Goal: Task Accomplishment & Management: Manage account settings

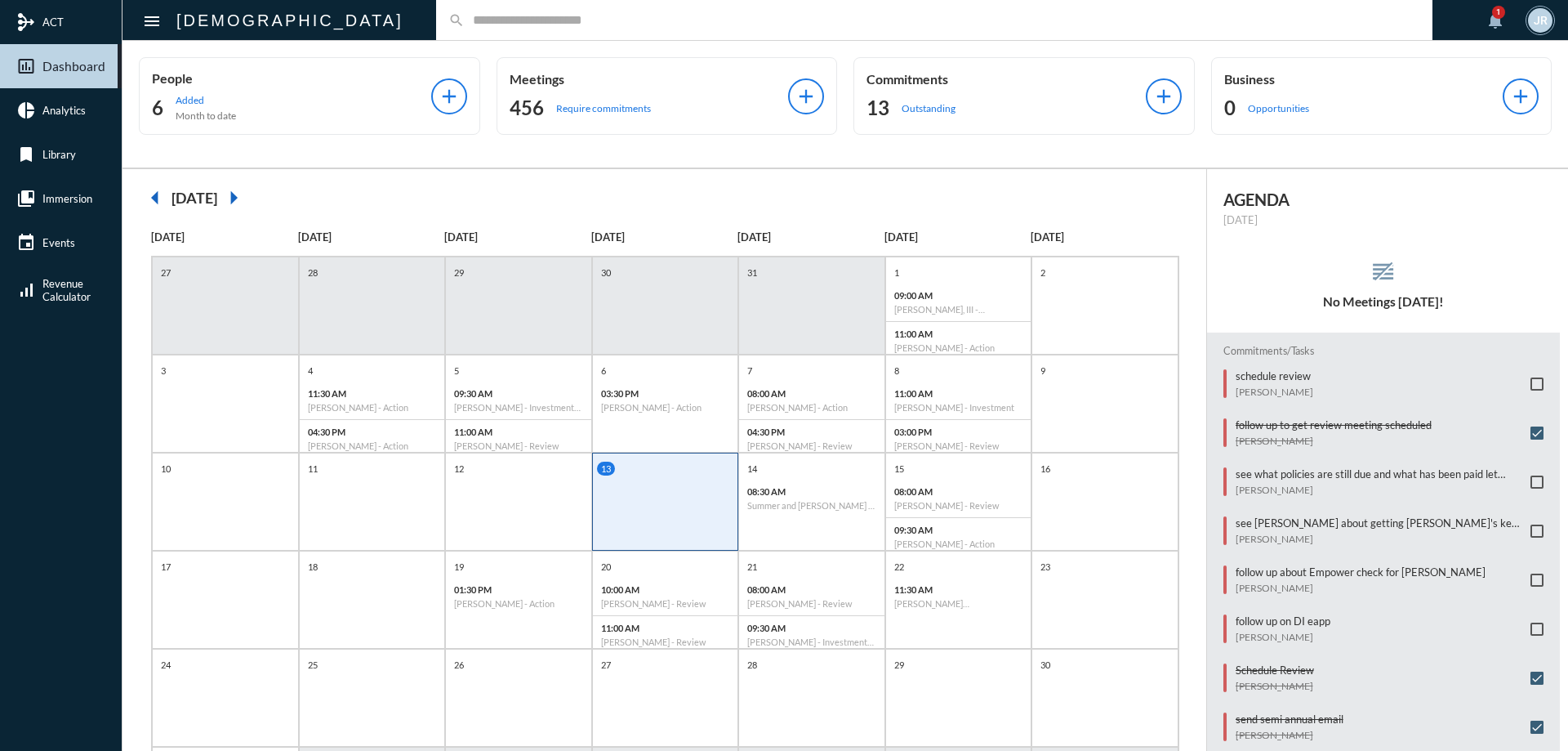
click at [464, 22] on input "text" at bounding box center [942, 20] width 955 height 13
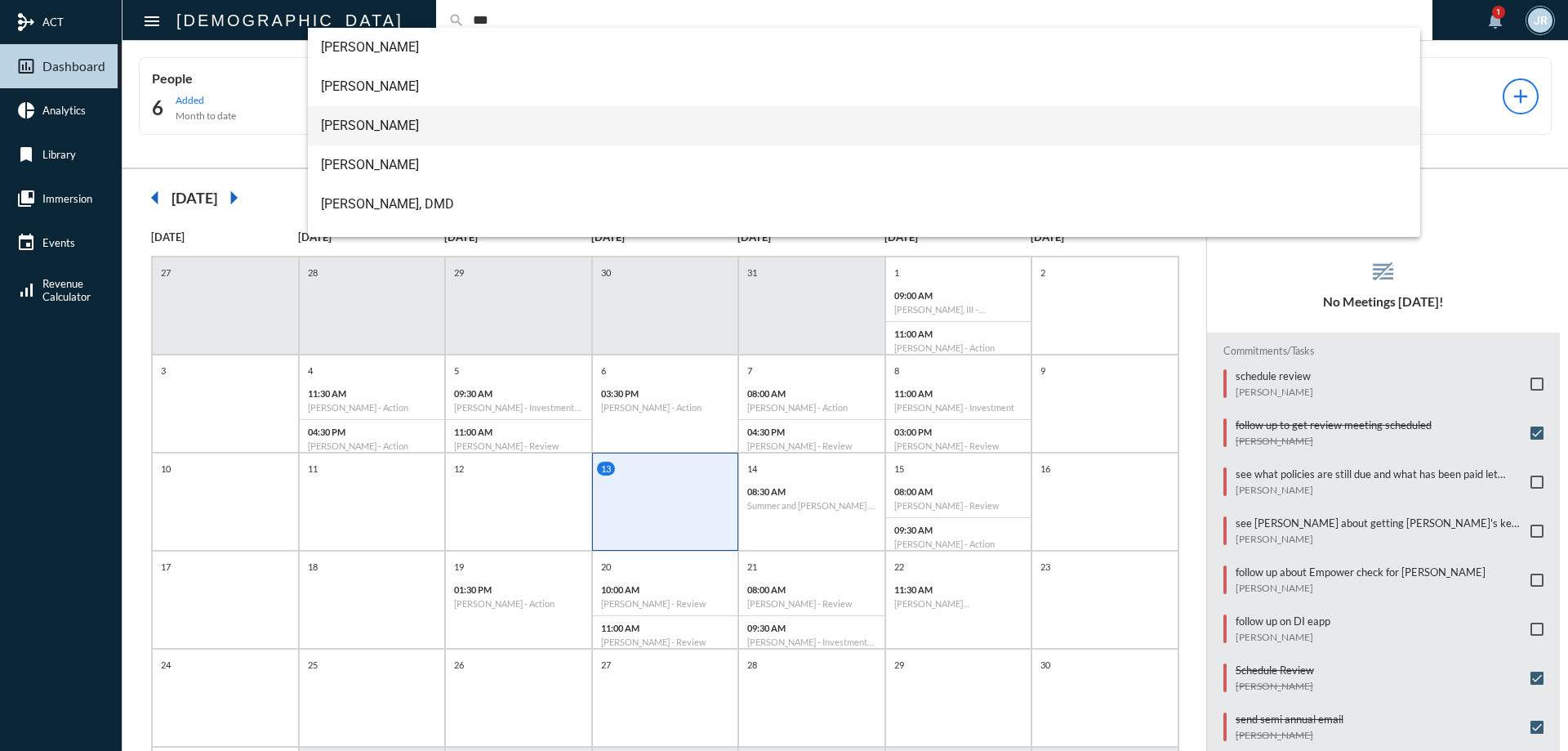
type input "***"
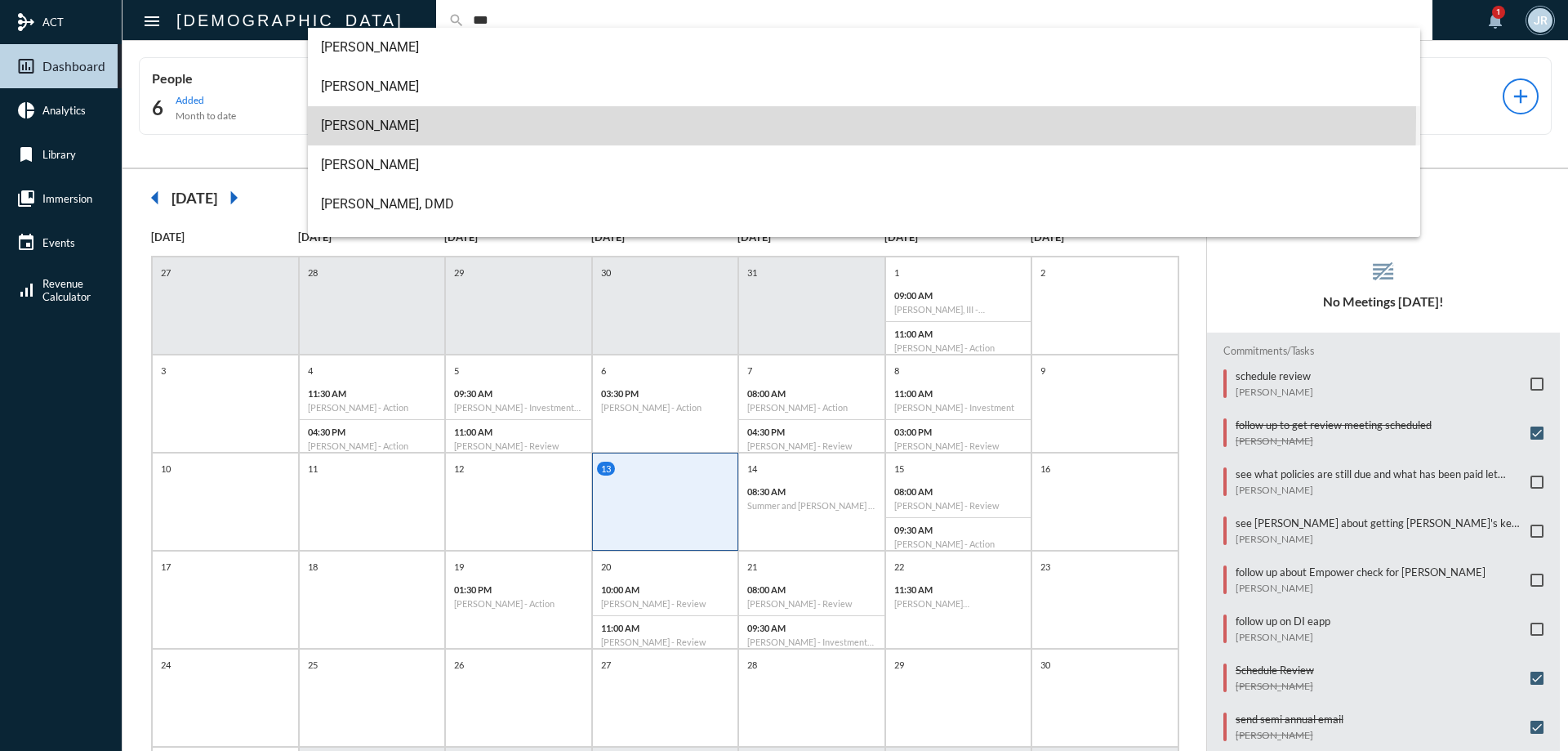
click at [360, 117] on span "[PERSON_NAME]" at bounding box center [864, 126] width 1087 height 39
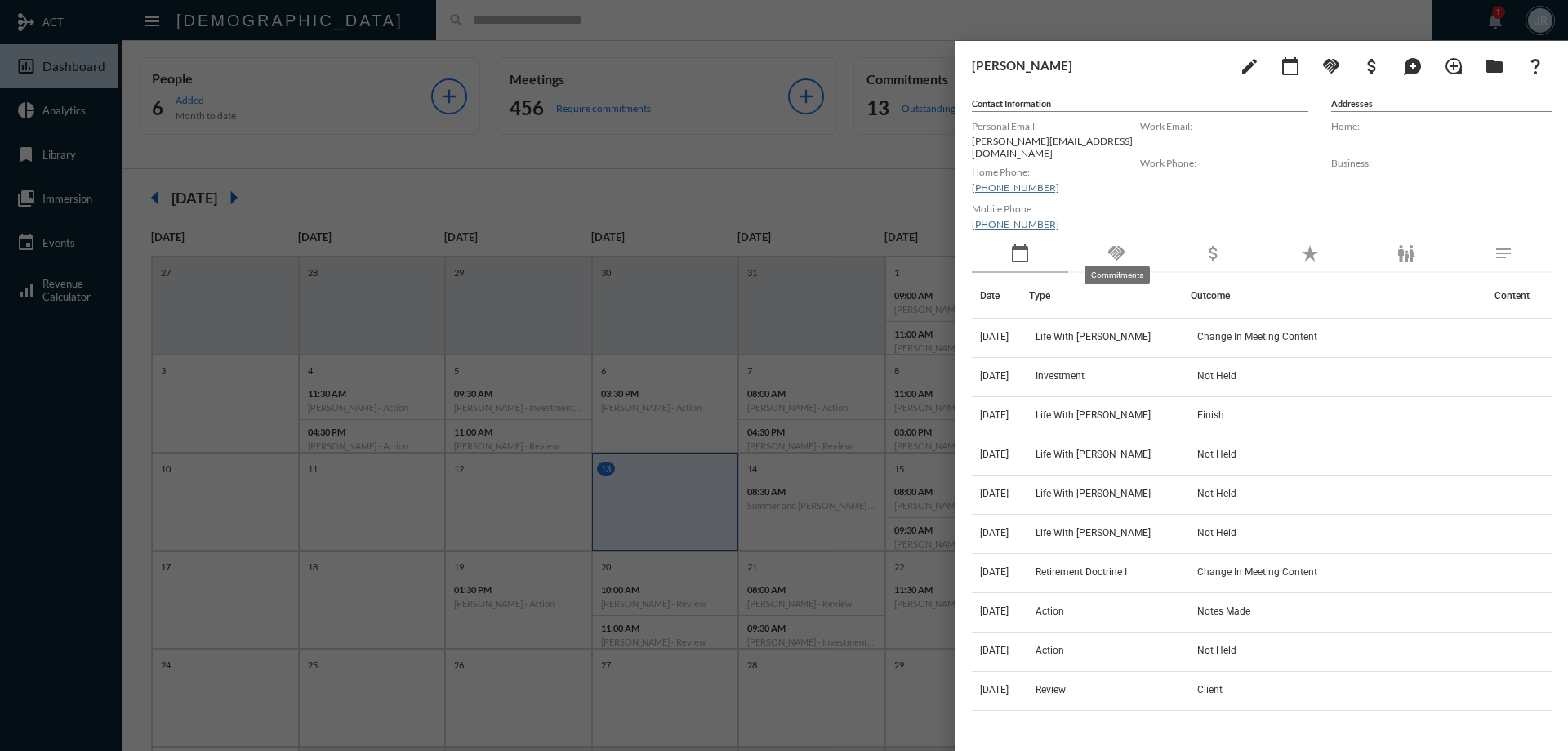
click at [1112, 244] on mat-icon "handshake" at bounding box center [1116, 253] width 19 height 19
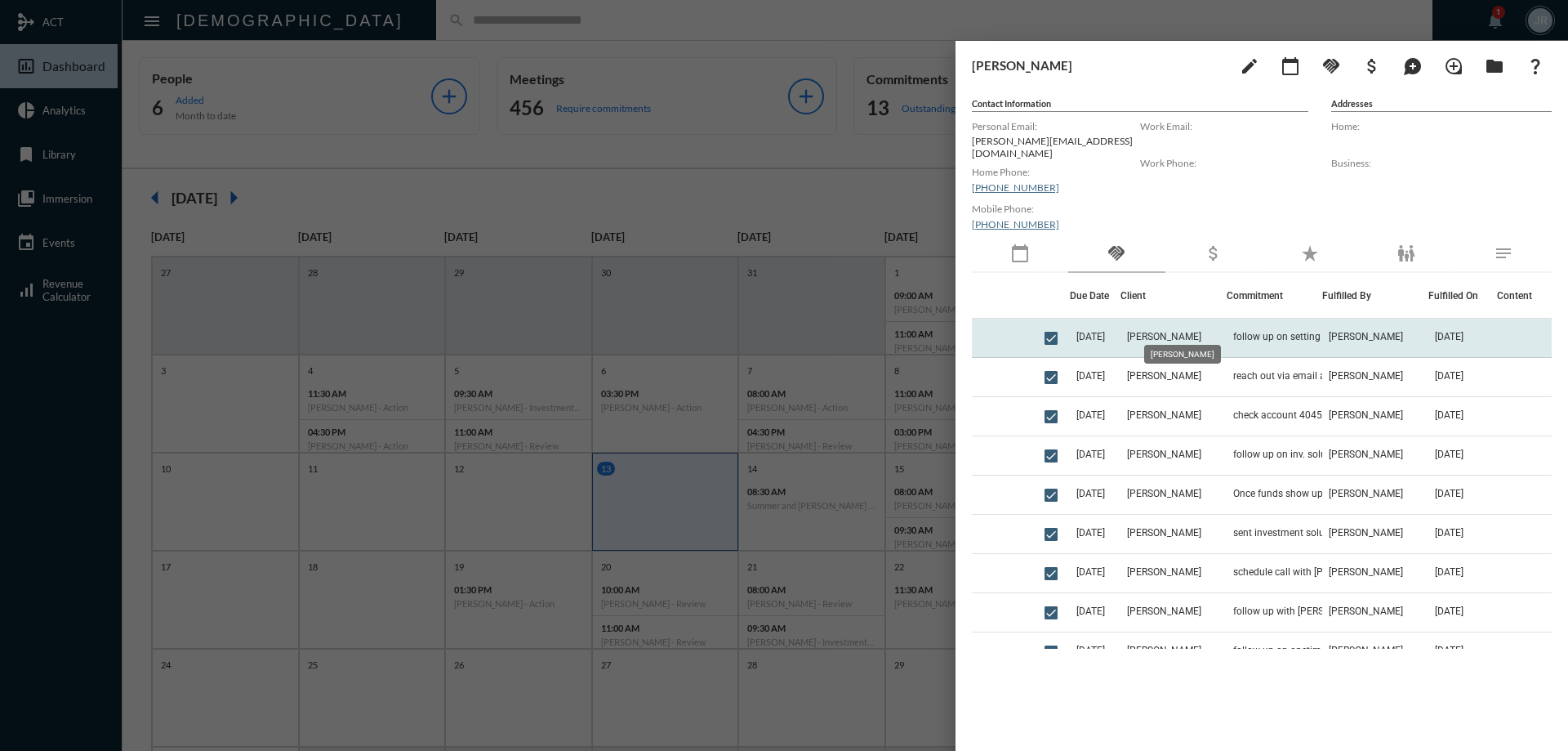
click at [1153, 331] on span "[PERSON_NAME]" at bounding box center [1163, 337] width 74 height 12
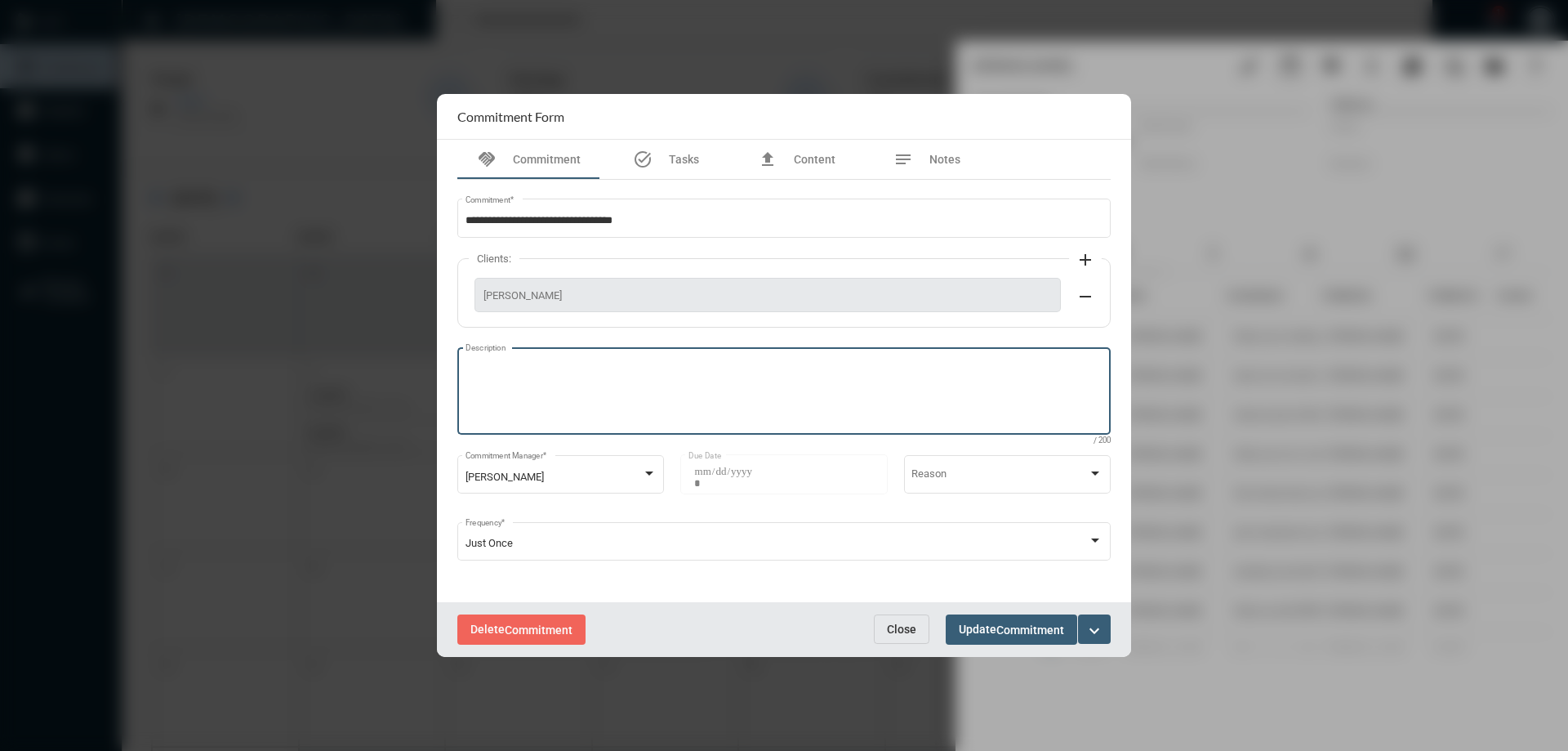
click at [560, 378] on textarea "Description" at bounding box center [784, 392] width 638 height 64
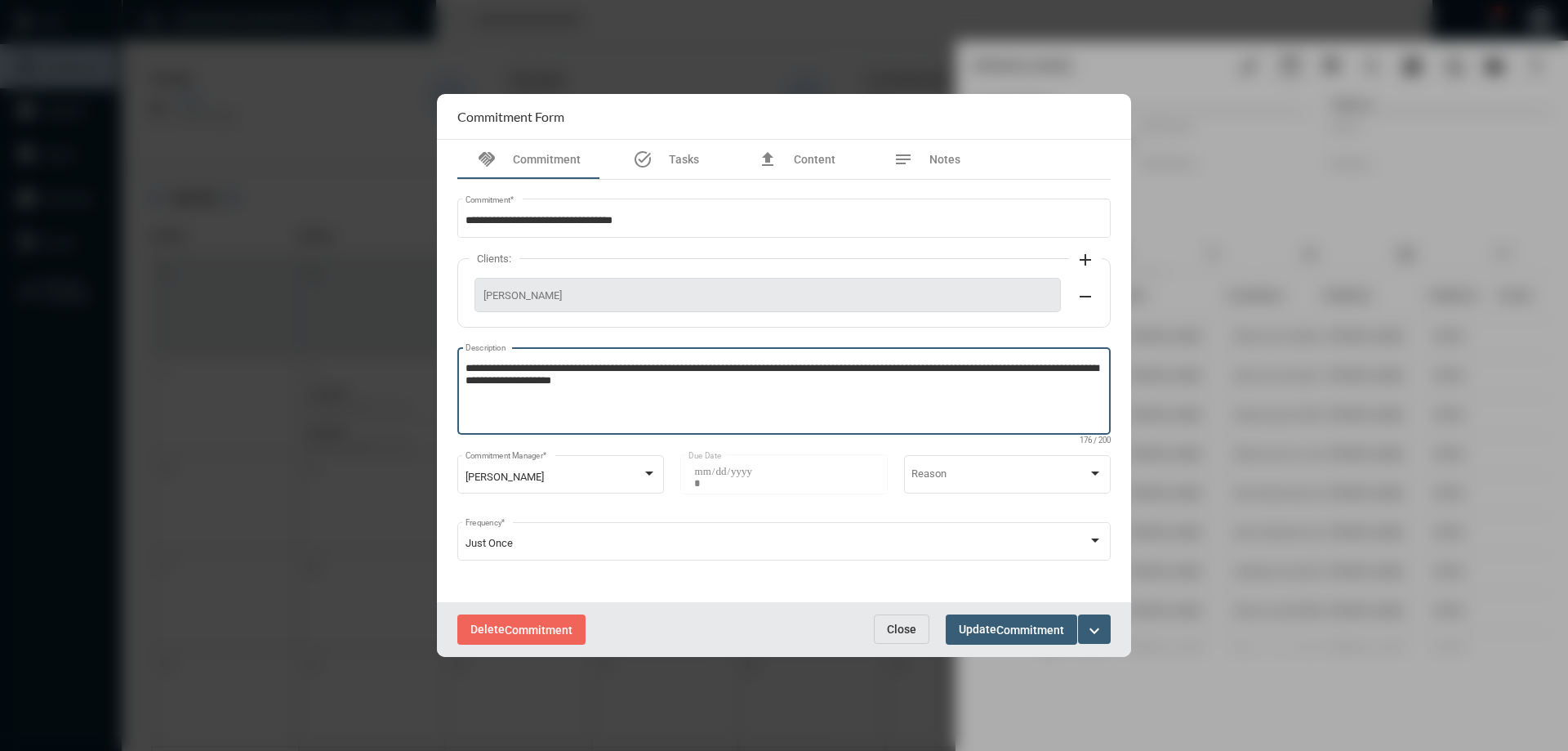
type textarea "**********"
click at [1026, 640] on button "Update Commitment" at bounding box center [1011, 629] width 131 height 31
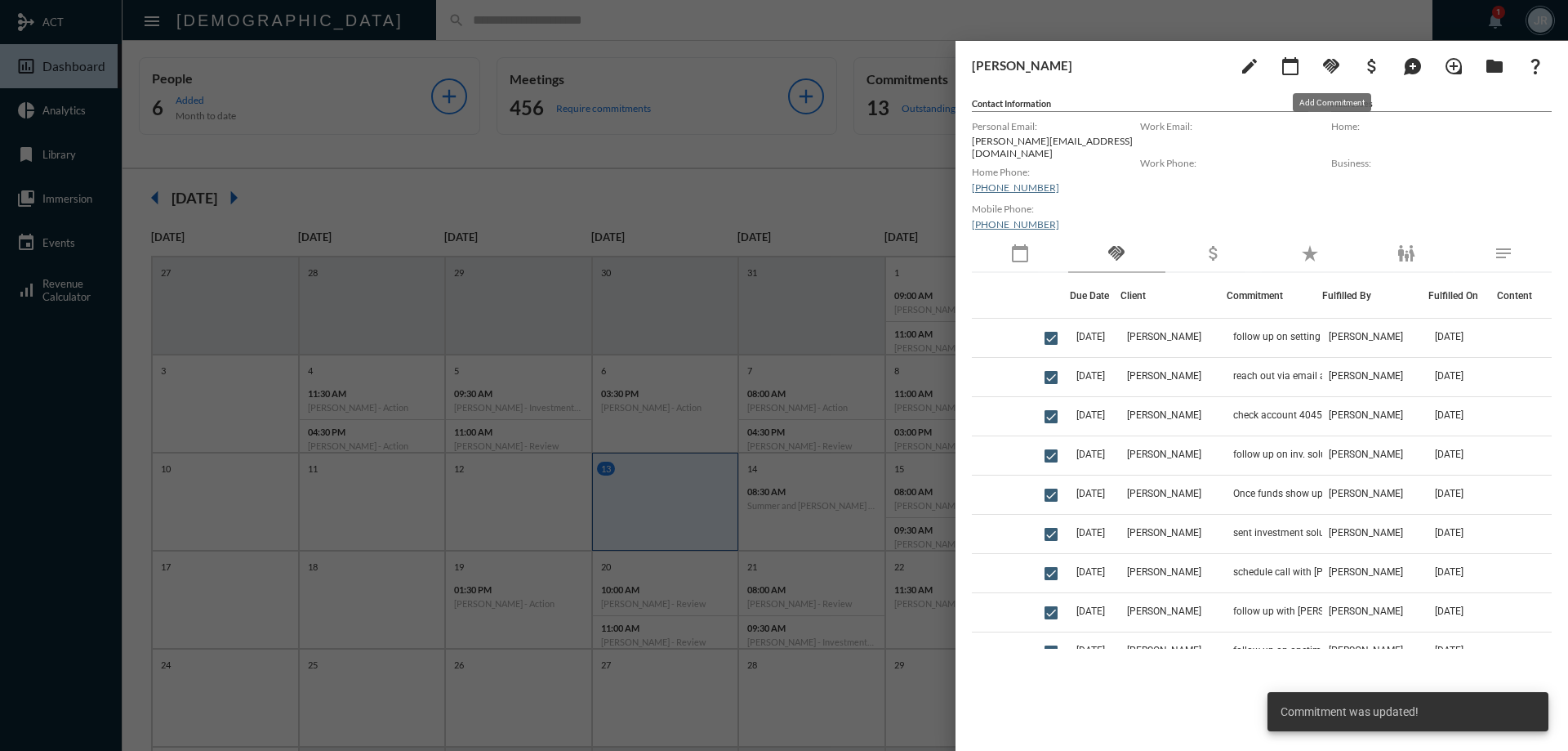
click at [1322, 68] on mat-icon "handshake" at bounding box center [1331, 66] width 19 height 19
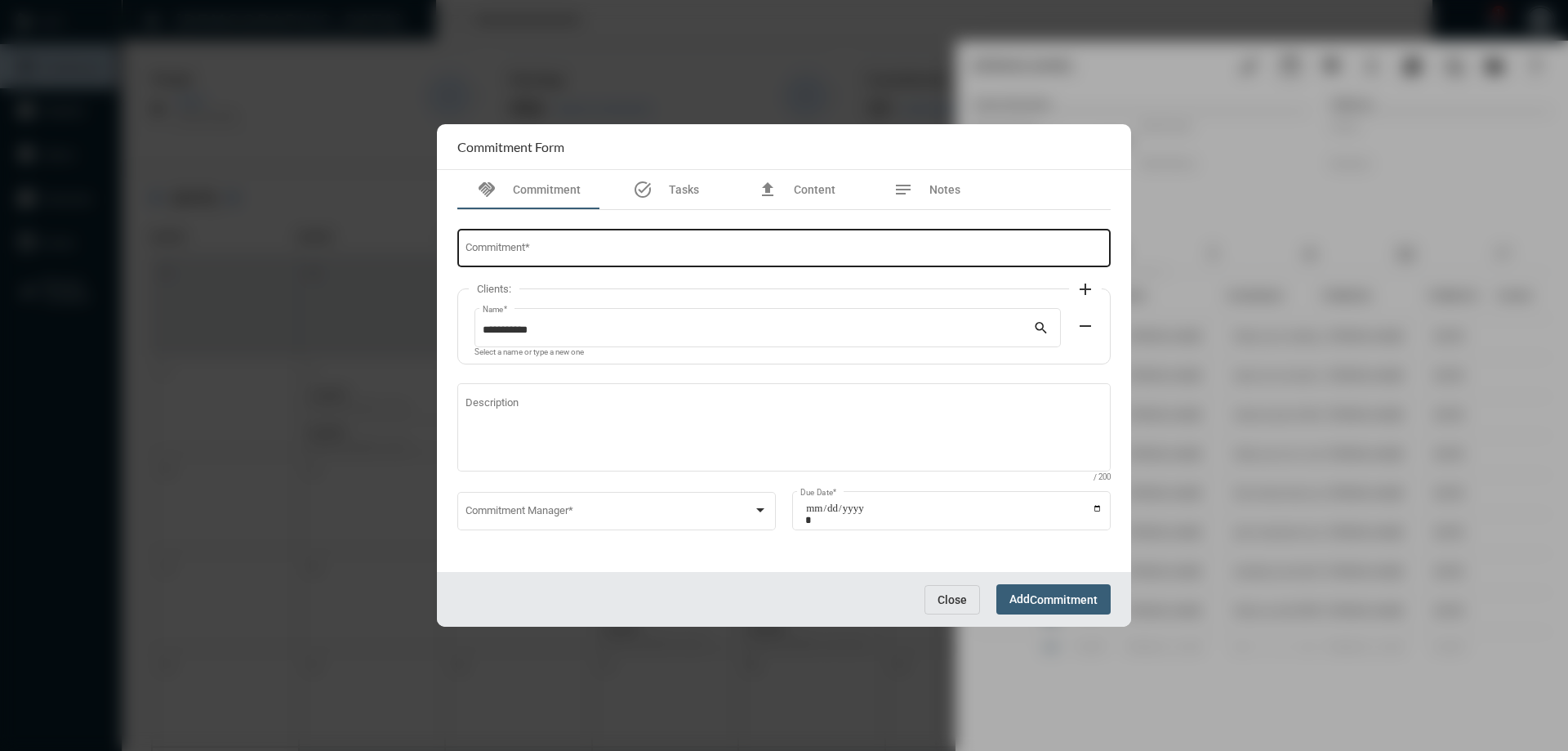
click at [545, 240] on div "Commitment *" at bounding box center [784, 246] width 638 height 41
click at [949, 602] on span "Close" at bounding box center [951, 599] width 30 height 13
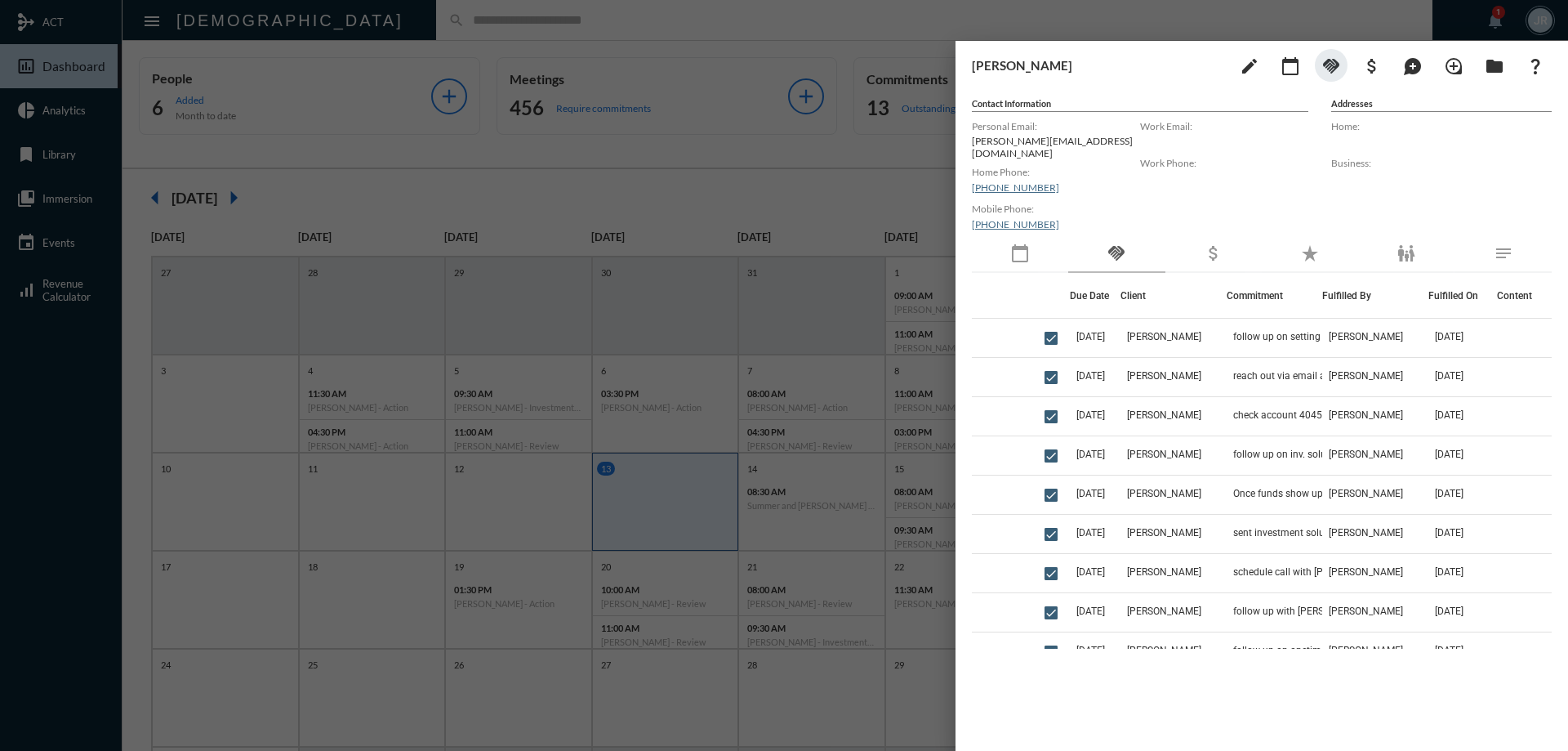
click at [769, 31] on div at bounding box center [784, 375] width 1568 height 751
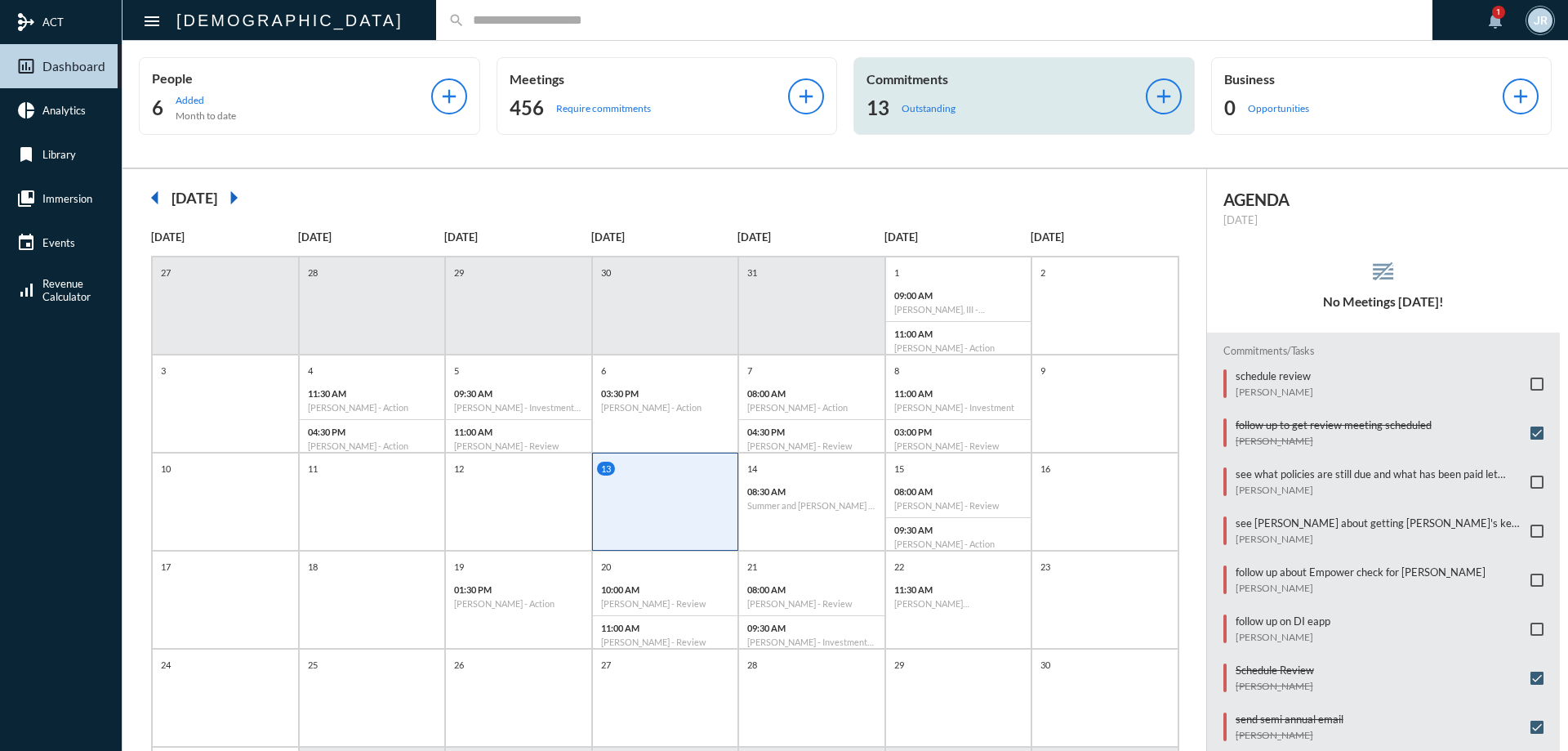
click at [943, 83] on p "Commitments" at bounding box center [1005, 79] width 279 height 15
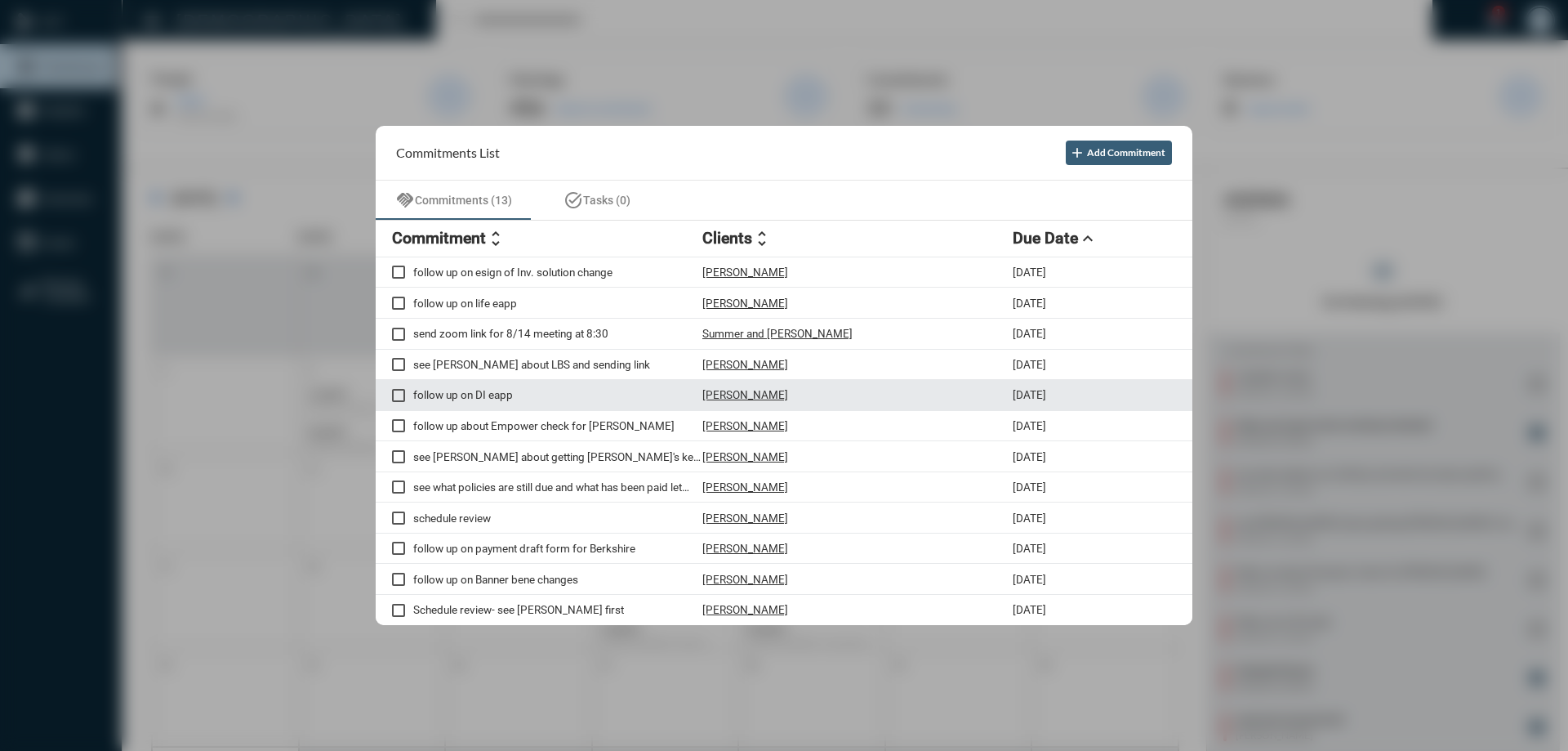
click at [757, 395] on p "[PERSON_NAME]" at bounding box center [744, 394] width 85 height 13
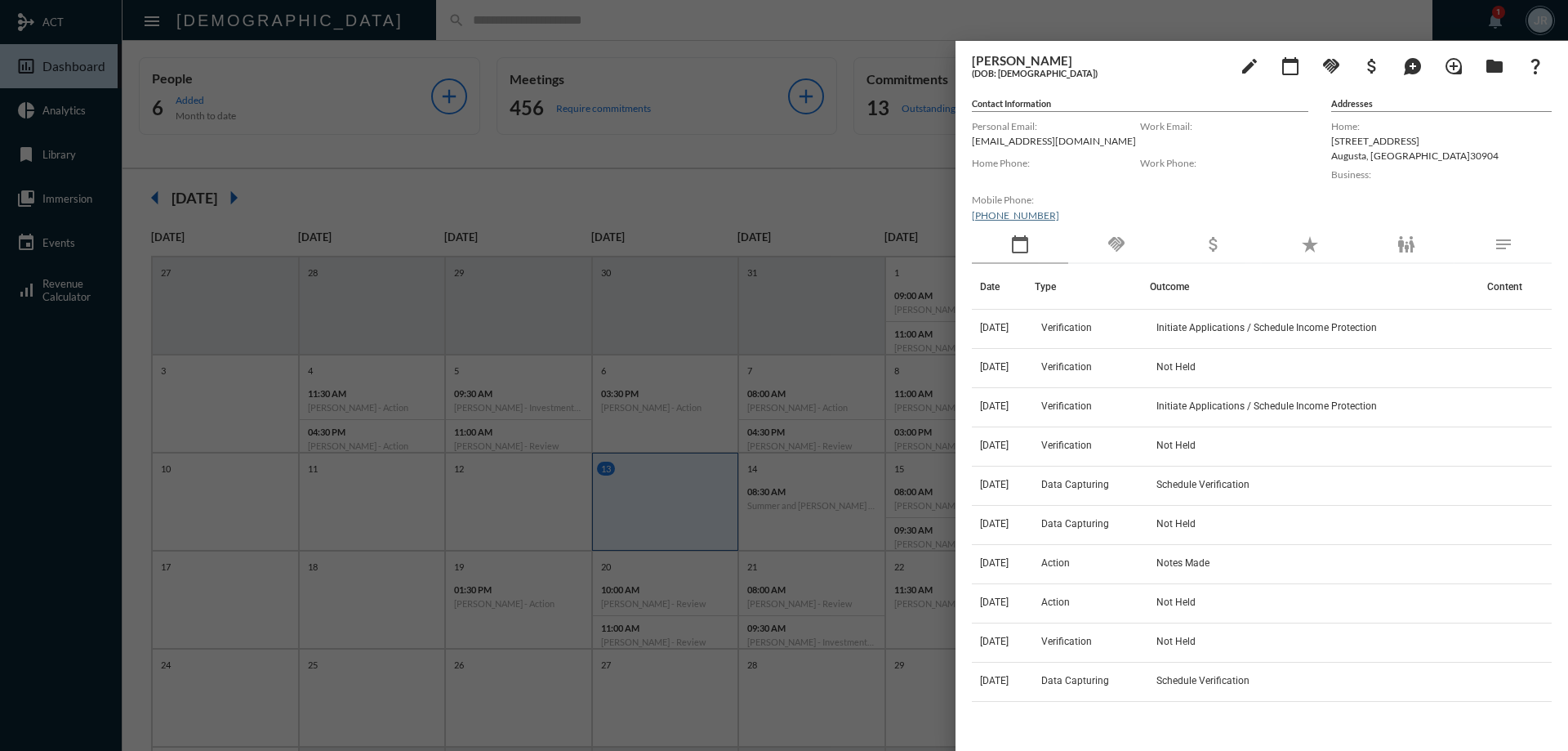
click at [1117, 254] on div "handshake" at bounding box center [1116, 245] width 96 height 37
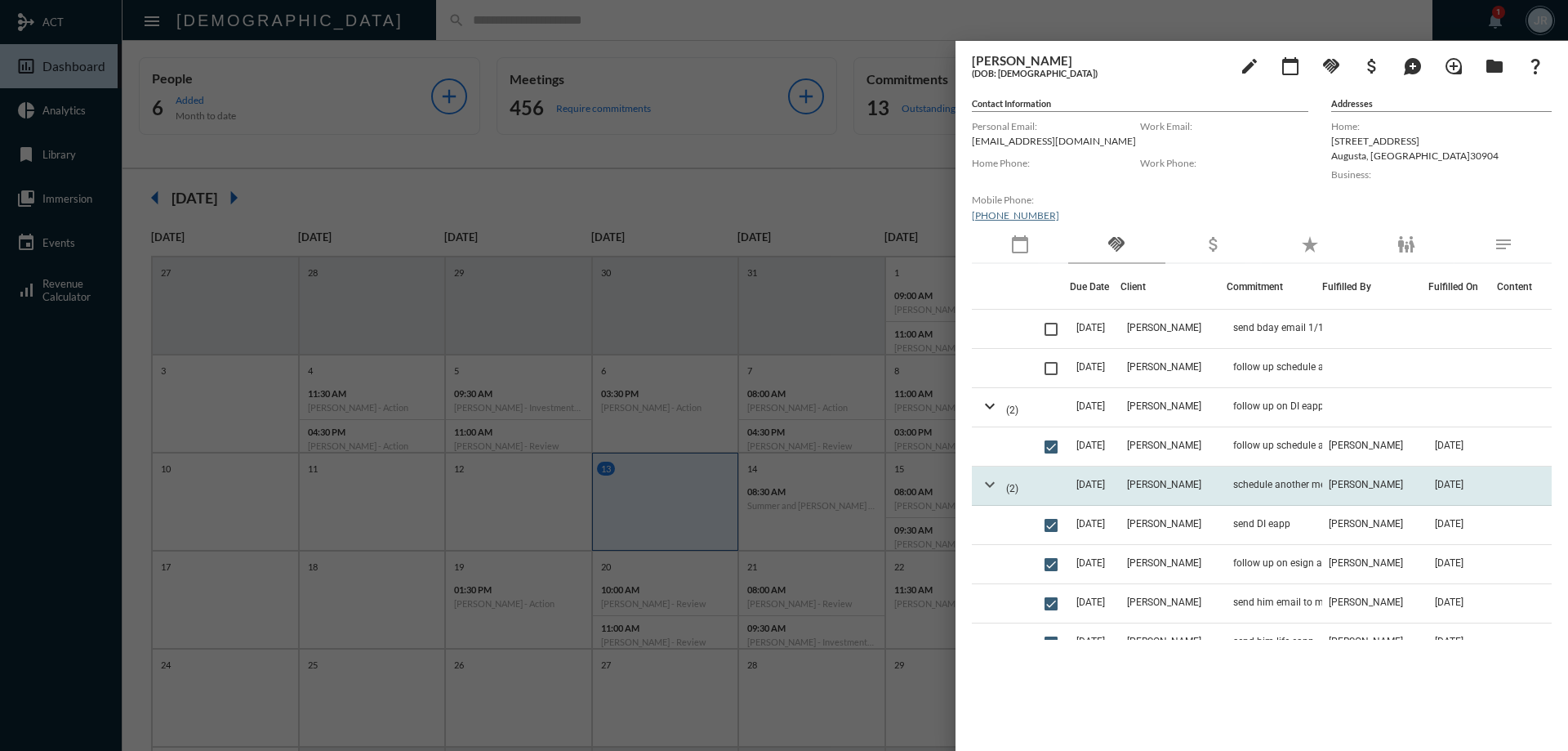
click at [987, 487] on mat-icon "expand_more" at bounding box center [990, 484] width 19 height 19
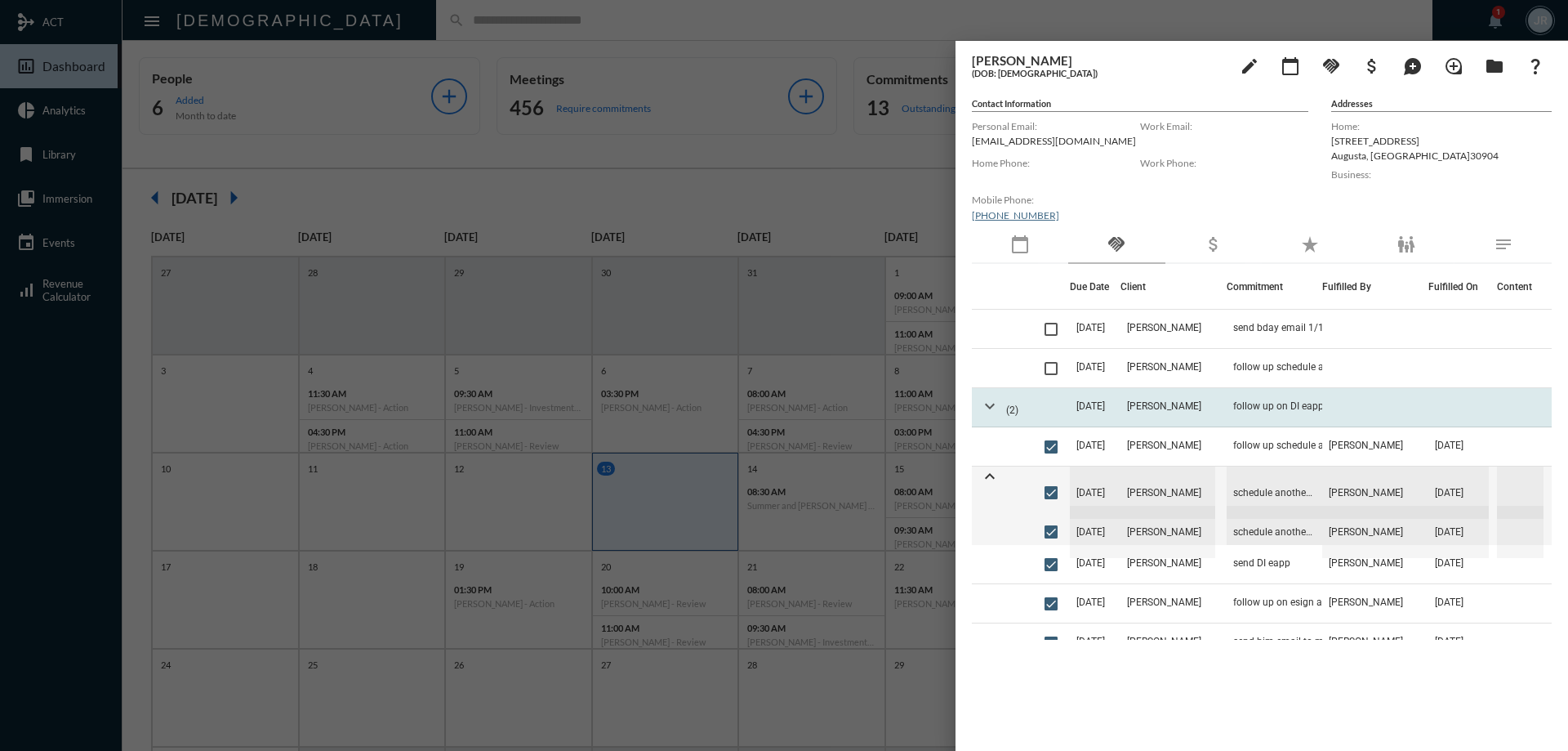
click at [987, 401] on mat-icon "expand_more" at bounding box center [990, 406] width 19 height 19
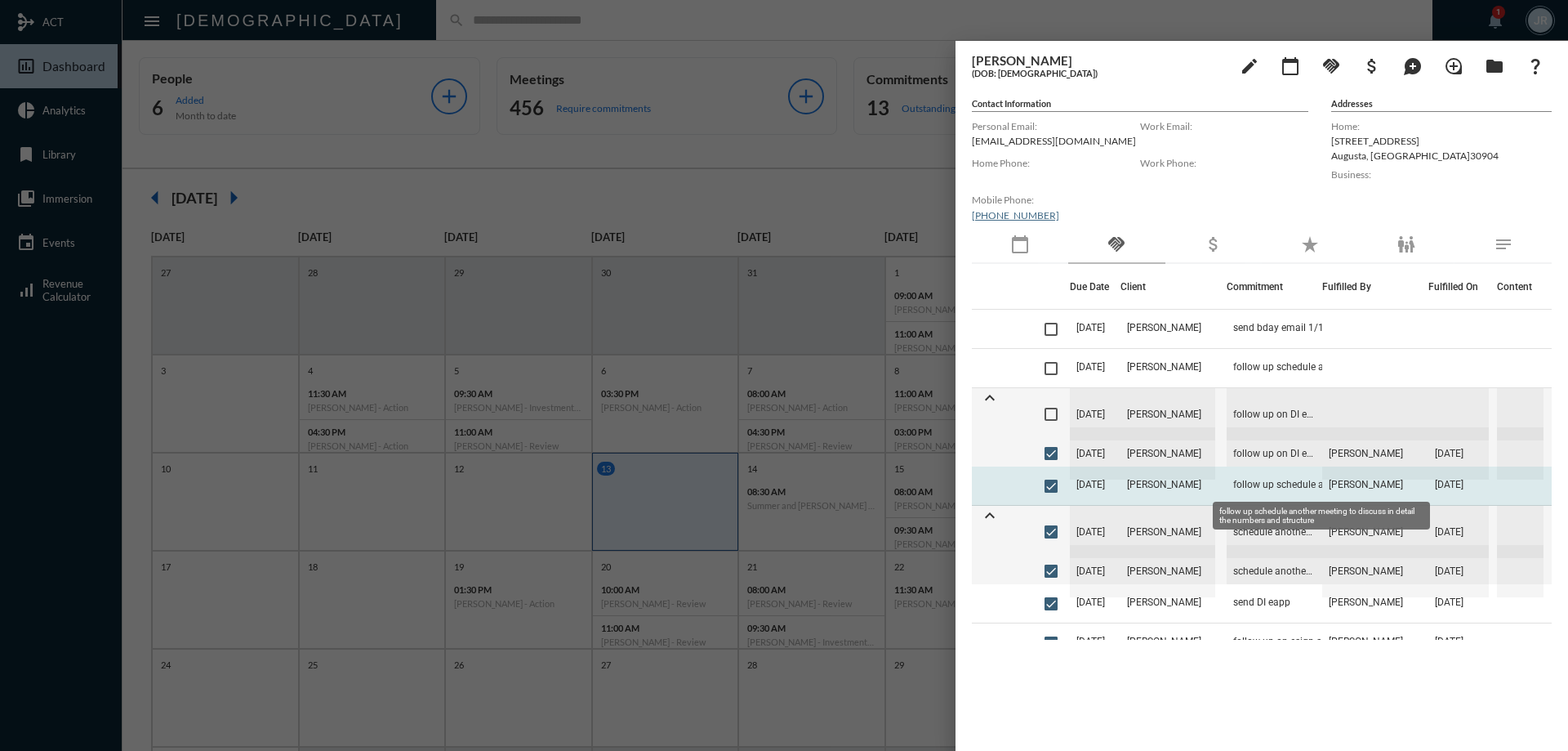
click at [1284, 481] on span "follow up schedule another meeting to discuss in detail the numbers and structu…" at bounding box center [1315, 484] width 163 height 12
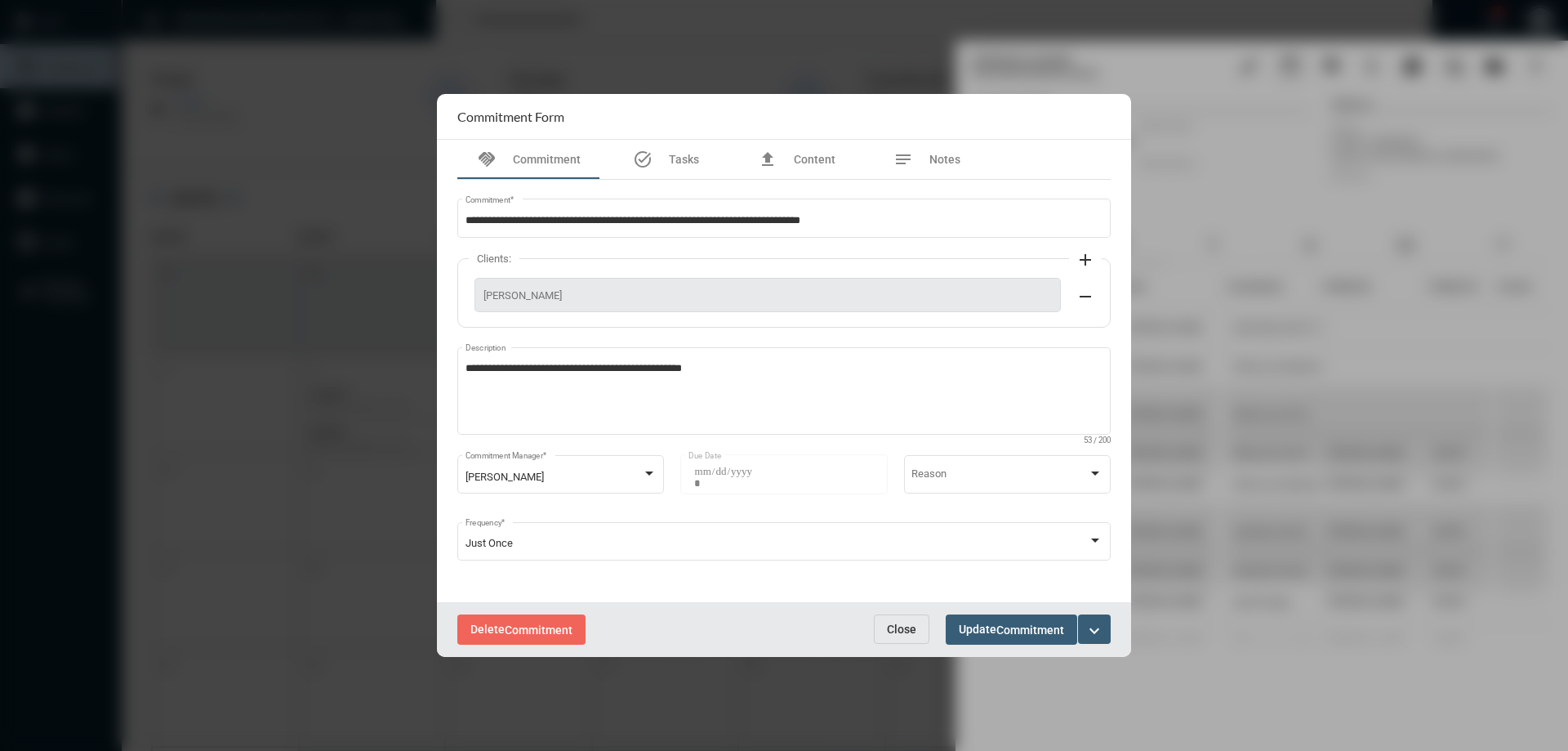
click at [905, 617] on button "Close" at bounding box center [901, 628] width 56 height 30
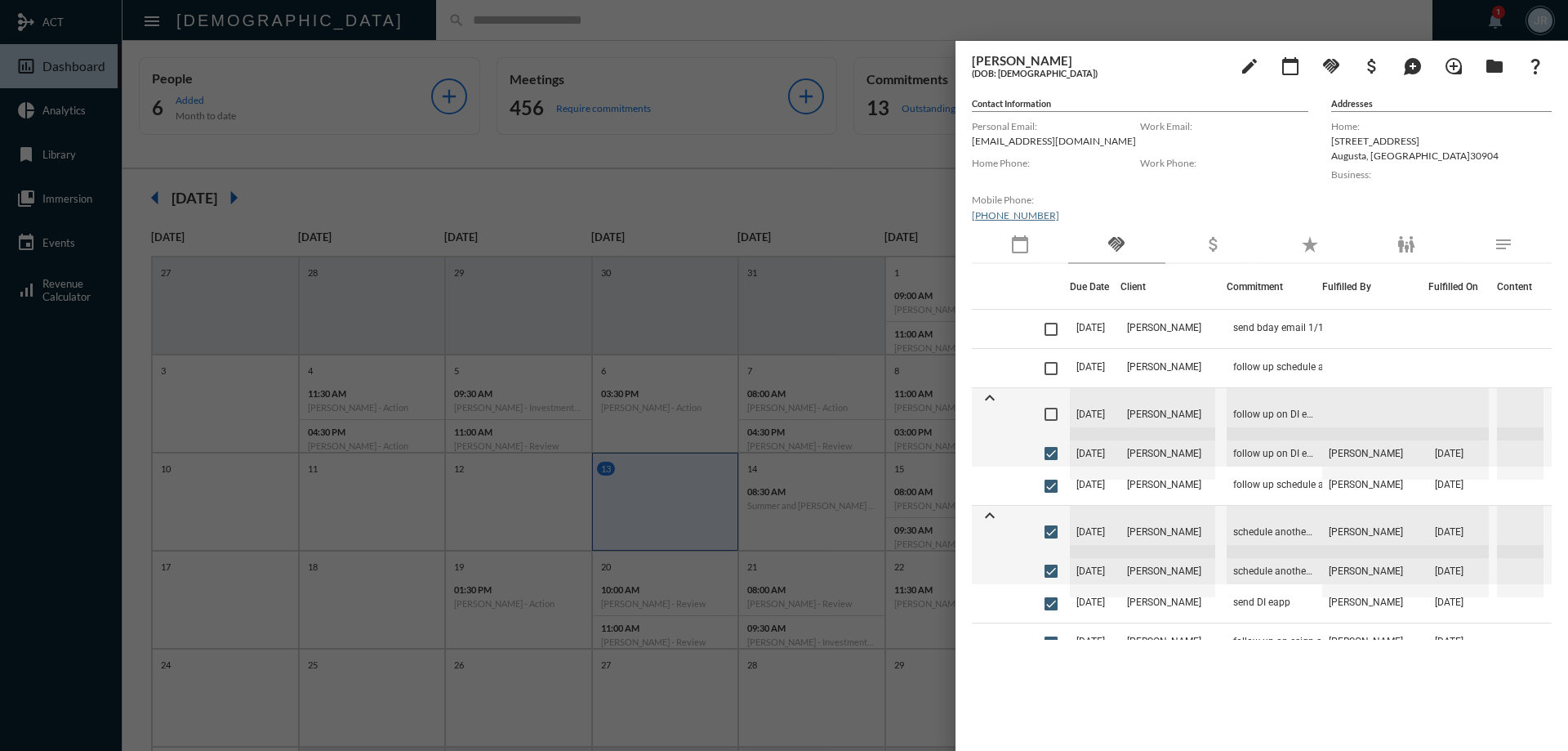
click at [709, 21] on div at bounding box center [784, 375] width 1568 height 751
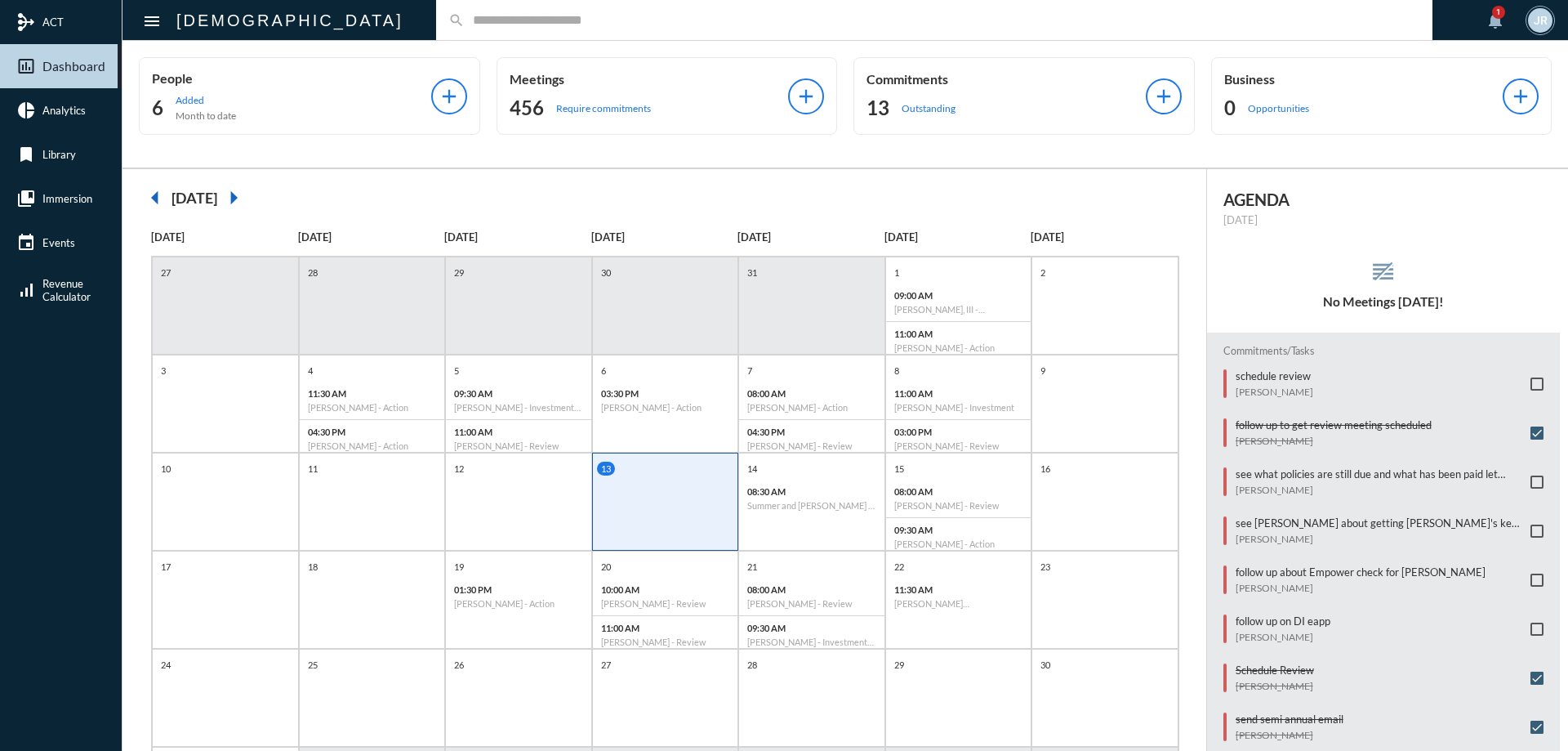
click at [937, 111] on mat-sidenav-container "mediation ACT insert_chart_outlined Dashboard pie_chart Analytics bookmark Libr…" at bounding box center [784, 375] width 1568 height 751
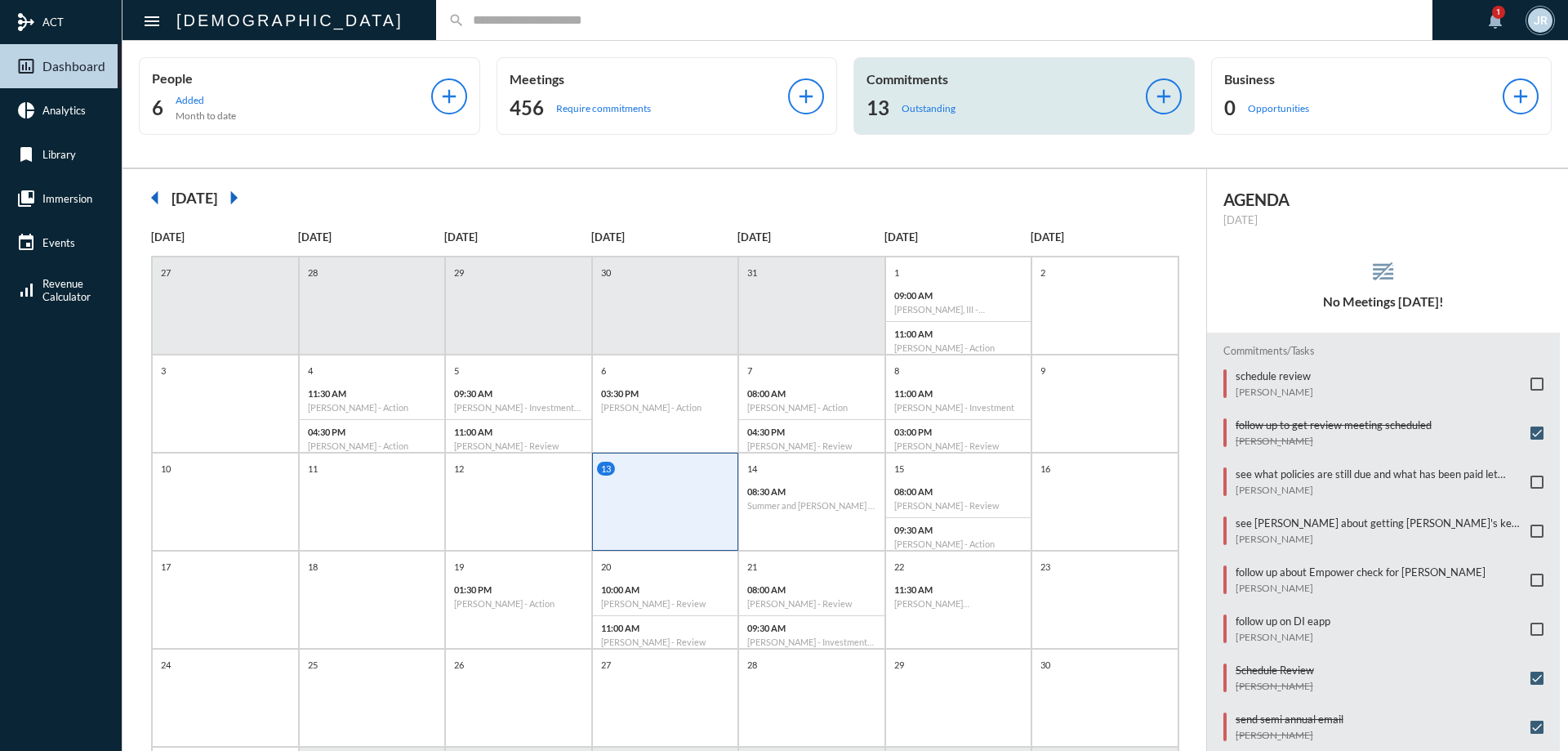
click at [999, 82] on p "Commitments" at bounding box center [1005, 79] width 279 height 15
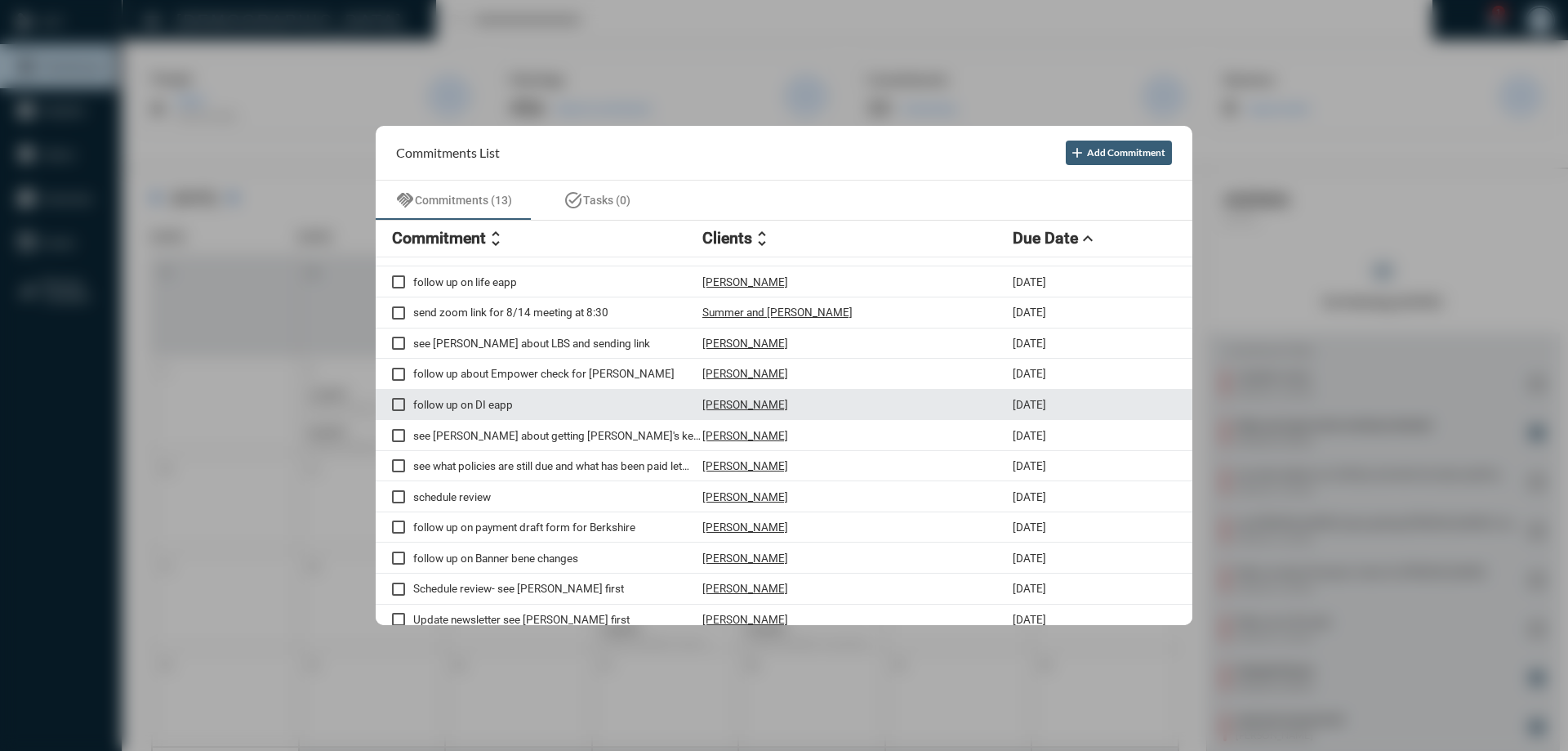
scroll to position [32, 0]
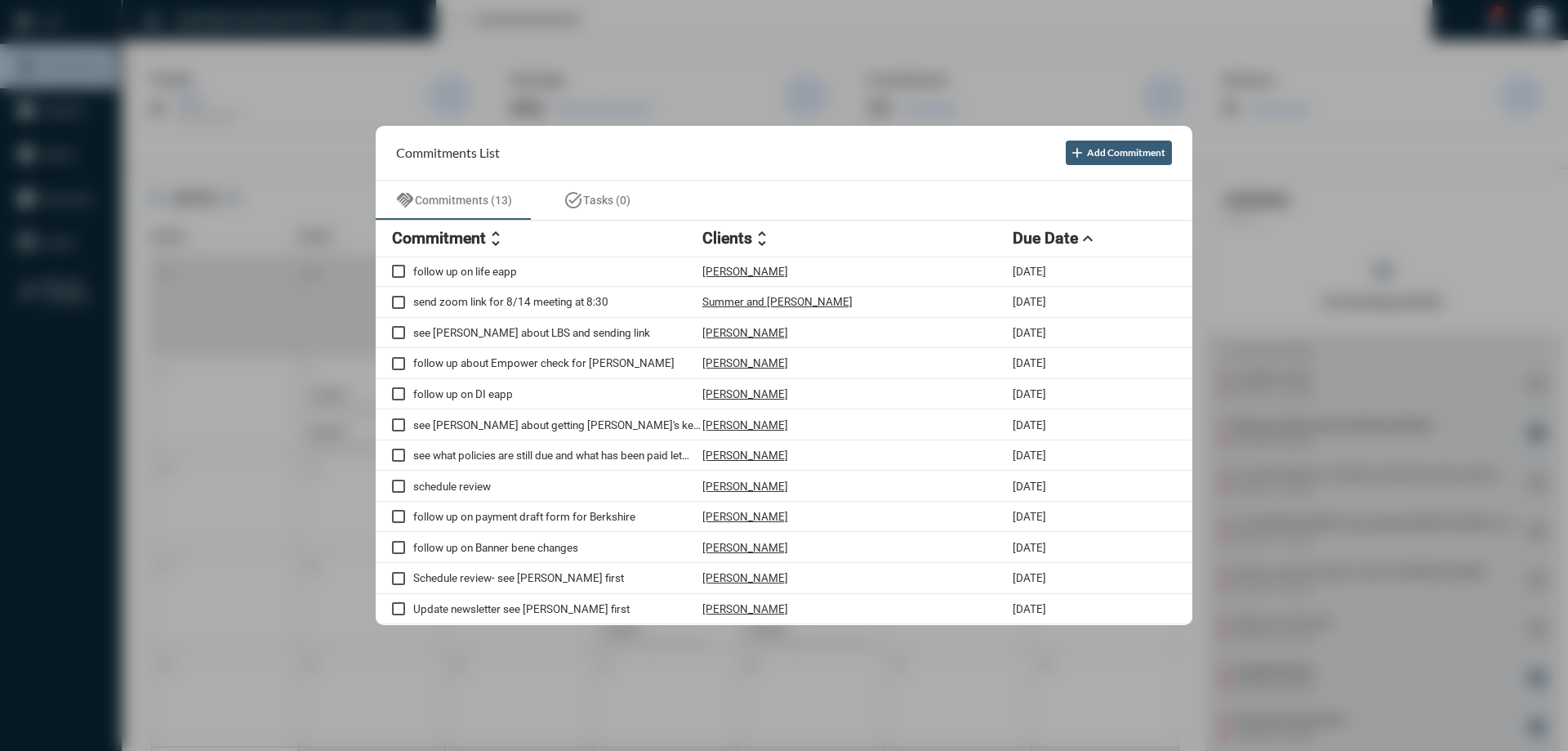
click at [684, 12] on div at bounding box center [784, 375] width 1568 height 751
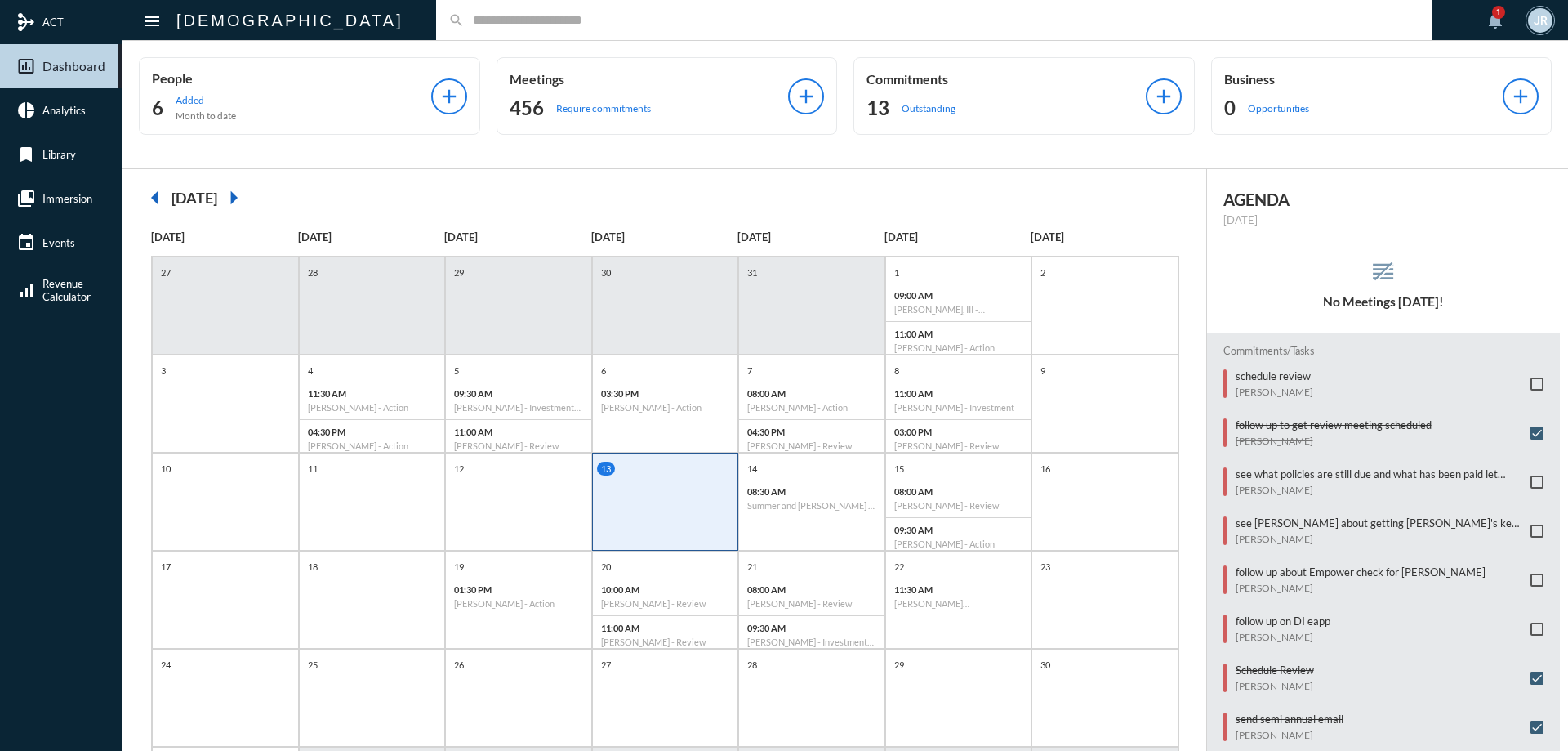
click at [464, 21] on input "text" at bounding box center [942, 20] width 955 height 13
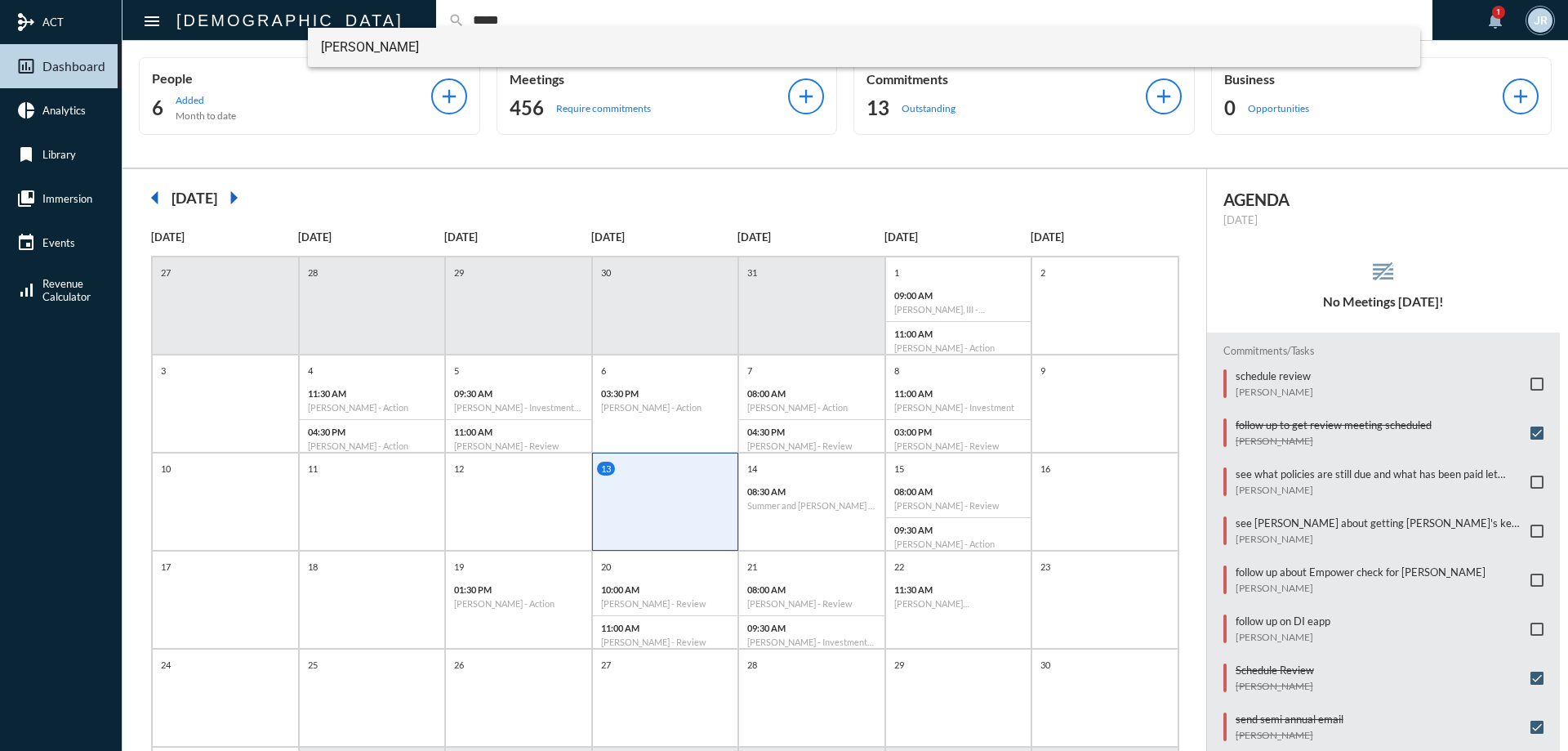
type input "*****"
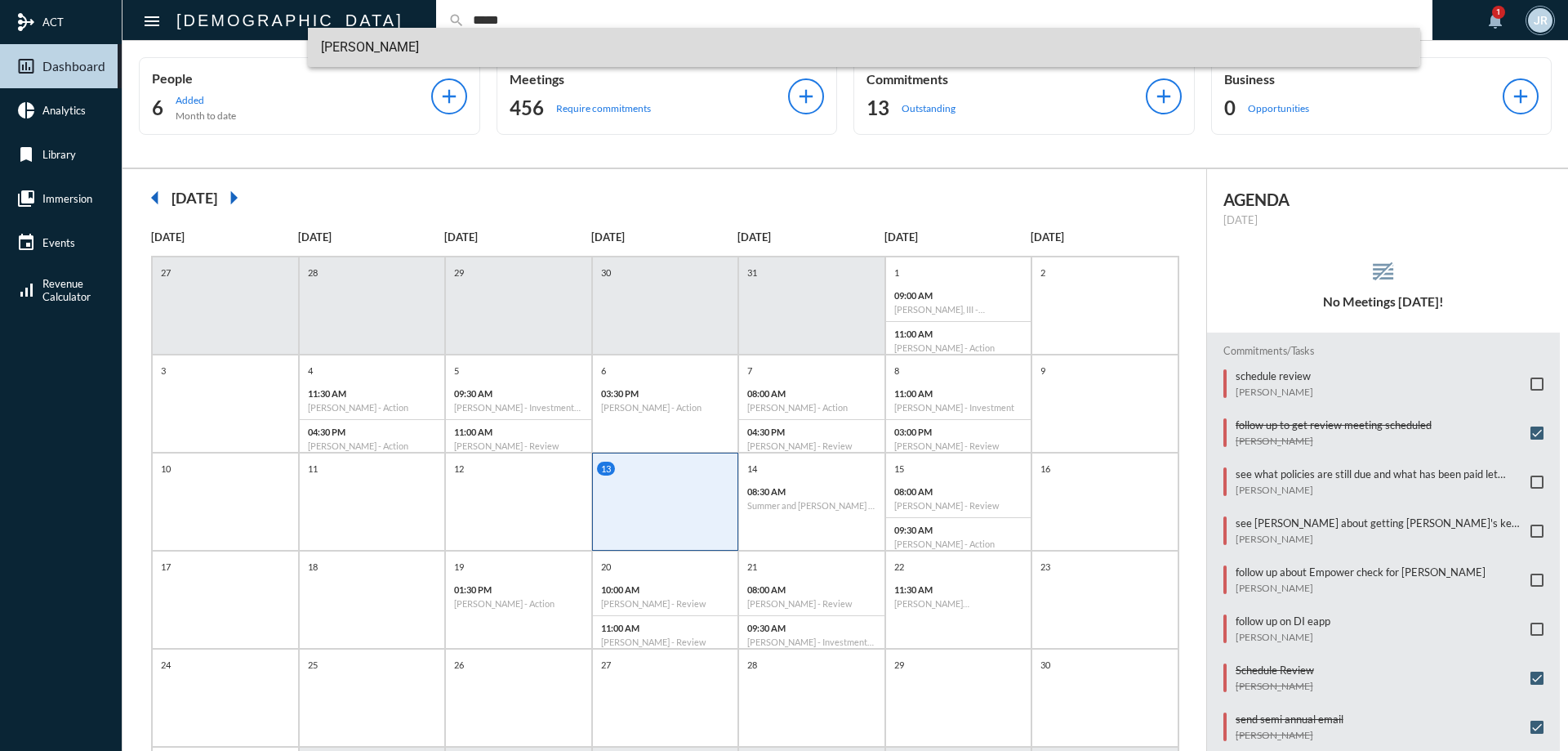
click at [392, 44] on span "[PERSON_NAME]" at bounding box center [864, 47] width 1087 height 39
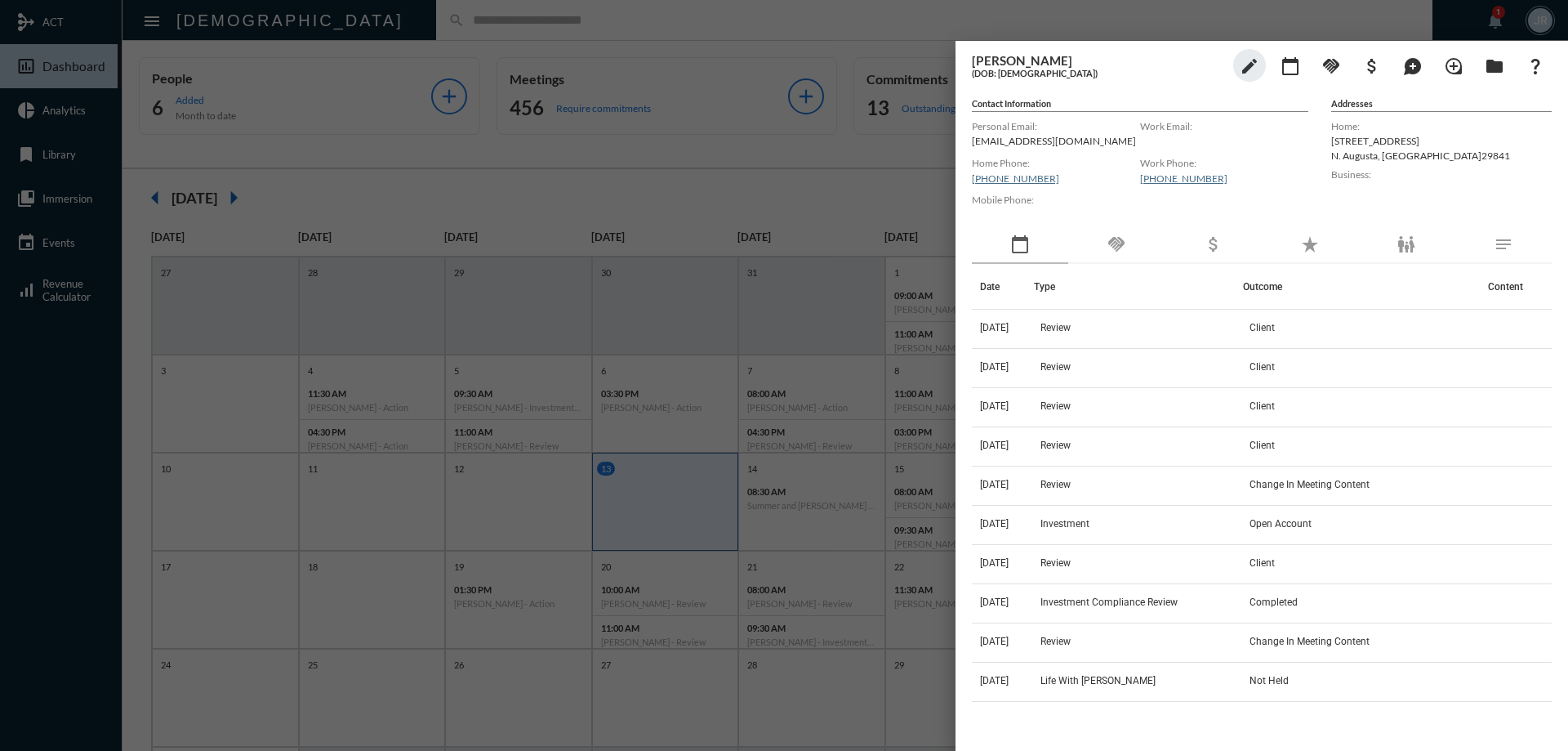
click at [1130, 241] on div "handshake" at bounding box center [1116, 245] width 96 height 37
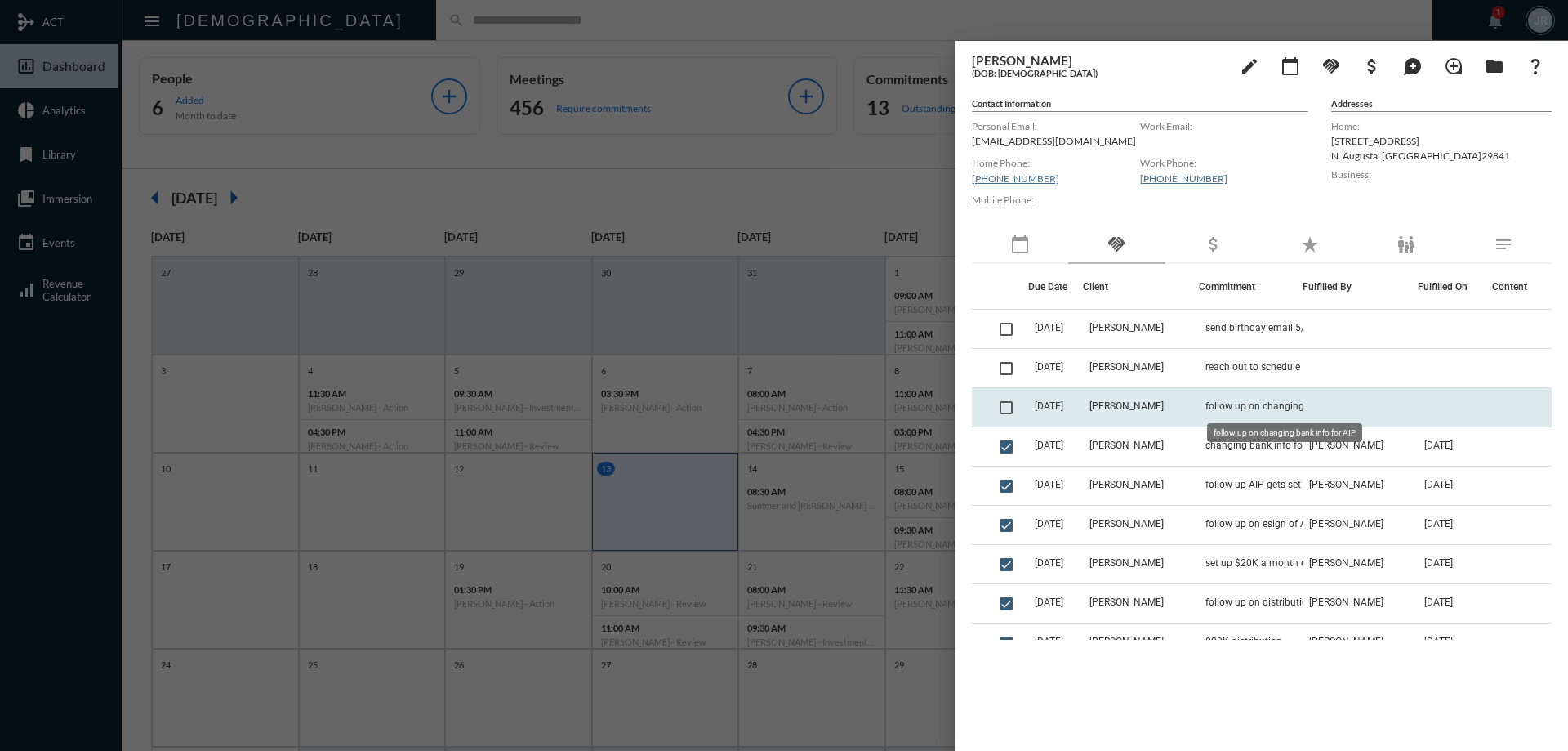
click at [1246, 406] on span "follow up on changing bank info for AIP" at bounding box center [1287, 406] width 163 height 12
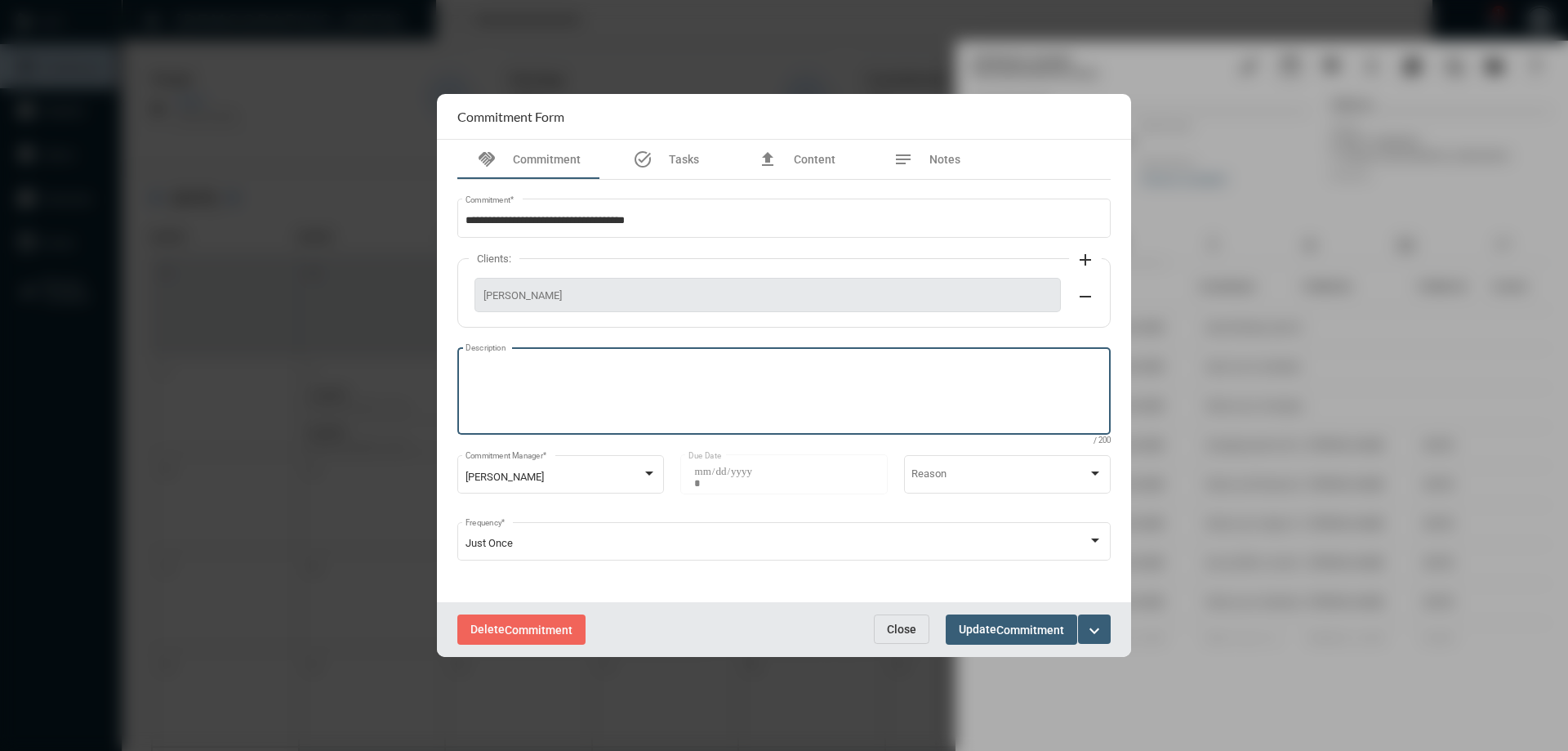
click at [587, 412] on textarea "Description" at bounding box center [784, 392] width 638 height 64
type textarea "**********"
click at [1039, 626] on span "Commitment" at bounding box center [1030, 630] width 68 height 13
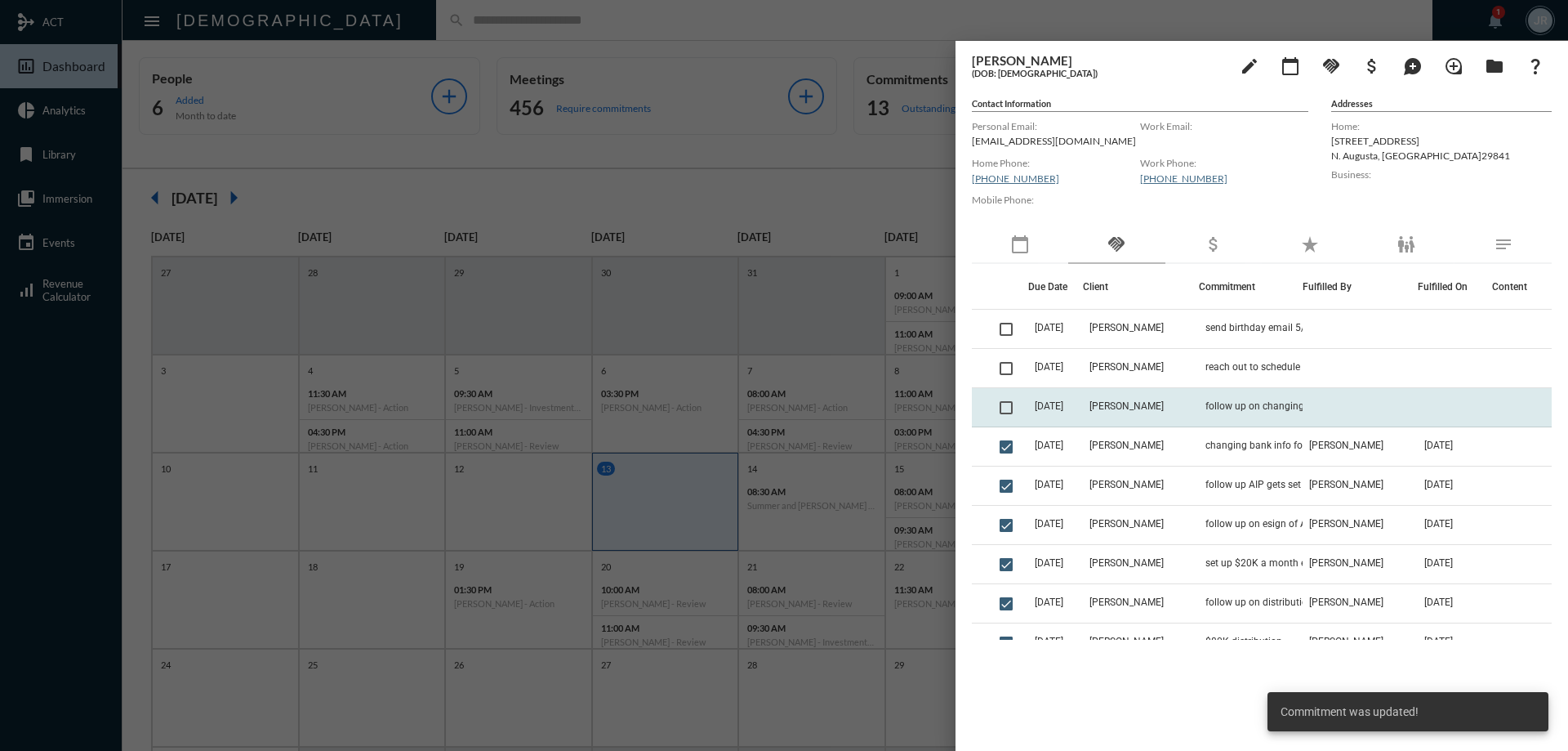
click at [1009, 413] on span at bounding box center [1006, 408] width 13 height 13
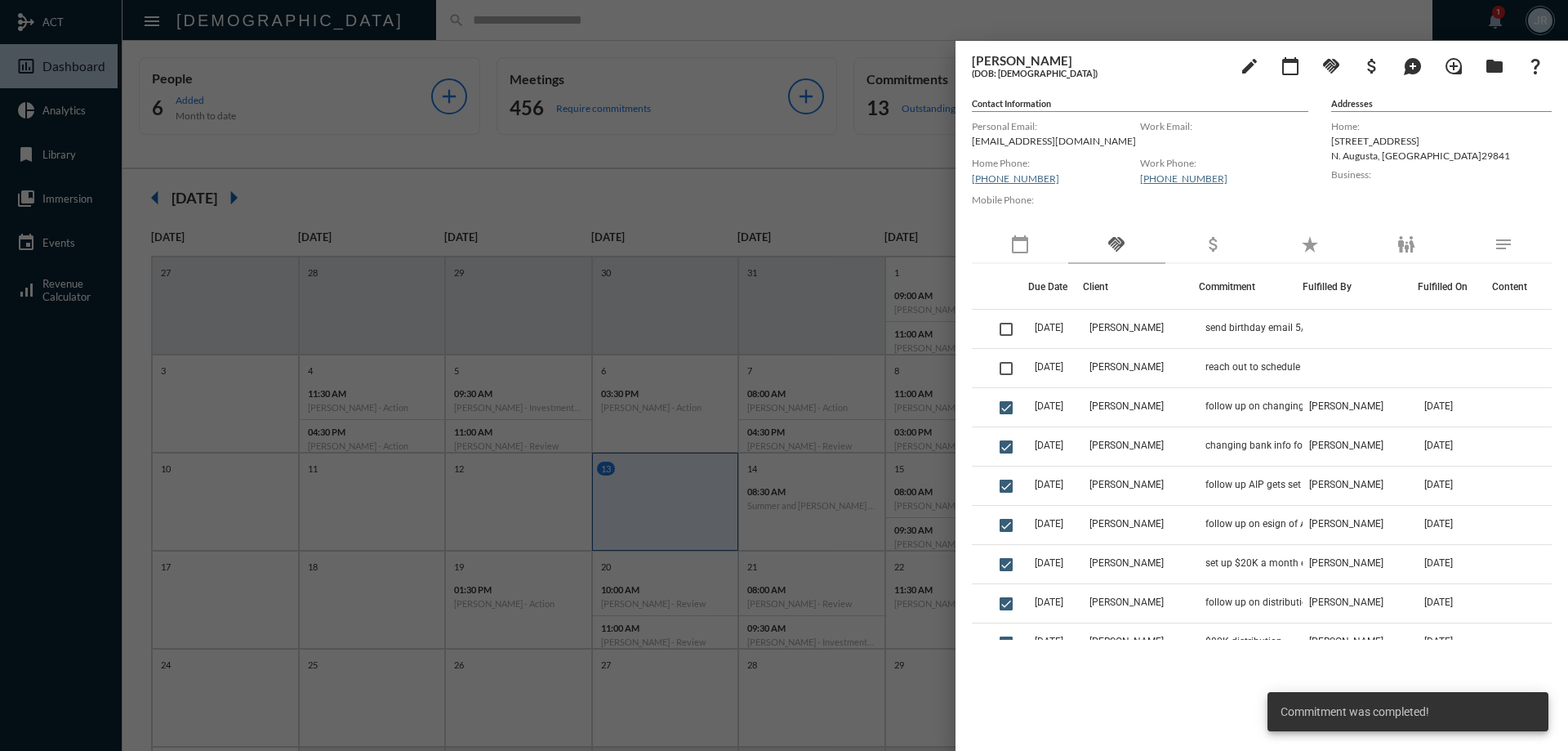
click at [551, 36] on div at bounding box center [784, 375] width 1568 height 751
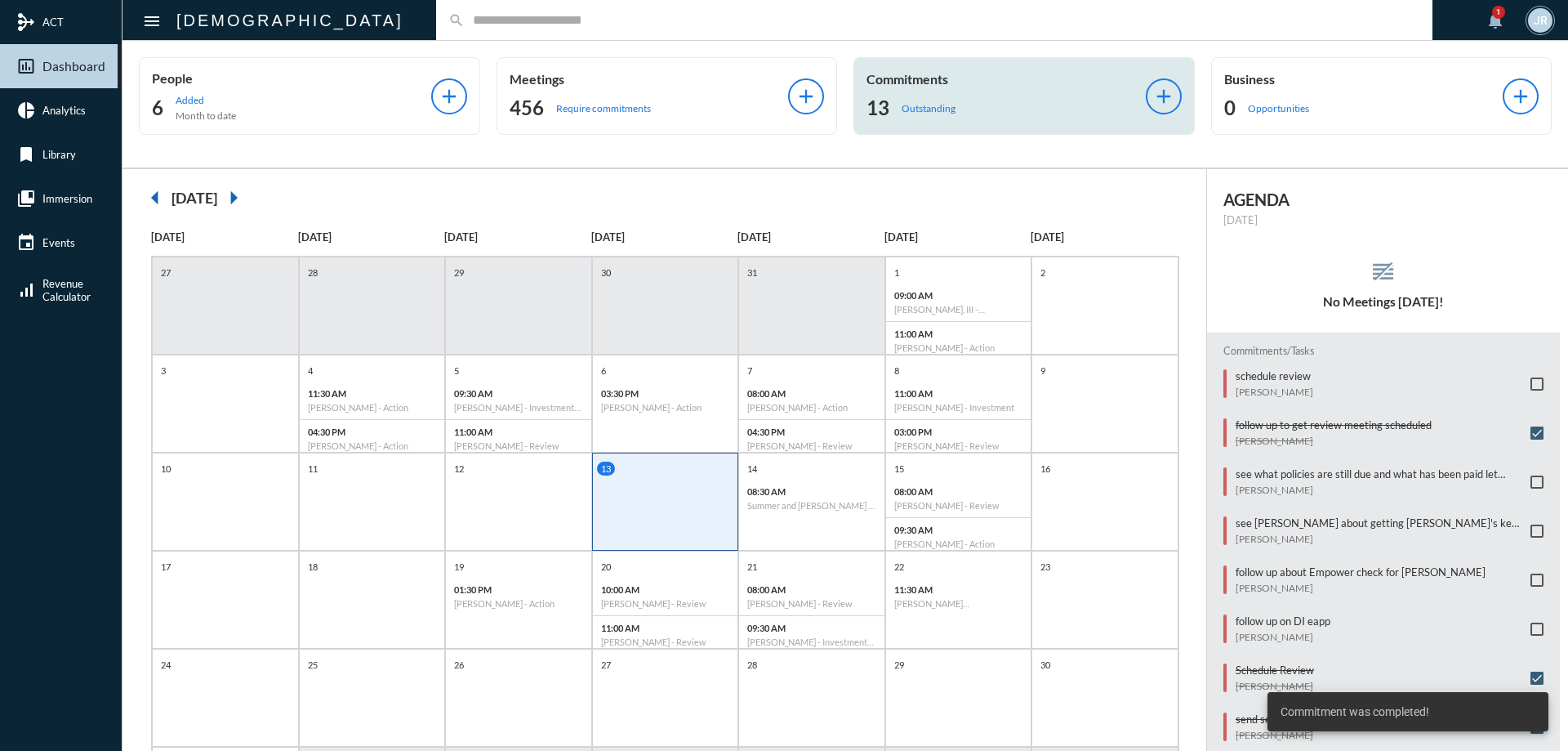
click at [978, 117] on div "13 Outstanding" at bounding box center [1005, 107] width 279 height 26
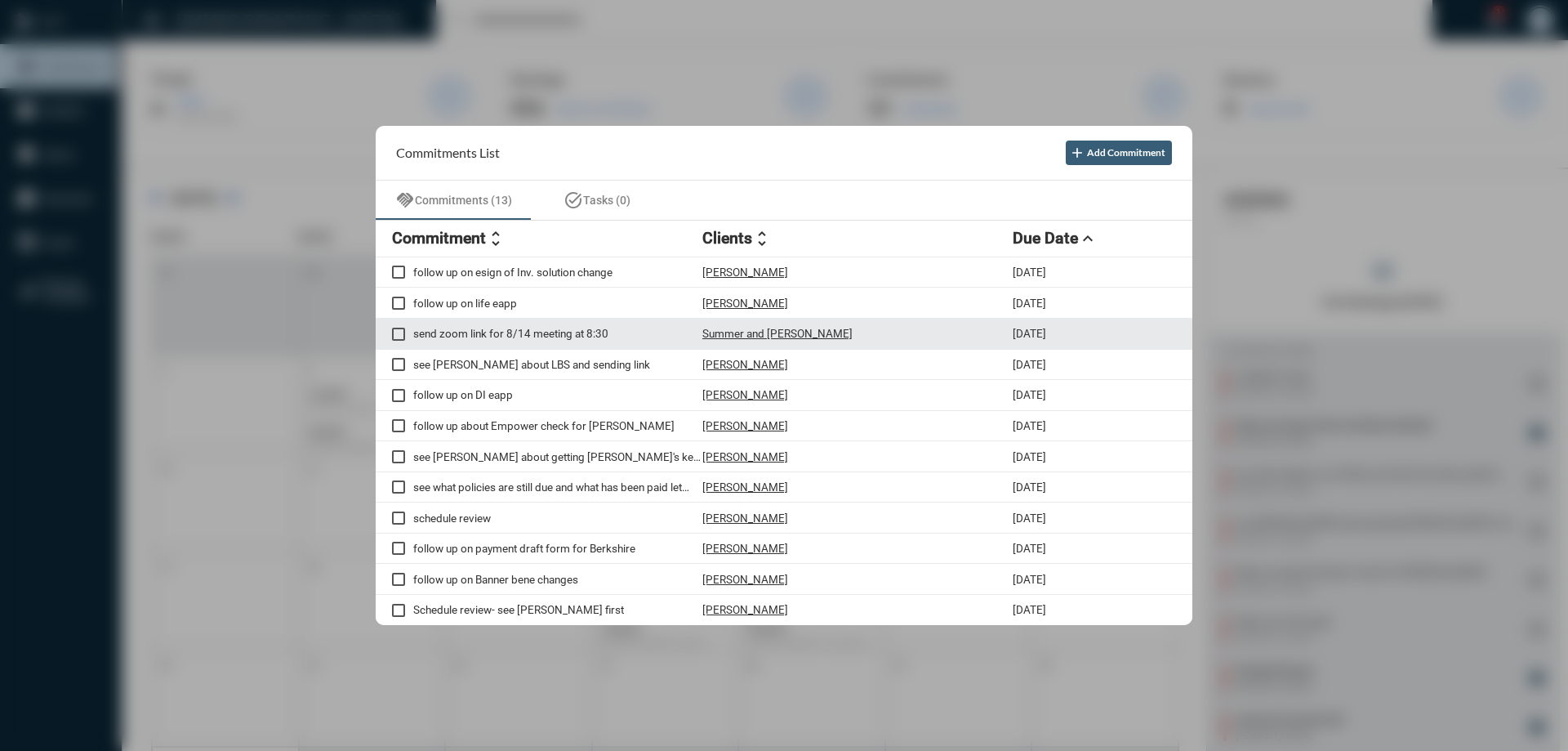
click at [760, 329] on p "Summer and [PERSON_NAME]" at bounding box center [777, 334] width 151 height 13
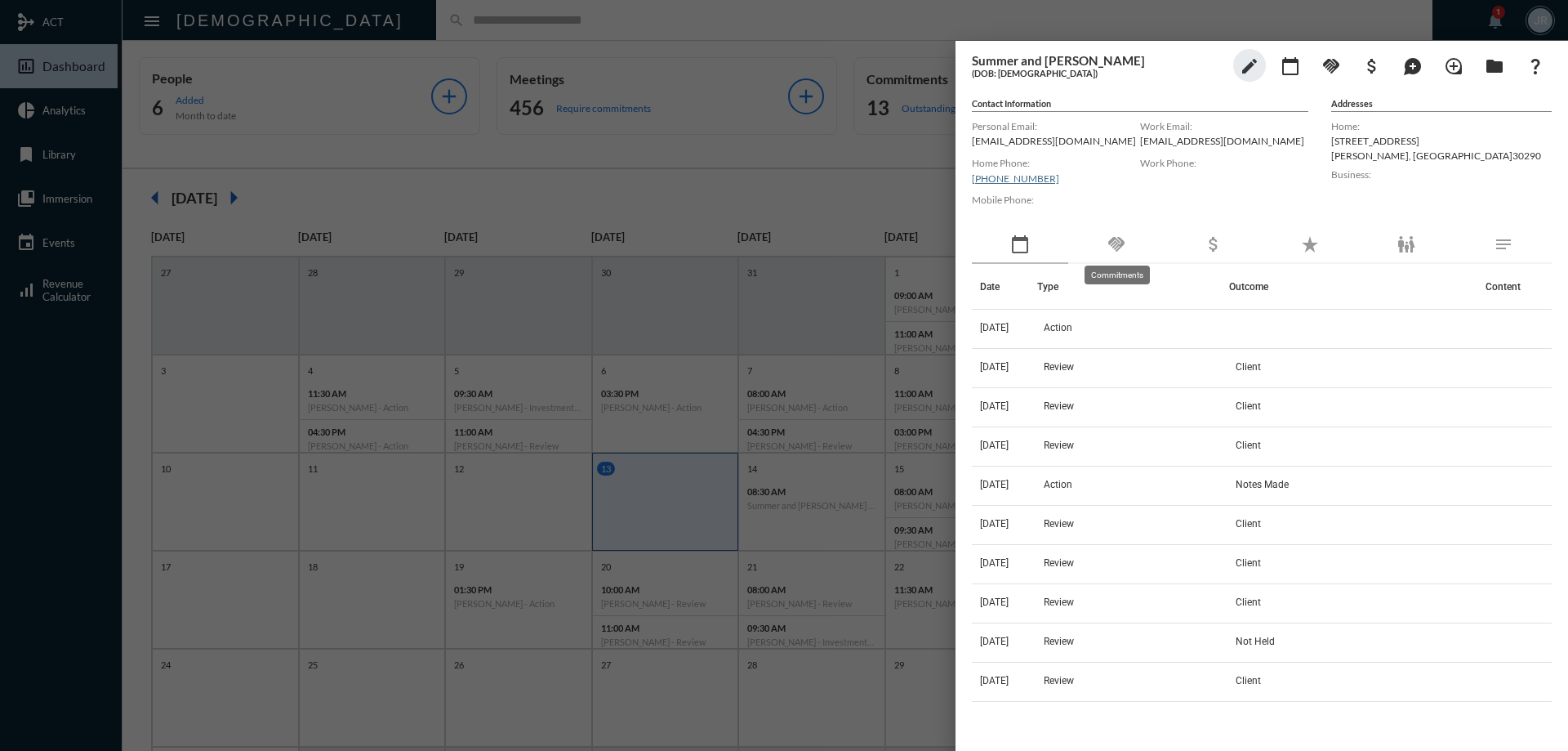
click at [1112, 249] on mat-icon "handshake" at bounding box center [1116, 244] width 19 height 19
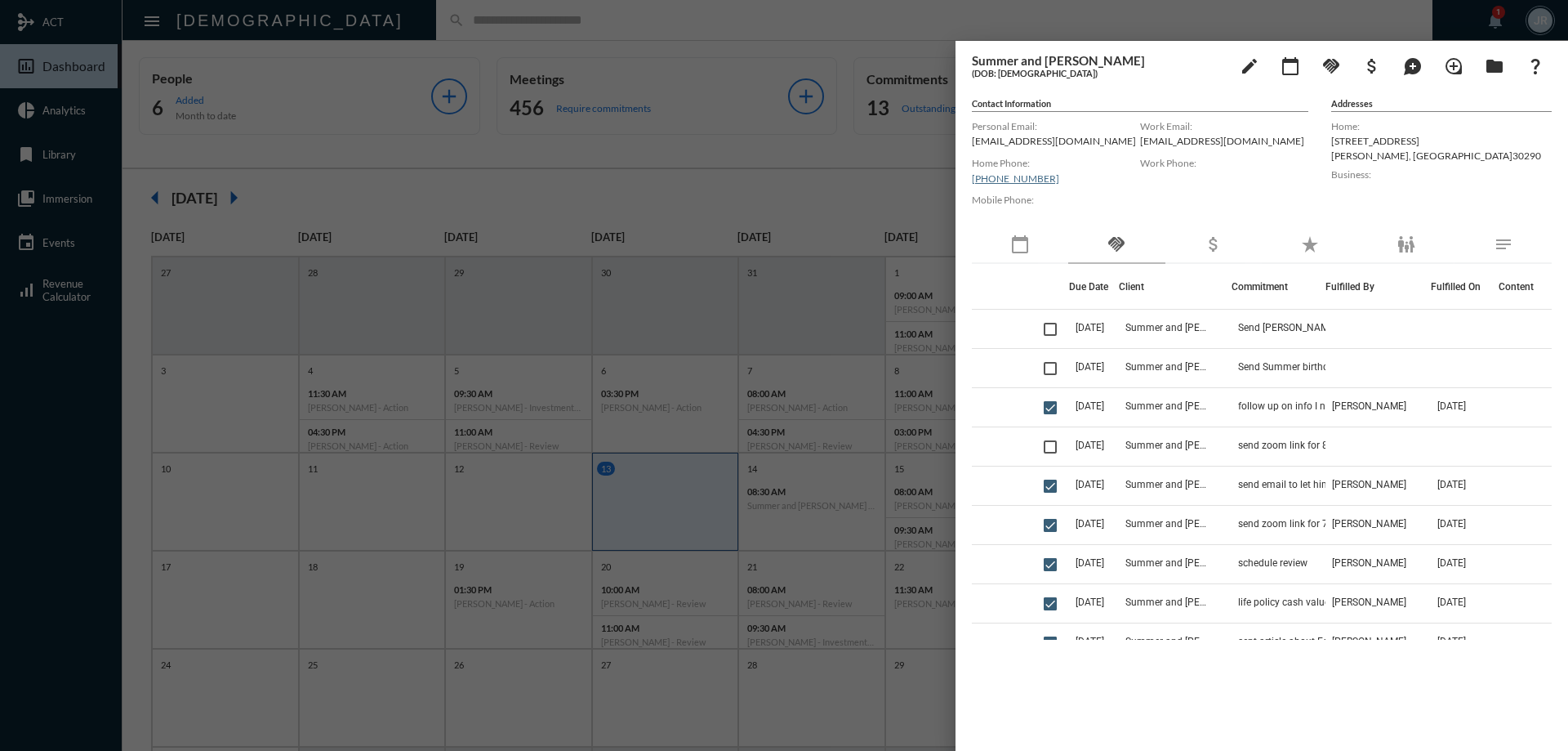
click at [998, 145] on p "[EMAIL_ADDRESS][DOMAIN_NAME]" at bounding box center [1055, 140] width 168 height 12
drag, startPoint x: 1003, startPoint y: 140, endPoint x: 1115, endPoint y: 124, distance: 113.1
click at [1113, 124] on label "Personal Email:" at bounding box center [1055, 126] width 168 height 12
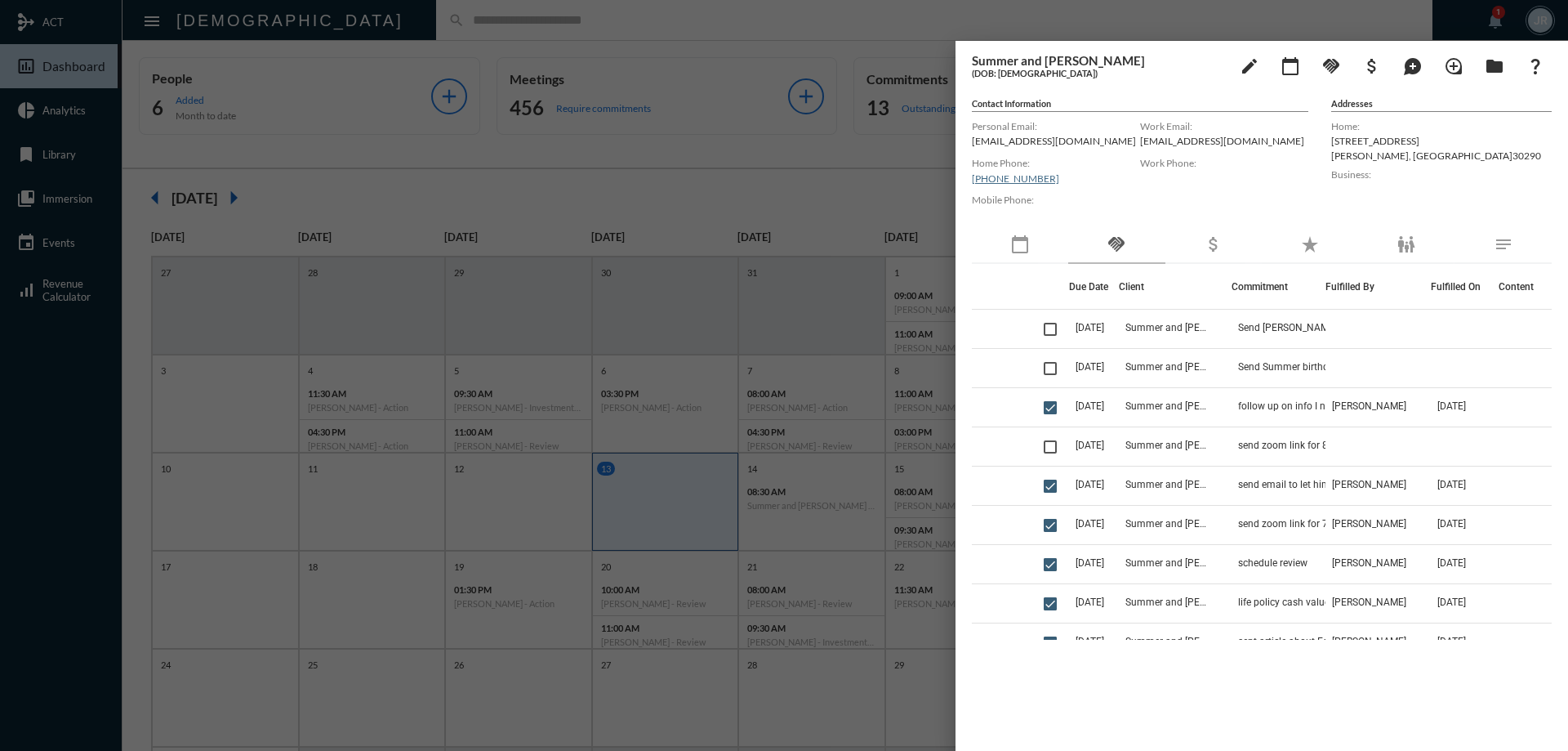
click at [1166, 148] on div "Work Email: [EMAIL_ADDRESS][DOMAIN_NAME]" at bounding box center [1224, 134] width 168 height 36
click at [1162, 143] on p "[EMAIL_ADDRESS][DOMAIN_NAME]" at bounding box center [1224, 140] width 168 height 12
copy p "[EMAIL_ADDRESS][DOMAIN_NAME]"
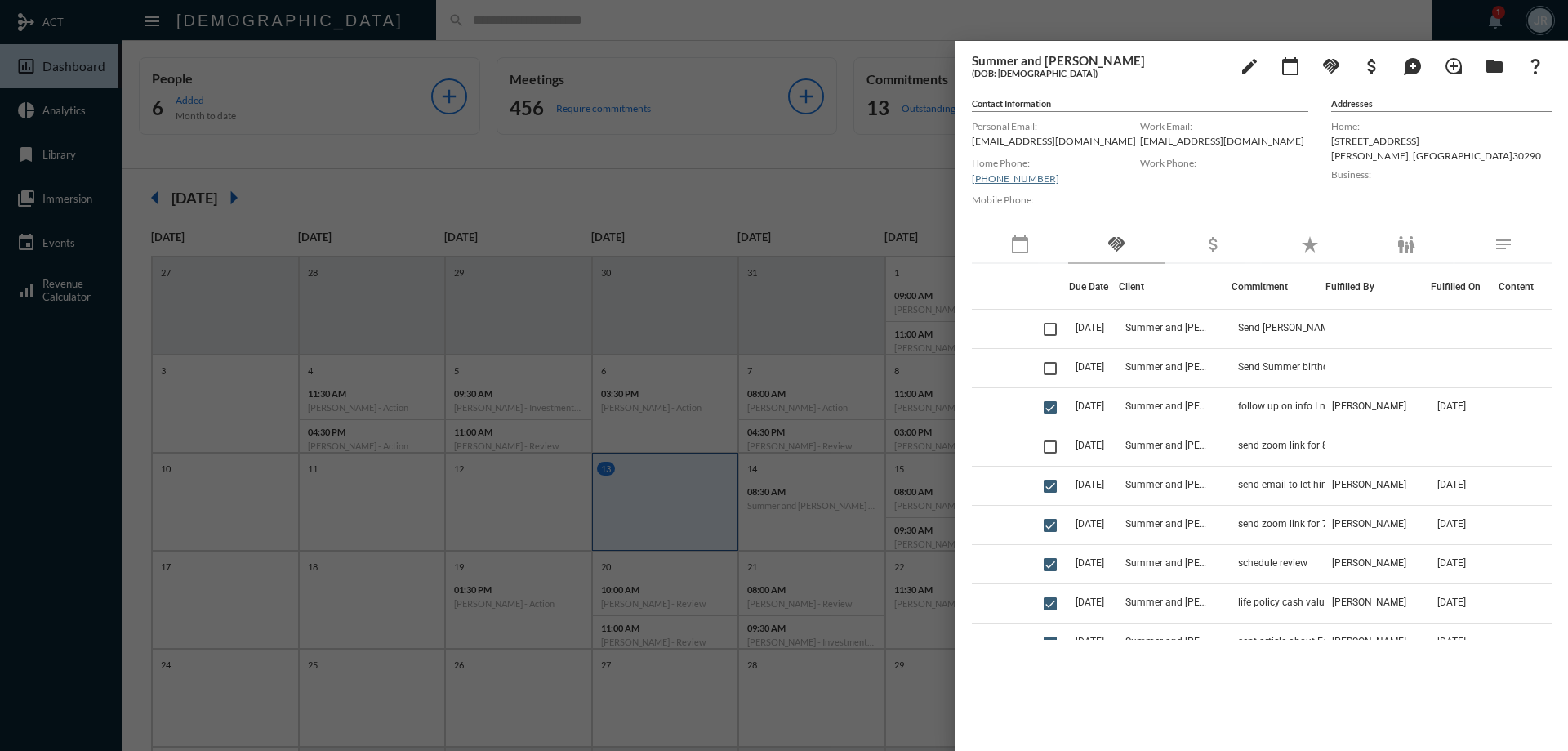
click at [1023, 133] on div "Personal Email: [EMAIL_ADDRESS][DOMAIN_NAME]" at bounding box center [1055, 134] width 168 height 36
click at [1020, 137] on p "[EMAIL_ADDRESS][DOMAIN_NAME]" at bounding box center [1055, 140] width 168 height 12
copy p "[EMAIL_ADDRESS][DOMAIN_NAME]"
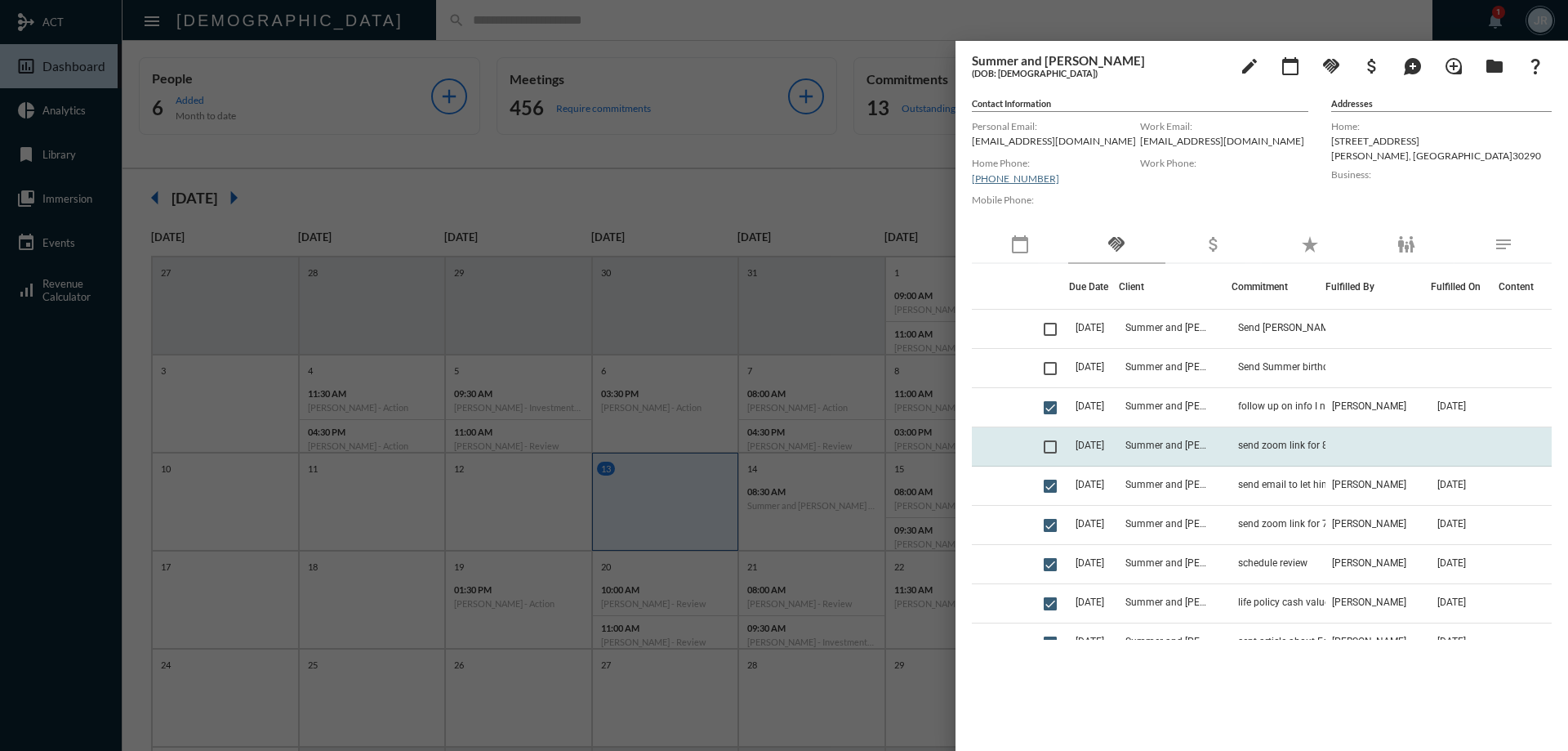
click at [1048, 448] on span at bounding box center [1050, 447] width 13 height 13
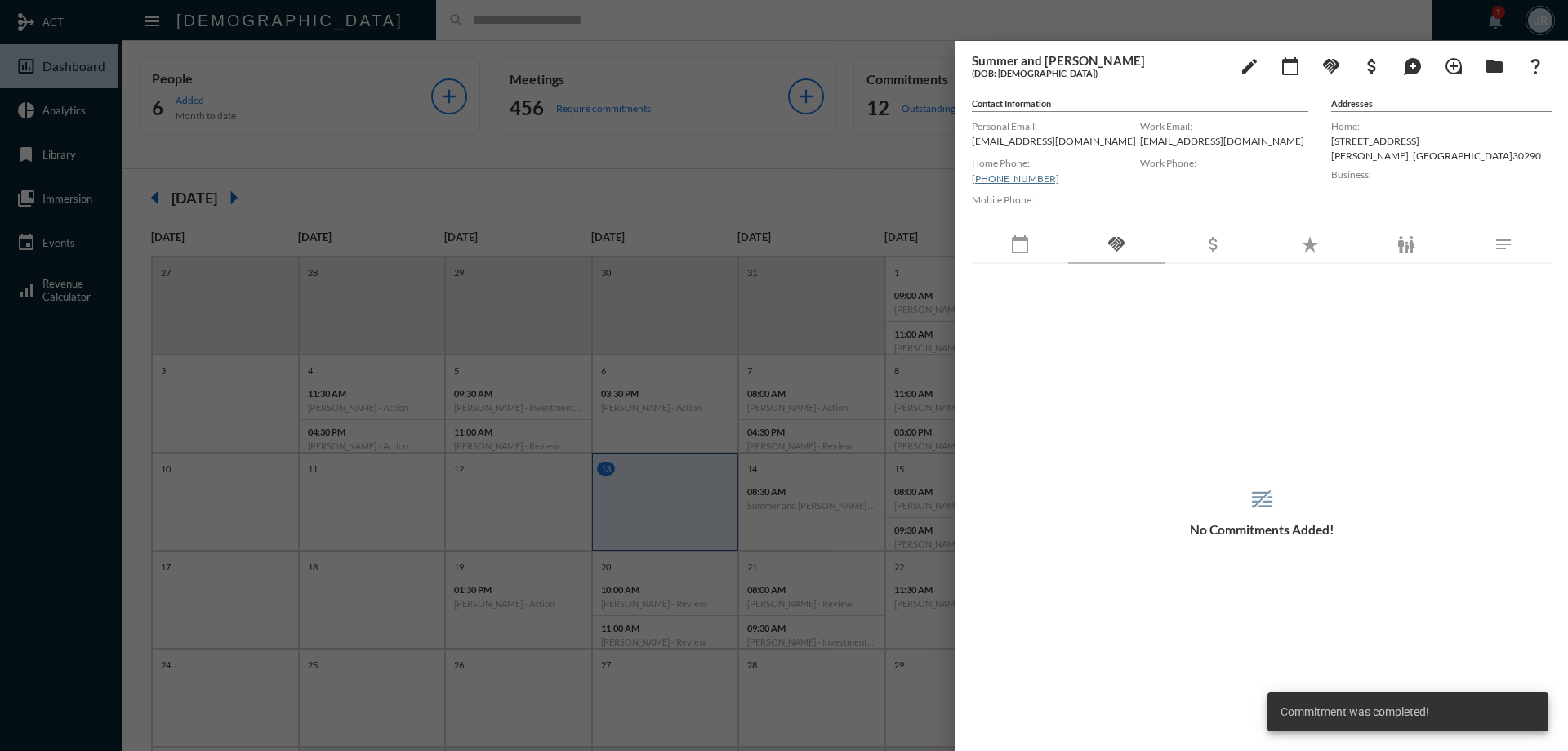
click at [711, 53] on div at bounding box center [784, 375] width 1568 height 751
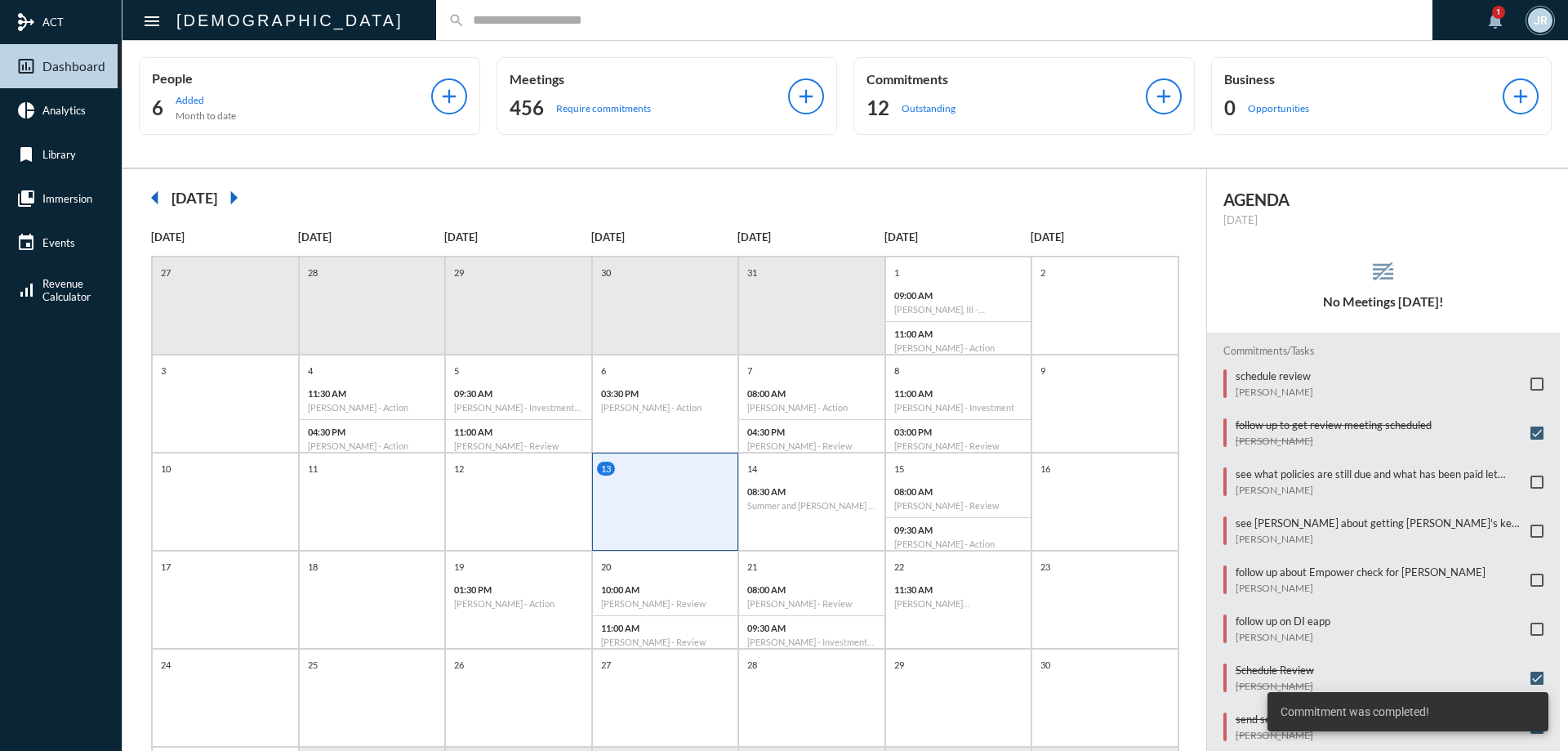
click at [464, 18] on input "text" at bounding box center [942, 20] width 955 height 13
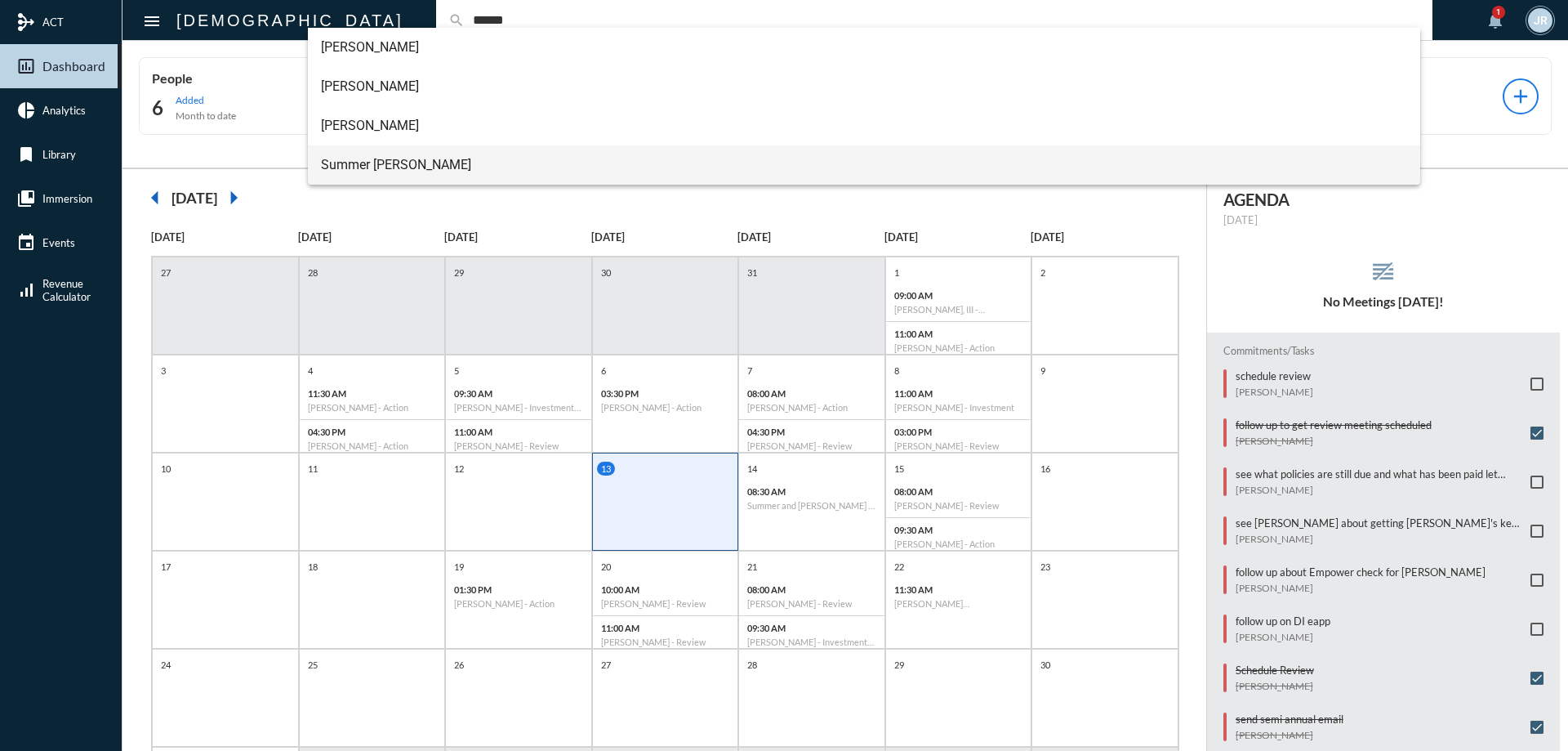
type input "******"
click at [369, 153] on span "Summer [PERSON_NAME]" at bounding box center [864, 165] width 1087 height 39
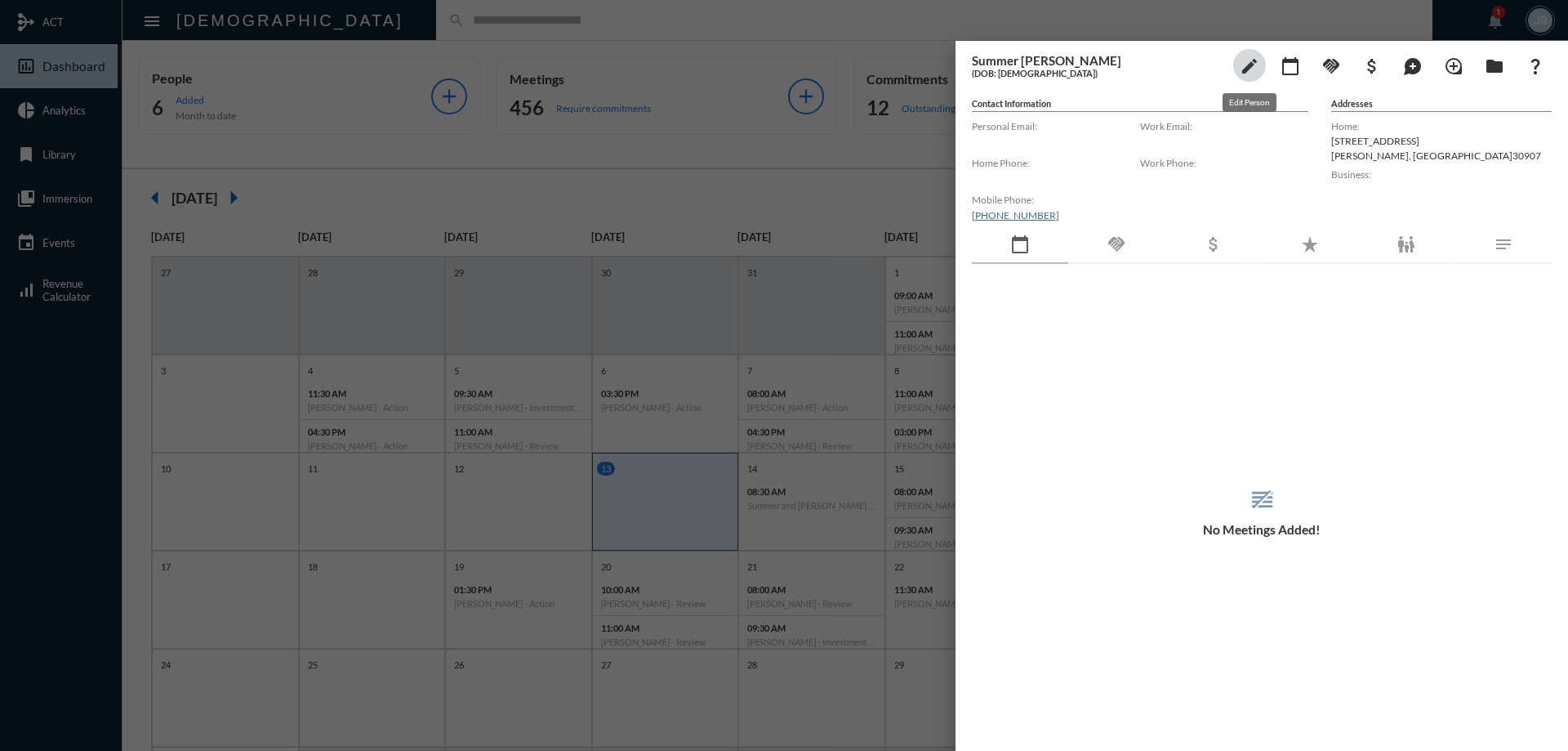
click at [1248, 63] on mat-icon "edit" at bounding box center [1250, 66] width 19 height 19
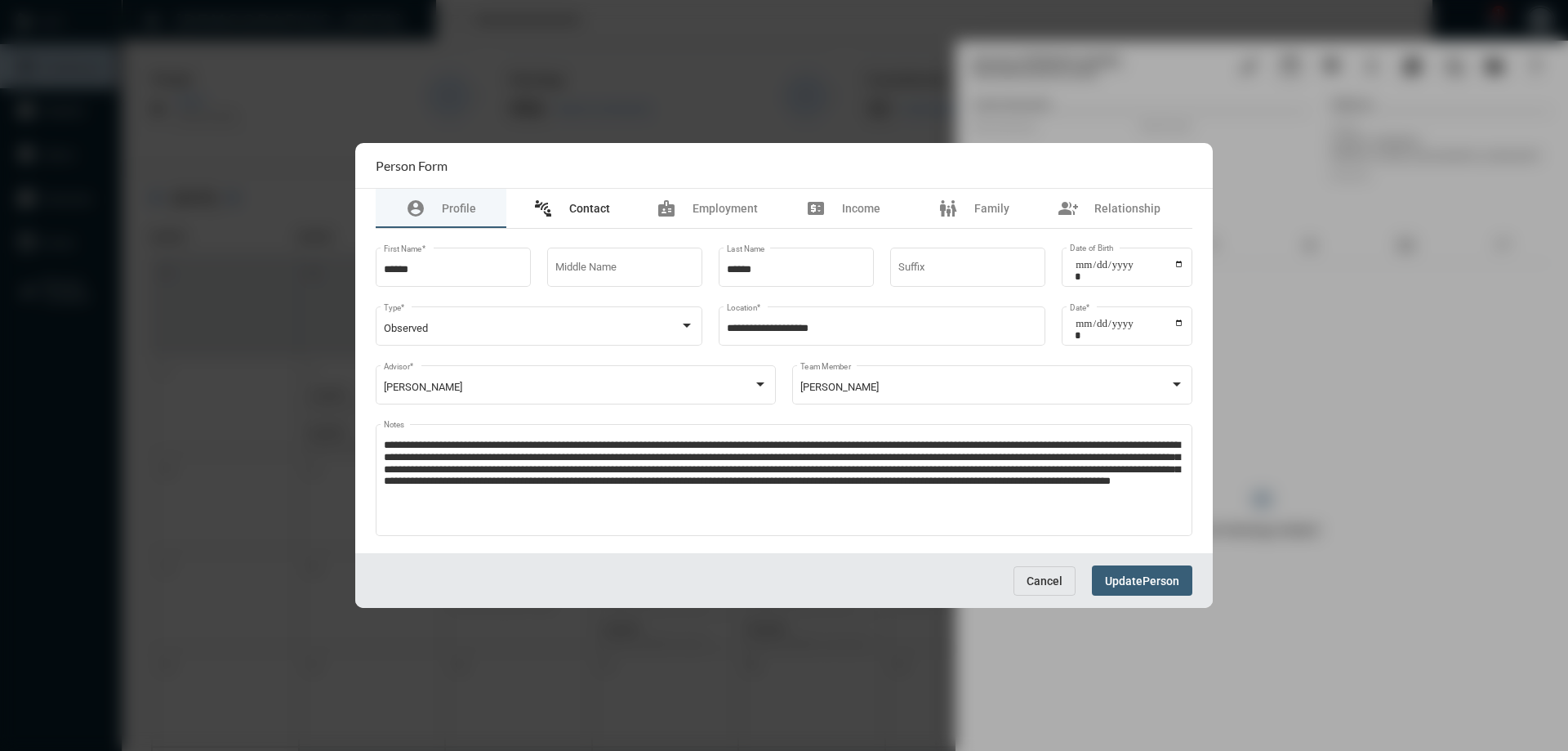
click at [581, 208] on span "Contact" at bounding box center [589, 208] width 41 height 13
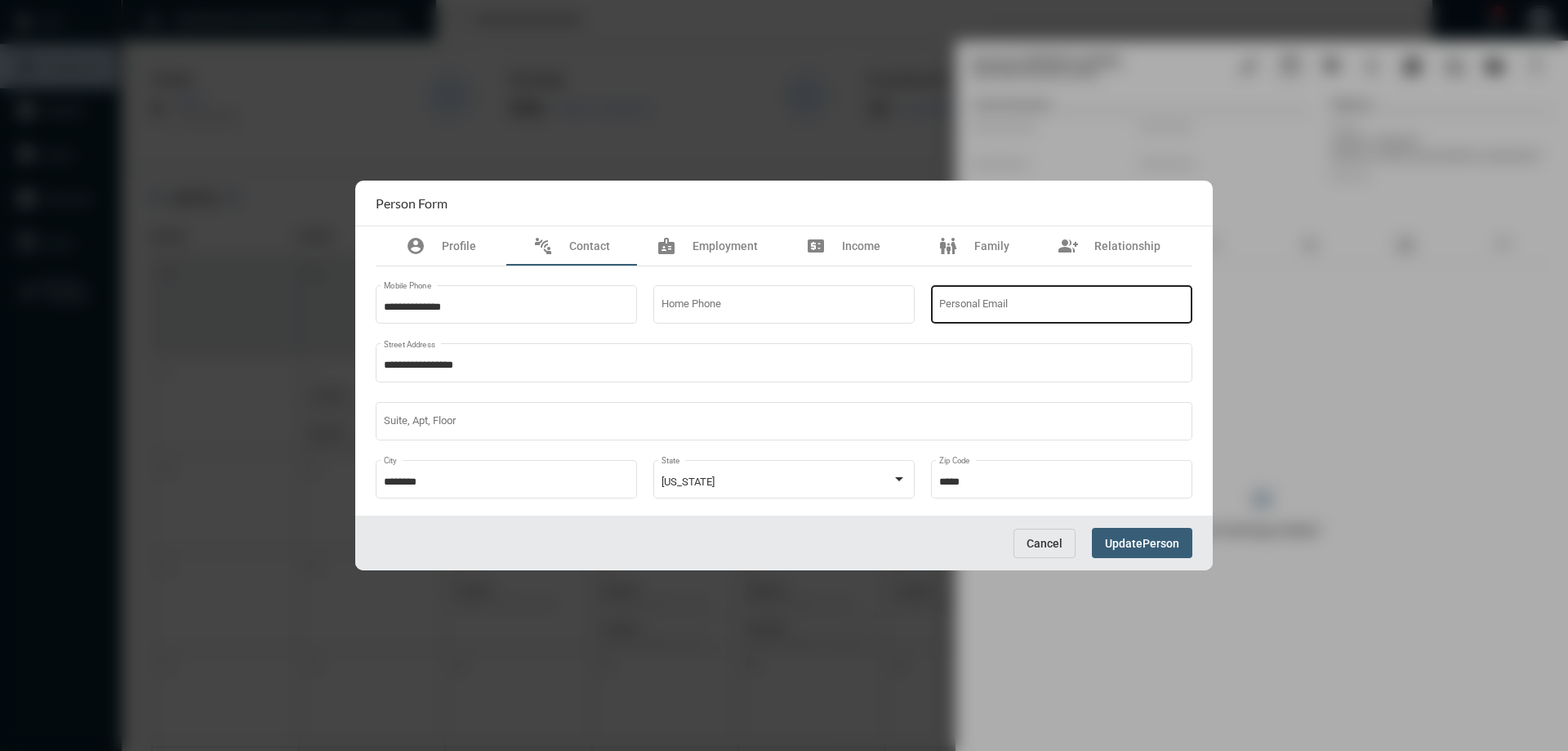
click at [995, 296] on div "Personal Email" at bounding box center [1062, 303] width 246 height 41
paste input "**********"
type input "**********"
click at [1131, 542] on span "Update" at bounding box center [1123, 543] width 37 height 13
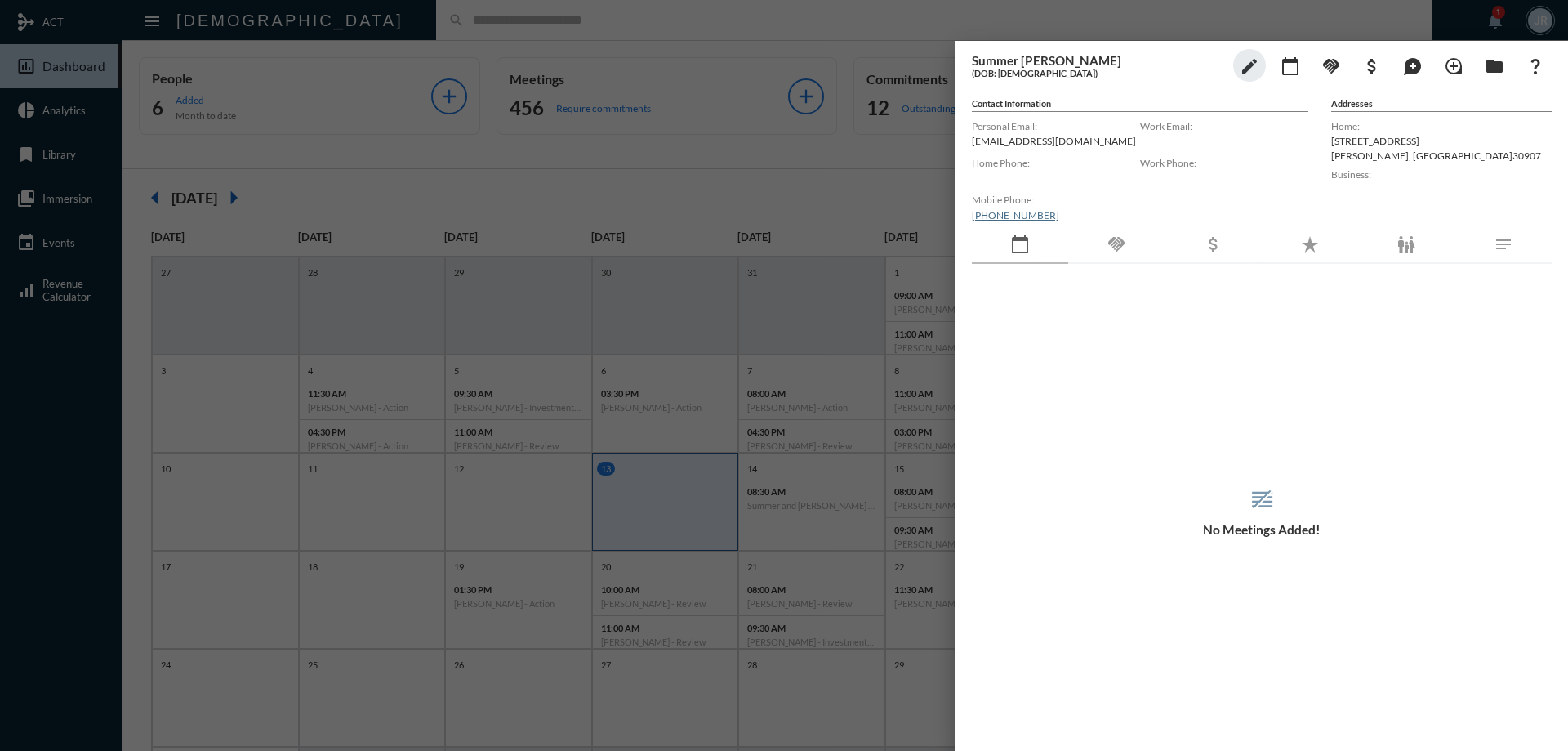
click at [754, 13] on div at bounding box center [784, 375] width 1568 height 751
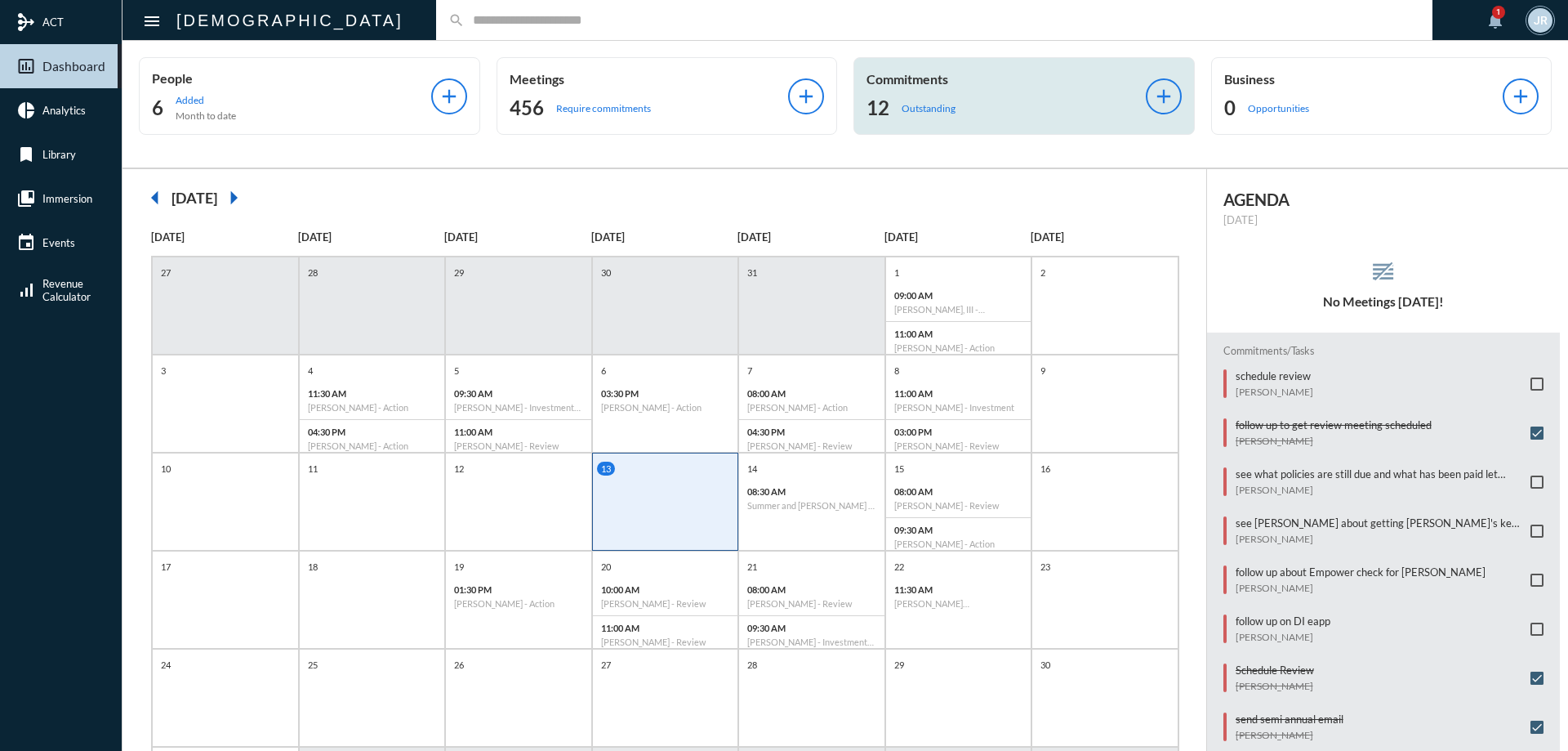
click at [968, 107] on div "12 Outstanding" at bounding box center [1005, 107] width 279 height 26
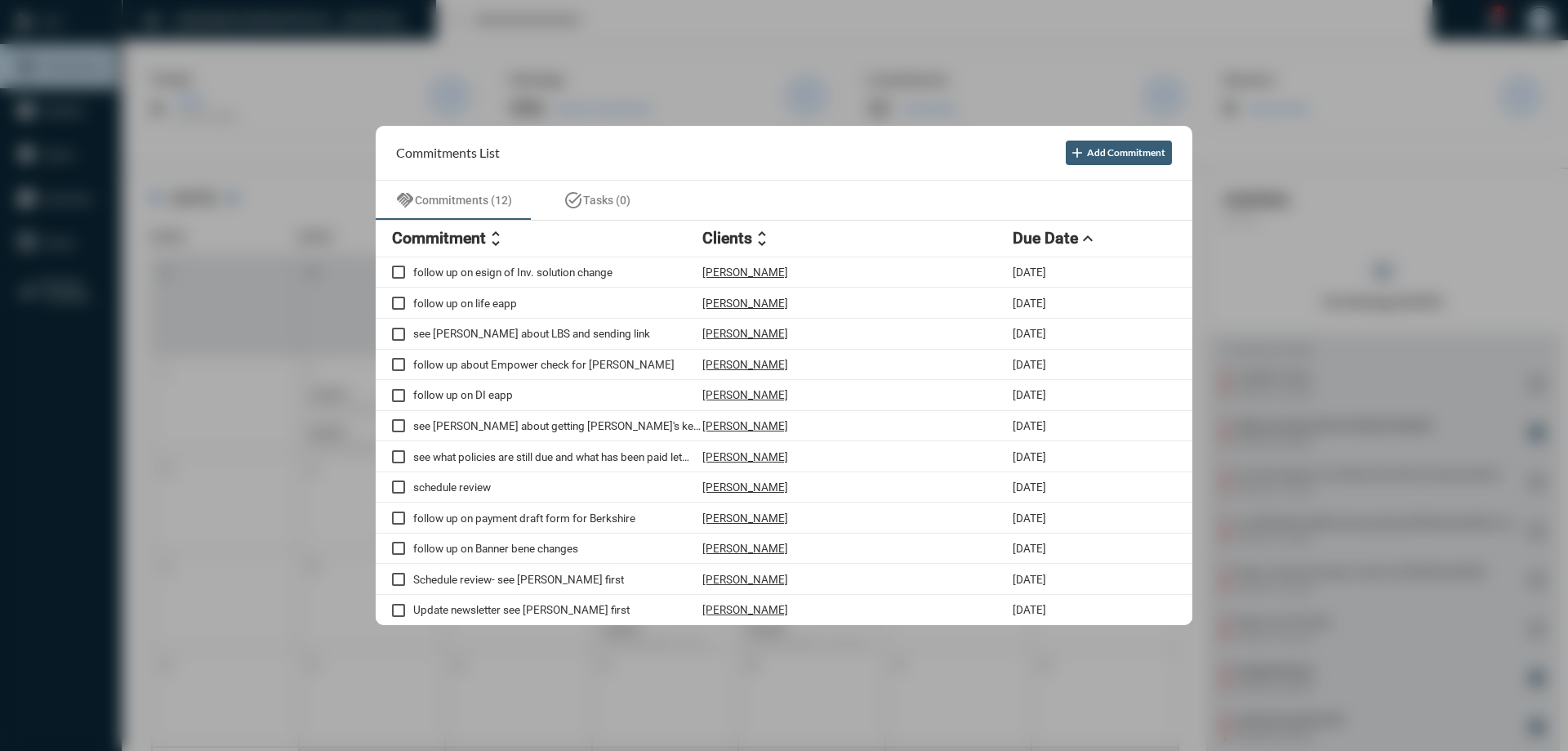
click at [665, 17] on div at bounding box center [784, 375] width 1568 height 751
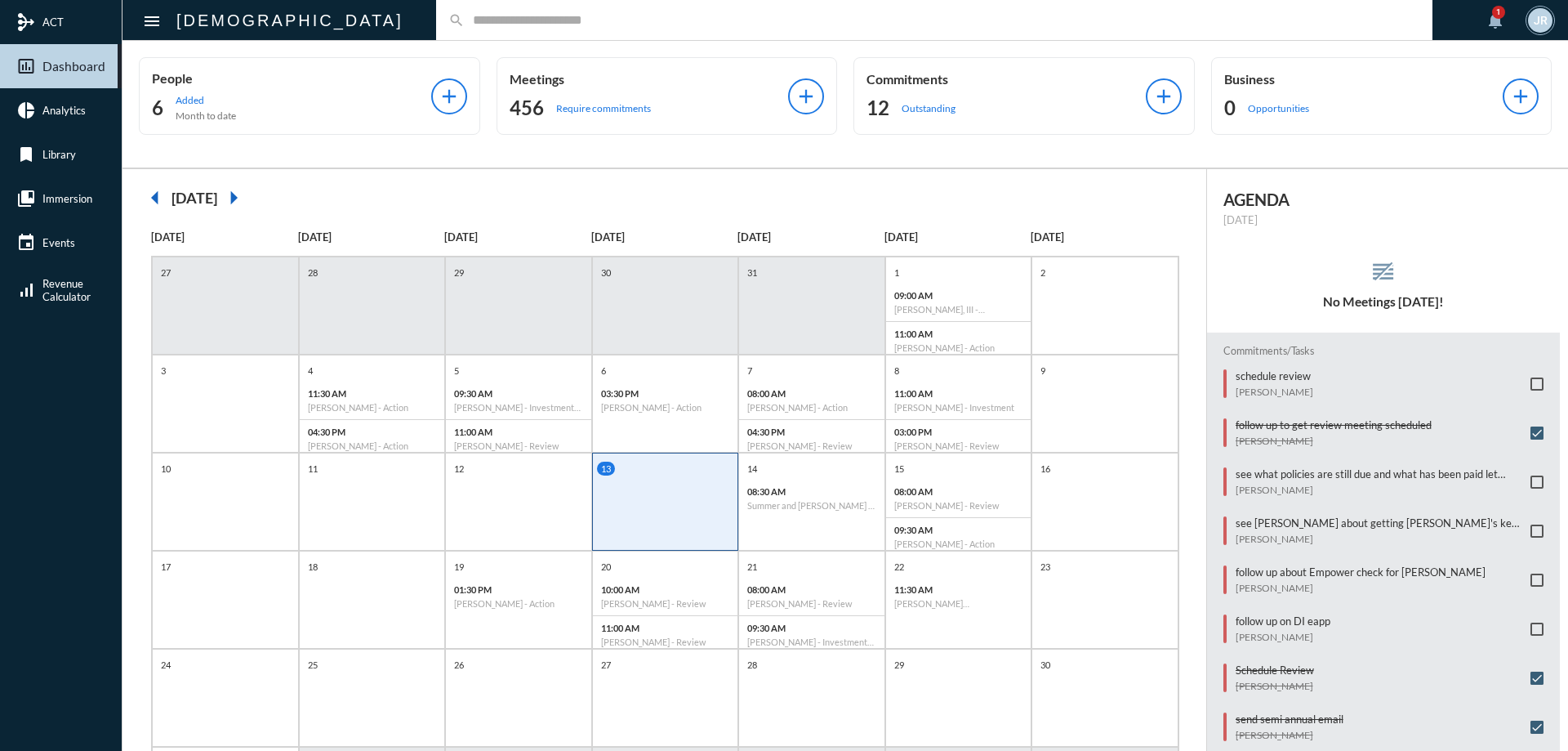
click at [464, 21] on input "text" at bounding box center [942, 20] width 955 height 13
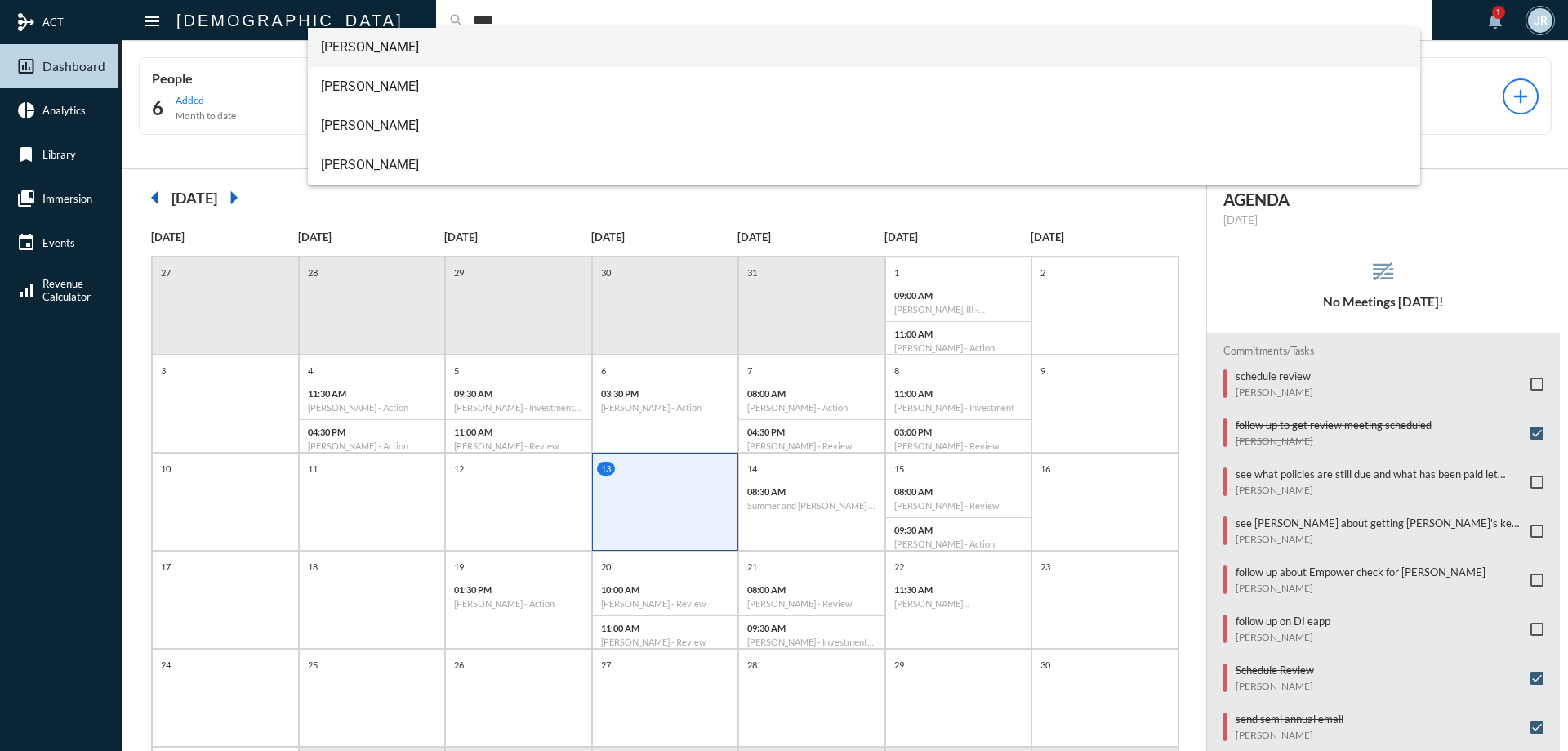
type input "****"
click at [395, 35] on span "[PERSON_NAME]" at bounding box center [864, 47] width 1087 height 39
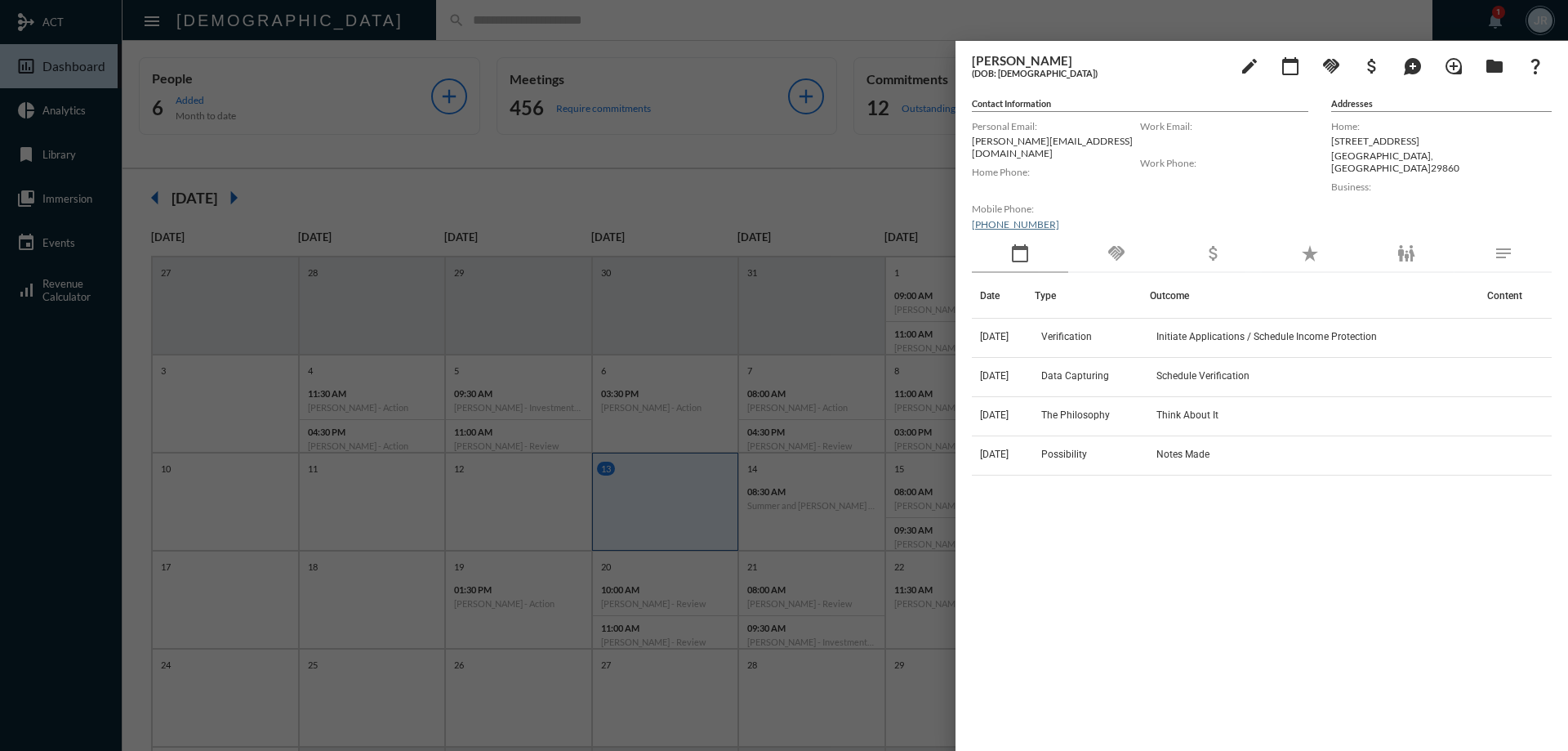
click at [1119, 263] on div "[PERSON_NAME] (DOB: [DEMOGRAPHIC_DATA]) edit calendar_today handshake attach_mo…" at bounding box center [1261, 391] width 613 height 701
click at [1123, 260] on div "handshake" at bounding box center [1116, 253] width 96 height 37
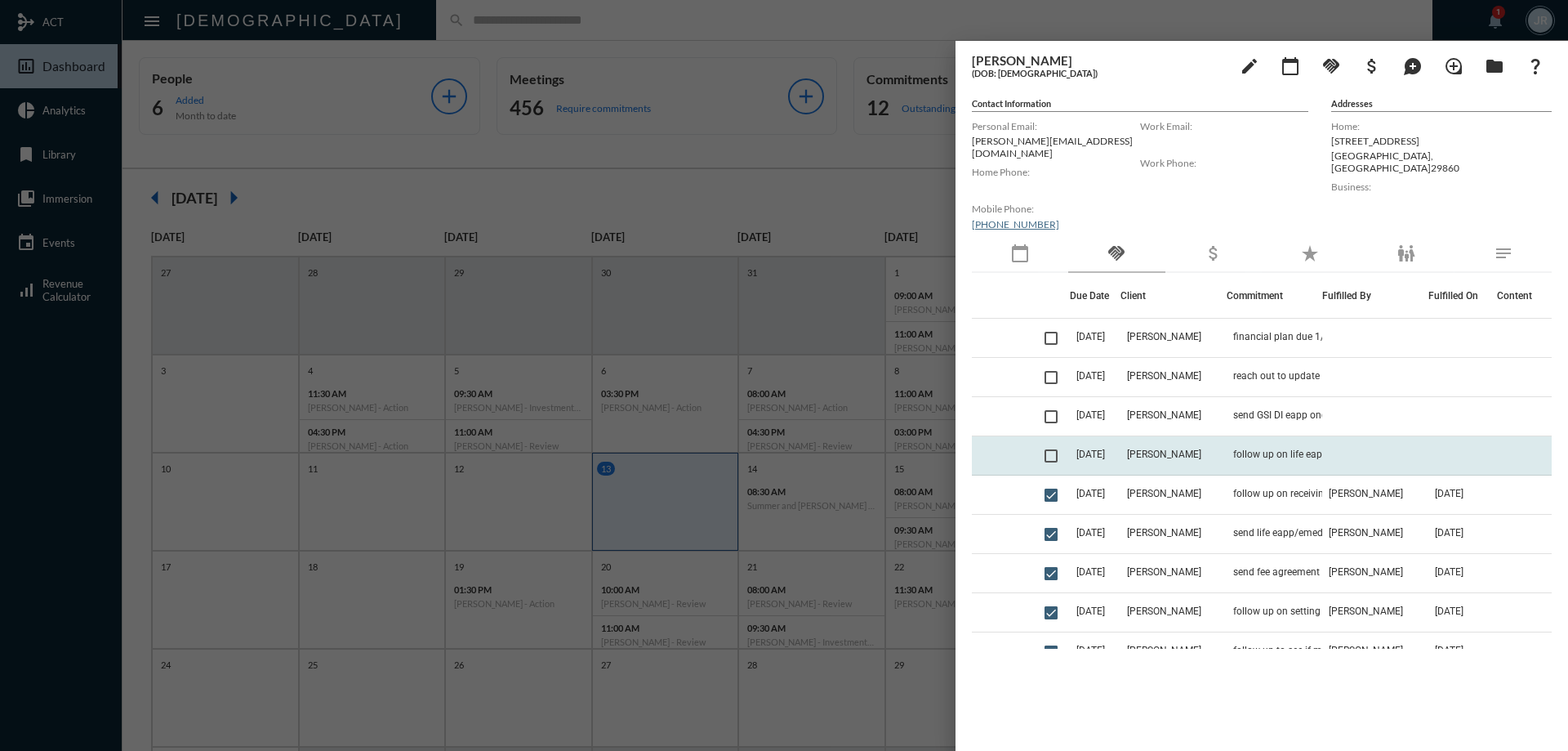
click at [1227, 442] on td "[PERSON_NAME]" at bounding box center [1173, 456] width 106 height 39
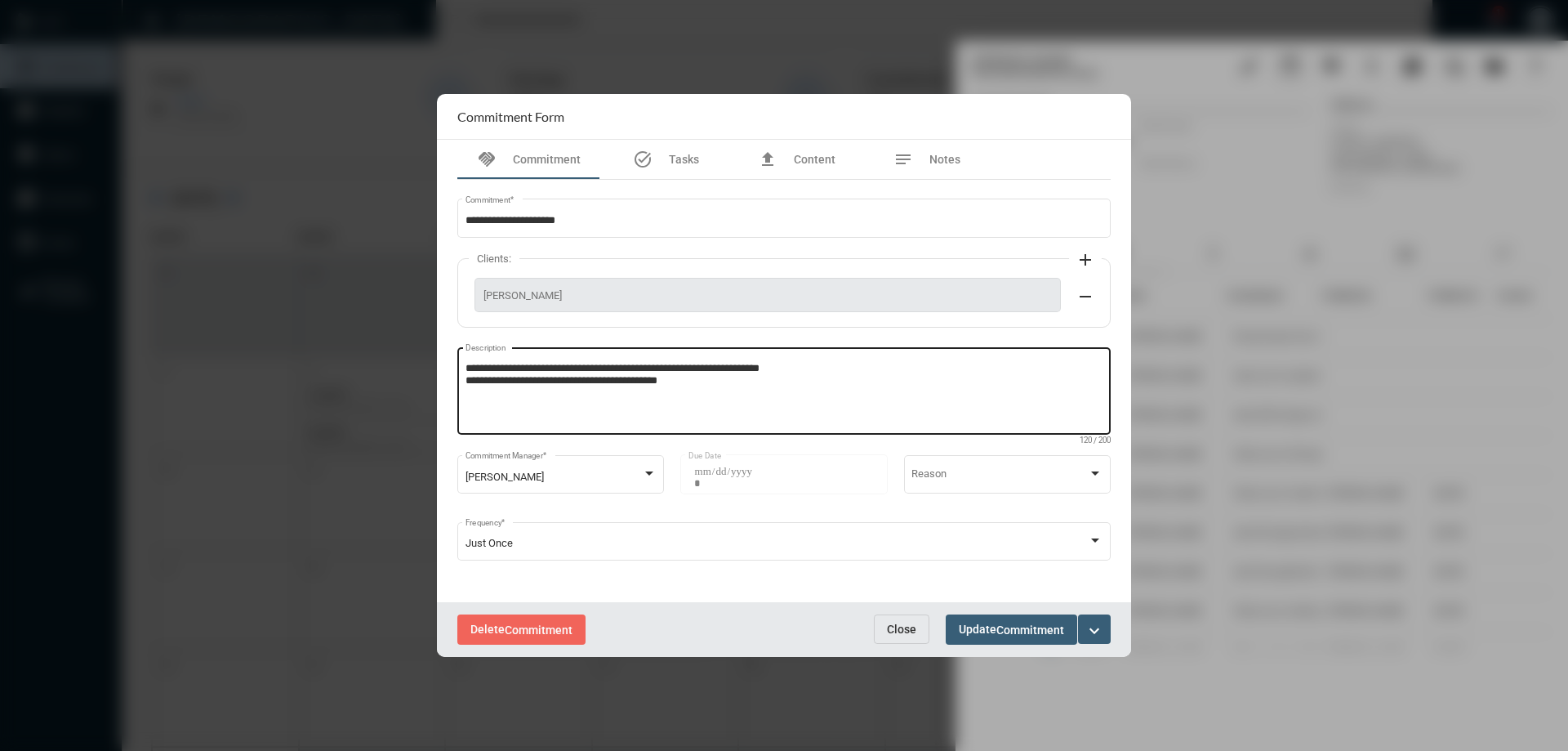
click at [690, 381] on textarea "**********" at bounding box center [784, 392] width 638 height 64
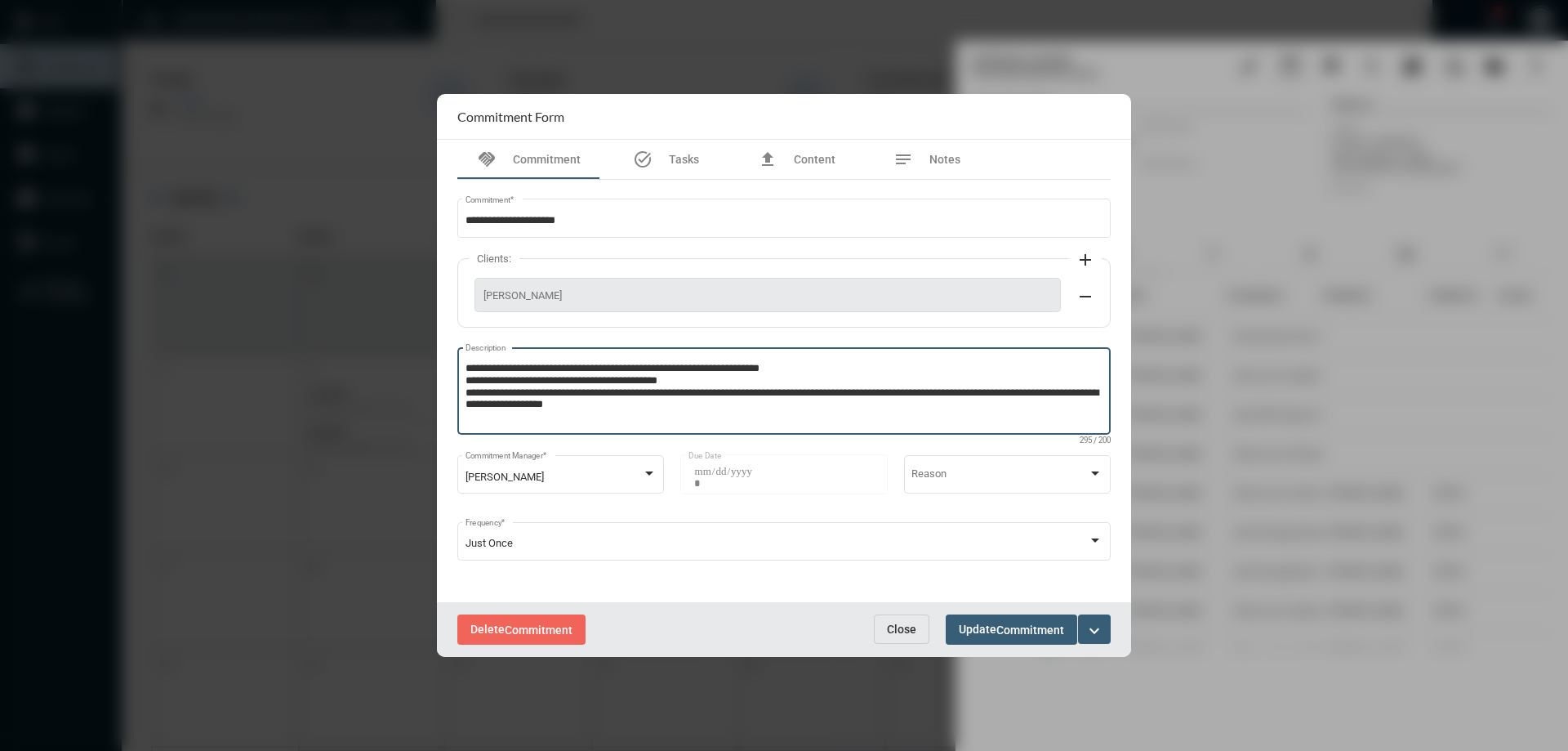
type textarea "**********"
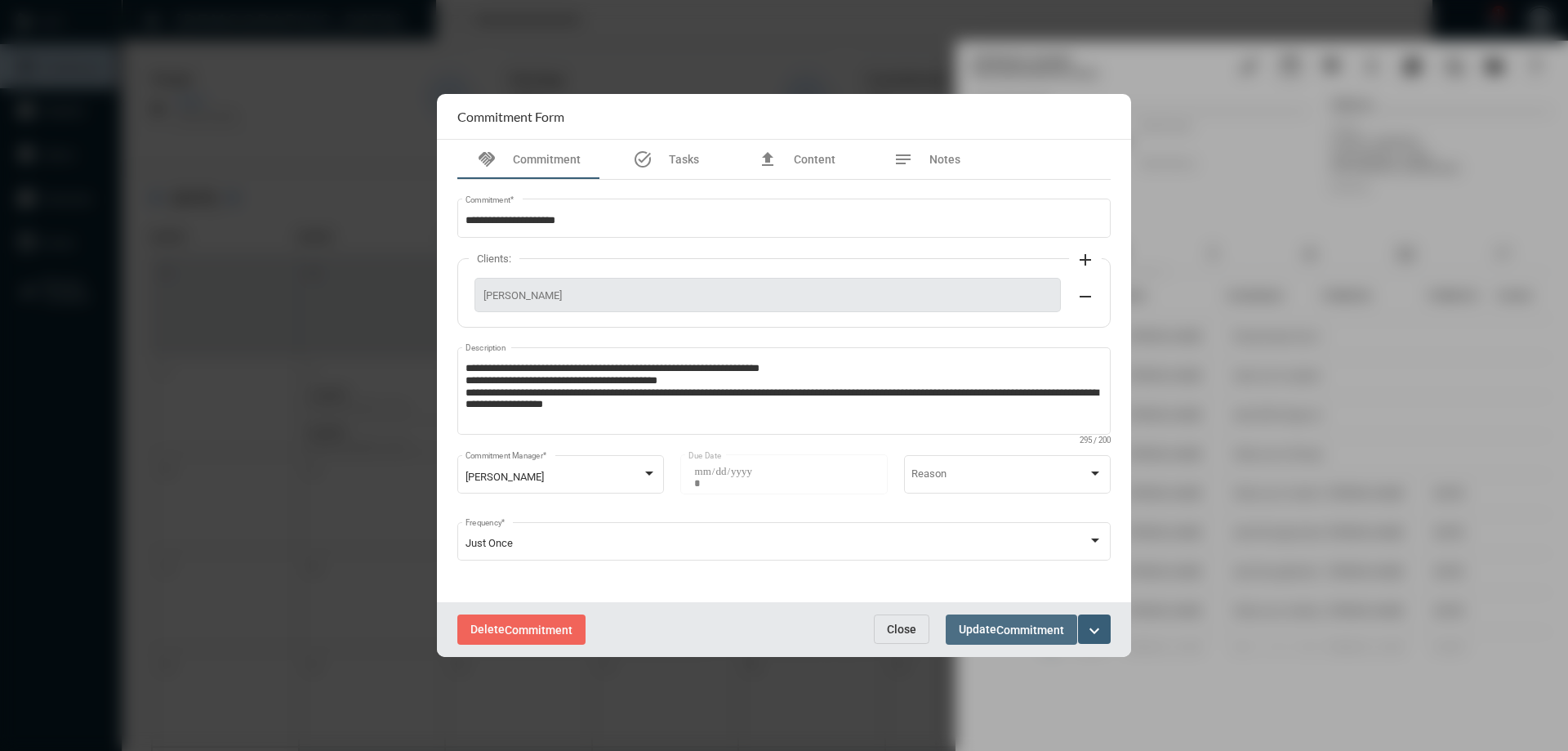
click at [1026, 623] on span "Commitment" at bounding box center [1030, 630] width 68 height 13
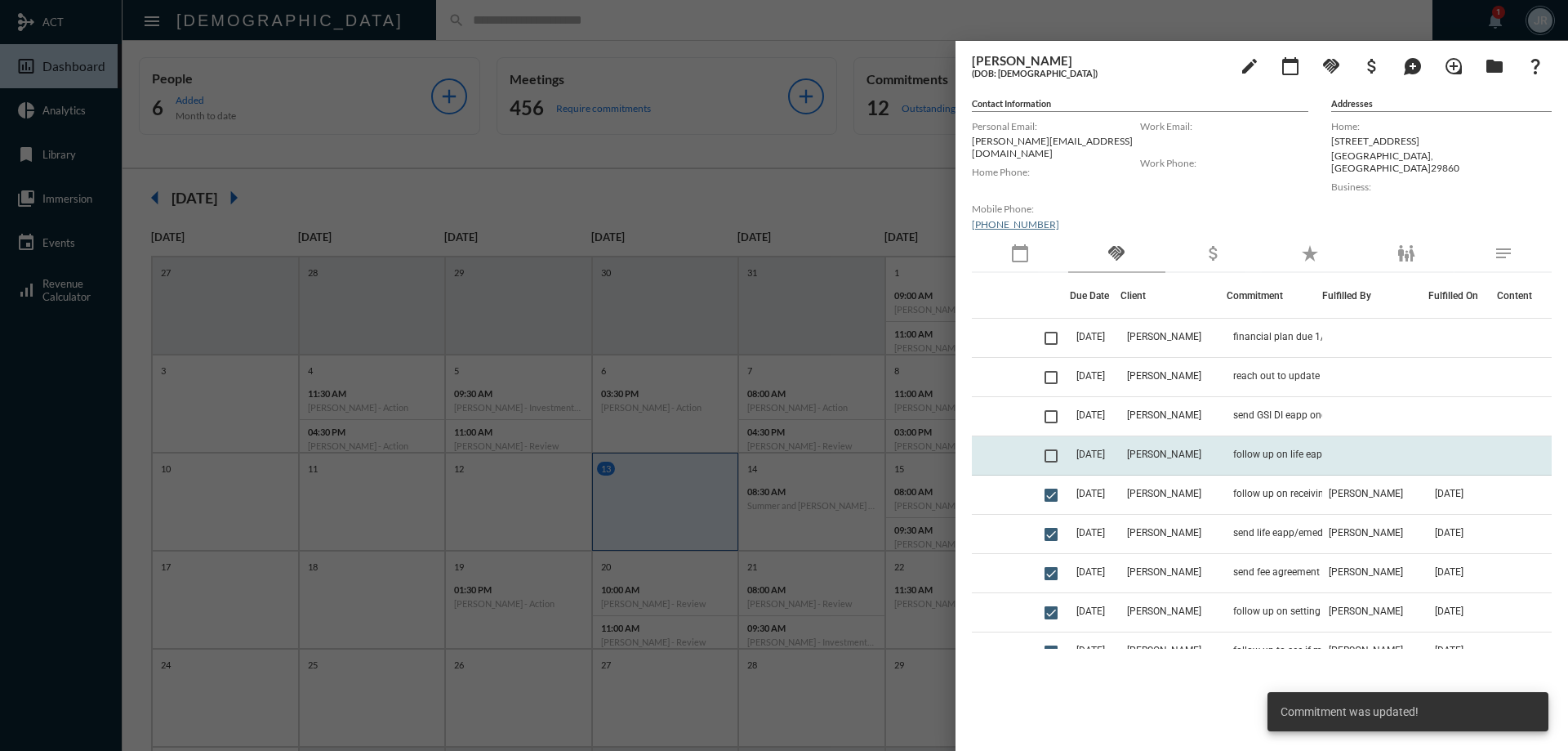
click at [1053, 449] on span at bounding box center [1051, 456] width 13 height 13
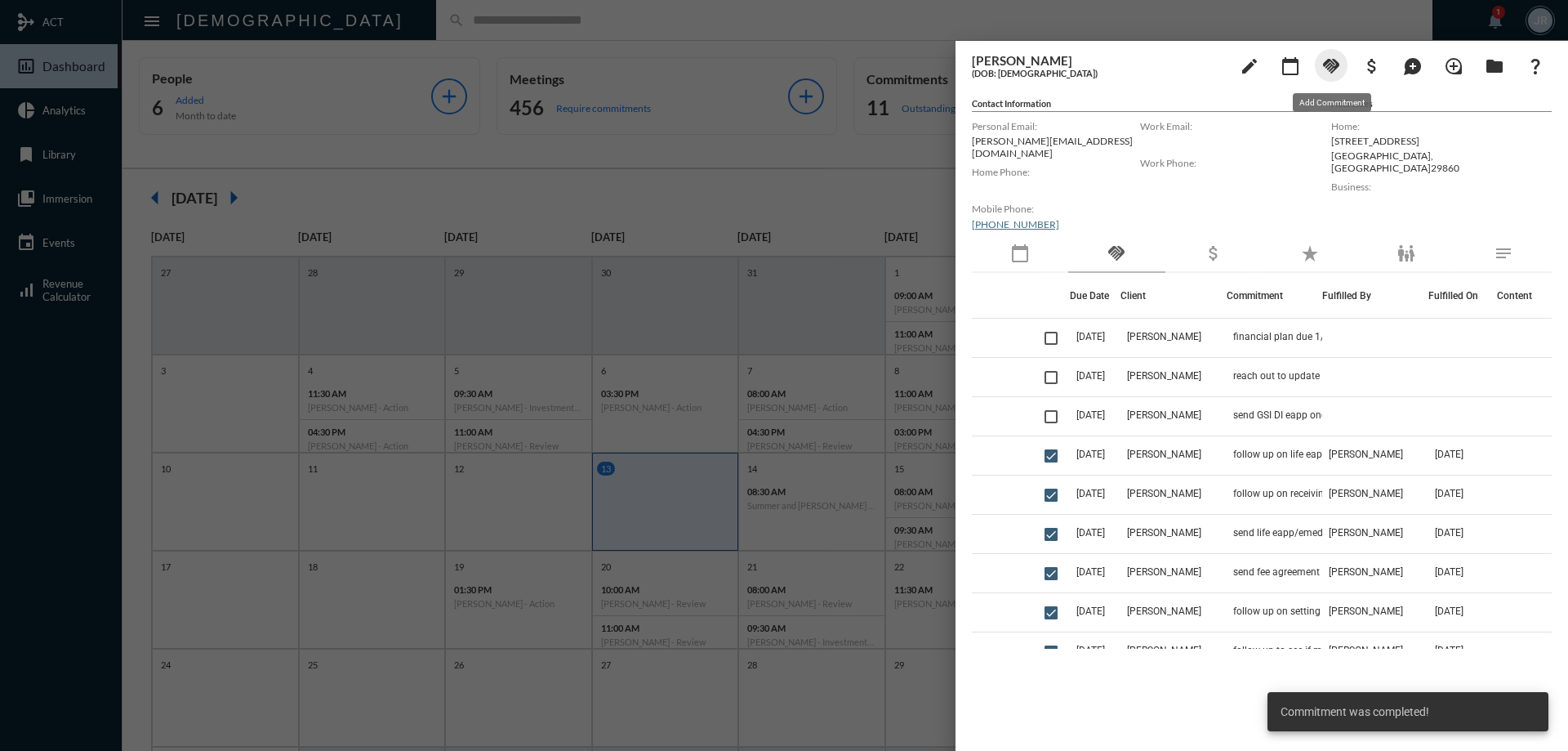
click at [1334, 59] on mat-icon "handshake" at bounding box center [1331, 66] width 19 height 19
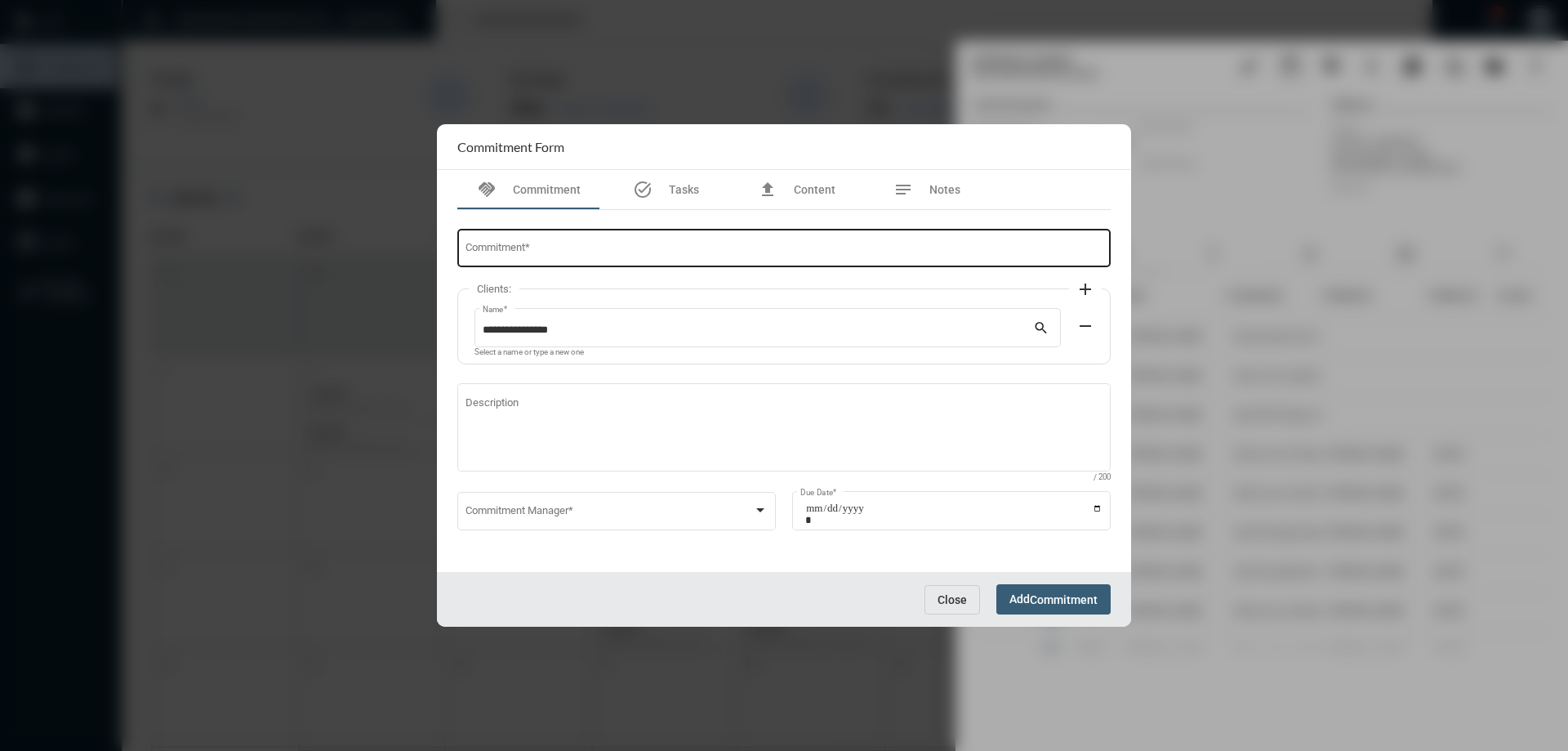
click at [499, 250] on input "Commitment *" at bounding box center [784, 250] width 638 height 12
type input "*"
type input "**********"
click at [527, 508] on span at bounding box center [609, 513] width 289 height 12
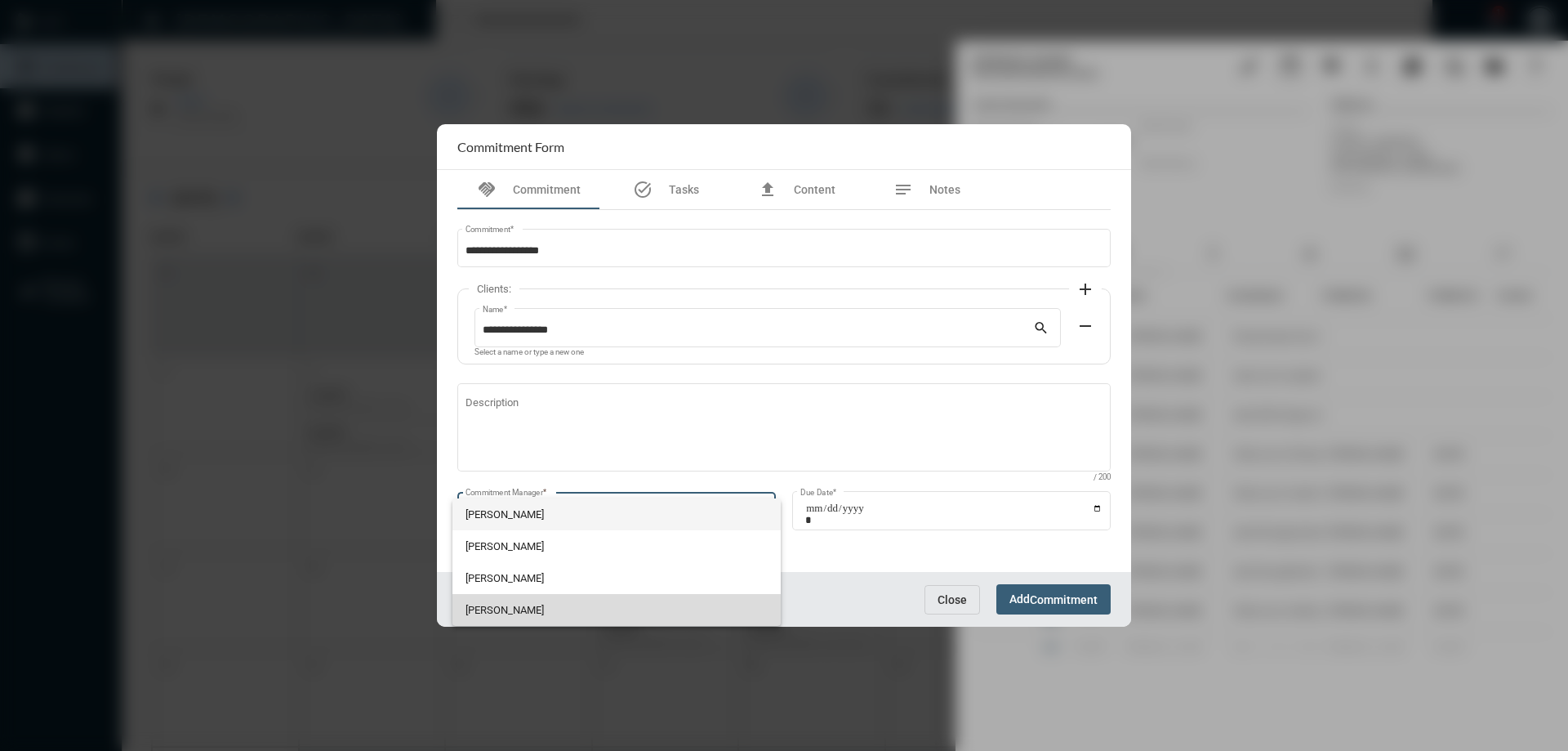
click at [481, 608] on span "[PERSON_NAME]" at bounding box center [617, 609] width 303 height 32
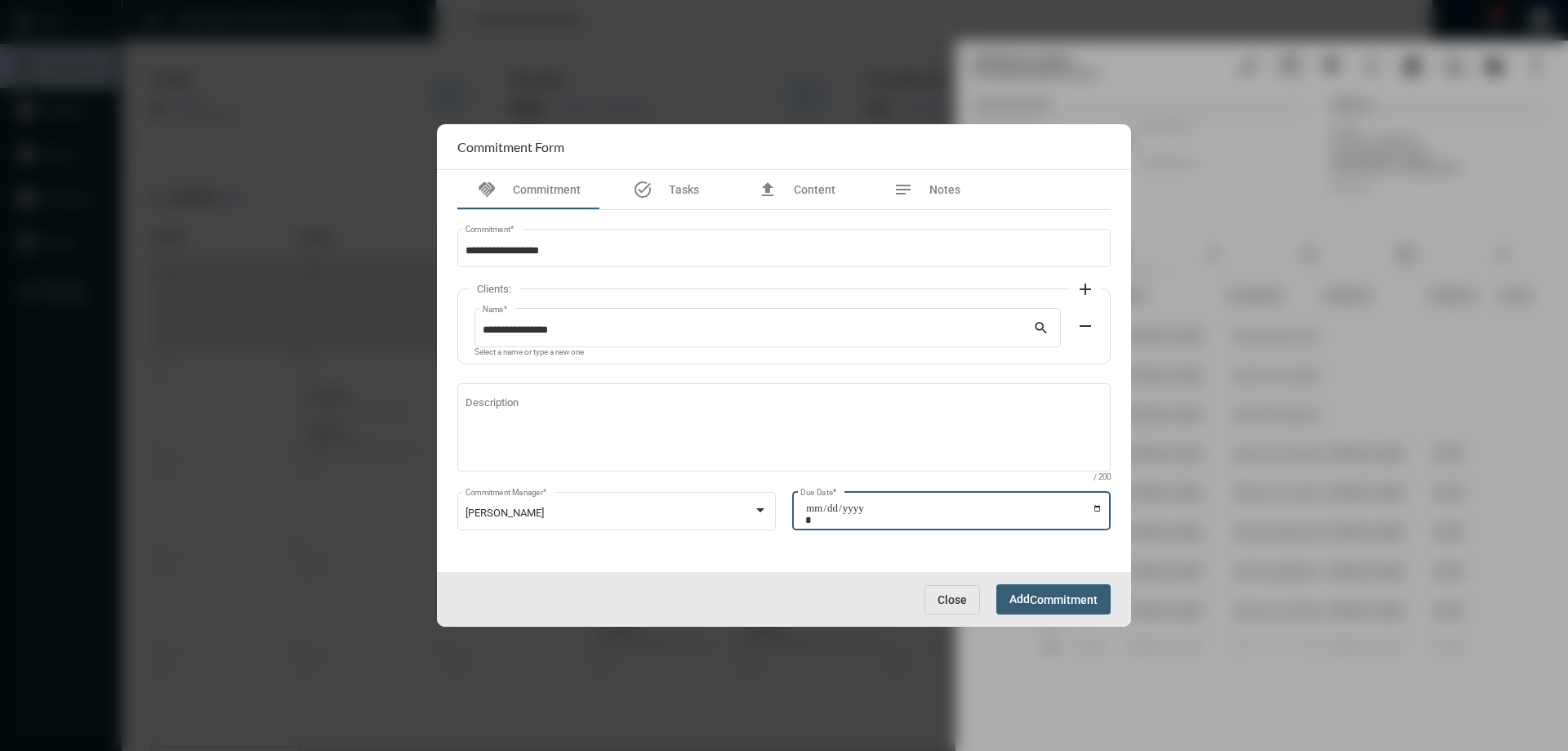
click at [1098, 507] on input "Due Date *" at bounding box center [954, 514] width 297 height 23
type input "**********"
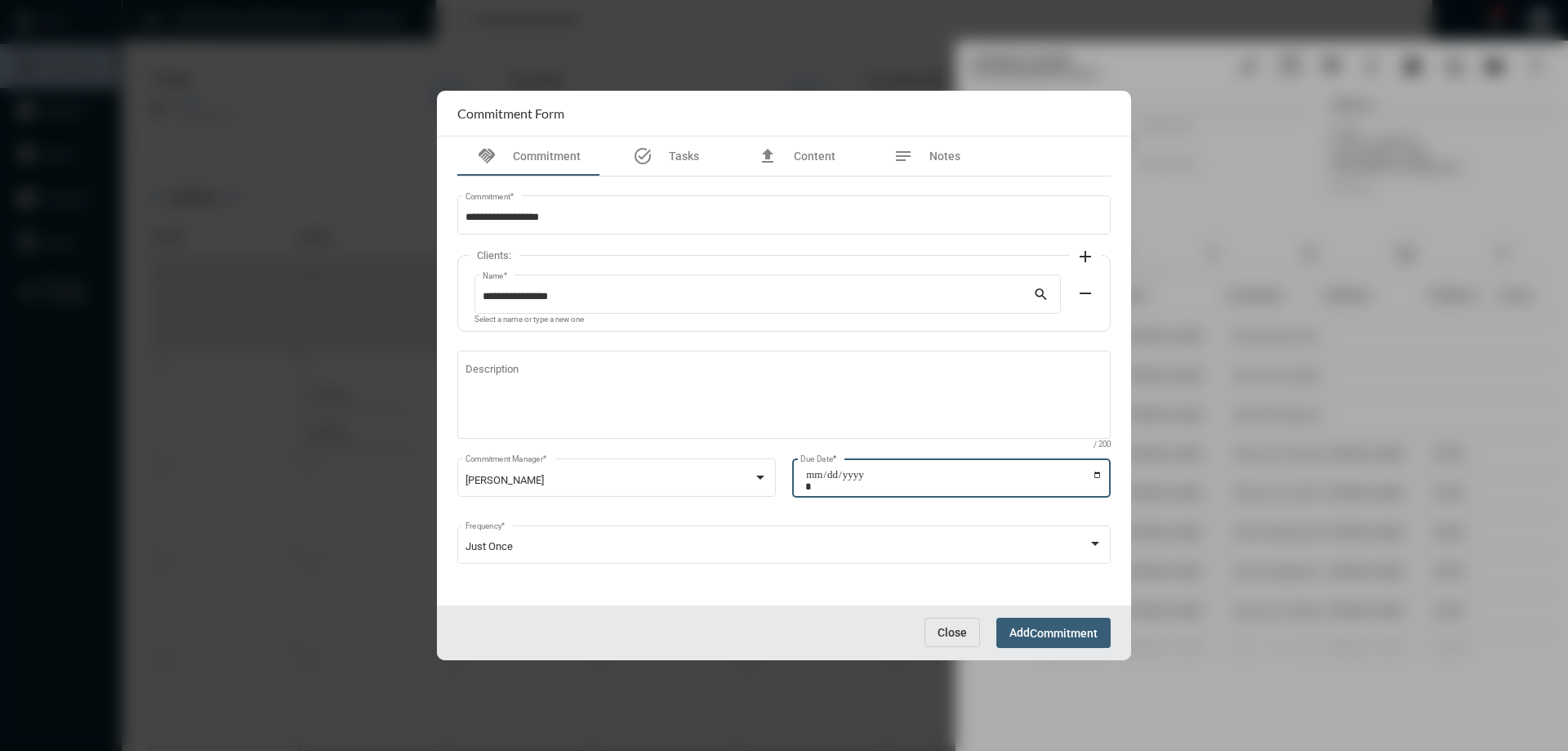
click at [1039, 628] on span "Commitment" at bounding box center [1064, 633] width 68 height 13
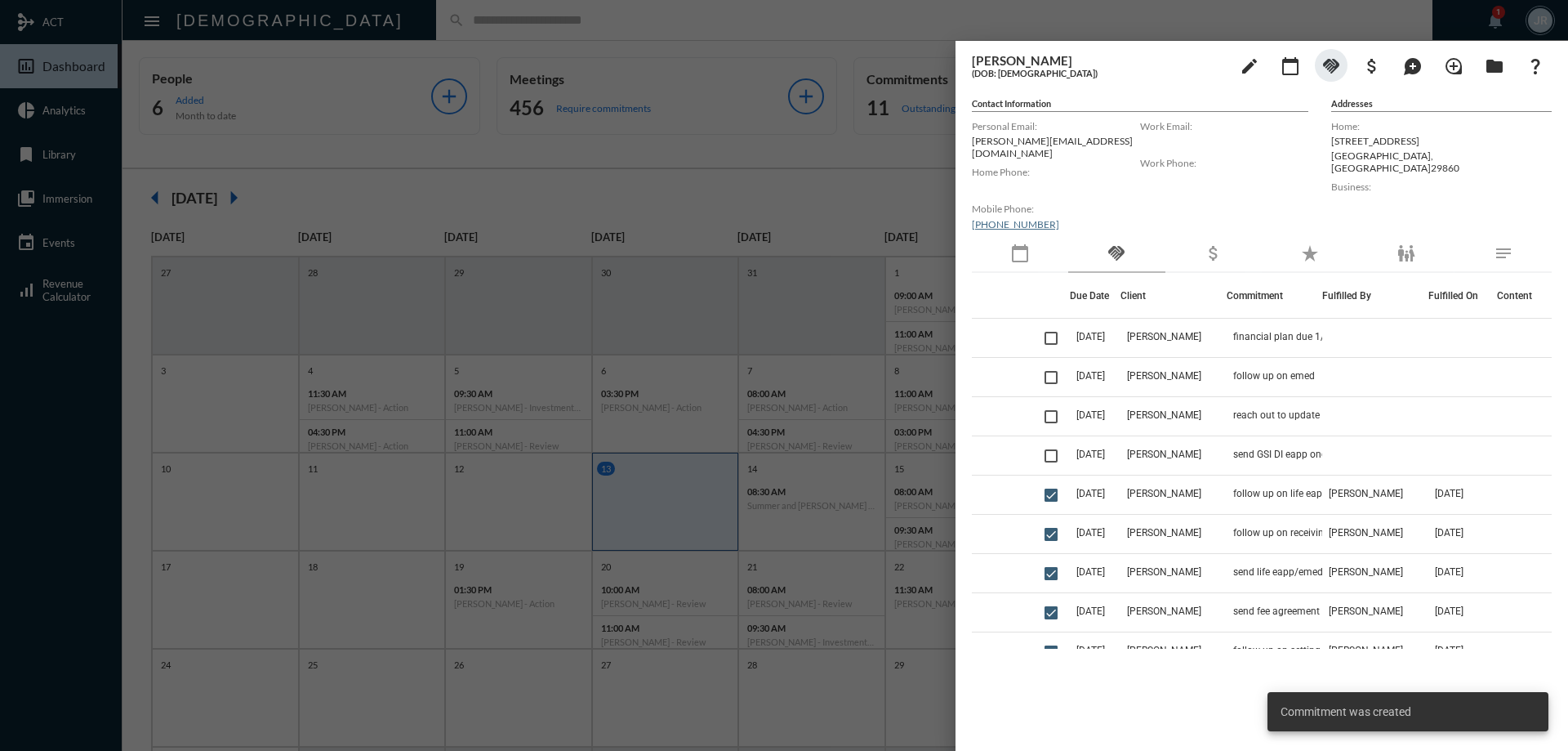
click at [842, 10] on div at bounding box center [784, 375] width 1568 height 751
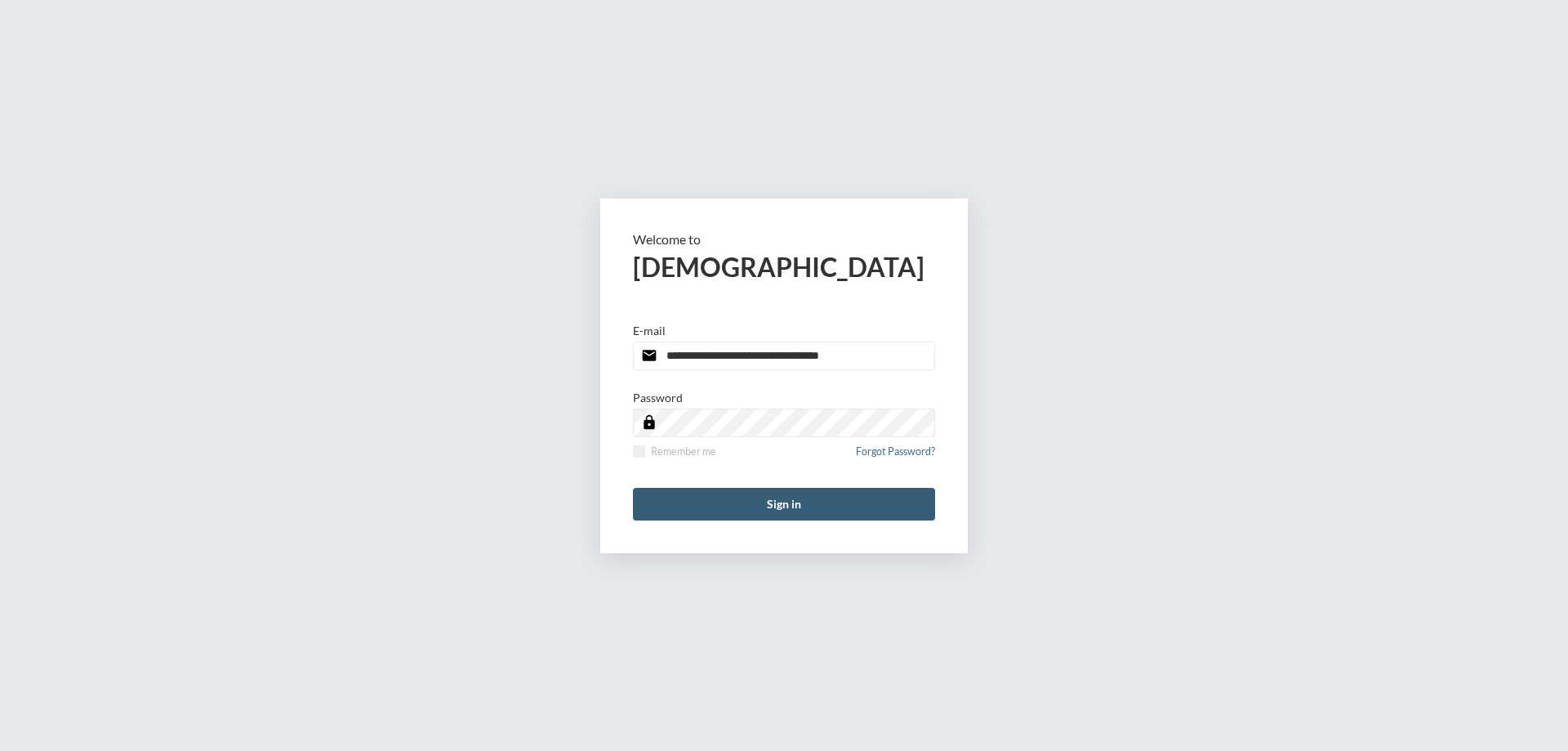
click at [888, 362] on input "**********" at bounding box center [784, 356] width 302 height 29
type input "**********"
click at [635, 447] on span at bounding box center [639, 451] width 12 height 12
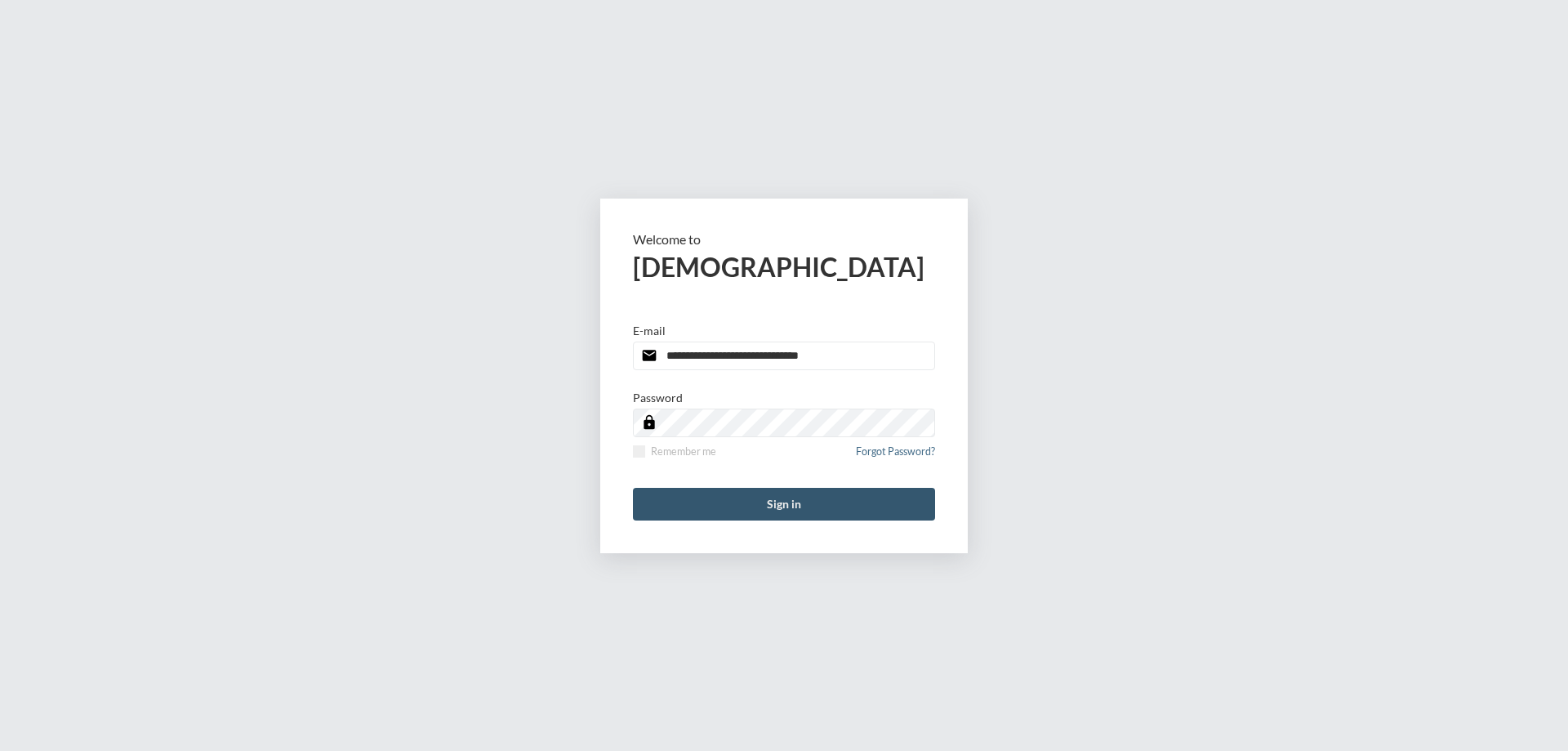
click at [651, 514] on button "Sign in" at bounding box center [784, 504] width 302 height 33
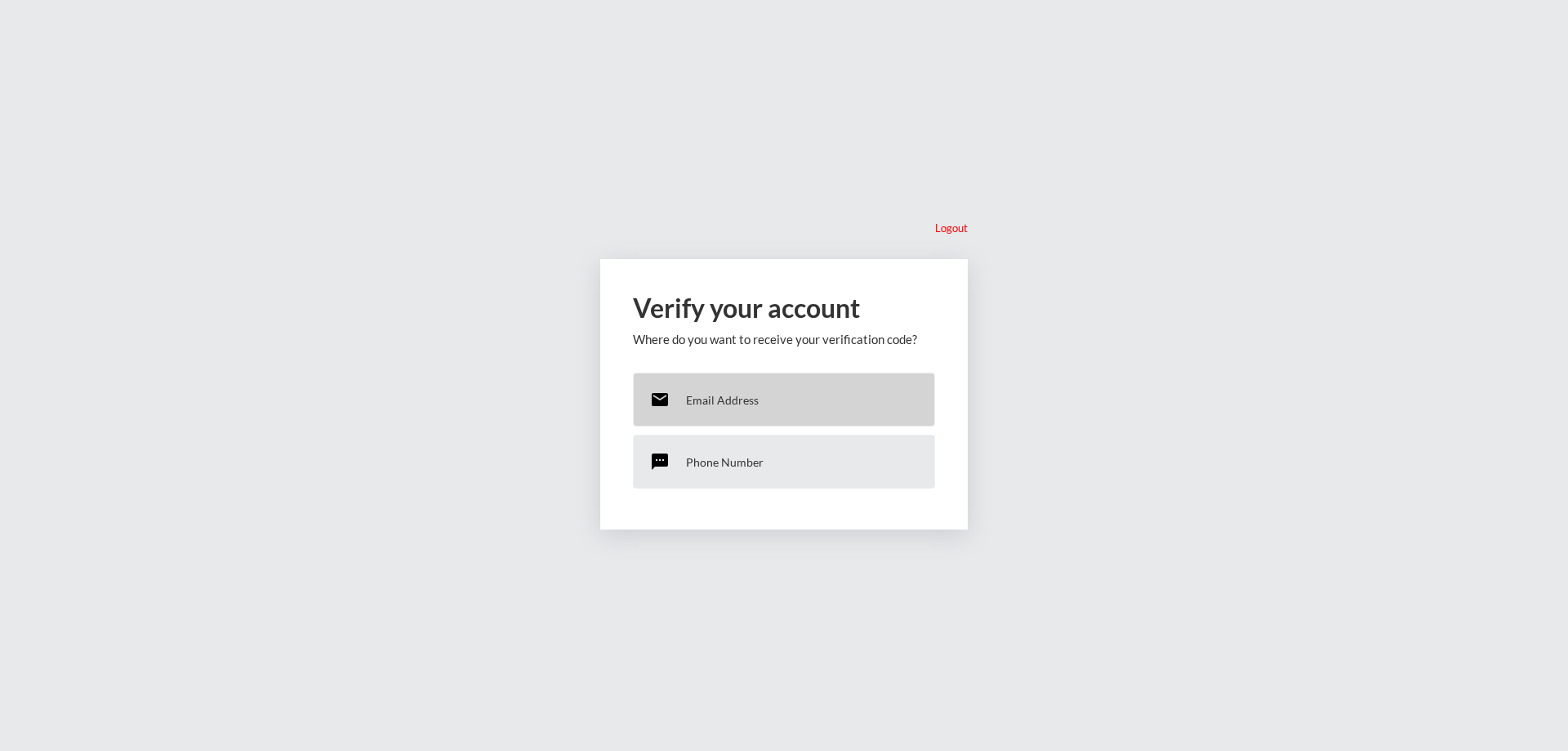
click at [712, 397] on p "Email Address" at bounding box center [722, 400] width 73 height 13
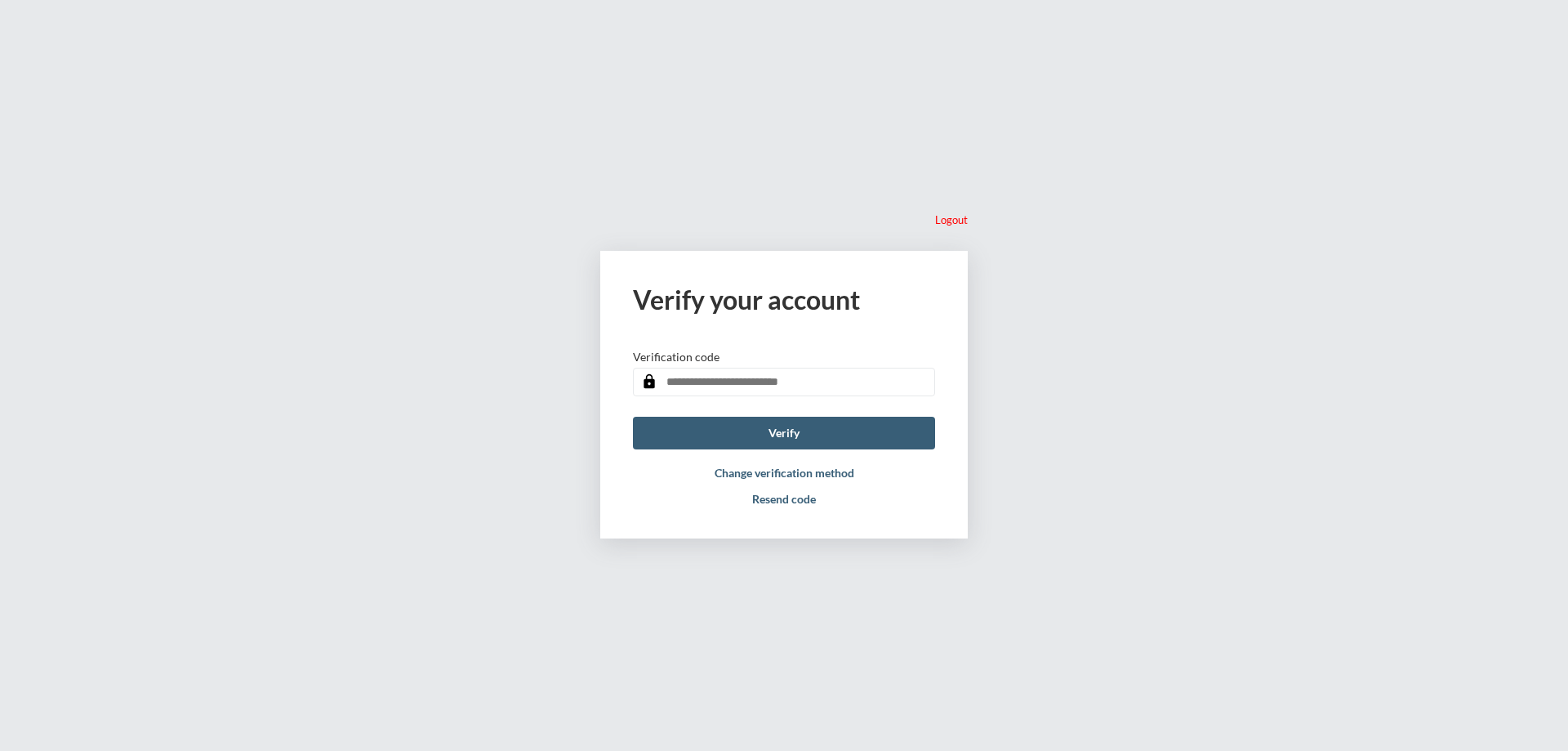
click at [739, 376] on input "text" at bounding box center [784, 382] width 302 height 29
click at [790, 466] on button "Change verification method" at bounding box center [784, 472] width 140 height 13
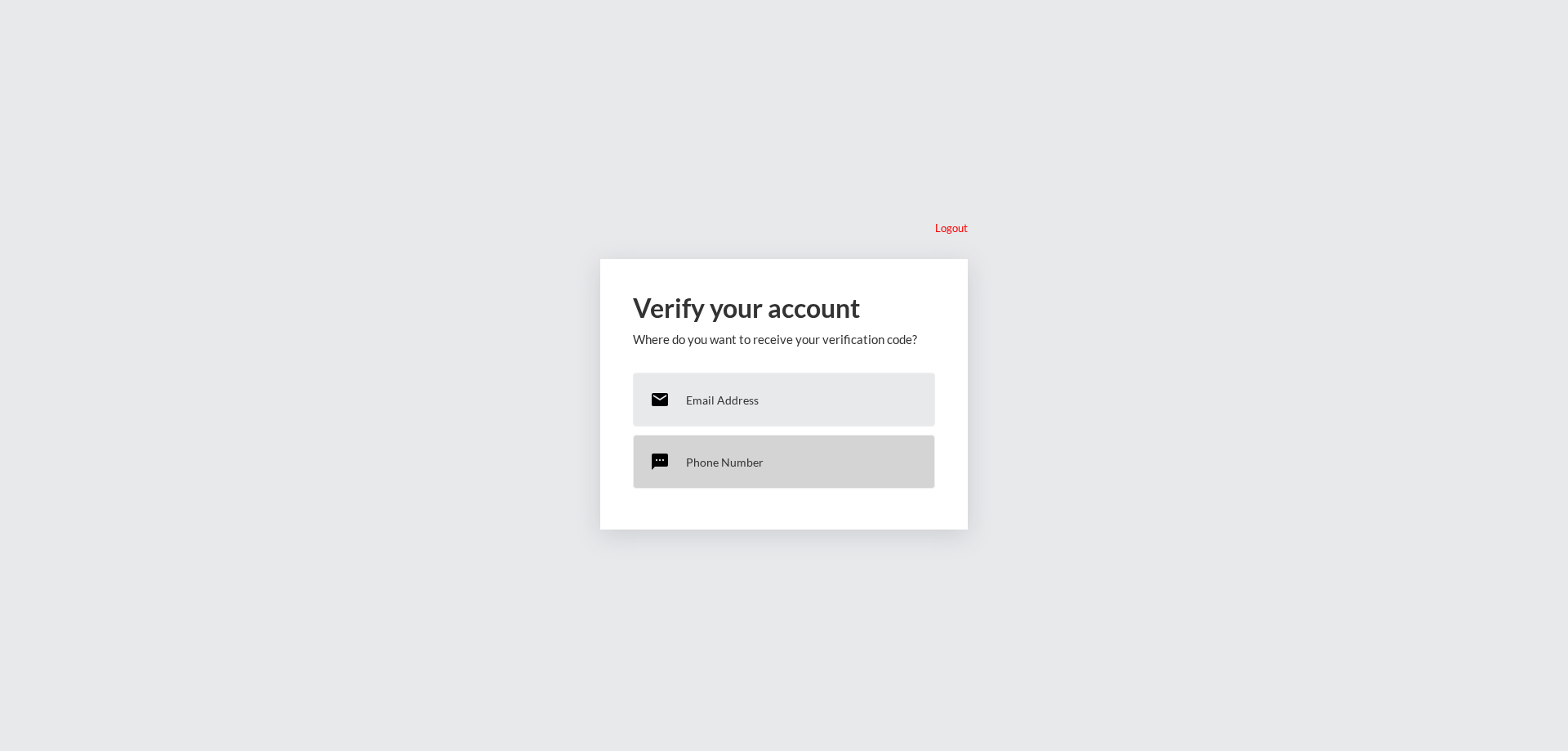
click at [712, 453] on div "sms Phone Number" at bounding box center [784, 461] width 302 height 54
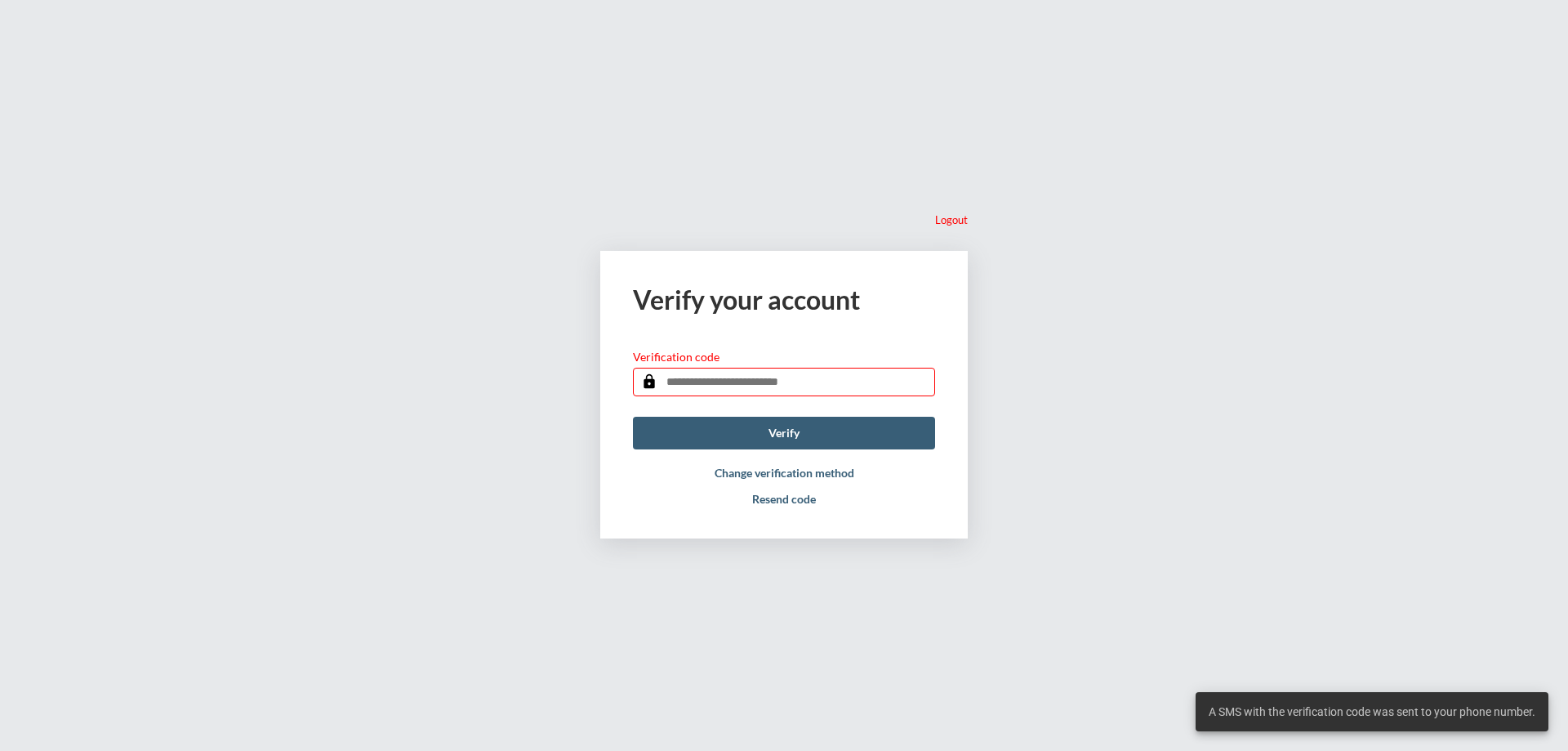
click at [717, 383] on input "text" at bounding box center [784, 382] width 302 height 29
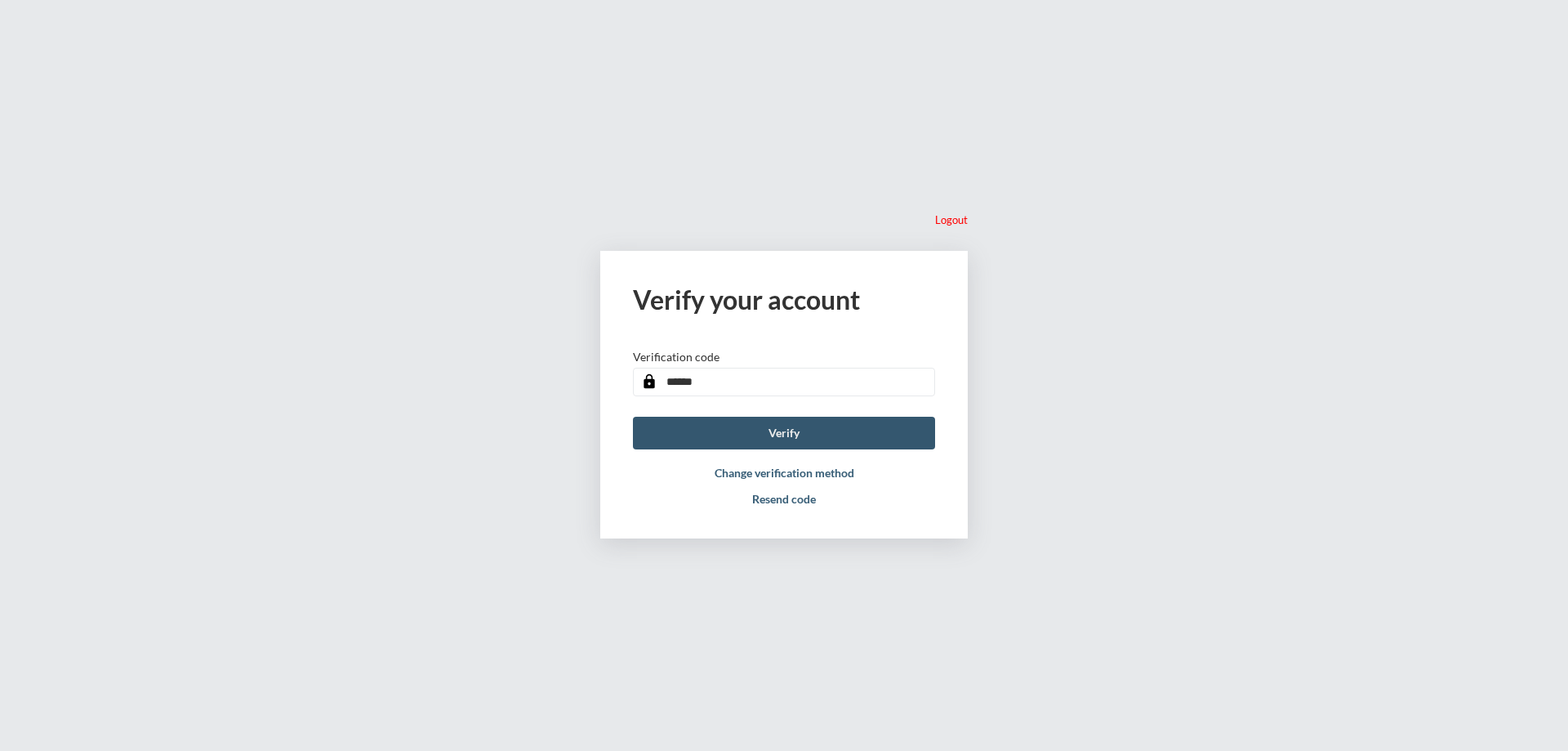
type input "******"
click at [794, 427] on button "Verify" at bounding box center [784, 433] width 302 height 33
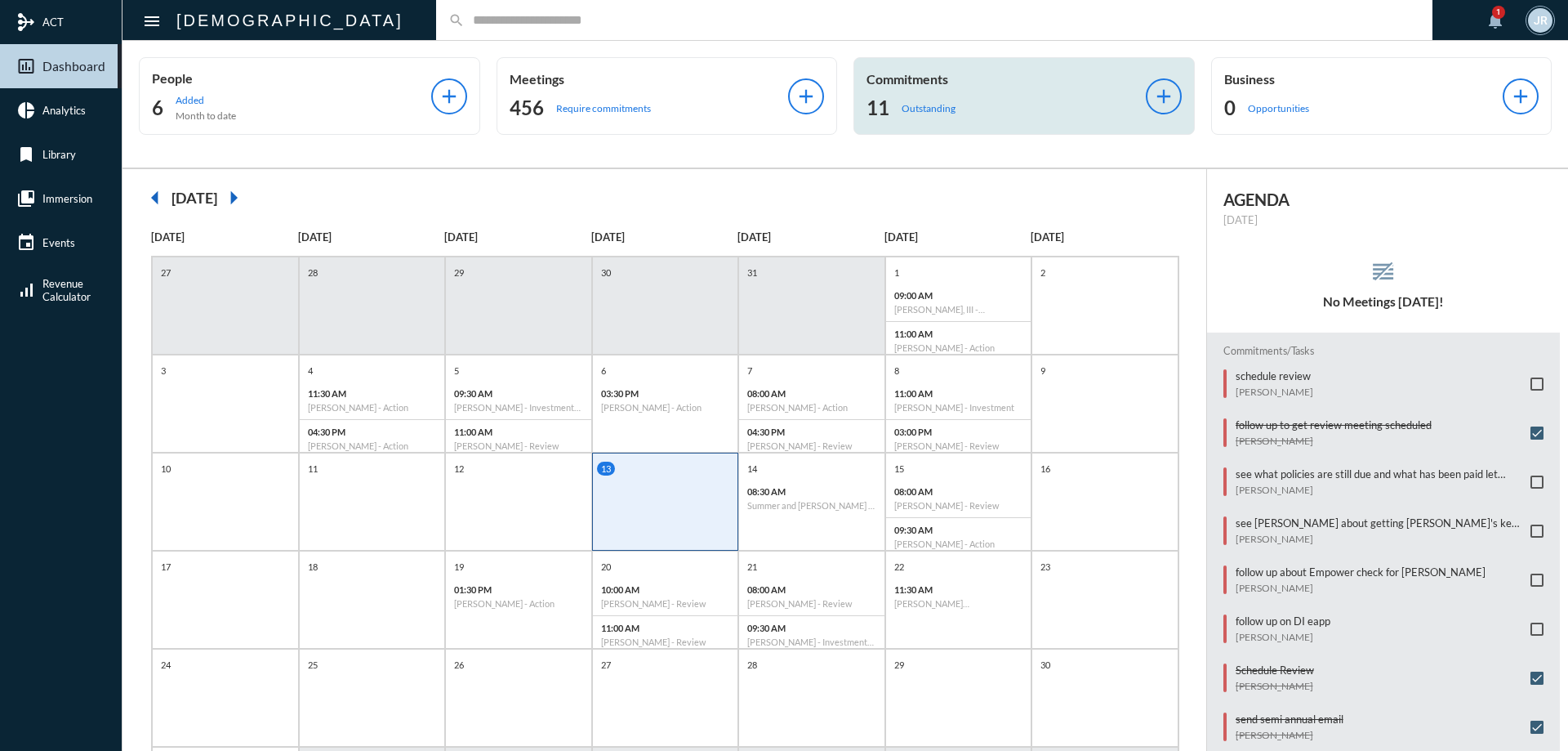
click at [973, 74] on p "Commitments" at bounding box center [1005, 79] width 279 height 15
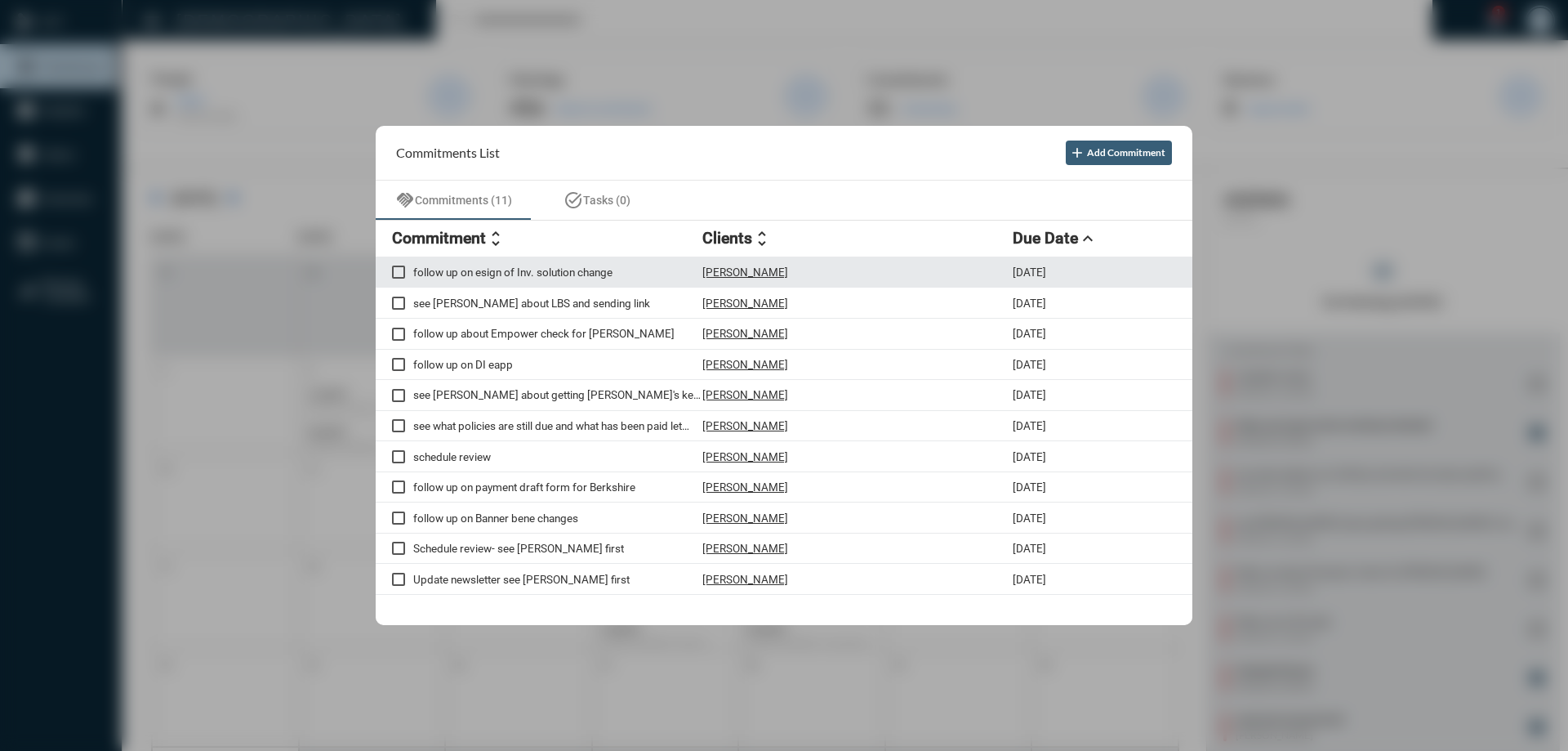
click at [739, 272] on p "[PERSON_NAME]" at bounding box center [744, 272] width 85 height 13
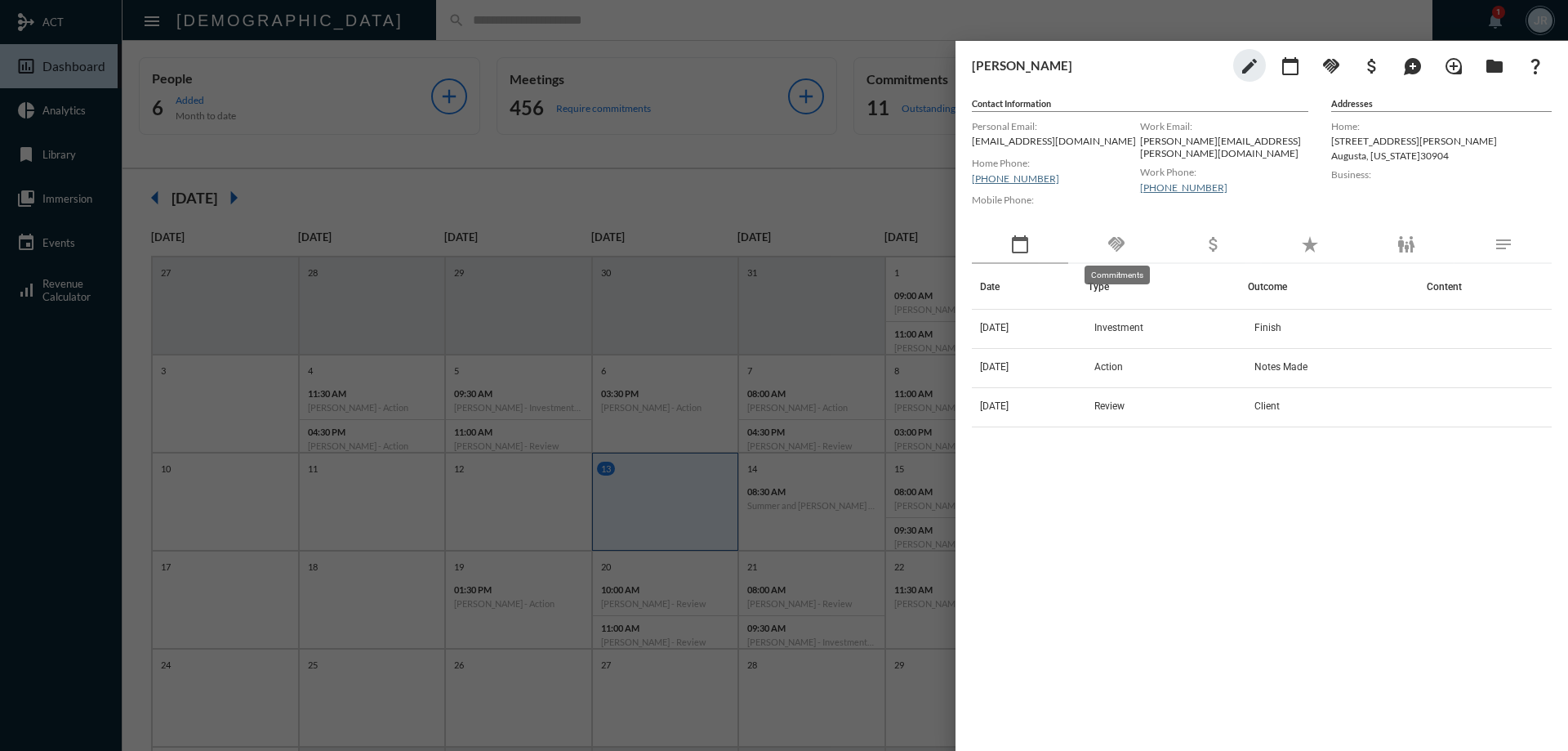
click at [1118, 246] on mat-icon "handshake" at bounding box center [1116, 244] width 19 height 19
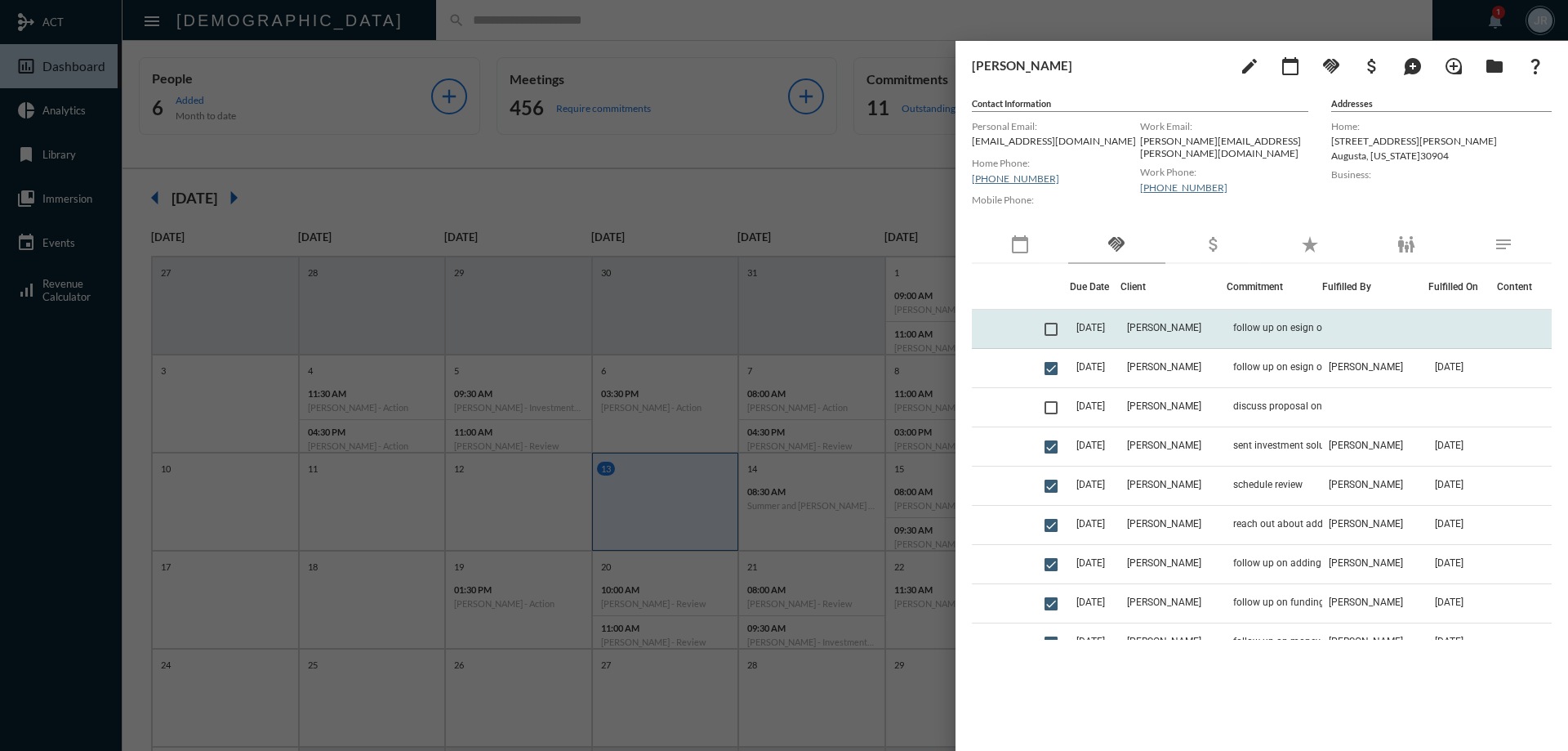
click at [1263, 333] on td "follow up on esign of Inv. solution change" at bounding box center [1275, 329] width 96 height 39
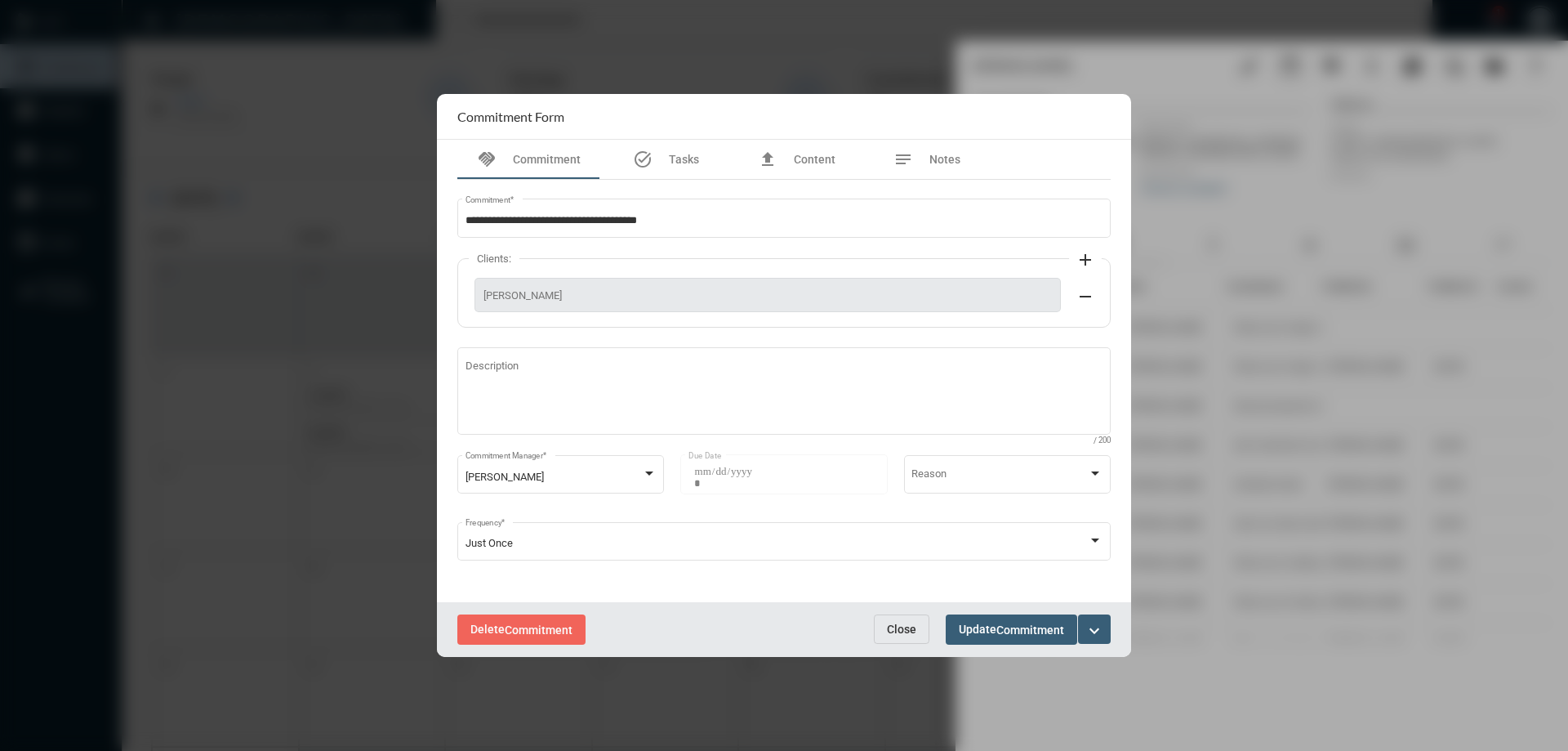
drag, startPoint x: 877, startPoint y: 613, endPoint x: 900, endPoint y: 637, distance: 33.2
click at [882, 618] on div "Delete Commitment Close Update Commitment expand_more" at bounding box center [784, 629] width 694 height 55
click at [900, 637] on button "Close" at bounding box center [901, 628] width 56 height 30
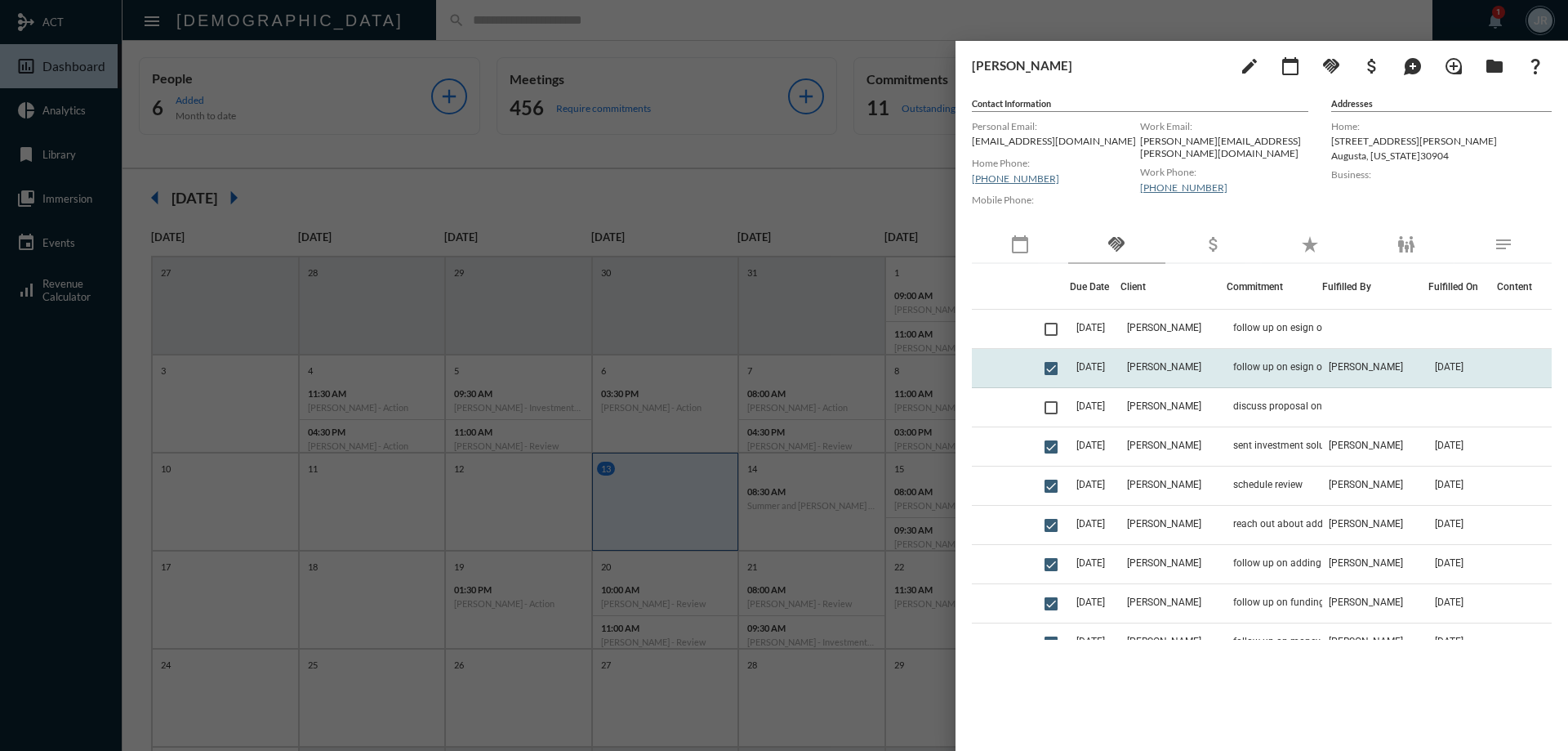
click at [1227, 360] on td "follow up on esign of investment solution change" at bounding box center [1275, 368] width 96 height 39
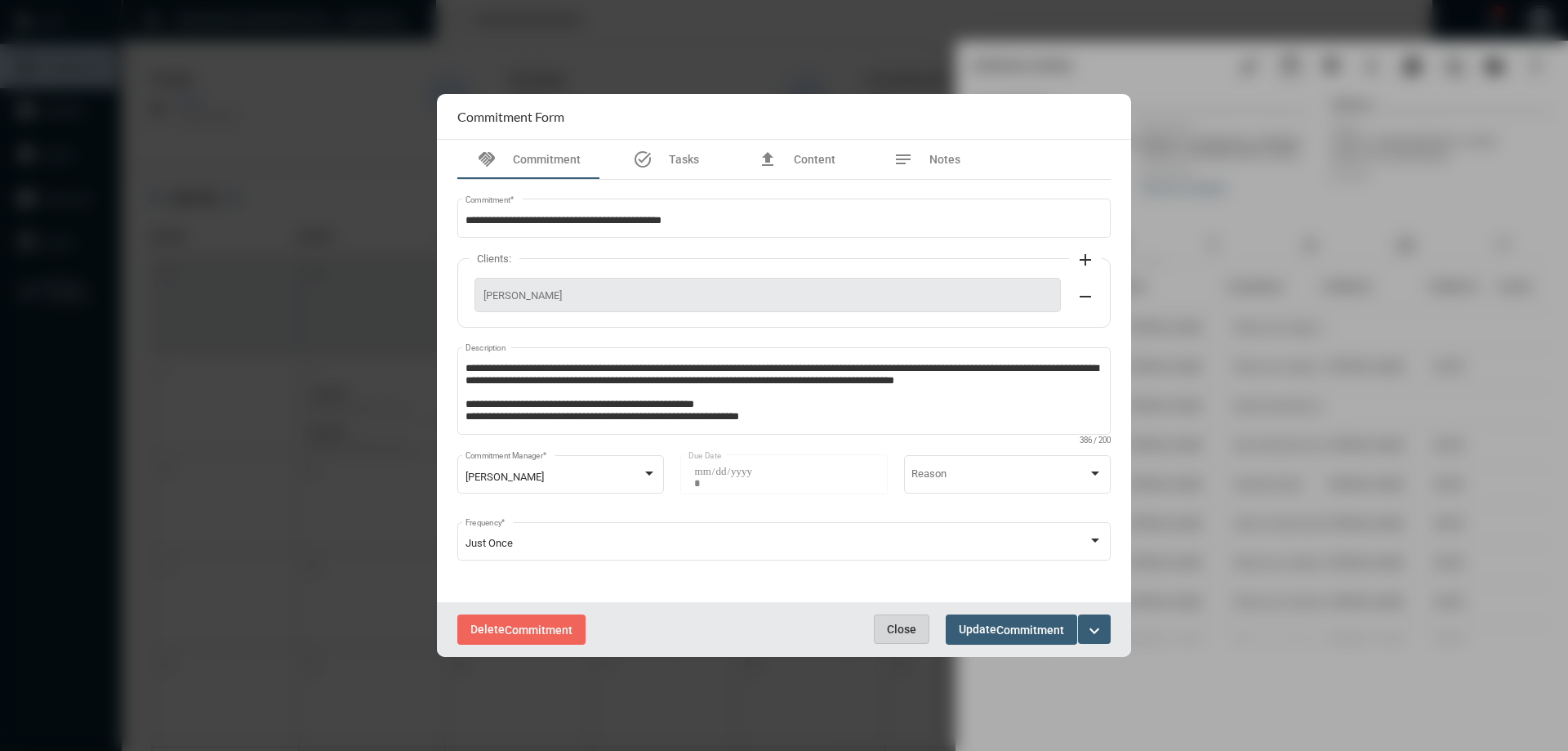
click at [897, 621] on button "Close" at bounding box center [901, 628] width 56 height 30
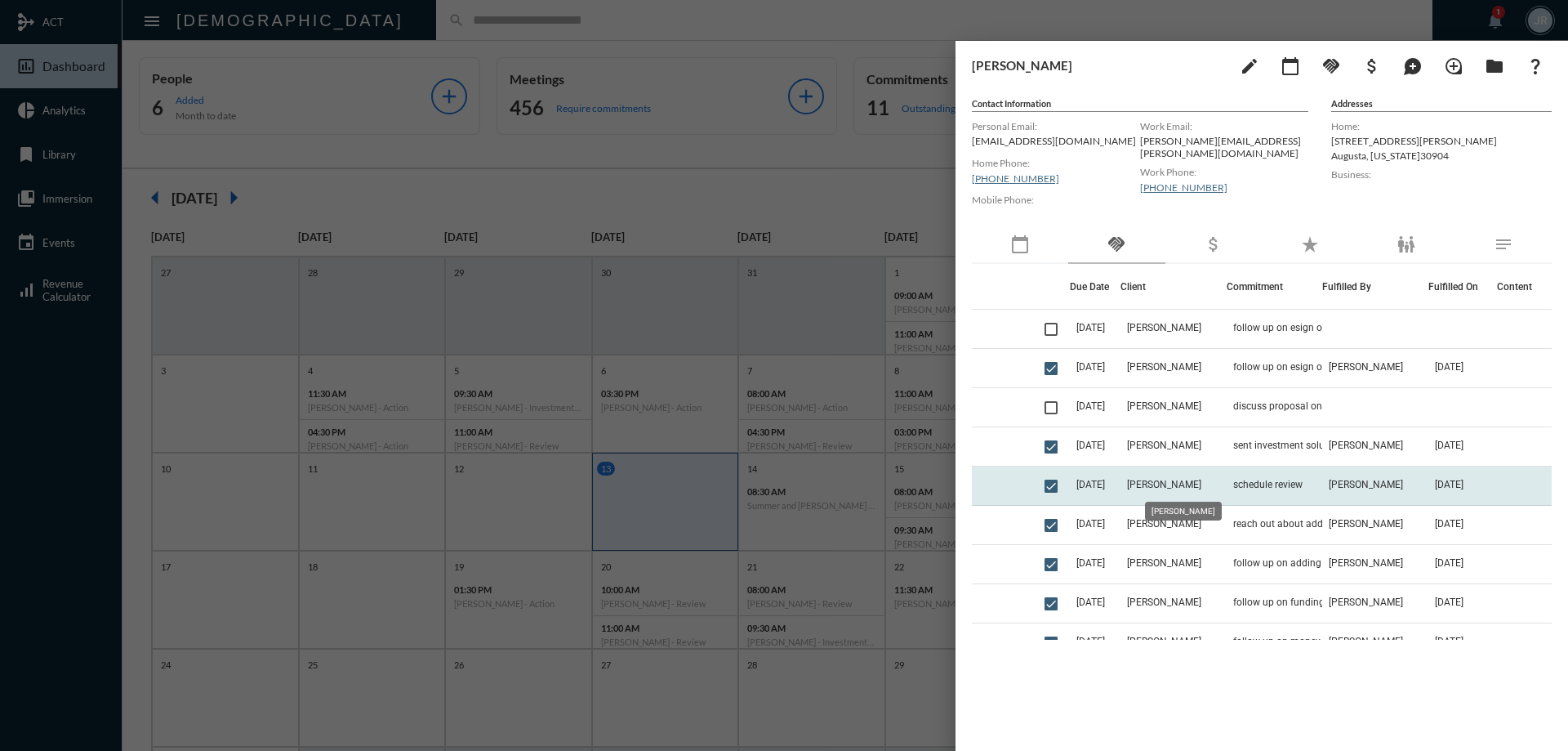
click at [1161, 482] on span "[PERSON_NAME]" at bounding box center [1163, 484] width 74 height 12
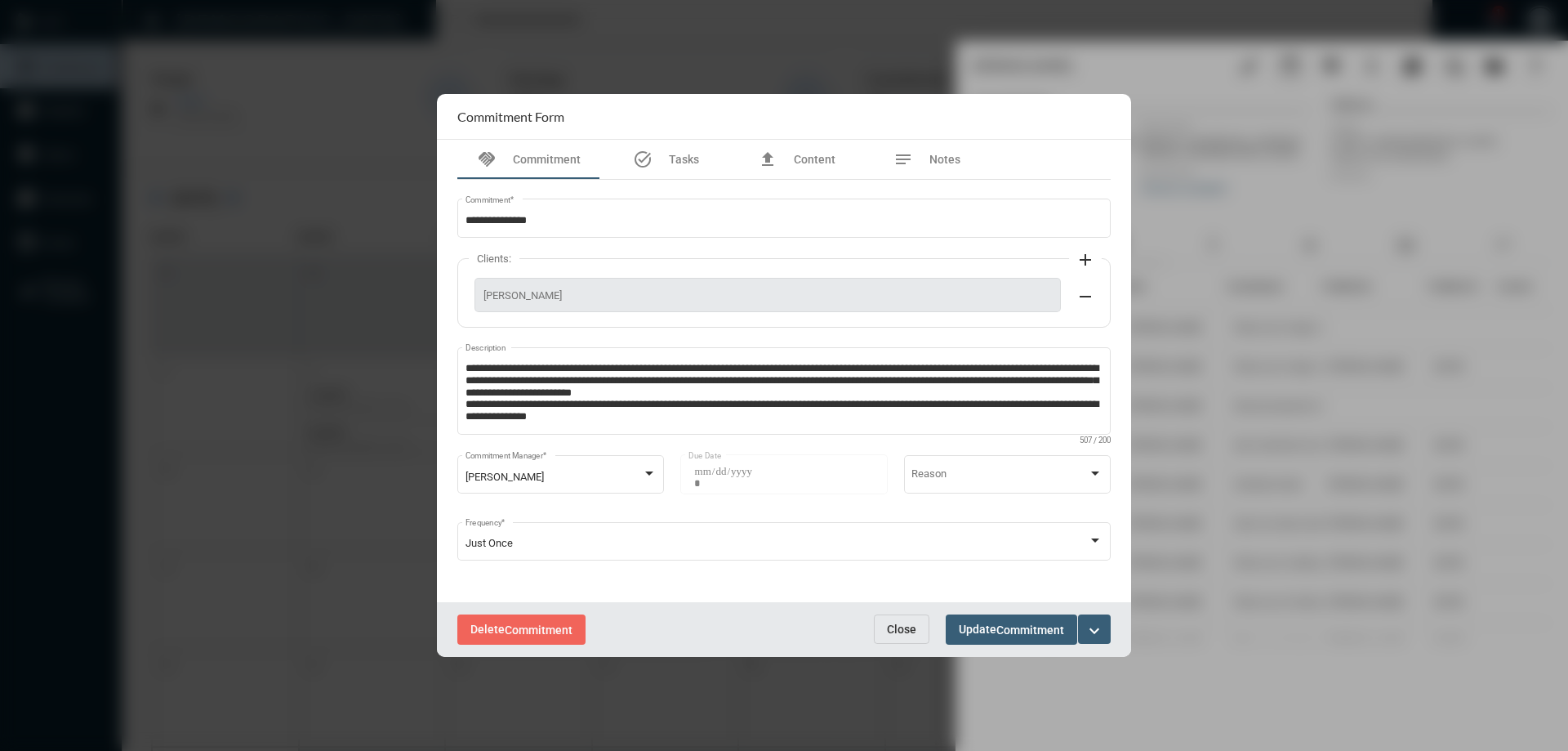
click at [898, 624] on span "Close" at bounding box center [901, 629] width 30 height 13
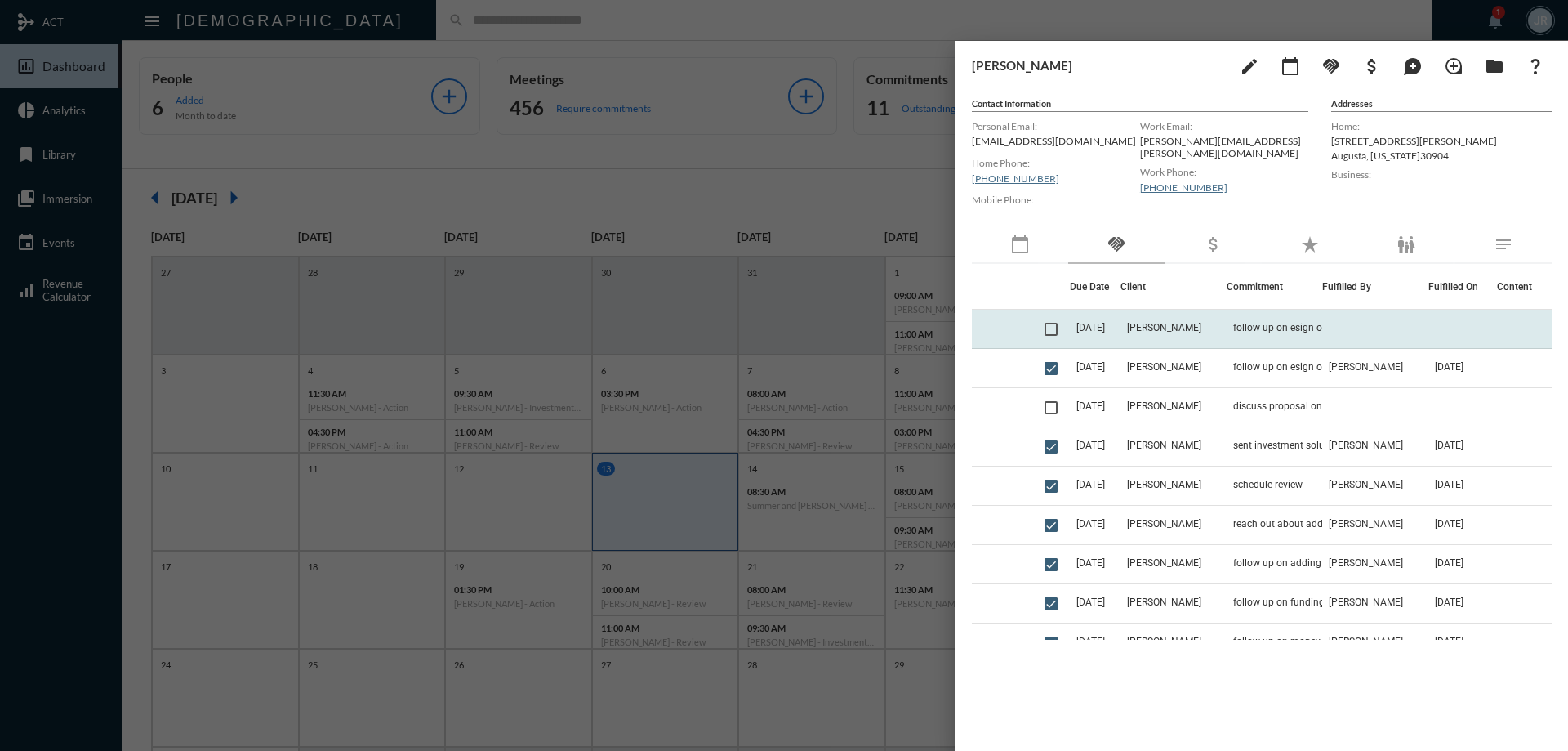
click at [1146, 328] on td "[PERSON_NAME]" at bounding box center [1173, 329] width 106 height 39
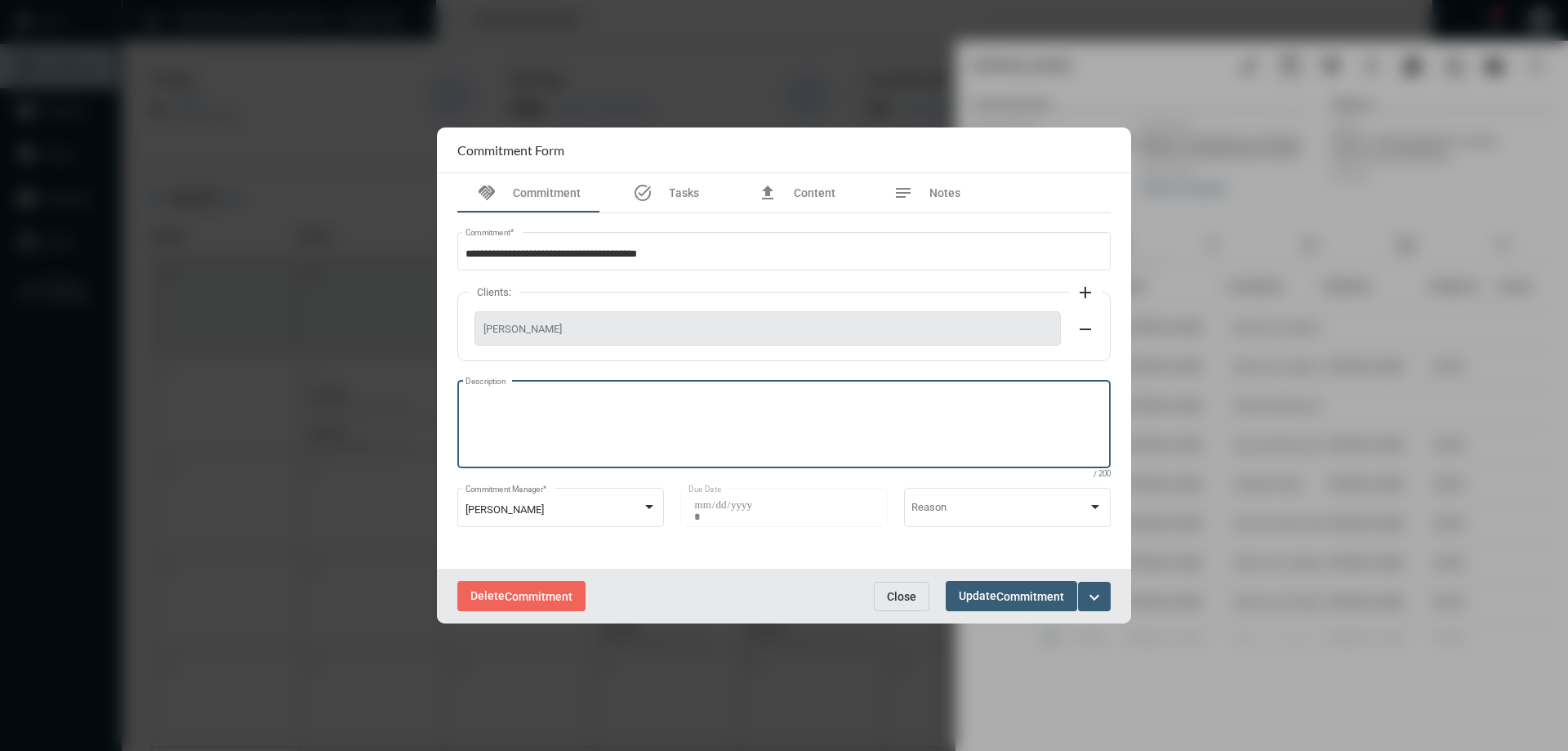
click at [504, 422] on textarea "Description" at bounding box center [784, 426] width 638 height 64
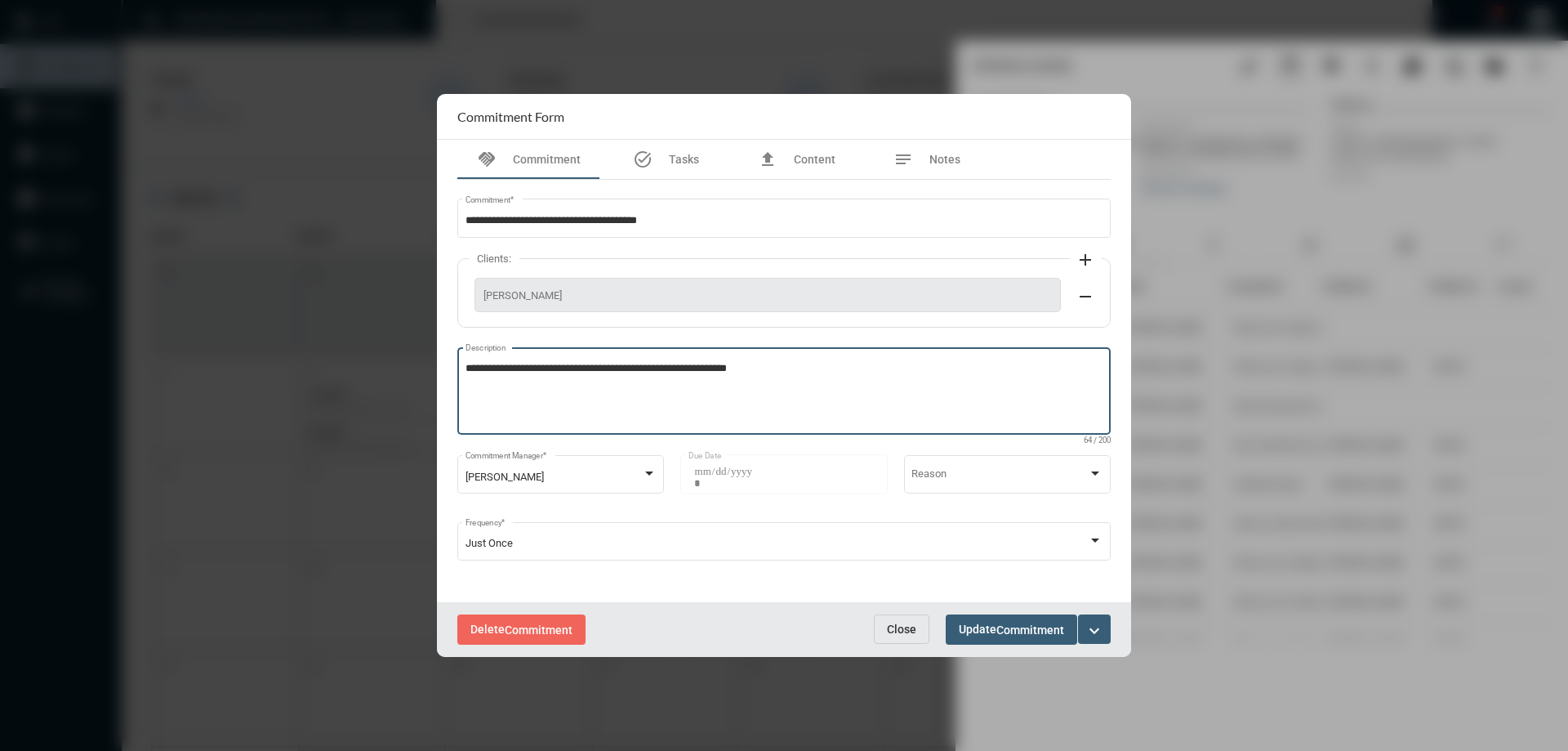
type textarea "**********"
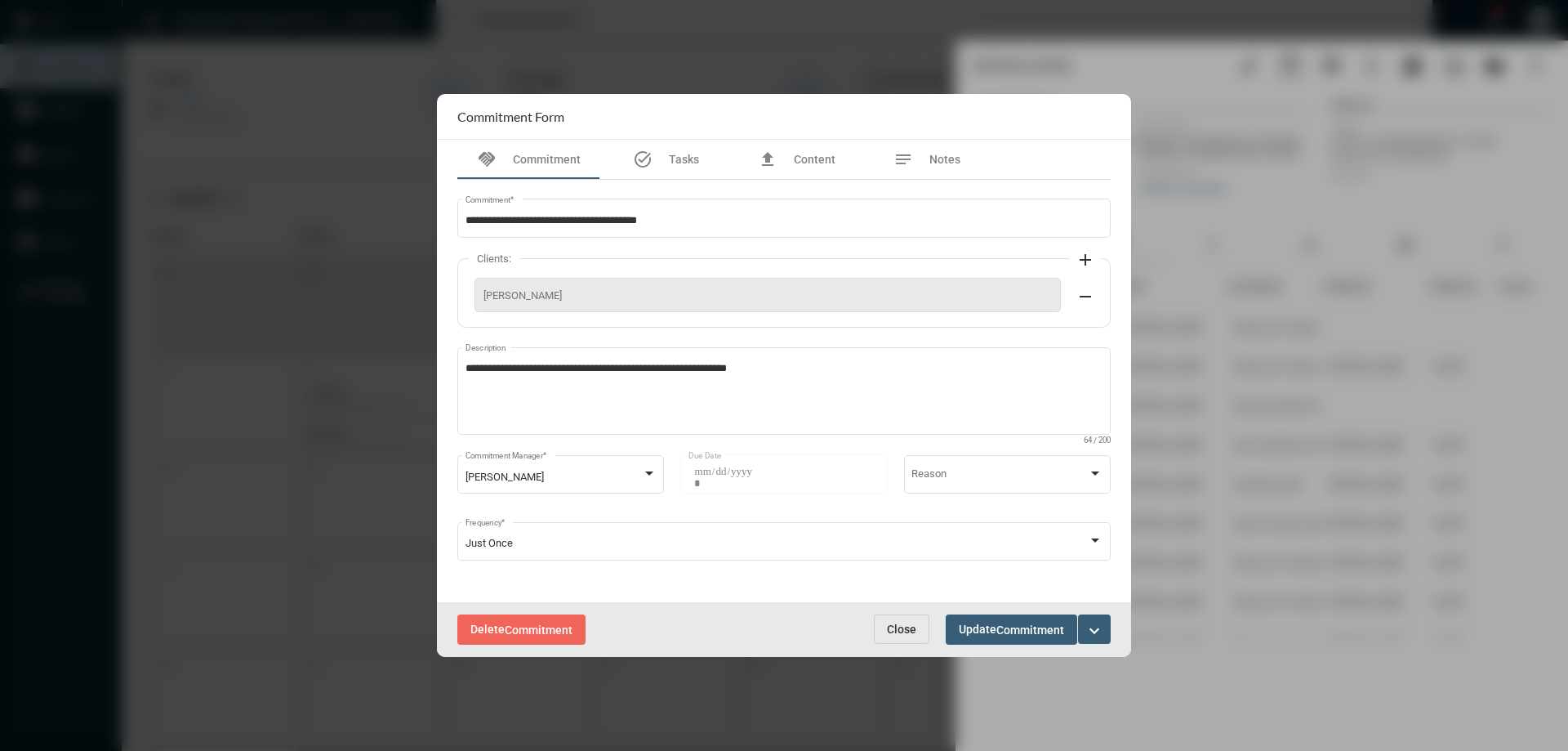
click at [1017, 609] on div "Delete Commitment Close Update Commitment expand_more" at bounding box center [784, 629] width 694 height 55
click at [1017, 648] on div "Delete Commitment Close Update Commitment expand_more" at bounding box center [784, 629] width 694 height 55
click at [1010, 629] on span "Commitment" at bounding box center [1030, 630] width 68 height 13
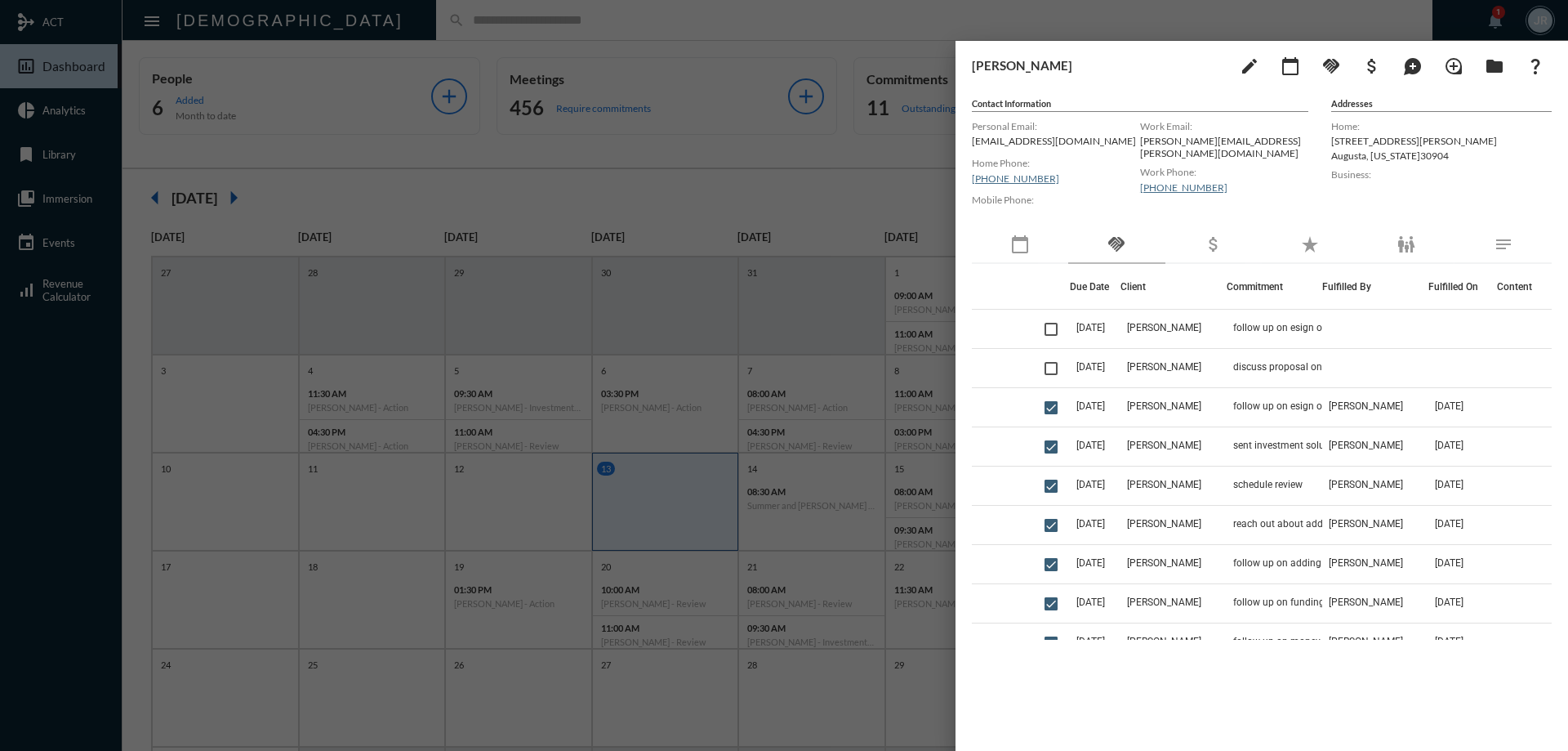
click at [847, 19] on div at bounding box center [784, 375] width 1568 height 751
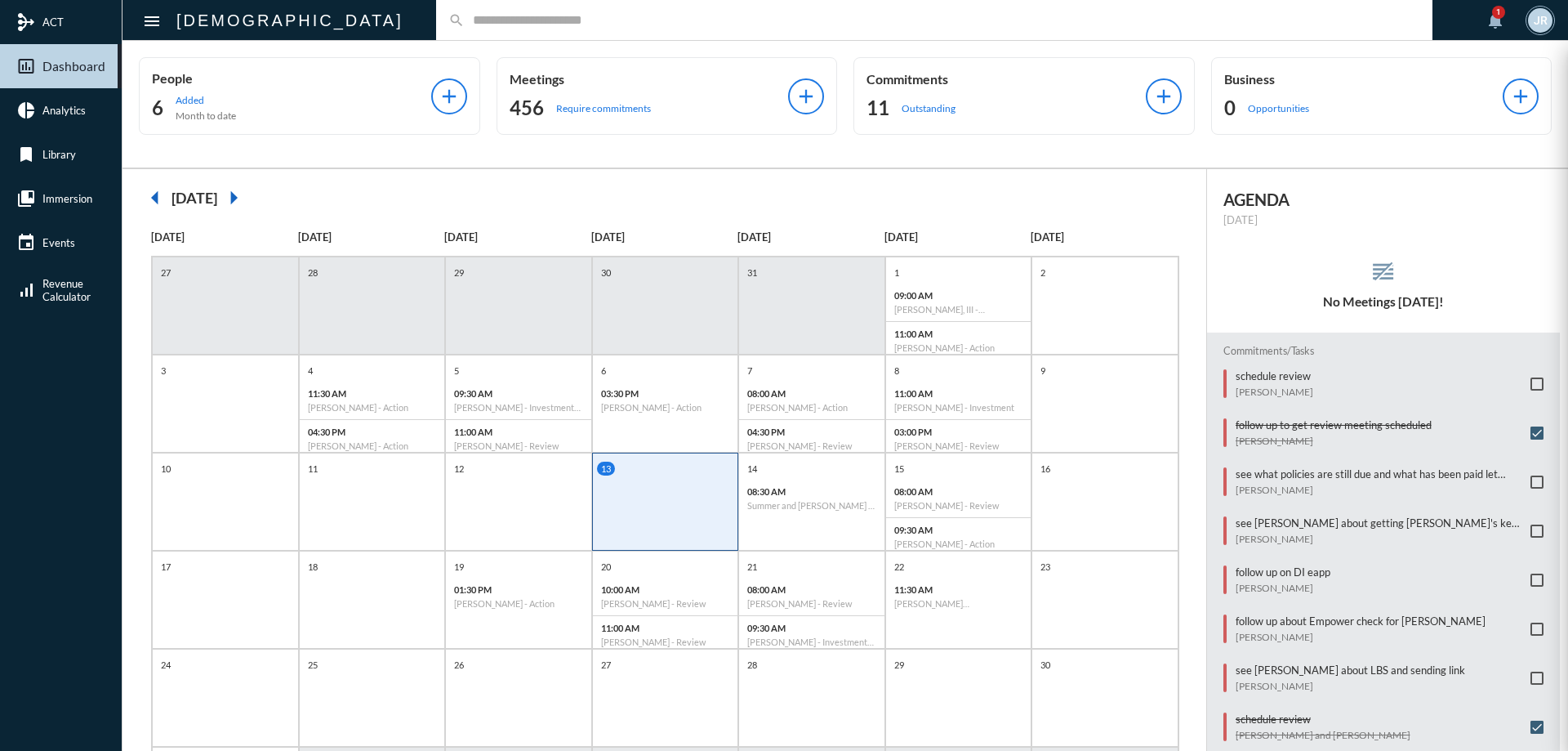
click at [939, 75] on mat-sidenav-container "mediation ACT insert_chart_outlined Dashboard pie_chart Analytics bookmark Libr…" at bounding box center [784, 375] width 1568 height 751
click at [939, 75] on p "Commitments" at bounding box center [1005, 79] width 279 height 15
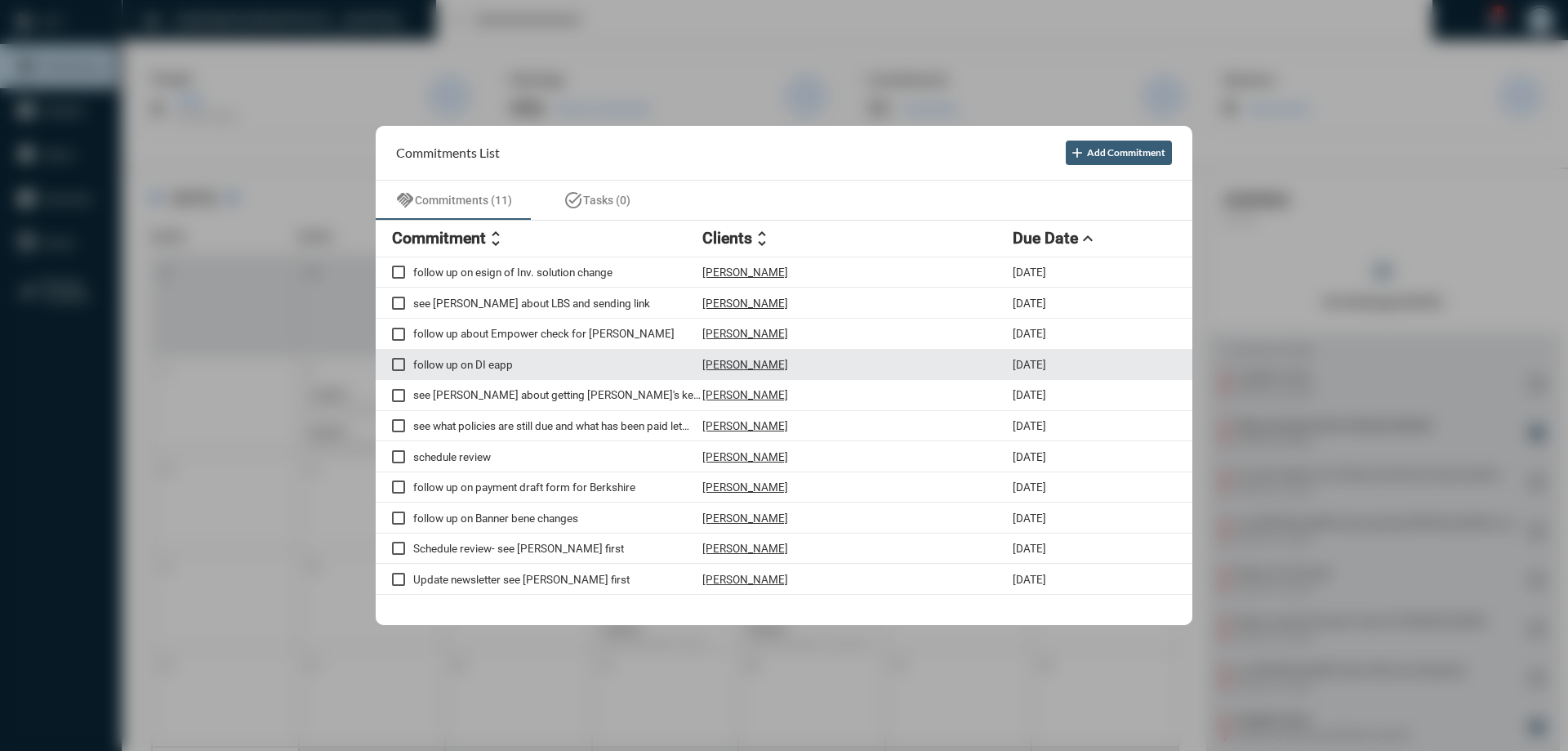
click at [762, 363] on p "[PERSON_NAME]" at bounding box center [744, 364] width 85 height 13
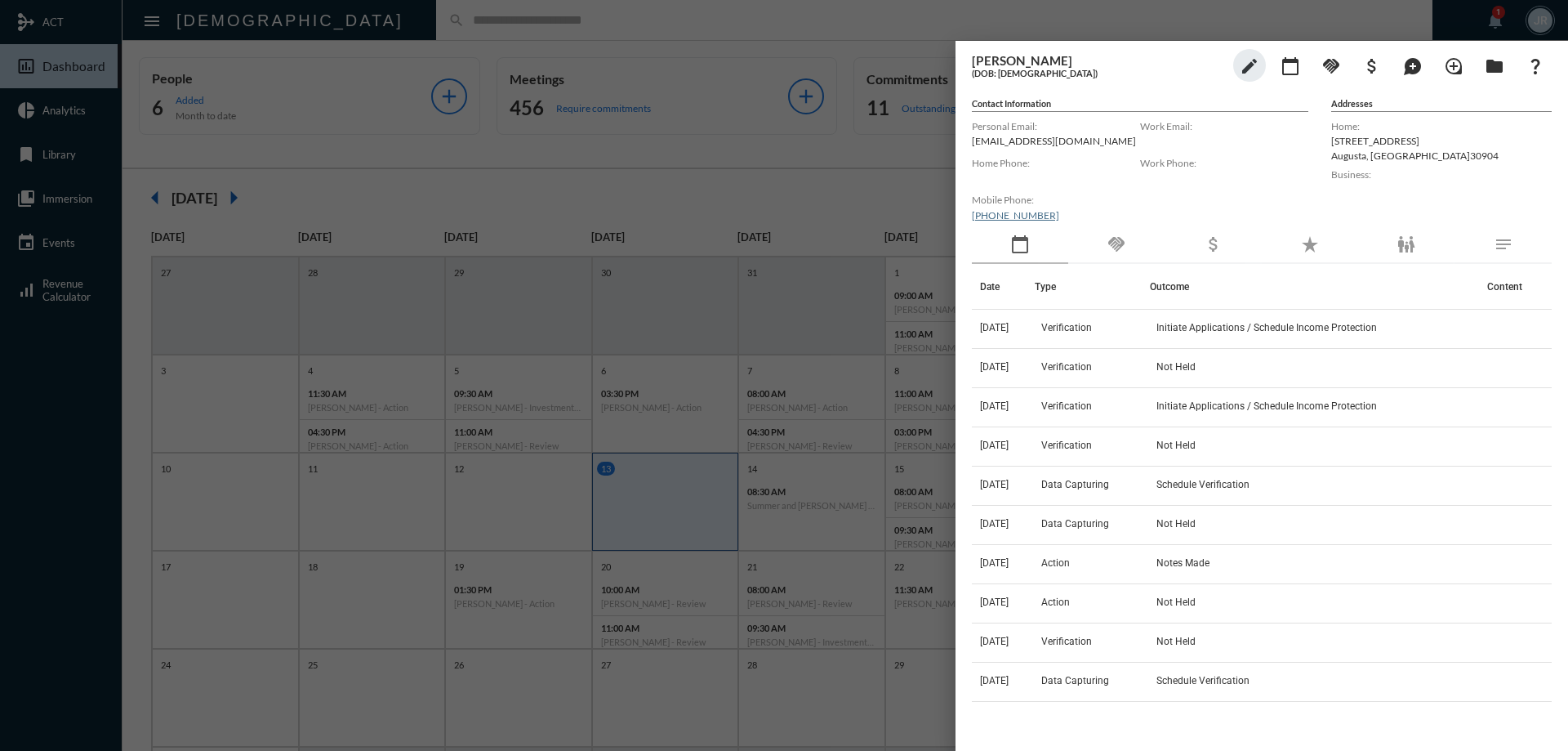
click at [1129, 255] on div "handshake" at bounding box center [1116, 245] width 96 height 37
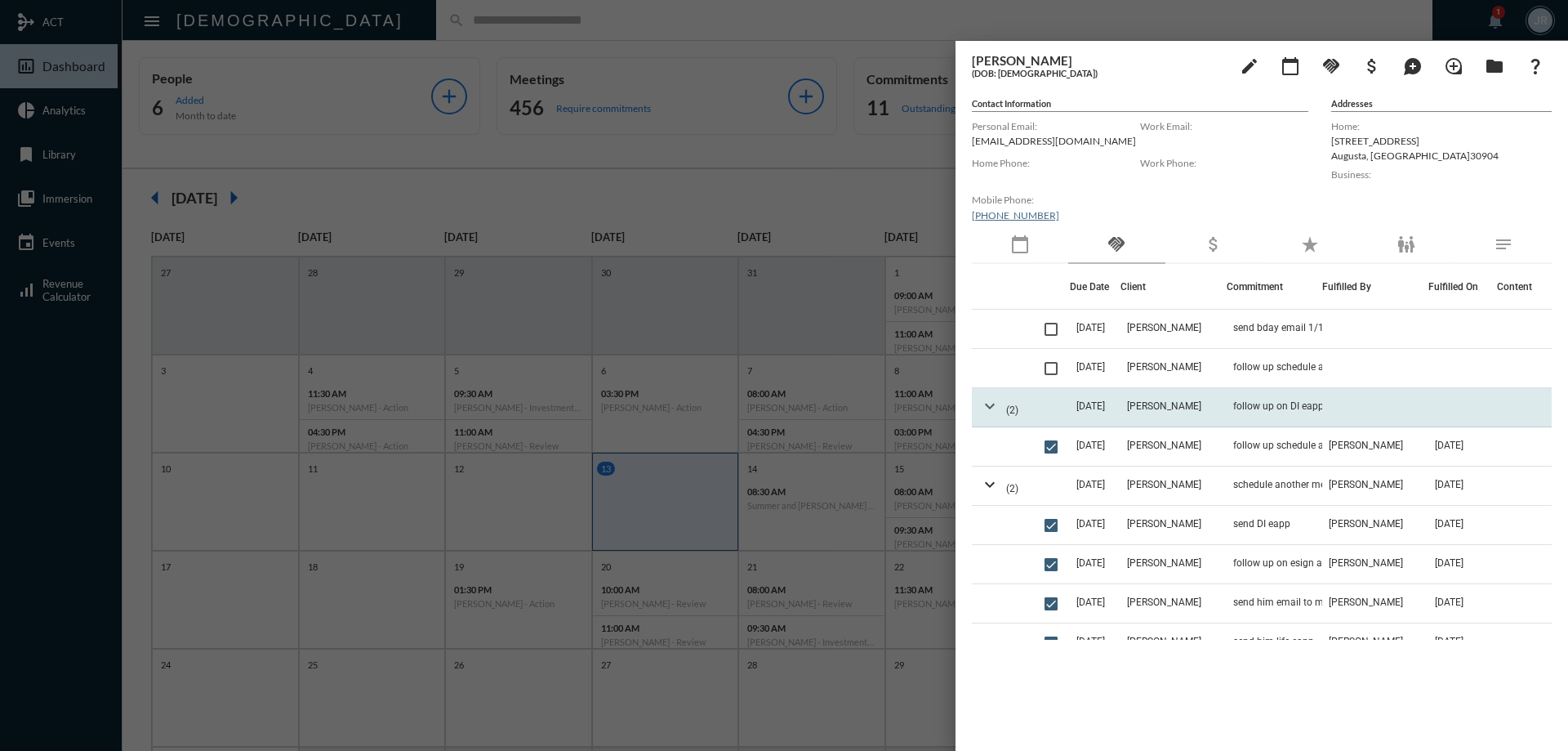
click at [993, 402] on mat-icon "expand_more" at bounding box center [990, 406] width 19 height 19
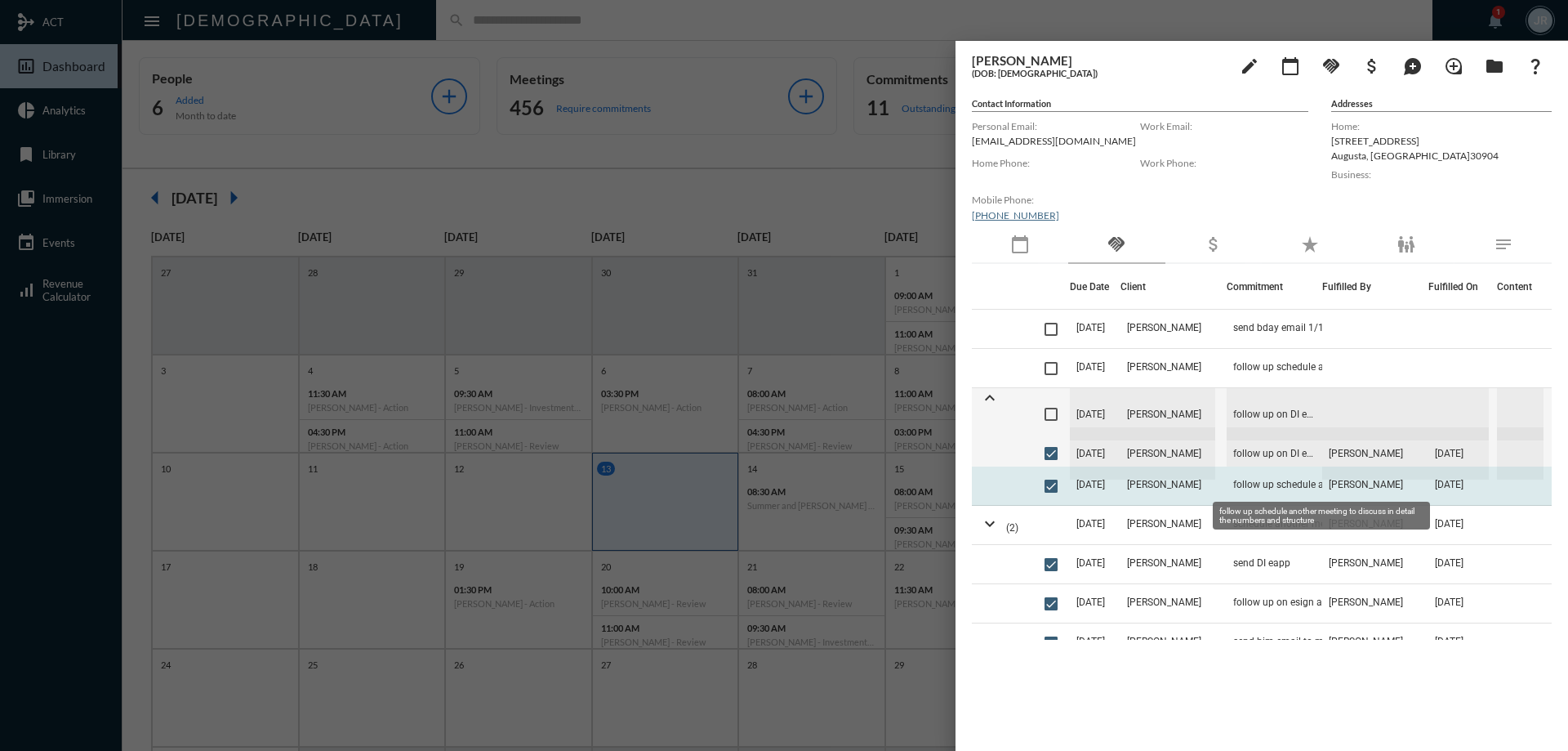
click at [1294, 480] on span "follow up schedule another meeting to discuss in detail the numbers and structu…" at bounding box center [1315, 484] width 163 height 12
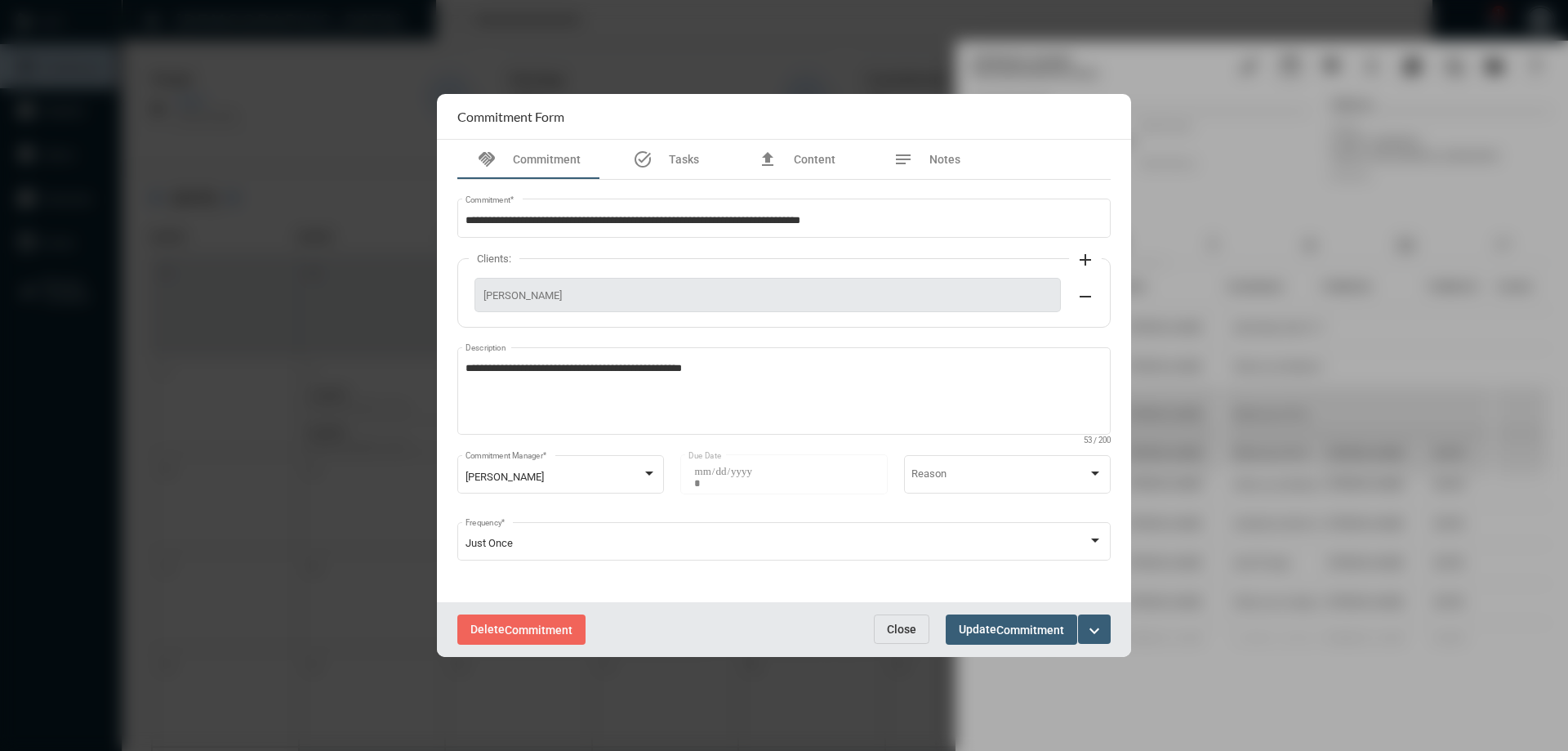
click at [908, 620] on button "Close" at bounding box center [901, 628] width 56 height 30
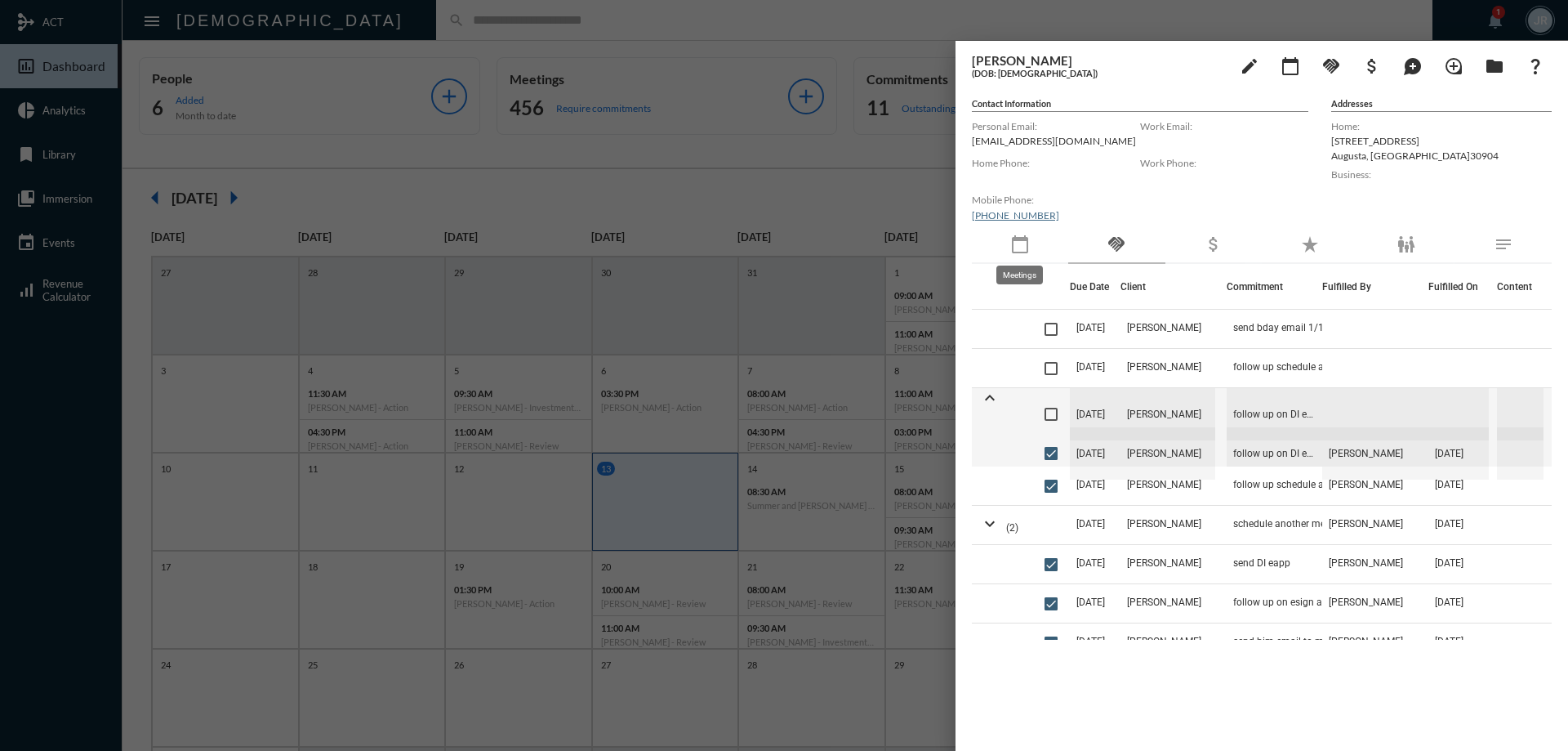
click at [1022, 242] on mat-icon "calendar_today" at bounding box center [1019, 244] width 19 height 19
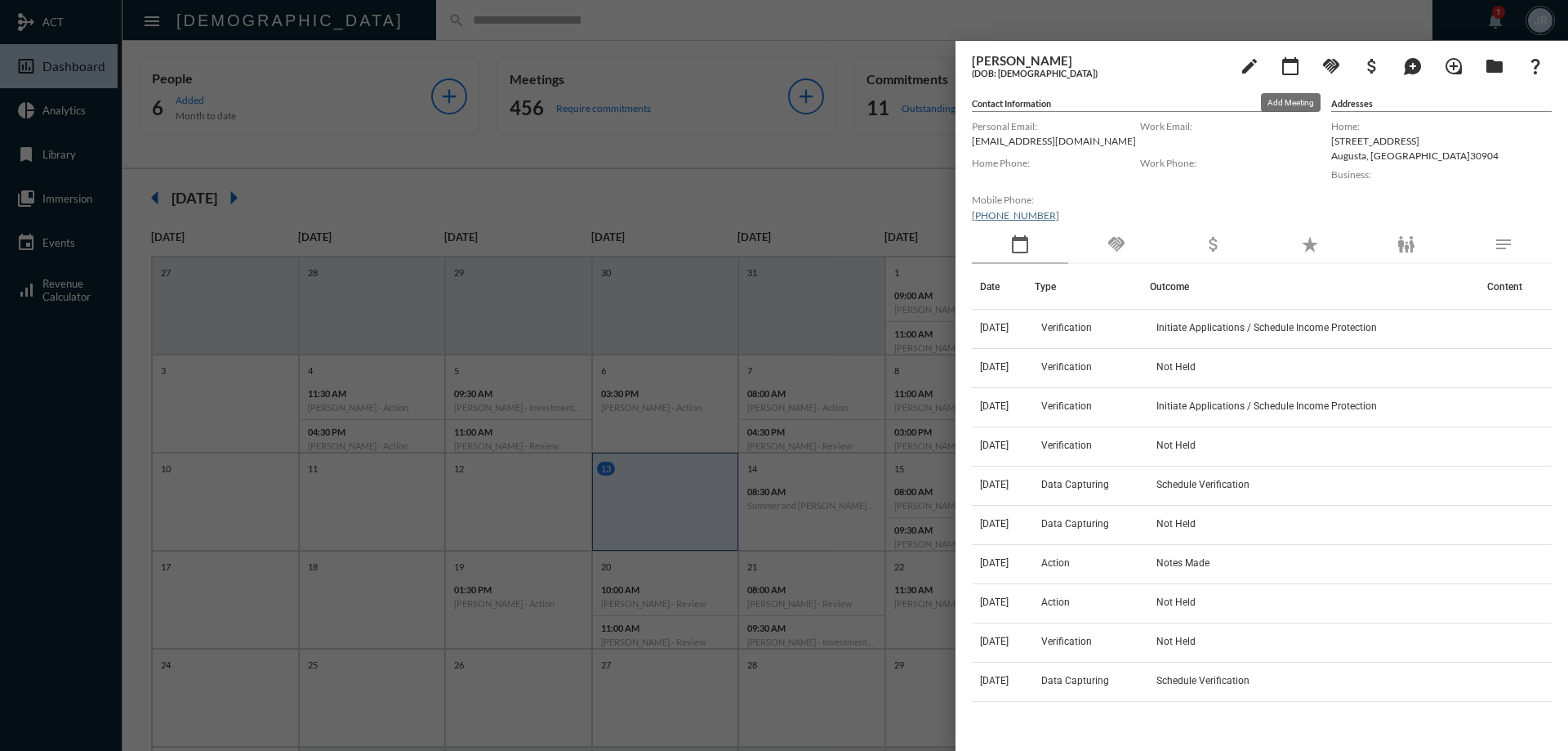
click at [1284, 69] on mat-icon "calendar_today" at bounding box center [1290, 66] width 19 height 19
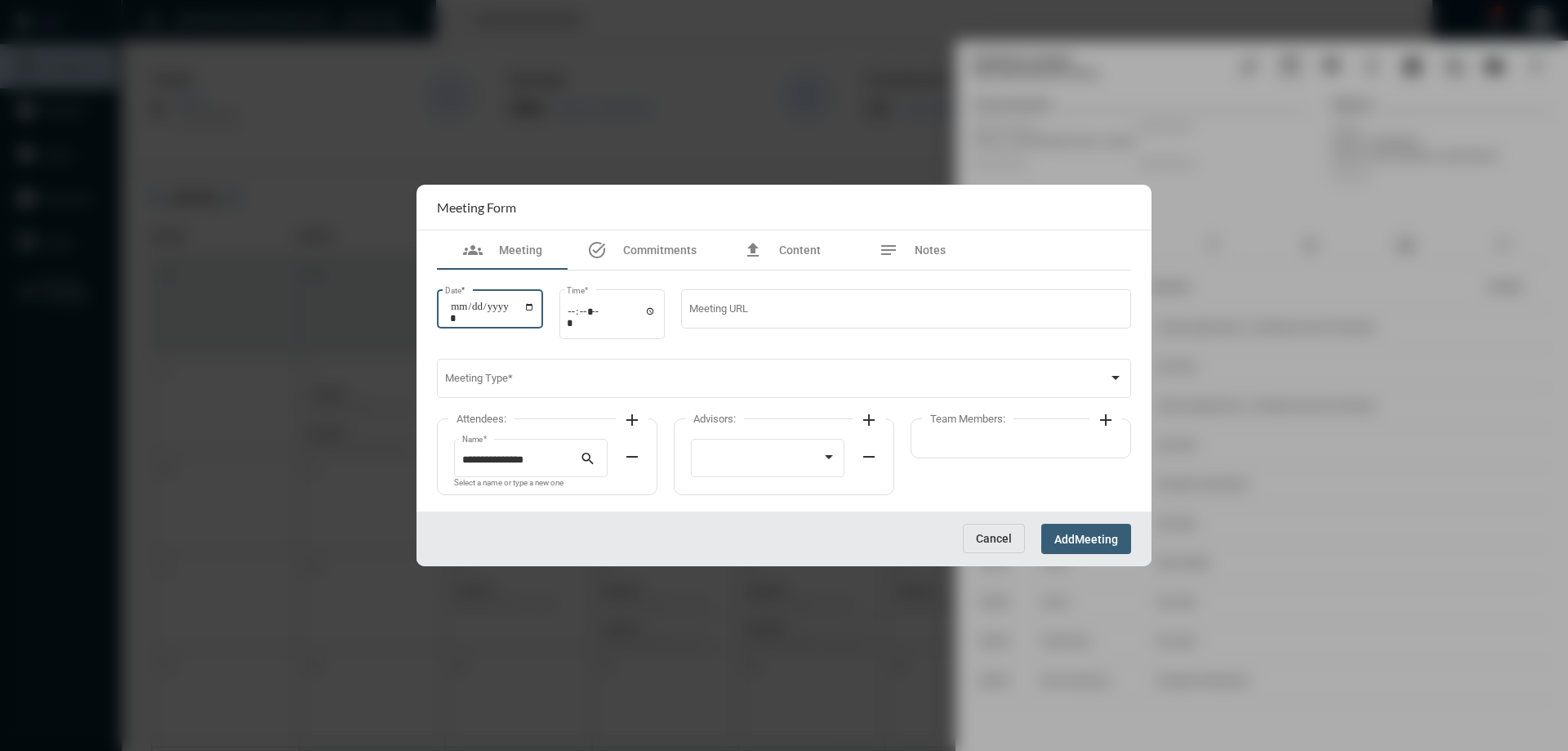
click at [535, 306] on input "Date *" at bounding box center [492, 312] width 85 height 23
type input "**********"
click at [657, 311] on input "Time *" at bounding box center [612, 317] width 90 height 24
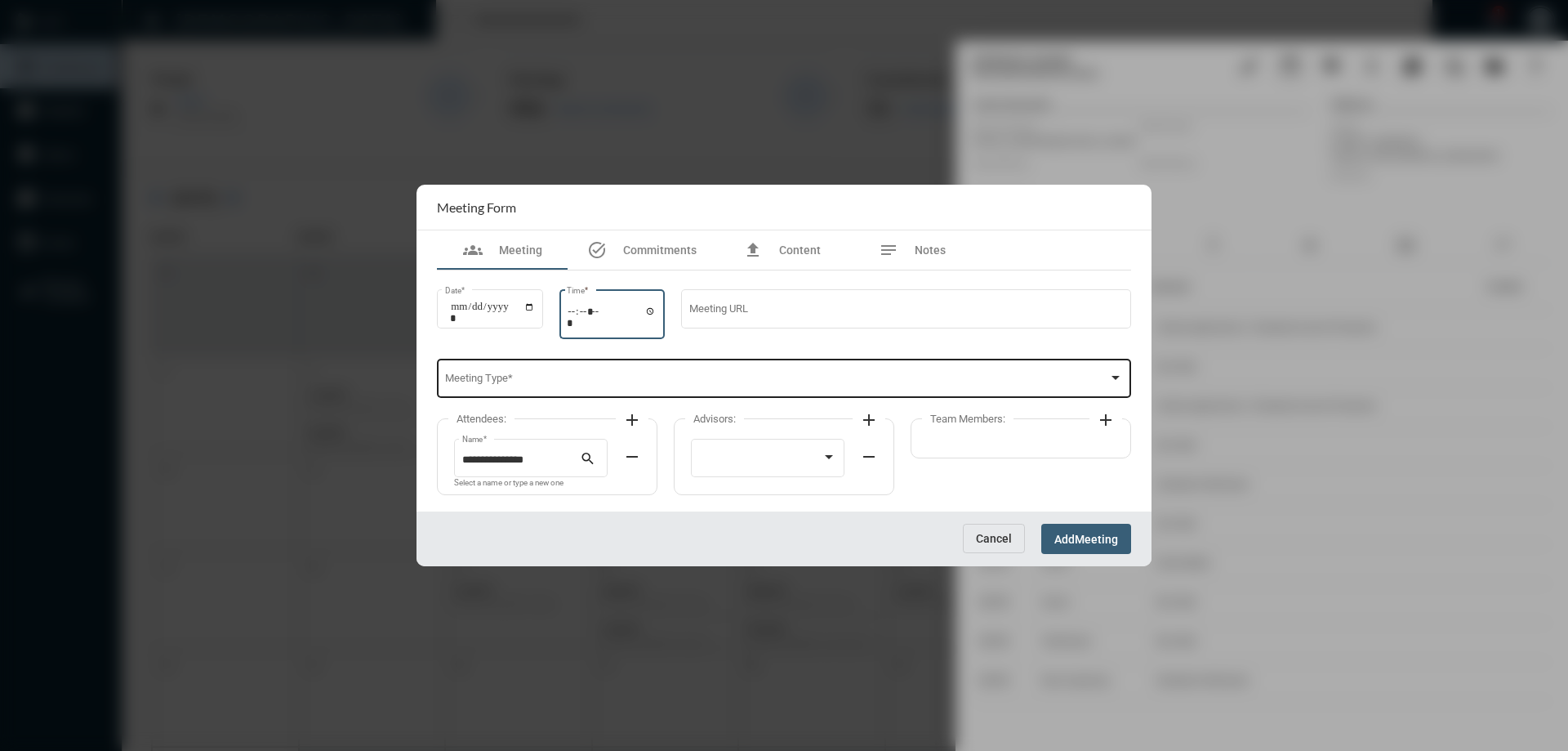
click at [773, 372] on div "Meeting Type *" at bounding box center [784, 376] width 679 height 41
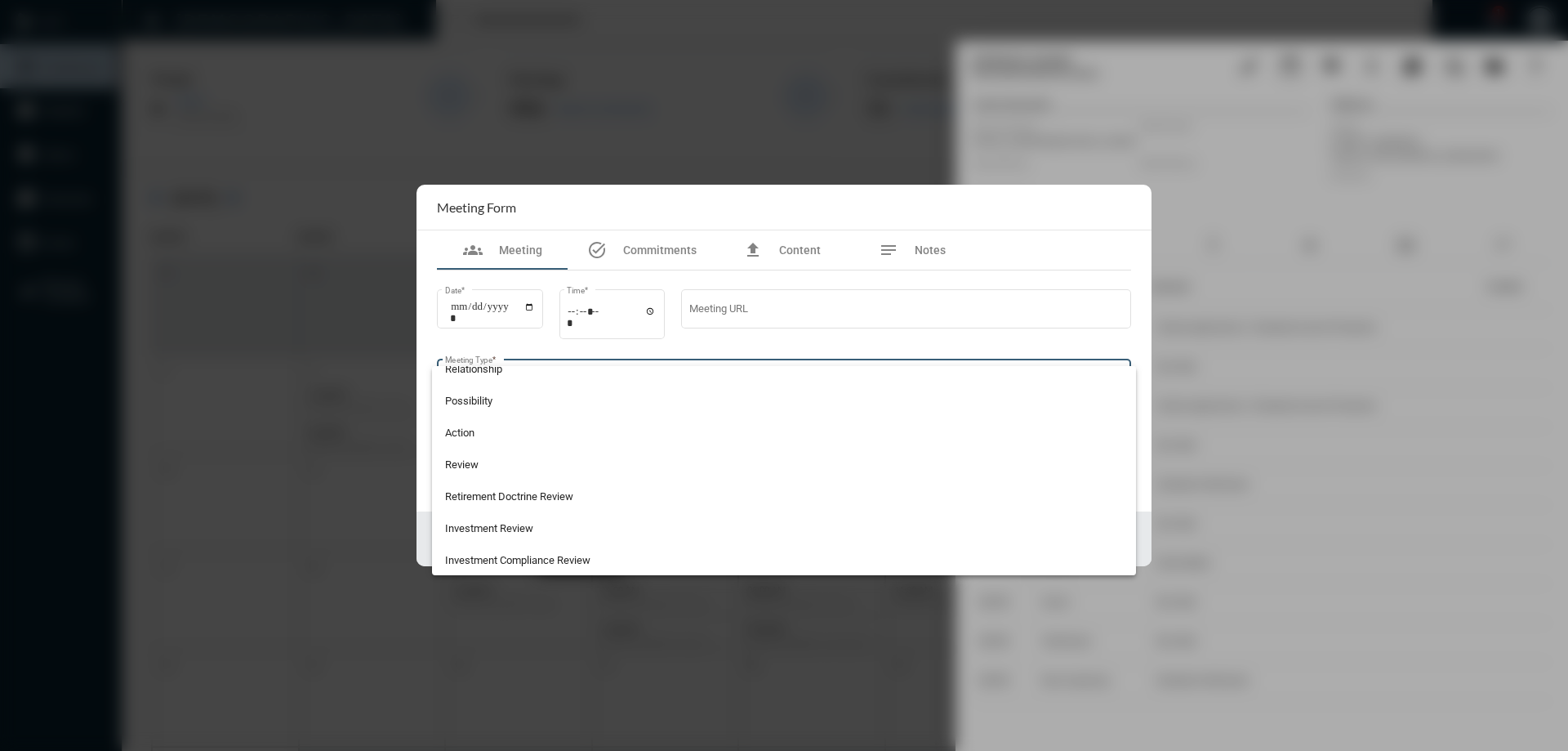
scroll to position [428, 0]
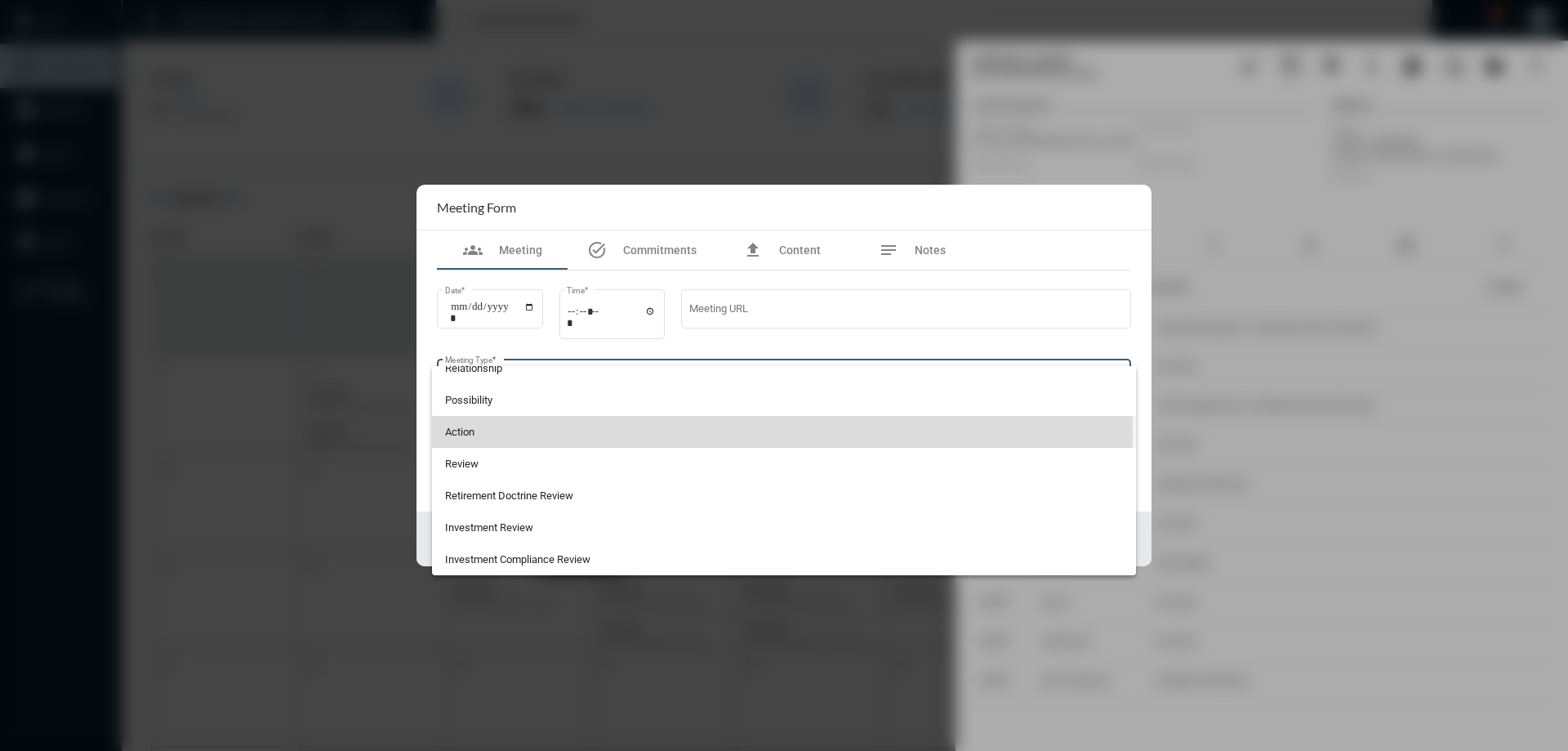
click at [469, 435] on span "Action" at bounding box center [784, 431] width 679 height 32
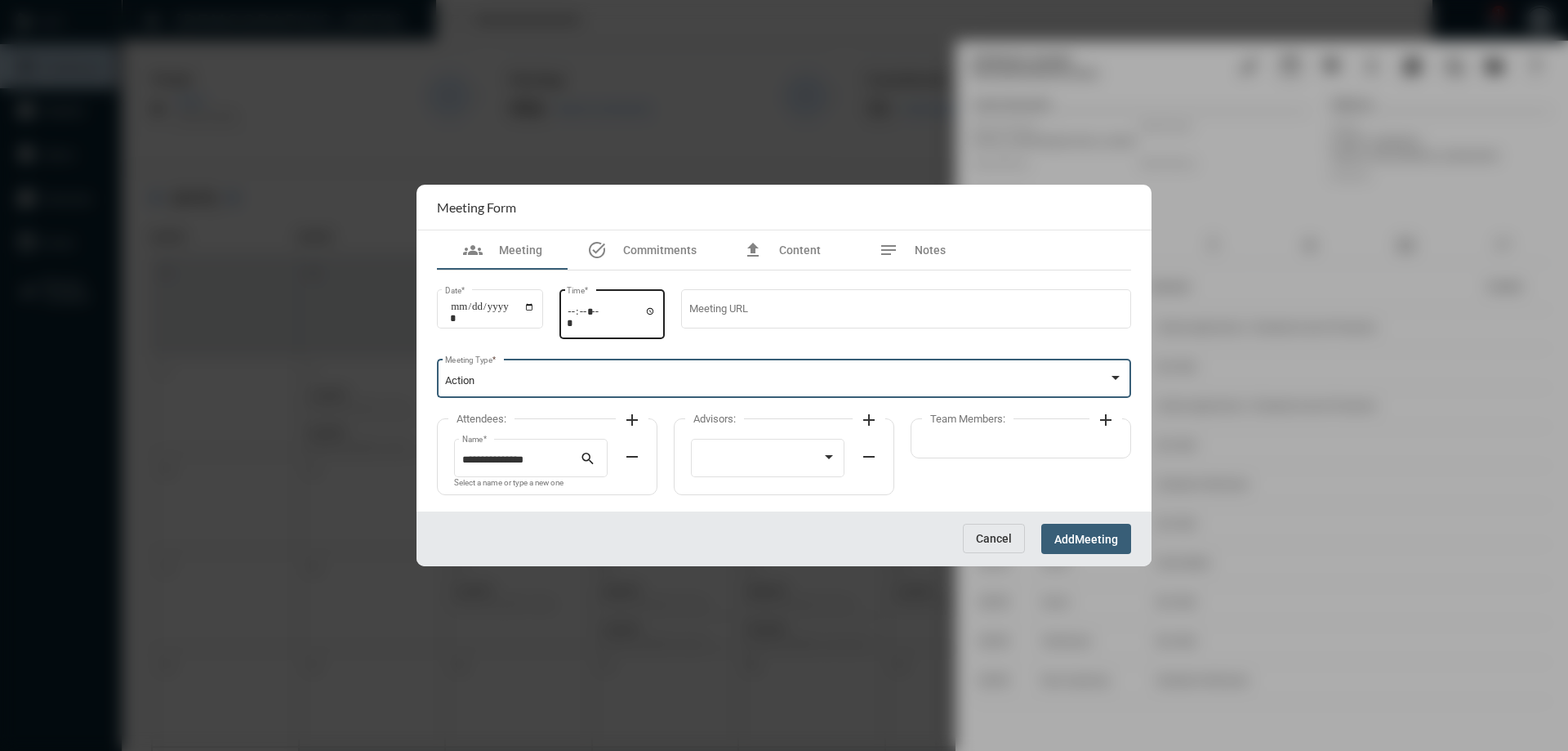
click at [656, 316] on input "*****" at bounding box center [612, 317] width 90 height 24
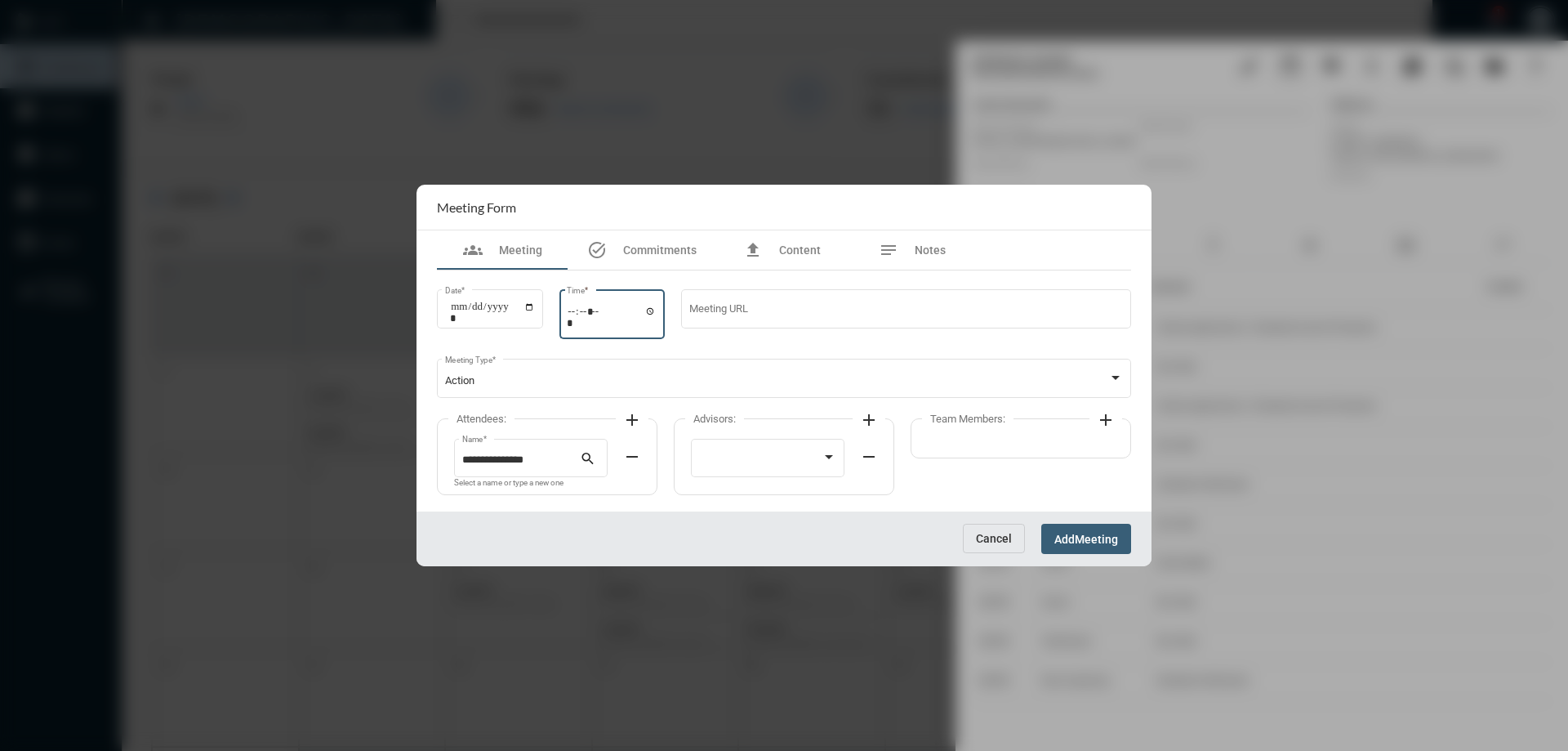
type input "*****"
click at [771, 331] on div "Meeting URL" at bounding box center [905, 315] width 450 height 53
click at [824, 464] on div at bounding box center [829, 458] width 14 height 13
click at [725, 452] on span "[PERSON_NAME]" at bounding box center [768, 460] width 138 height 32
click at [1109, 413] on mat-icon "add" at bounding box center [1106, 419] width 19 height 19
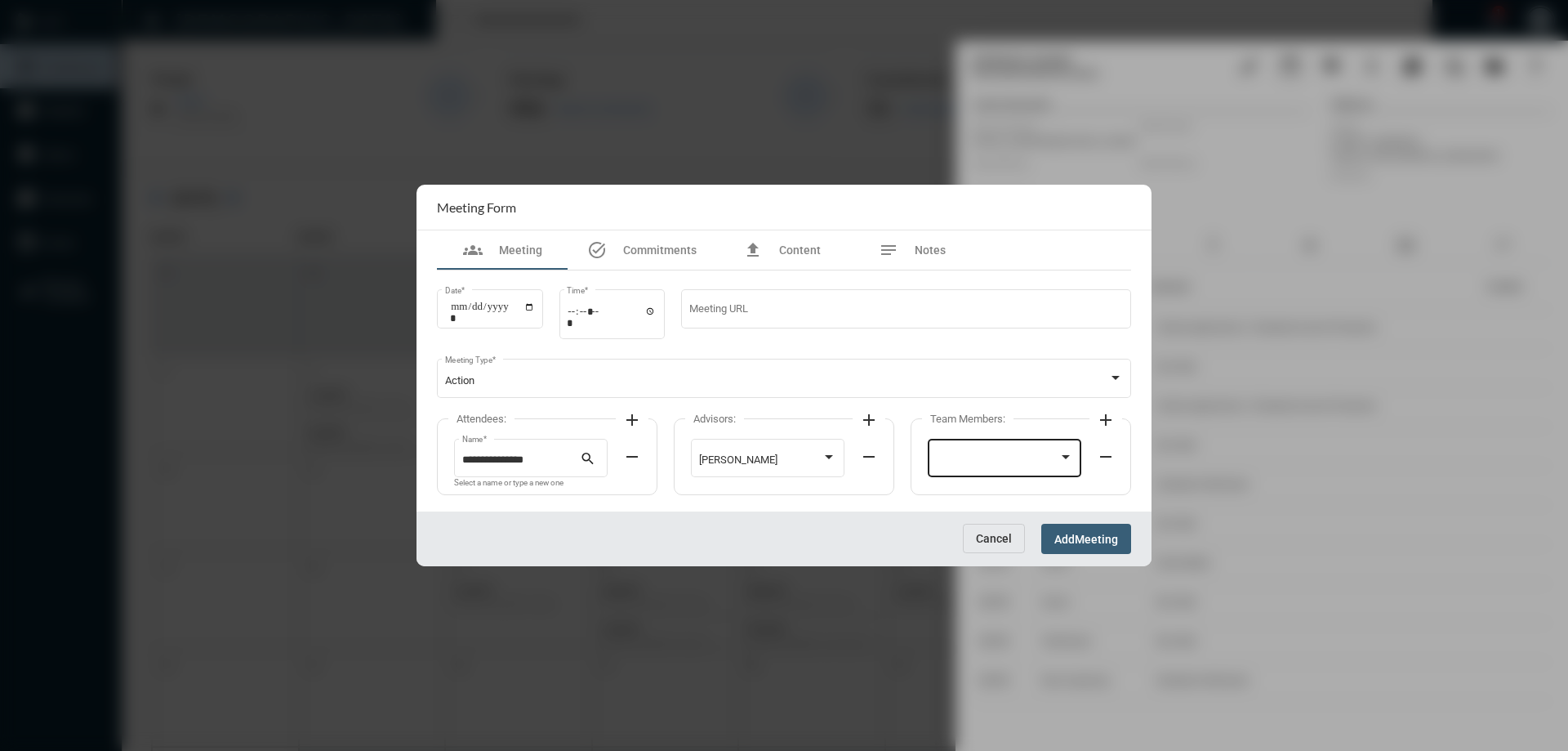
click at [970, 454] on div at bounding box center [997, 459] width 124 height 12
click at [948, 521] on span "[PERSON_NAME]" at bounding box center [1005, 524] width 138 height 32
click at [1115, 525] on button "Add Meeting" at bounding box center [1087, 539] width 90 height 31
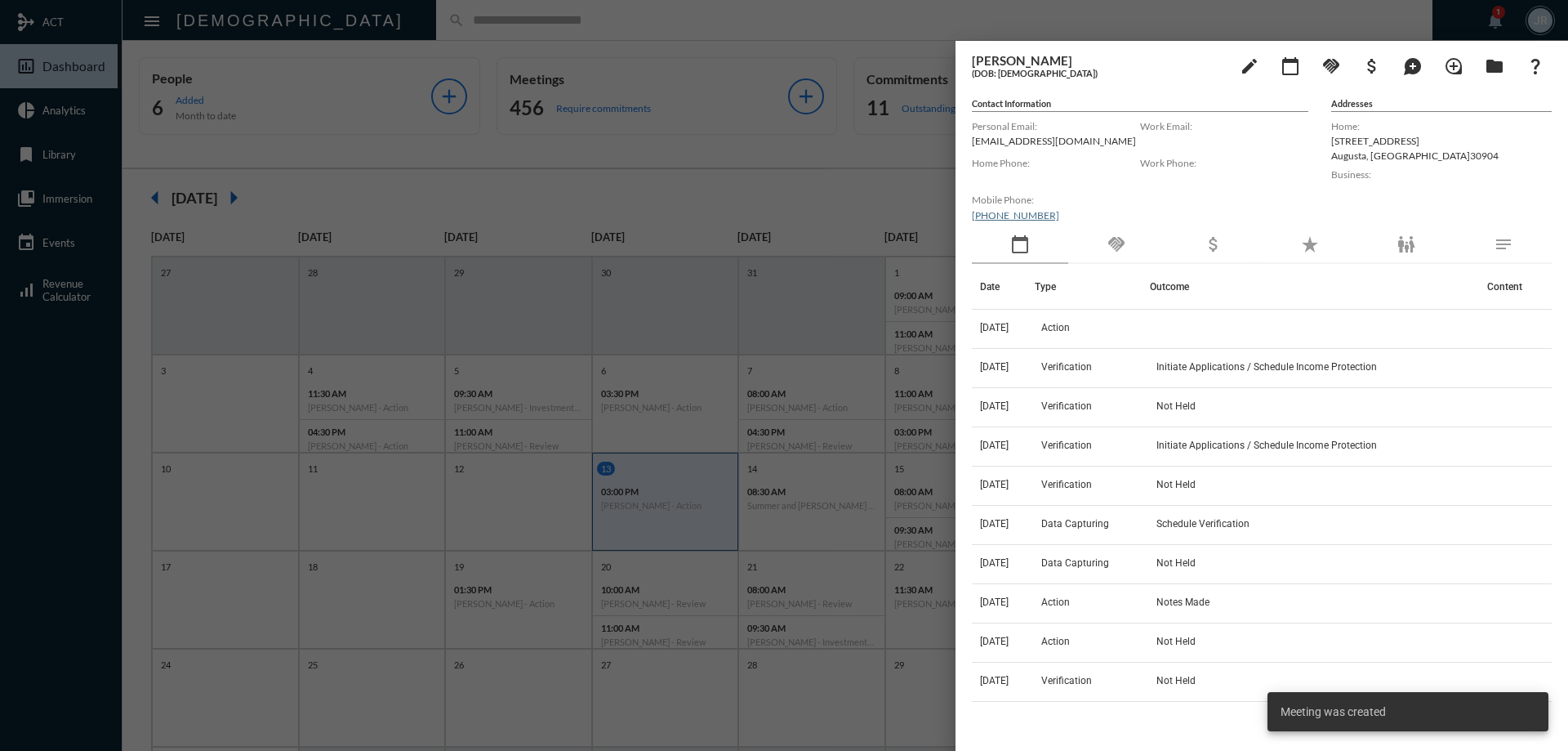
click at [1128, 239] on div "handshake" at bounding box center [1116, 245] width 96 height 37
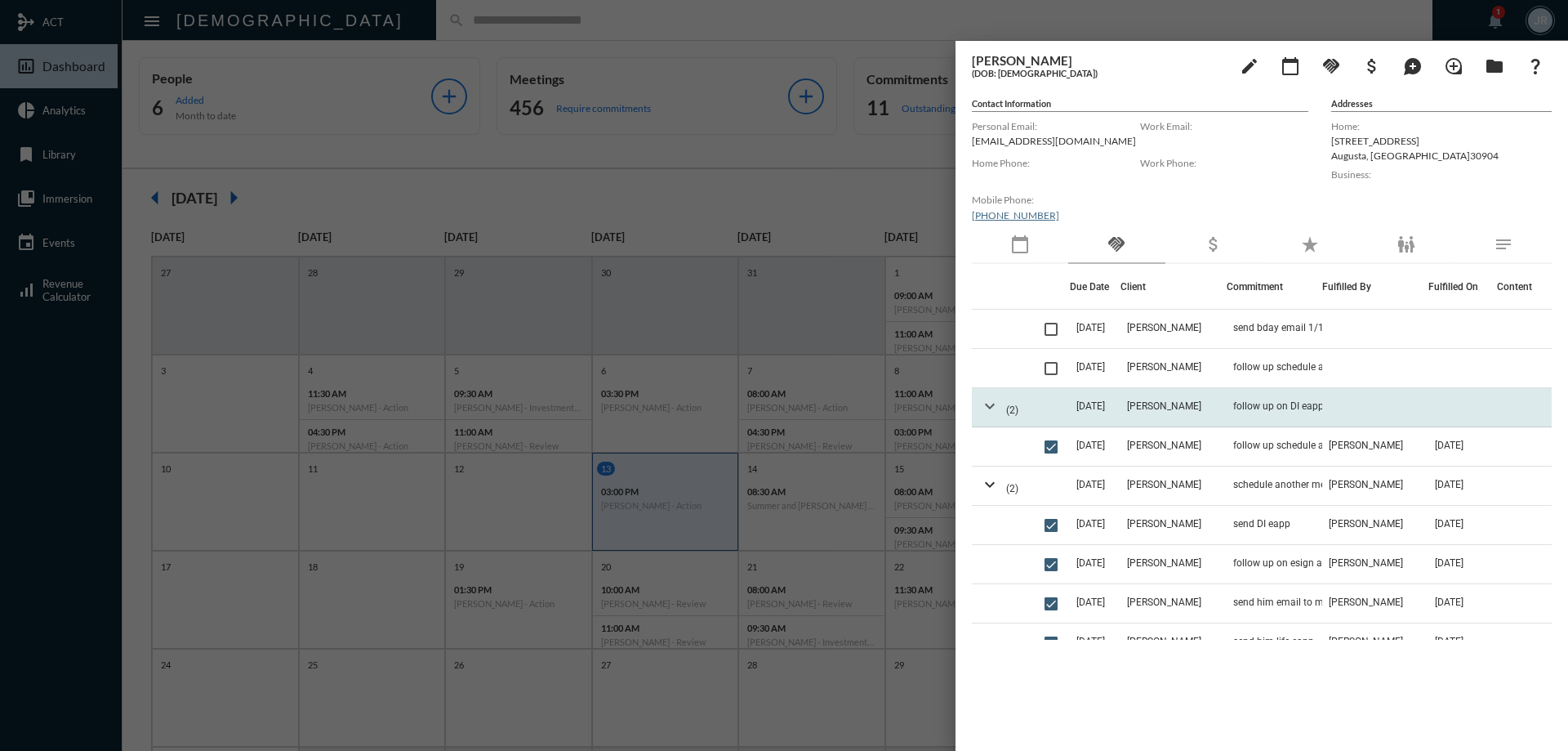
click at [992, 409] on mat-icon "expand_more" at bounding box center [990, 406] width 19 height 19
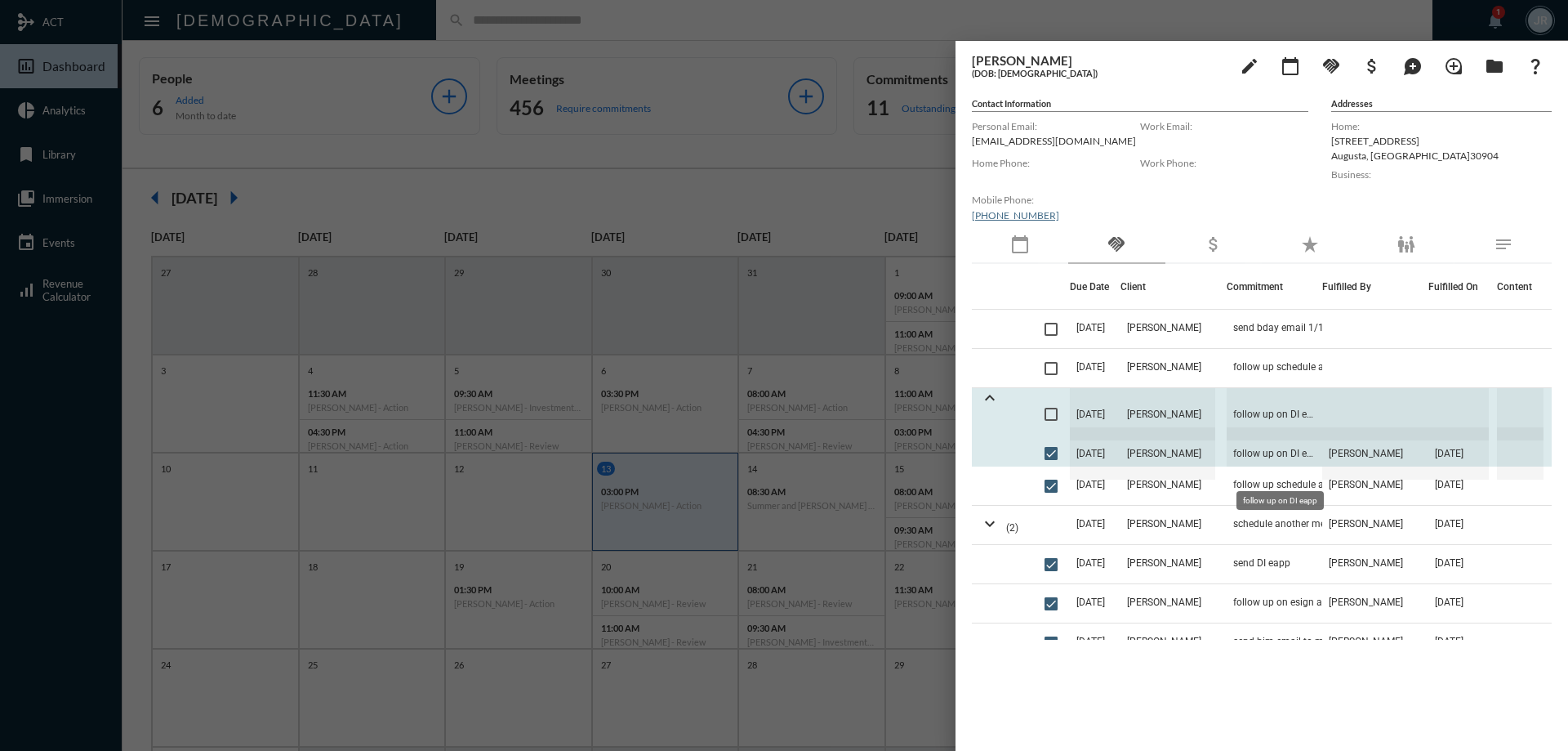
click at [1237, 457] on span "follow up on DI eapp" at bounding box center [1275, 453] width 96 height 52
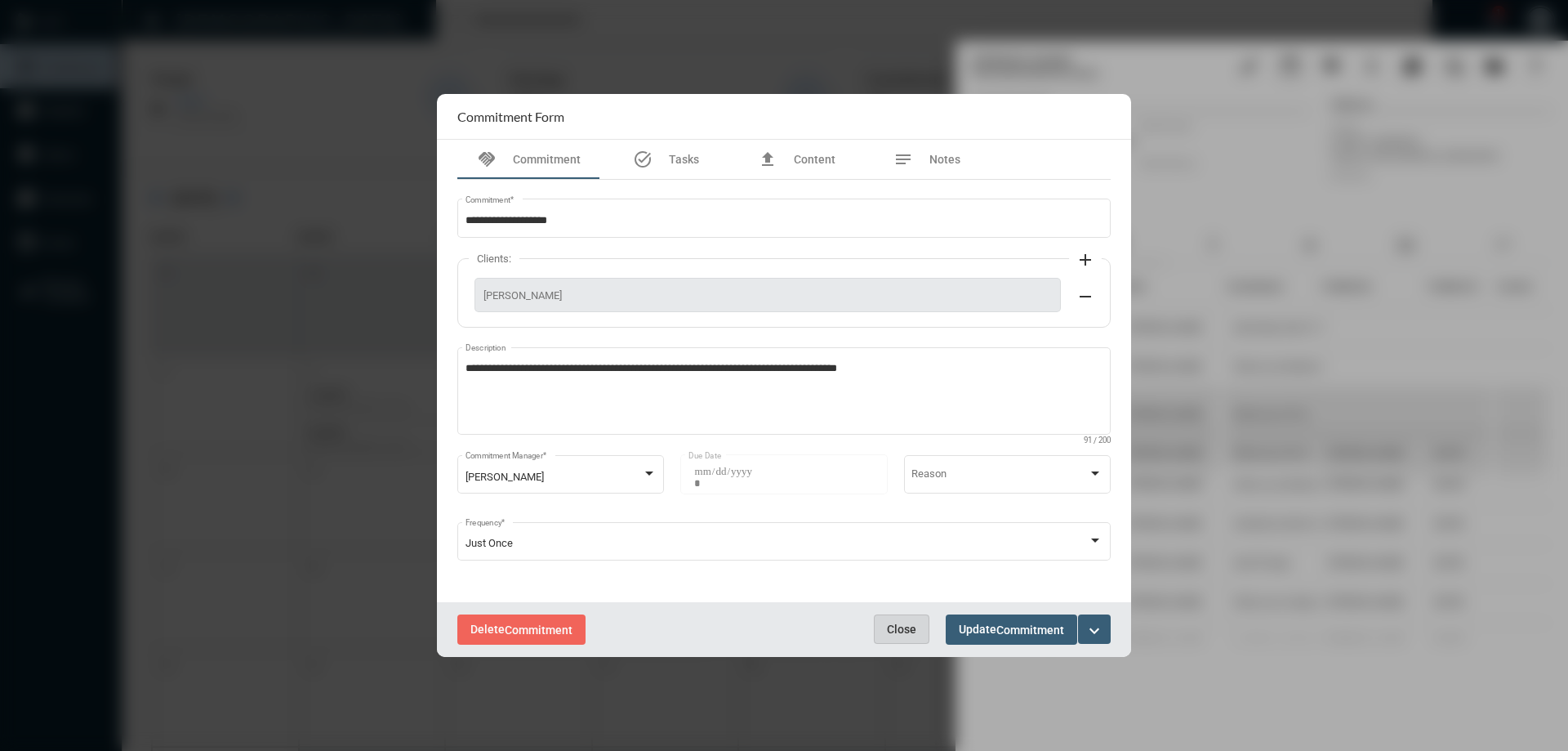
click at [901, 635] on span "Close" at bounding box center [901, 629] width 30 height 13
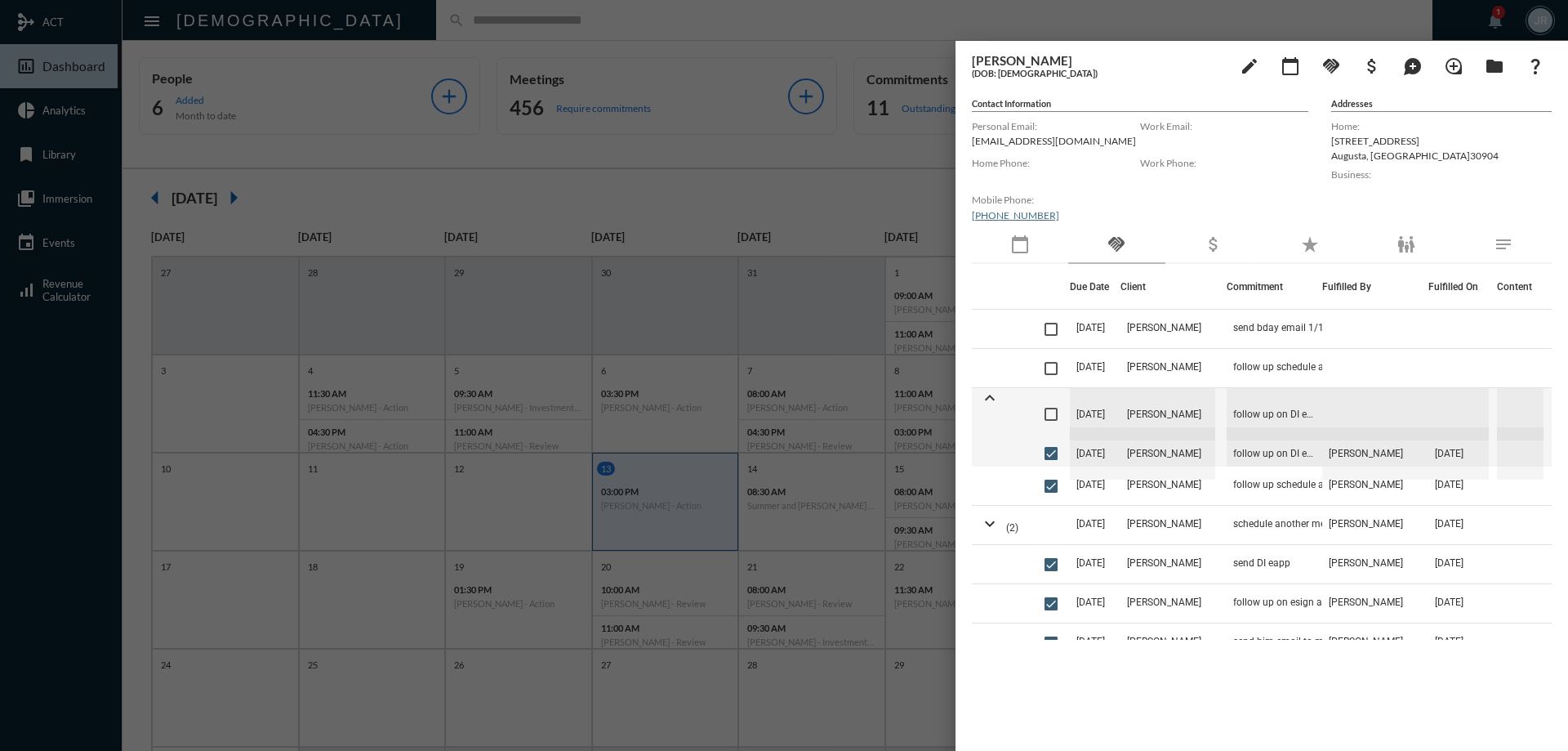
click at [600, 23] on div at bounding box center [784, 375] width 1568 height 751
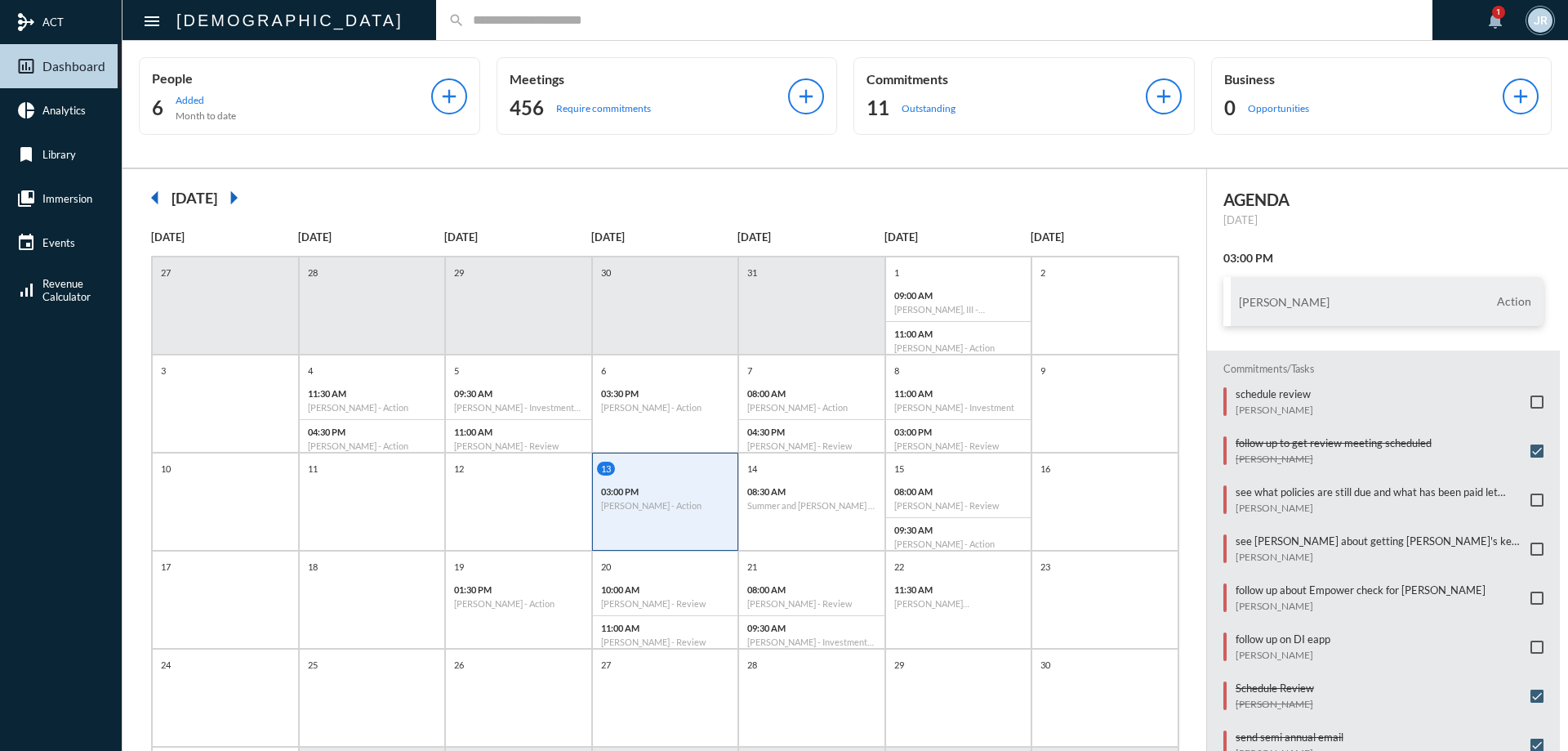
click at [1029, 87] on div "Commitments 11 Outstanding" at bounding box center [1005, 96] width 279 height 50
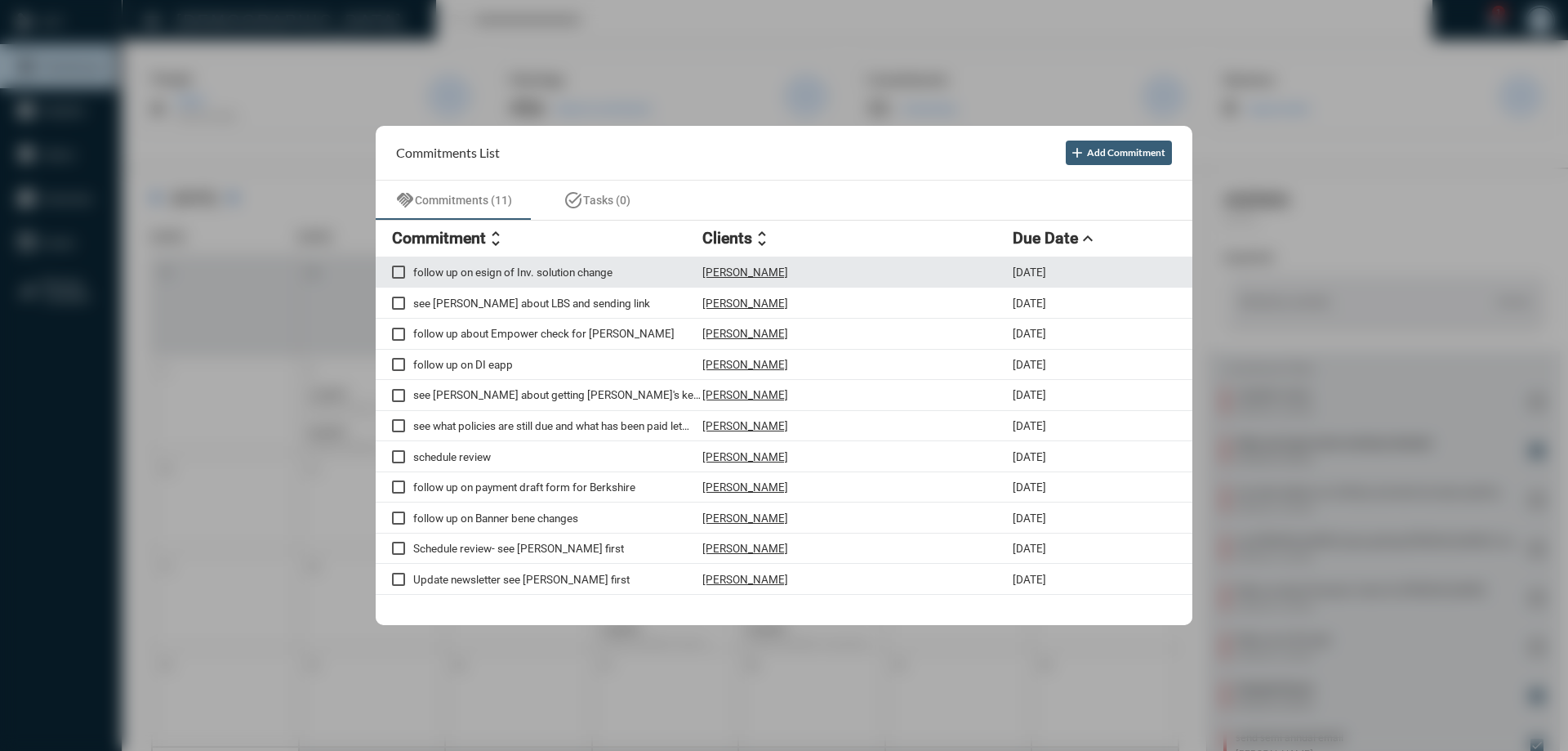
click at [736, 272] on p "[PERSON_NAME]" at bounding box center [744, 272] width 85 height 13
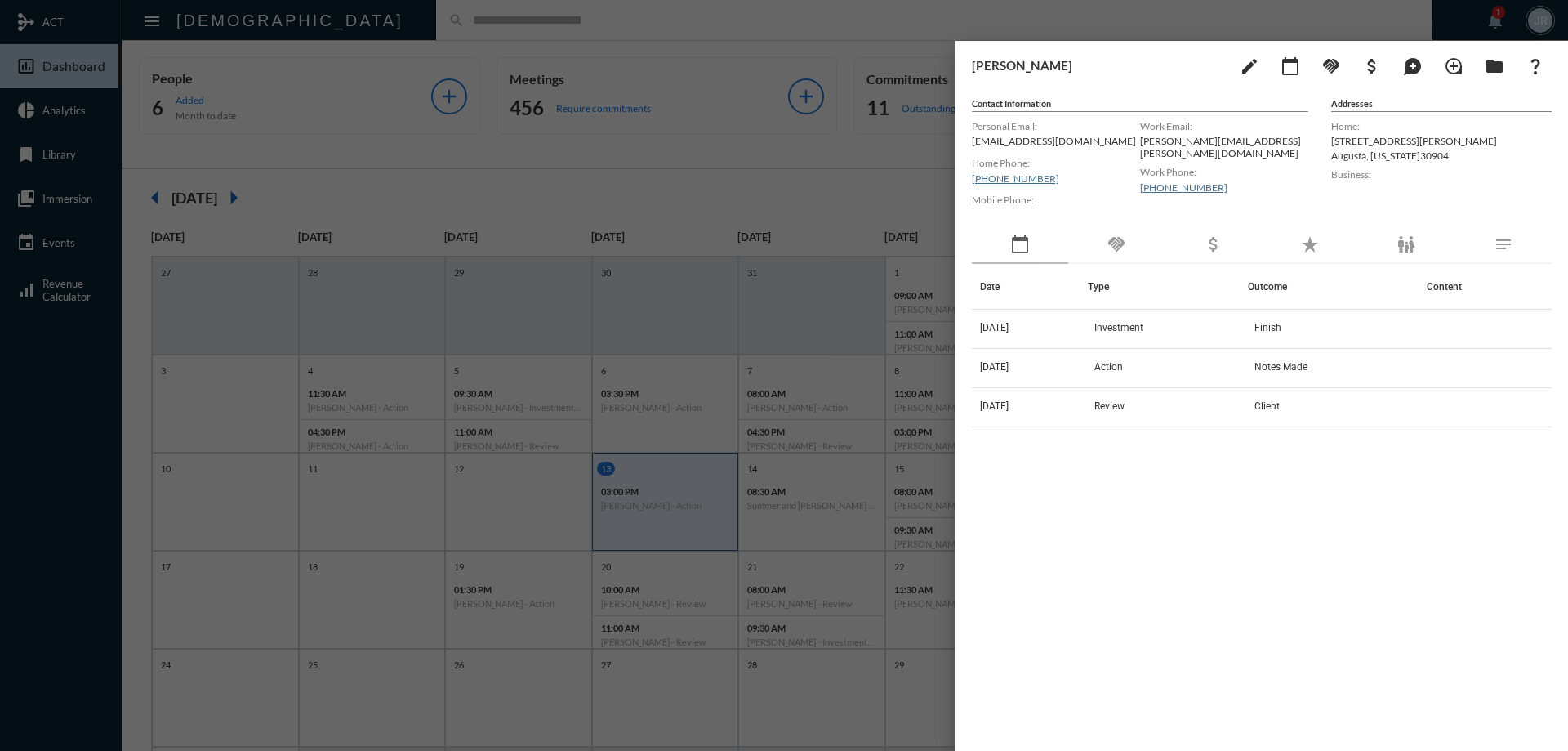
click at [1155, 248] on div "handshake" at bounding box center [1116, 245] width 96 height 37
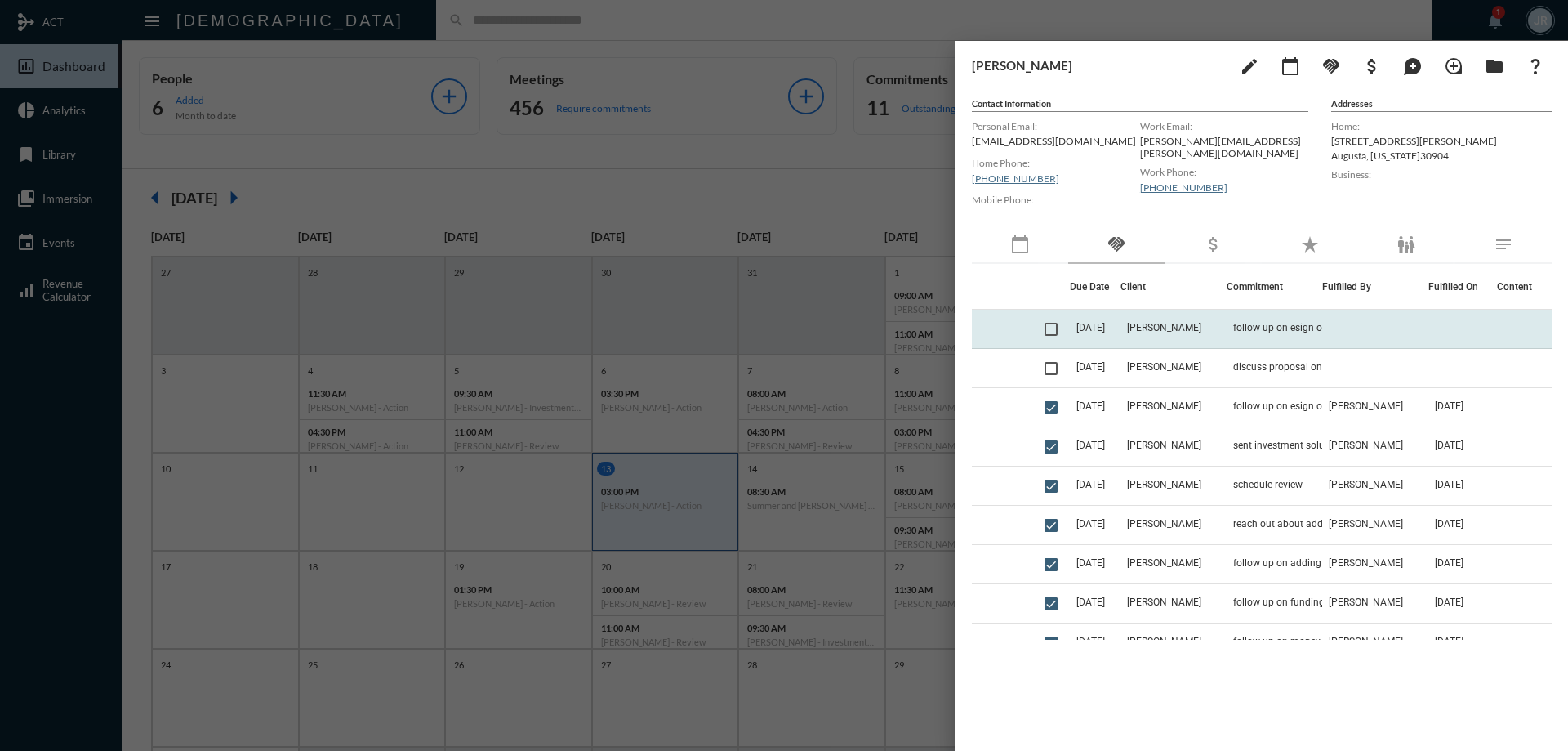
click at [1103, 333] on span "[DATE]" at bounding box center [1090, 327] width 29 height 12
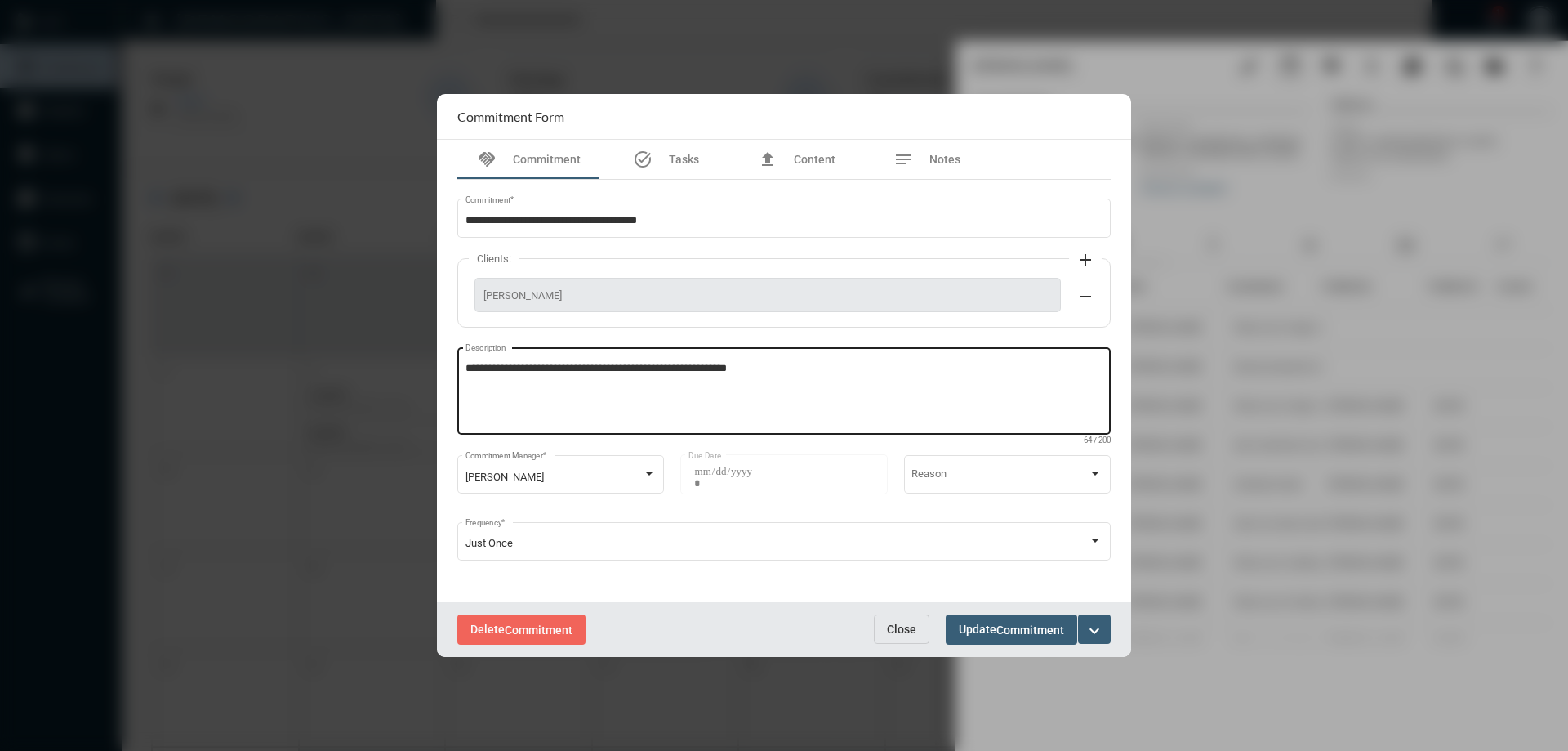
click at [789, 366] on textarea "**********" at bounding box center [784, 392] width 638 height 64
type textarea "**********"
click at [1012, 617] on button "Update Commitment" at bounding box center [1011, 629] width 131 height 31
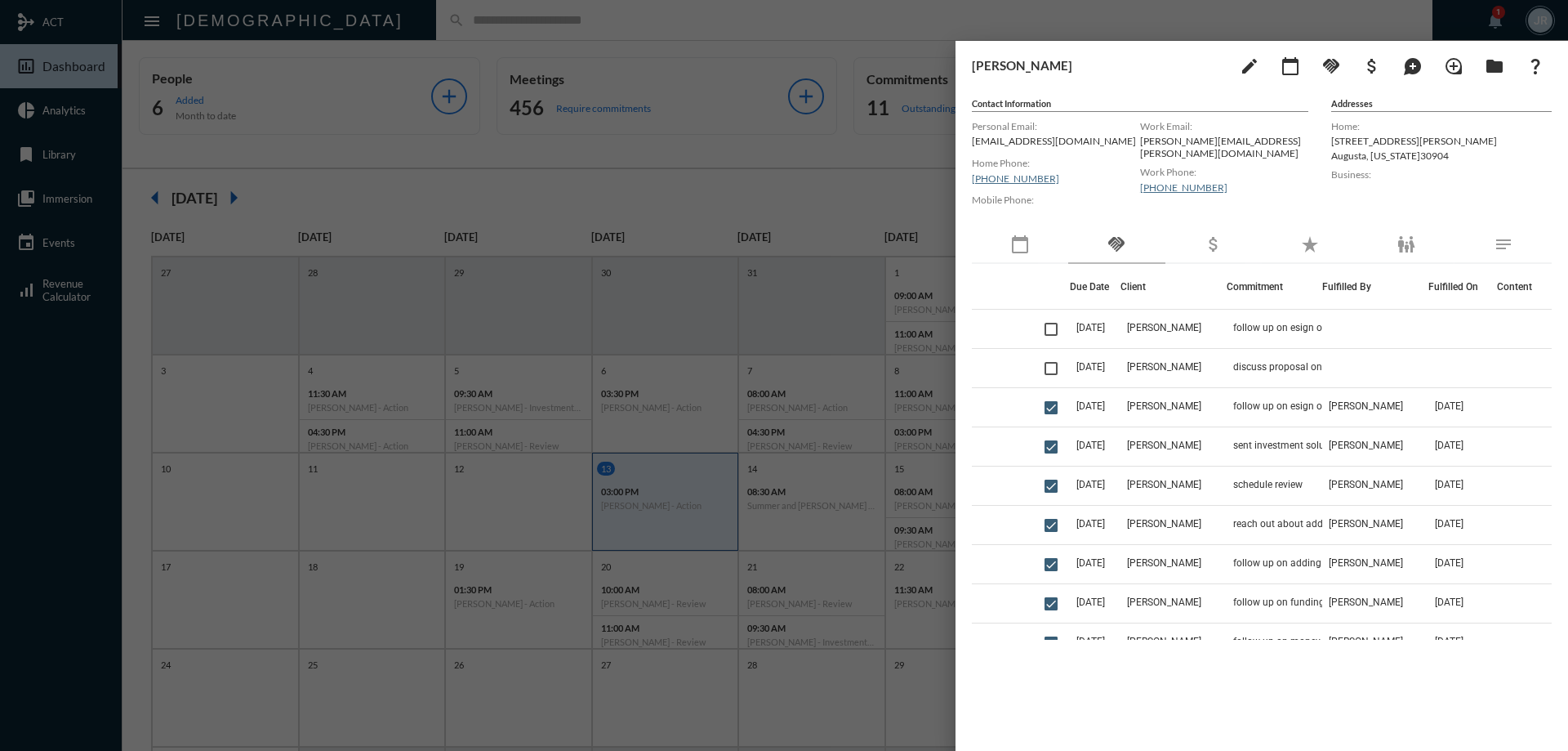
click at [371, 23] on div at bounding box center [784, 375] width 1568 height 751
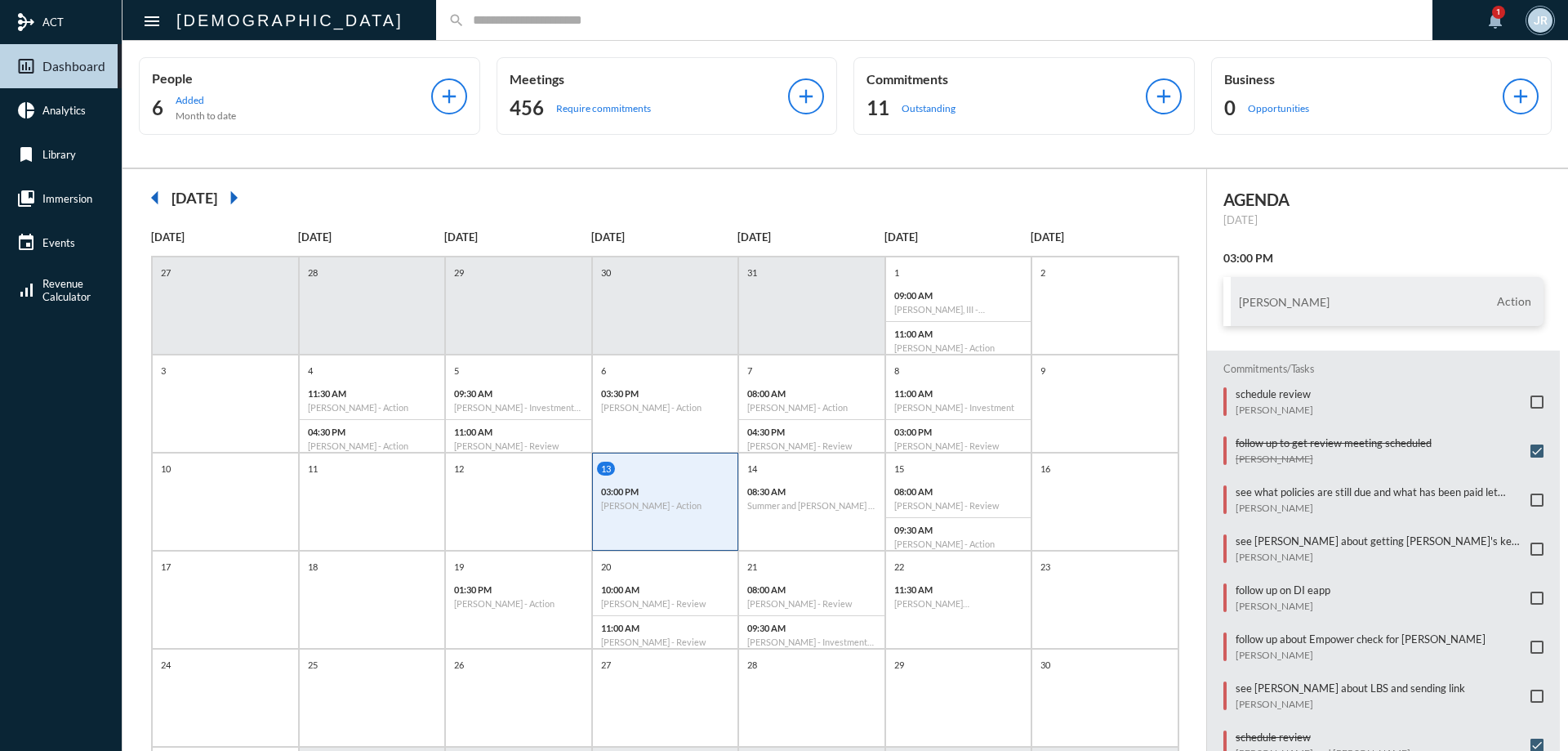
click at [464, 25] on input "text" at bounding box center [942, 20] width 955 height 13
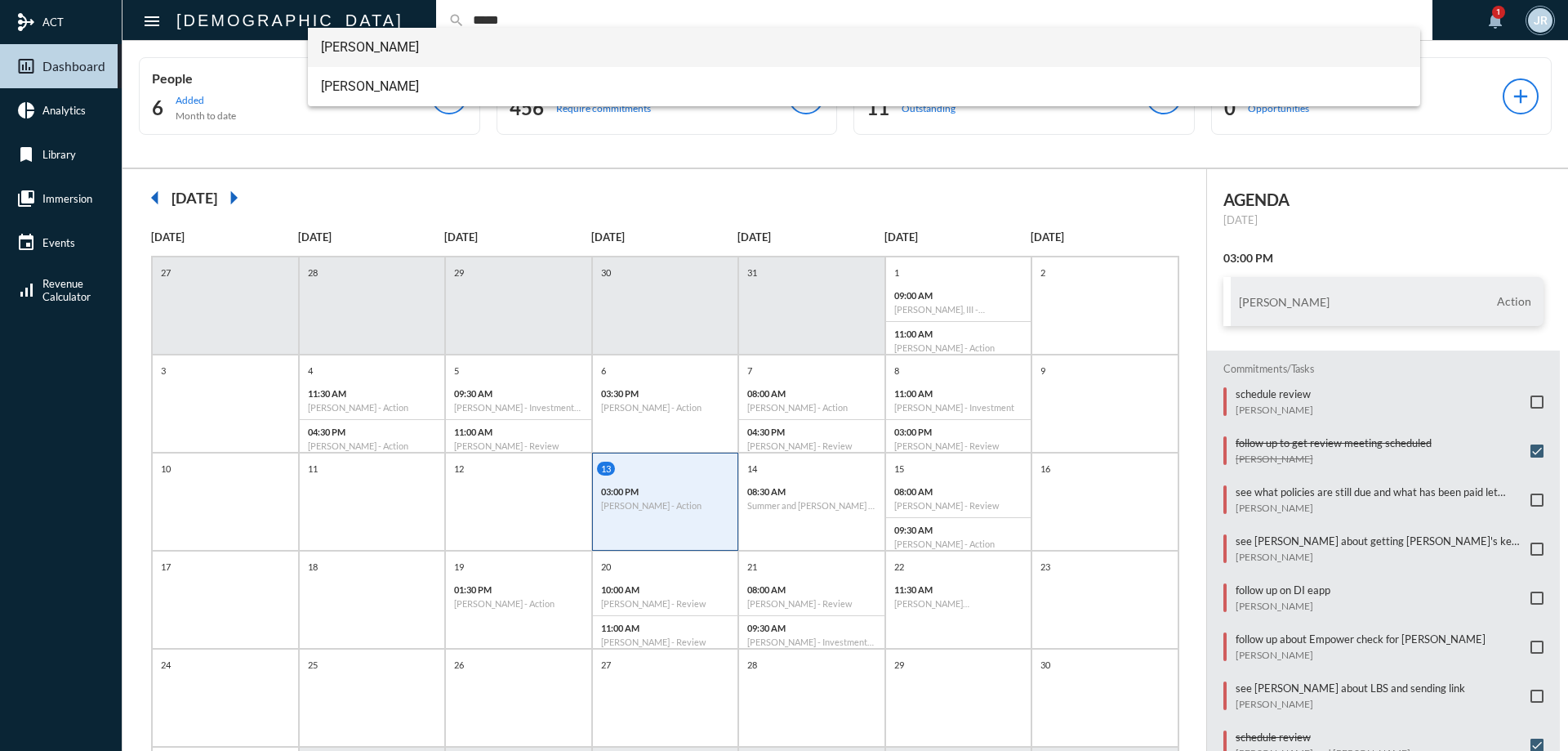
type input "*****"
click at [374, 44] on span "Luke Wiggs" at bounding box center [864, 47] width 1087 height 39
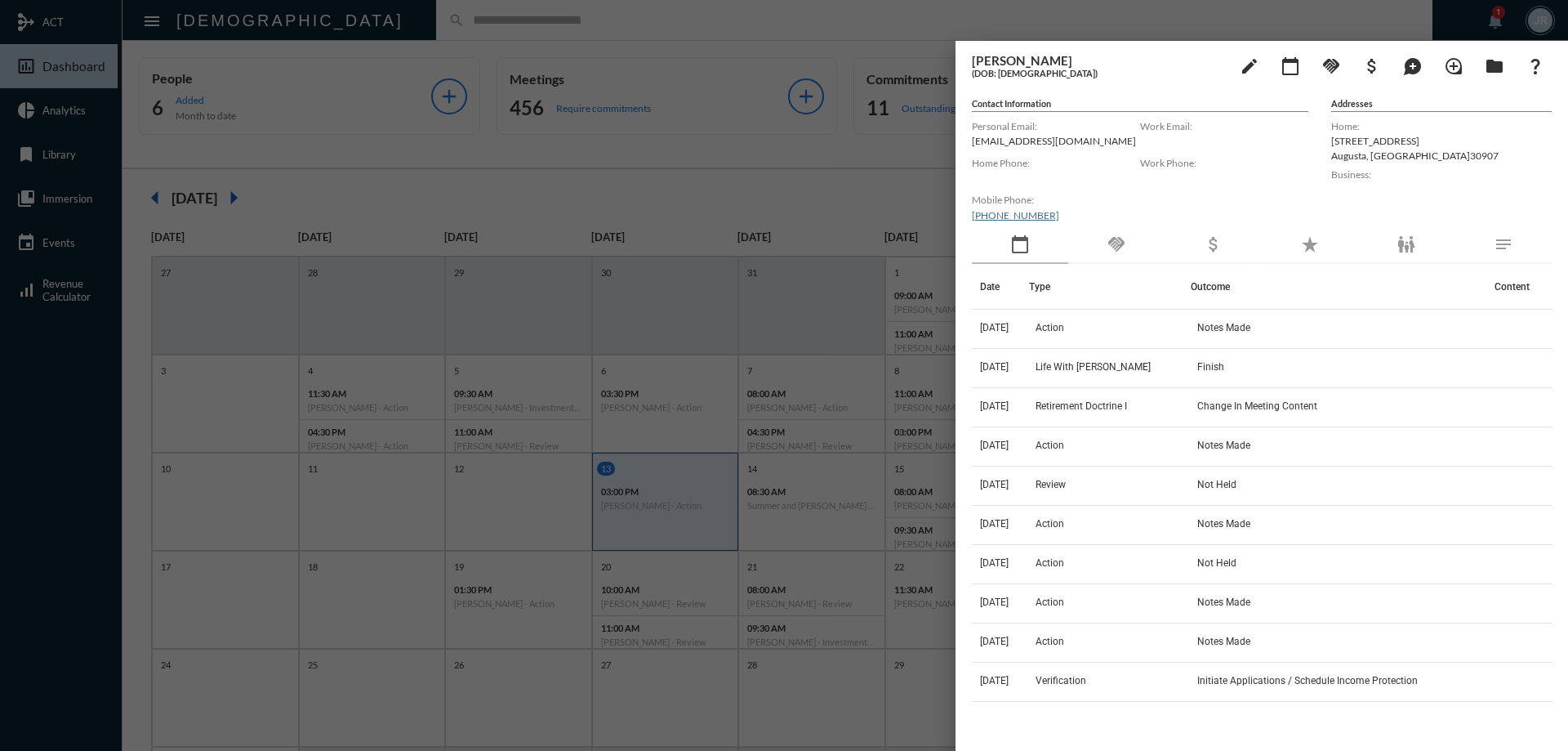
click at [1106, 236] on div "handshake" at bounding box center [1116, 245] width 96 height 37
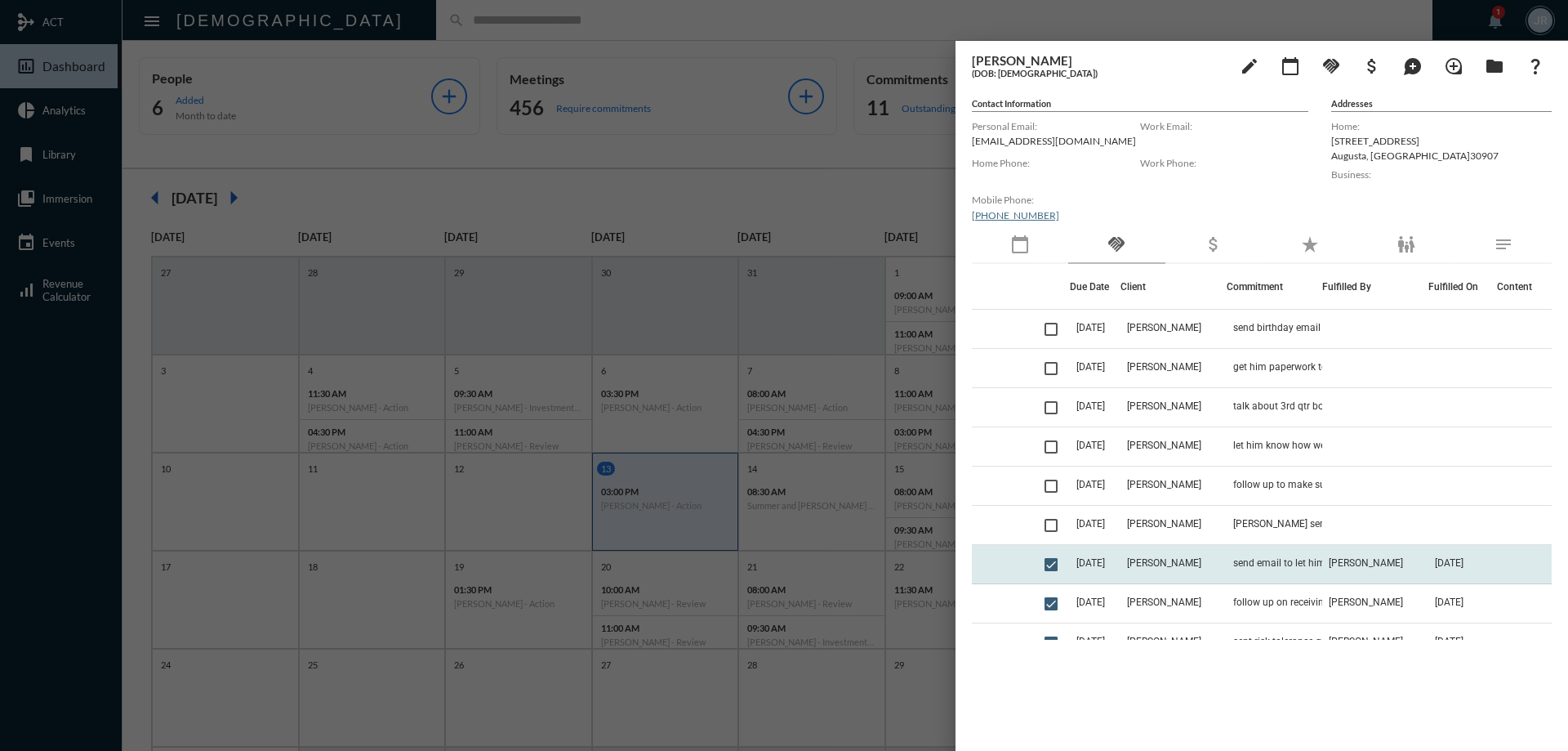
scroll to position [82, 0]
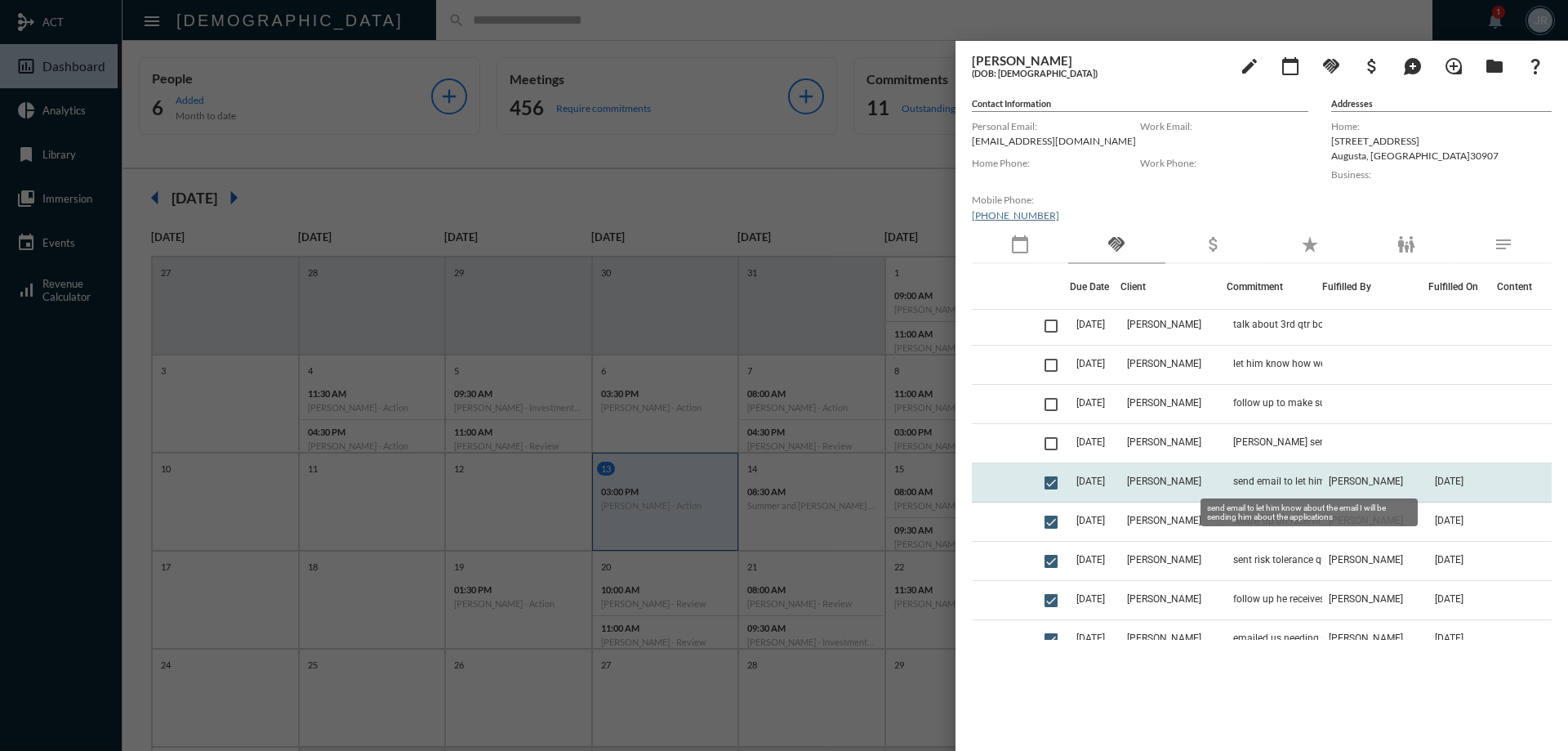
click at [1299, 476] on span "send email to let him know about the email I will be sending him about the appl…" at bounding box center [1315, 481] width 163 height 12
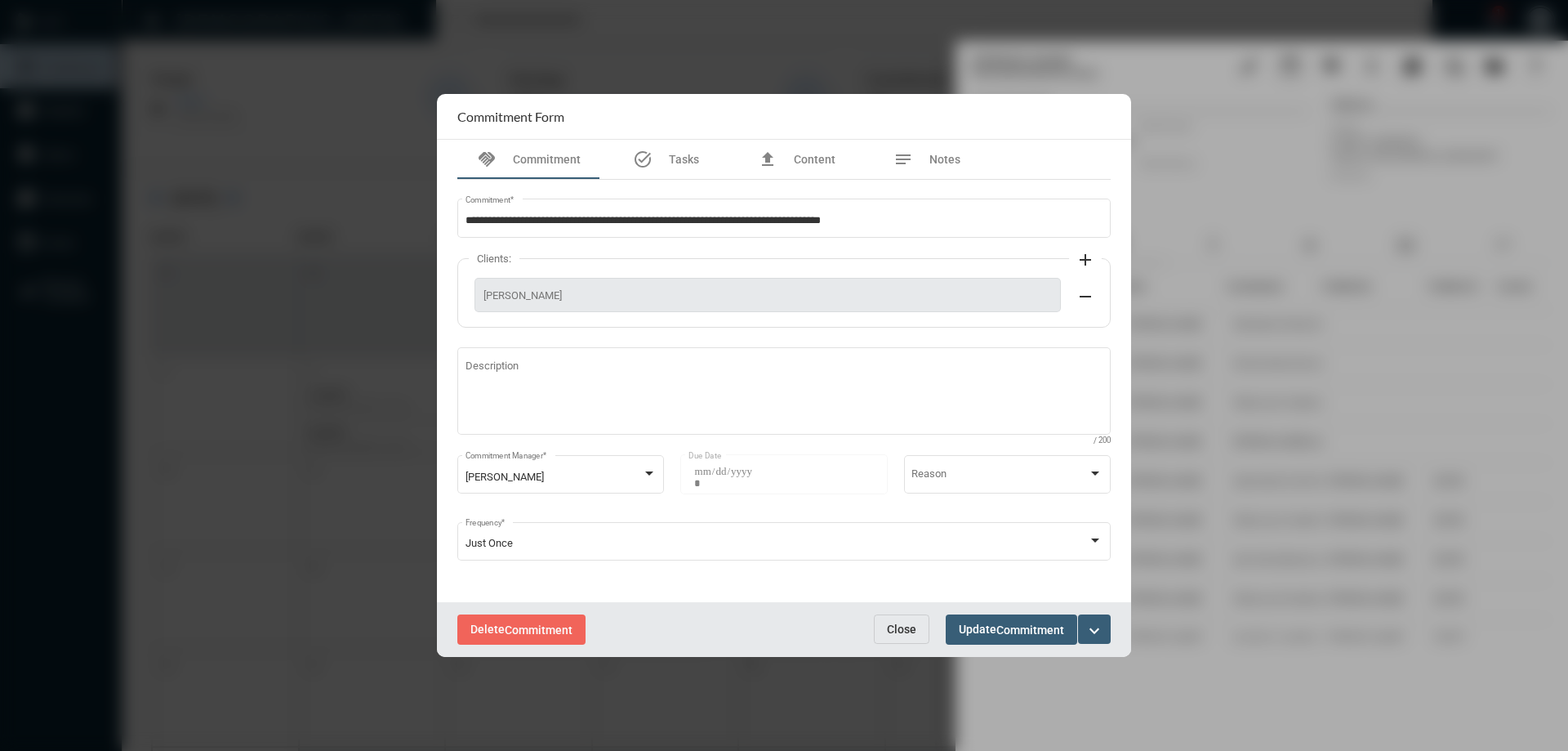
click at [919, 623] on button "Close" at bounding box center [901, 628] width 56 height 30
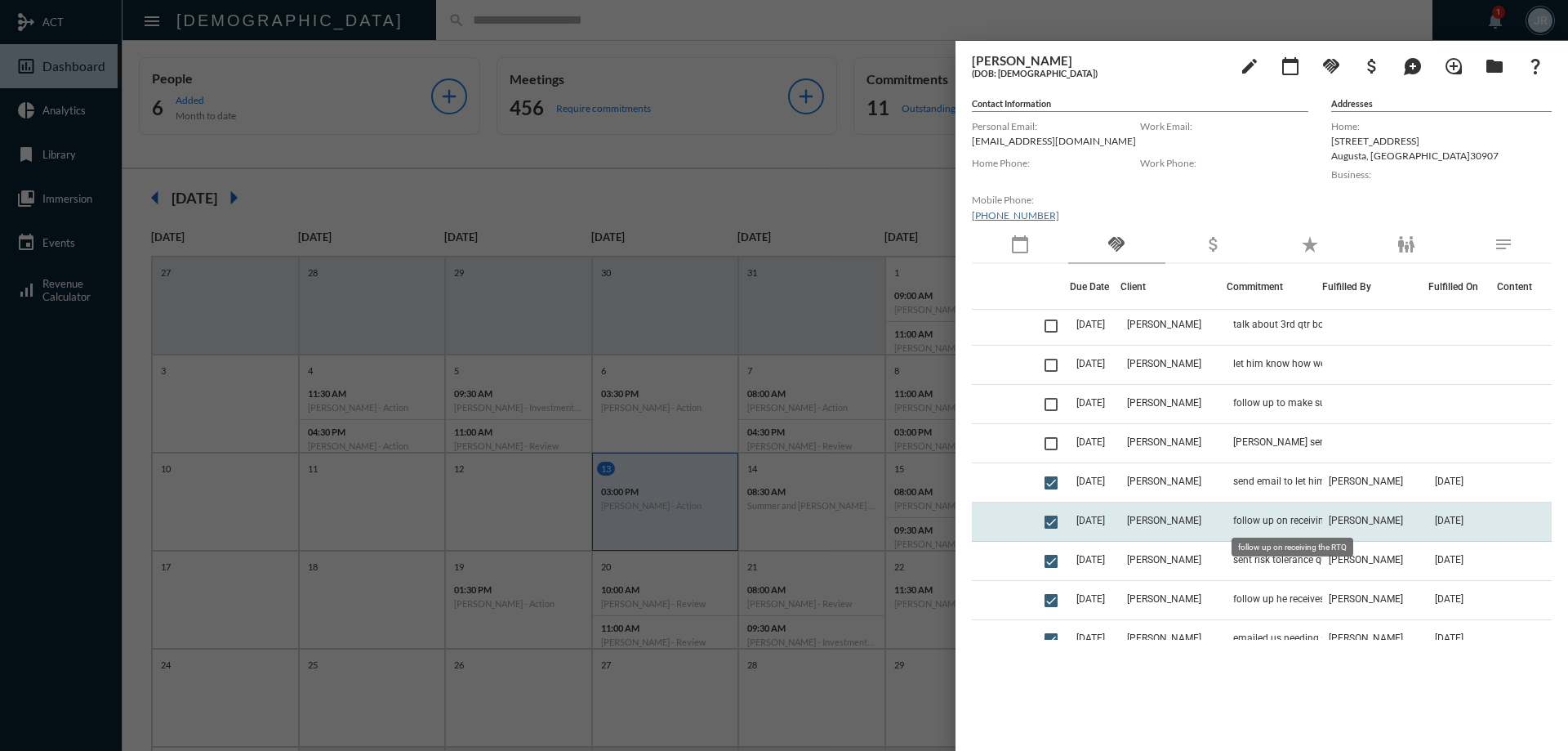
click at [1308, 515] on span "follow up on receiving the RTQ" at bounding box center [1299, 520] width 133 height 12
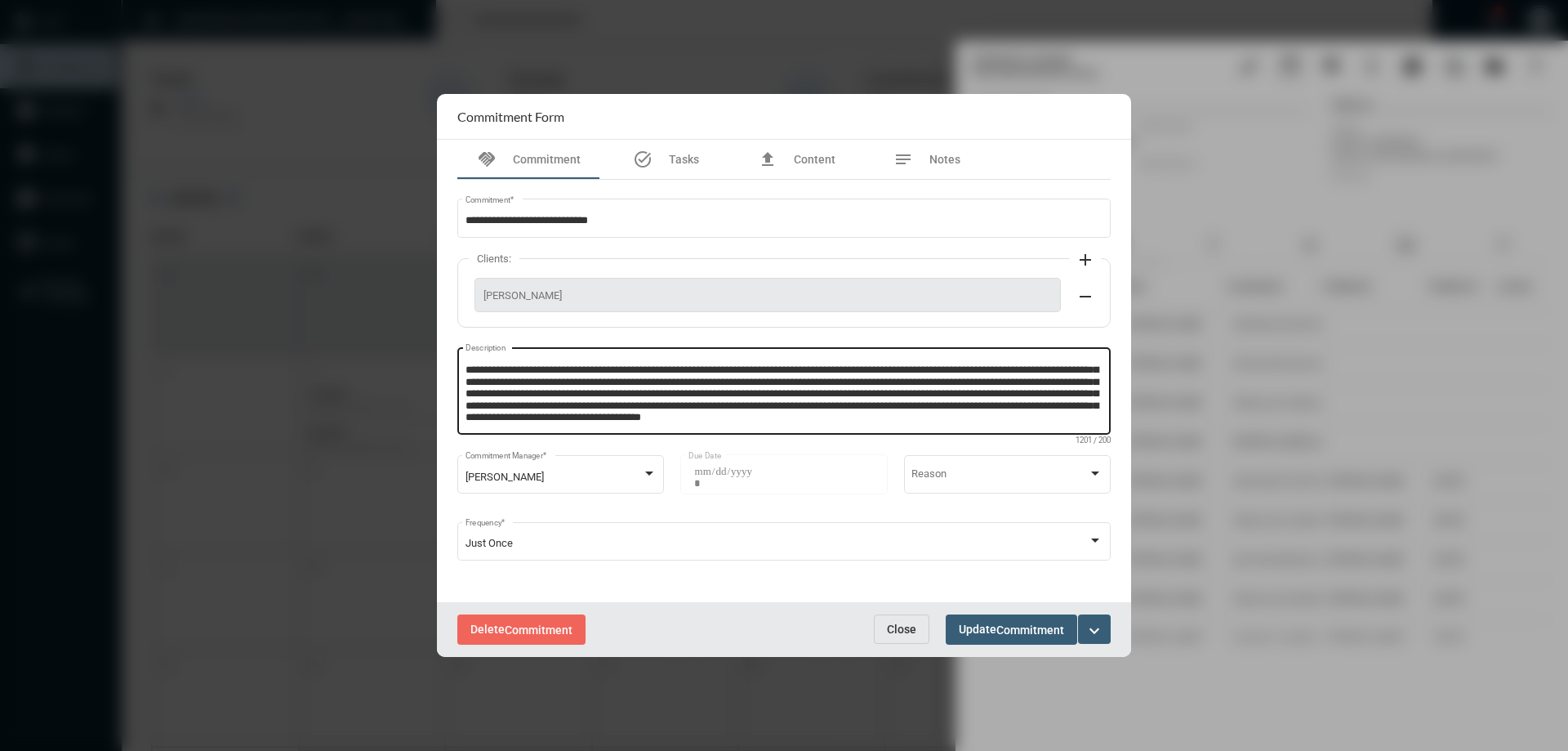
scroll to position [0, 0]
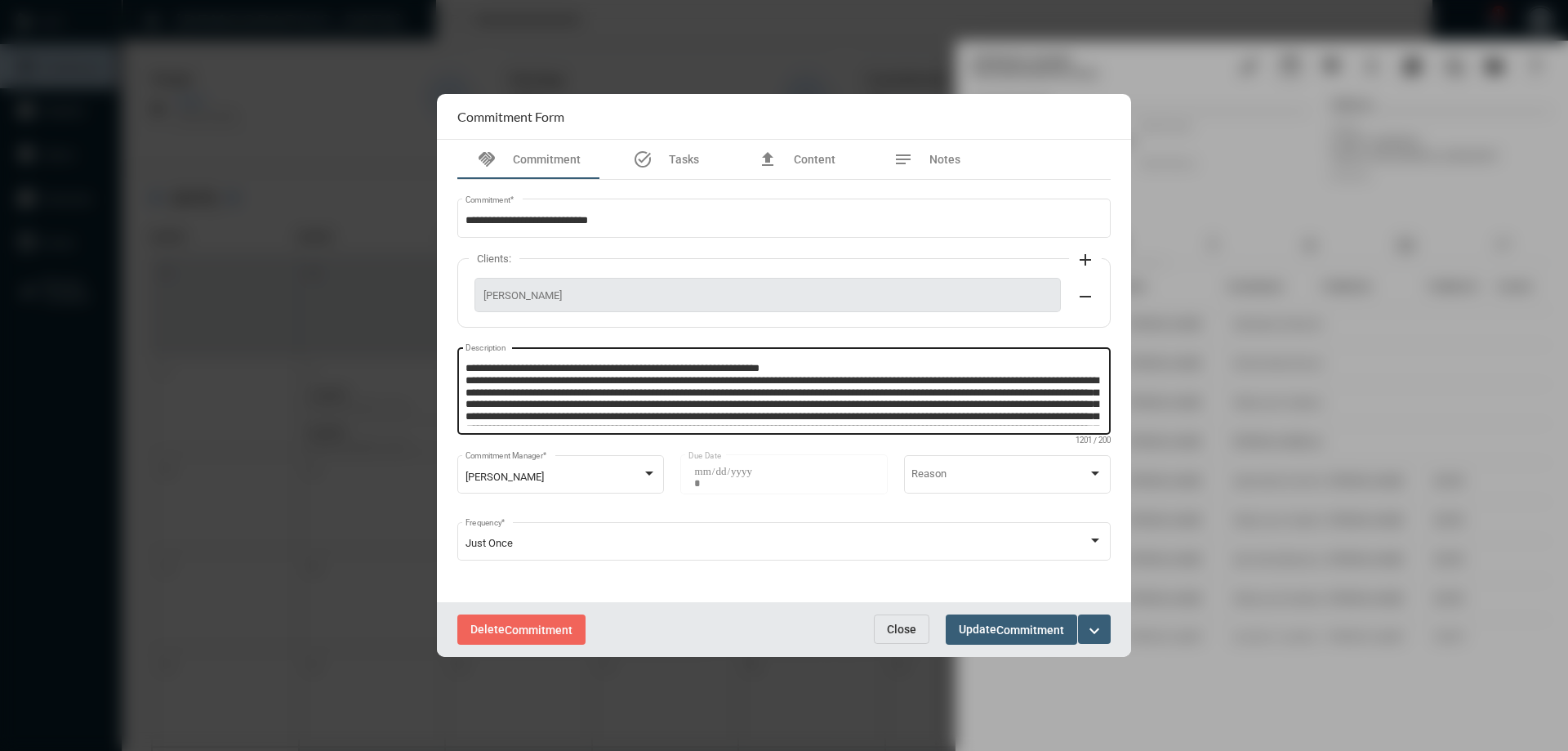
click at [1087, 416] on textarea "Description" at bounding box center [784, 392] width 638 height 64
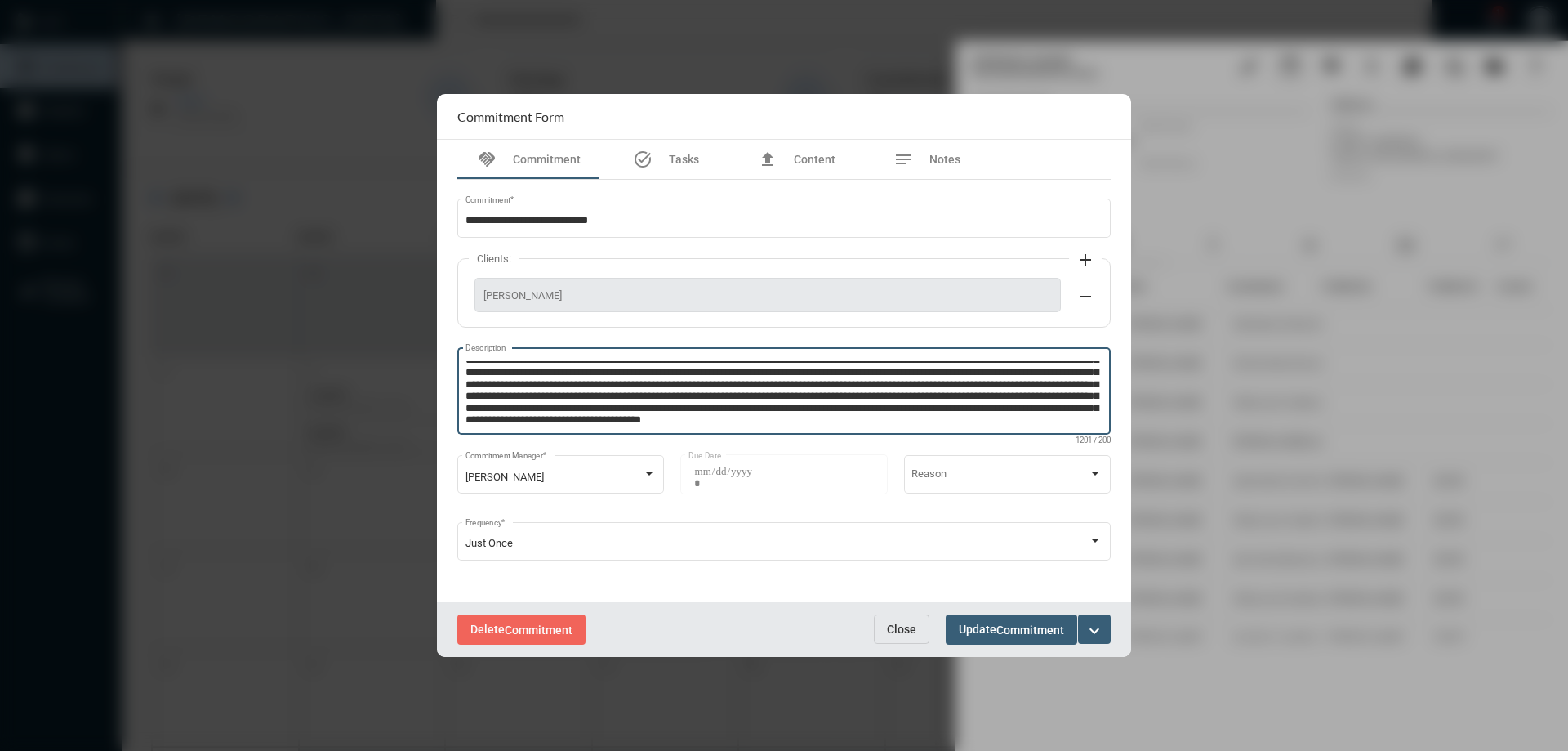
scroll to position [57, 0]
click at [901, 625] on span "Close" at bounding box center [901, 629] width 30 height 13
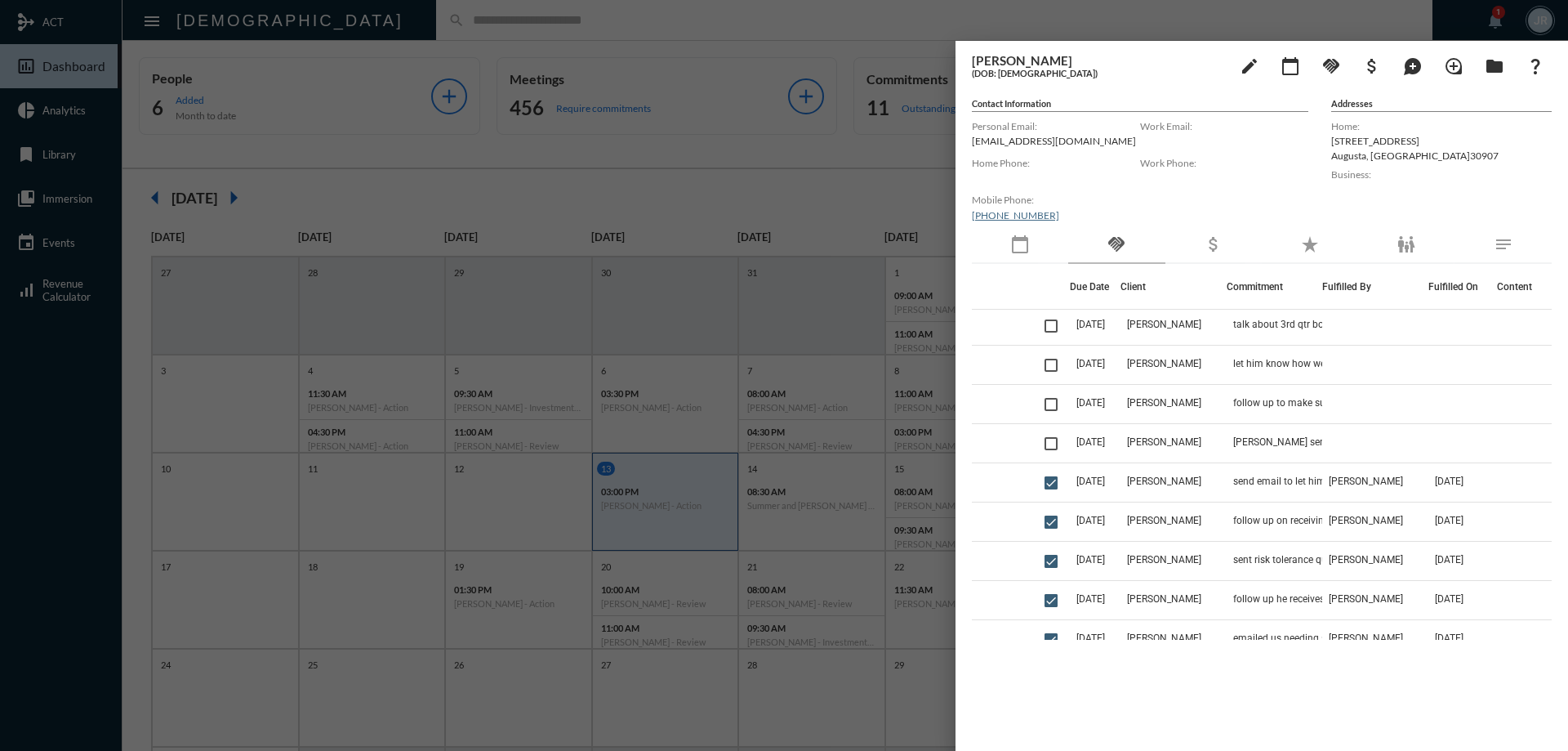
click at [339, 30] on div at bounding box center [784, 375] width 1568 height 751
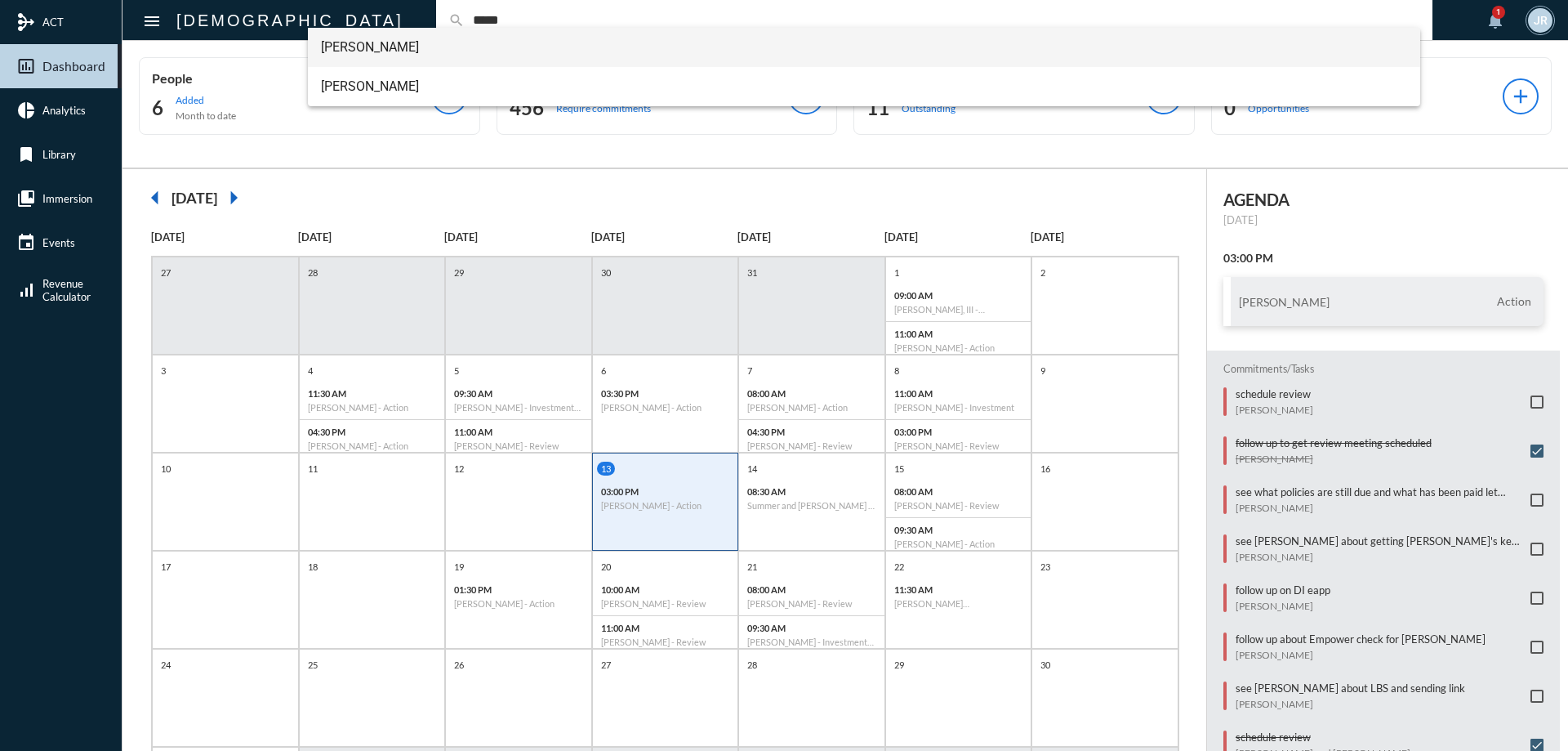
type input "*****"
click at [369, 50] on span "Luke Wiggs" at bounding box center [864, 47] width 1087 height 39
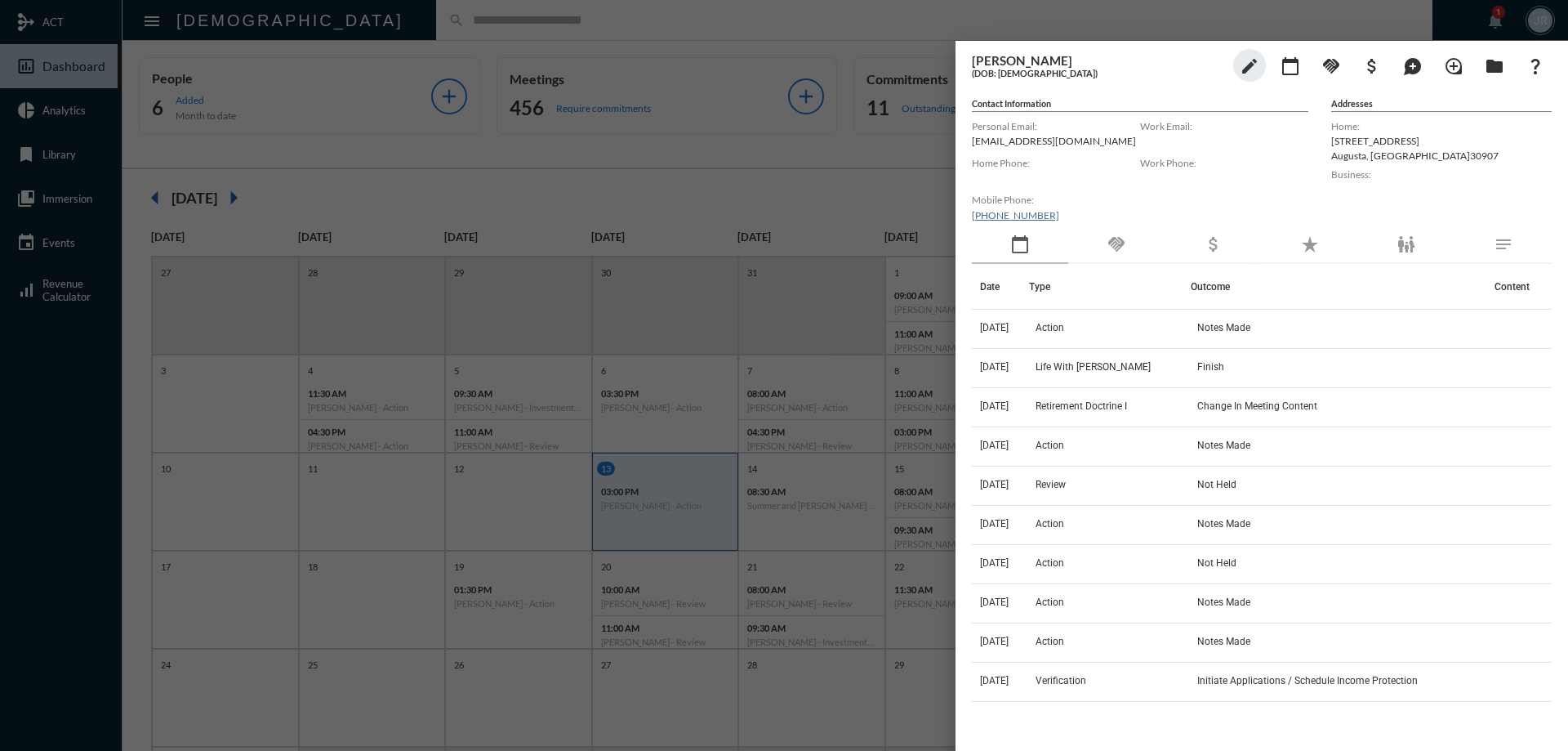
click at [467, 30] on div at bounding box center [784, 375] width 1568 height 751
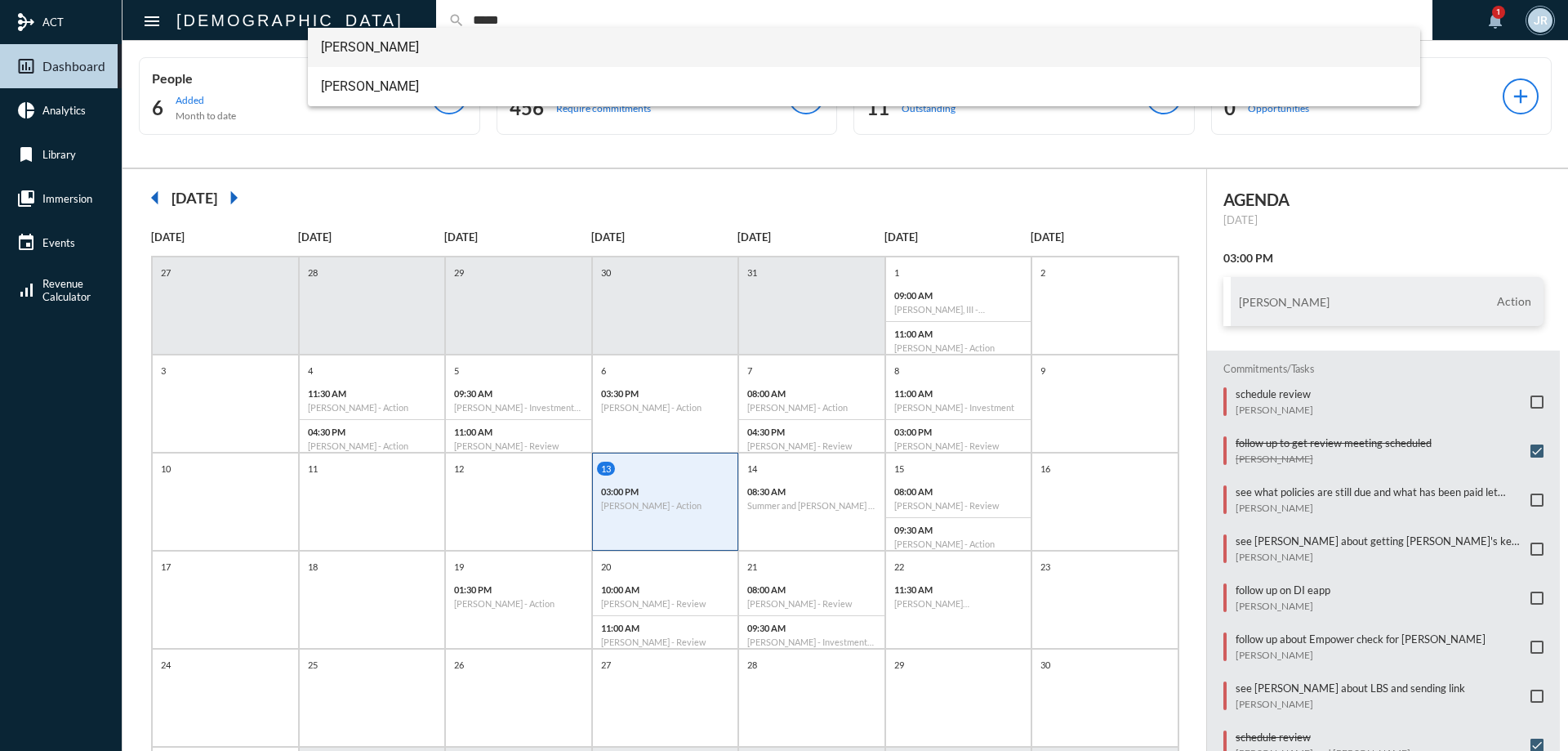
type input "*****"
click at [354, 46] on span "Luke Wiggs" at bounding box center [864, 47] width 1087 height 39
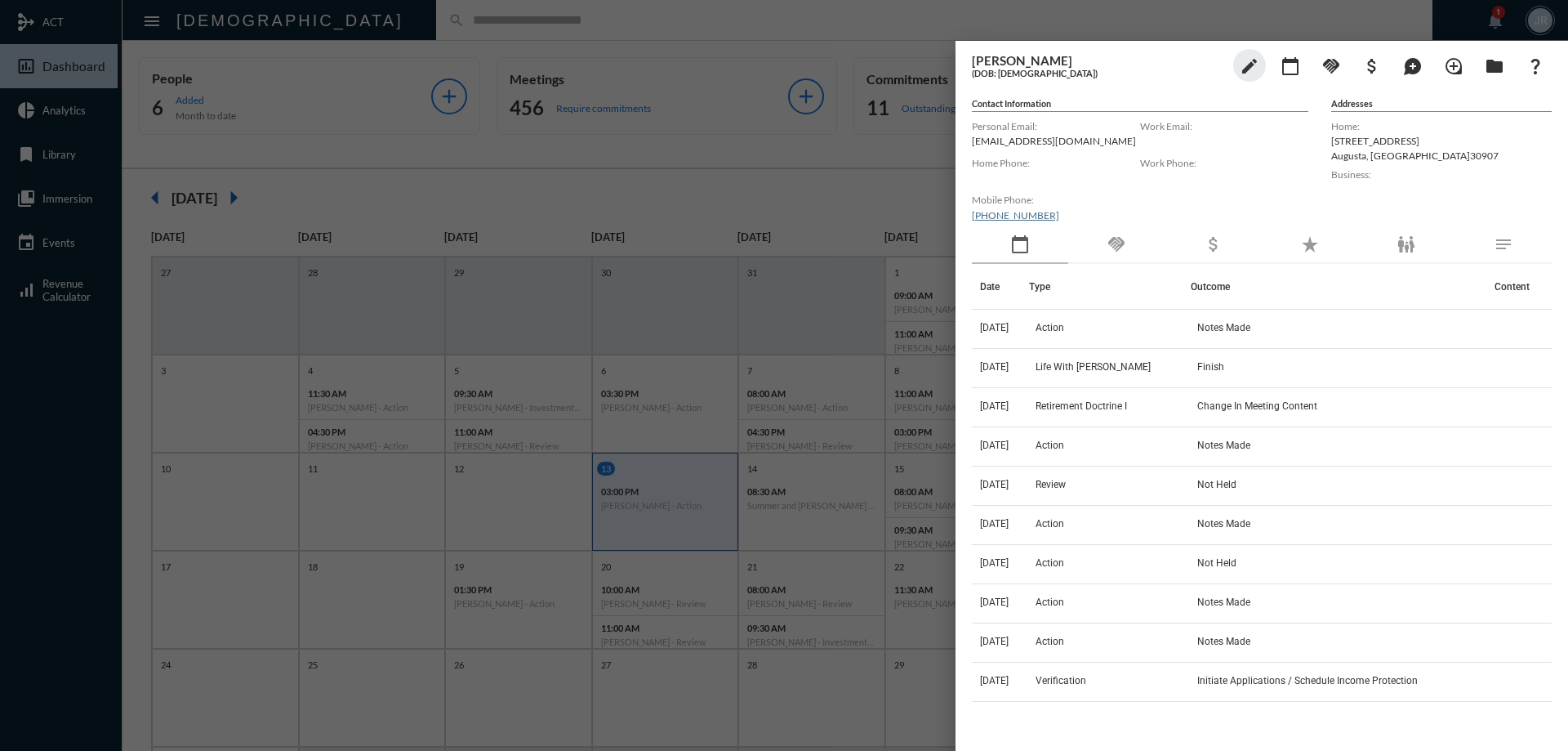
click at [1024, 146] on p "lw.plilogistics@gmail.com" at bounding box center [1055, 140] width 168 height 12
copy p "lw.plilogistics@gmail.com"
click at [550, 40] on div at bounding box center [784, 375] width 1568 height 751
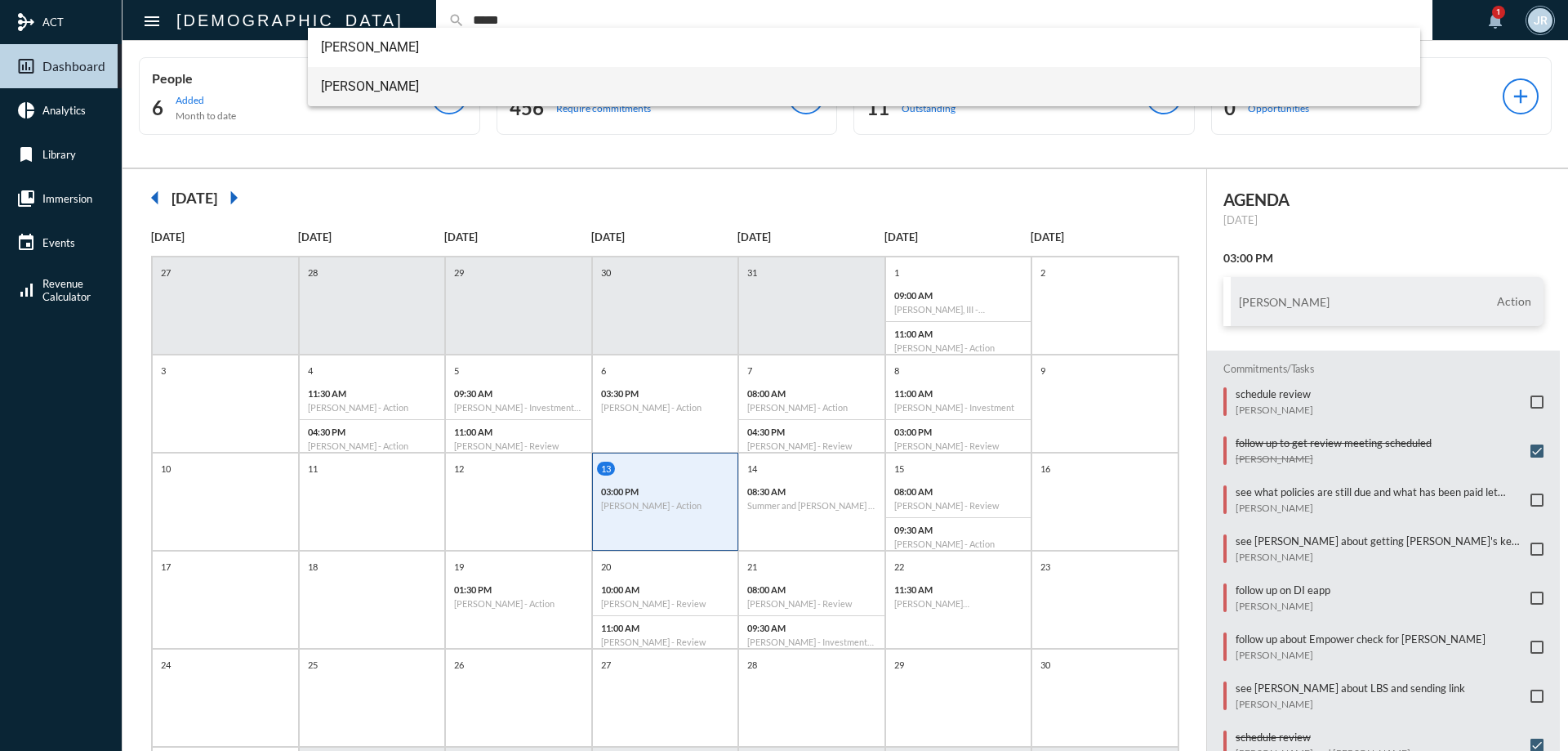
type input "*****"
click at [369, 85] on span "Susan Wiggs" at bounding box center [864, 86] width 1087 height 39
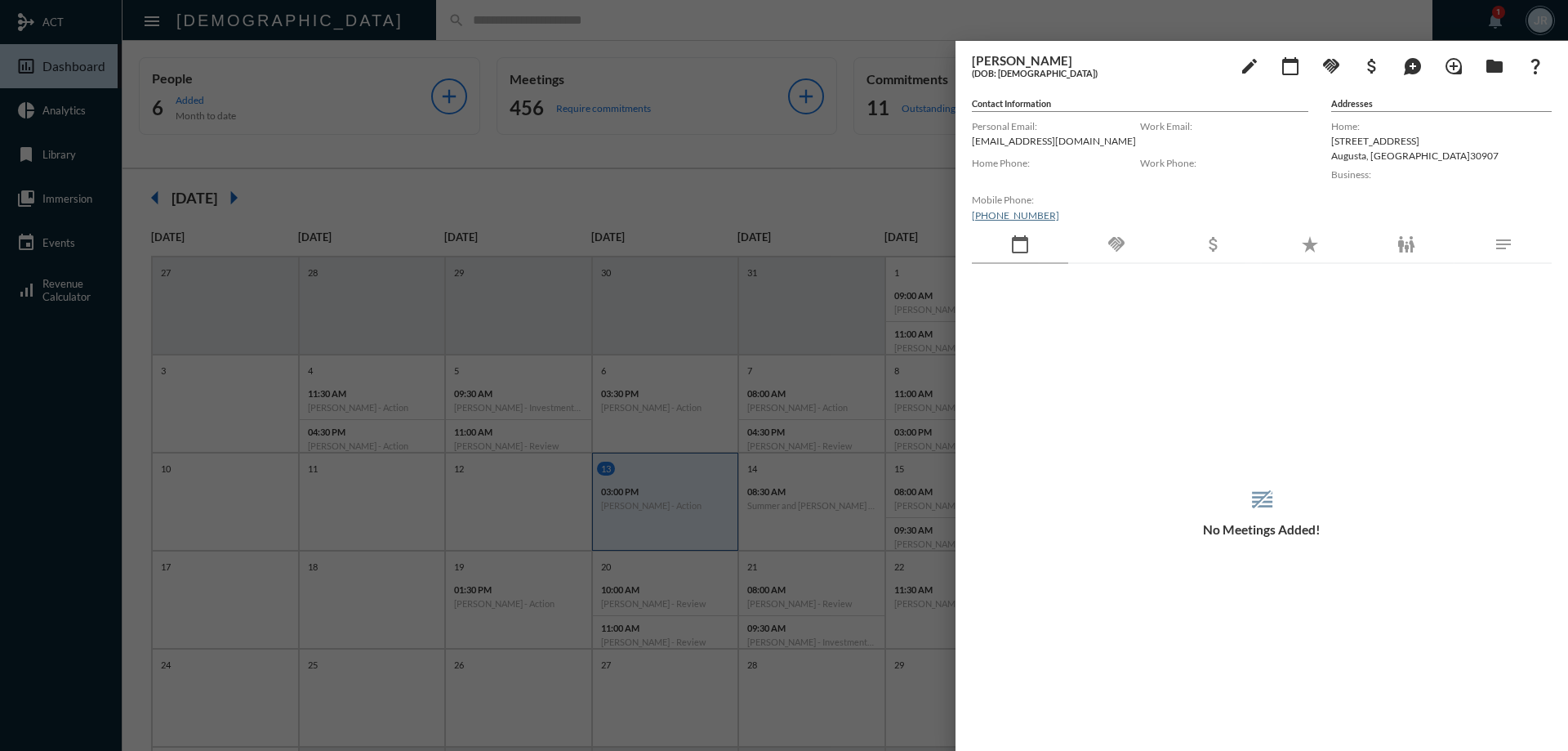
click at [365, 41] on div at bounding box center [784, 375] width 1568 height 751
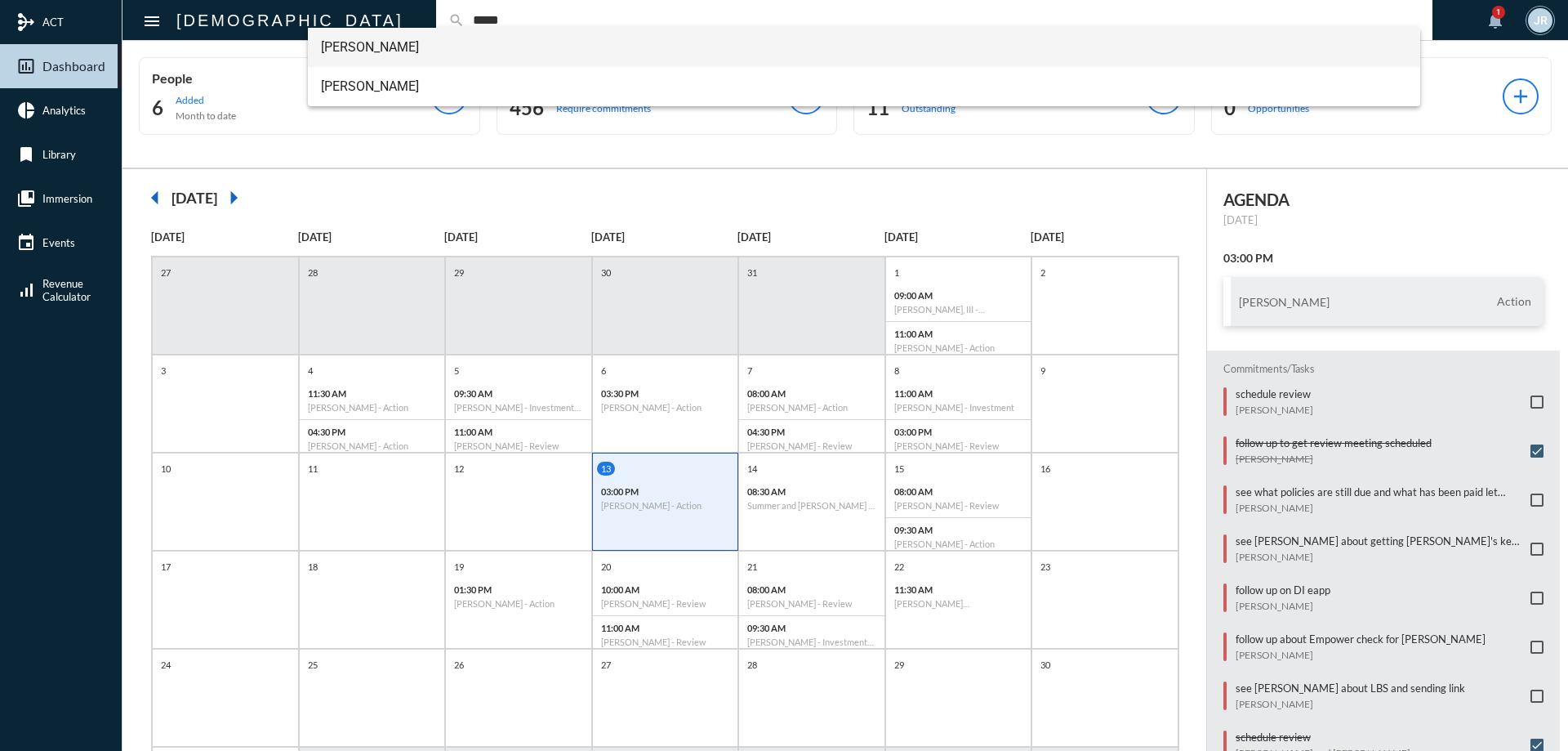
type input "*****"
click at [353, 43] on span "Luke Wiggs" at bounding box center [864, 47] width 1087 height 39
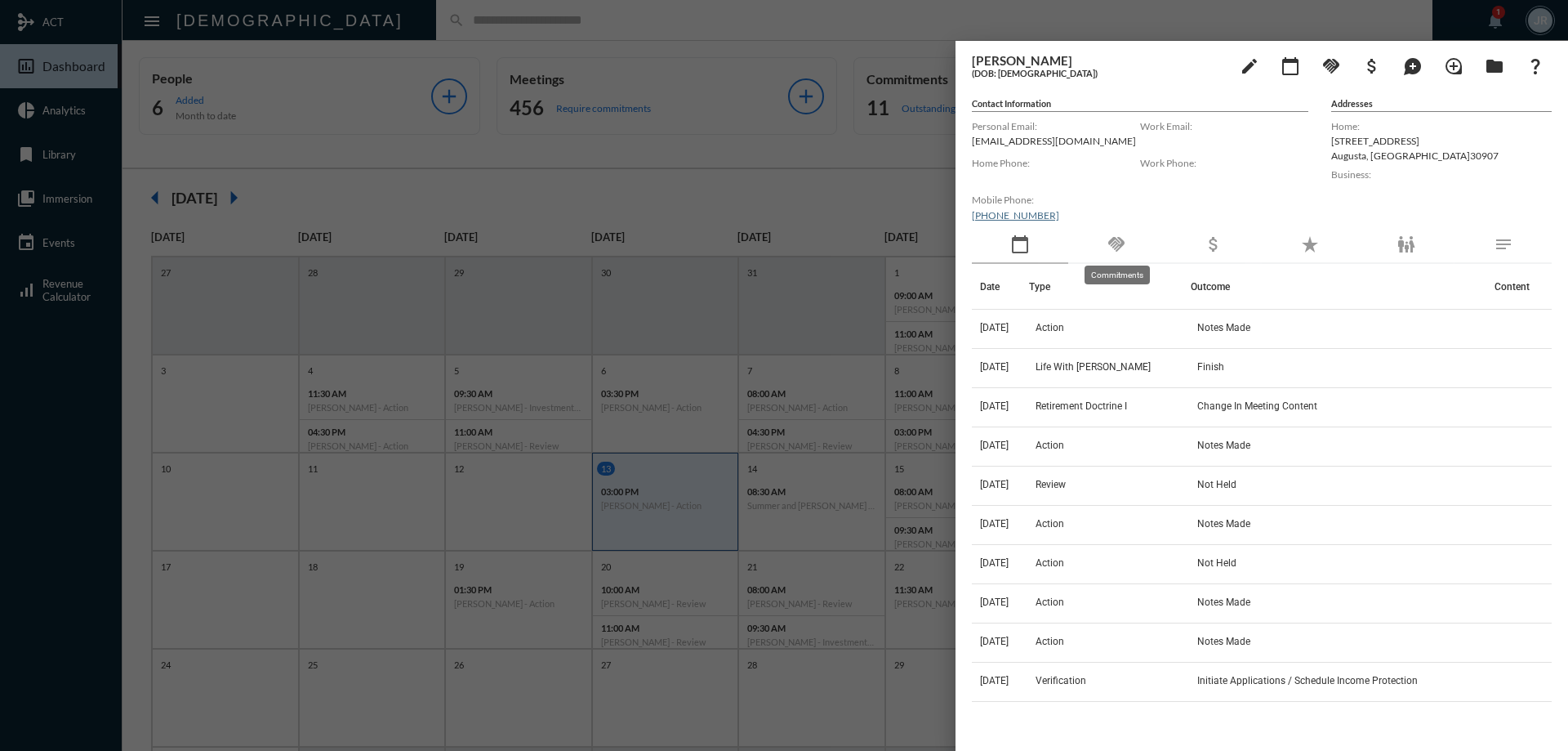
click at [1119, 254] on mat-tooltip-component "Commitments" at bounding box center [1117, 274] width 88 height 41
click at [1112, 236] on mat-icon "handshake" at bounding box center [1116, 244] width 19 height 19
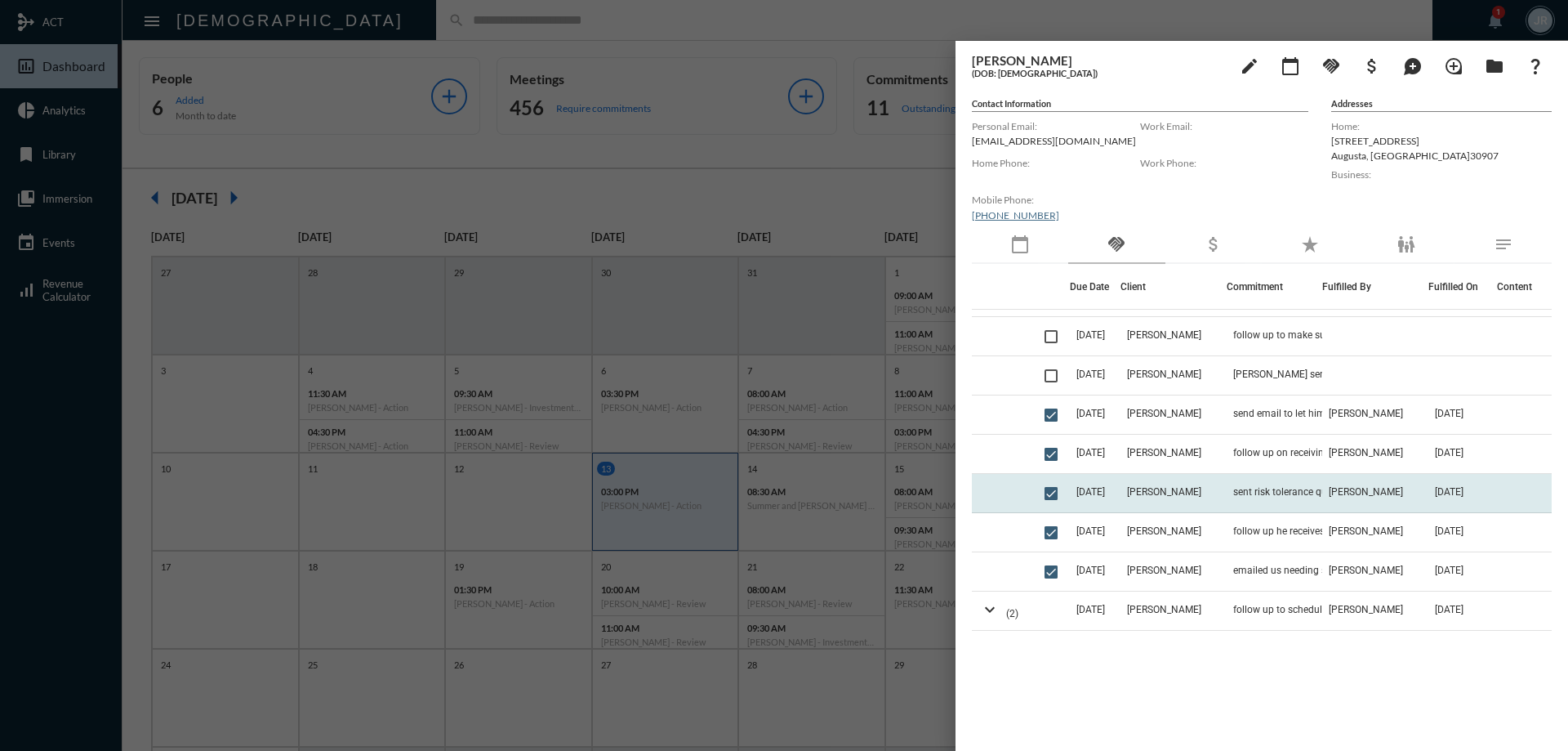
scroll to position [163, 0]
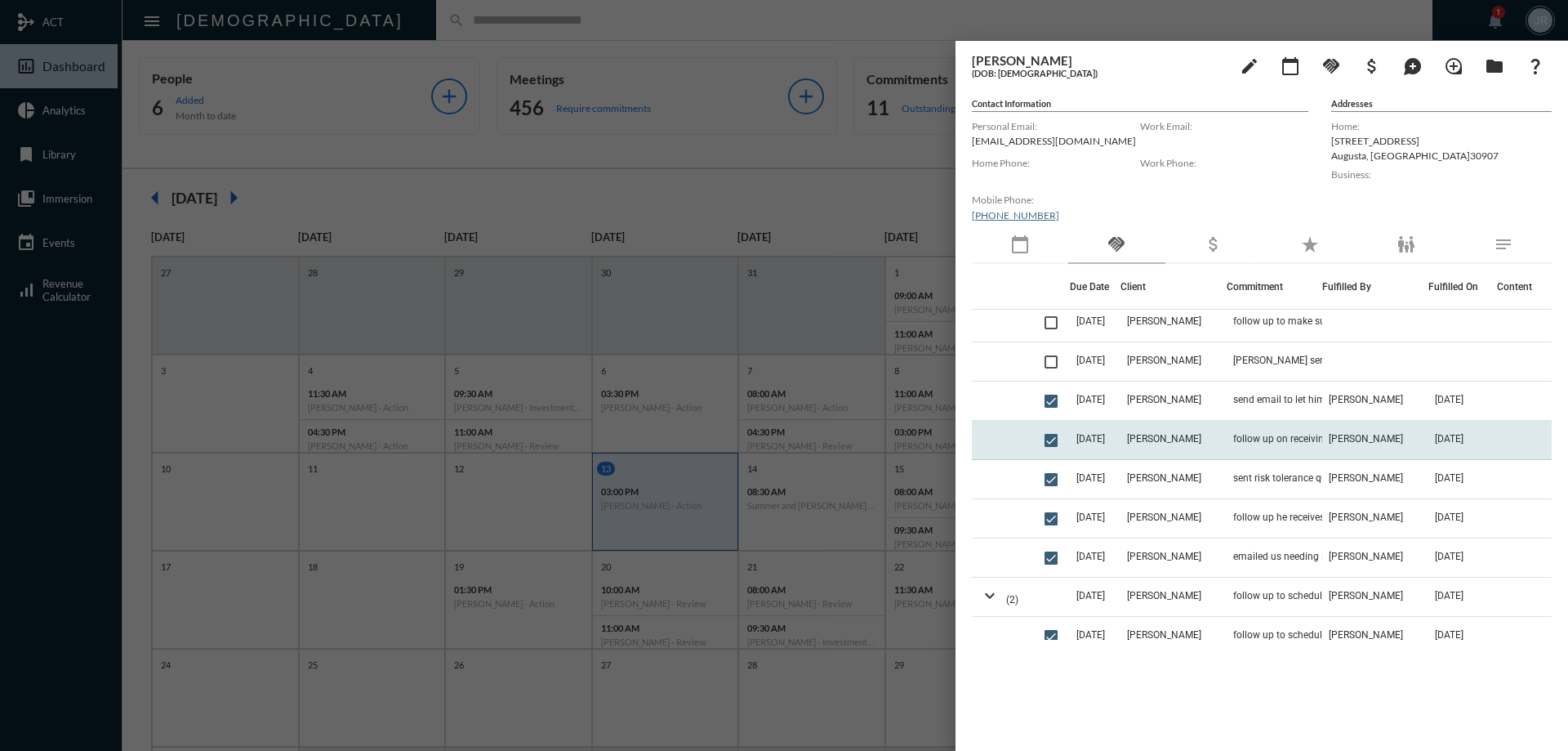
click at [1333, 444] on td "[PERSON_NAME]" at bounding box center [1375, 440] width 106 height 39
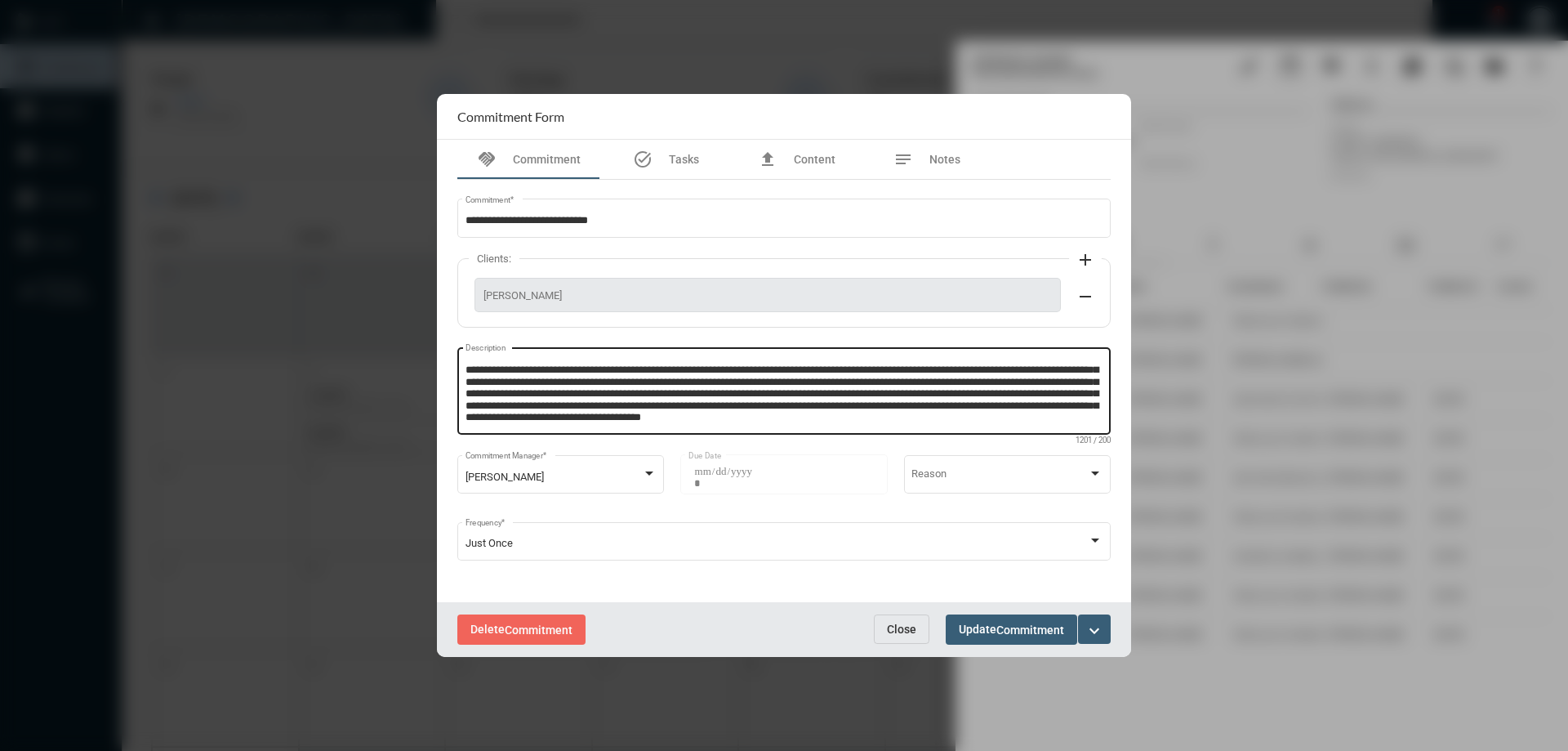
scroll to position [0, 0]
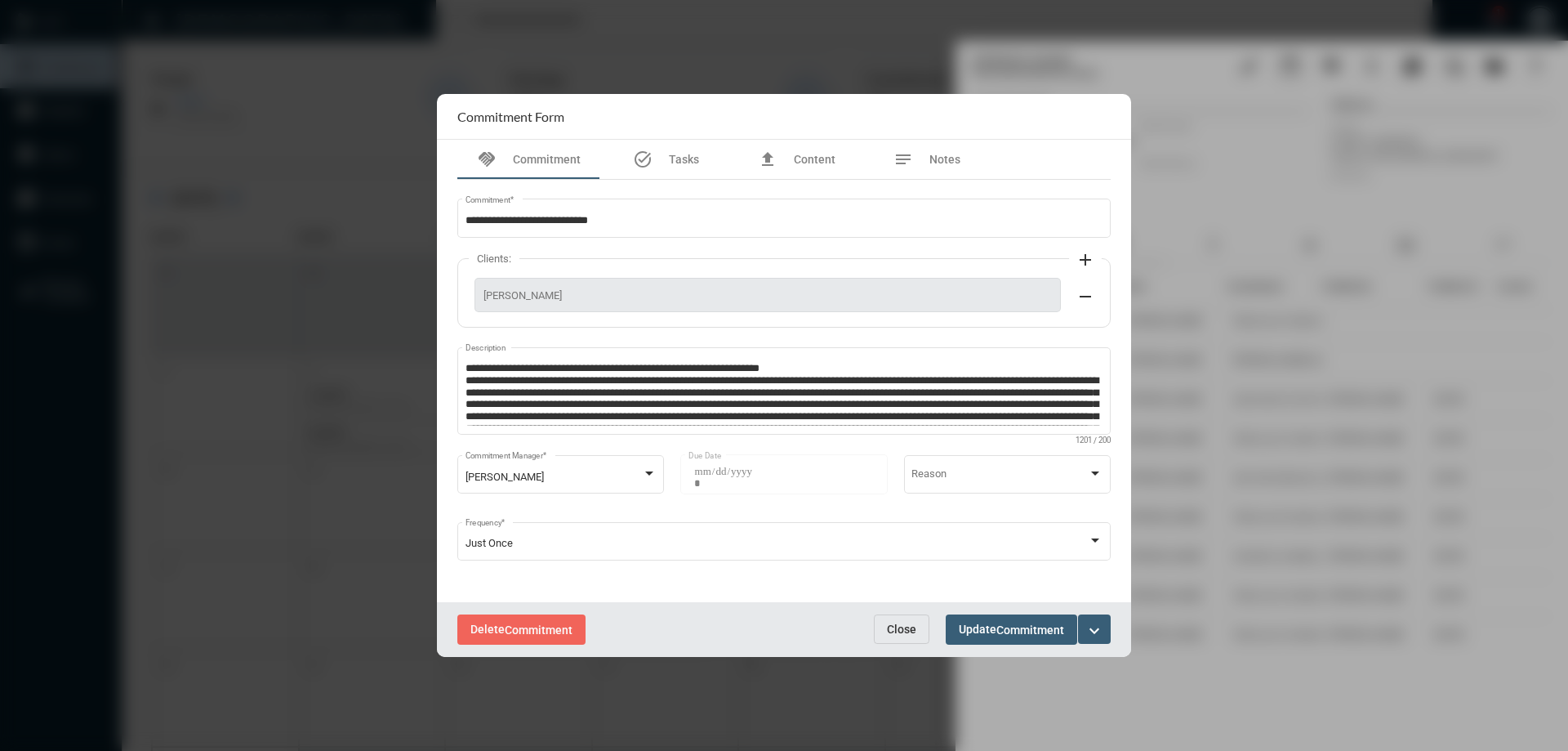
click at [903, 625] on span "Close" at bounding box center [901, 629] width 30 height 13
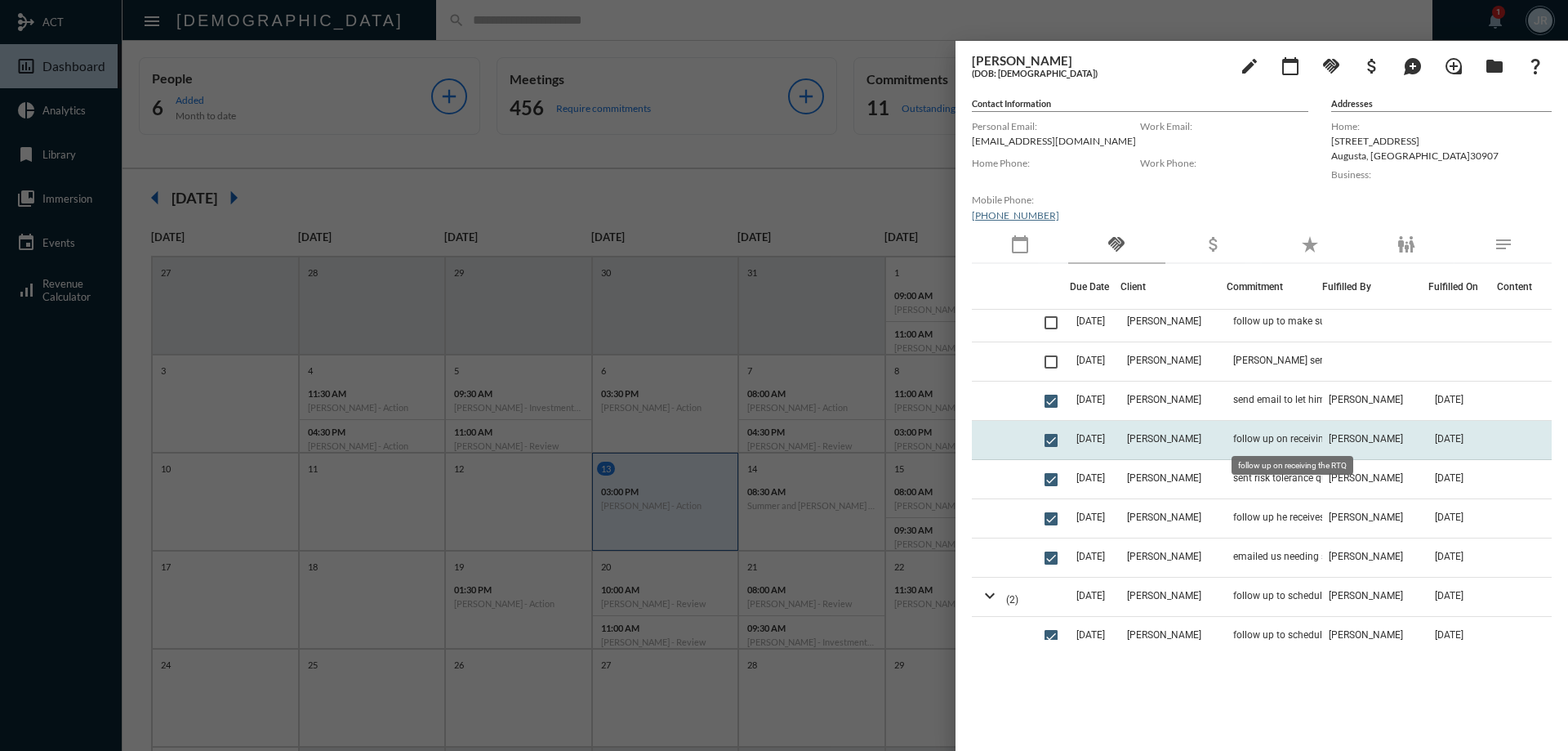
click at [1252, 436] on span "follow up on receiving the RTQ" at bounding box center [1299, 438] width 133 height 12
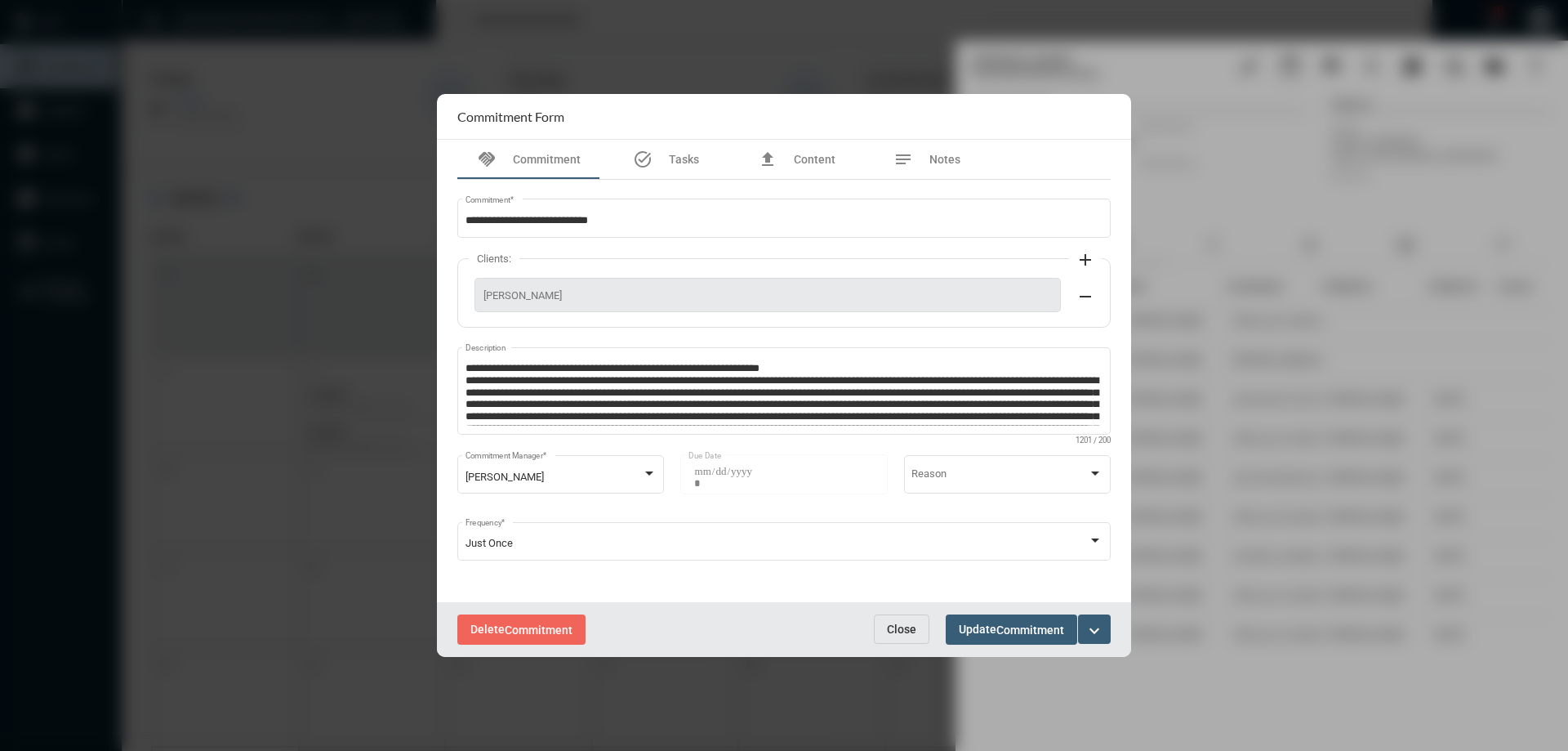
click at [910, 632] on span "Close" at bounding box center [901, 629] width 30 height 13
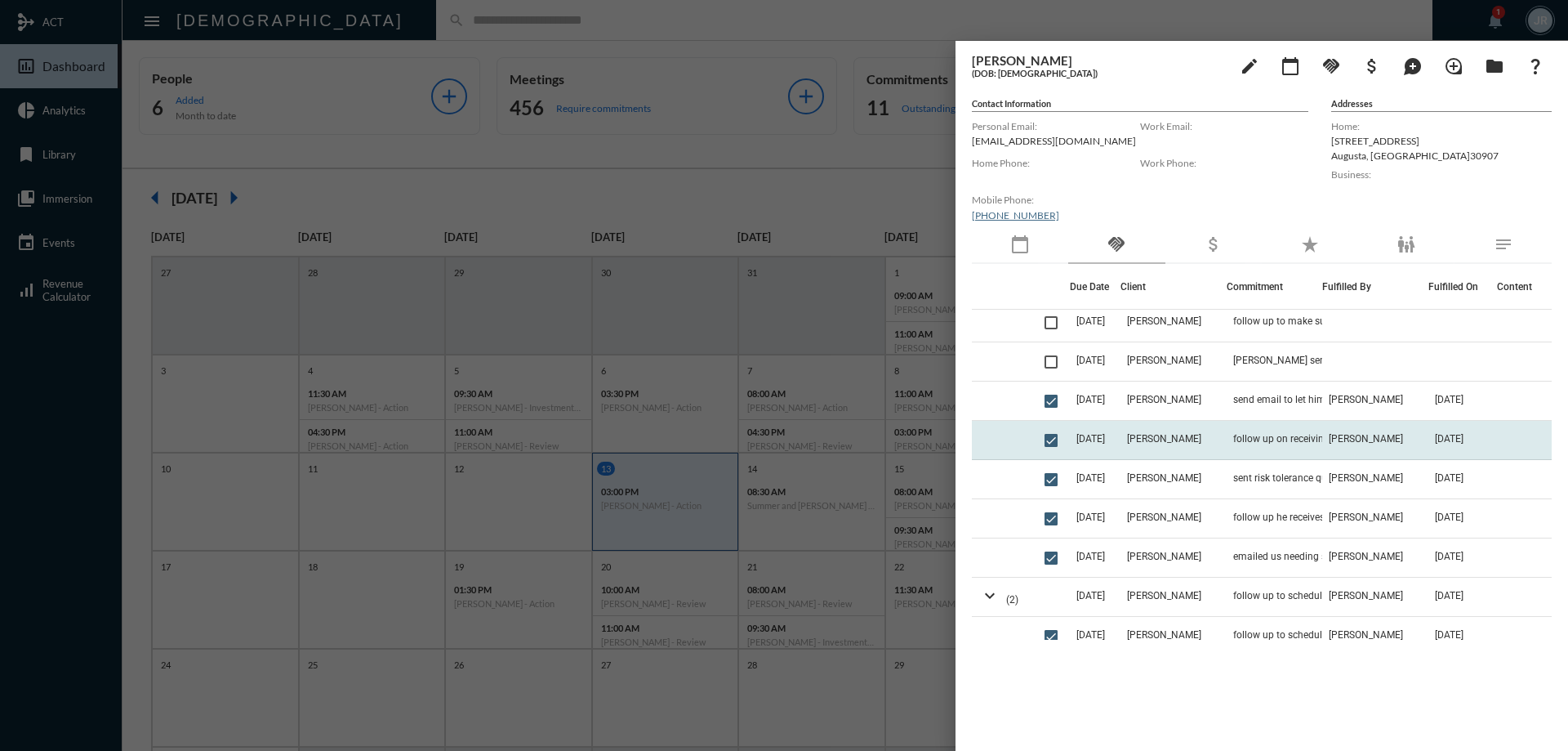
click at [1241, 430] on td "follow up on receiving the RTQ" at bounding box center [1275, 440] width 96 height 39
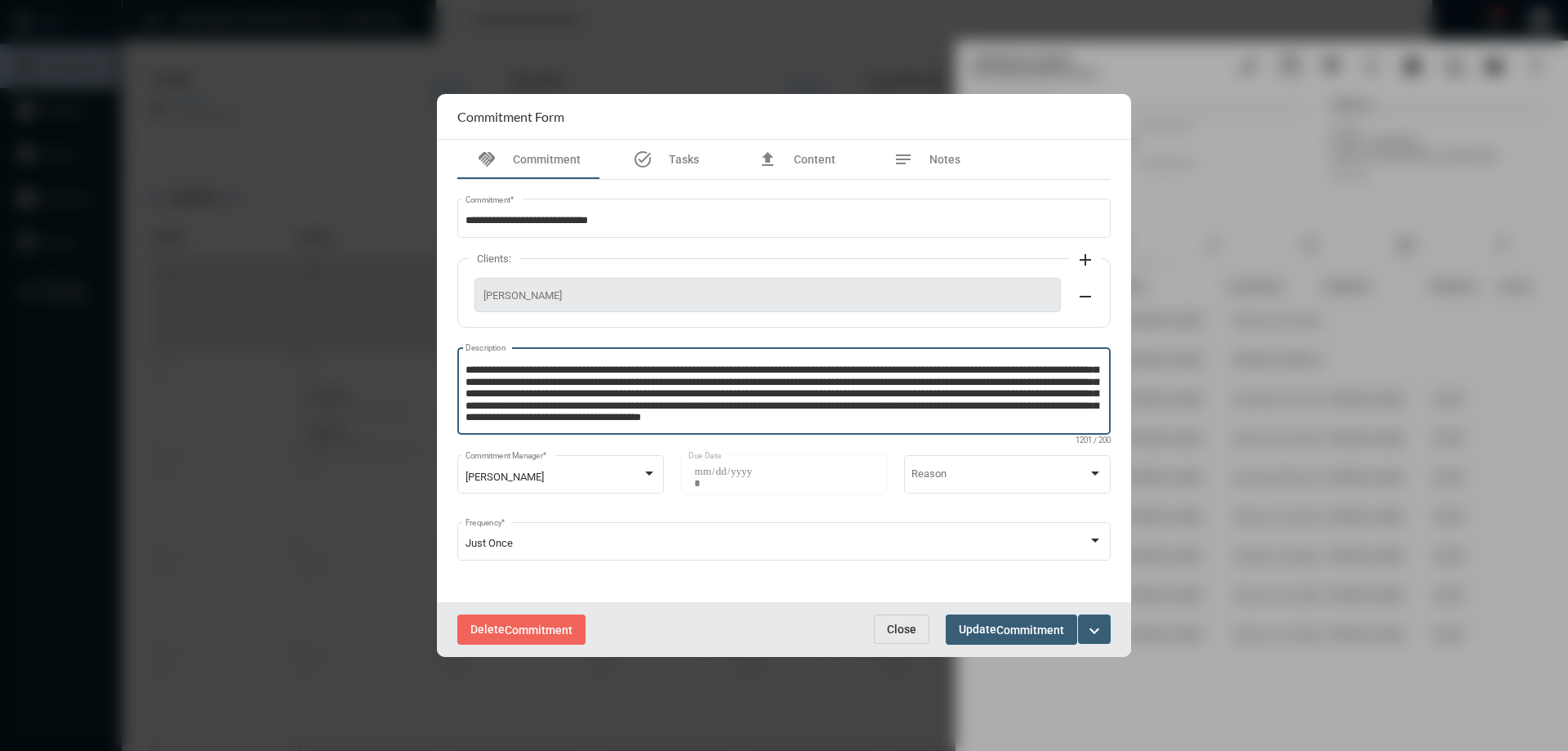
scroll to position [58, 0]
drag, startPoint x: 466, startPoint y: 382, endPoint x: 894, endPoint y: 440, distance: 431.9
click at [894, 440] on div "Description 1201 / 200" at bounding box center [784, 398] width 653 height 102
drag, startPoint x: 907, startPoint y: 628, endPoint x: 1025, endPoint y: 586, distance: 125.3
click at [909, 627] on span "Close" at bounding box center [901, 629] width 30 height 13
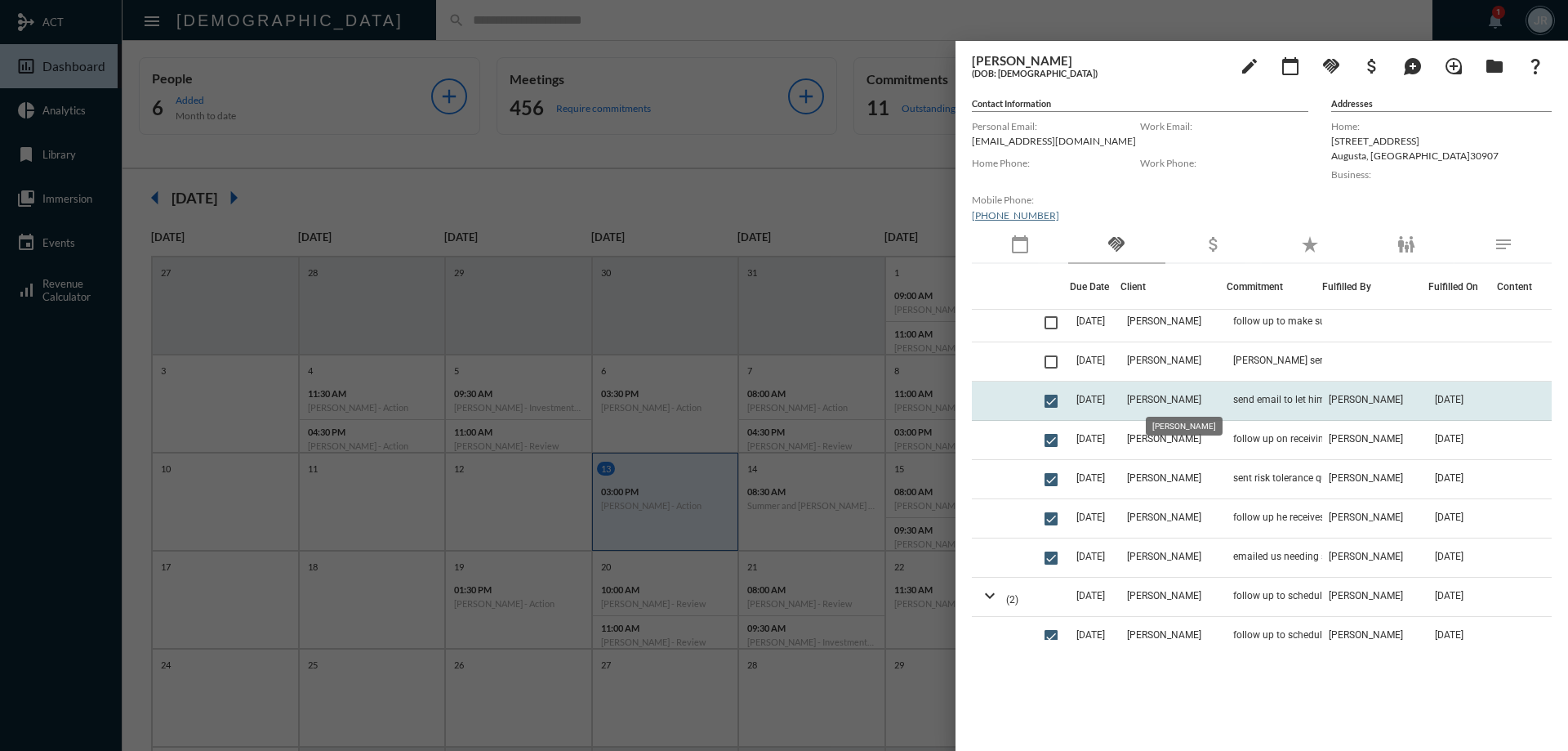
click at [1158, 393] on span "Luke Wiggs" at bounding box center [1163, 399] width 74 height 12
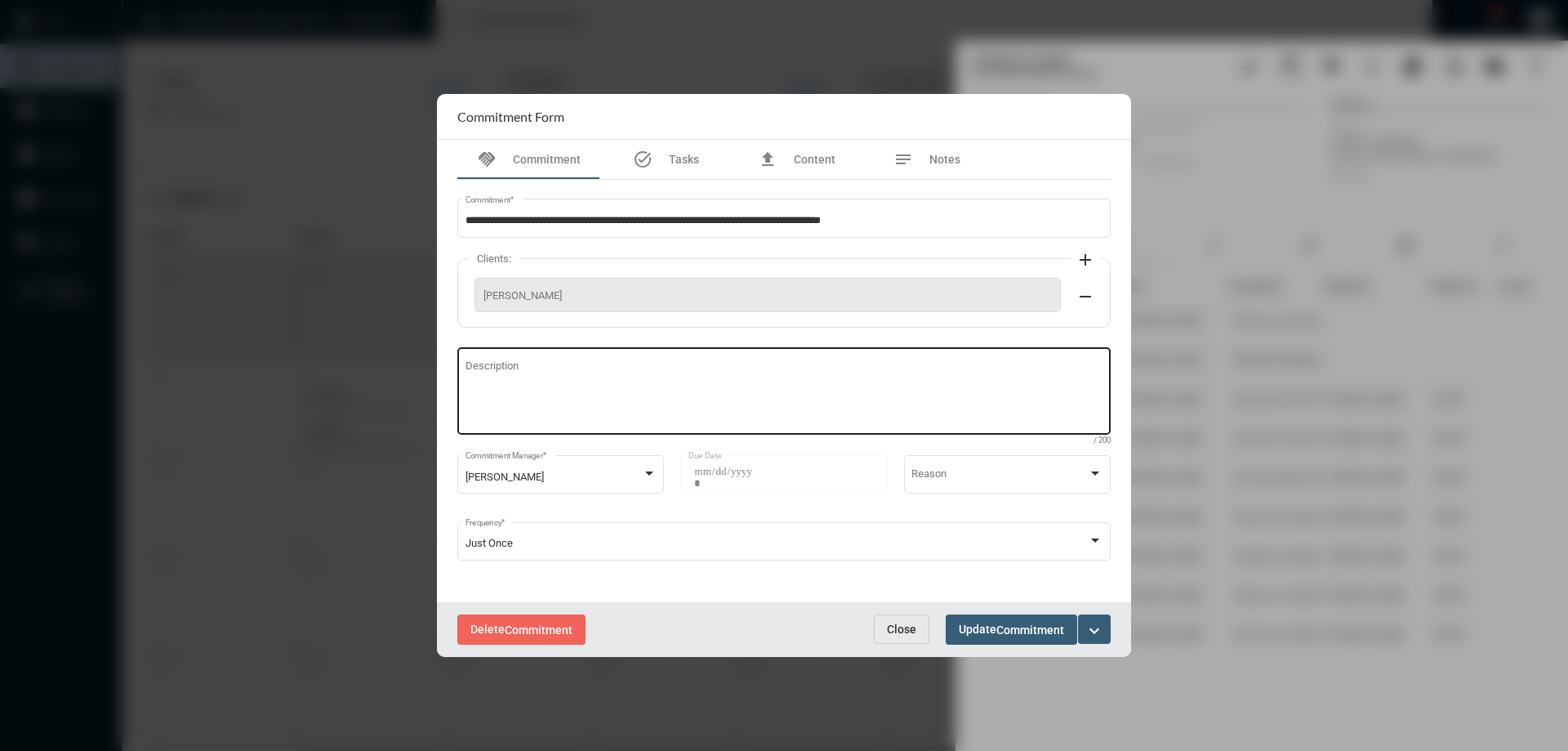
click at [564, 408] on textarea "Description" at bounding box center [784, 392] width 638 height 64
paste textarea "**********"
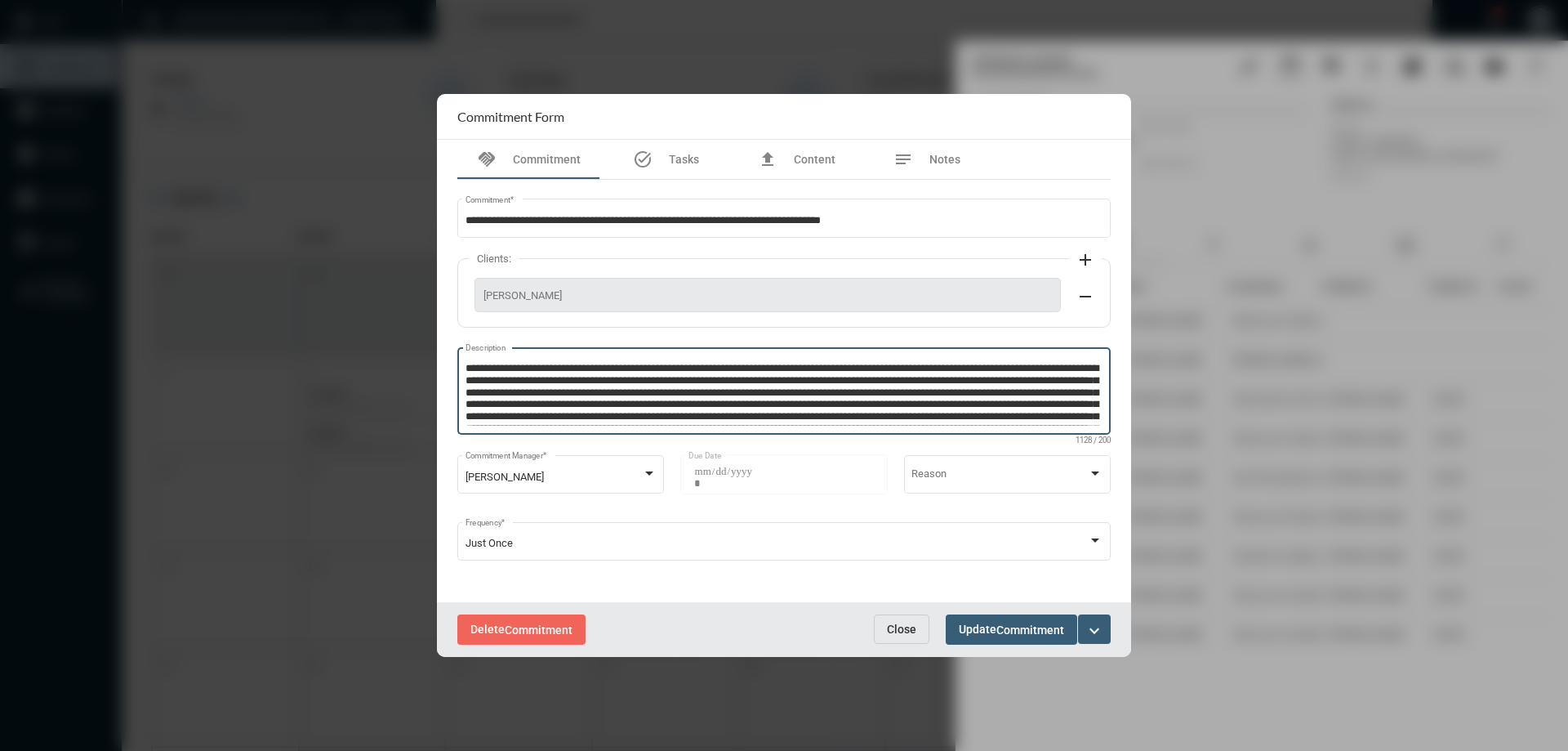
scroll to position [44, 0]
type textarea "**********"
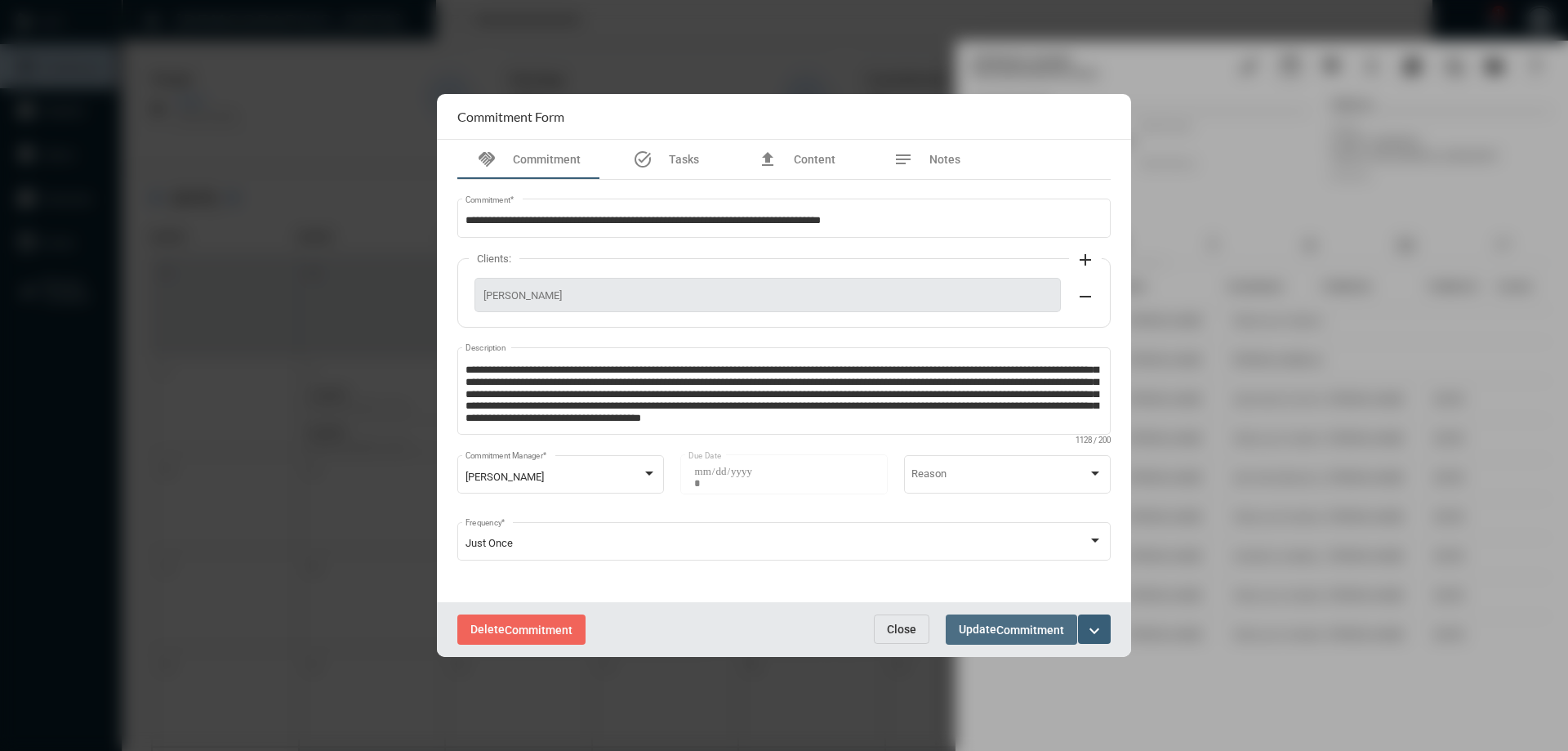
click at [990, 628] on span "Update Commitment" at bounding box center [1012, 629] width 105 height 13
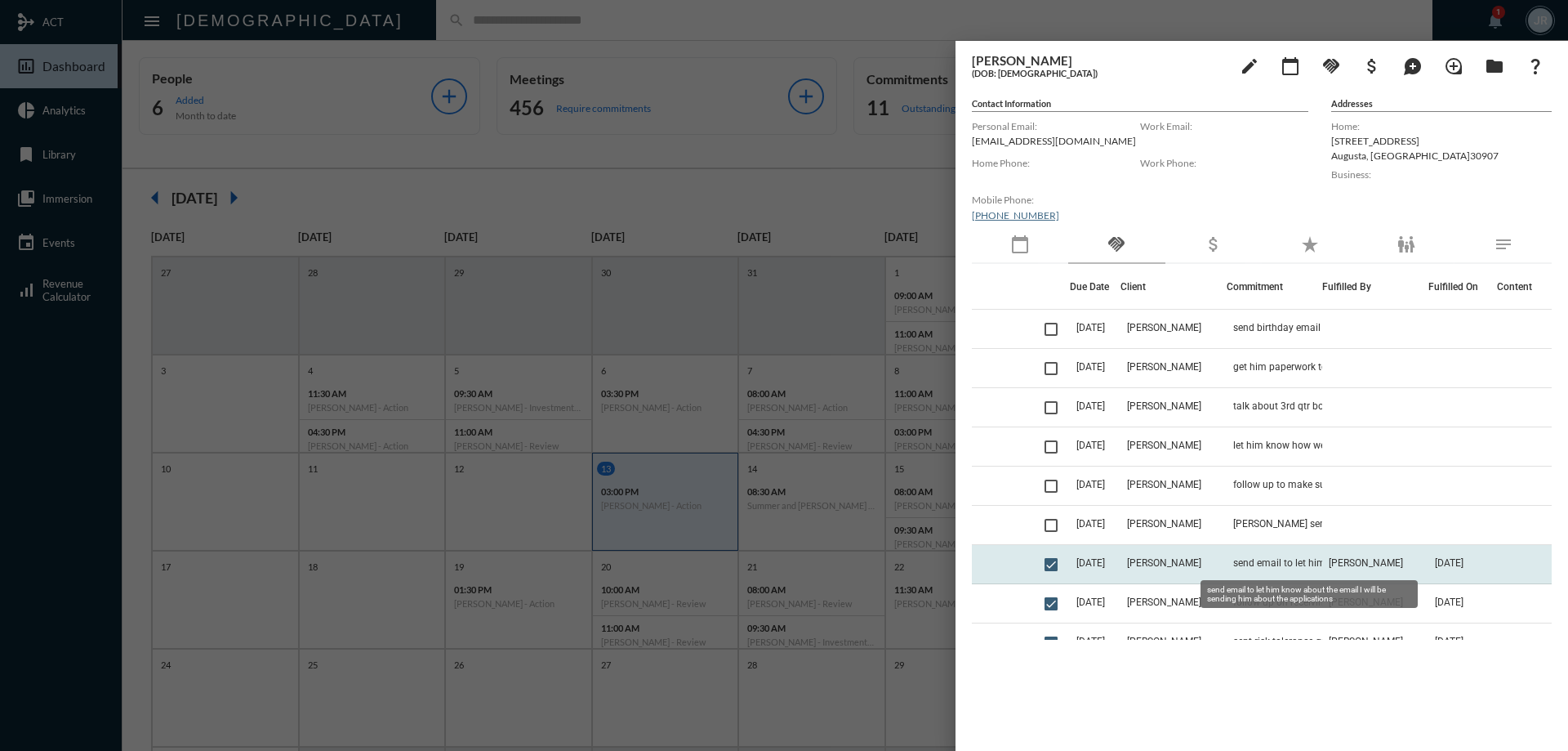
click at [1256, 564] on span "send email to let him know about the email I will be sending him about the appl…" at bounding box center [1315, 563] width 163 height 12
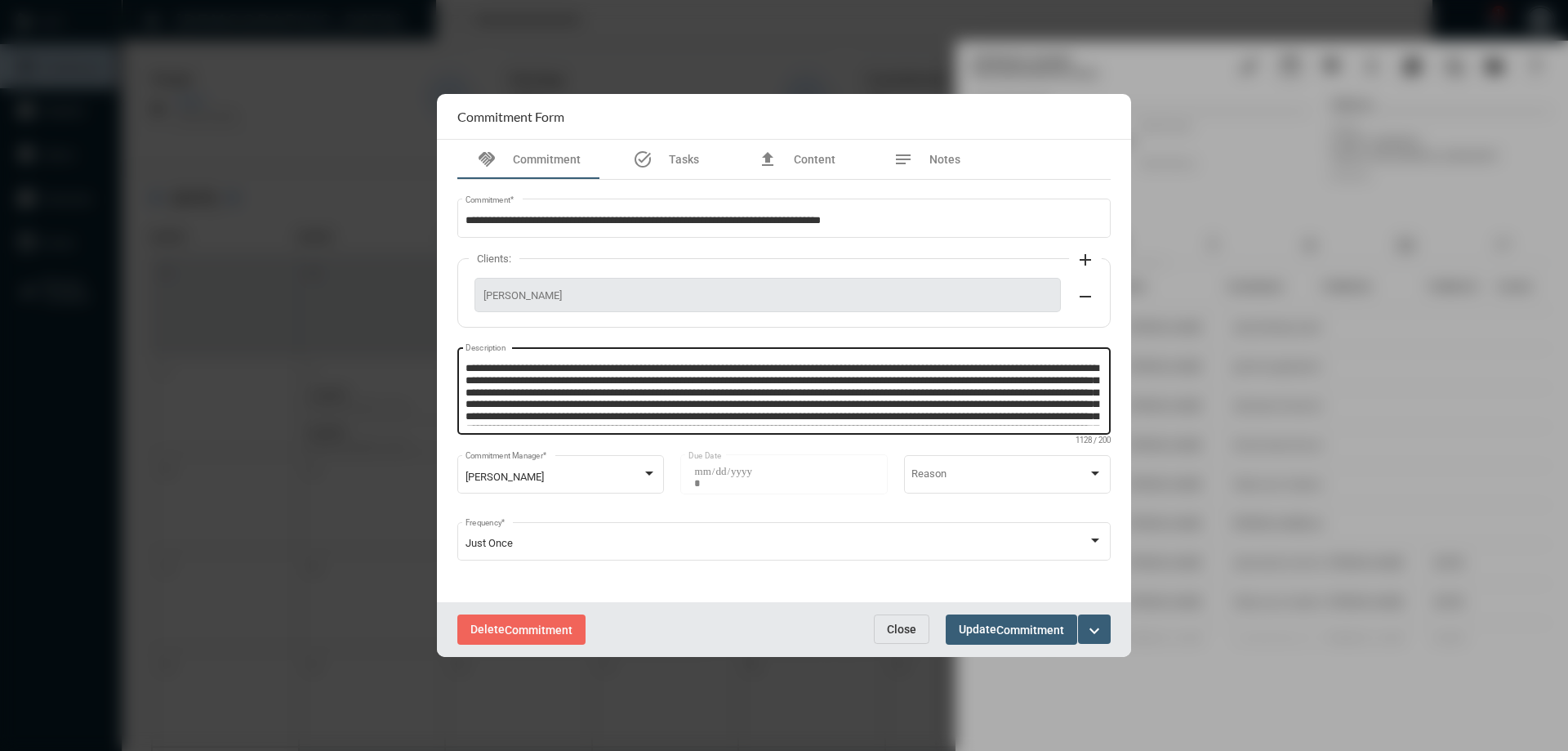
click at [1089, 410] on textarea "Description" at bounding box center [784, 392] width 638 height 64
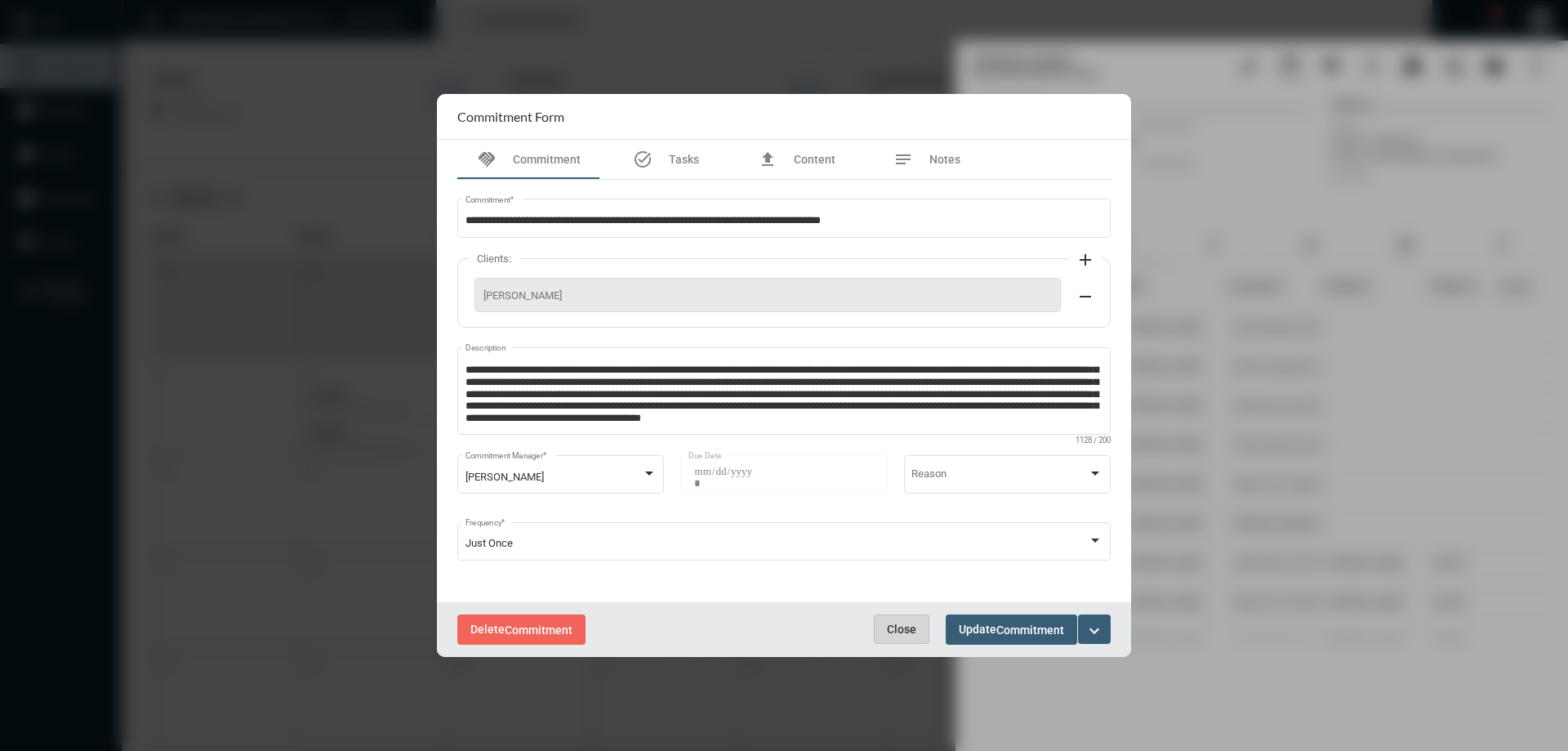
click at [899, 625] on span "Close" at bounding box center [901, 629] width 30 height 13
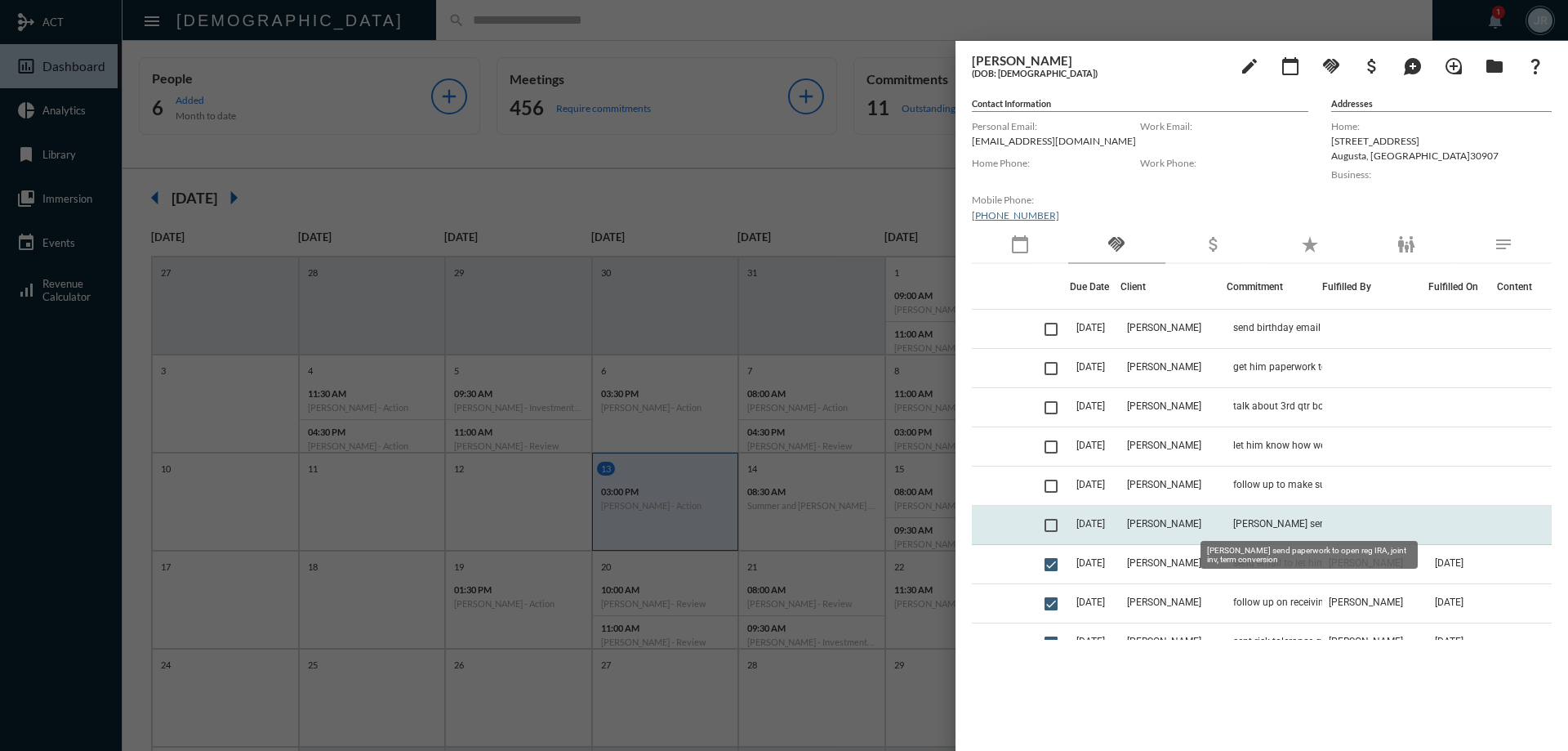
click at [1284, 526] on span "Julie send paperwork to open reg IRA, joint inv, term conversion" at bounding box center [1315, 524] width 163 height 12
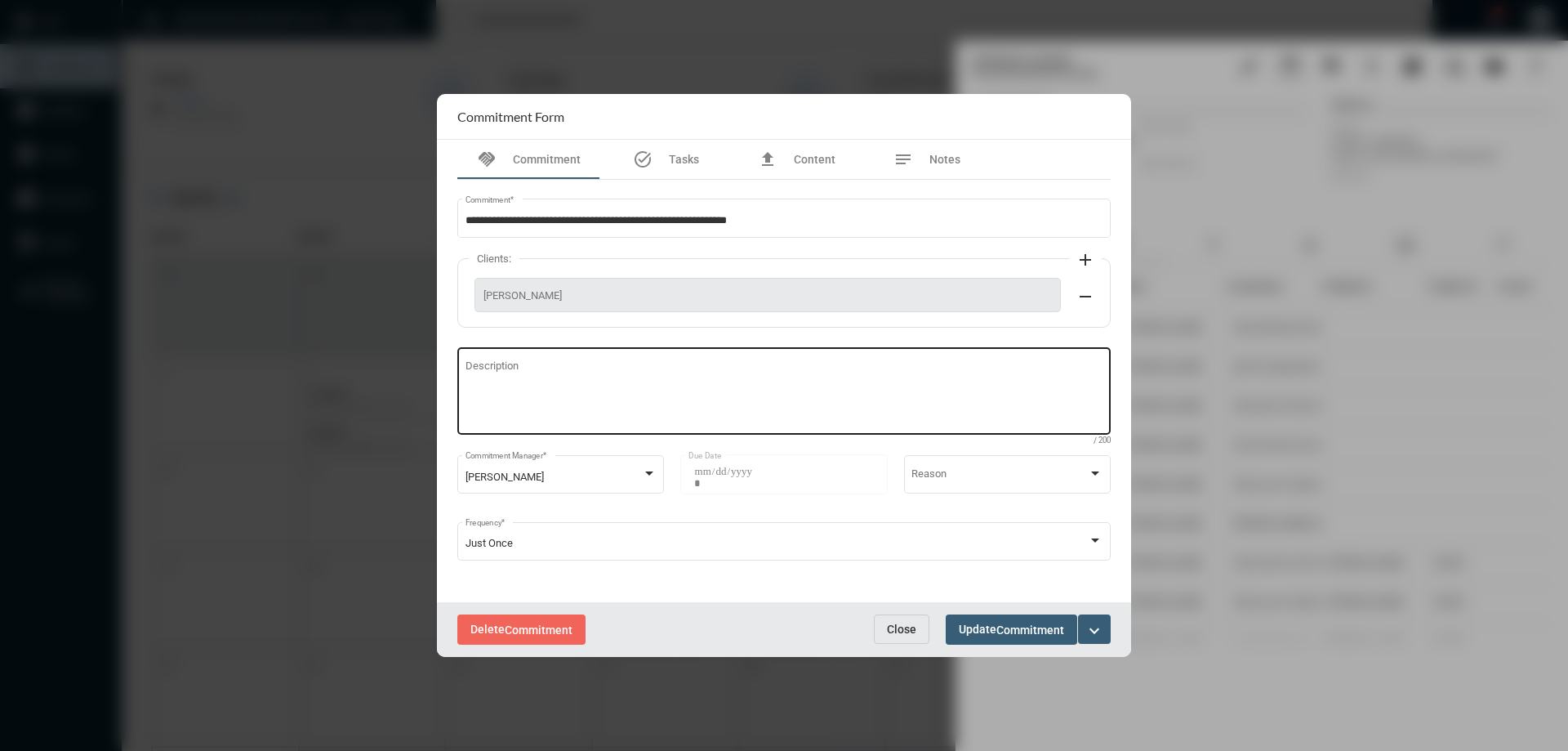
click at [564, 373] on textarea "Description" at bounding box center [784, 392] width 638 height 64
type textarea "**********"
click at [970, 617] on button "Update Commitment" at bounding box center [1011, 629] width 131 height 31
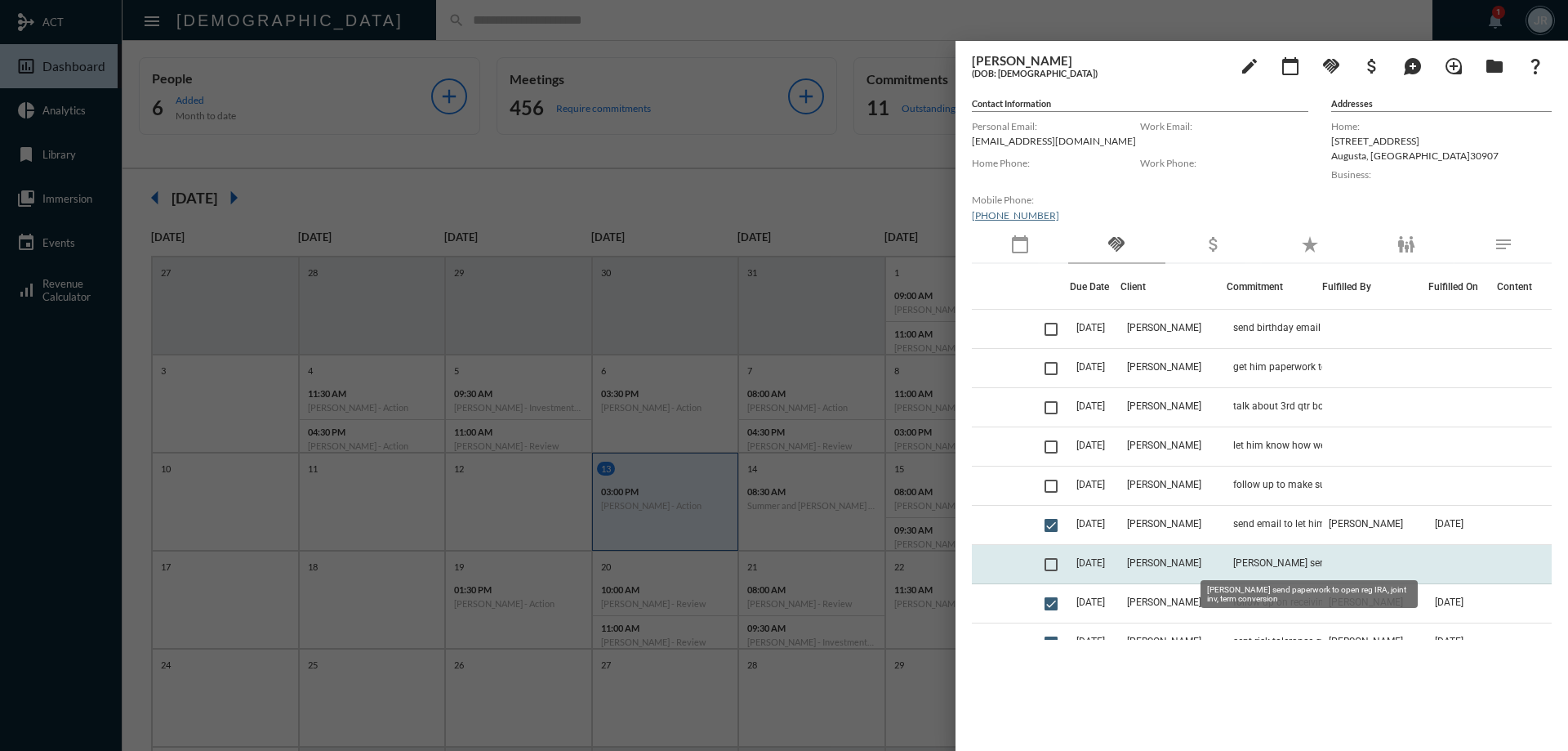
click at [1277, 564] on span "Julie send paperwork to open reg IRA, joint inv, term conversion" at bounding box center [1315, 563] width 163 height 12
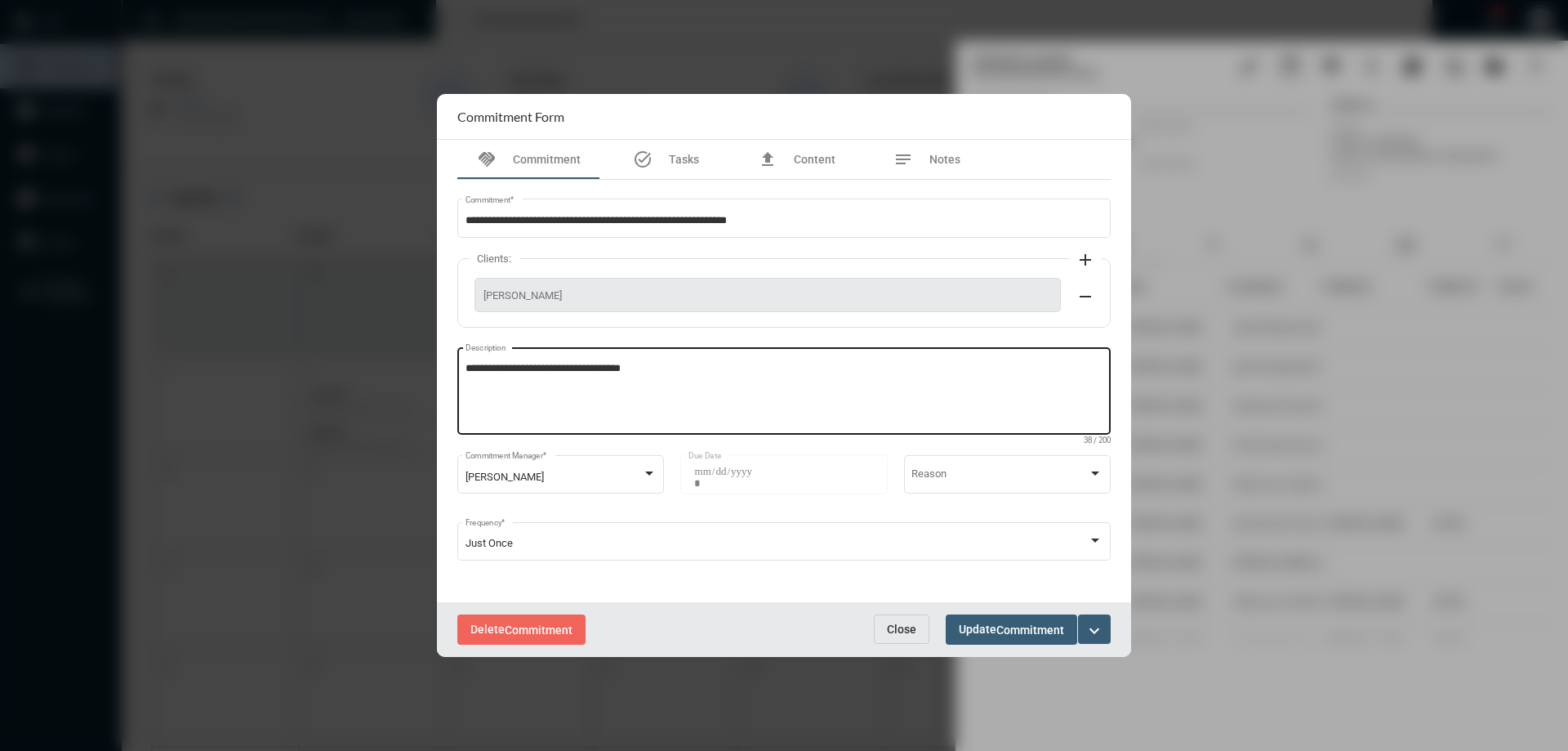
click at [700, 369] on textarea "**********" at bounding box center [784, 392] width 638 height 64
type textarea "**********"
click at [999, 616] on button "Update Commitment" at bounding box center [1011, 629] width 131 height 31
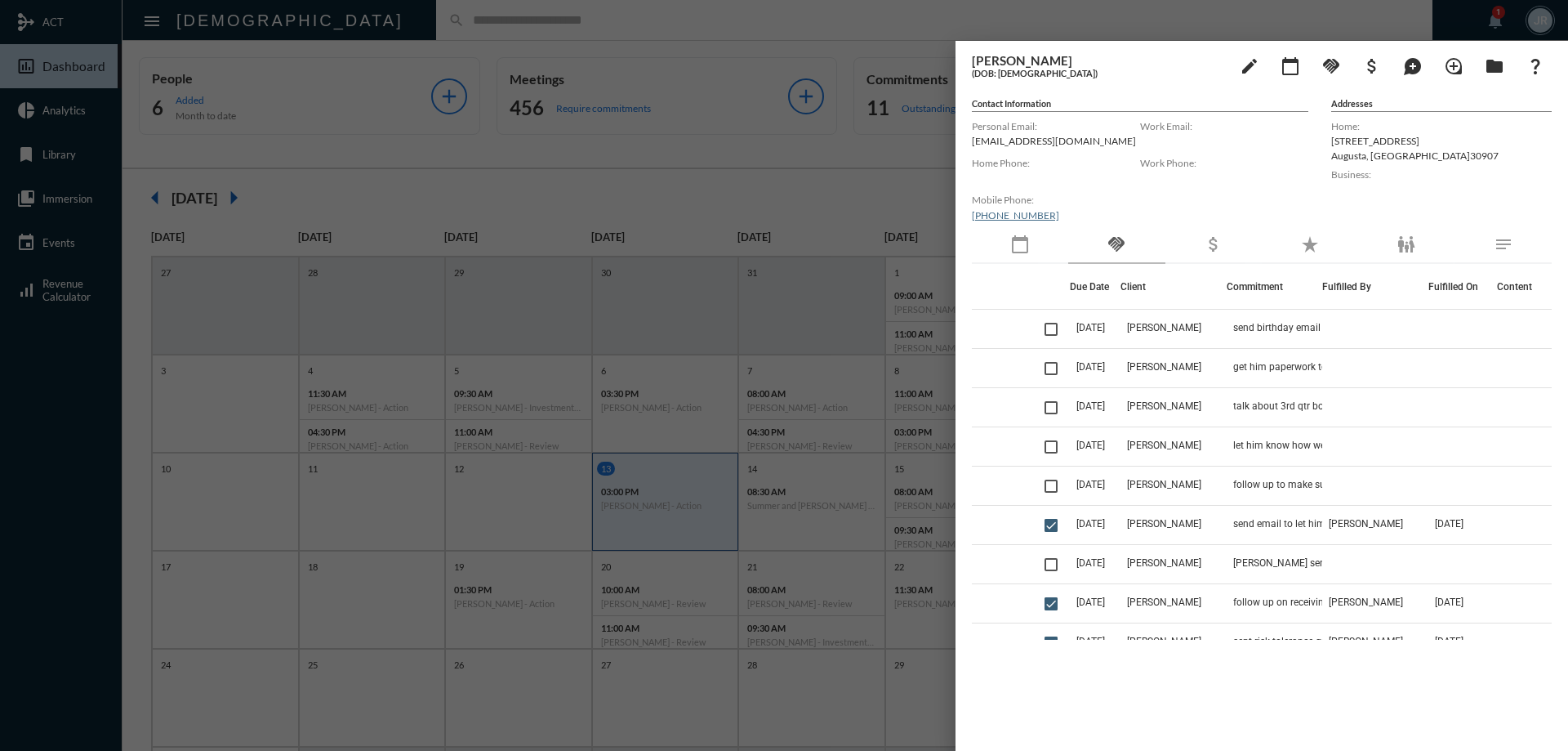
click at [816, 31] on div at bounding box center [784, 375] width 1568 height 751
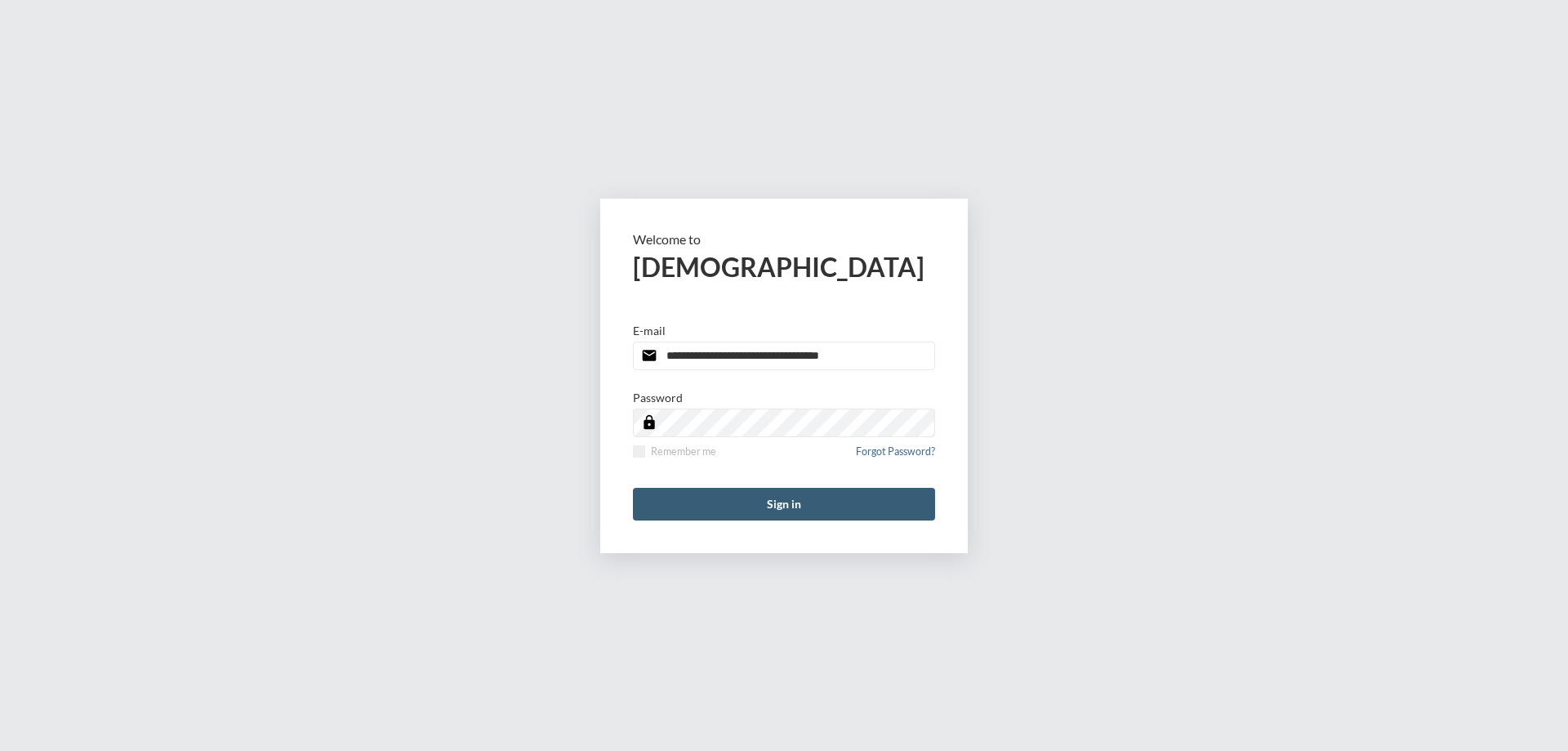
click at [866, 354] on input "**********" at bounding box center [784, 356] width 302 height 29
type input "**********"
click at [638, 453] on span at bounding box center [639, 451] width 12 height 12
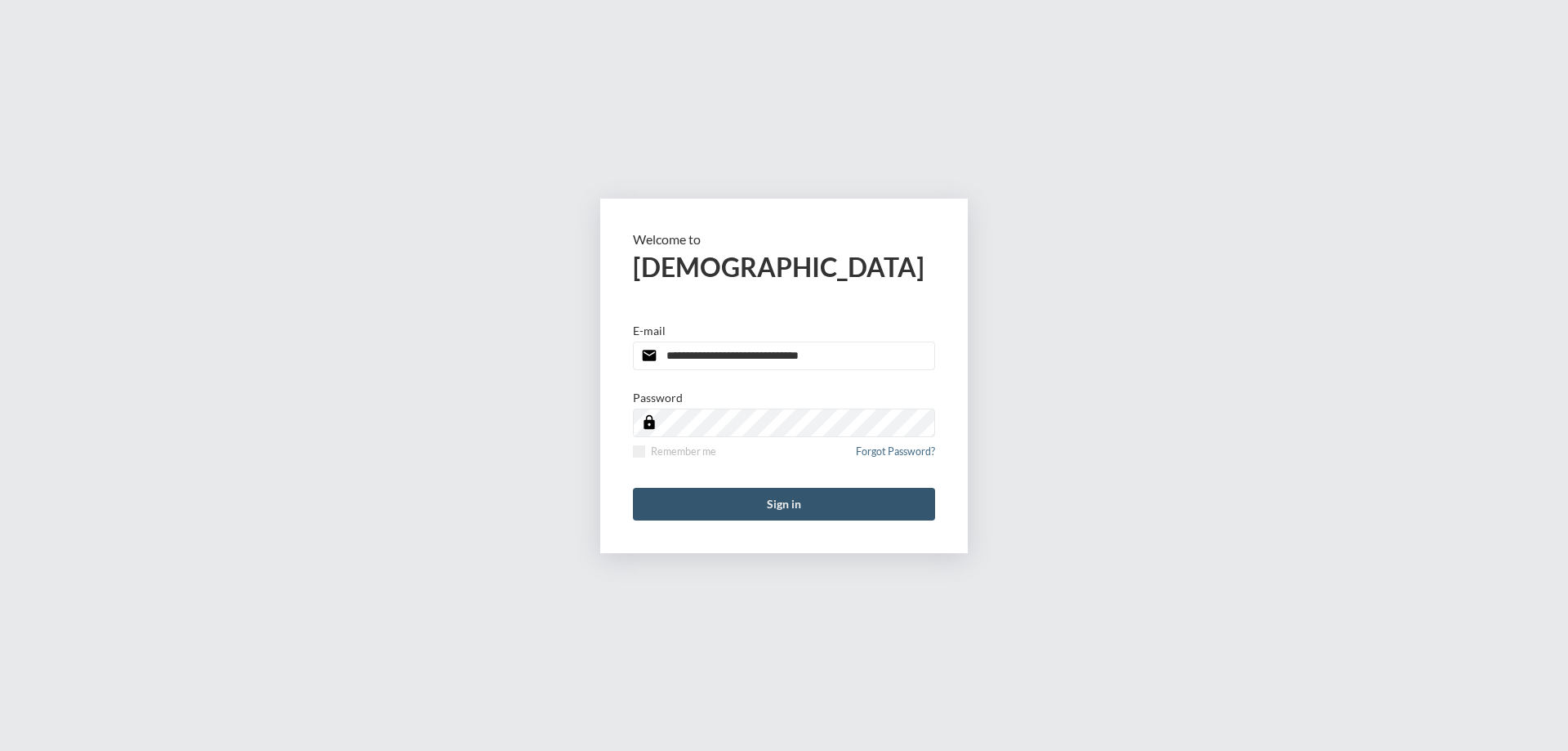
click at [691, 515] on button "Sign in" at bounding box center [784, 504] width 302 height 33
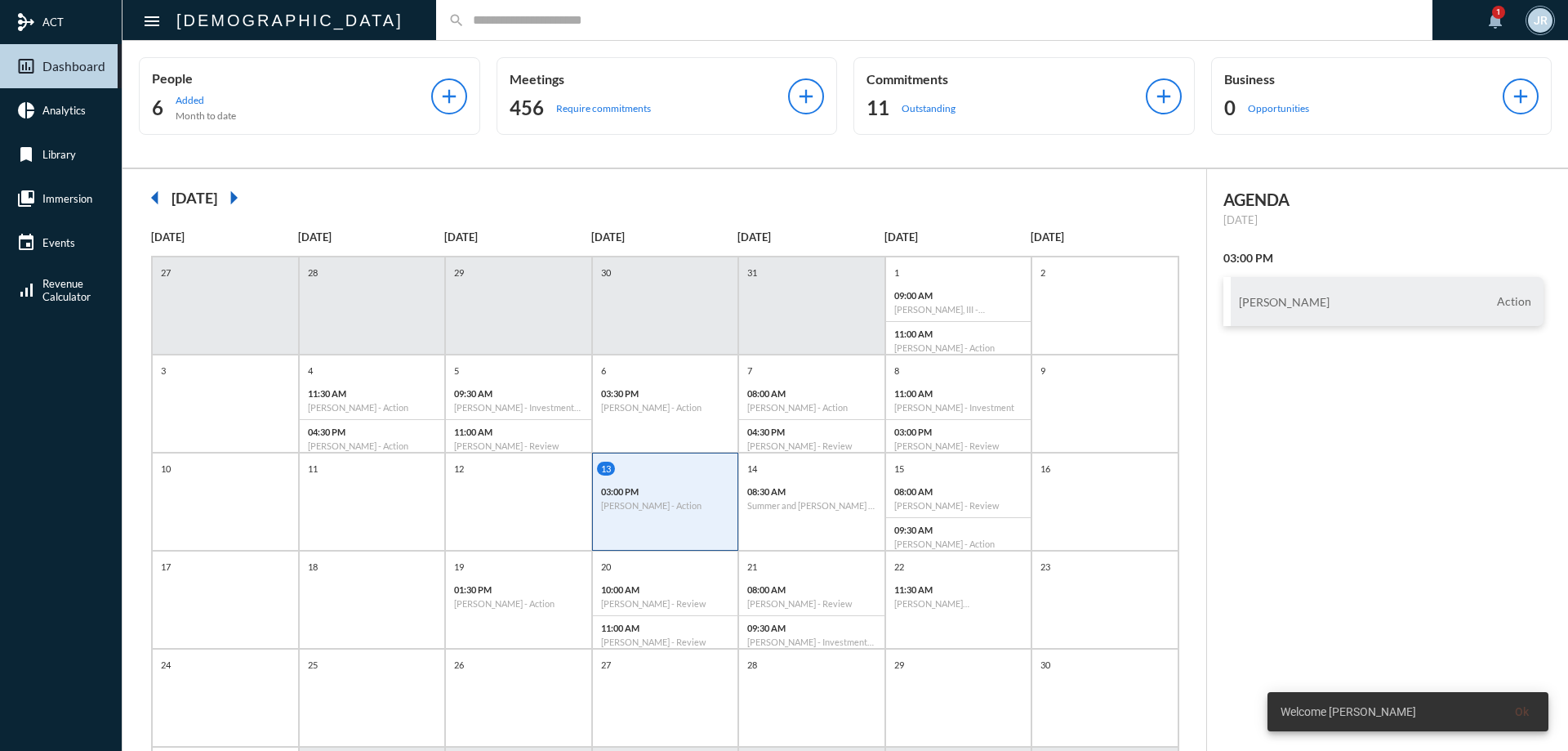
click at [464, 19] on input "text" at bounding box center [942, 20] width 955 height 13
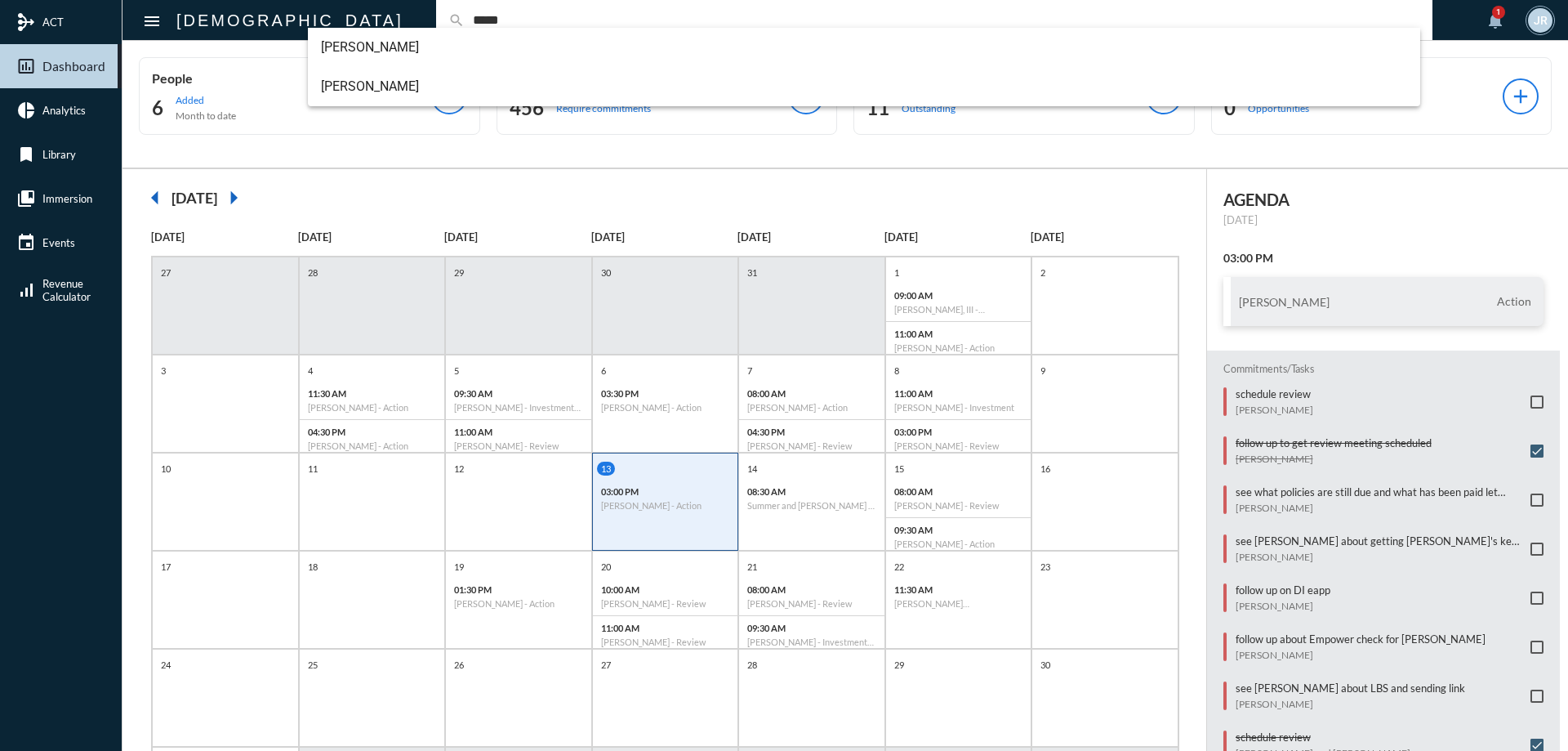
type input "*****"
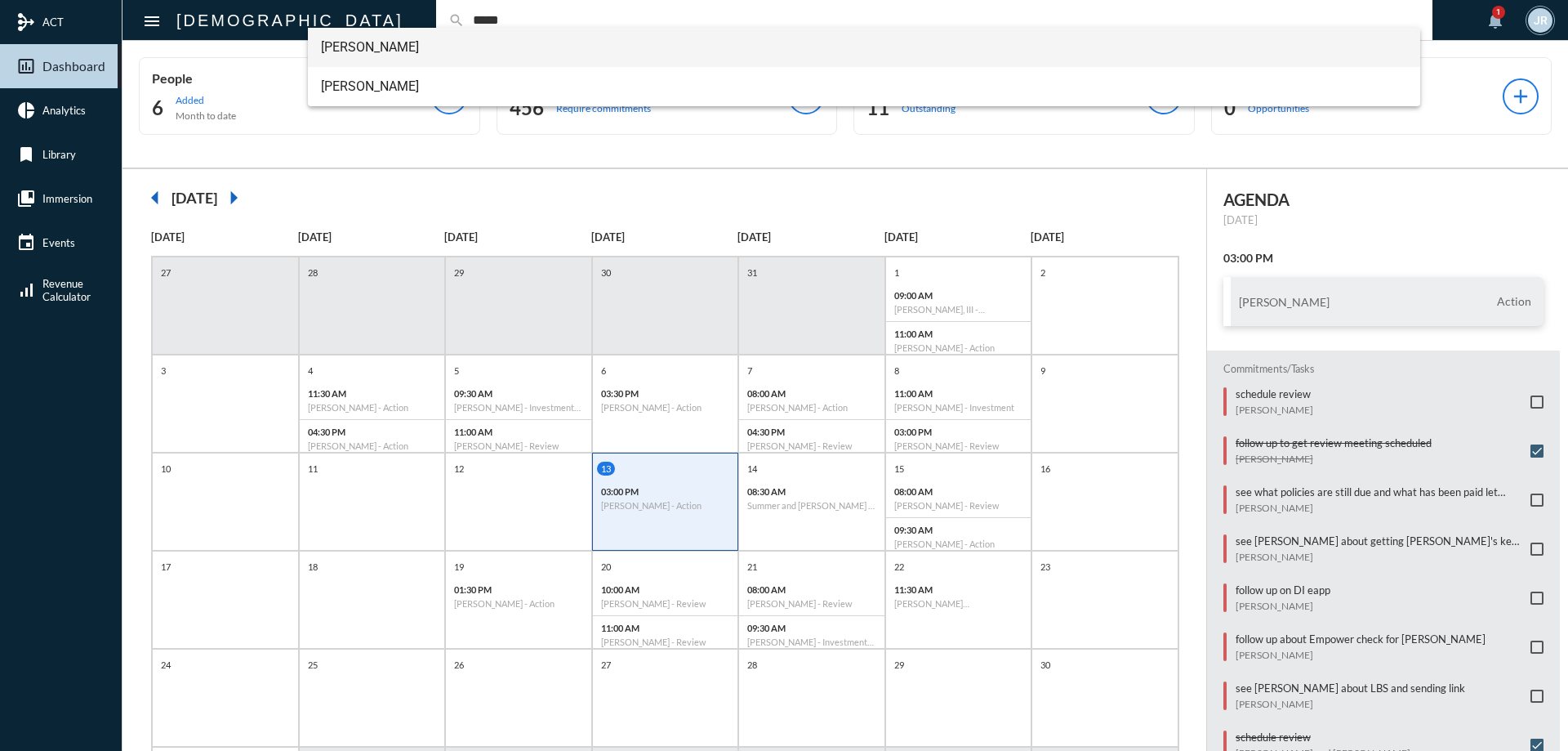
click at [371, 47] on span "Luke Wiggs" at bounding box center [864, 47] width 1087 height 39
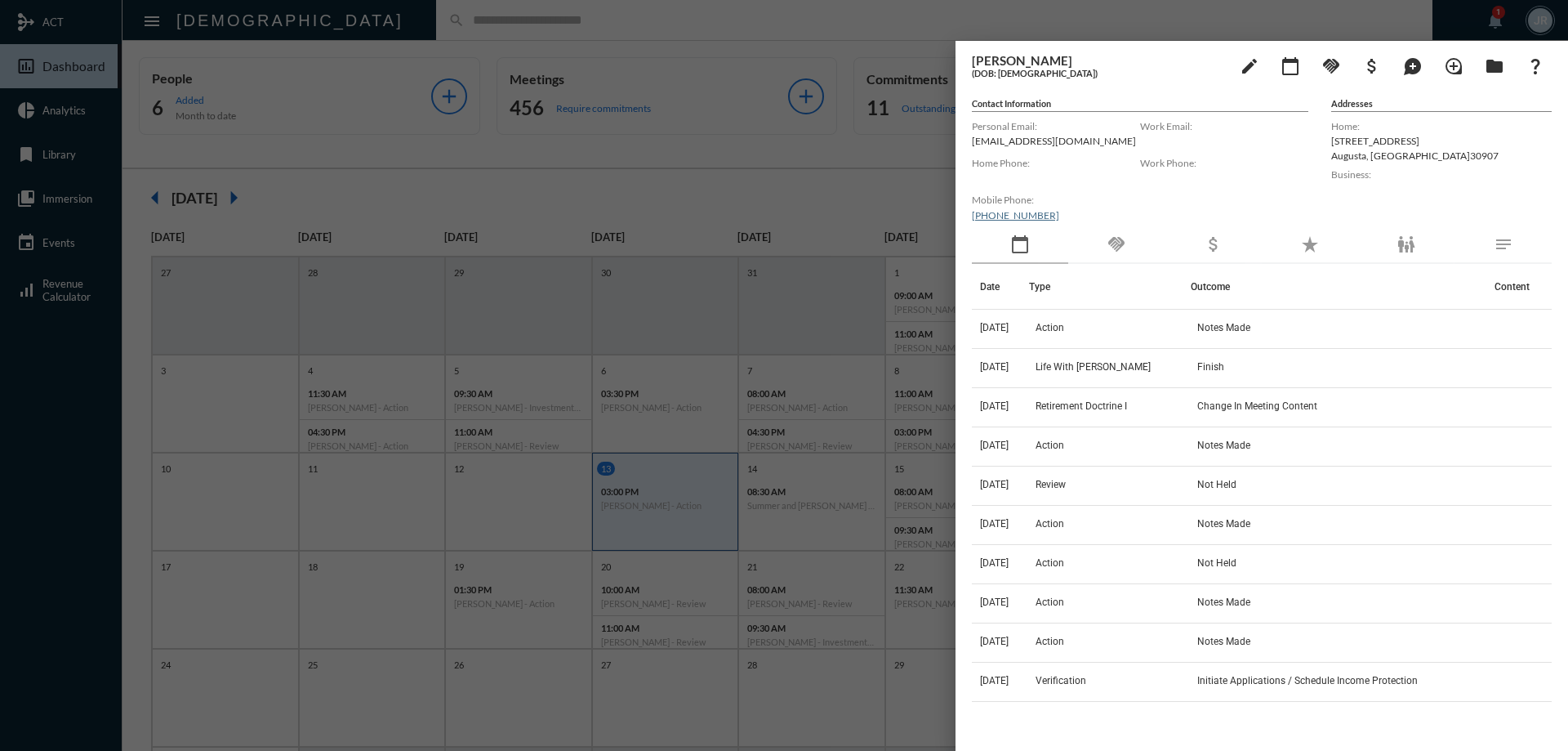
click at [989, 141] on p "lw.plilogistics@gmail.com" at bounding box center [1055, 140] width 168 height 12
copy p "lw.plilogistics@gmail.com"
click at [1088, 161] on label "Home Phone:" at bounding box center [1055, 162] width 168 height 12
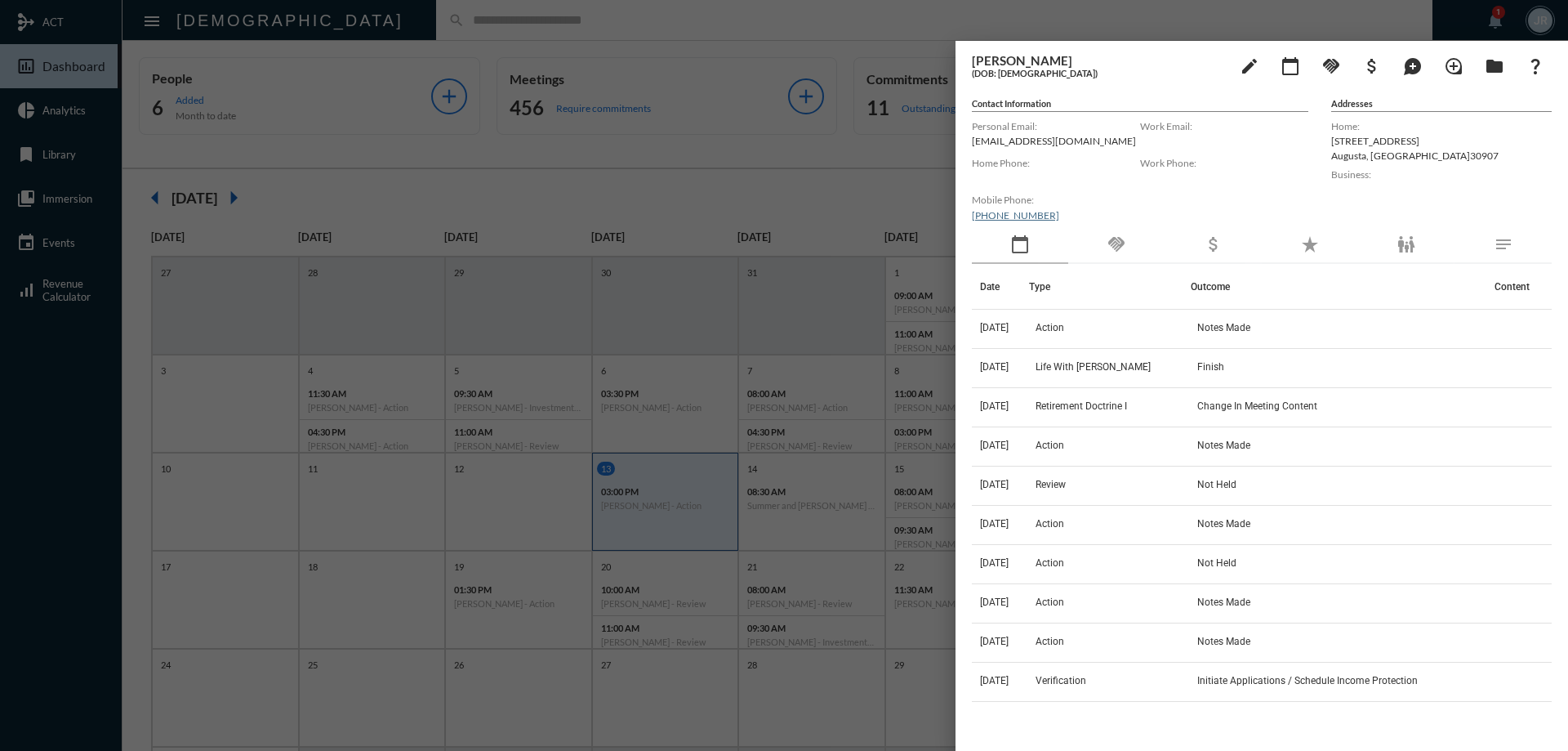
click at [445, 13] on div at bounding box center [784, 375] width 1568 height 751
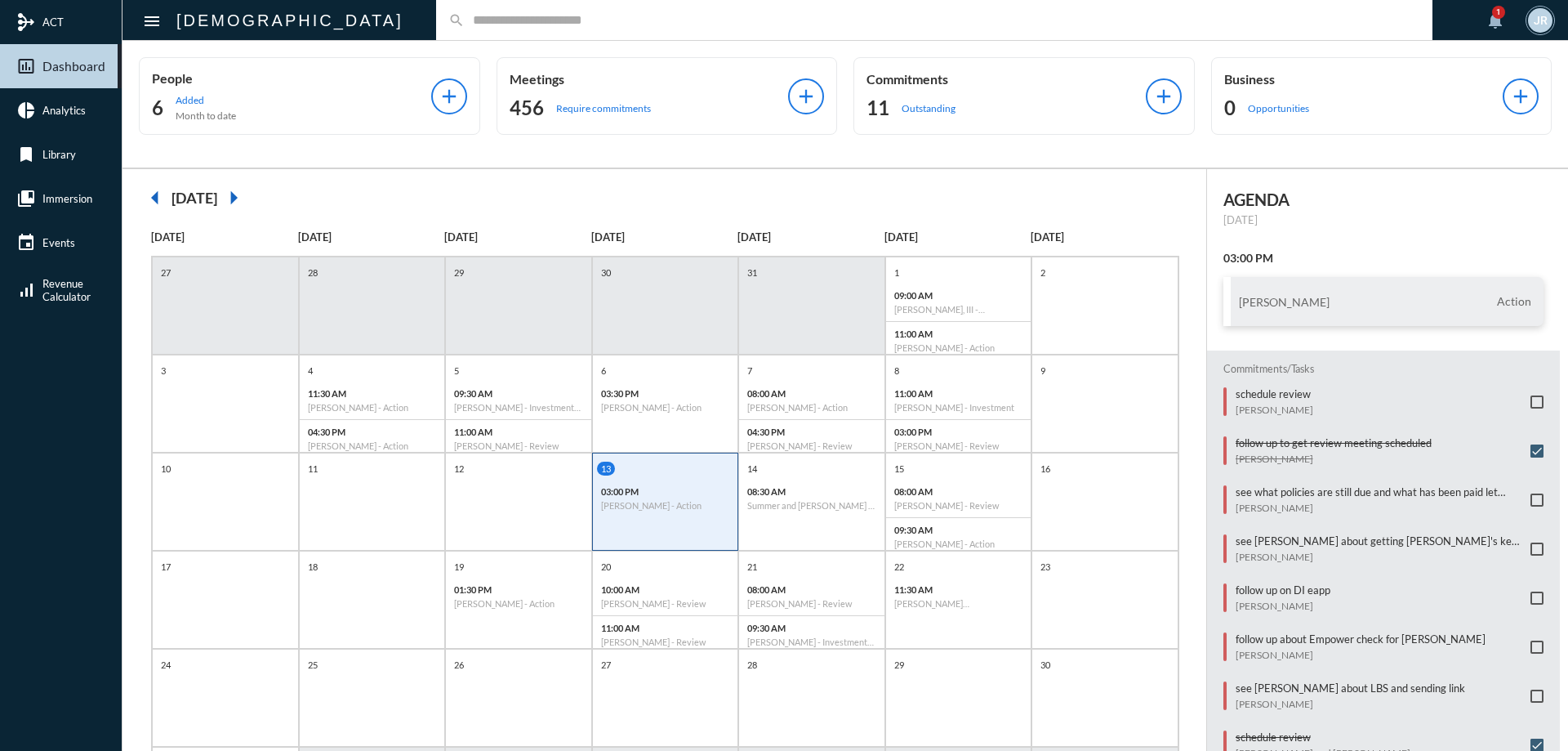
click at [464, 24] on input "text" at bounding box center [942, 20] width 955 height 13
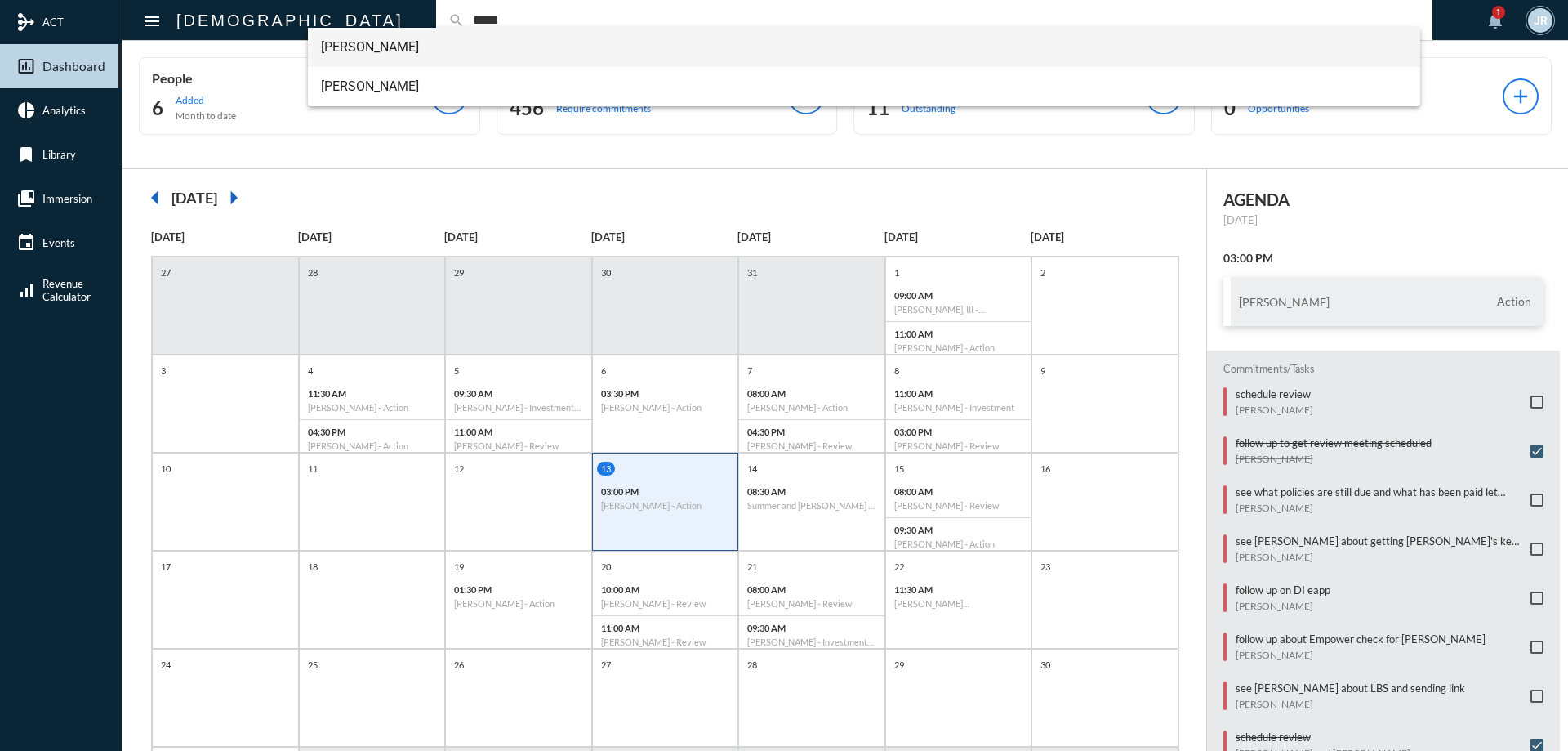
type input "*****"
click at [387, 35] on span "James Gable" at bounding box center [864, 47] width 1087 height 39
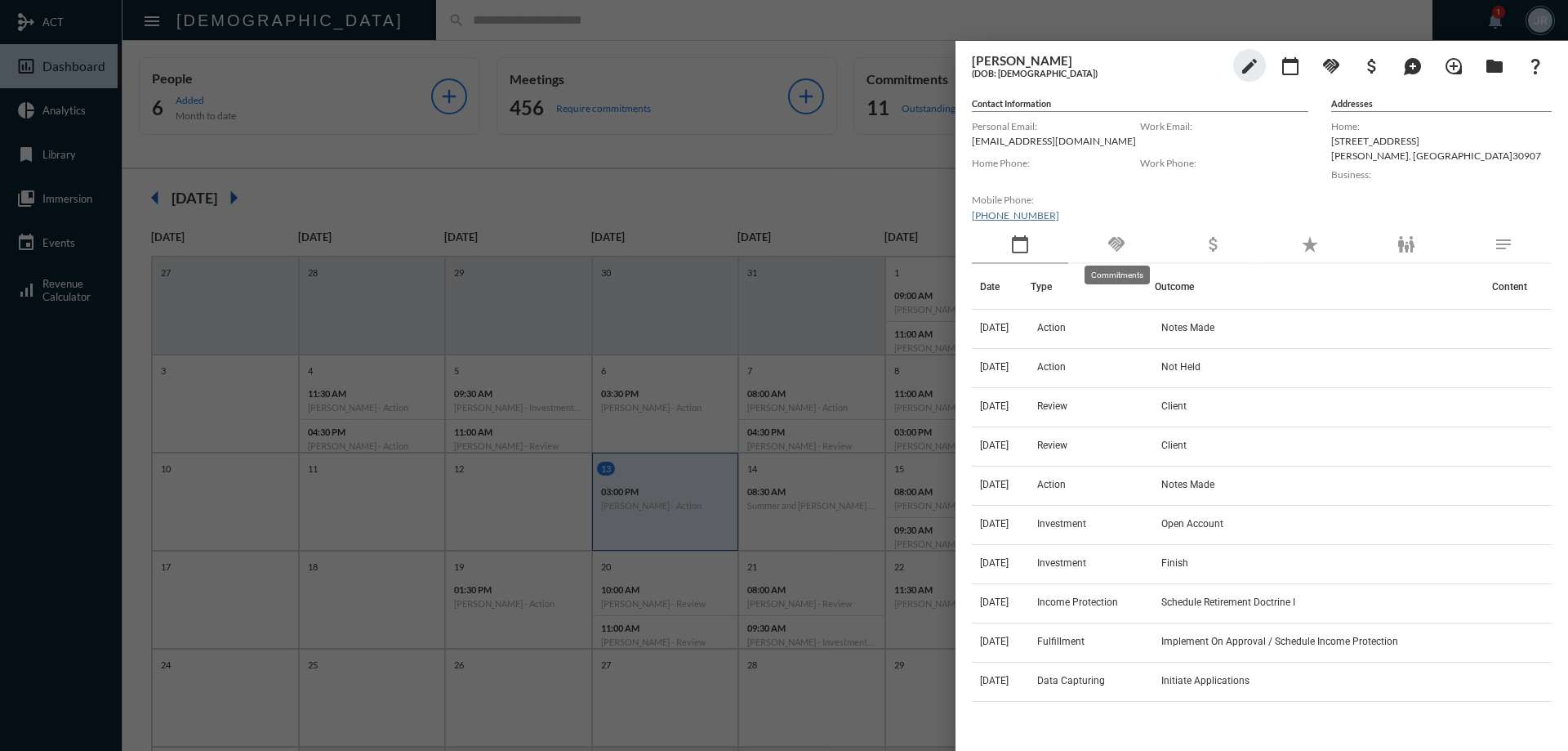
click at [1109, 258] on mat-tooltip-component "Commitments" at bounding box center [1117, 274] width 88 height 41
click at [1129, 240] on div "handshake" at bounding box center [1116, 245] width 96 height 37
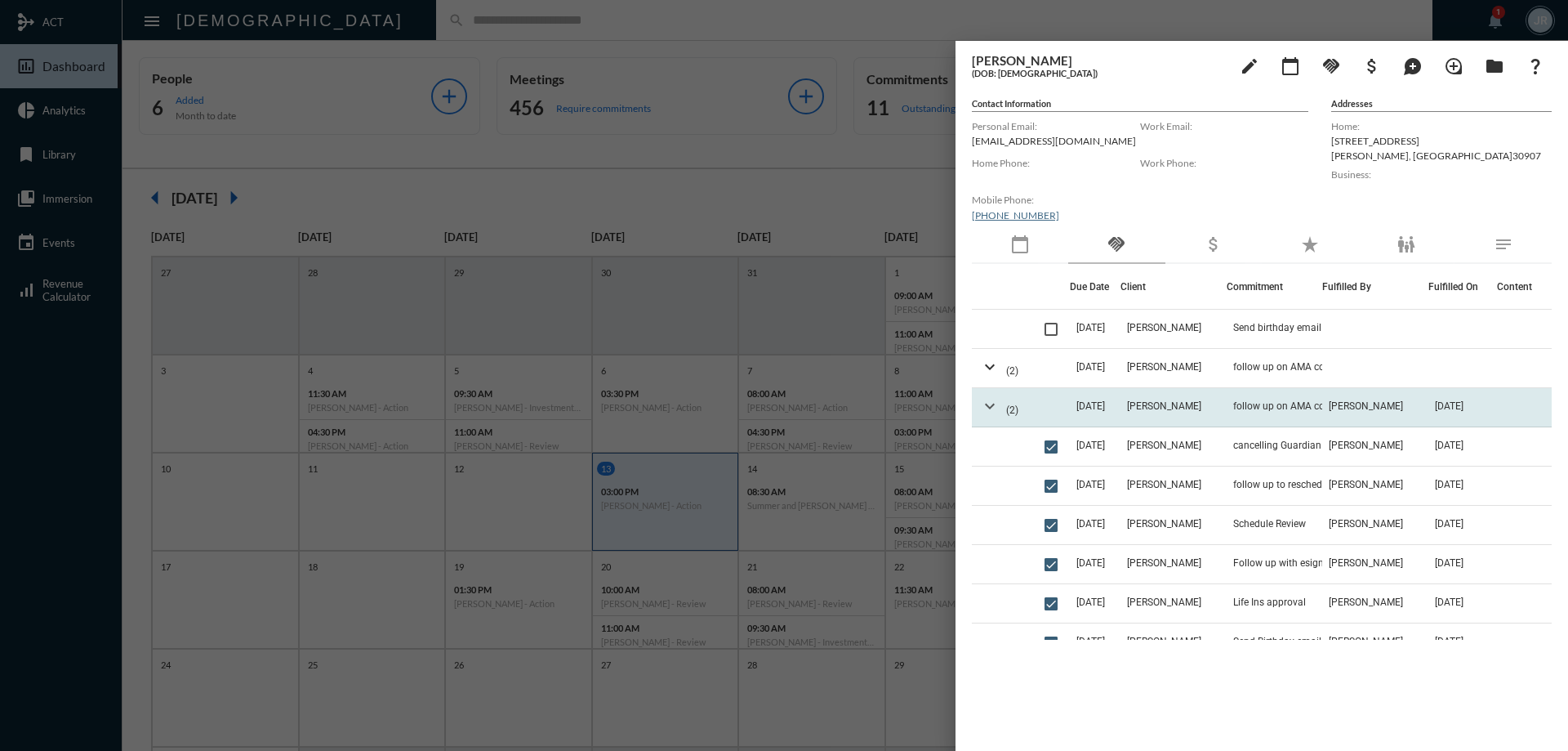
click at [989, 405] on mat-icon "expand_more" at bounding box center [990, 406] width 19 height 19
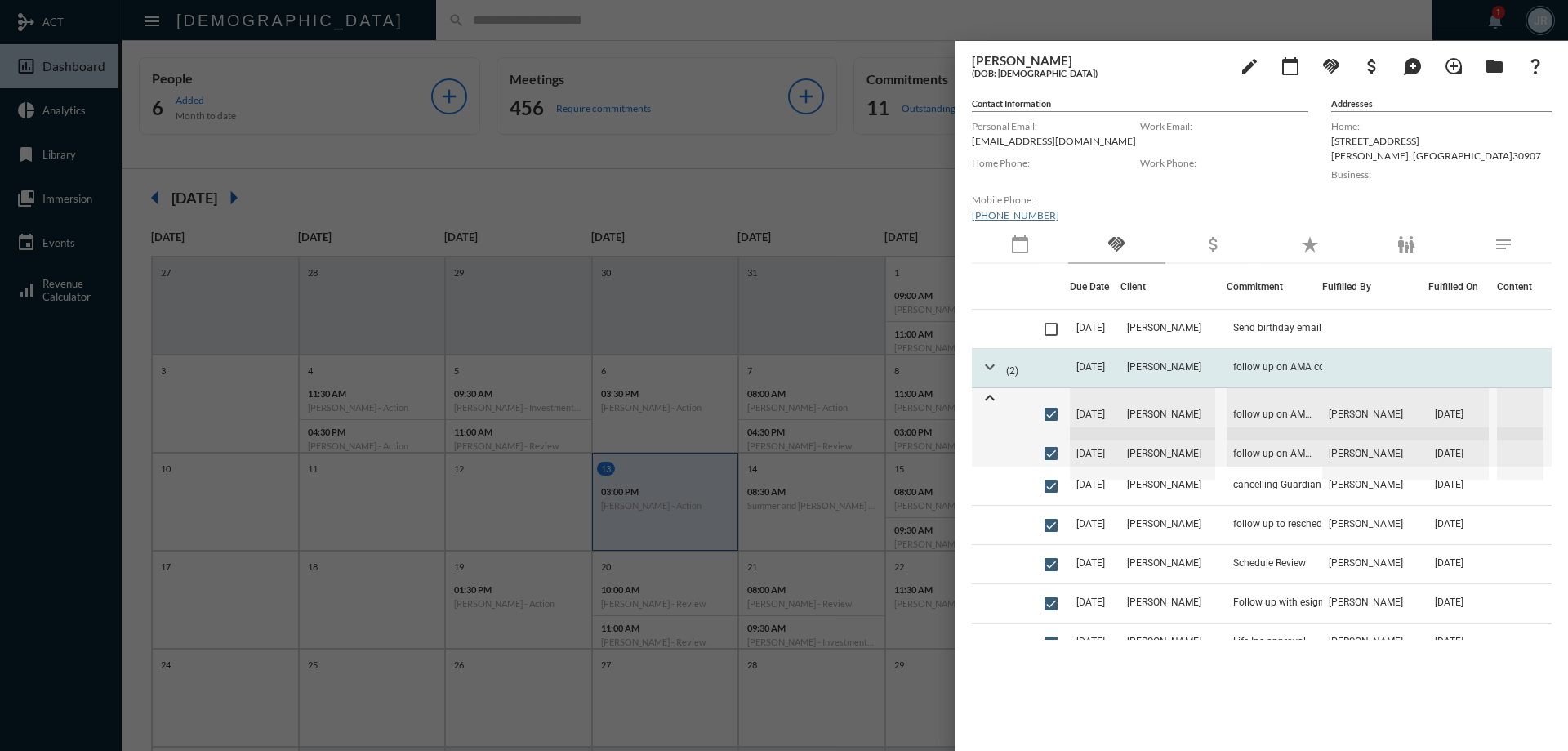
click at [992, 357] on mat-icon "expand_more" at bounding box center [990, 366] width 19 height 19
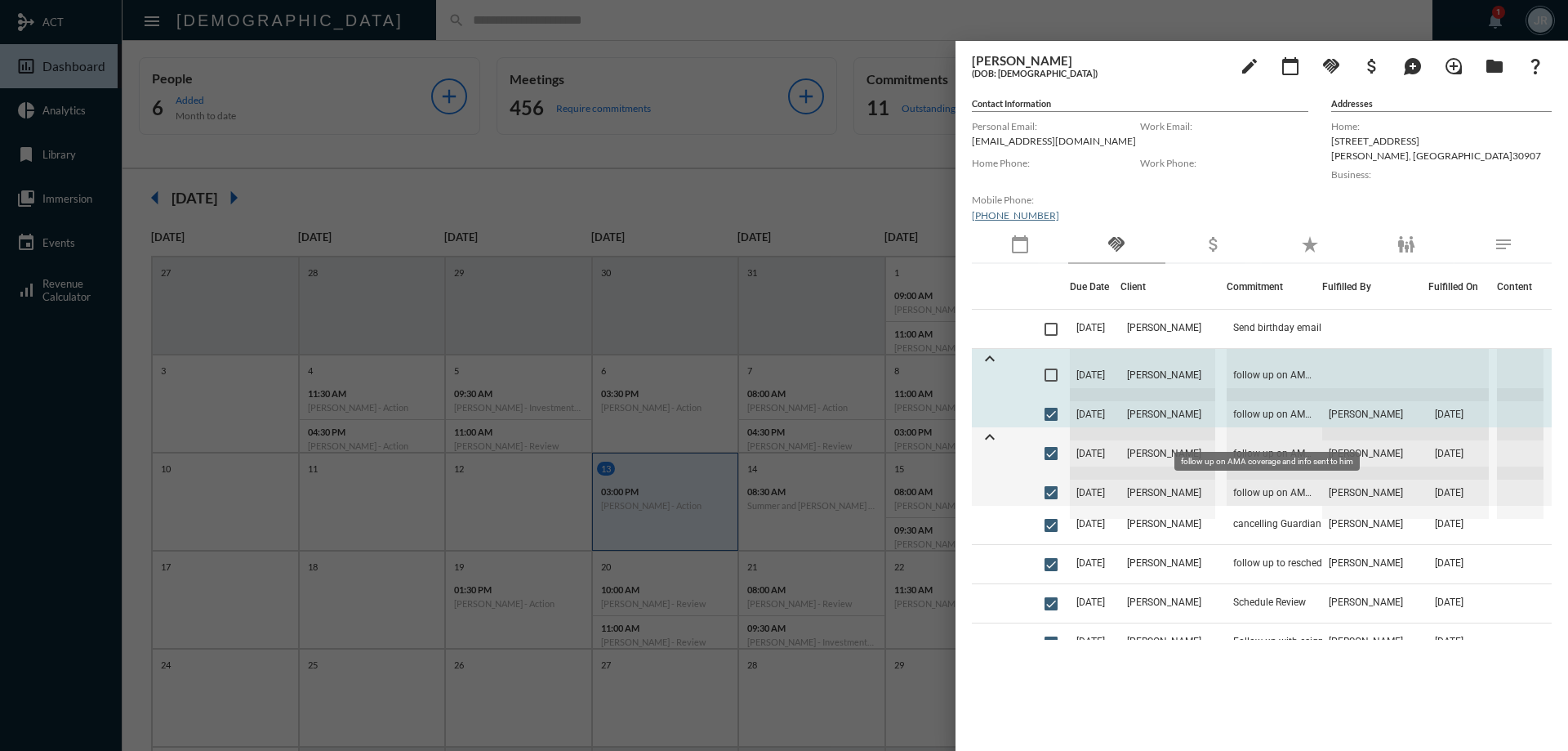
click at [1273, 409] on span "follow up on AMA coverage and info sent to him" at bounding box center [1275, 413] width 96 height 52
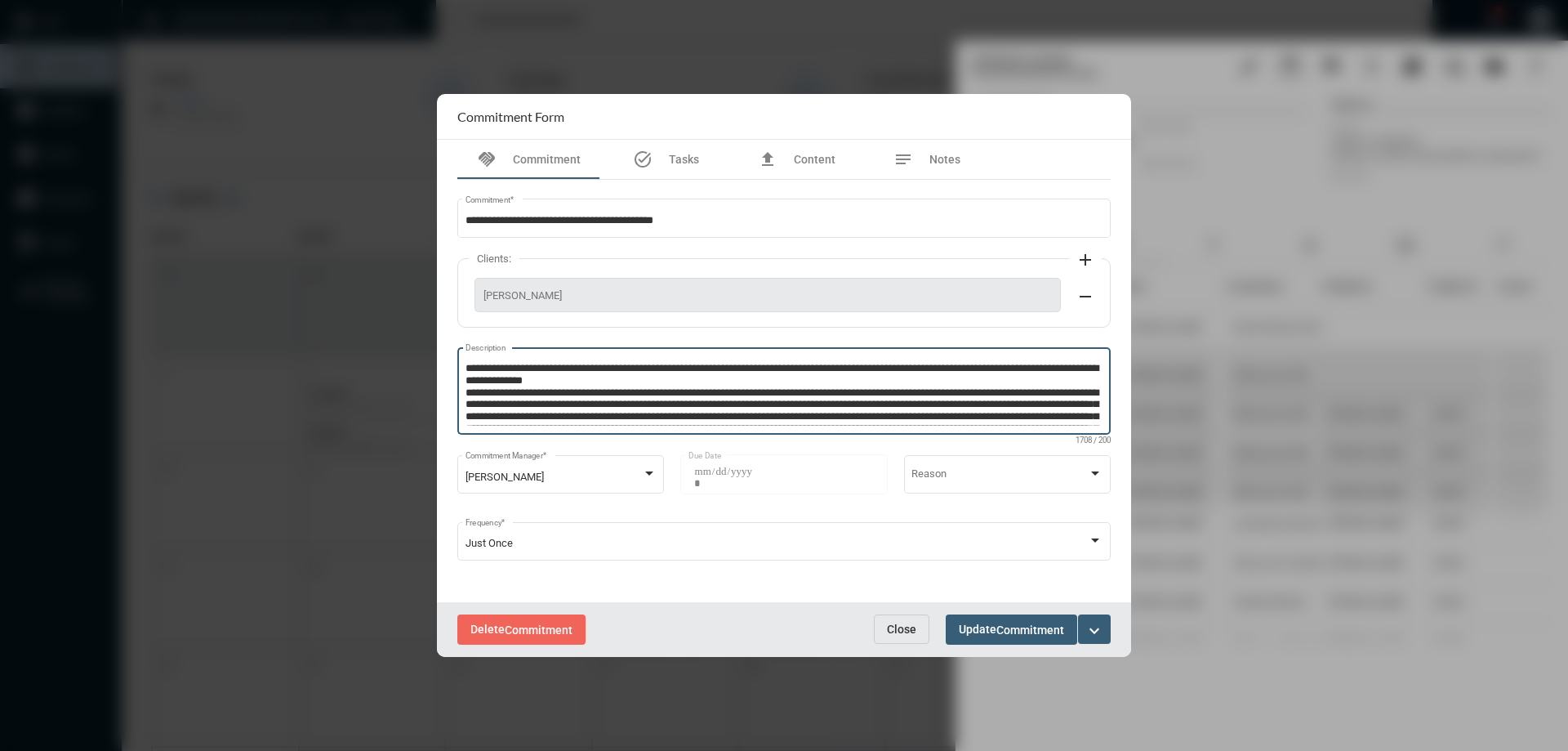
click at [1088, 407] on textarea "Description" at bounding box center [784, 392] width 638 height 64
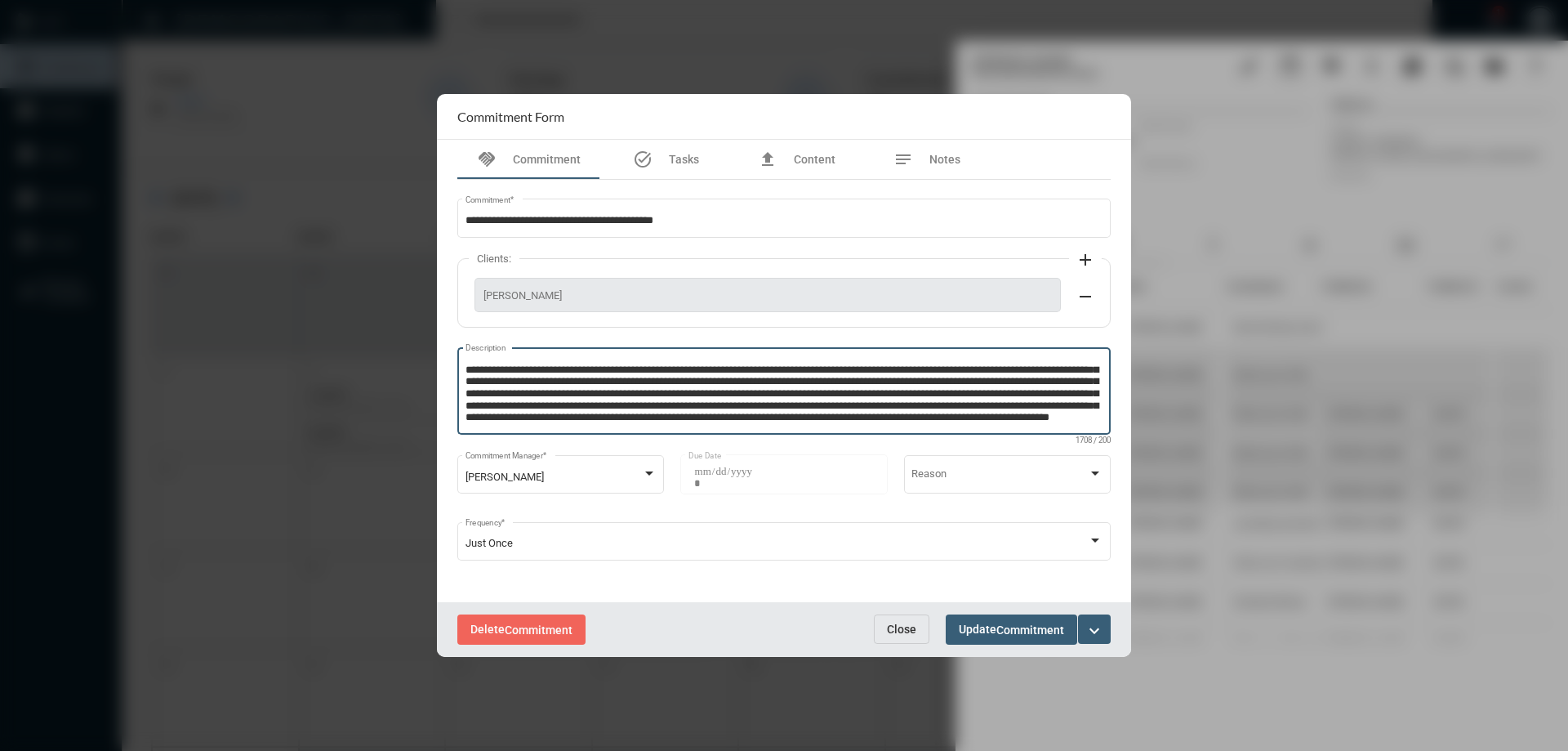
scroll to position [105, 0]
click at [912, 616] on button "Close" at bounding box center [901, 628] width 56 height 30
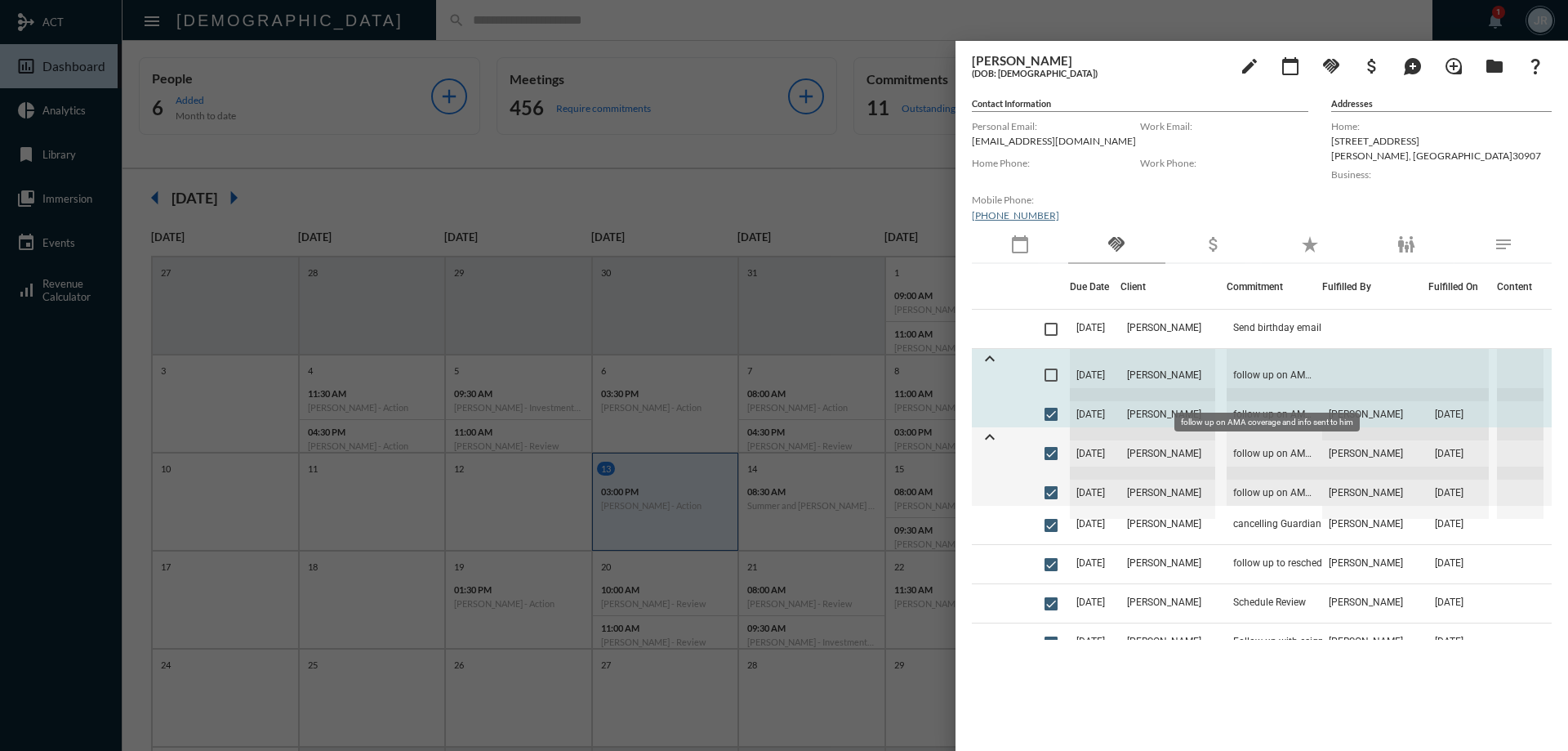
click at [1284, 369] on span "follow up on AMA coverage and info sent to him" at bounding box center [1275, 375] width 96 height 52
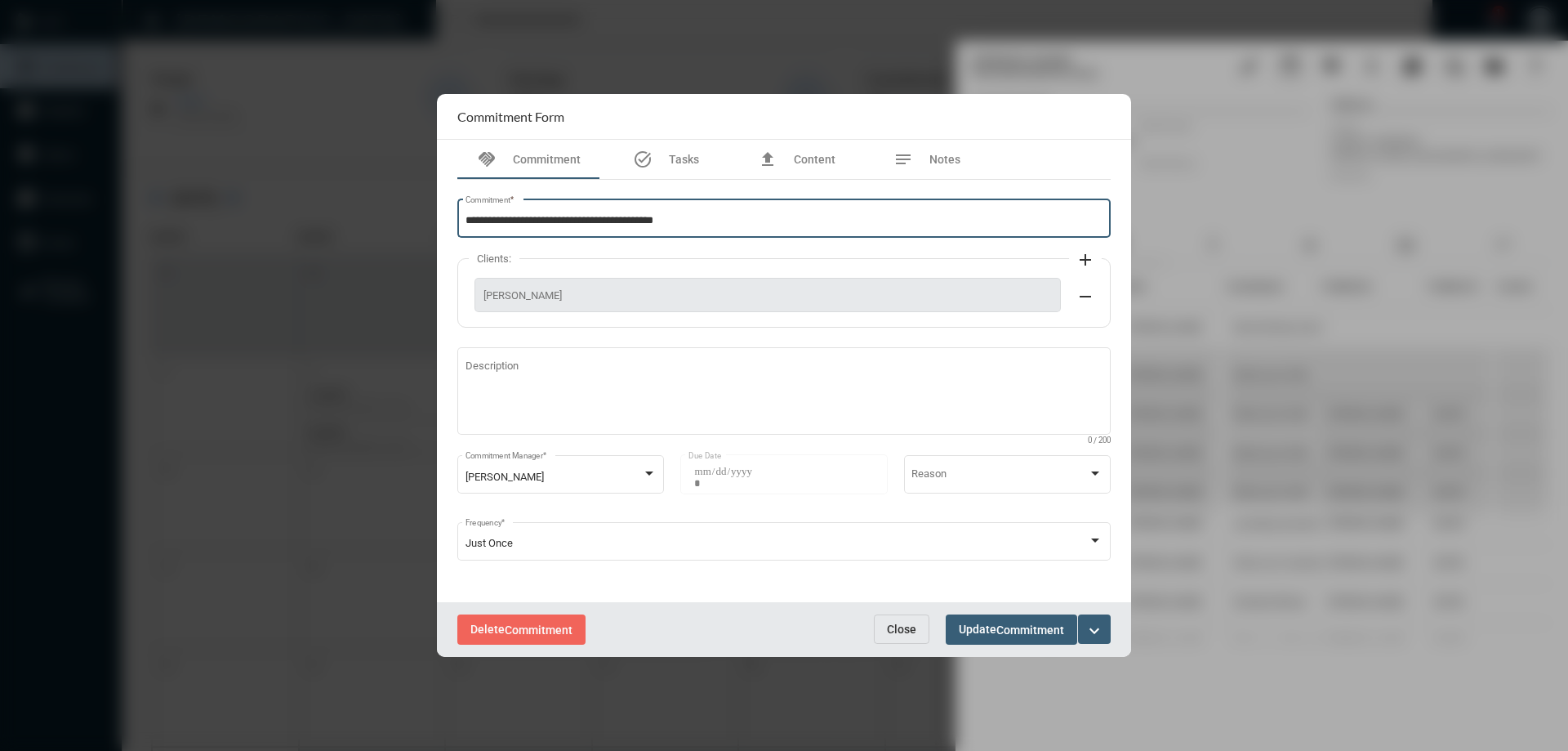
click at [712, 216] on input "**********" at bounding box center [784, 221] width 638 height 12
click at [900, 630] on span "Close" at bounding box center [901, 629] width 30 height 13
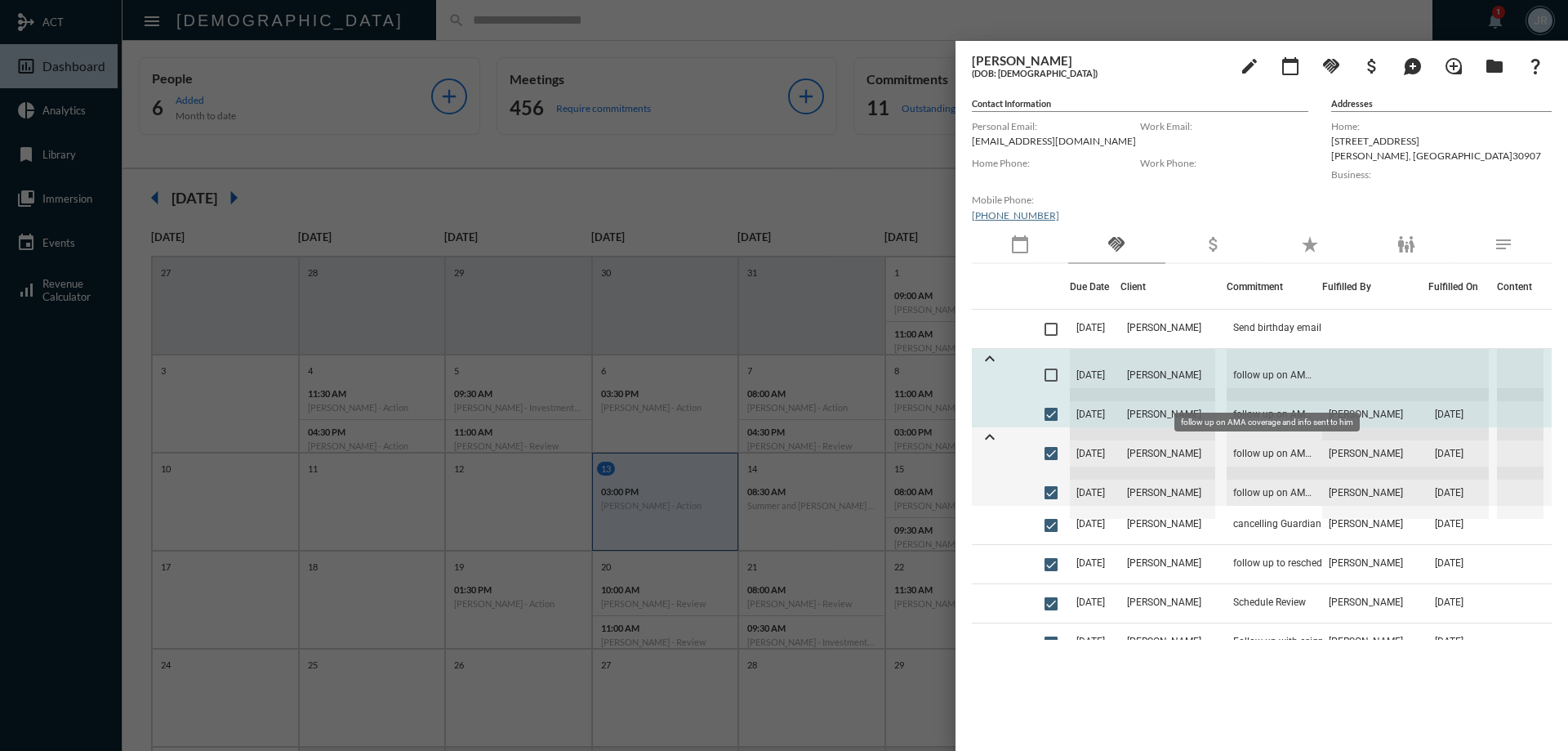
click at [1254, 382] on span "follow up on AMA coverage and info sent to him" at bounding box center [1275, 375] width 96 height 52
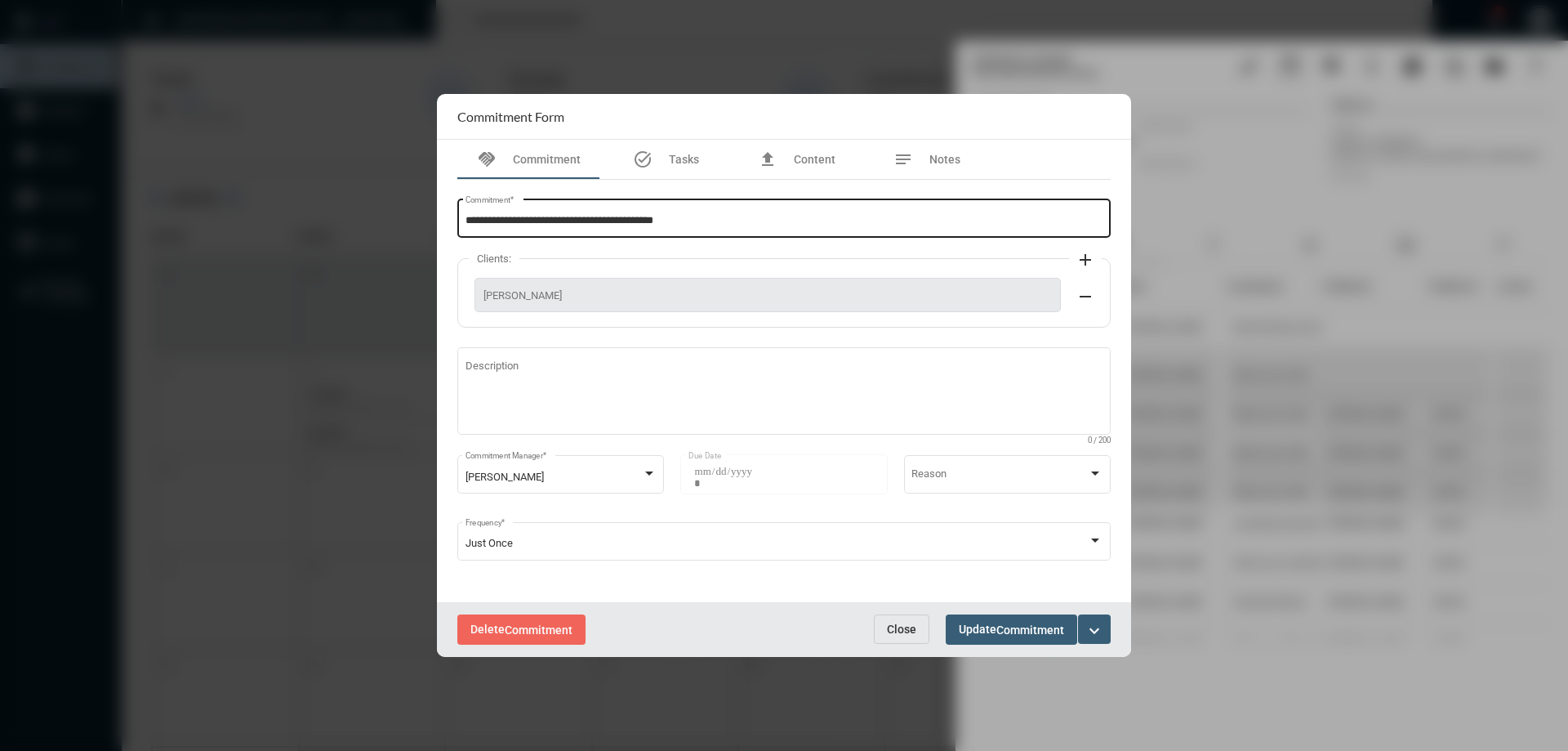
click at [746, 213] on div "**********" at bounding box center [784, 216] width 638 height 41
type input "**********"
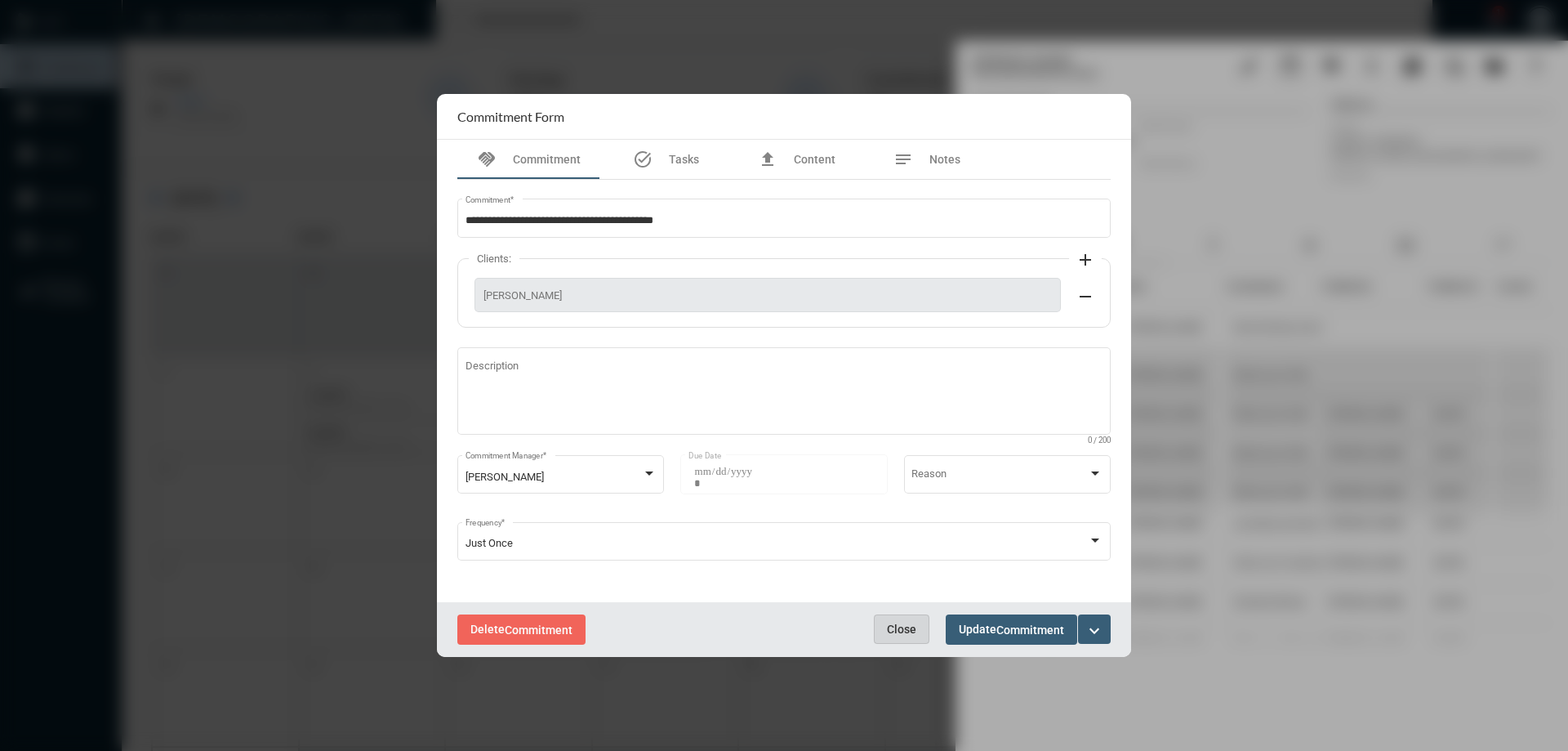
click at [903, 616] on button "Close" at bounding box center [901, 628] width 56 height 30
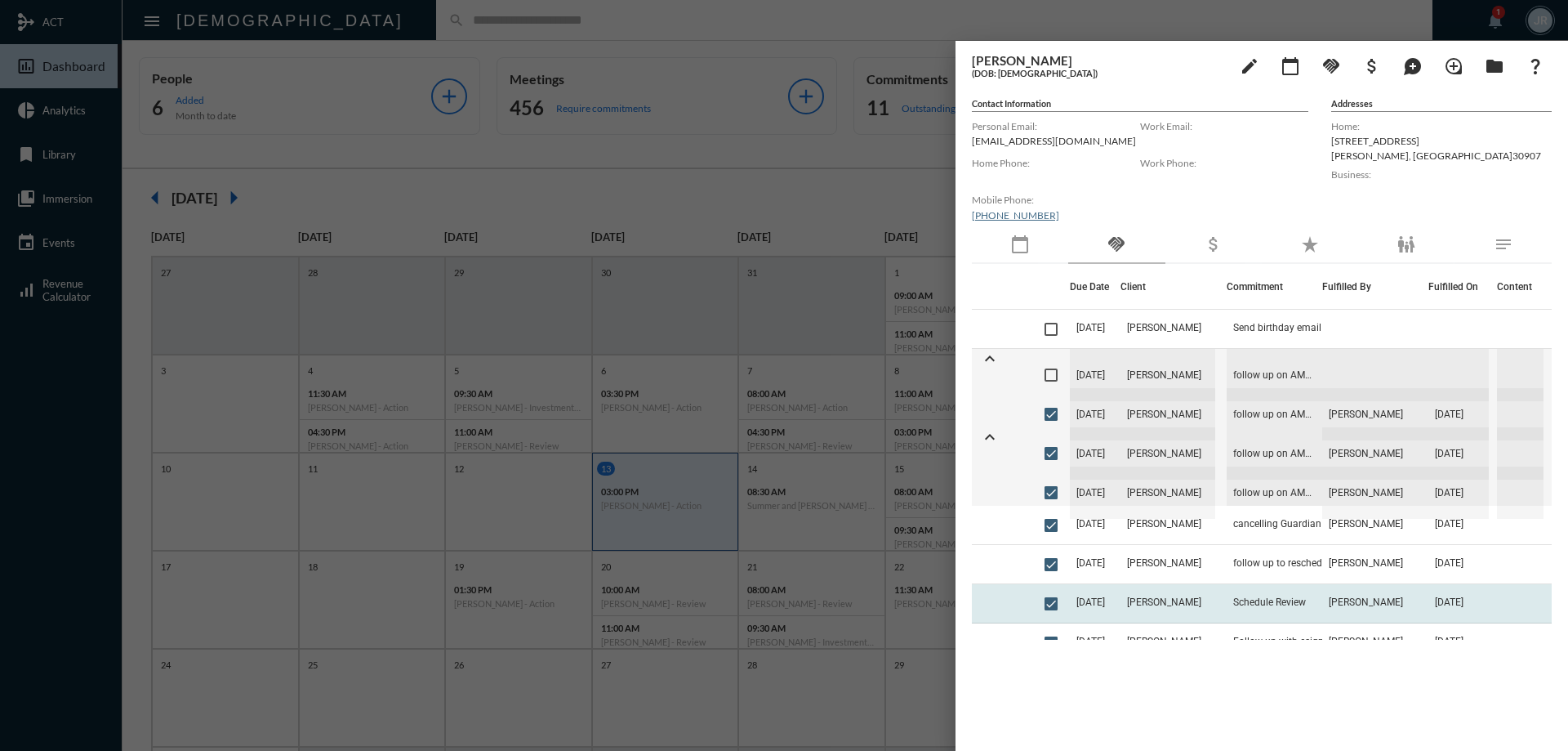
click at [1158, 590] on td "James Gable" at bounding box center [1173, 603] width 106 height 39
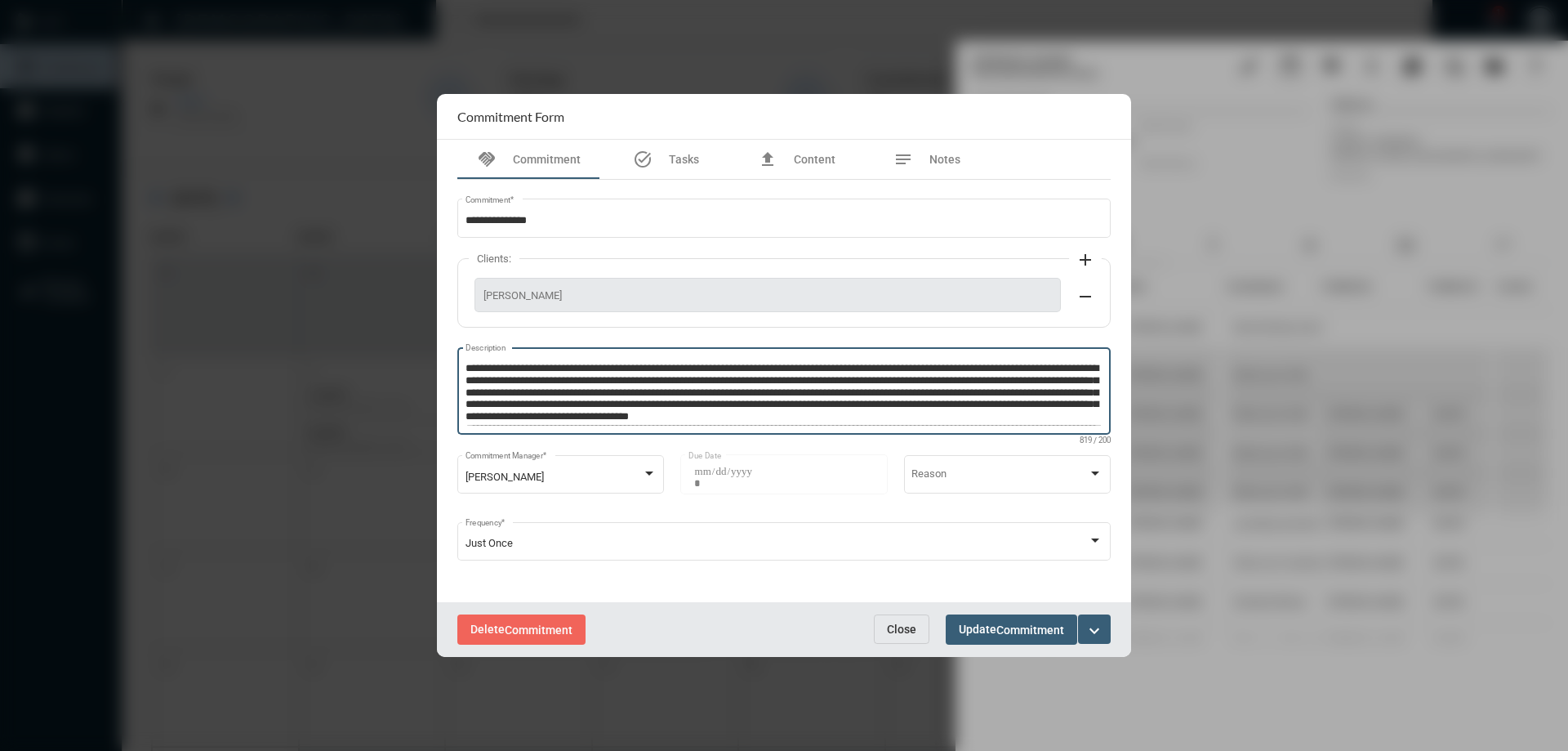
click at [1088, 415] on textarea "**********" at bounding box center [784, 392] width 638 height 64
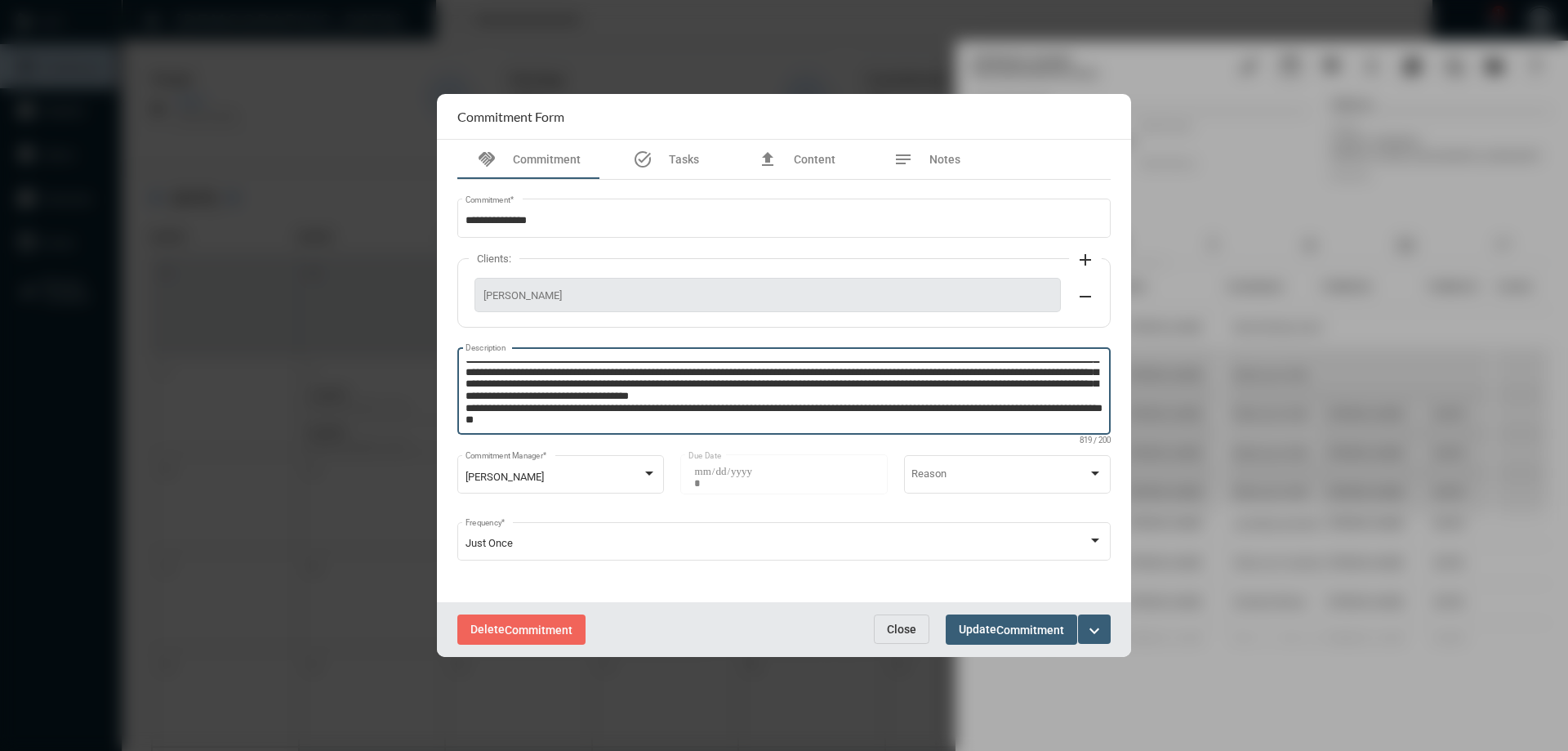
scroll to position [33, 0]
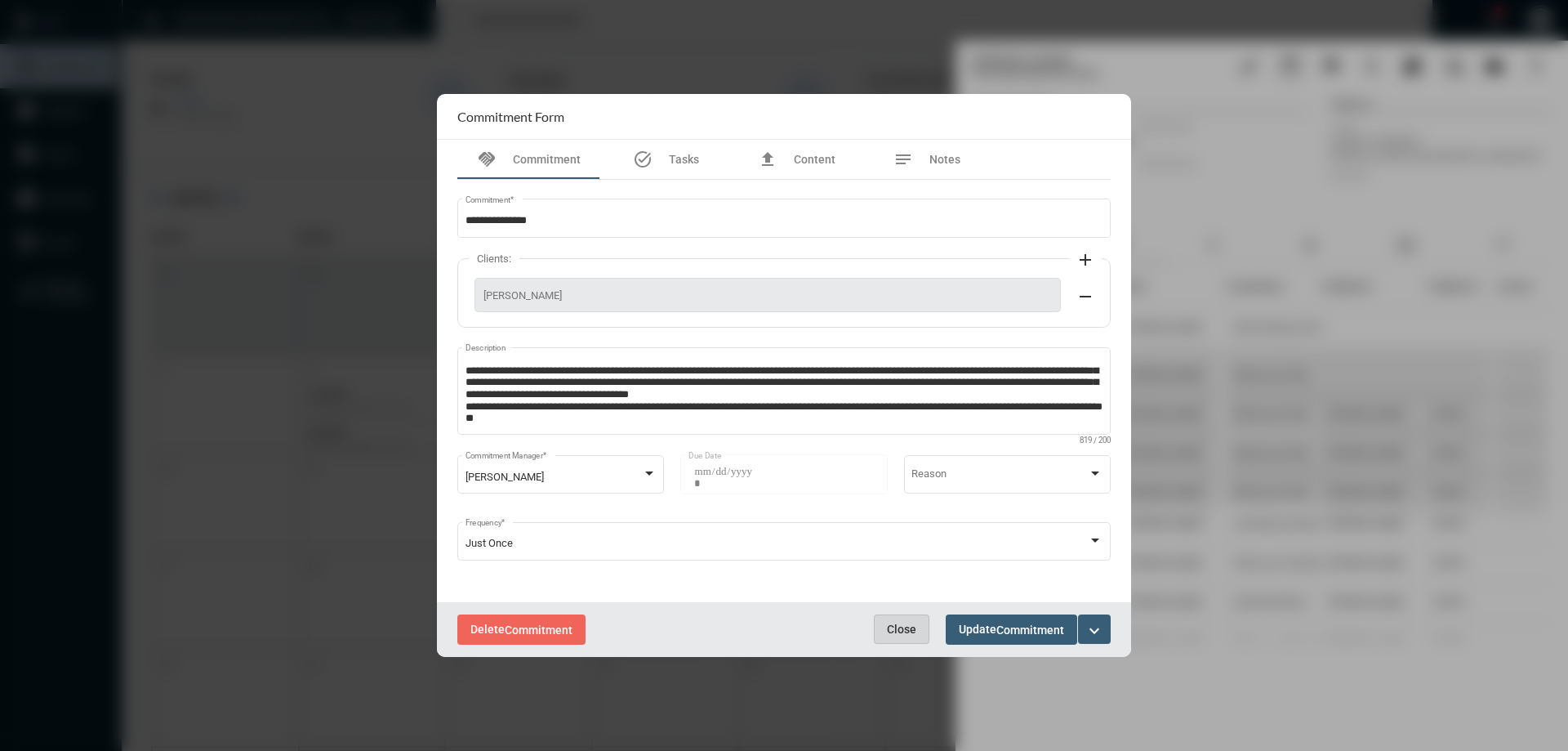
click at [898, 629] on span "Close" at bounding box center [901, 629] width 30 height 13
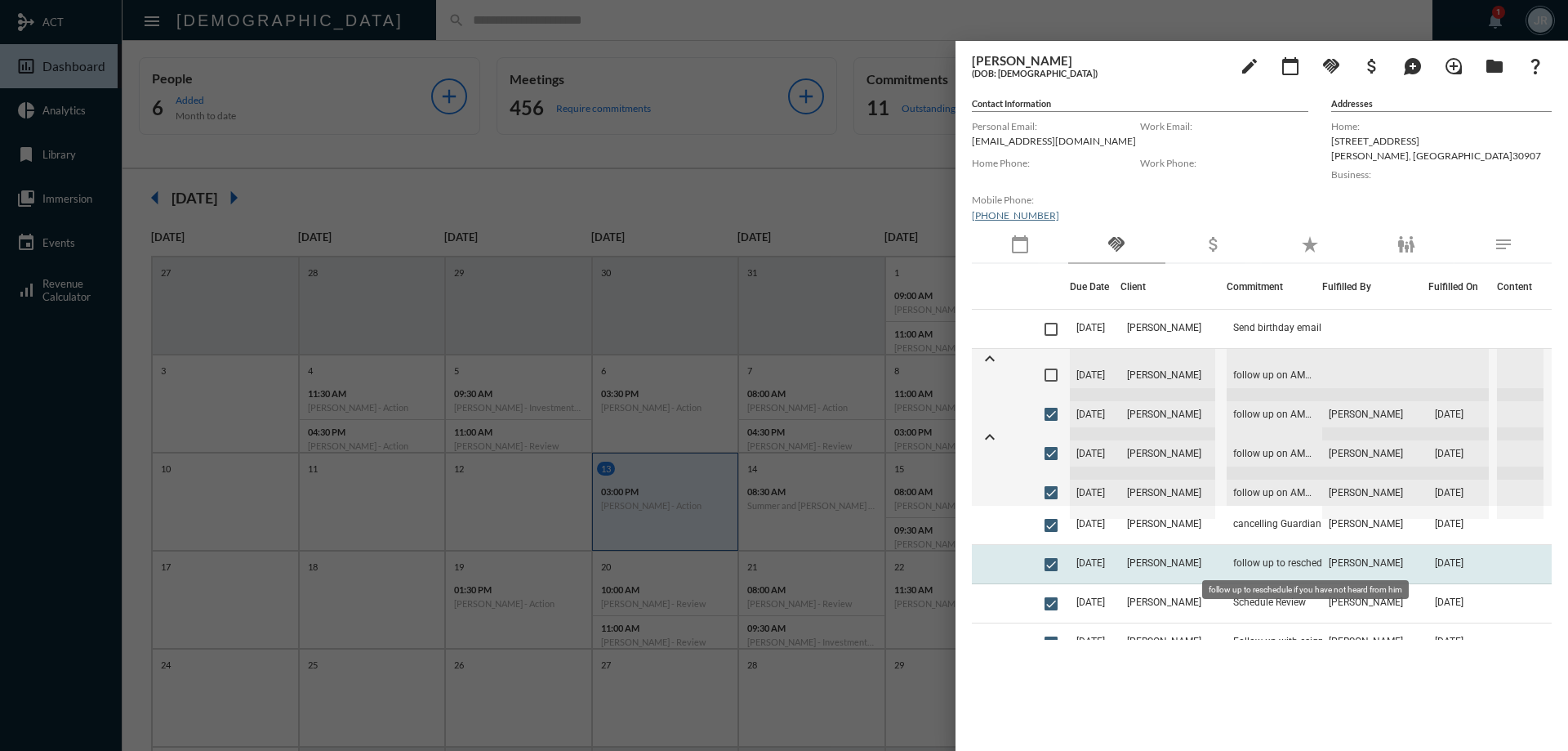
click at [1309, 558] on span "follow up to reschedule if you have not heard from him" at bounding box center [1315, 563] width 163 height 12
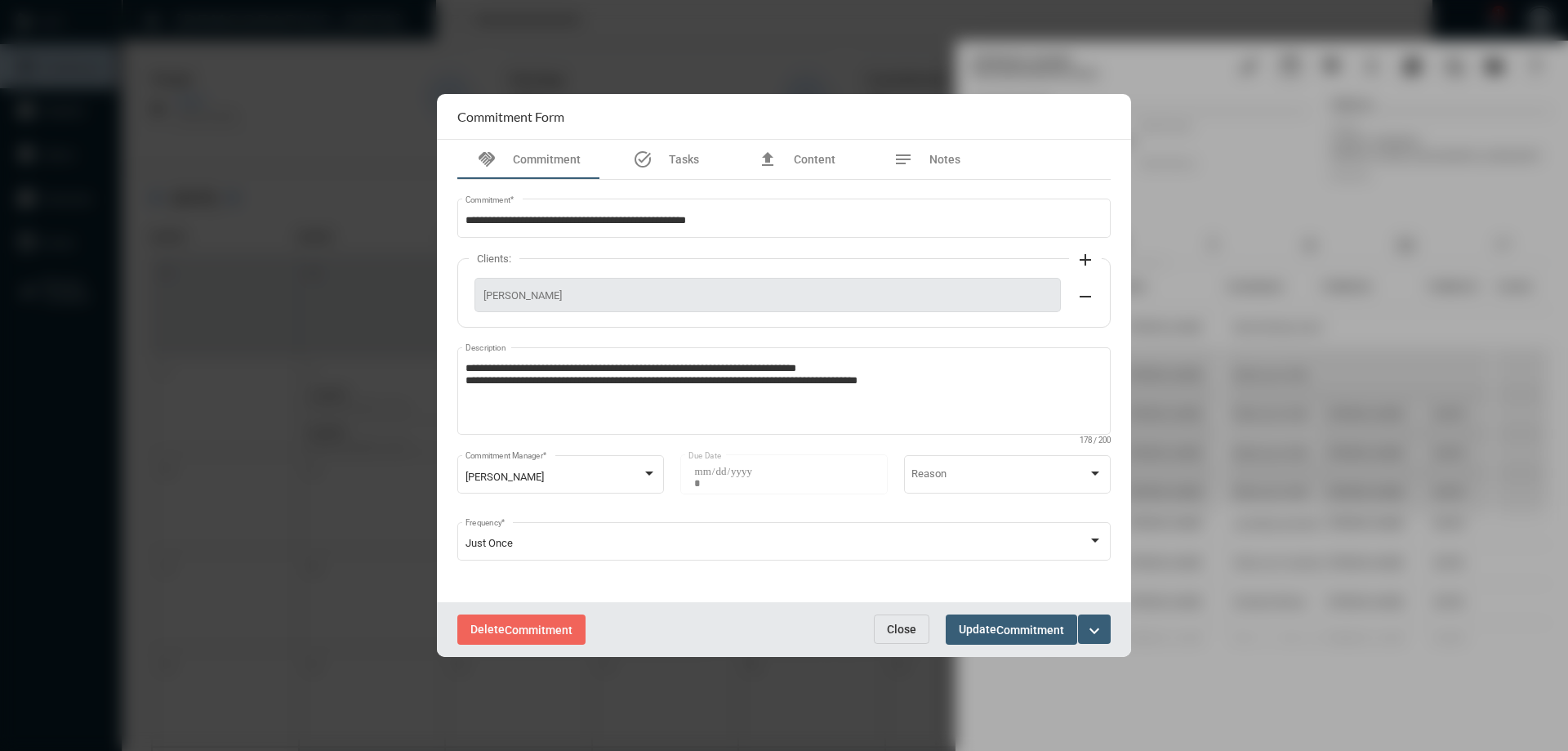
click at [899, 616] on button "Close" at bounding box center [901, 628] width 56 height 30
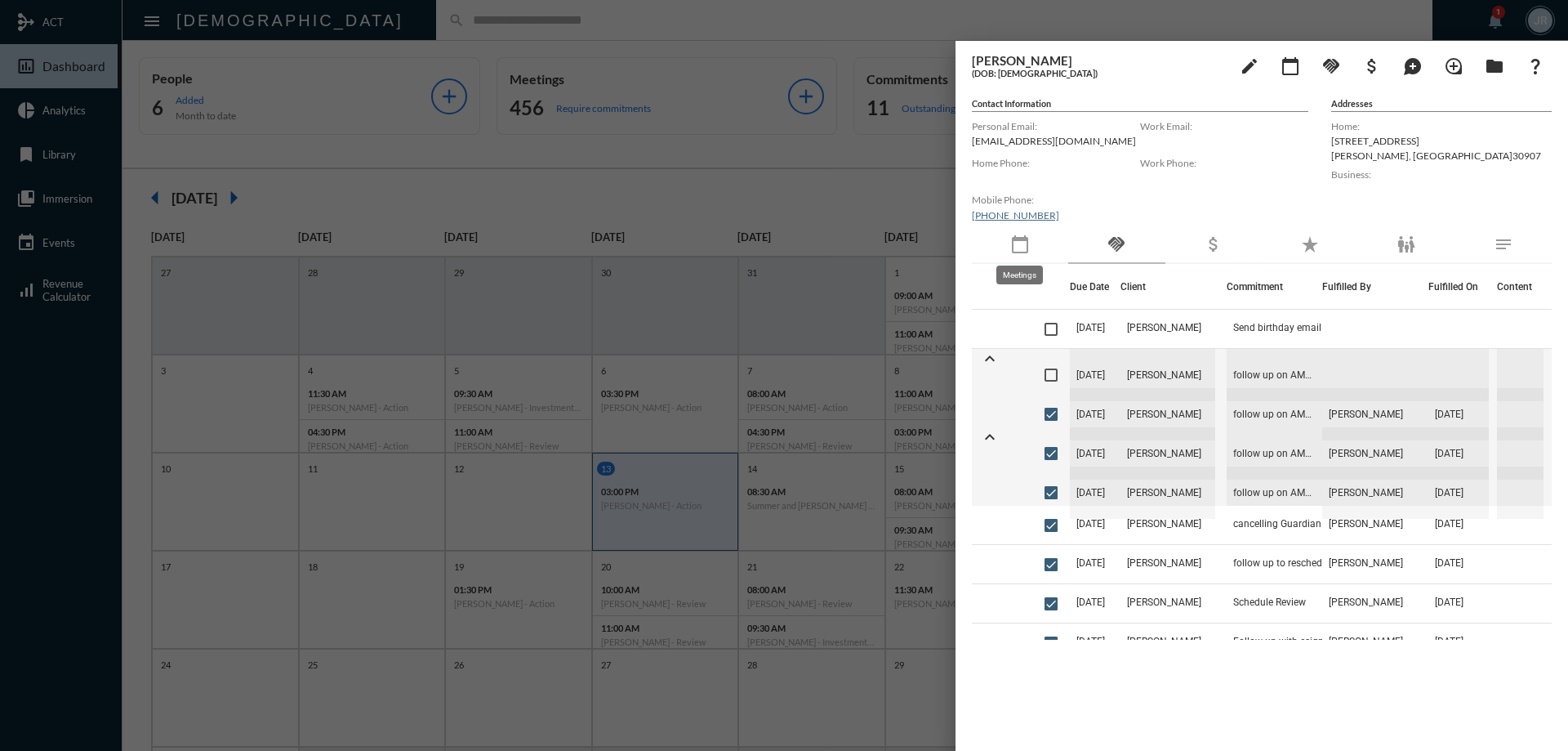
click at [1023, 243] on mat-icon "calendar_today" at bounding box center [1019, 244] width 19 height 19
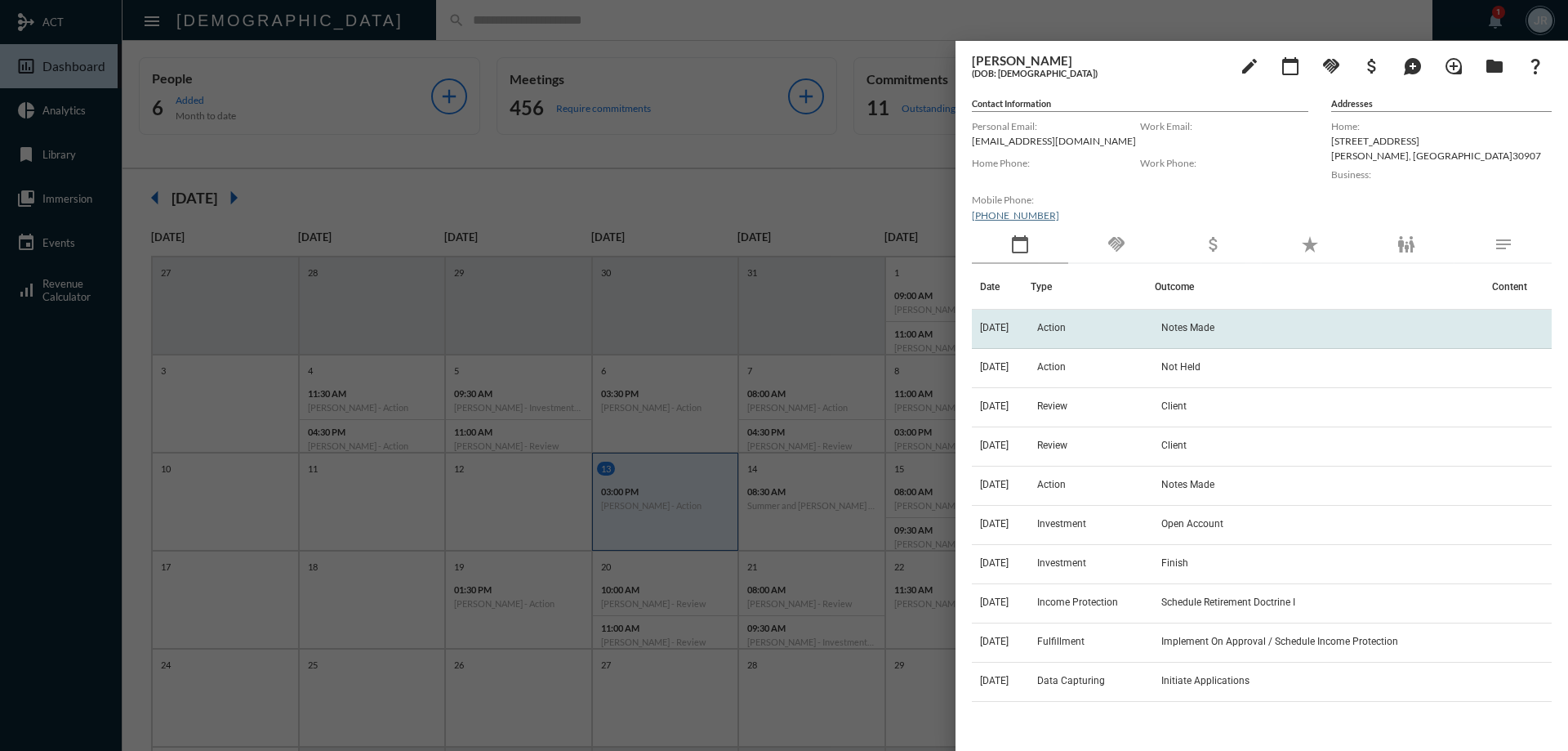
click at [1057, 327] on span "Action" at bounding box center [1051, 327] width 29 height 12
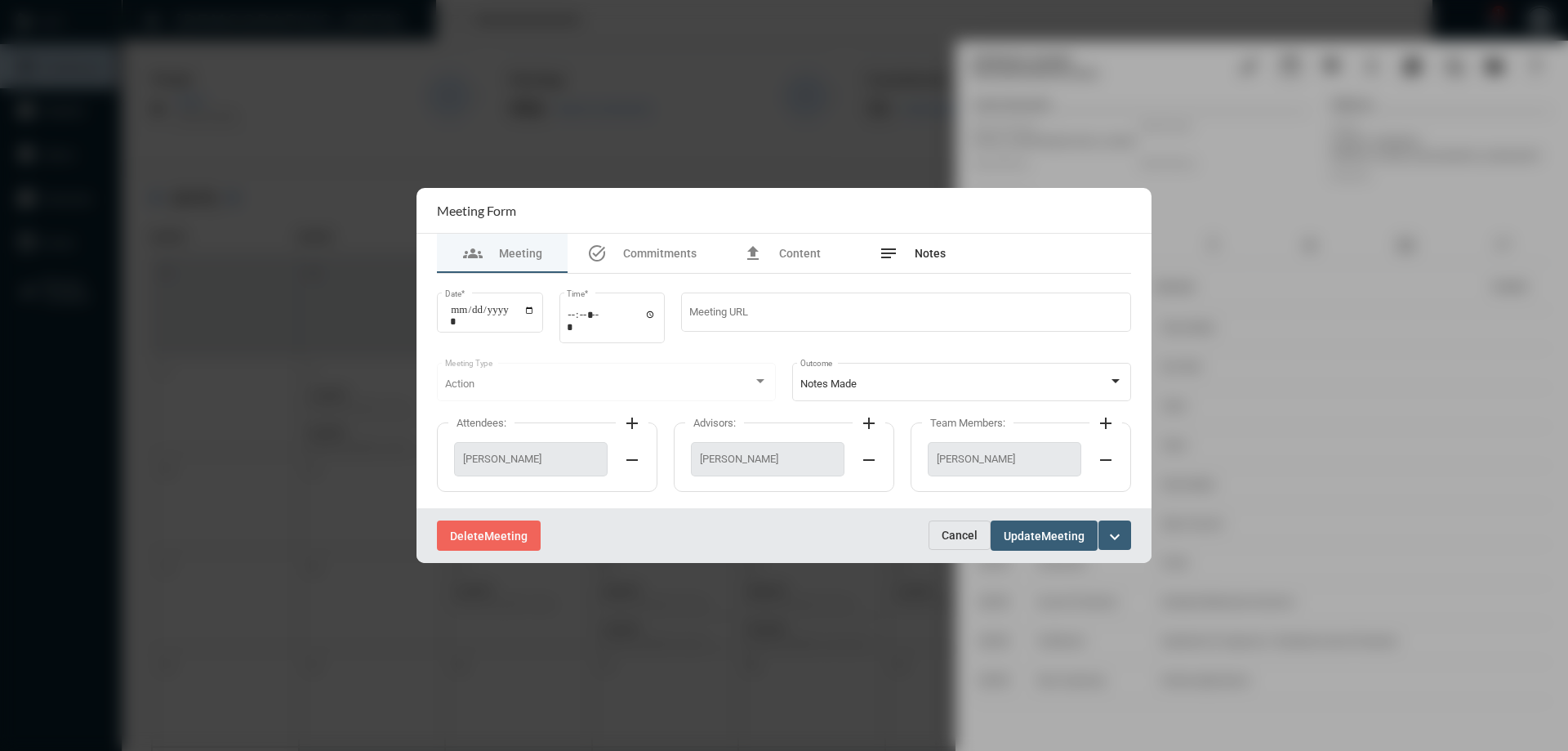
click at [922, 250] on span "Notes" at bounding box center [930, 253] width 31 height 13
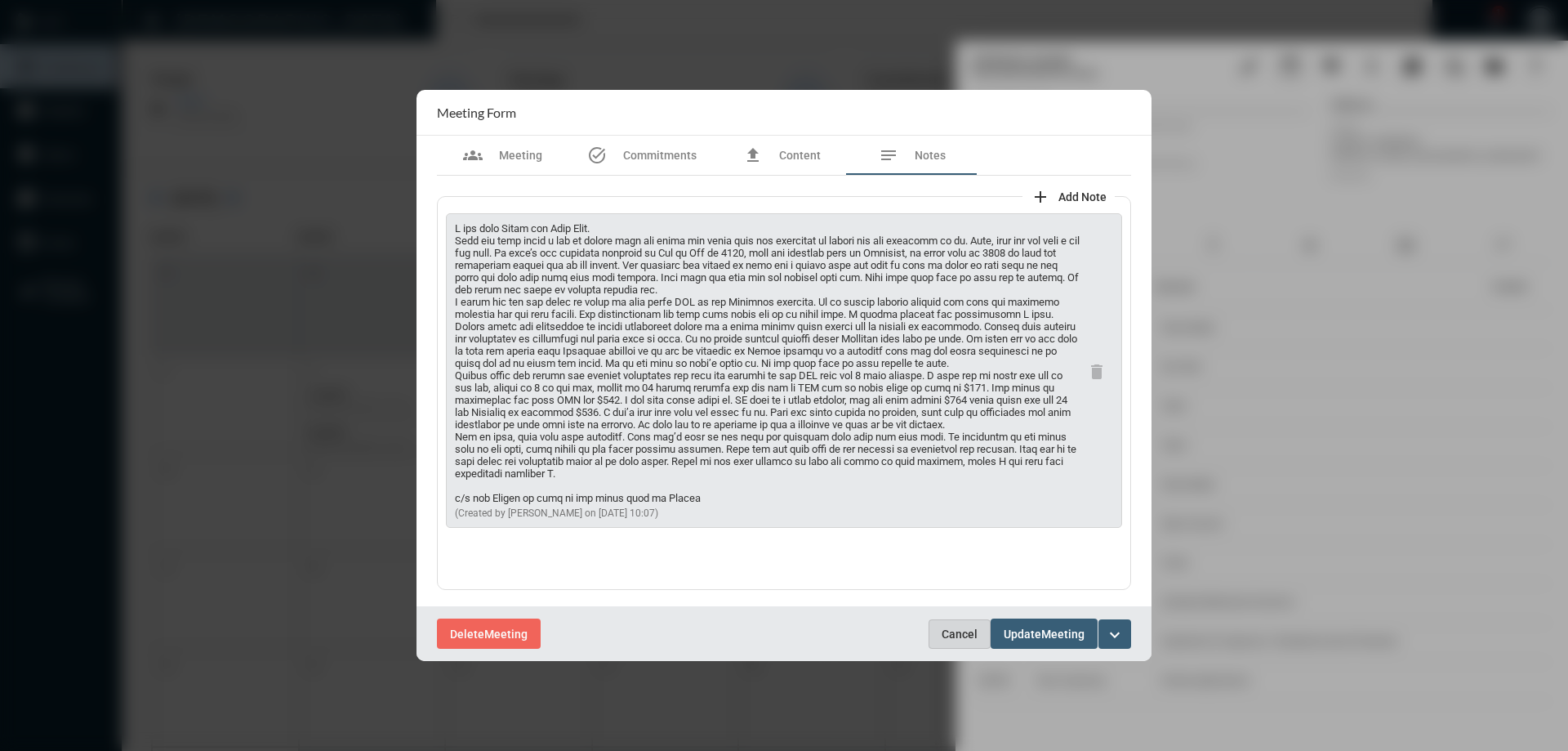
click at [969, 634] on span "Cancel" at bounding box center [959, 634] width 35 height 13
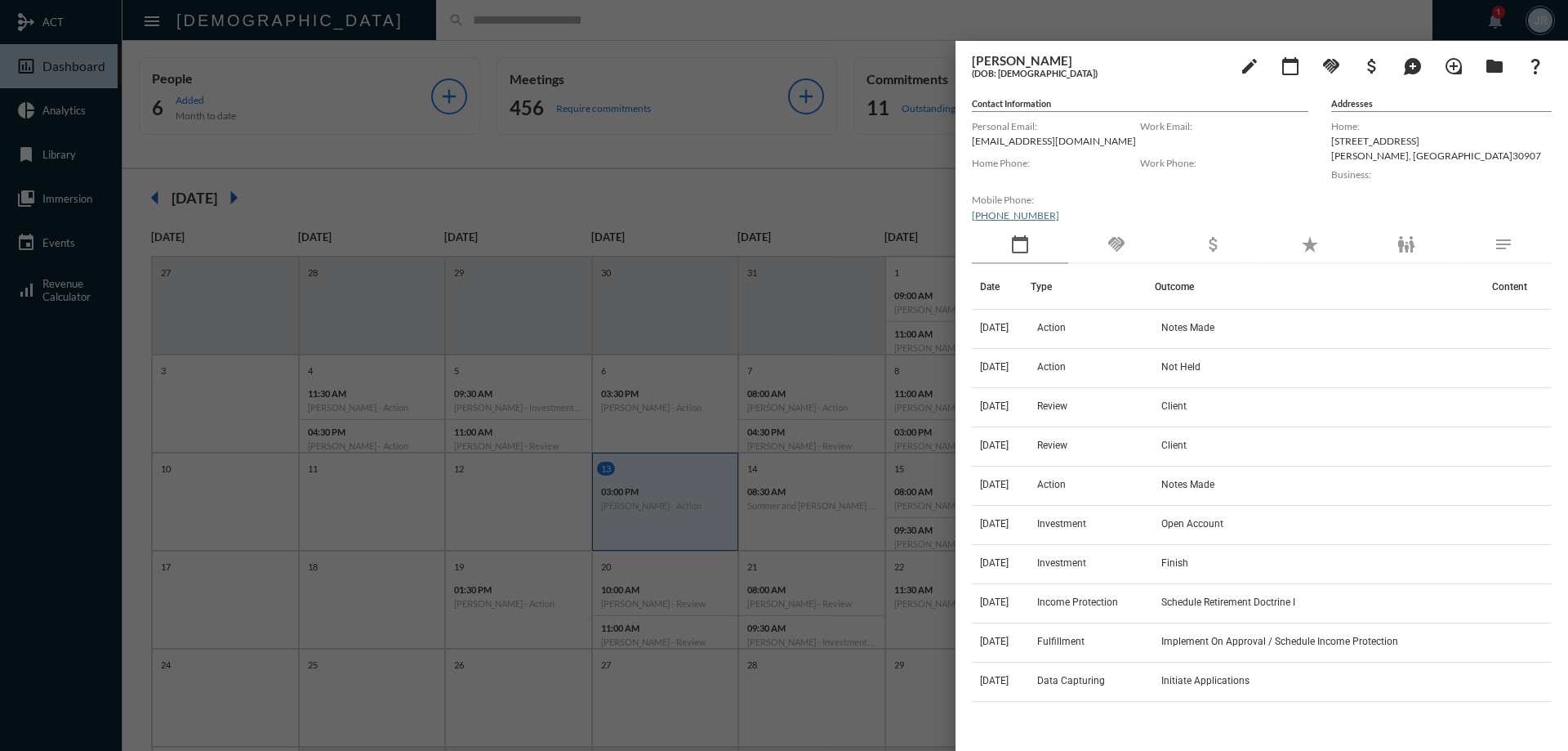
click at [541, 27] on div at bounding box center [784, 375] width 1568 height 751
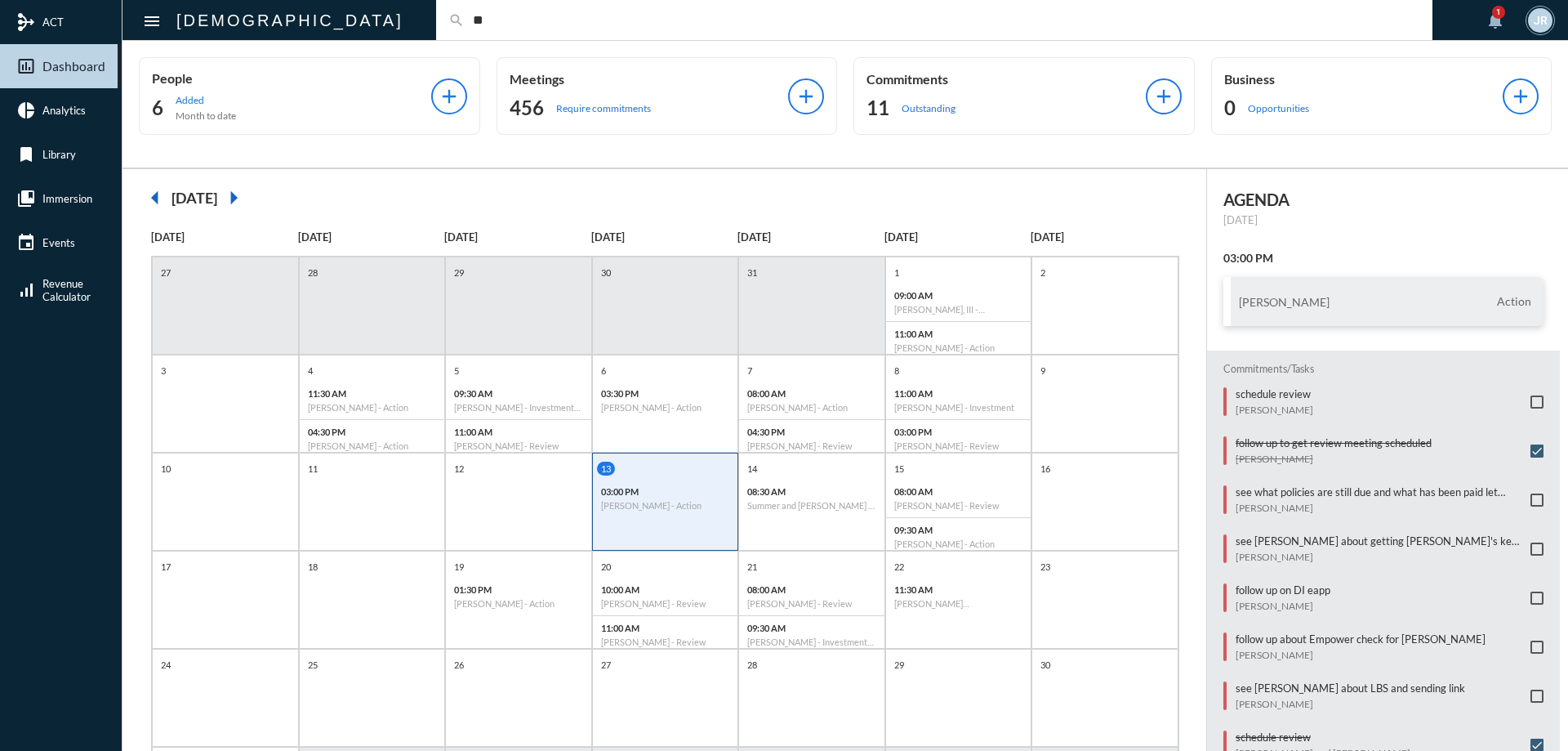
type input "*"
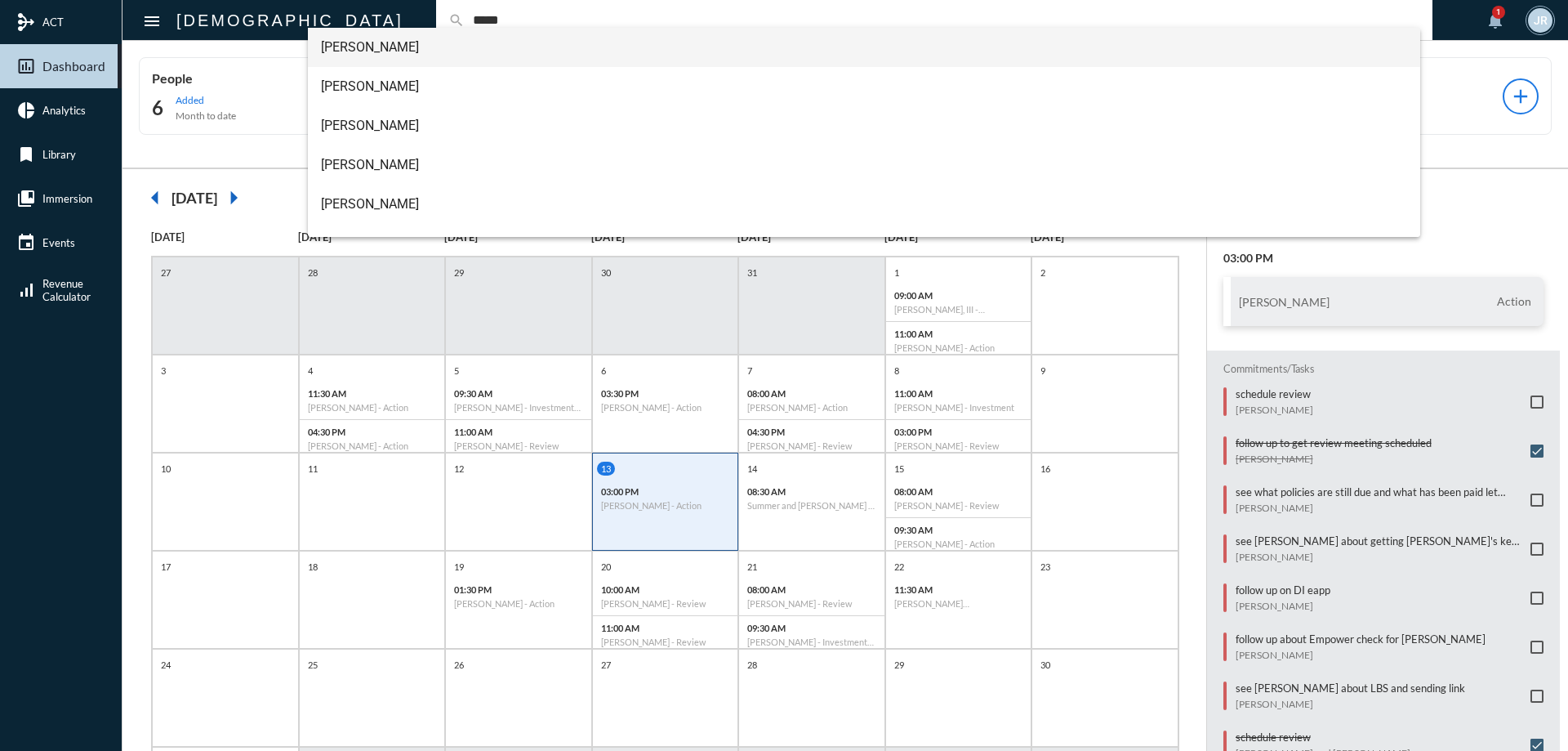
type input "*****"
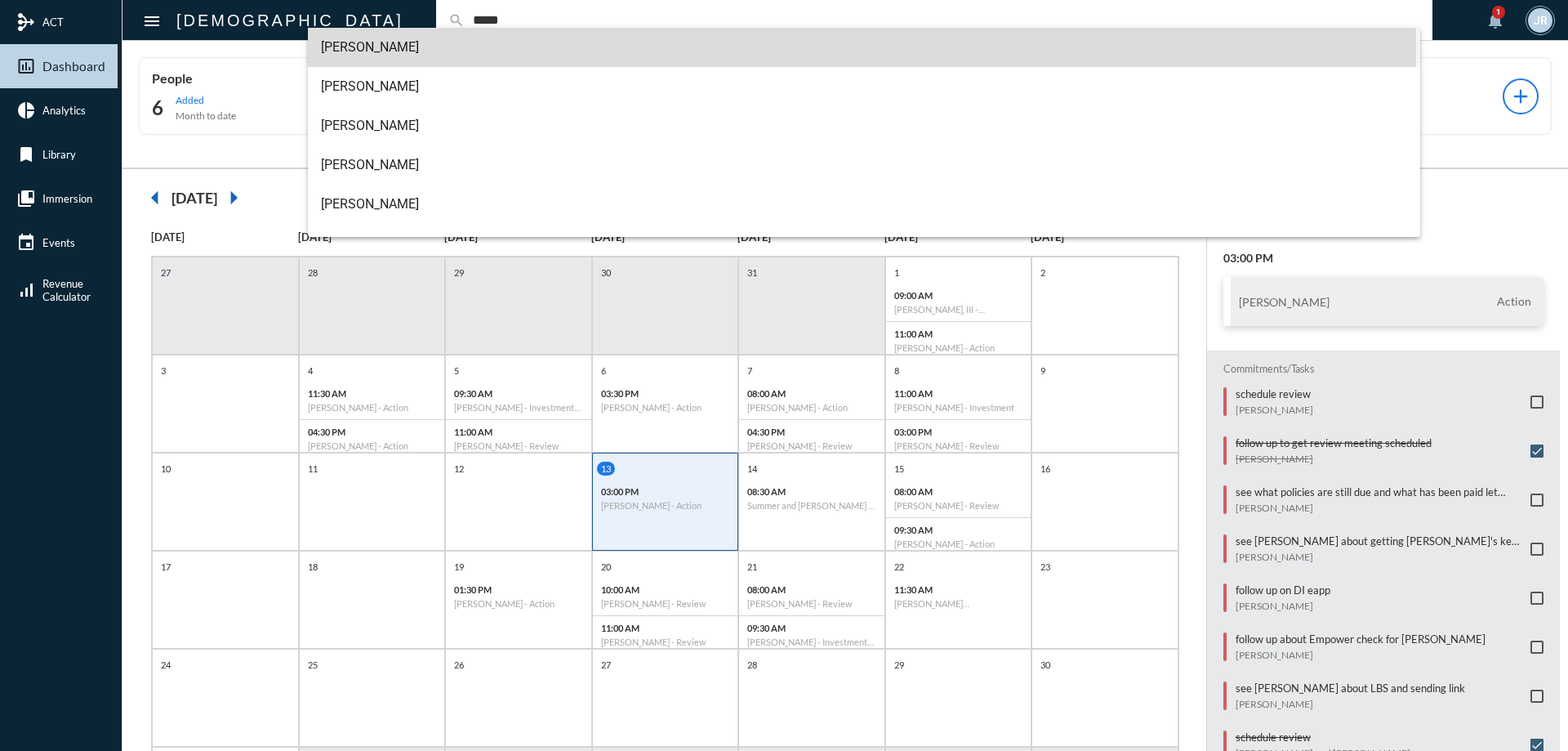
click at [404, 52] on span "Susan Boyer" at bounding box center [864, 47] width 1087 height 39
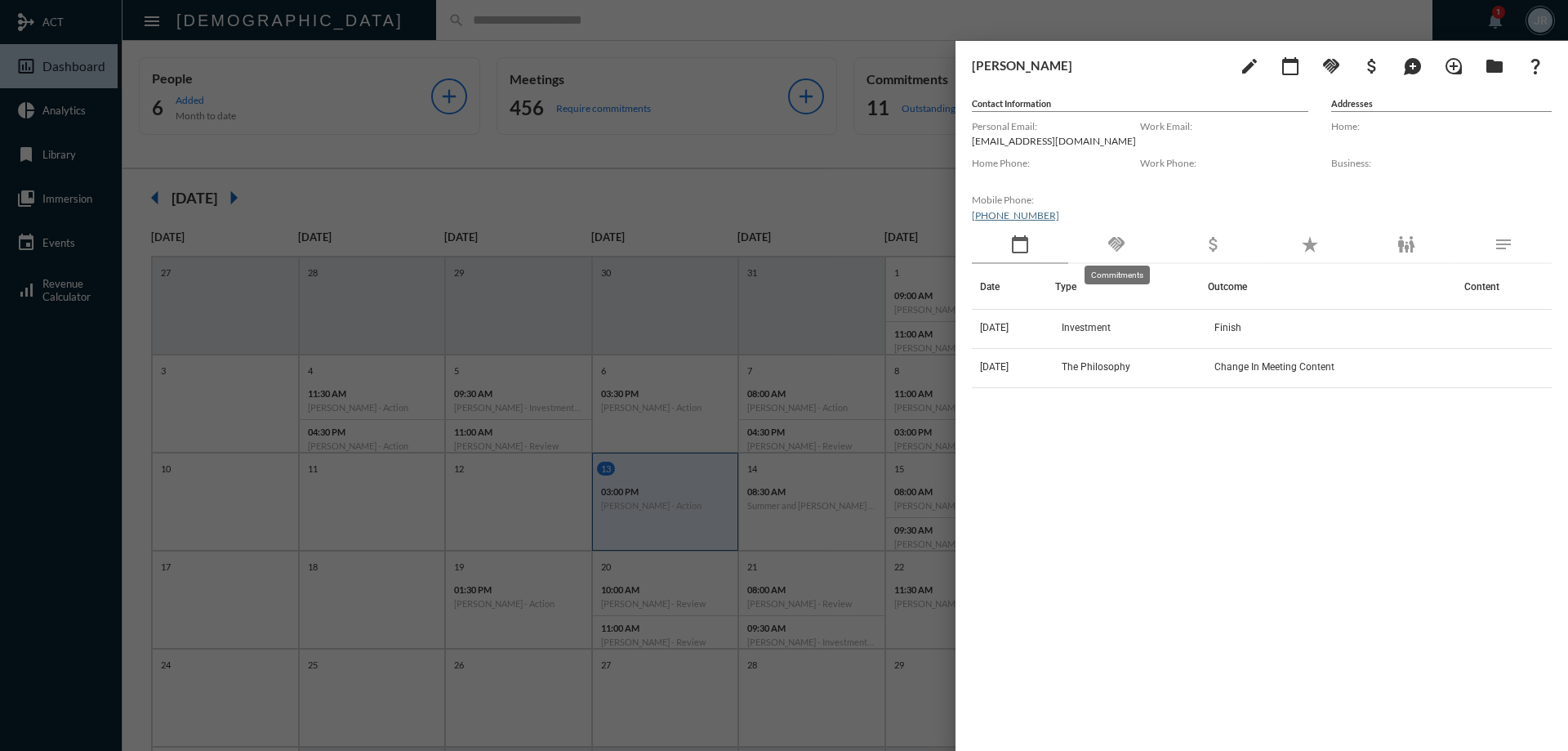
click at [1119, 246] on mat-icon "handshake" at bounding box center [1116, 244] width 19 height 19
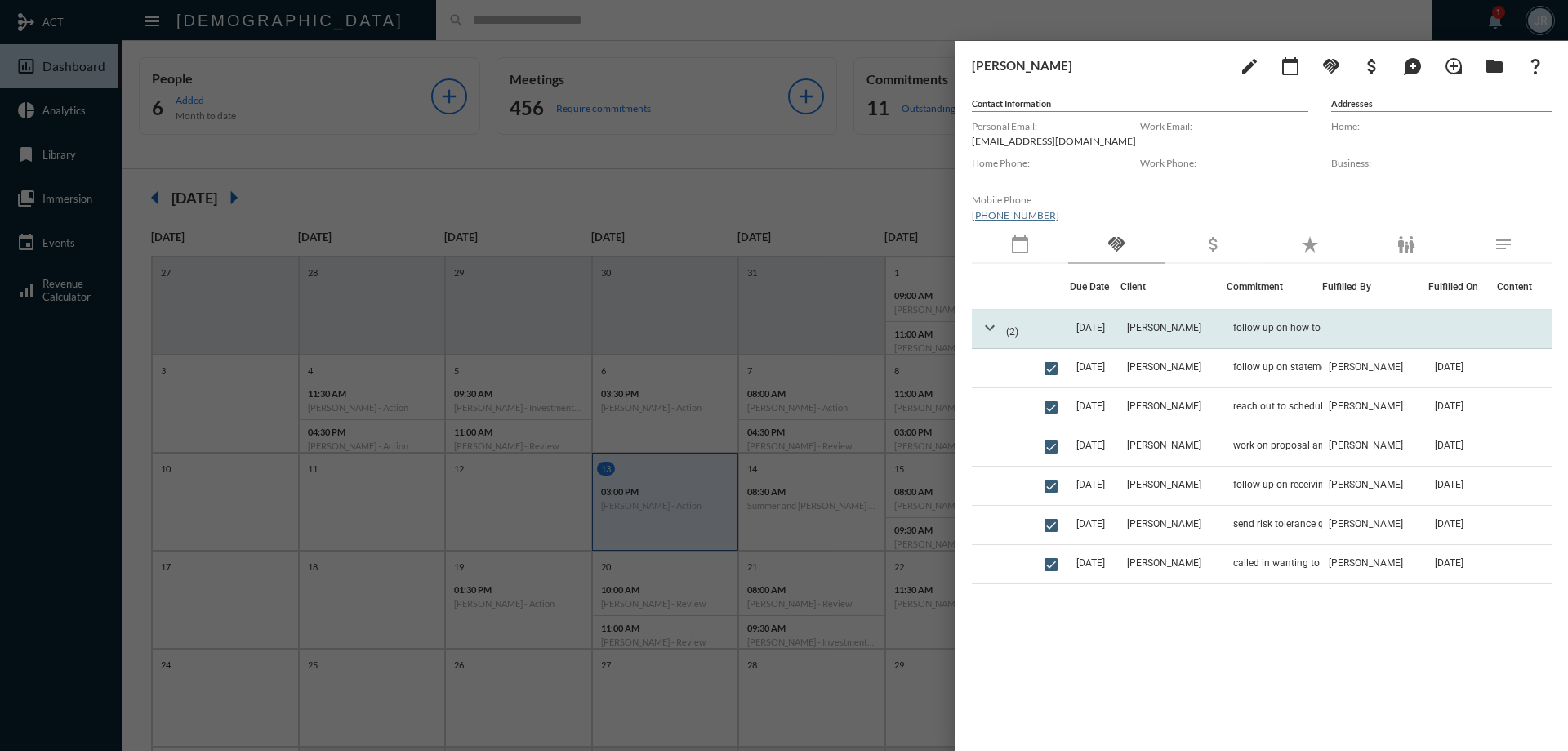
click at [990, 329] on mat-icon "expand_more" at bounding box center [990, 327] width 19 height 19
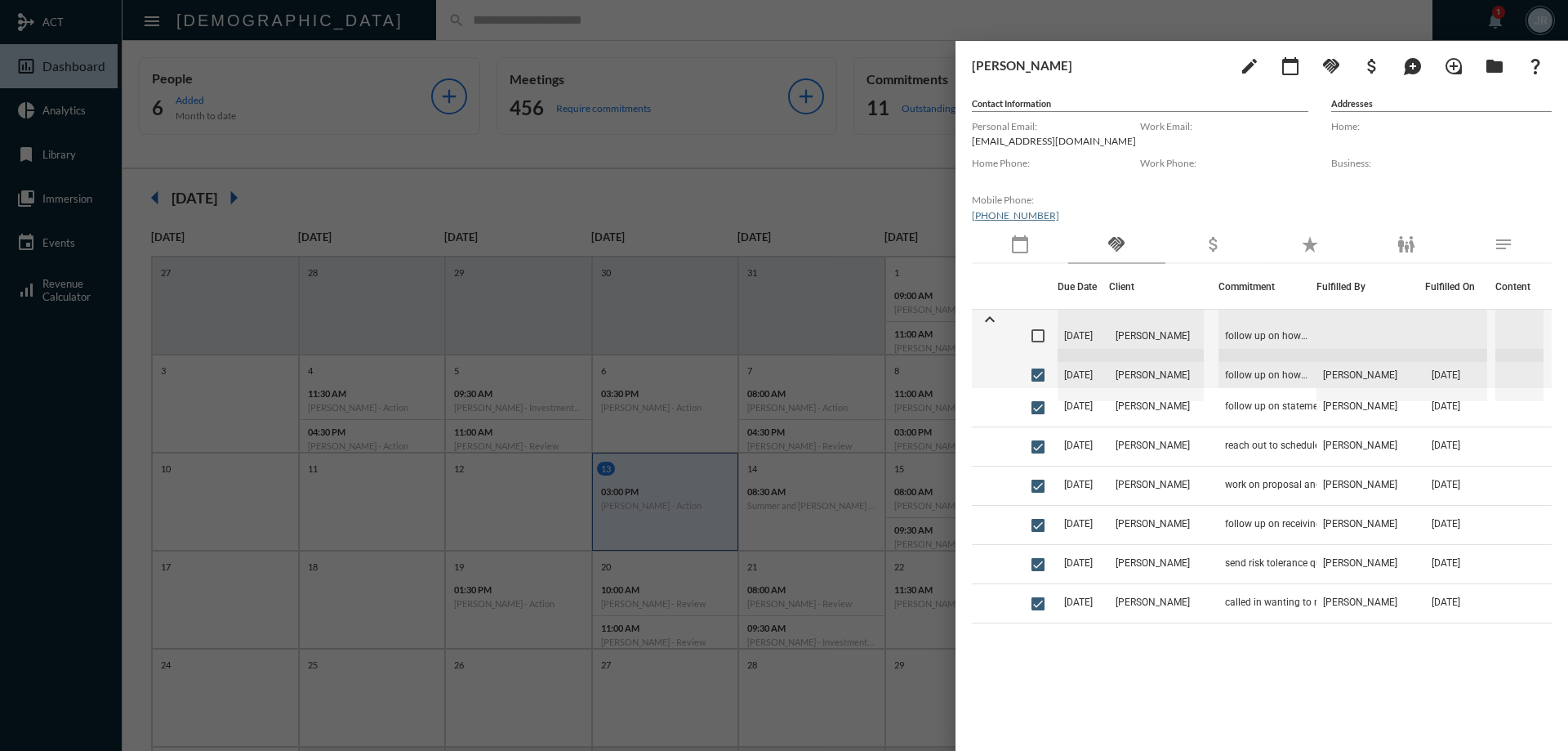
click at [720, 32] on div at bounding box center [784, 375] width 1568 height 751
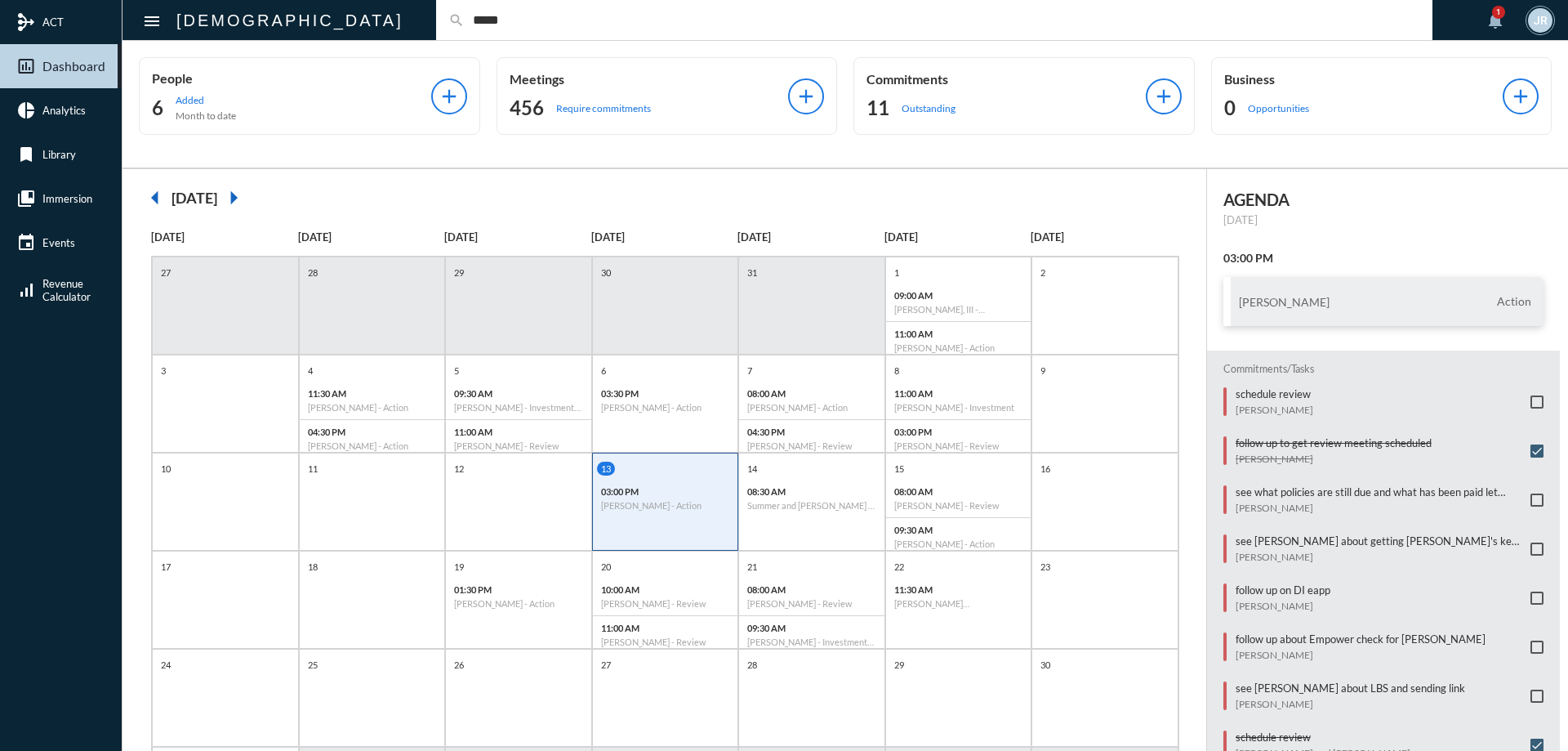
type input "******"
click at [464, 24] on input "******" at bounding box center [942, 20] width 955 height 13
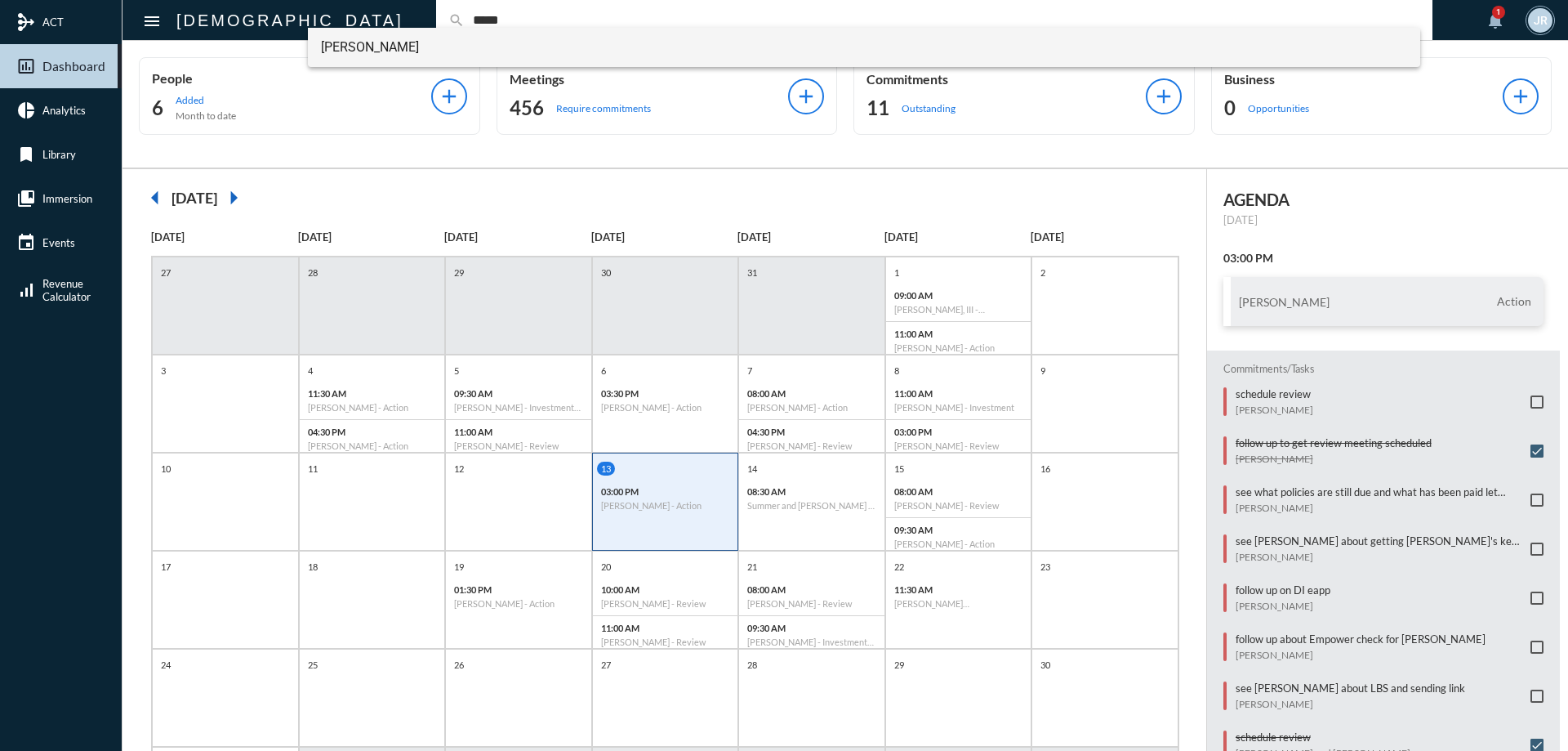
type input "*****"
click at [384, 35] on span "Susan Boyer" at bounding box center [864, 47] width 1087 height 39
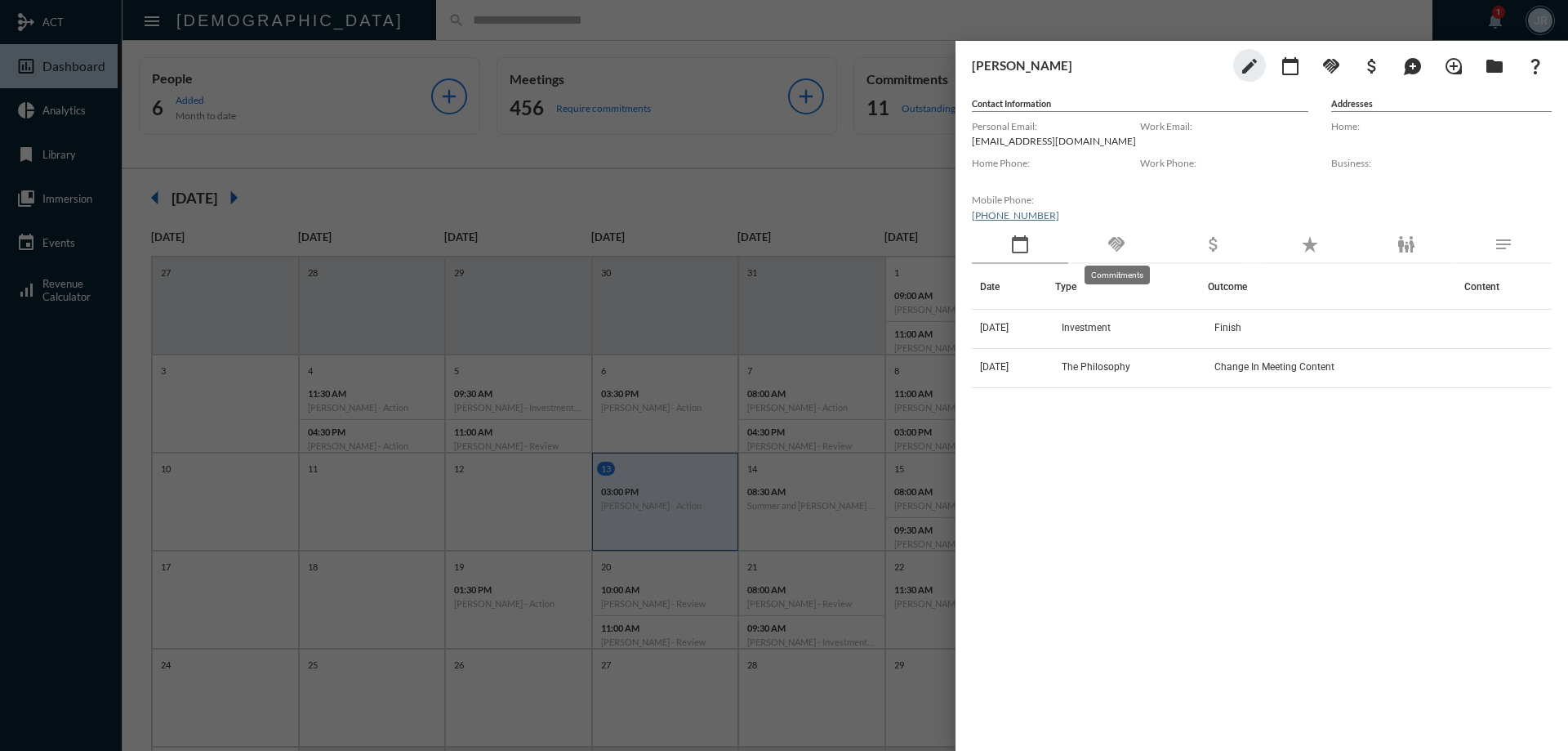
click at [1112, 239] on mat-icon "handshake" at bounding box center [1116, 244] width 19 height 19
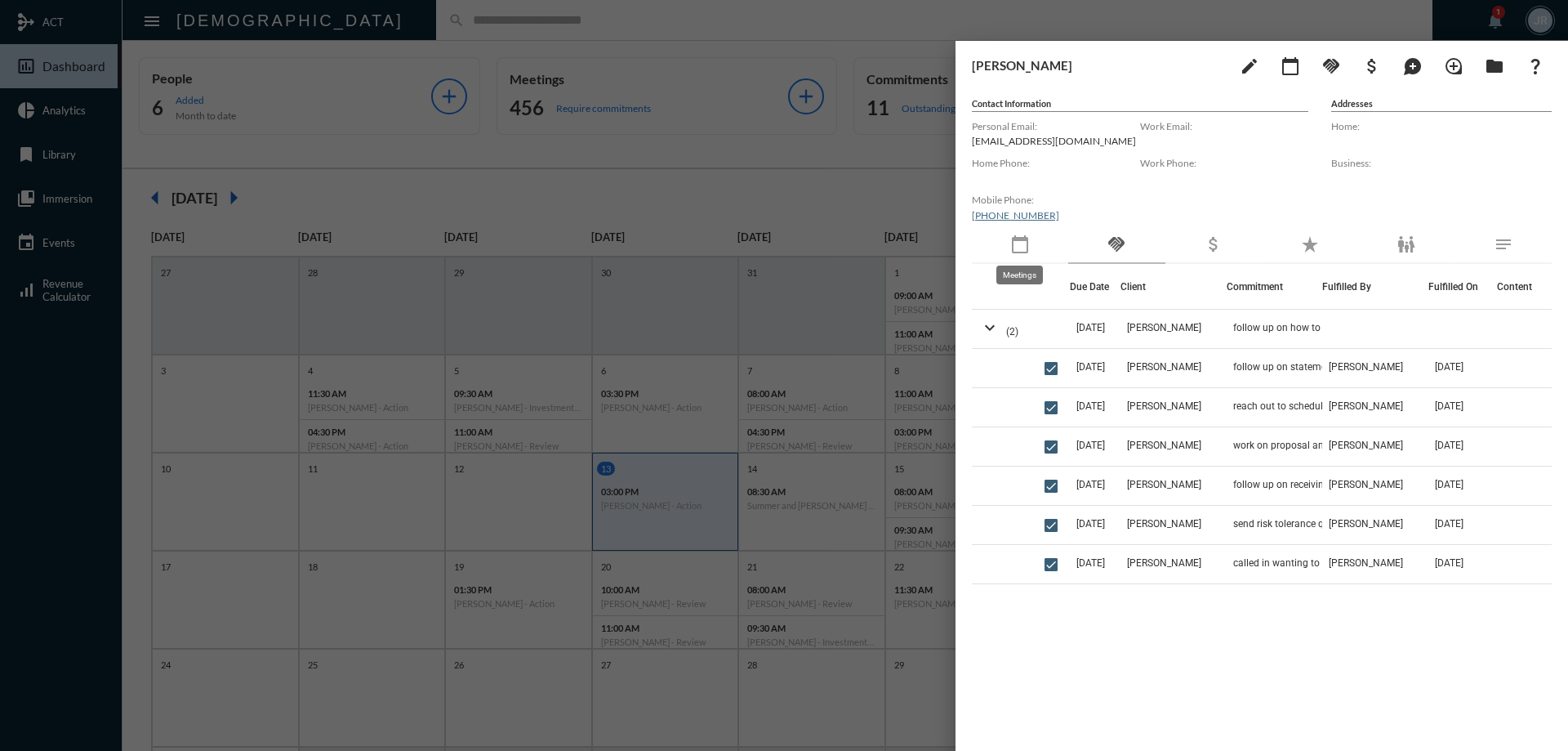
click at [1015, 252] on mat-icon "calendar_today" at bounding box center [1019, 244] width 19 height 19
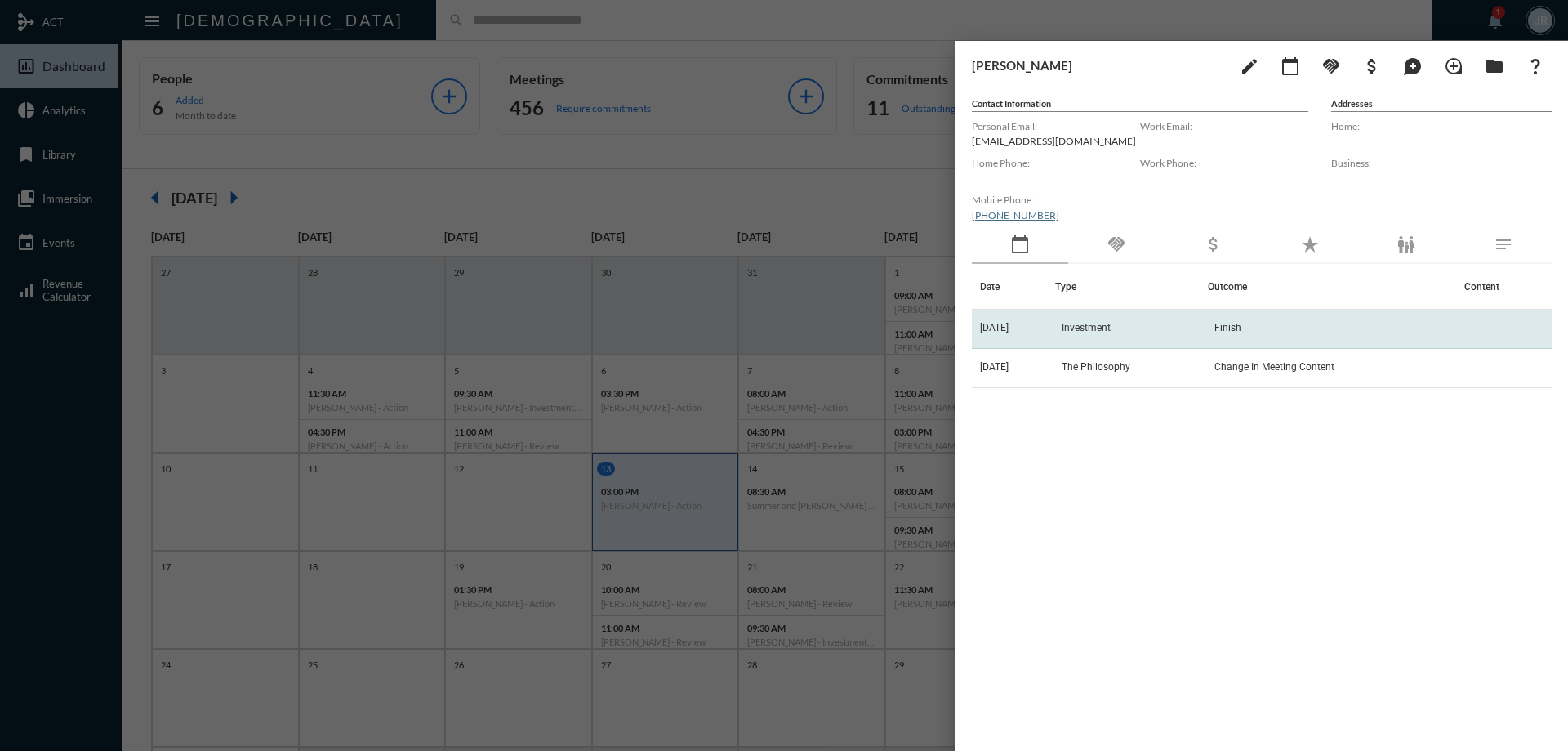
click at [1026, 315] on td "[DATE]" at bounding box center [1013, 329] width 83 height 39
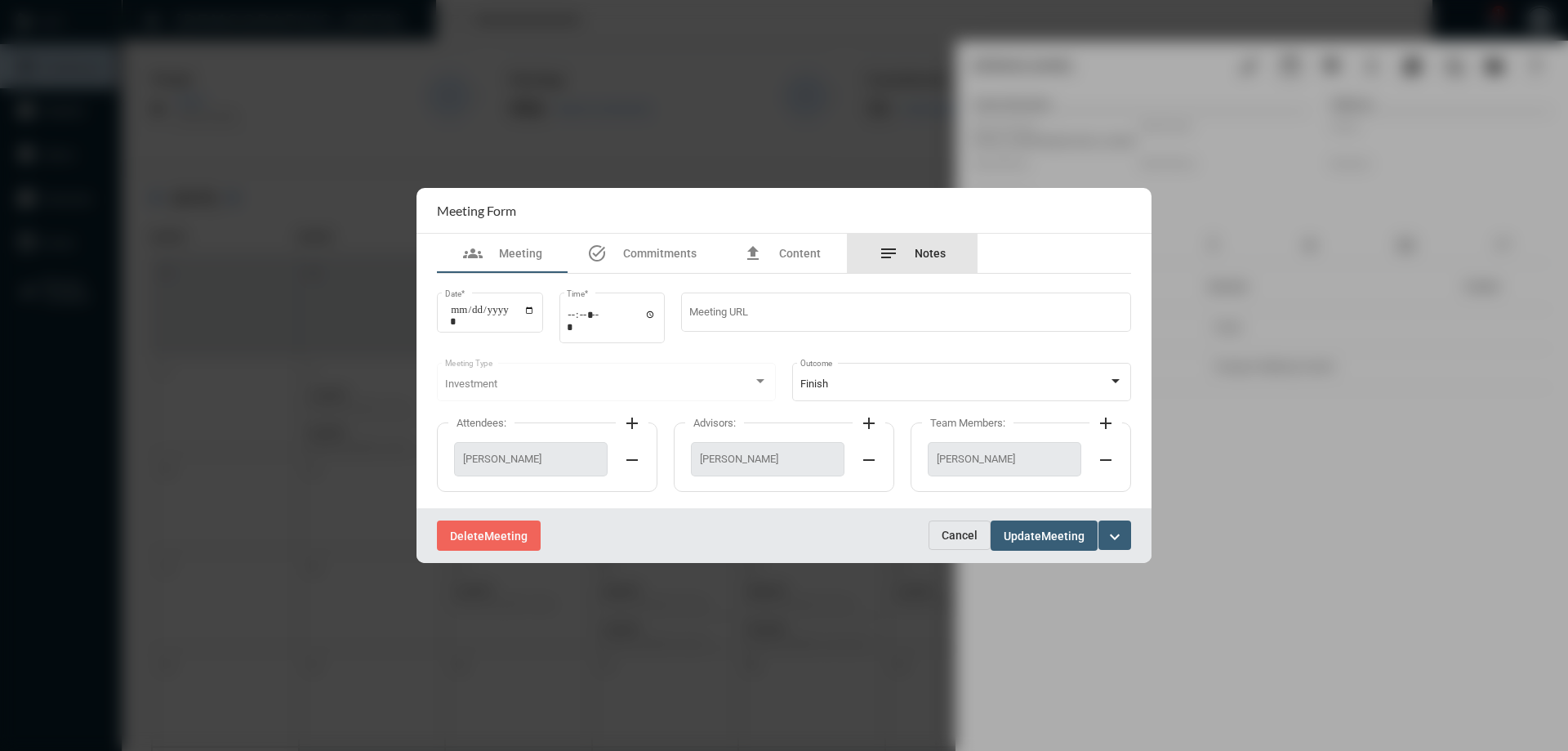
click at [954, 250] on div "notes Notes" at bounding box center [912, 253] width 130 height 39
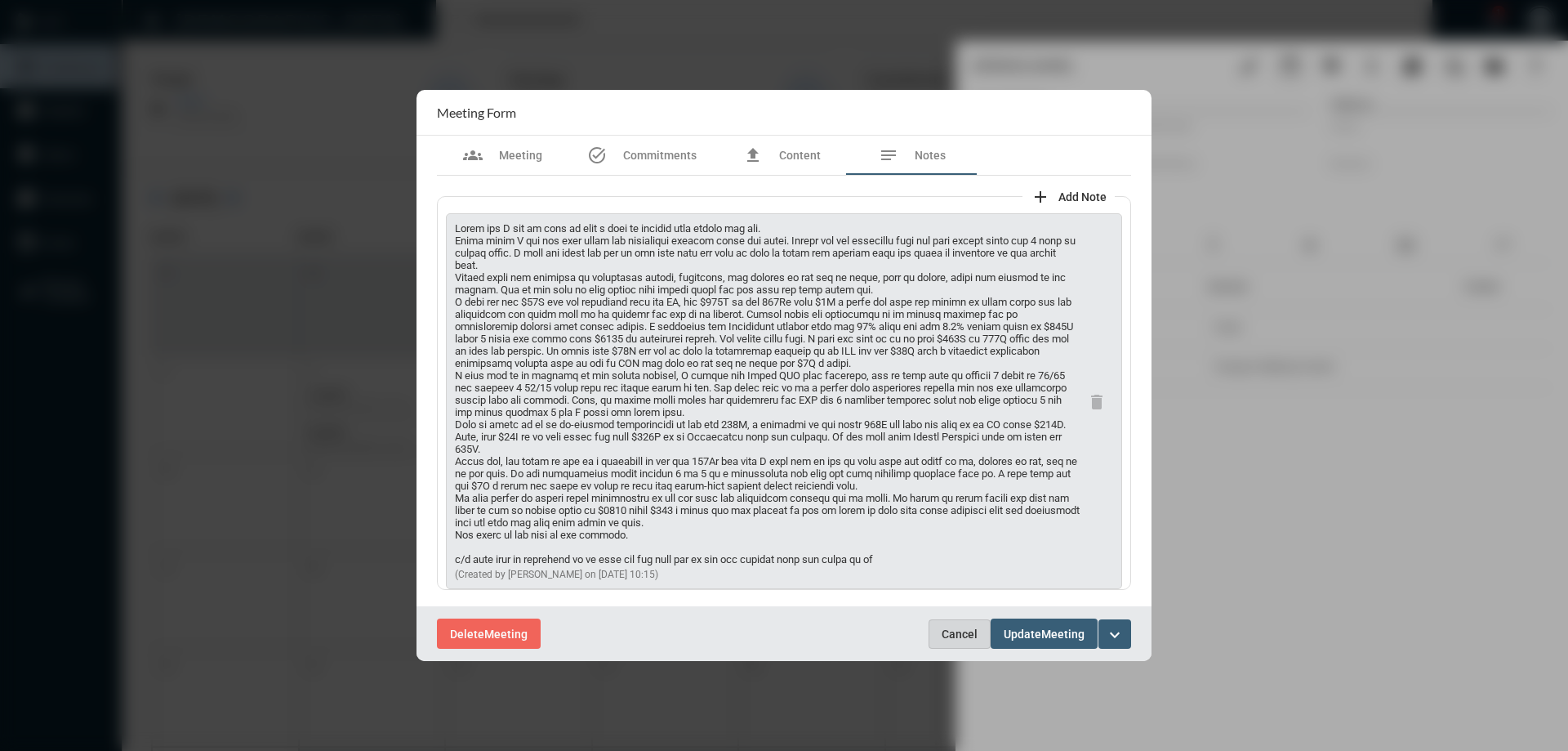
click at [959, 622] on button "Cancel" at bounding box center [959, 633] width 62 height 30
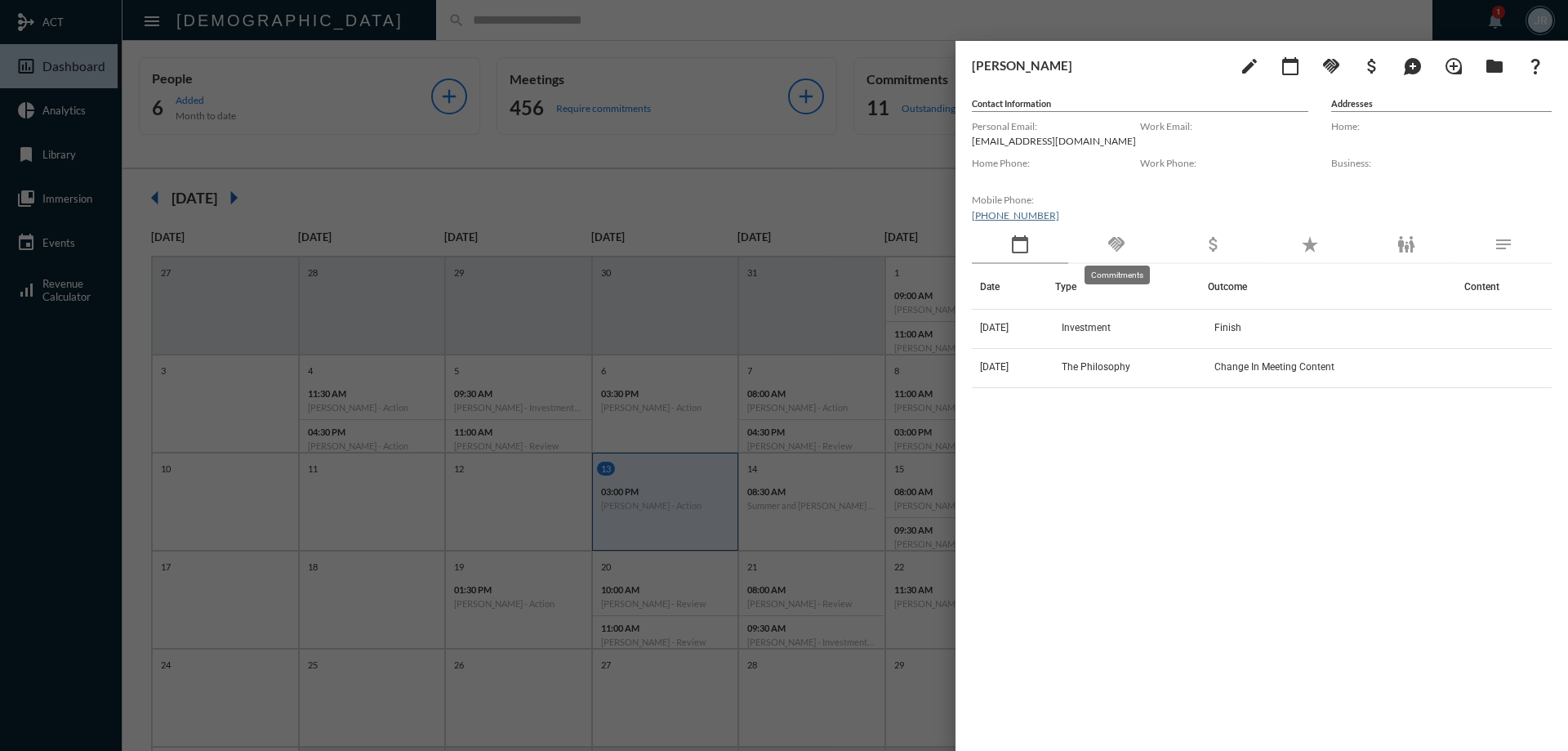
click at [1110, 246] on mat-icon "handshake" at bounding box center [1116, 244] width 19 height 19
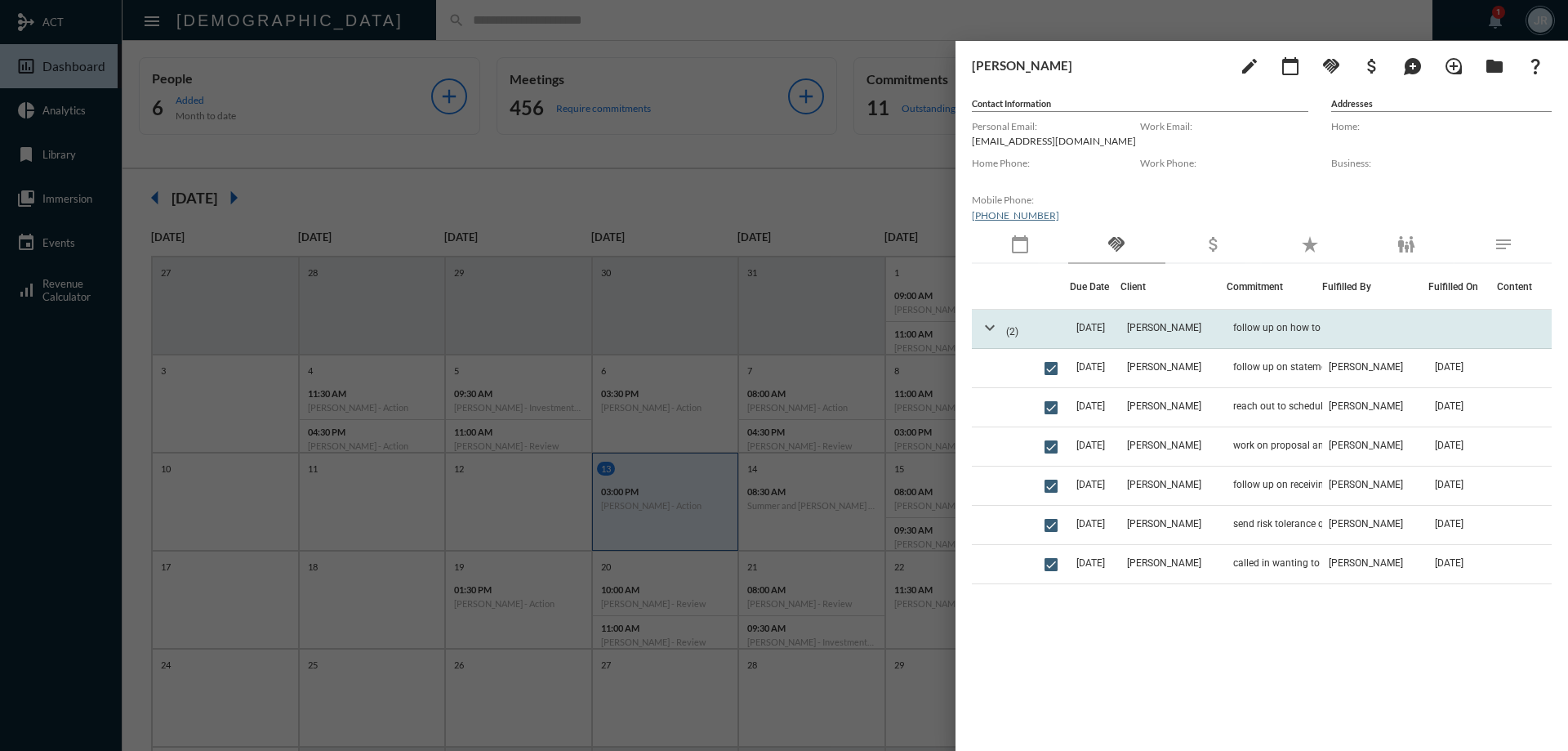
click at [985, 332] on mat-icon "expand_more" at bounding box center [990, 327] width 19 height 19
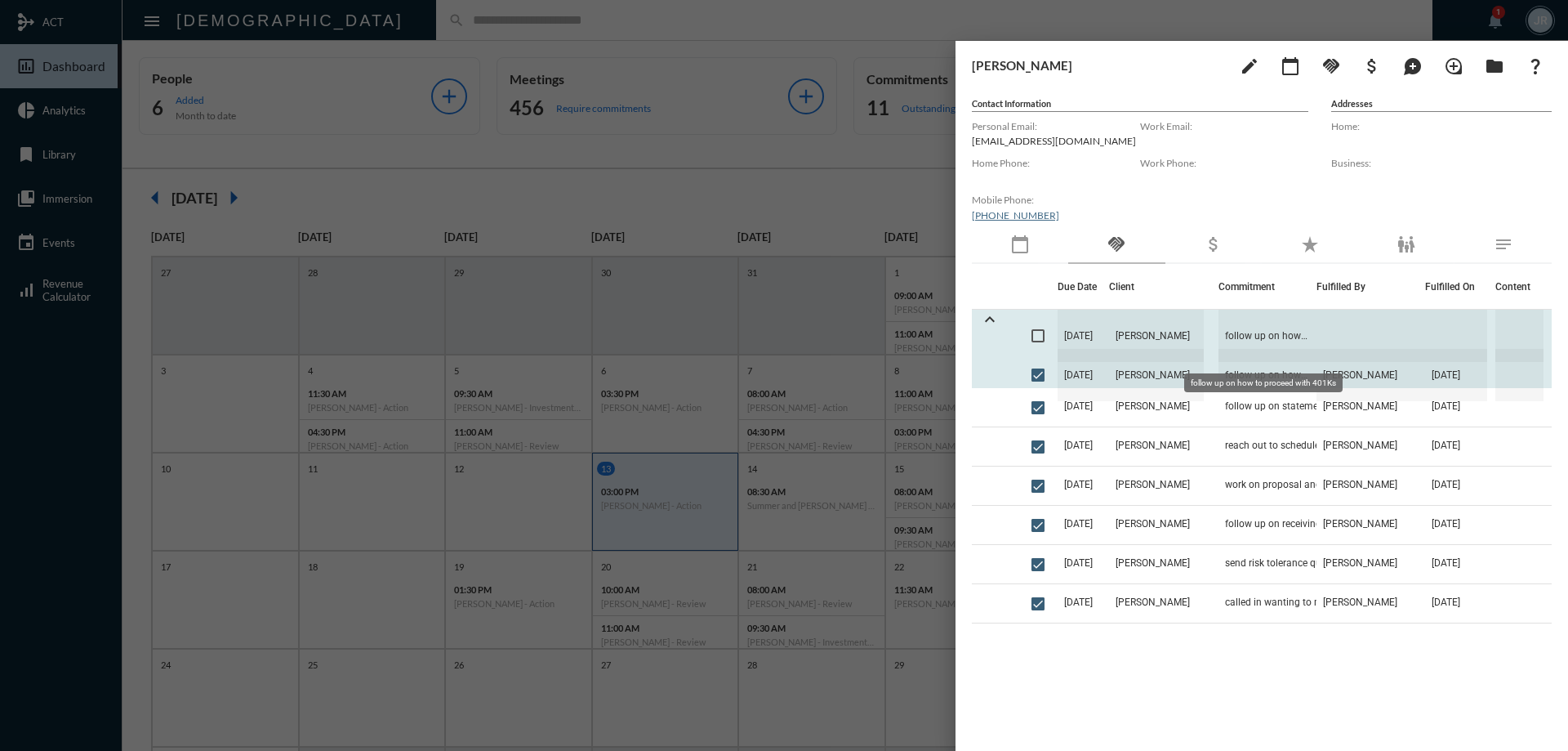
click at [1263, 325] on span "follow up on how to proceed with 401Ks" at bounding box center [1267, 336] width 98 height 52
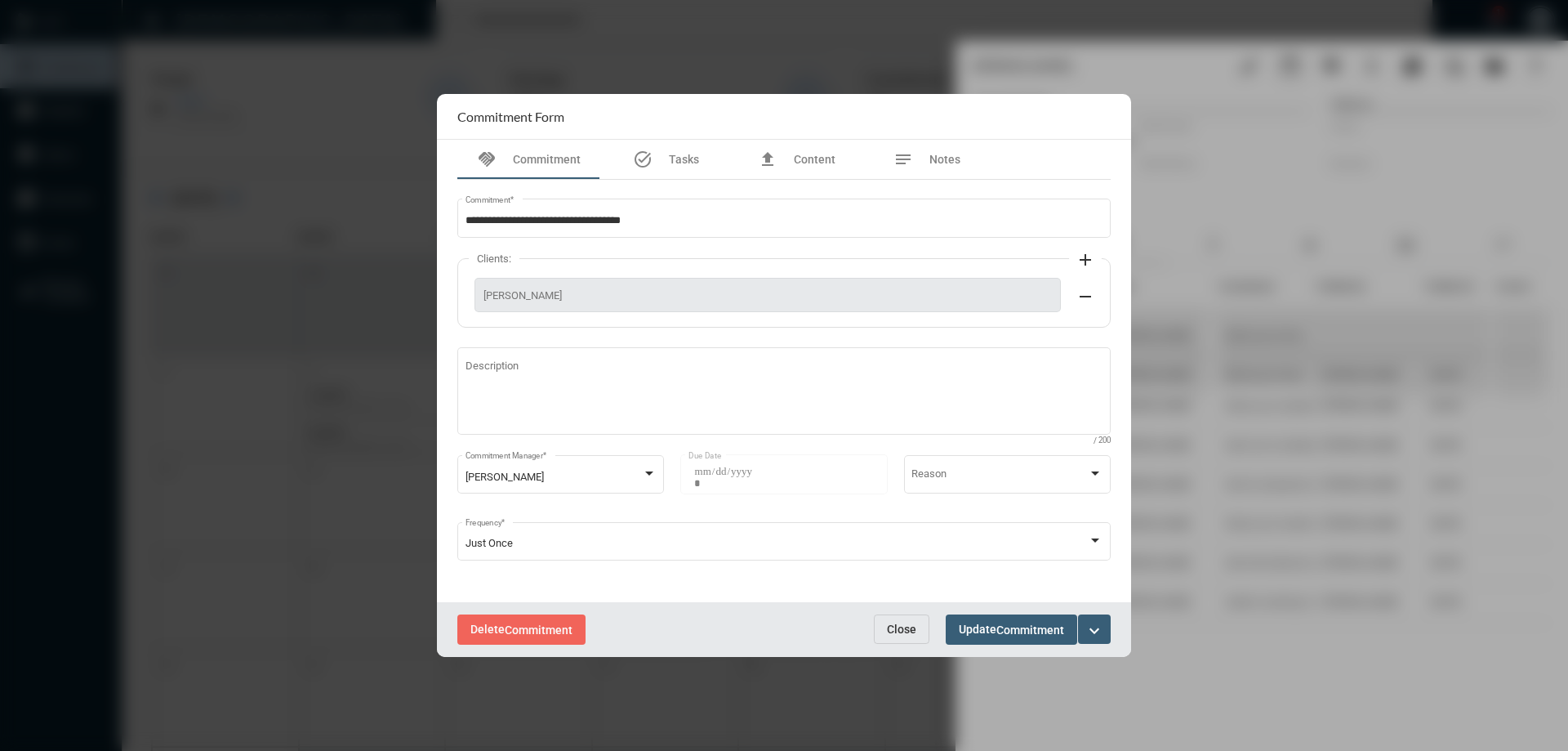
click at [899, 634] on span "Close" at bounding box center [901, 629] width 30 height 13
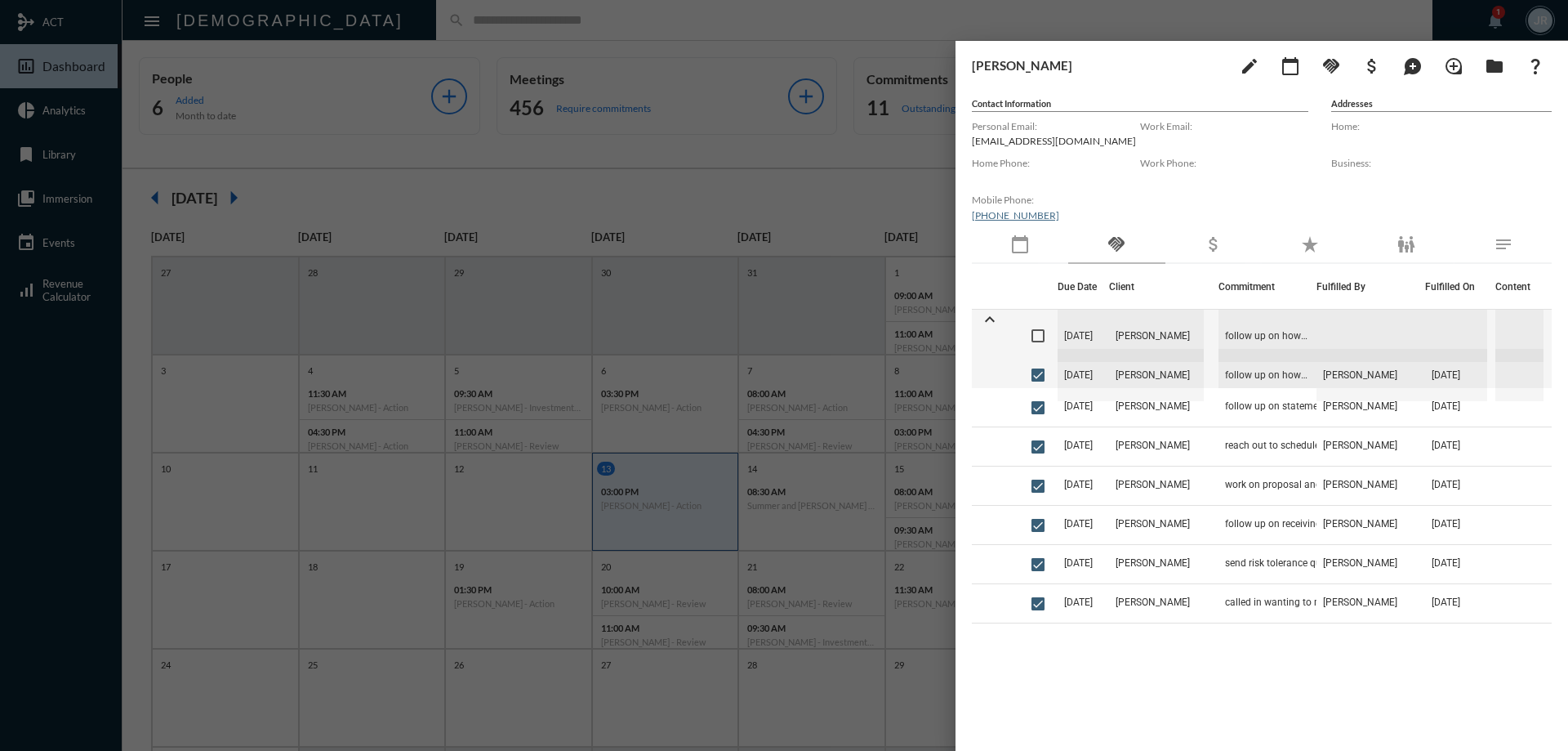
click at [417, 18] on div at bounding box center [784, 375] width 1568 height 751
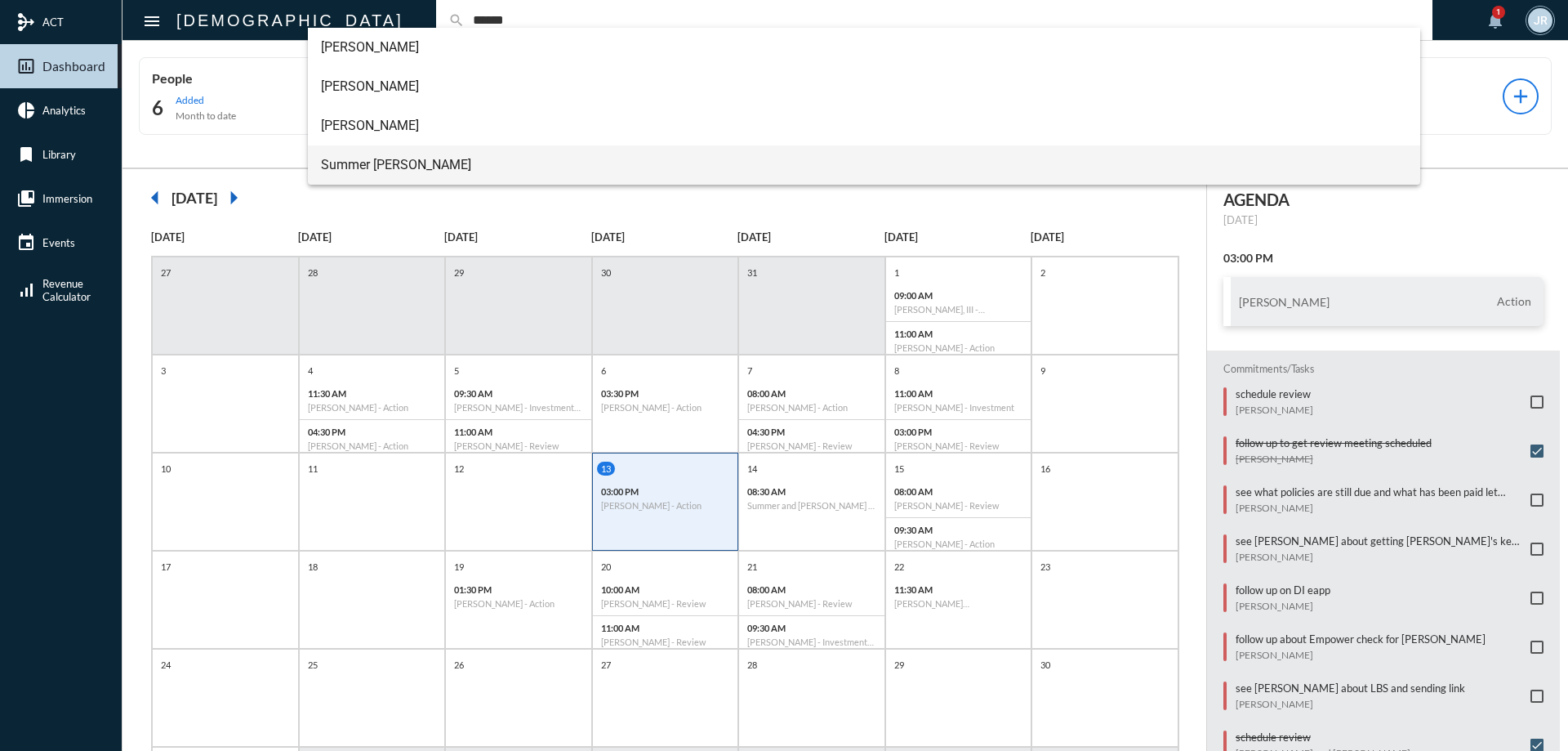
type input "******"
click at [363, 160] on span "Summer [PERSON_NAME]" at bounding box center [864, 165] width 1087 height 39
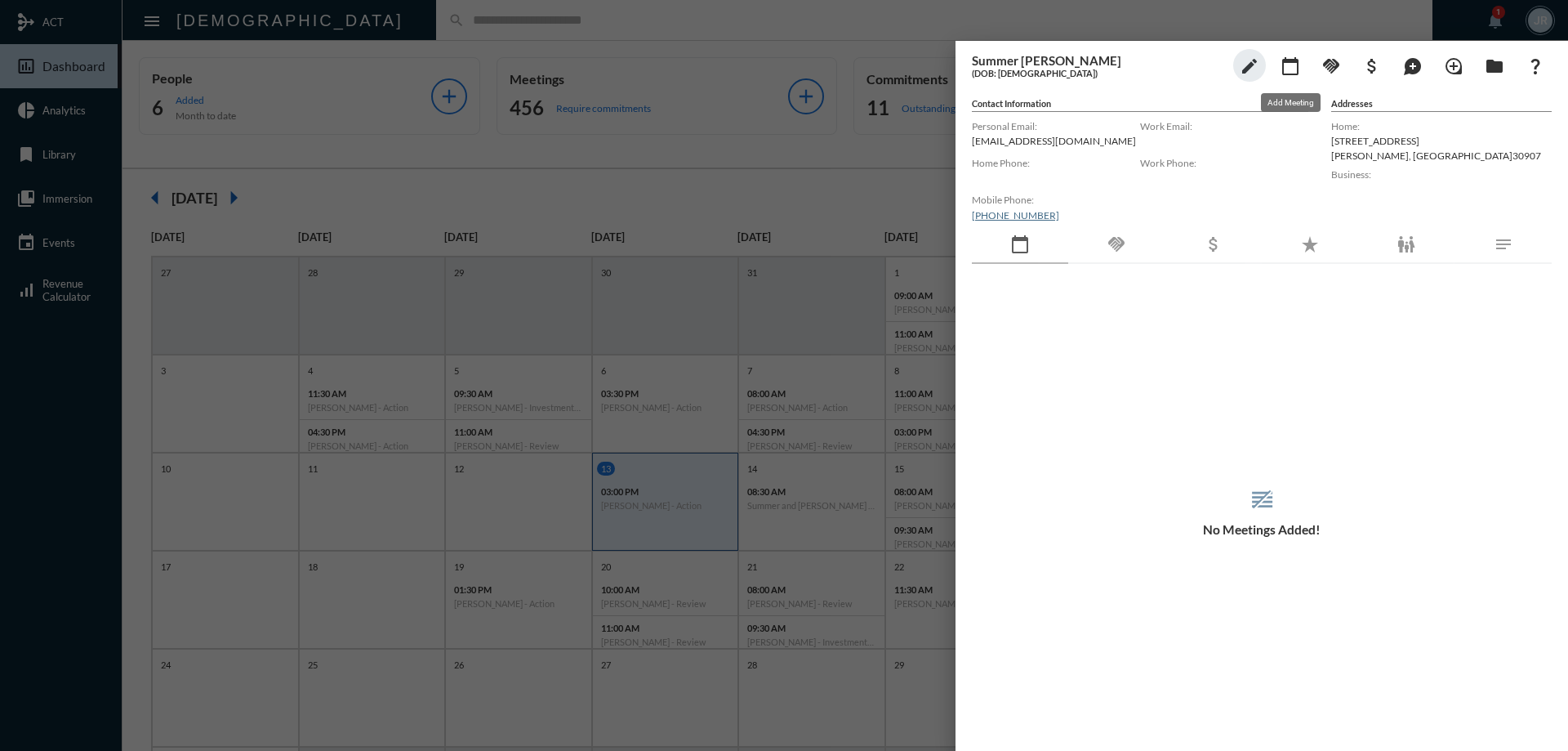
click at [1294, 67] on mat-icon "calendar_today" at bounding box center [1290, 66] width 19 height 19
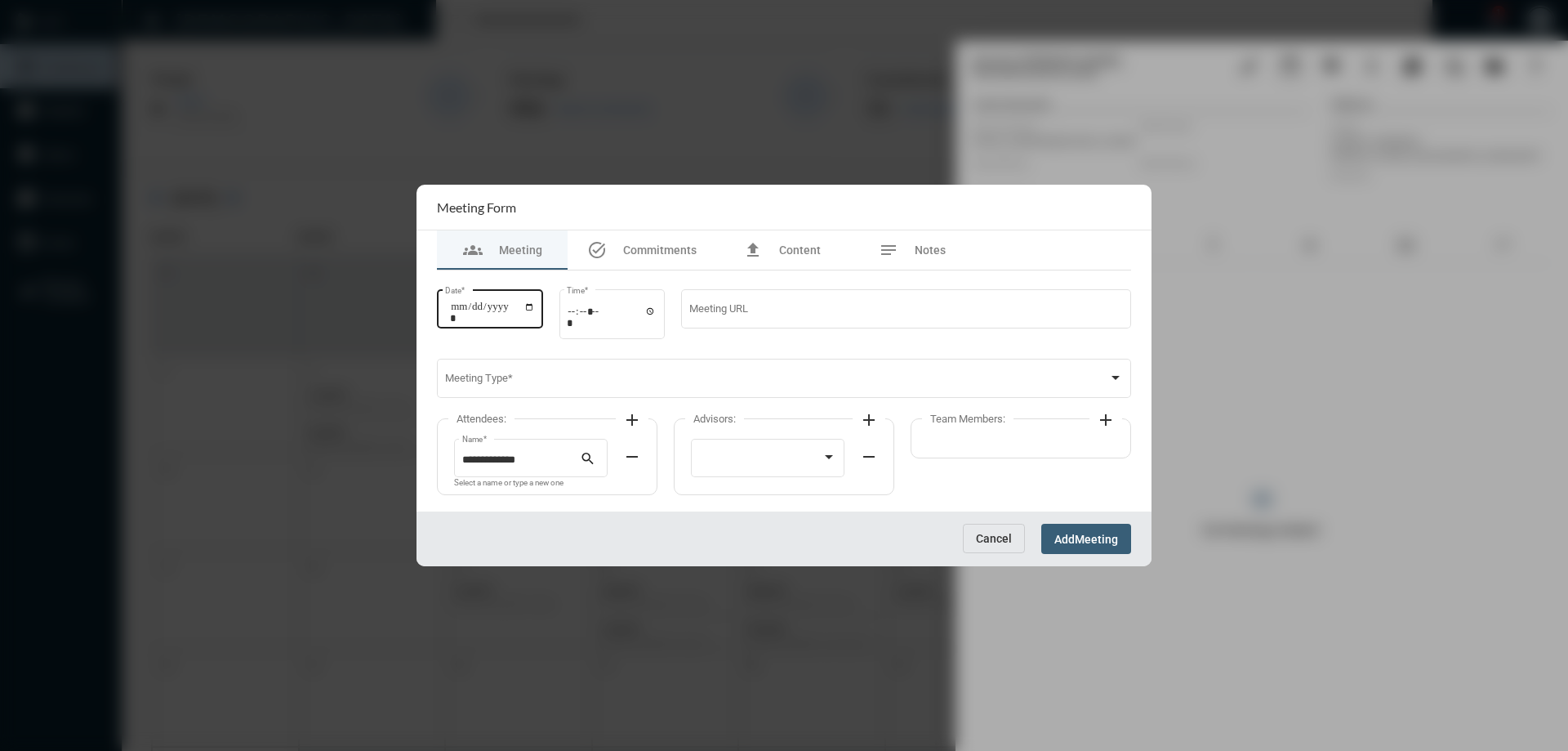
click at [535, 305] on input "Date *" at bounding box center [492, 312] width 85 height 23
type input "**********"
click at [655, 310] on input "Time *" at bounding box center [612, 317] width 90 height 24
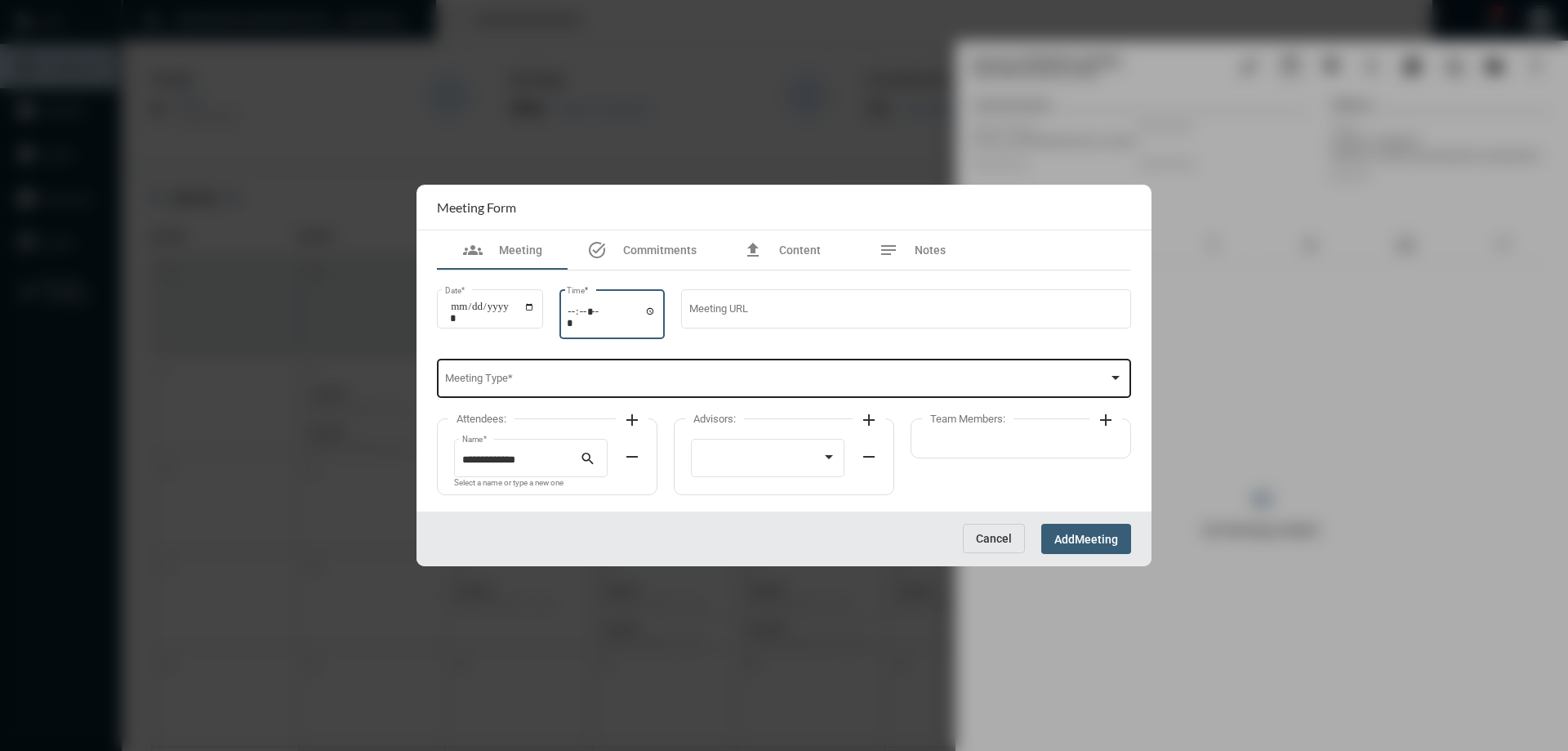
type input "*****"
click at [770, 370] on div "Meeting Type *" at bounding box center [784, 376] width 679 height 41
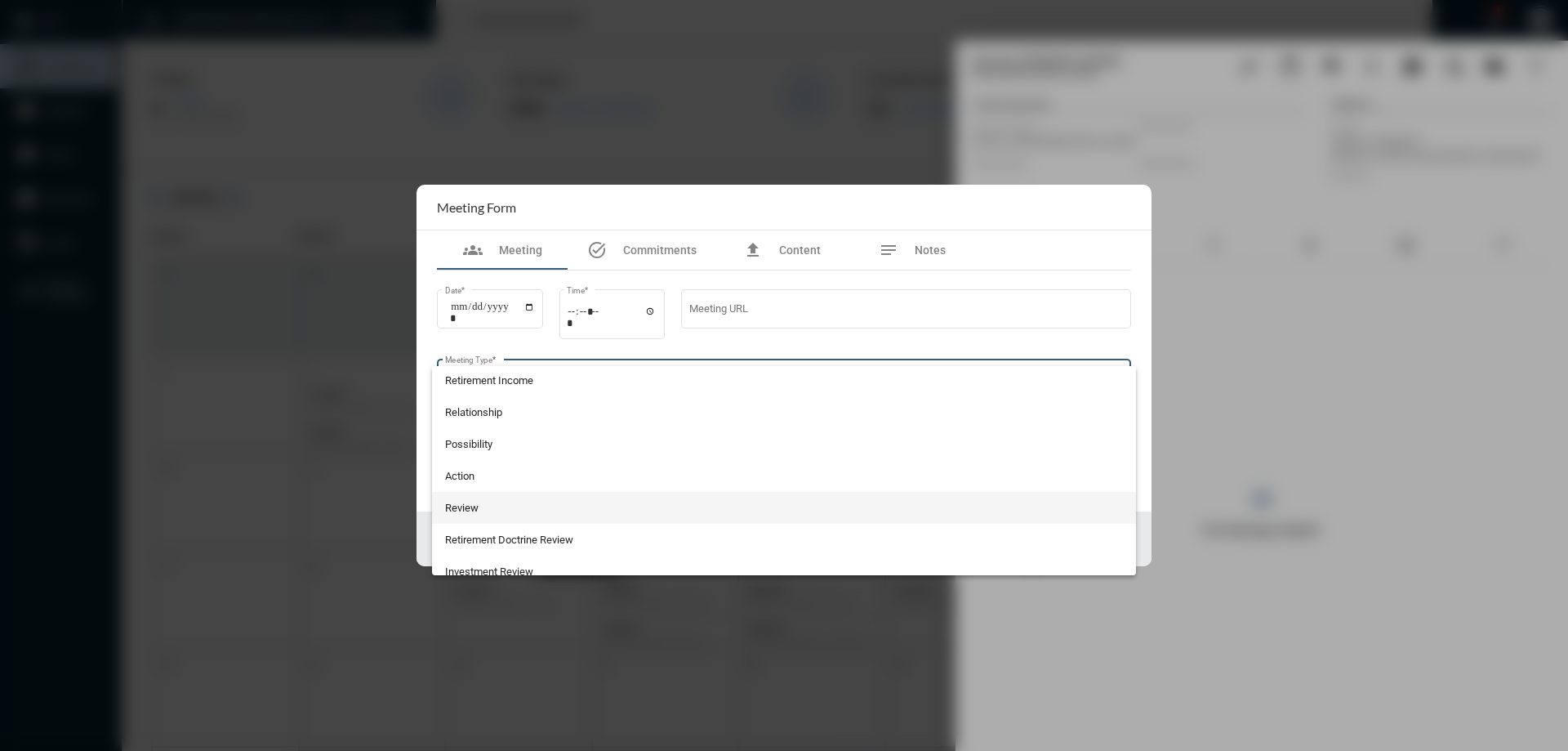
scroll to position [346, 0]
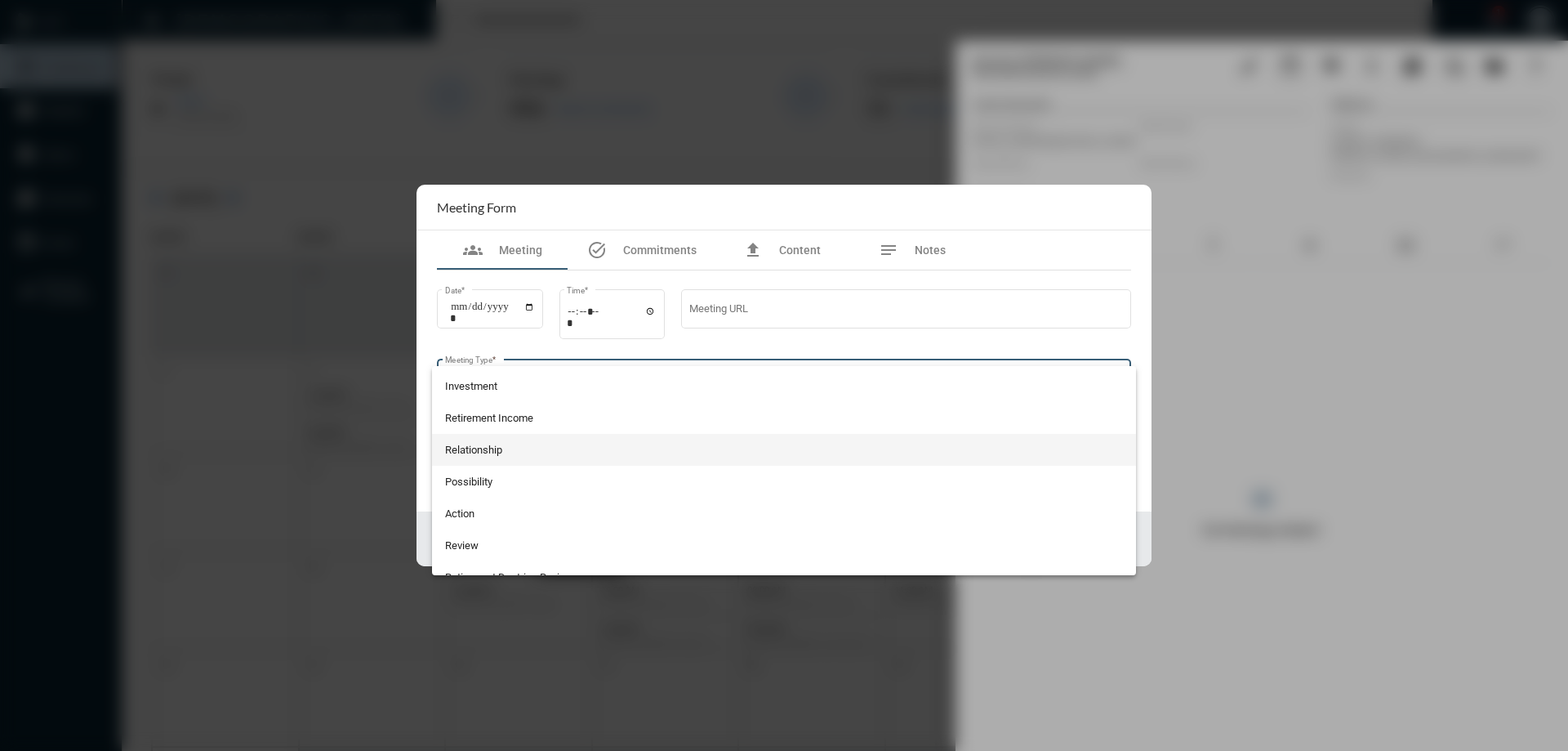
click at [470, 452] on span "Relationship" at bounding box center [784, 449] width 679 height 32
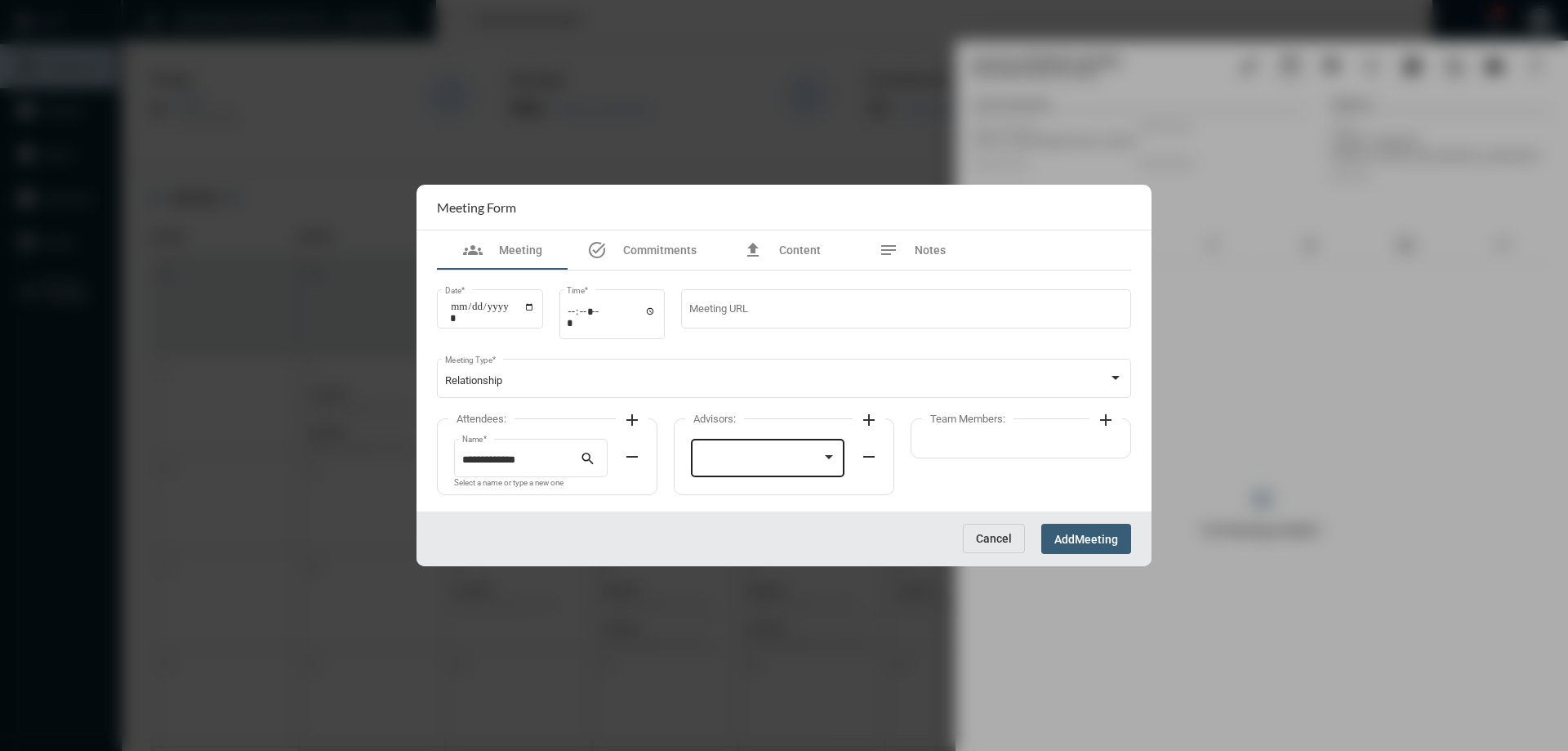
click at [745, 446] on div at bounding box center [768, 456] width 138 height 41
click at [744, 456] on span "[PERSON_NAME]" at bounding box center [768, 460] width 138 height 32
click at [1105, 417] on mat-icon "add" at bounding box center [1106, 419] width 19 height 19
click at [959, 448] on div at bounding box center [1005, 456] width 138 height 41
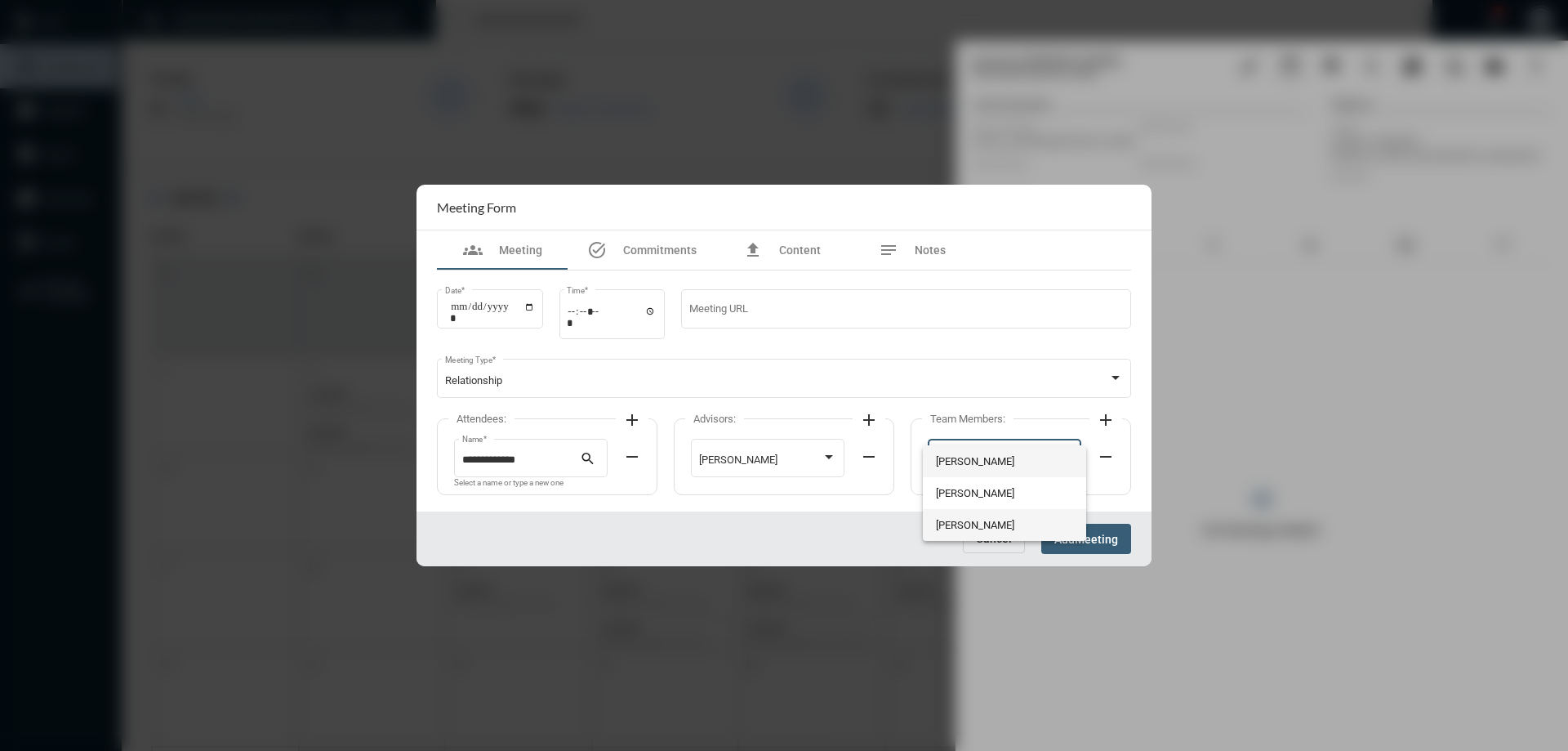
click at [948, 523] on span "[PERSON_NAME]" at bounding box center [1005, 524] width 138 height 32
click at [1086, 535] on span "Meeting" at bounding box center [1096, 539] width 43 height 13
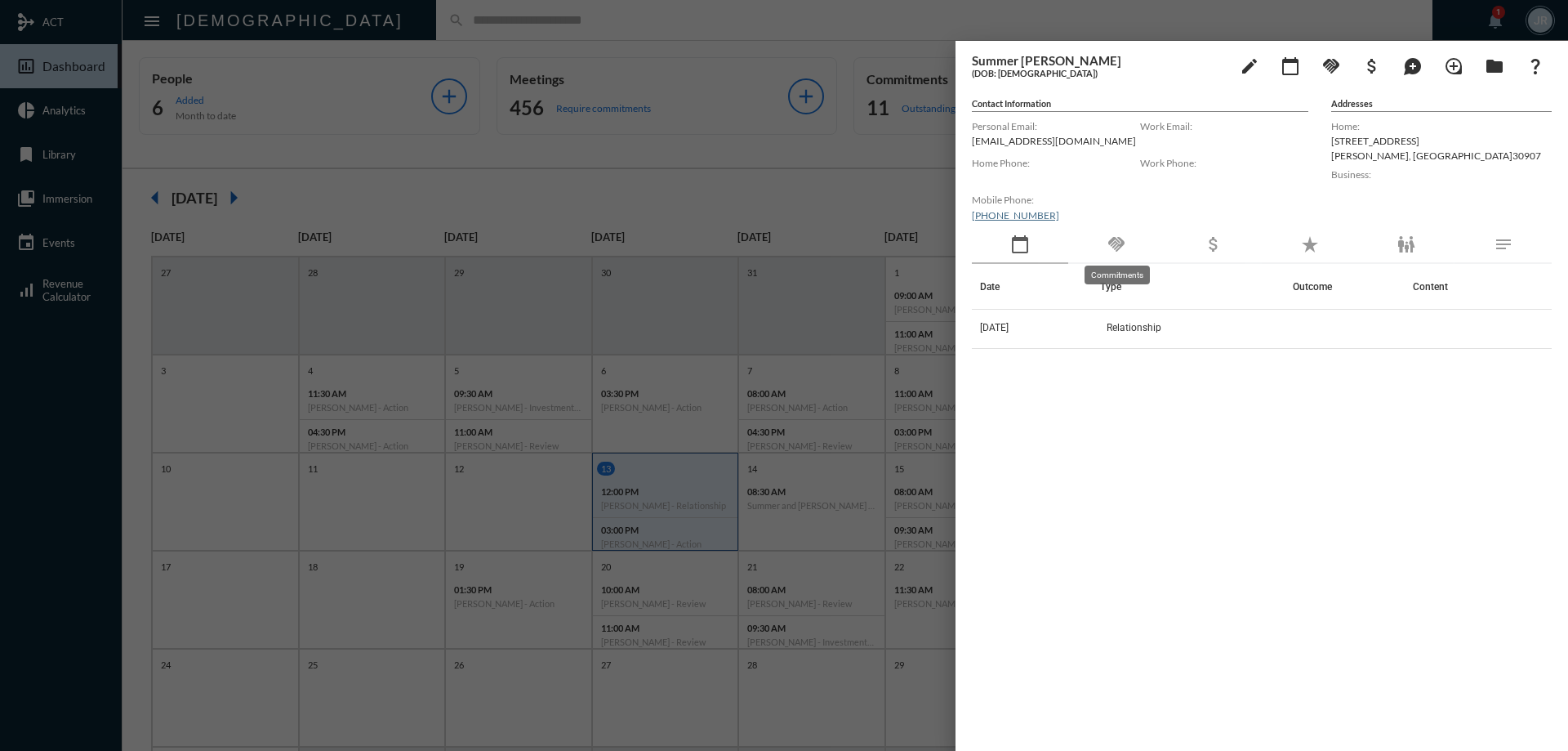
click at [1117, 256] on mat-tooltip-component "Commitments" at bounding box center [1117, 274] width 88 height 41
click at [1114, 234] on mat-icon "handshake" at bounding box center [1116, 244] width 19 height 19
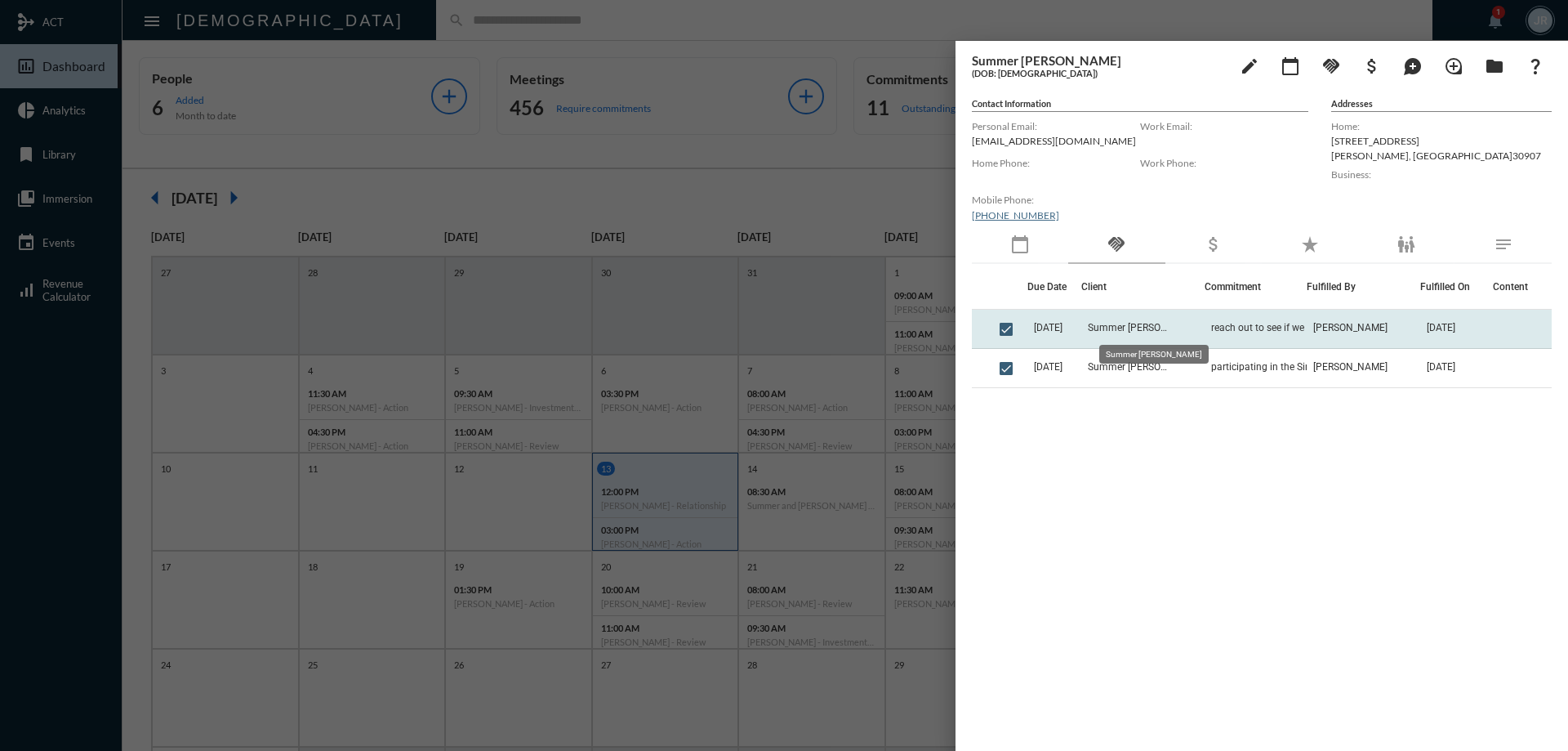
click at [1135, 327] on span "Summer [PERSON_NAME]" at bounding box center [1128, 327] width 82 height 12
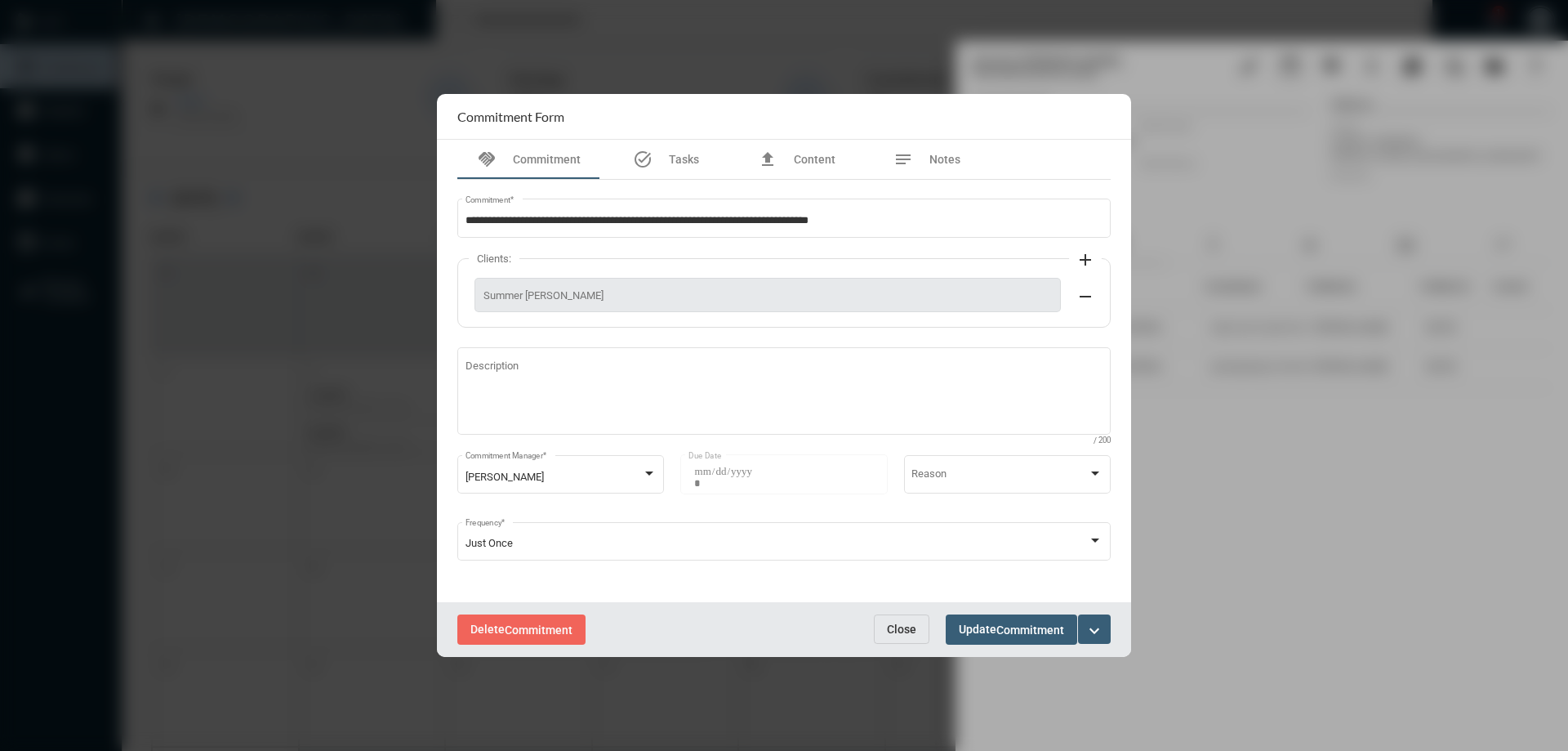
click at [920, 622] on button "Close" at bounding box center [901, 628] width 56 height 30
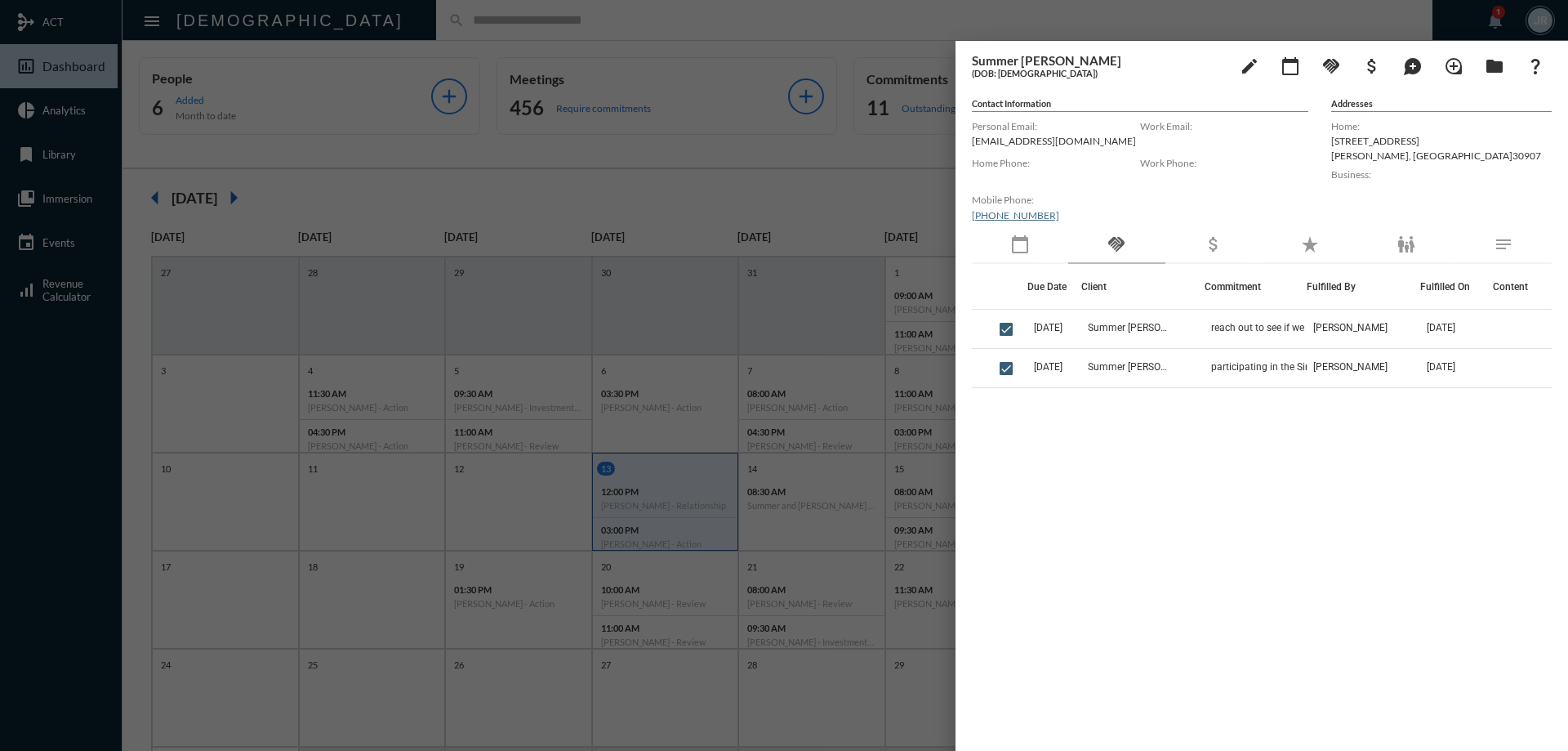
click at [442, 28] on div at bounding box center [784, 375] width 1568 height 751
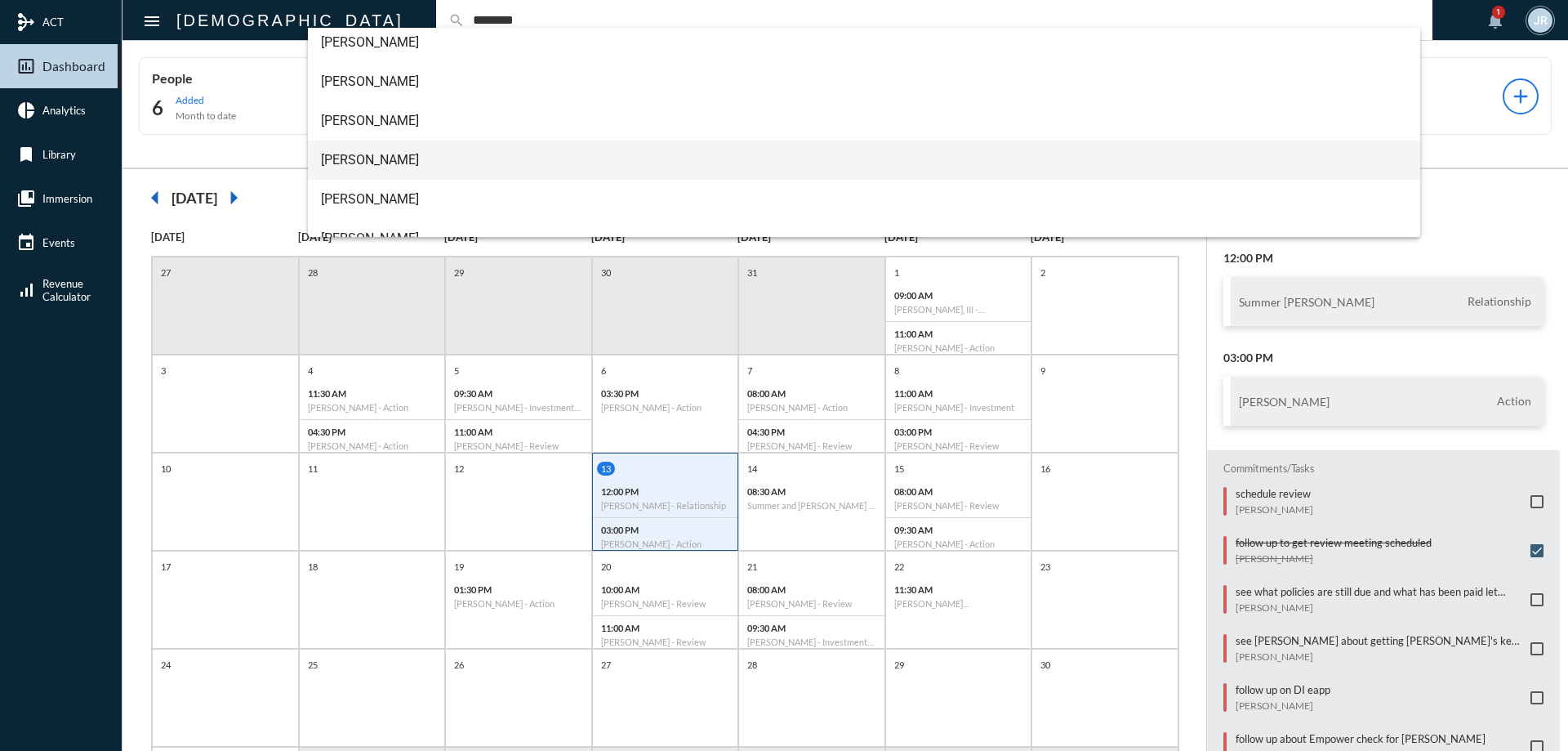
scroll to position [65, 0]
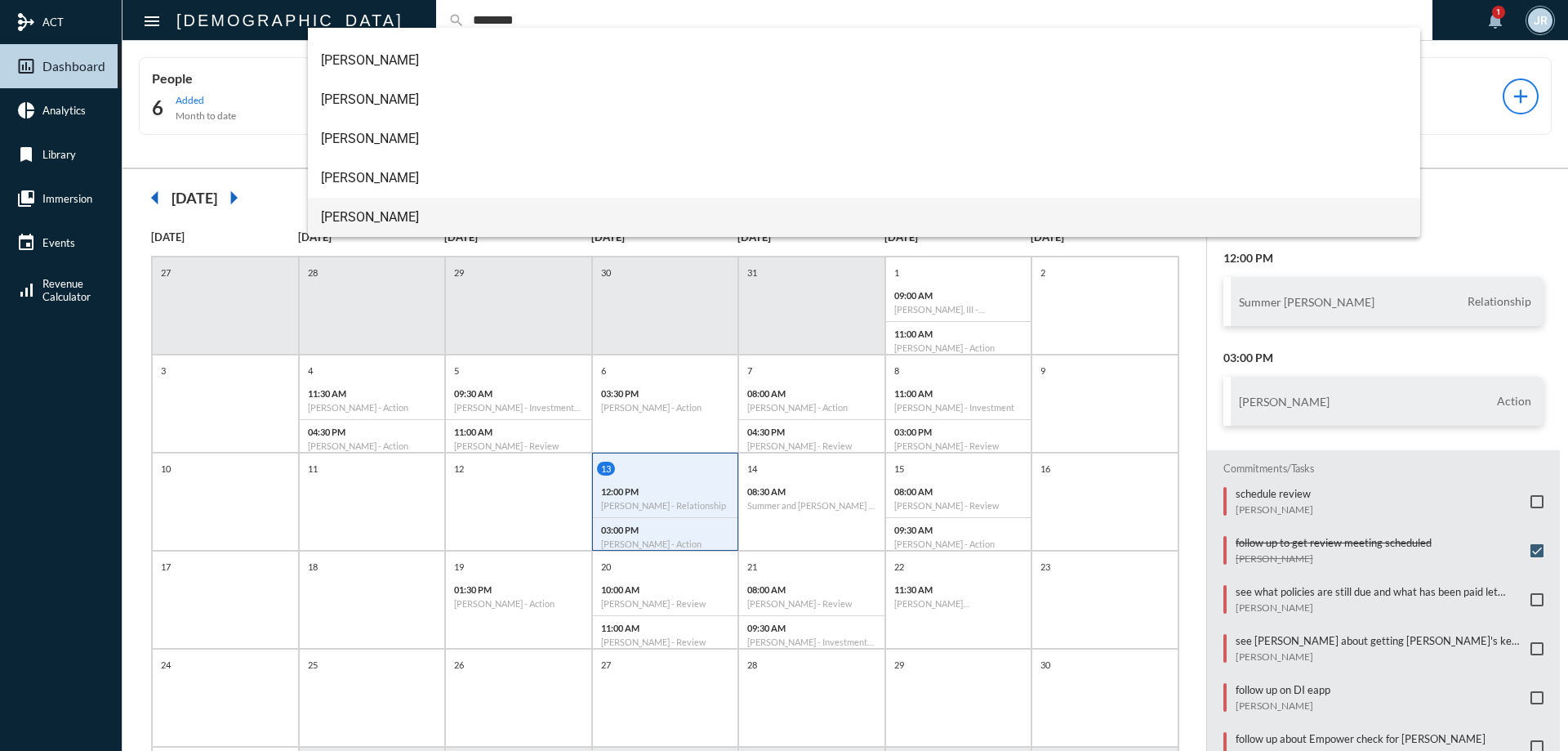
type input "********"
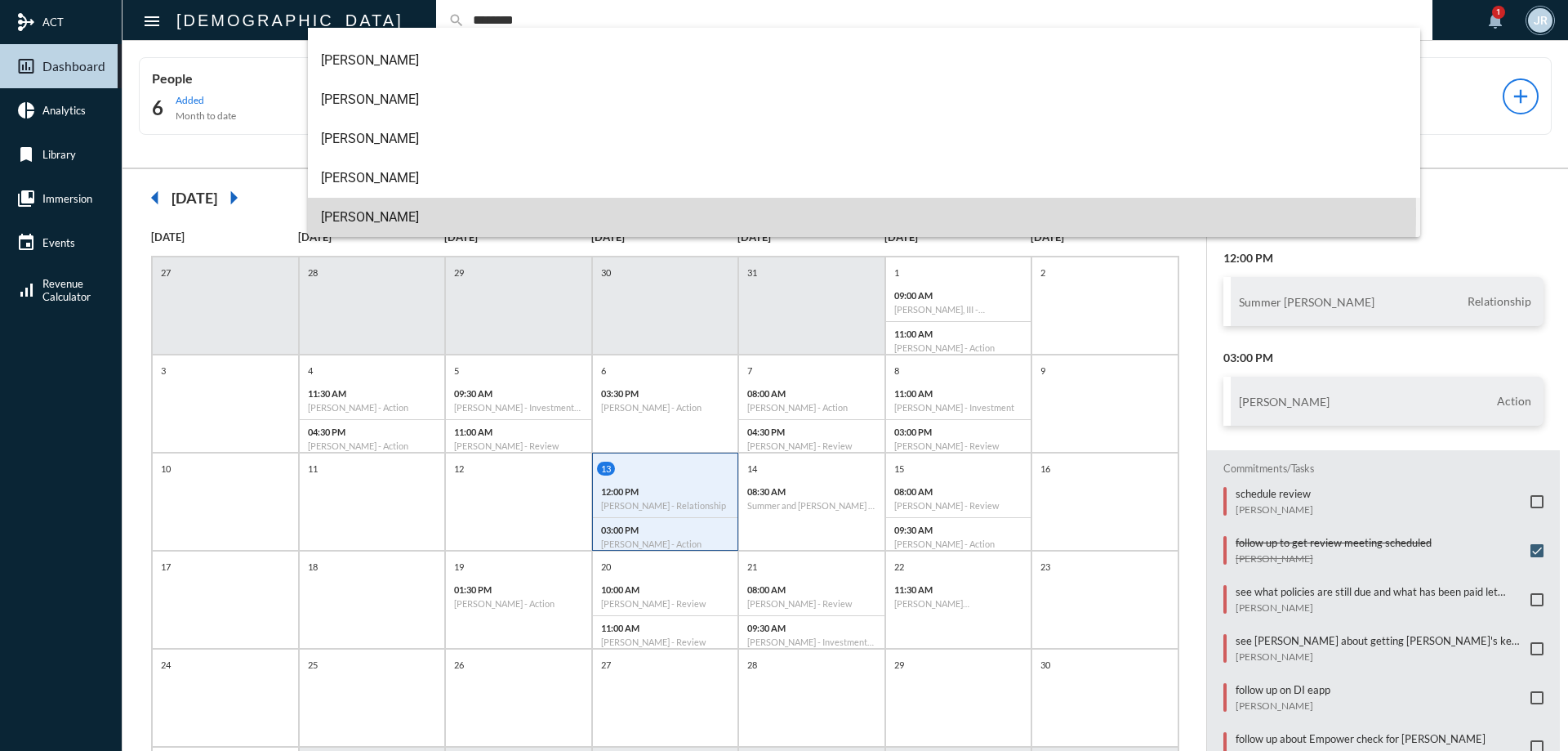
click at [390, 210] on span "Taylor Peterson" at bounding box center [864, 217] width 1087 height 39
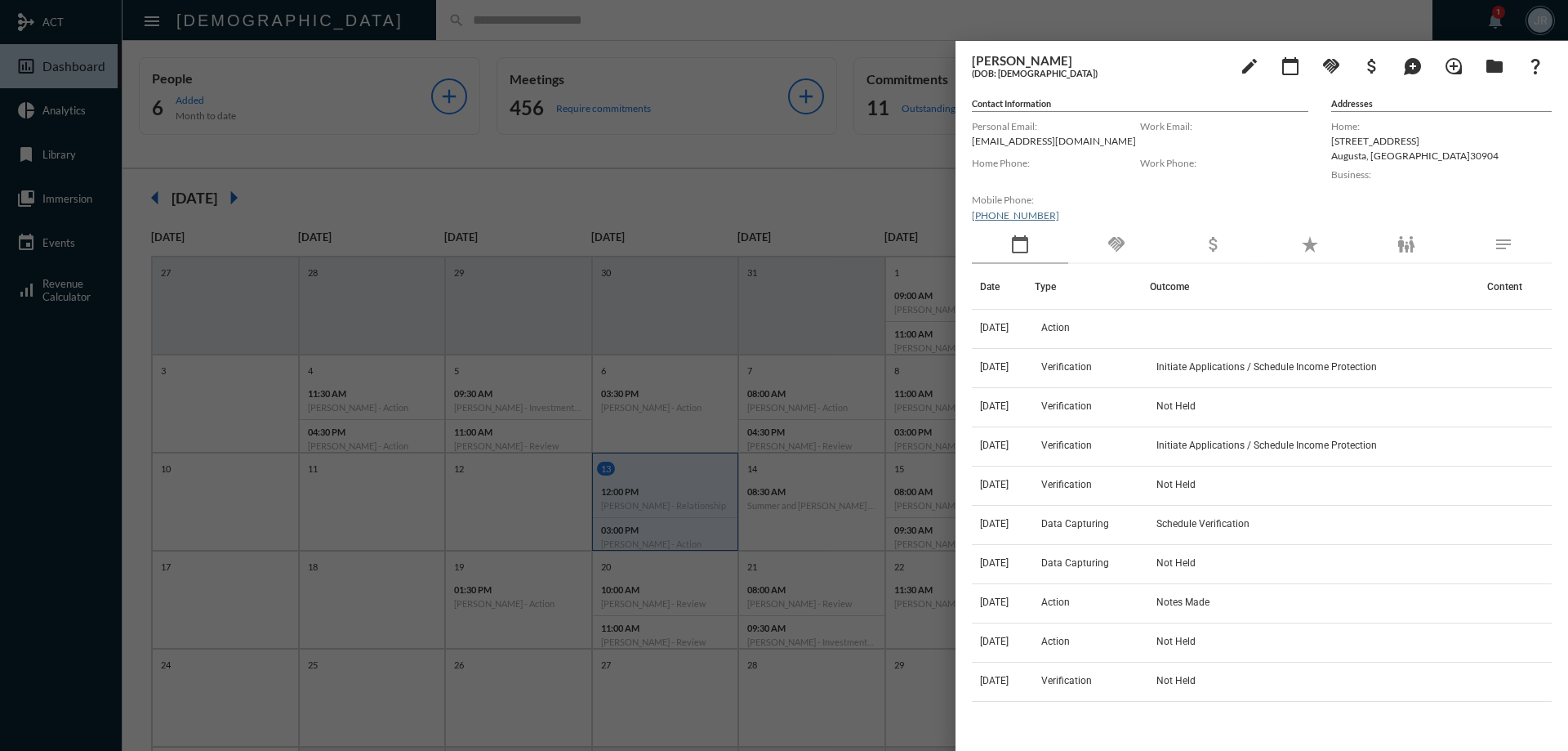
click at [347, 22] on div at bounding box center [784, 375] width 1568 height 751
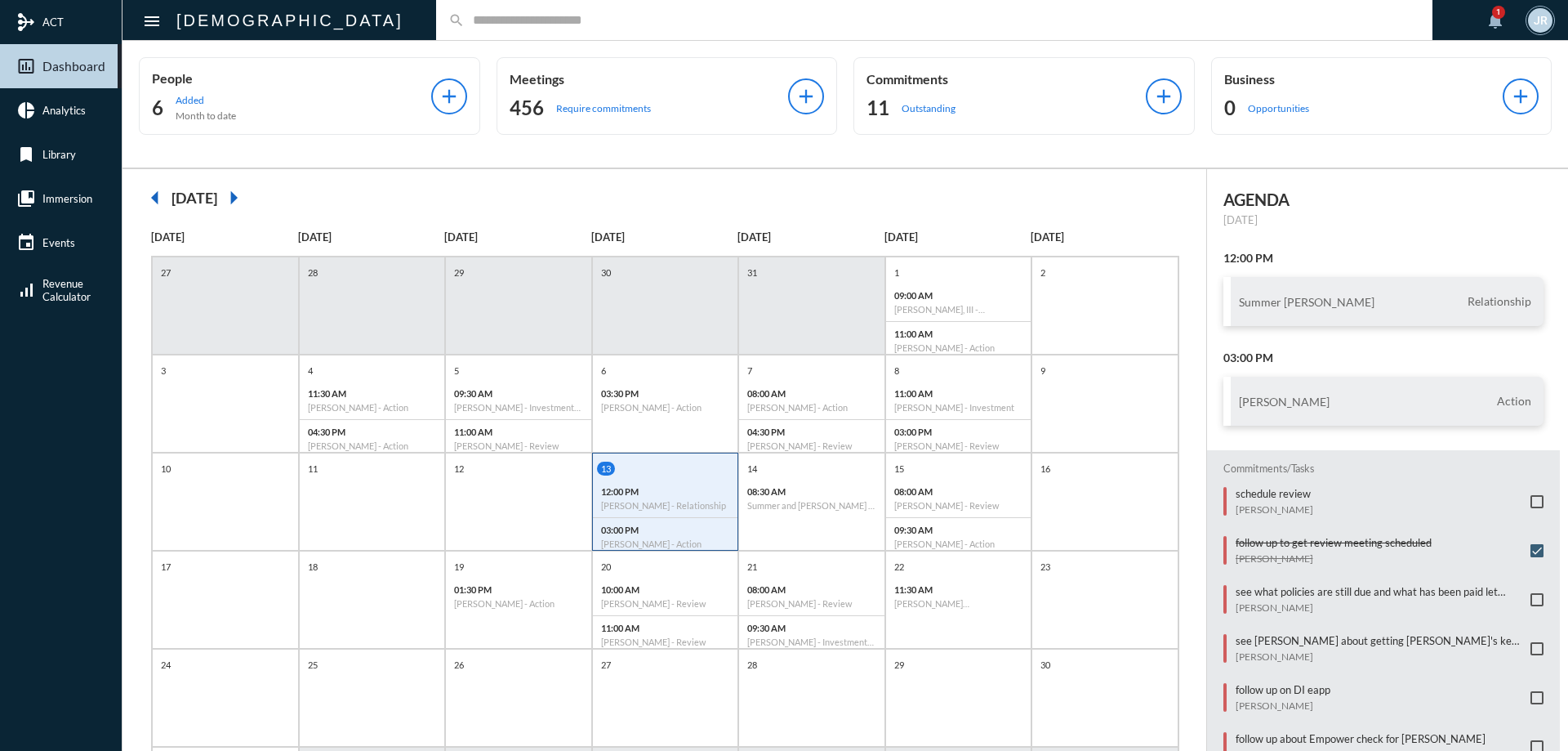
click at [464, 20] on input "text" at bounding box center [942, 20] width 955 height 13
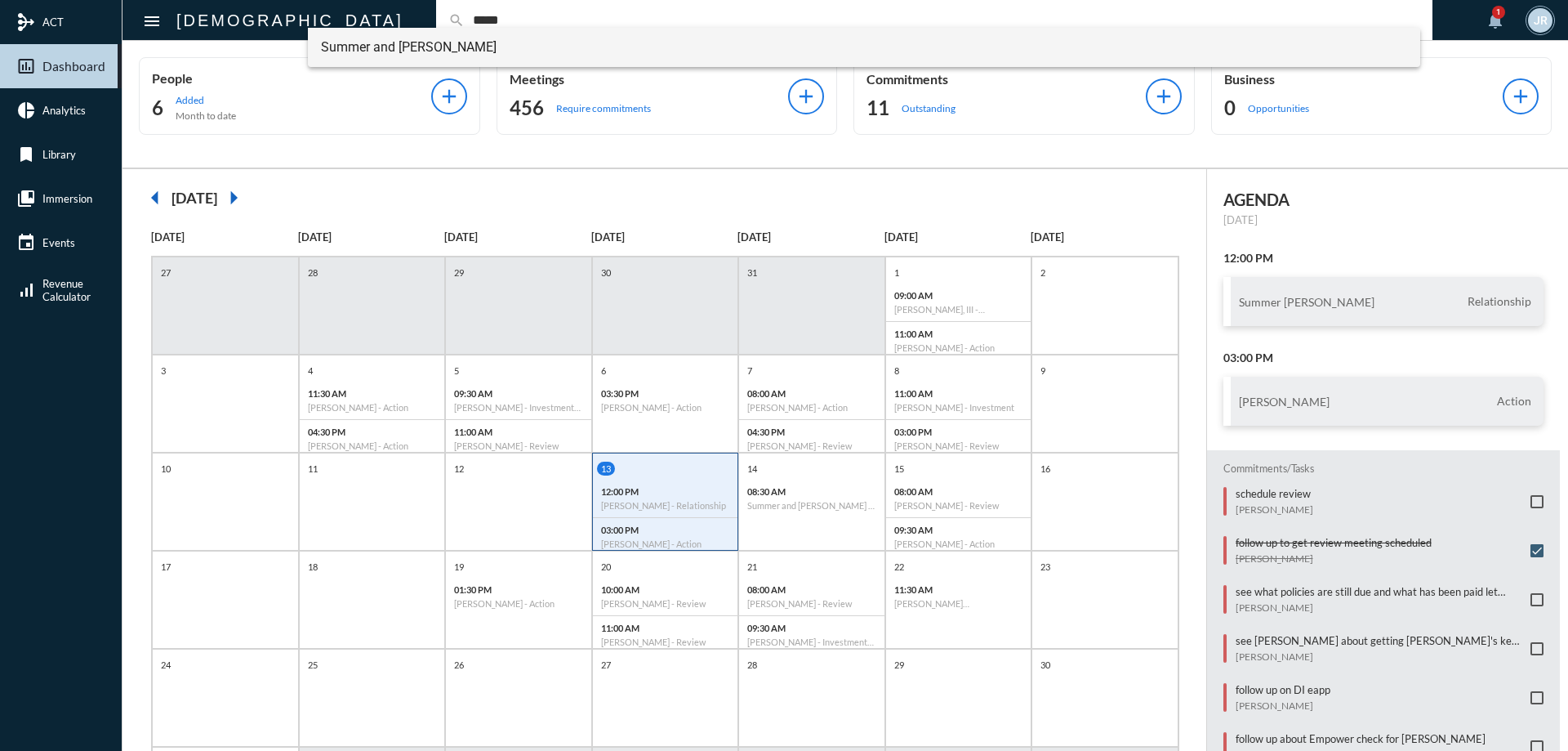
type input "*****"
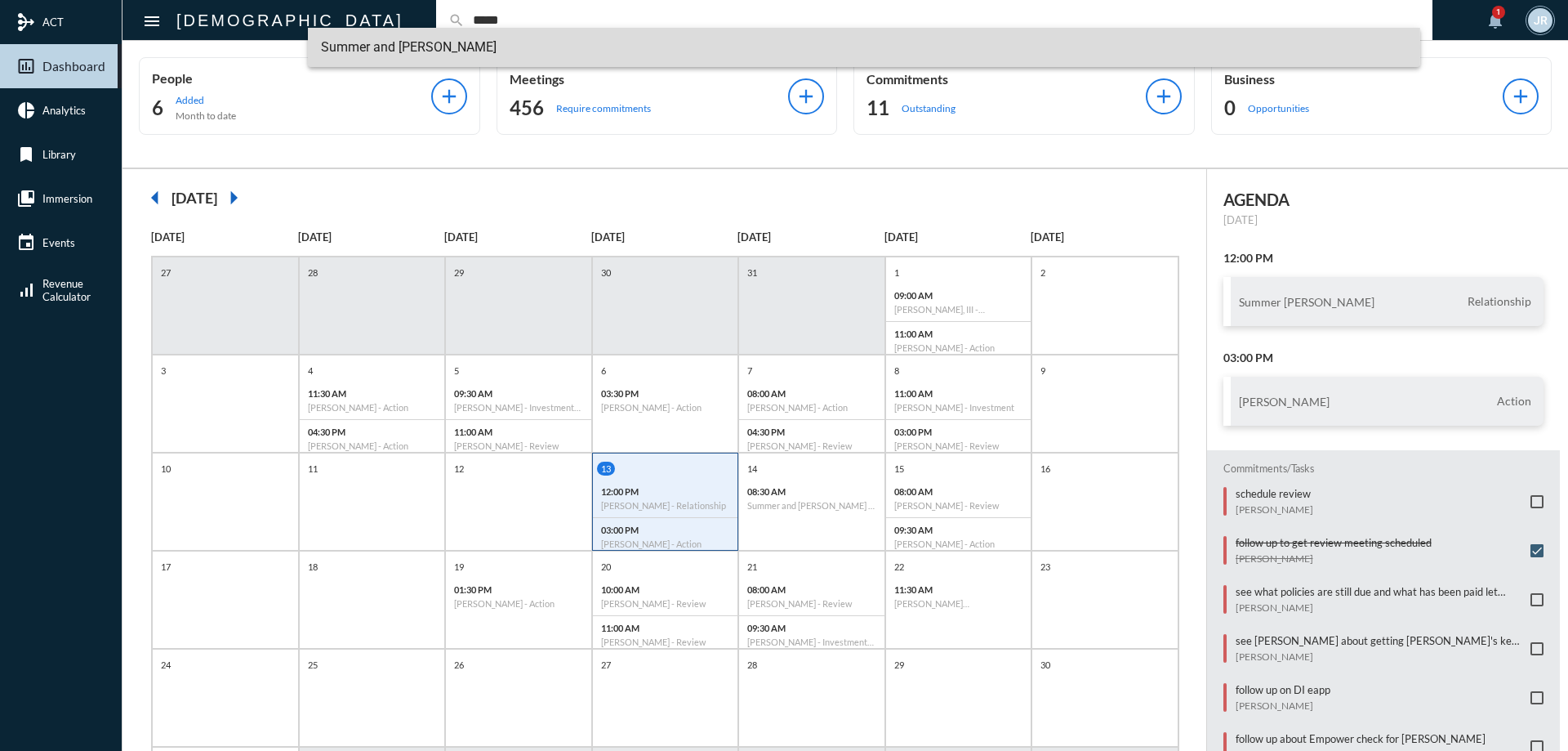
click at [415, 47] on span "Summer and Matt Houck" at bounding box center [864, 47] width 1087 height 39
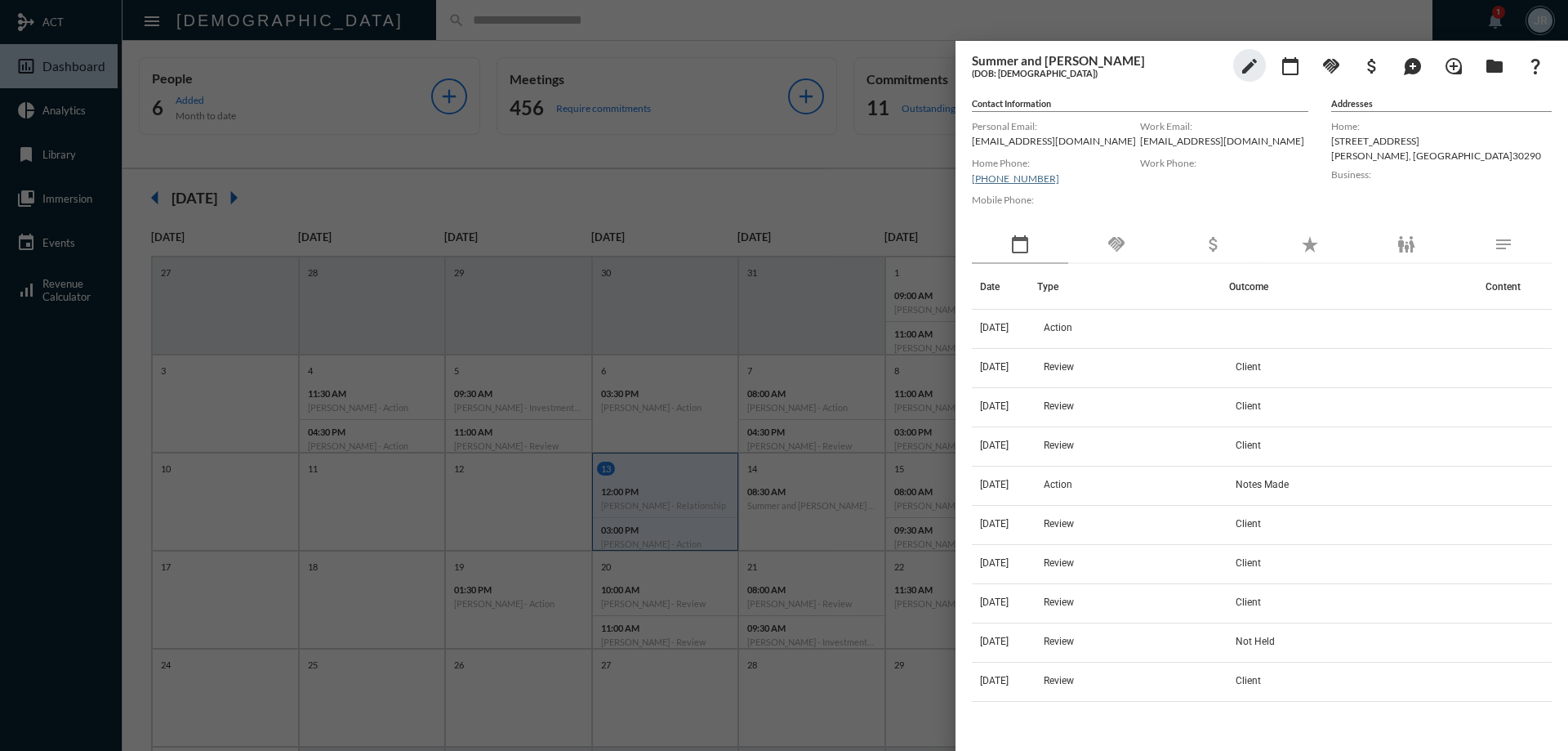
click at [494, 19] on div at bounding box center [784, 375] width 1568 height 751
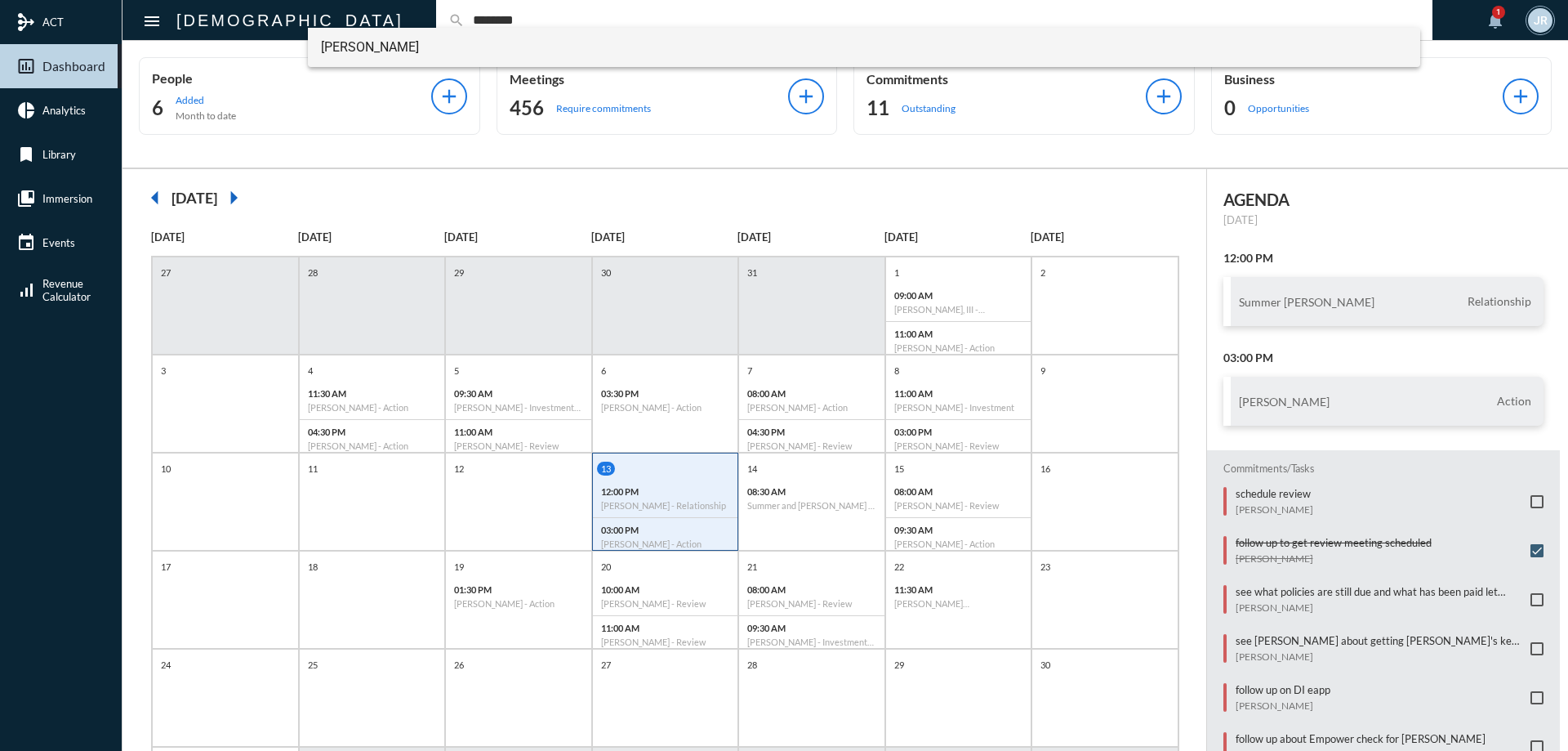
type input "********"
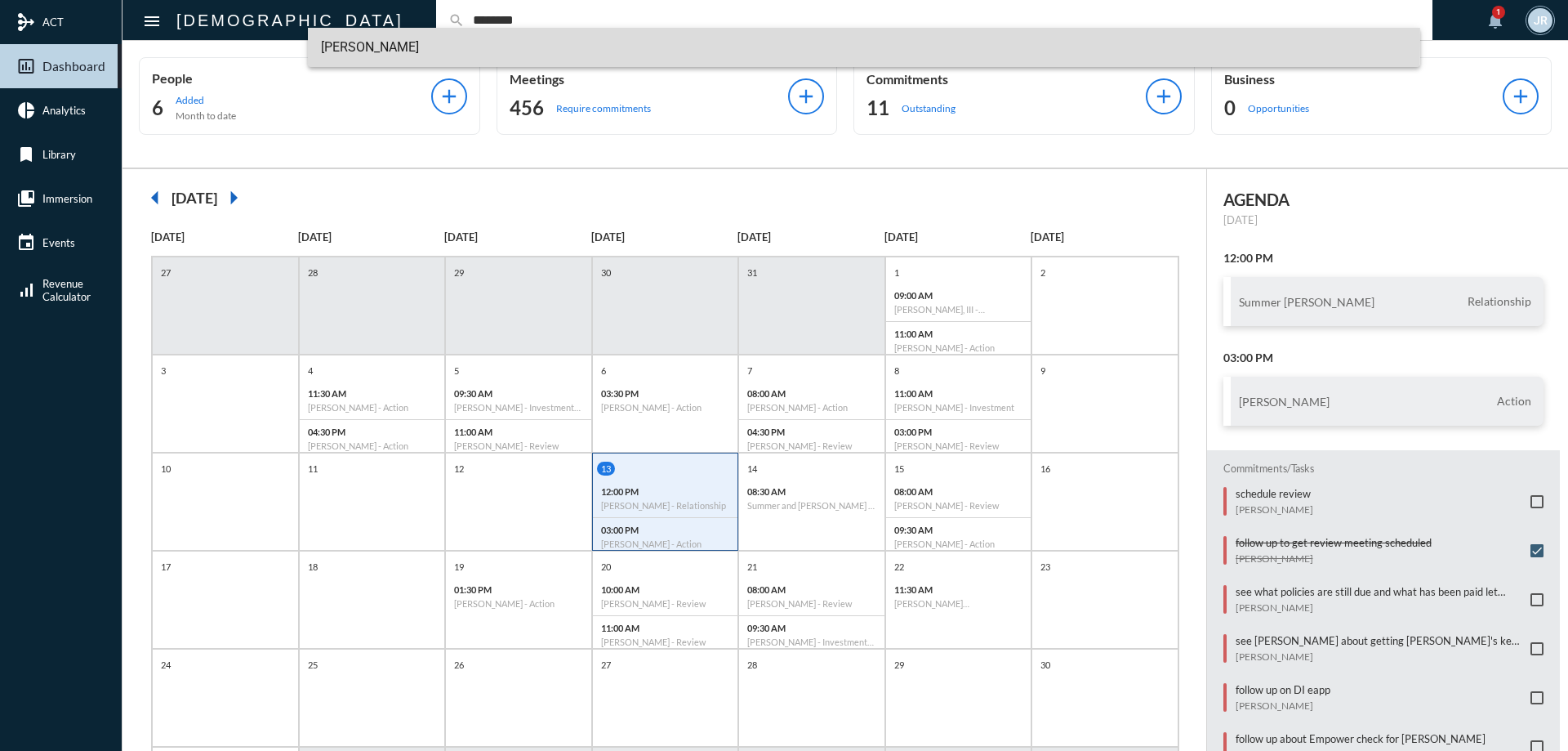
click at [384, 41] on span "Cathy Deprizio" at bounding box center [864, 47] width 1087 height 39
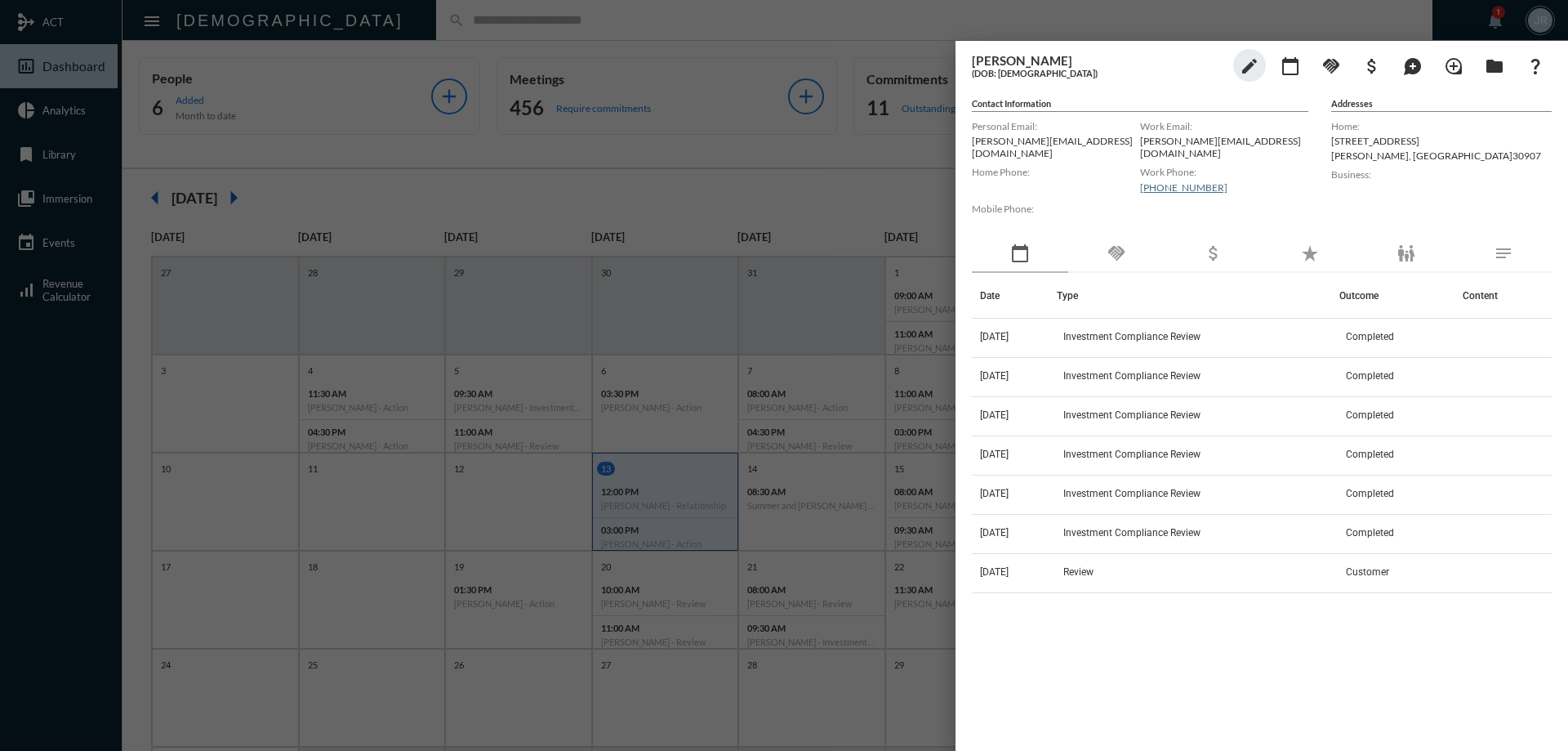
click at [1127, 250] on div "handshake" at bounding box center [1116, 253] width 96 height 37
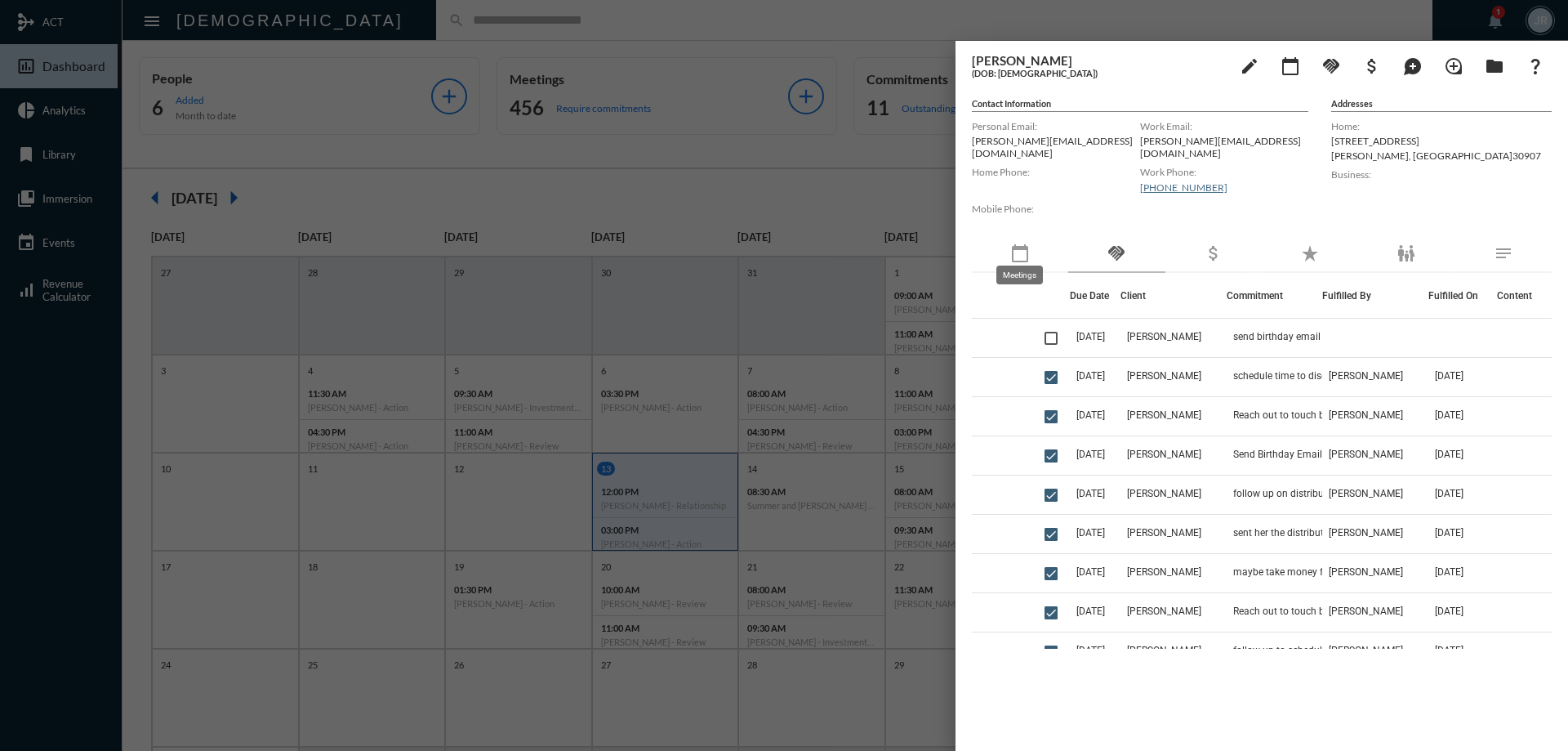
click at [1023, 249] on mat-icon "calendar_today" at bounding box center [1019, 253] width 19 height 19
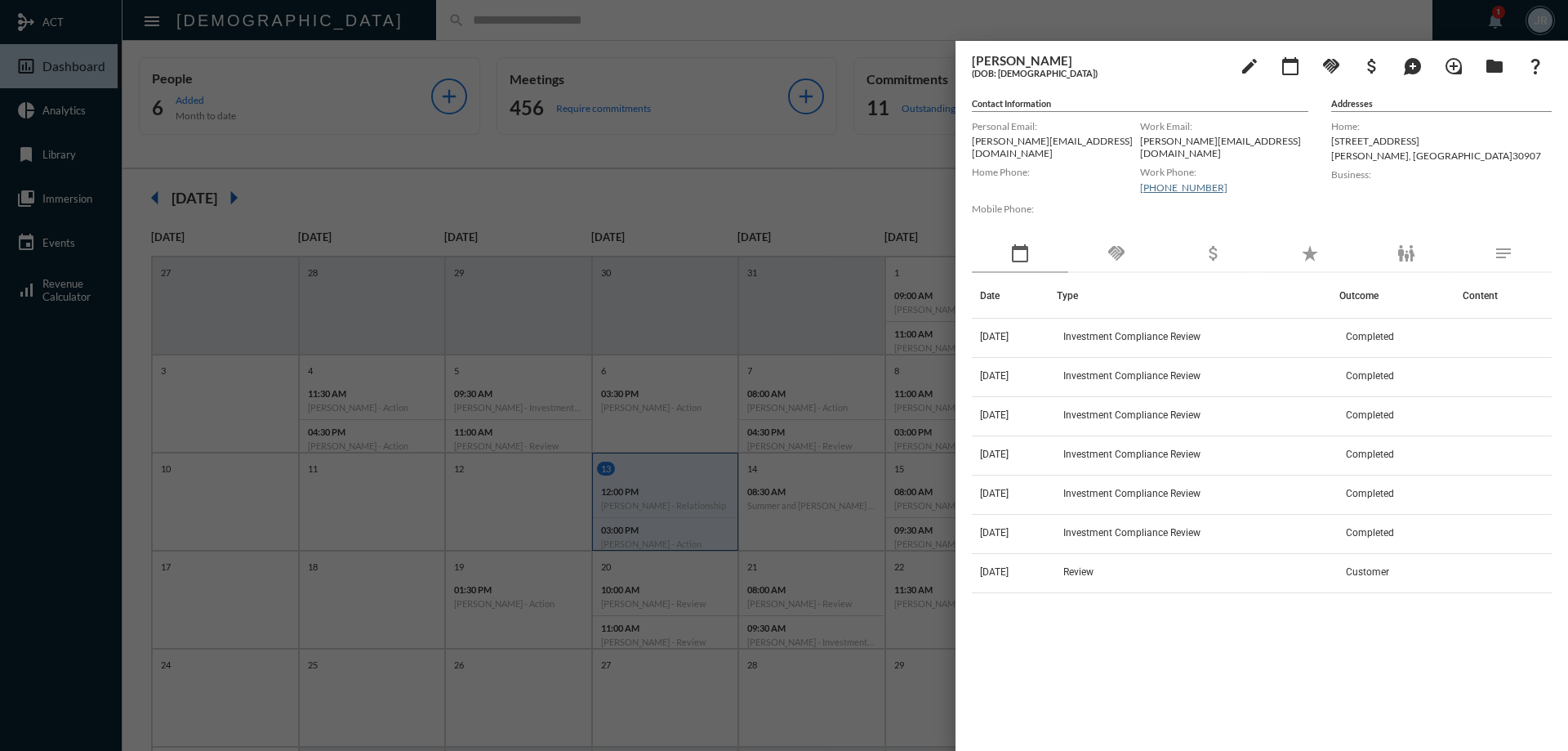
click at [1141, 235] on div "handshake" at bounding box center [1116, 253] width 96 height 37
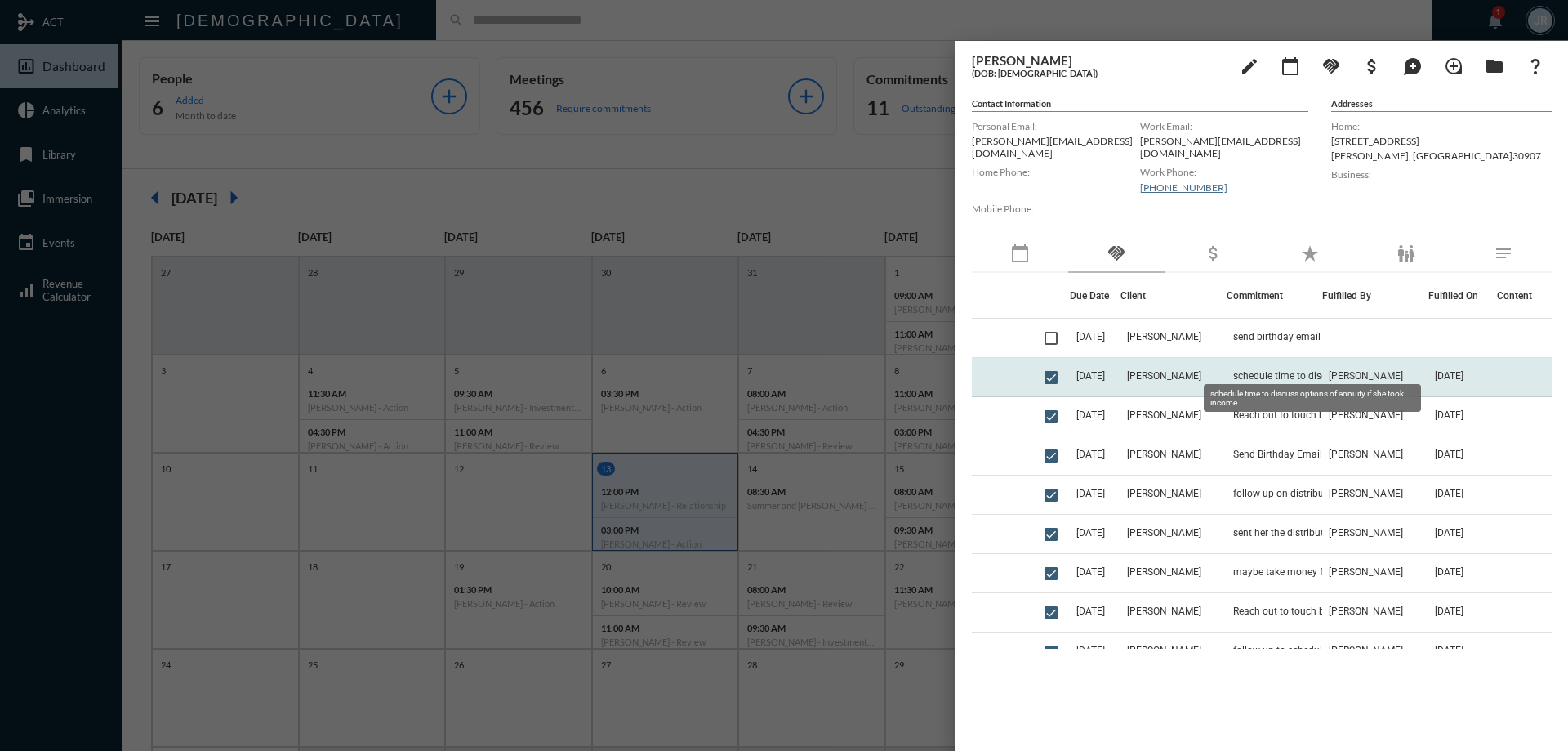
click at [1299, 370] on span "schedule time to discuss options of annuity if she took income" at bounding box center [1315, 376] width 163 height 12
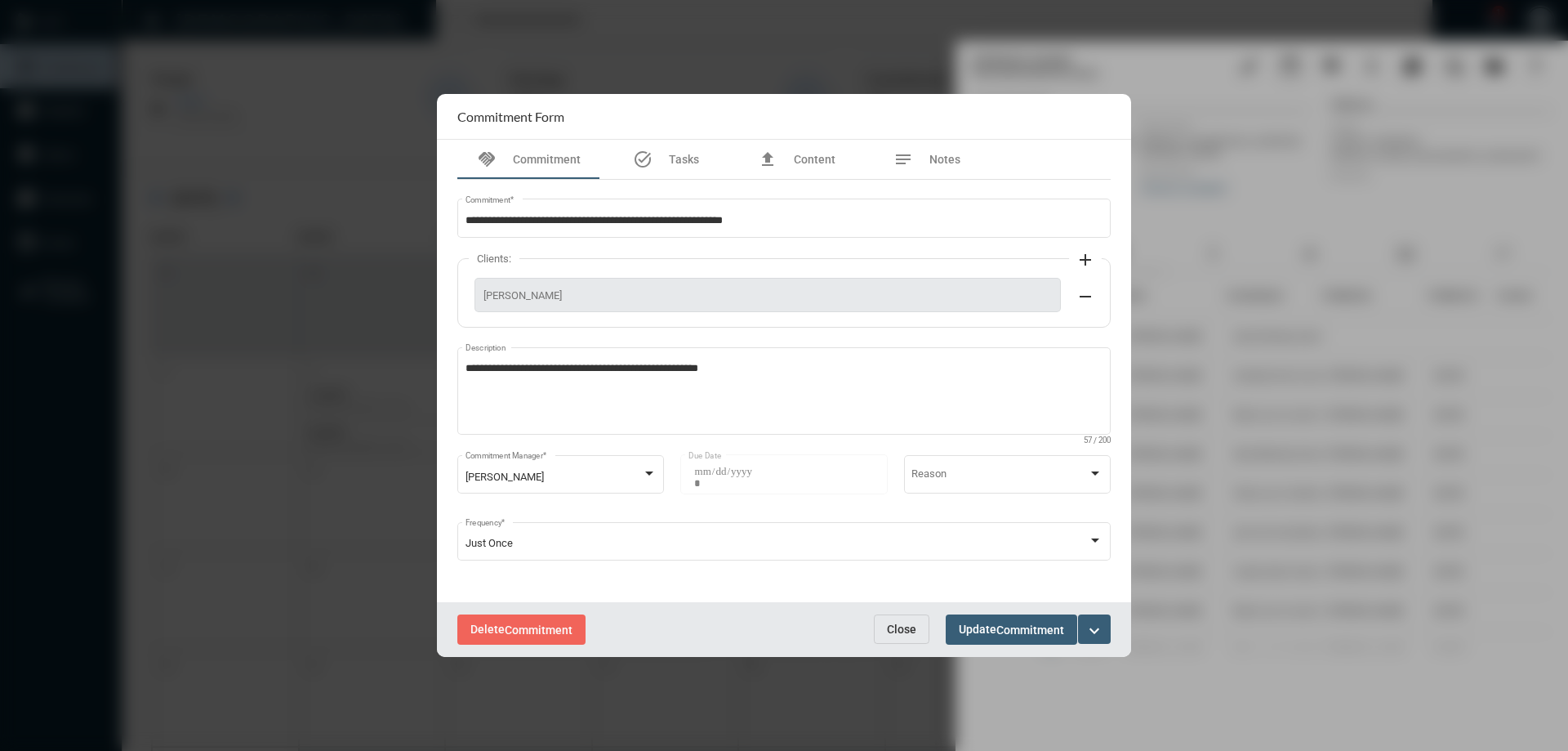
click at [903, 625] on span "Close" at bounding box center [901, 629] width 30 height 13
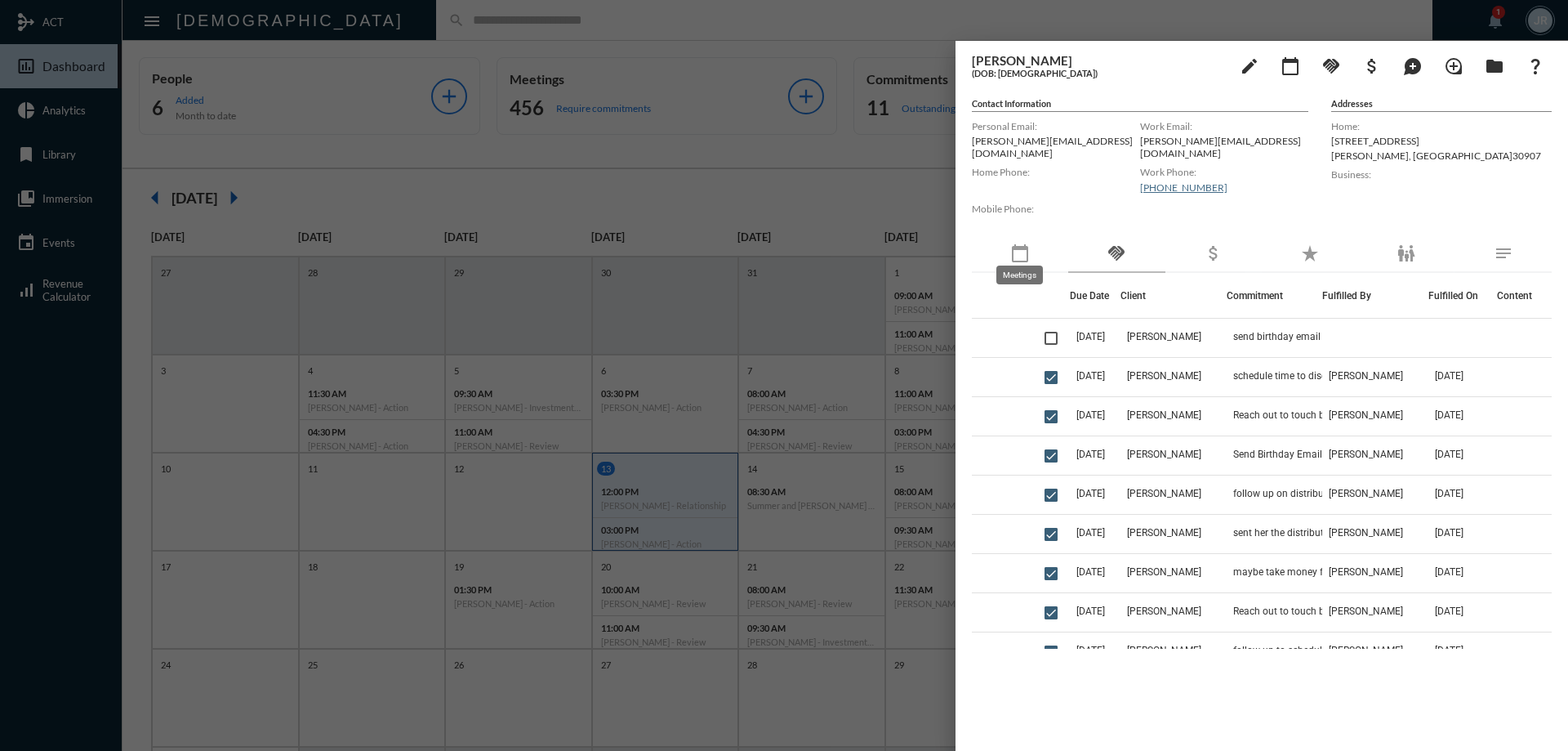
click at [1023, 245] on mat-icon "calendar_today" at bounding box center [1019, 253] width 19 height 19
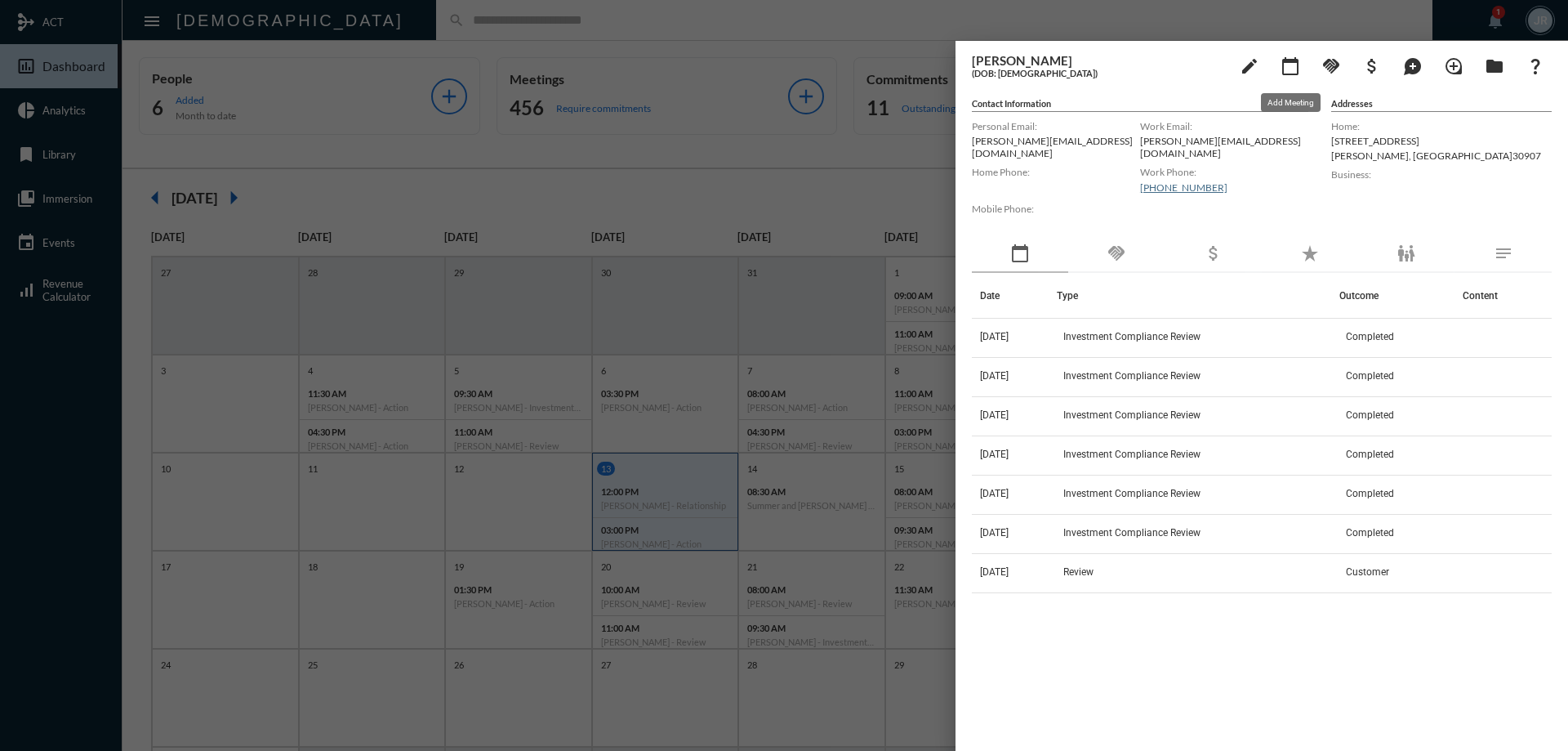
click at [1292, 68] on mat-icon "calendar_today" at bounding box center [1290, 66] width 19 height 19
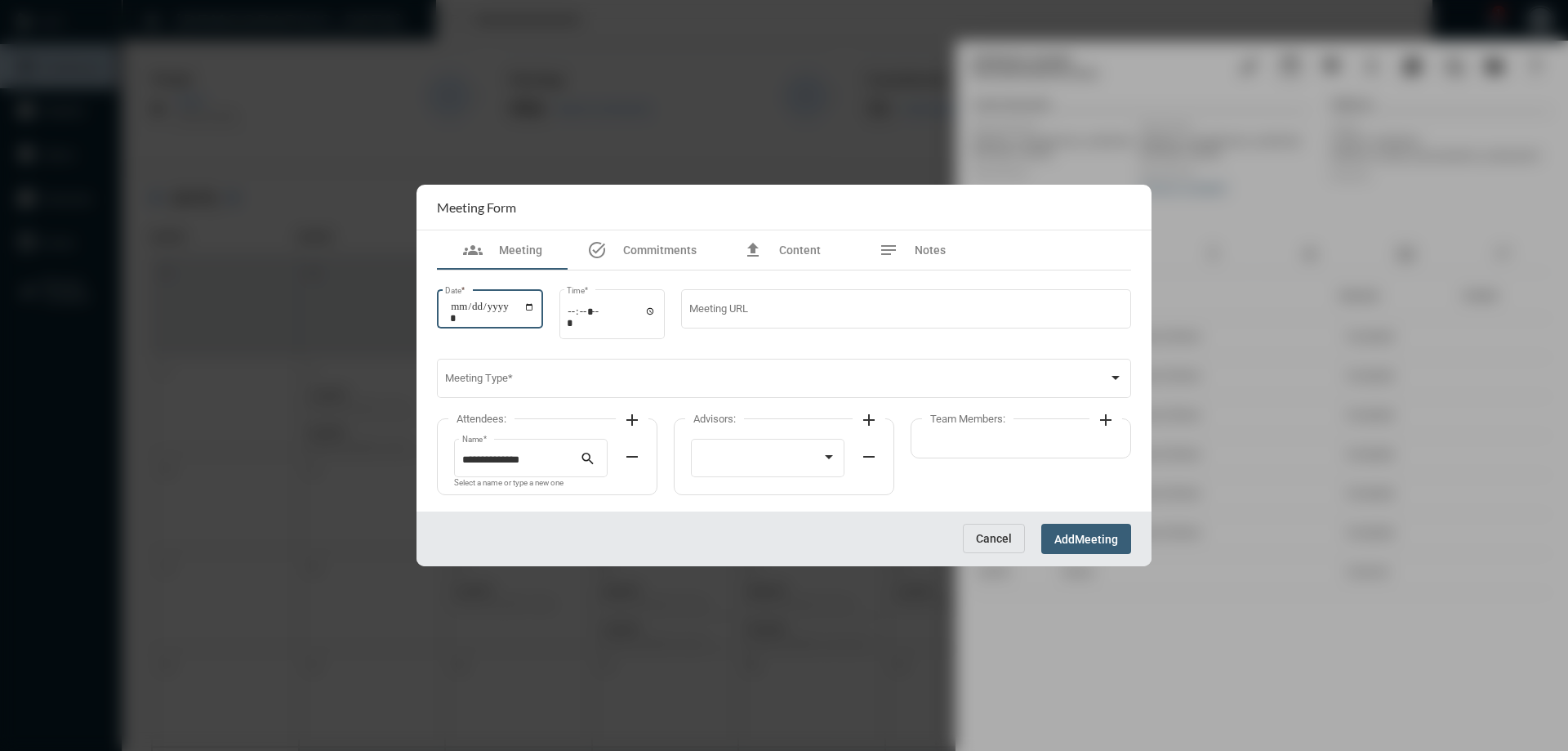
click at [535, 308] on input "Date *" at bounding box center [492, 312] width 85 height 23
type input "**********"
click at [657, 312] on input "Time *" at bounding box center [612, 317] width 90 height 24
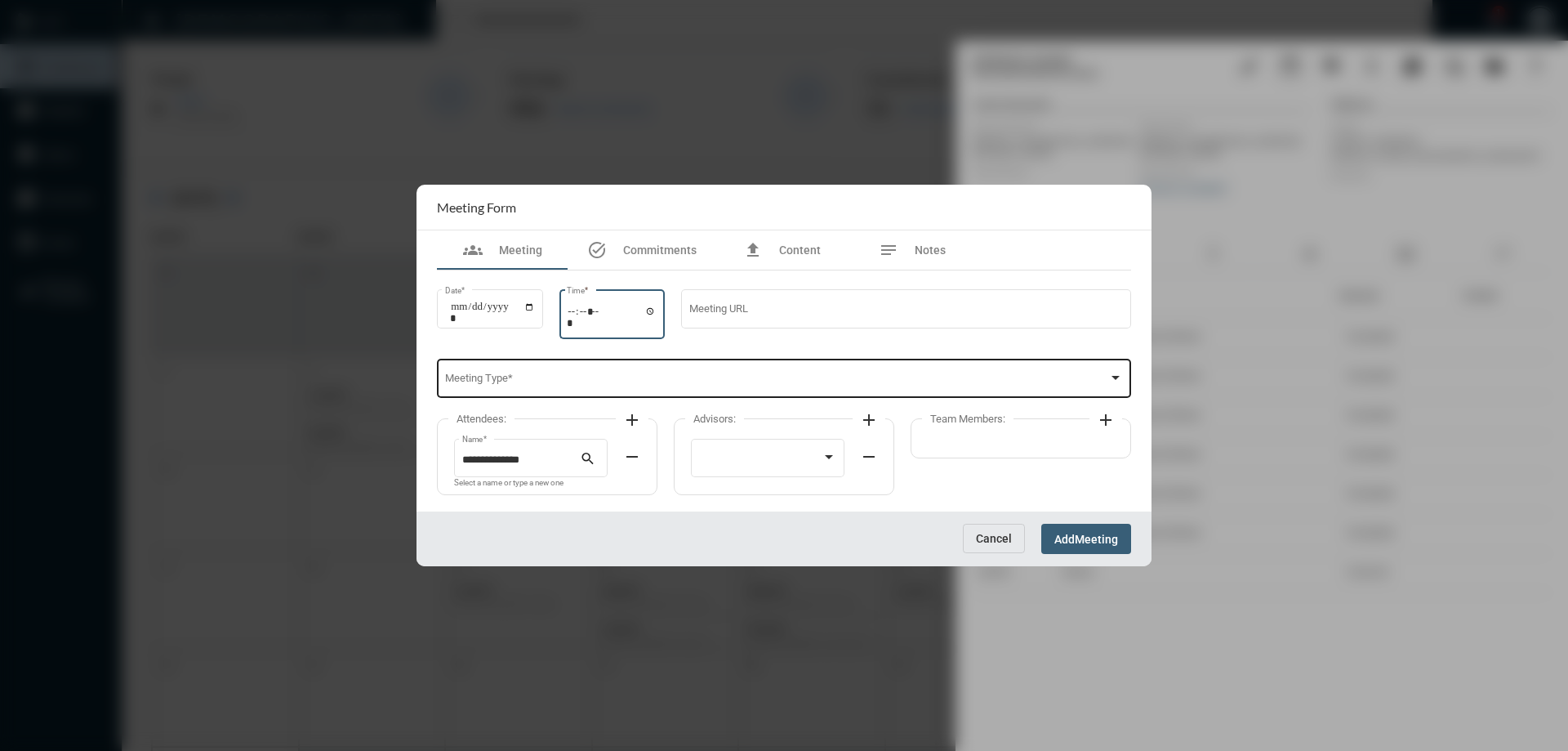
type input "*****"
click at [774, 369] on div "Meeting Type *" at bounding box center [784, 376] width 679 height 41
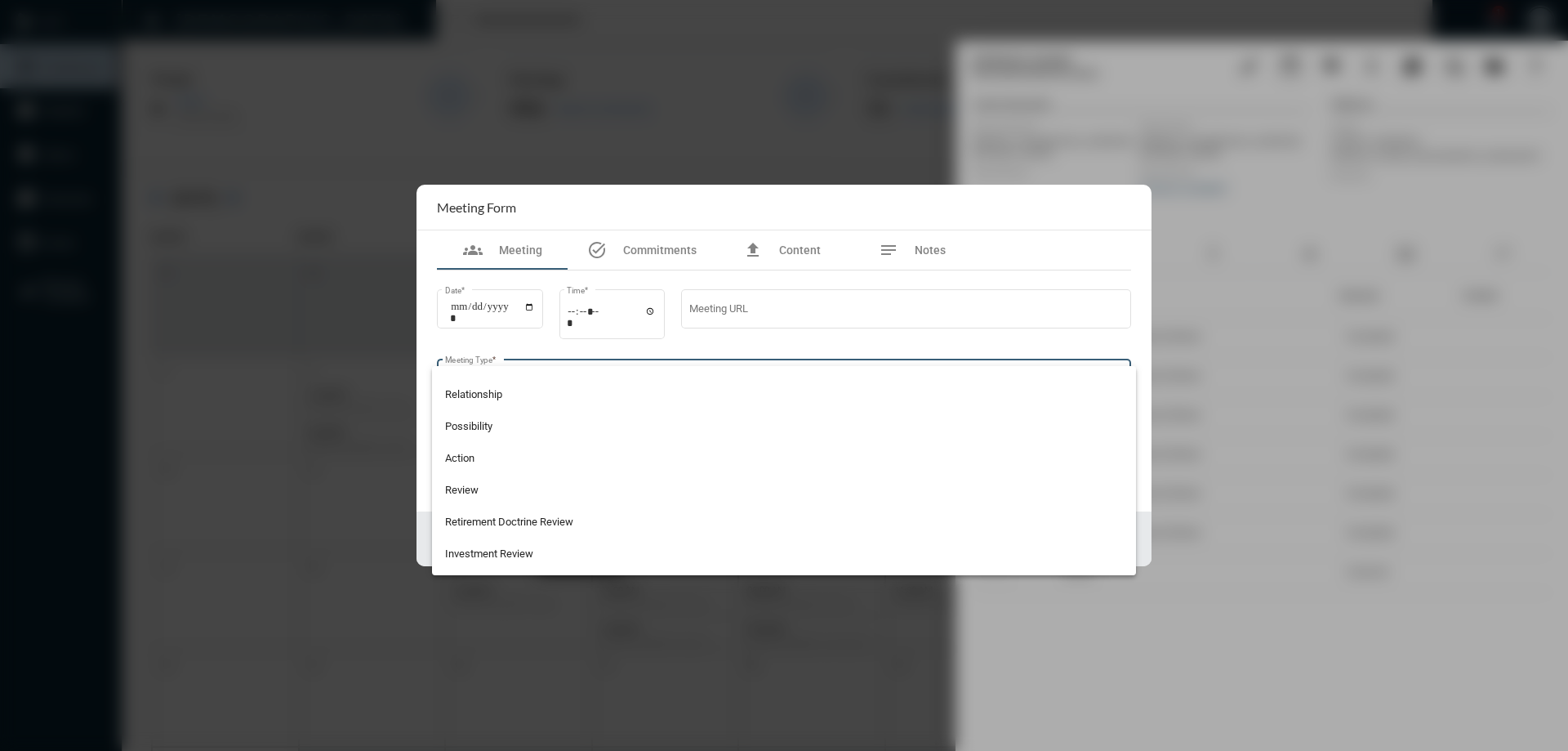
scroll to position [409, 0]
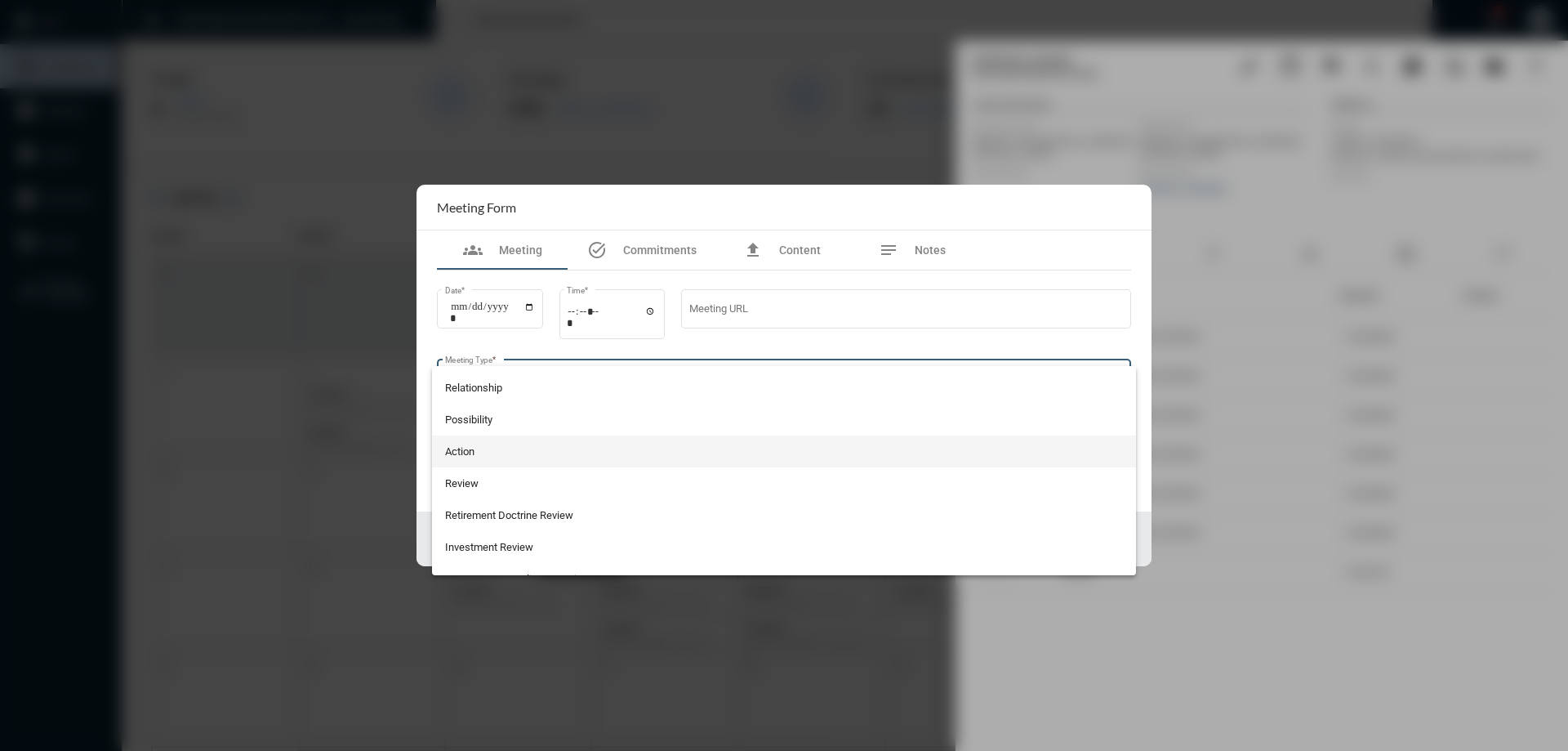
click at [473, 451] on span "Action" at bounding box center [784, 451] width 679 height 32
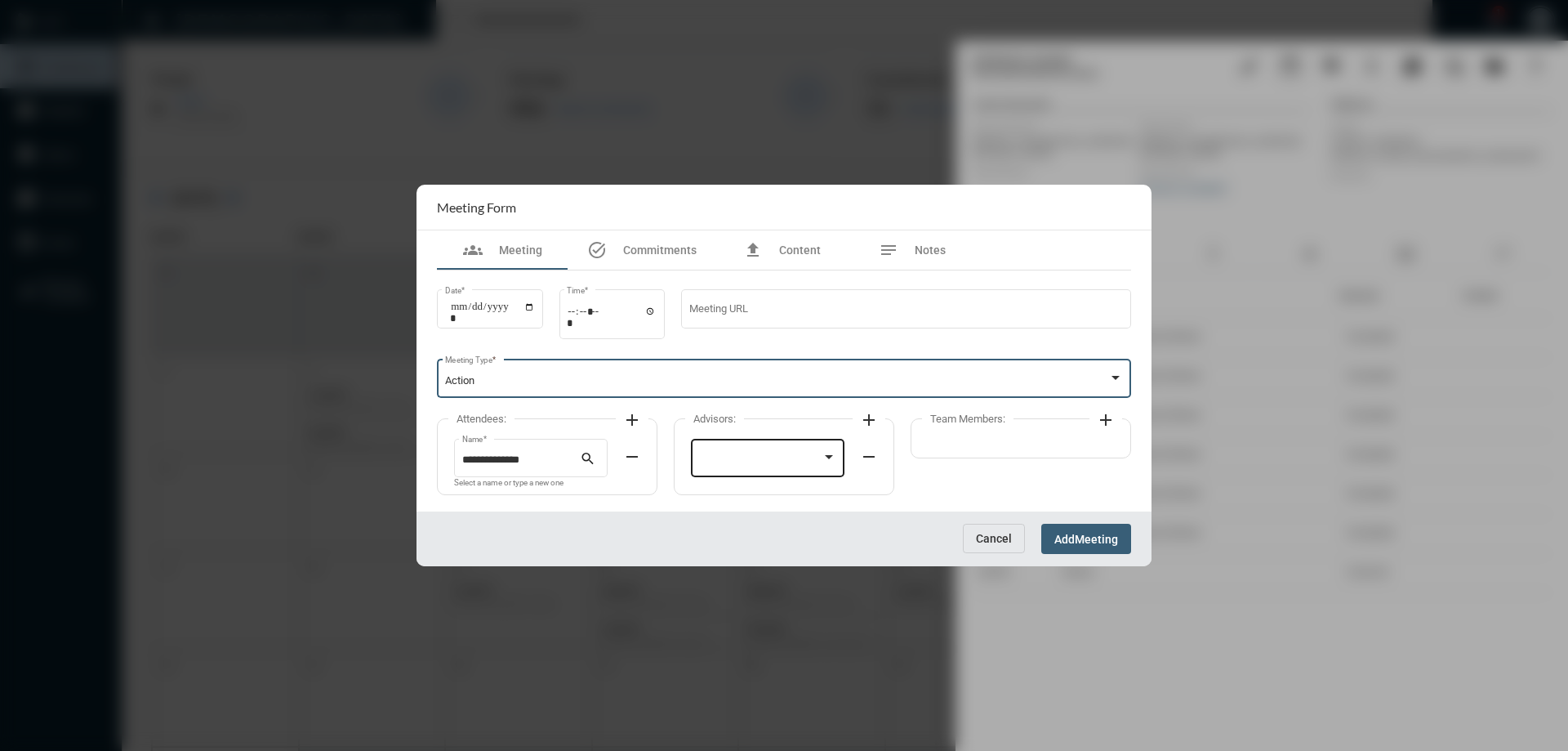
click at [745, 452] on div at bounding box center [768, 456] width 138 height 41
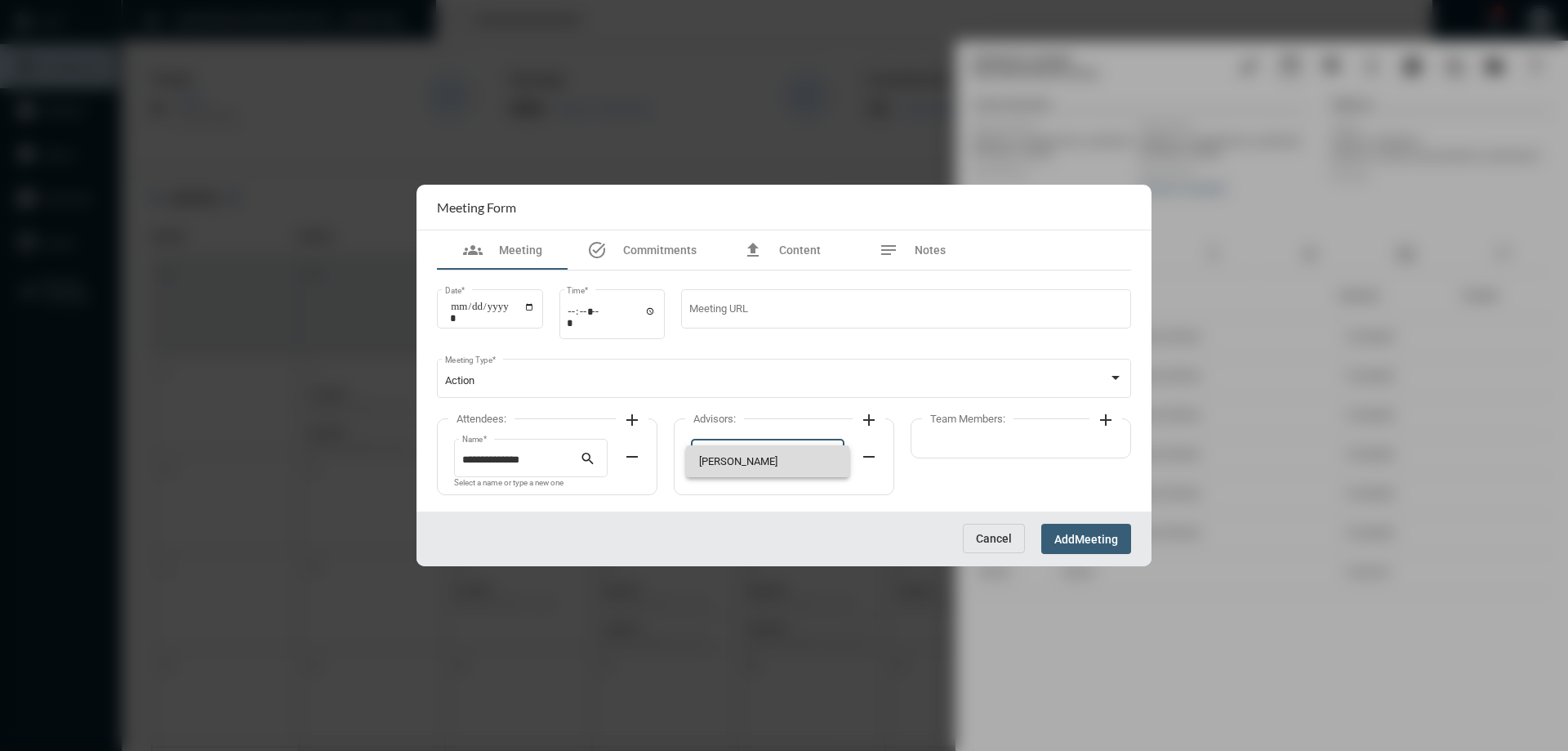
click at [745, 454] on span "[PERSON_NAME]" at bounding box center [768, 460] width 138 height 32
click at [1104, 416] on mat-icon "add" at bounding box center [1106, 419] width 19 height 19
click at [991, 452] on div at bounding box center [1005, 456] width 138 height 41
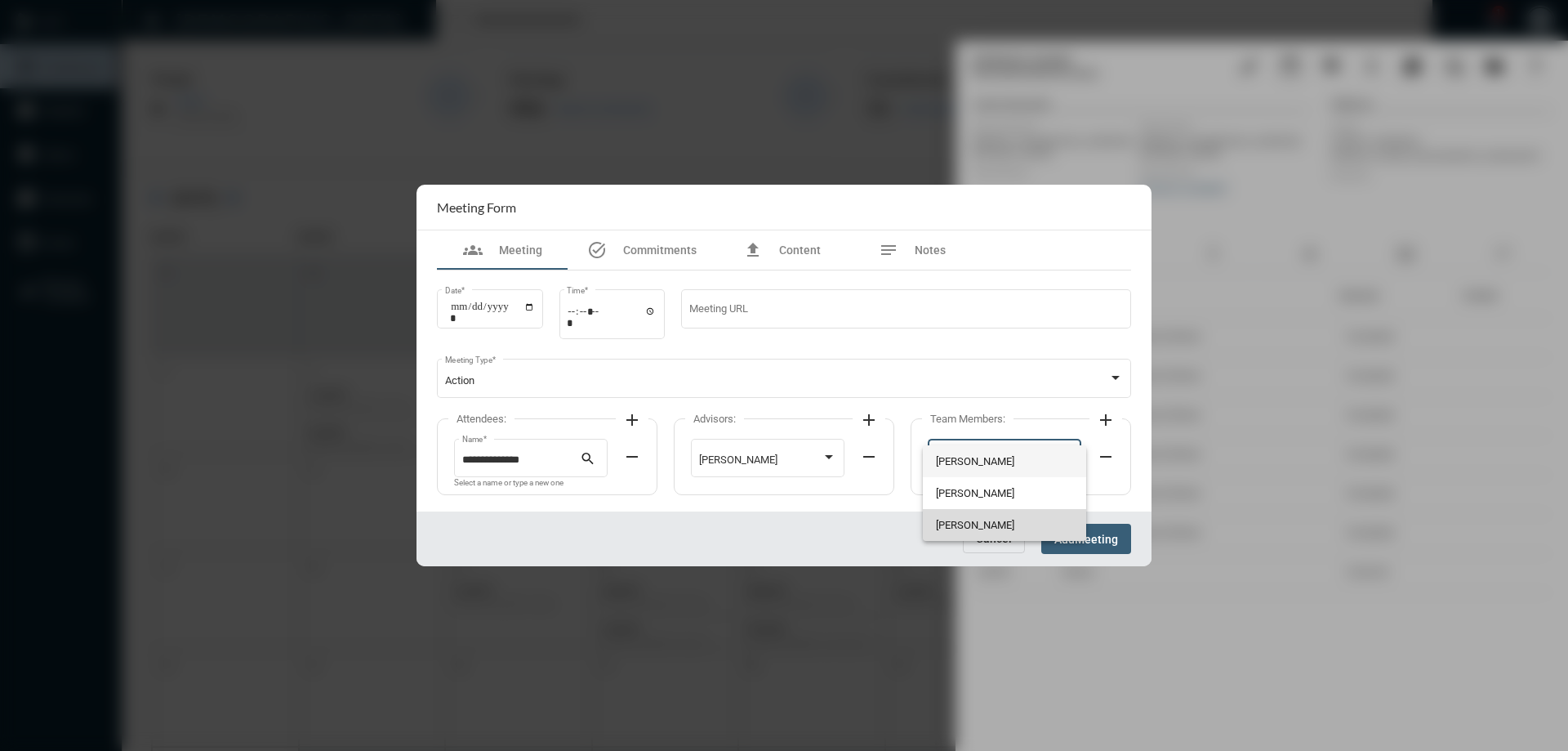
click at [948, 522] on span "[PERSON_NAME]" at bounding box center [1005, 524] width 138 height 32
click at [1095, 523] on div "Cancel Add Meeting" at bounding box center [784, 538] width 735 height 55
click at [1088, 532] on span "Meeting" at bounding box center [1096, 539] width 43 height 13
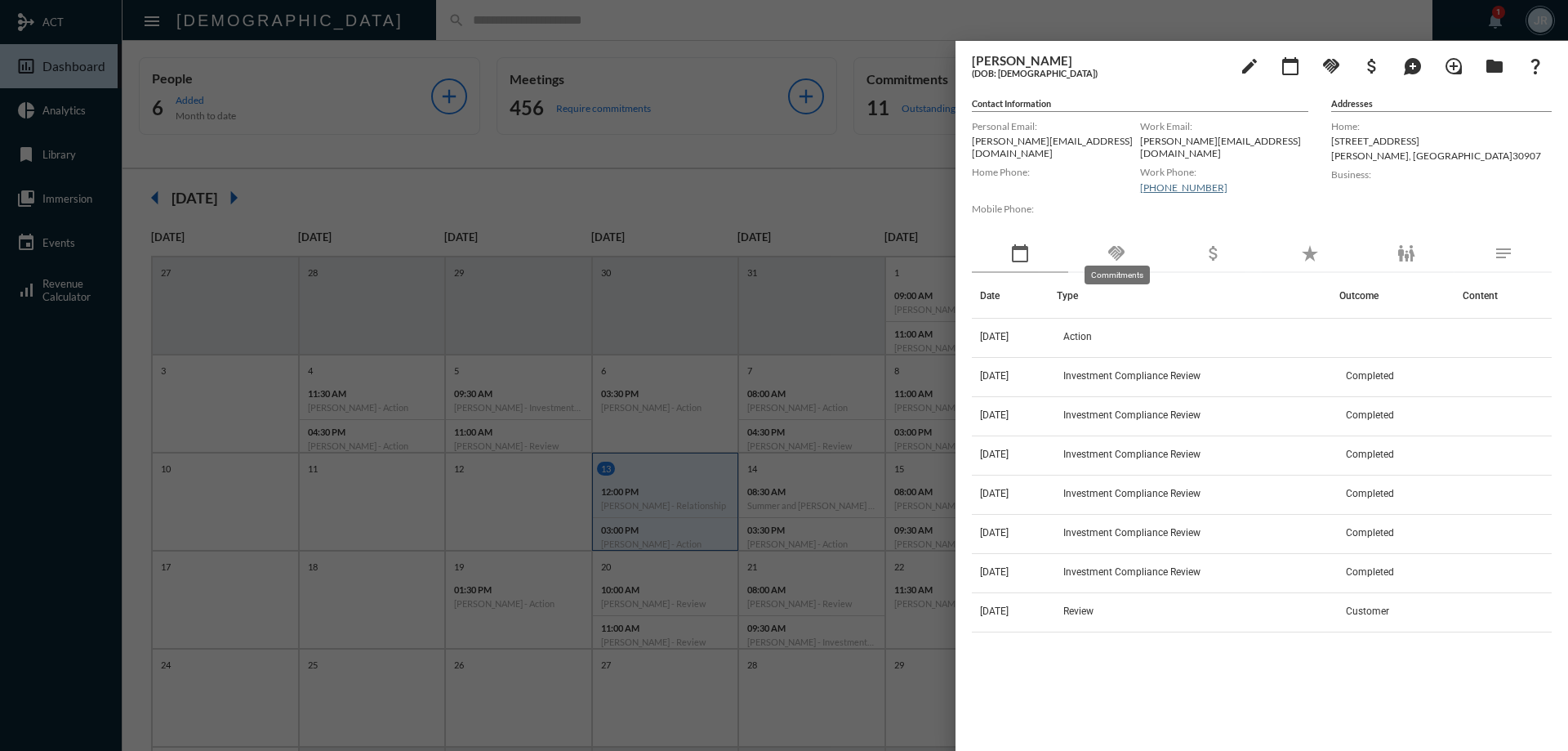
click at [1110, 244] on mat-icon "handshake" at bounding box center [1116, 253] width 19 height 19
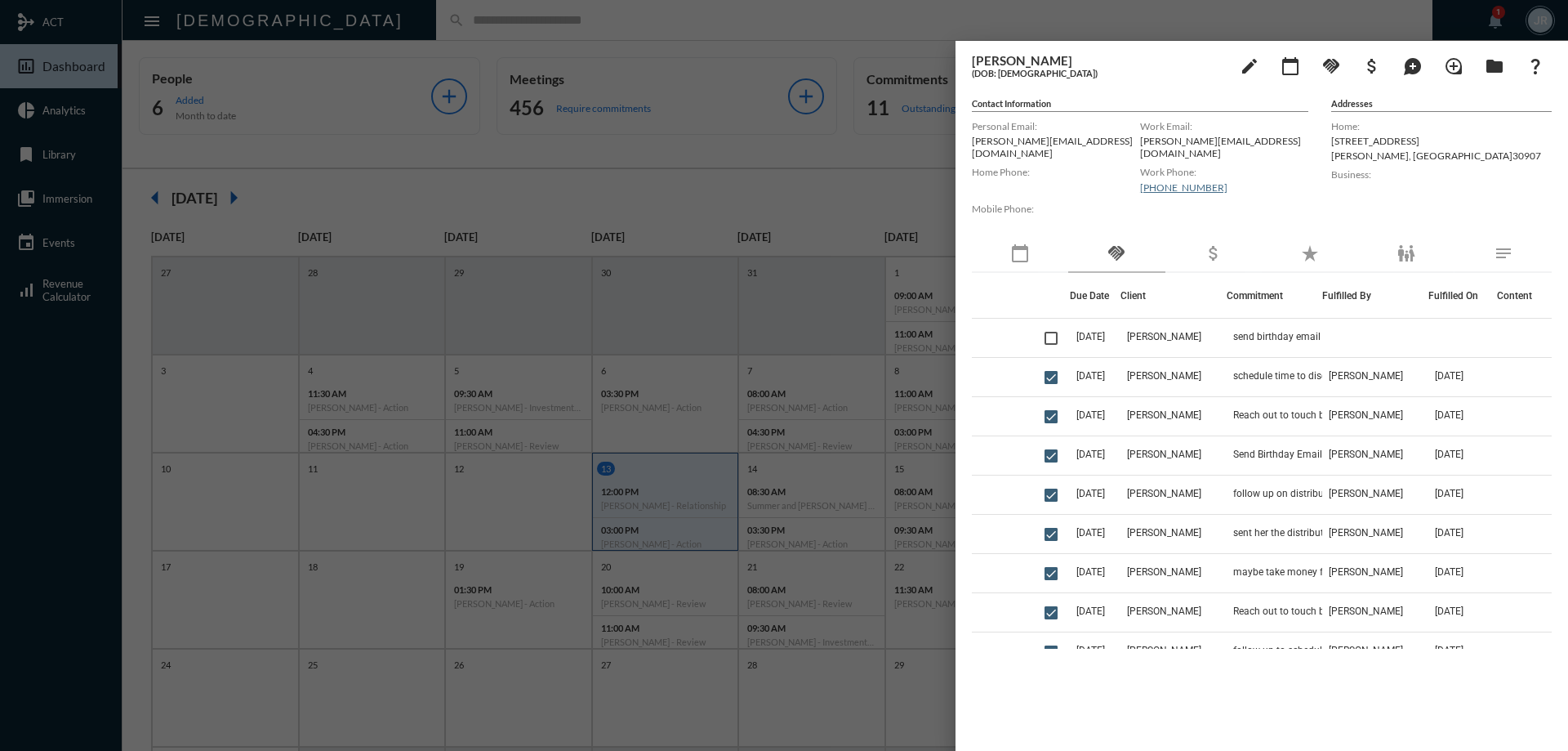
click at [352, 25] on div at bounding box center [784, 375] width 1568 height 751
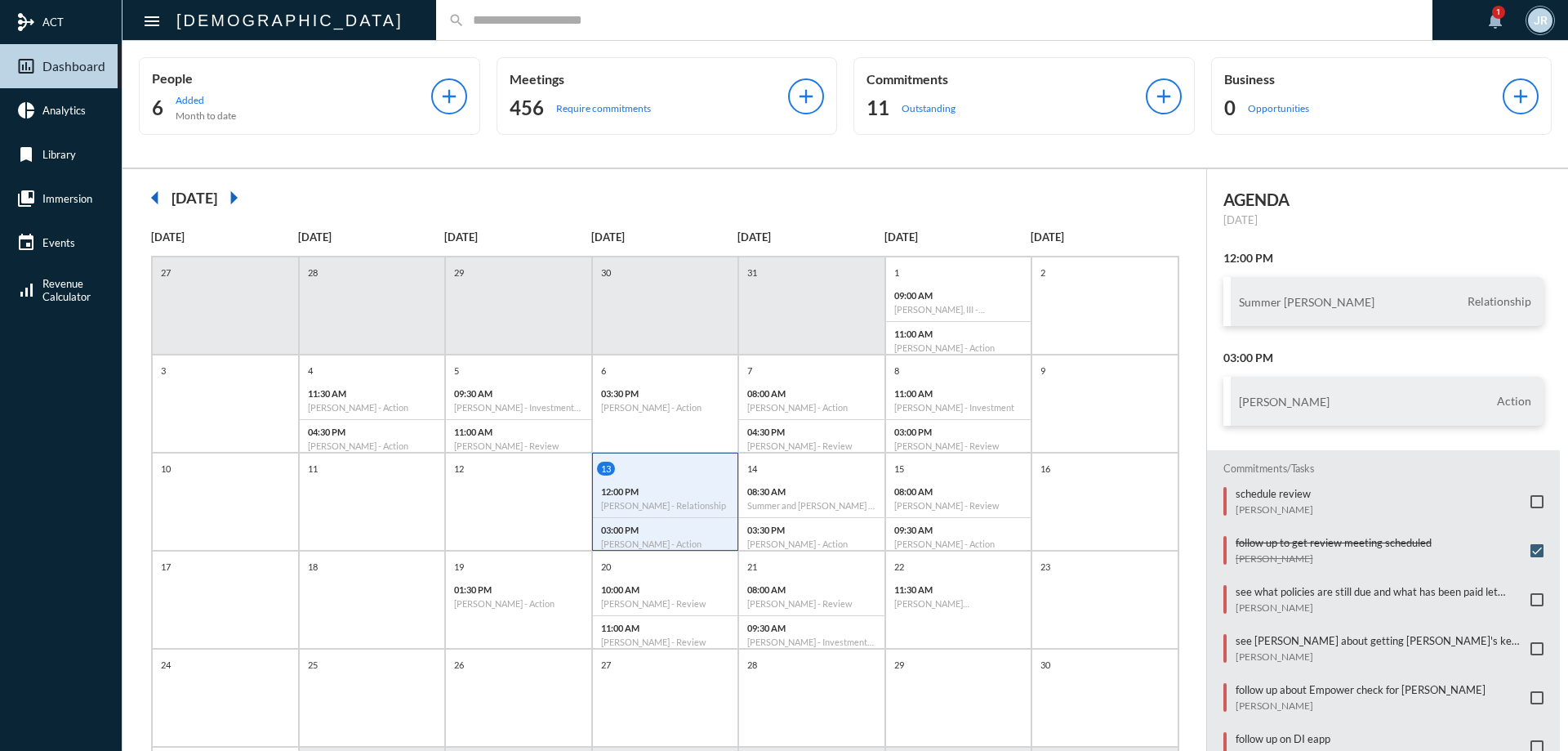
click at [464, 16] on input "text" at bounding box center [942, 20] width 955 height 13
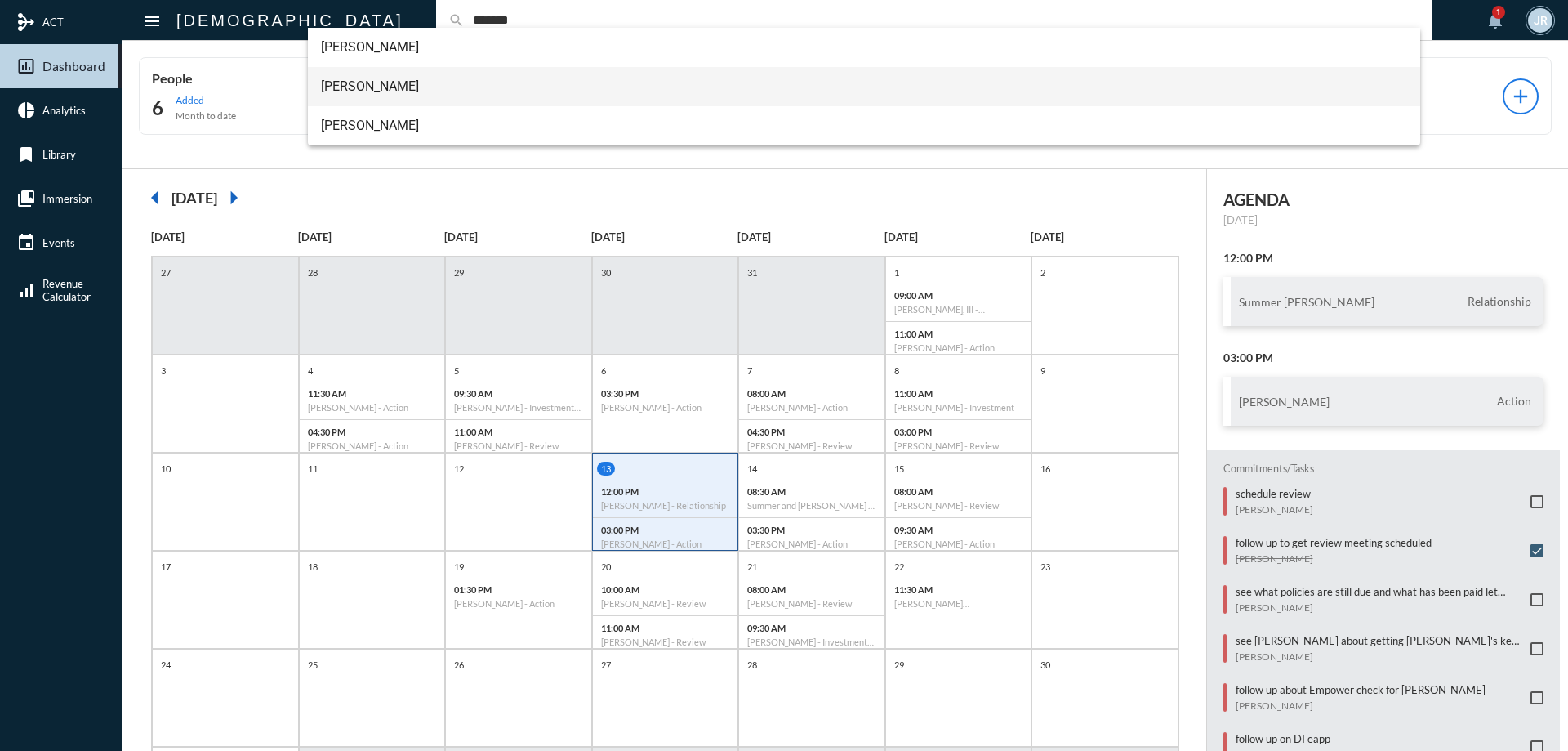
type input "*******"
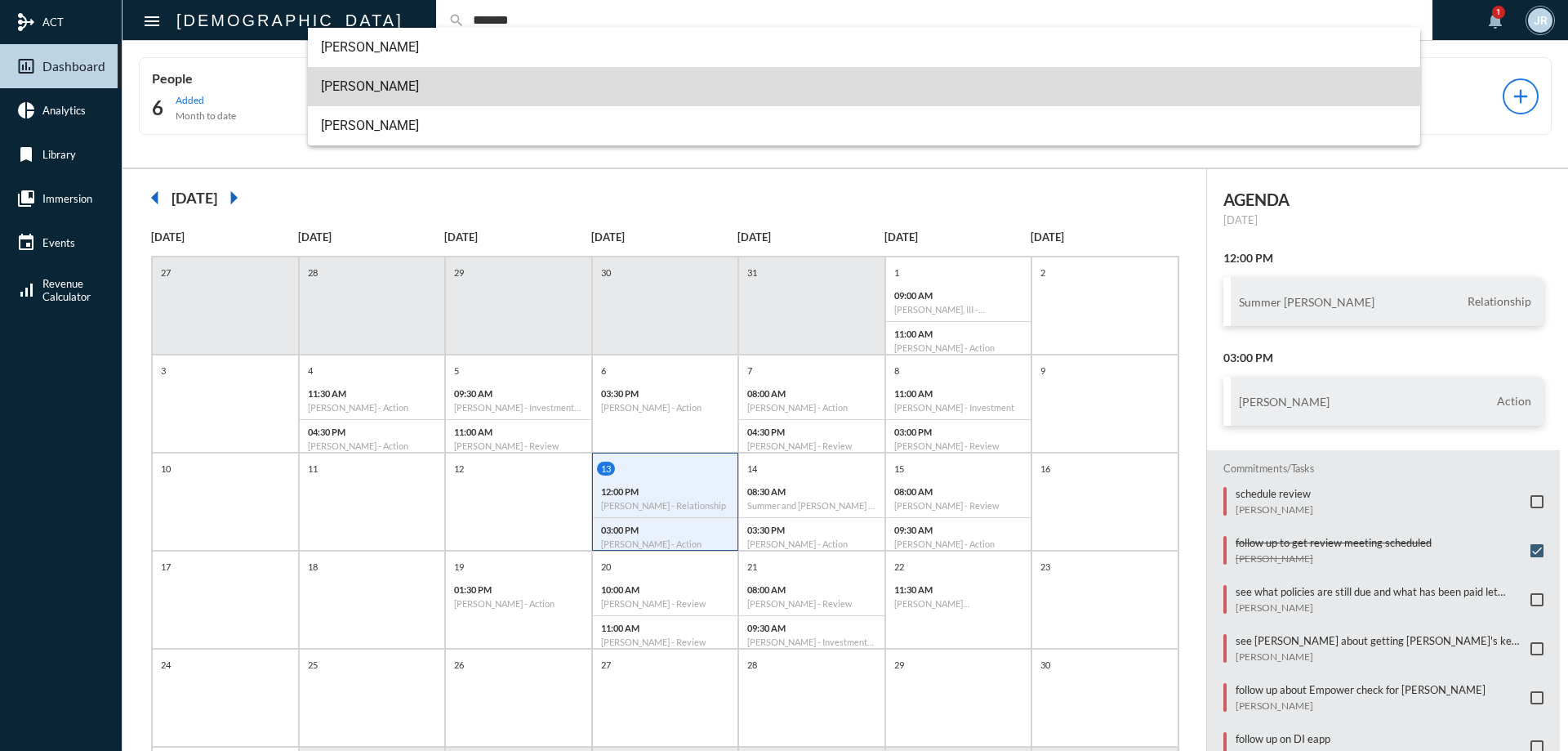
click at [381, 79] on span "Matt Sterner" at bounding box center [864, 86] width 1087 height 39
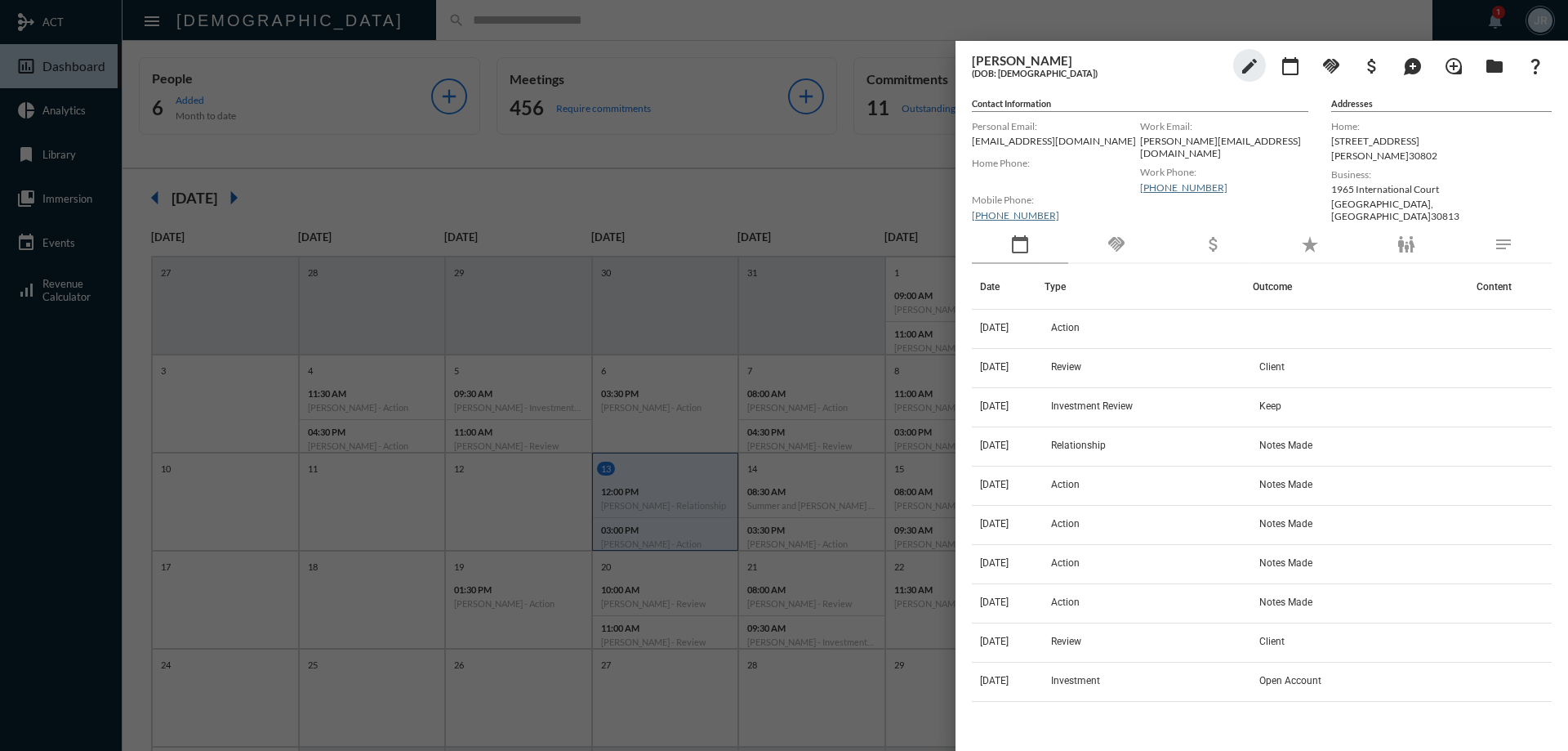
click at [378, 18] on div at bounding box center [784, 375] width 1568 height 751
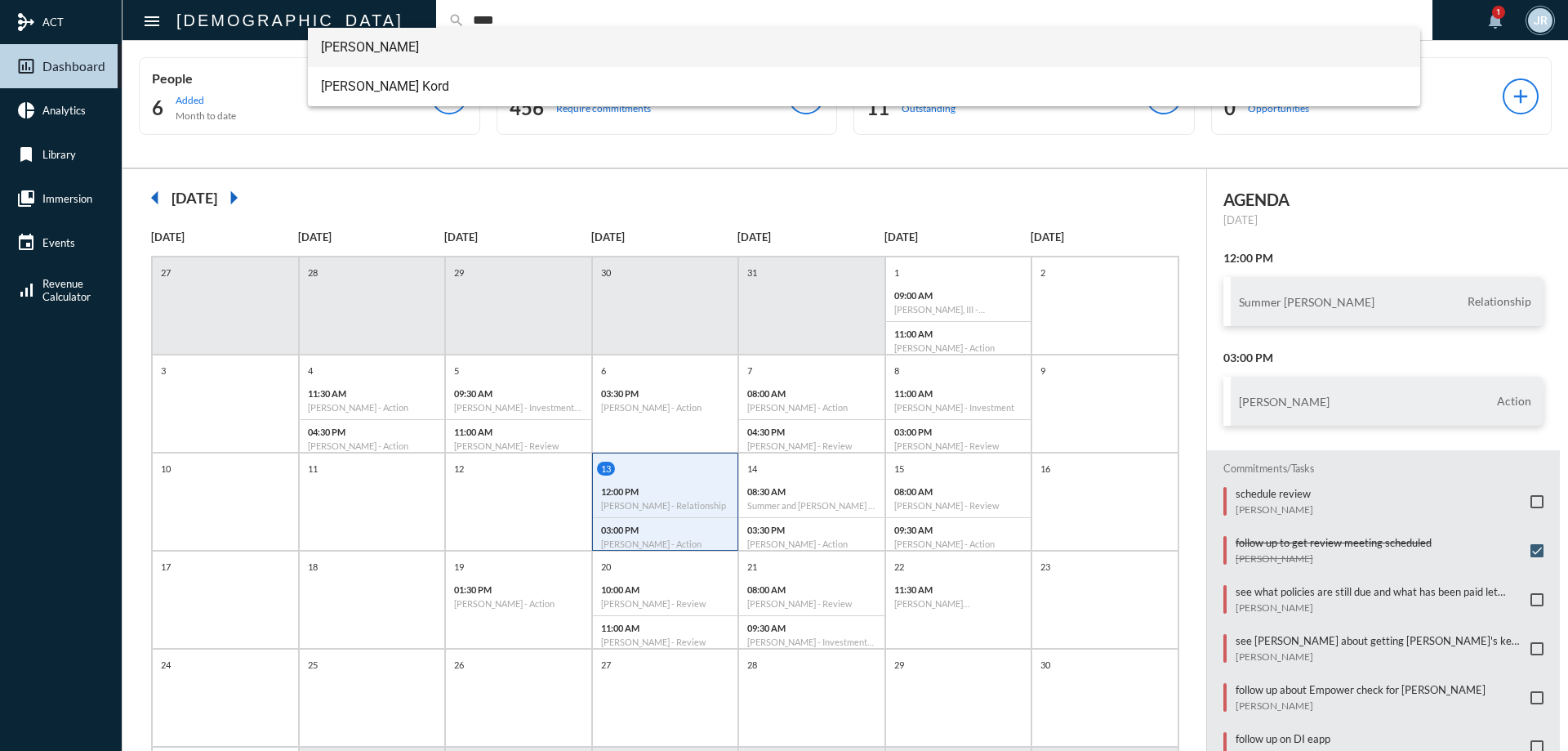
type input "****"
click at [360, 46] on span "Eyal Kord" at bounding box center [864, 47] width 1087 height 39
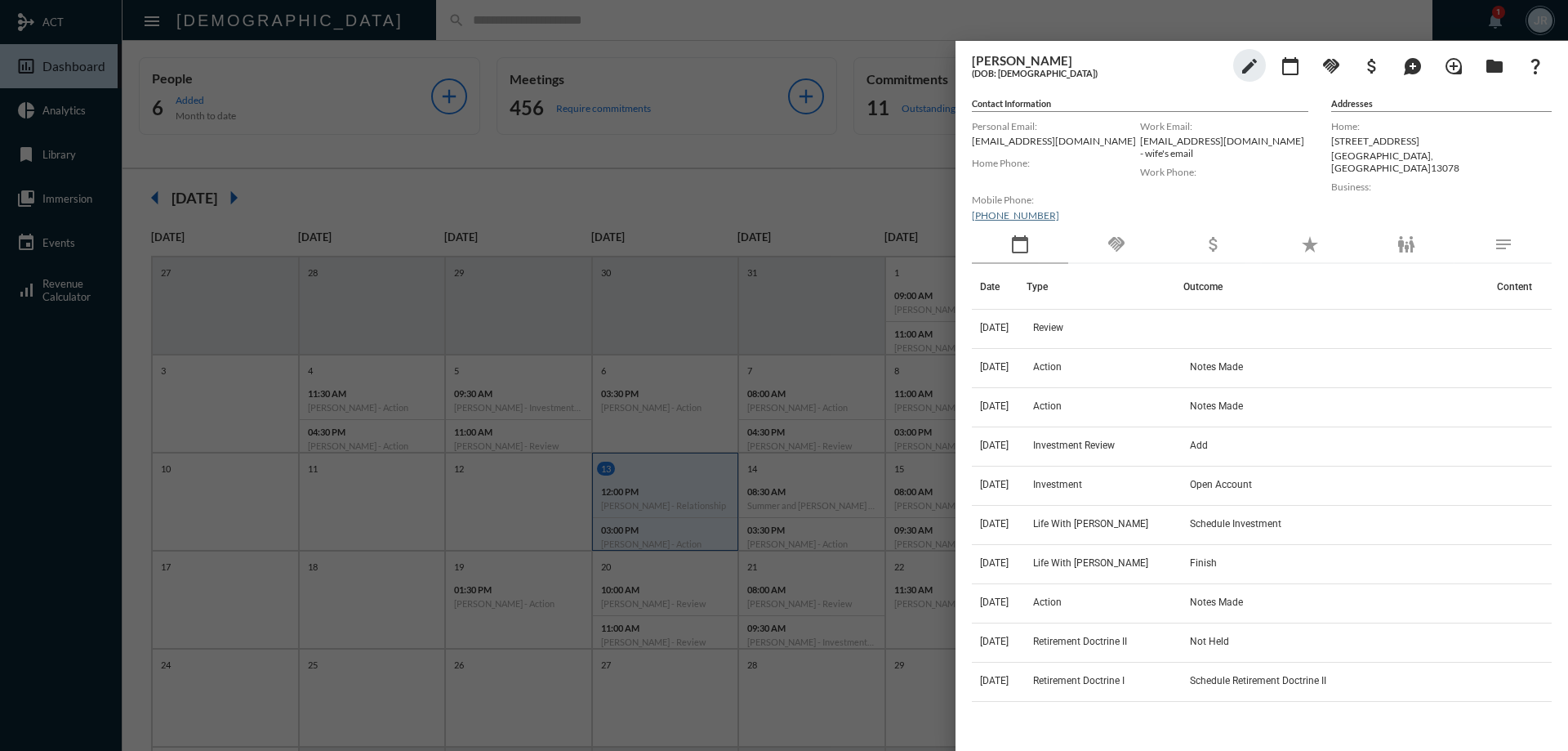
click at [361, 19] on div at bounding box center [784, 375] width 1568 height 751
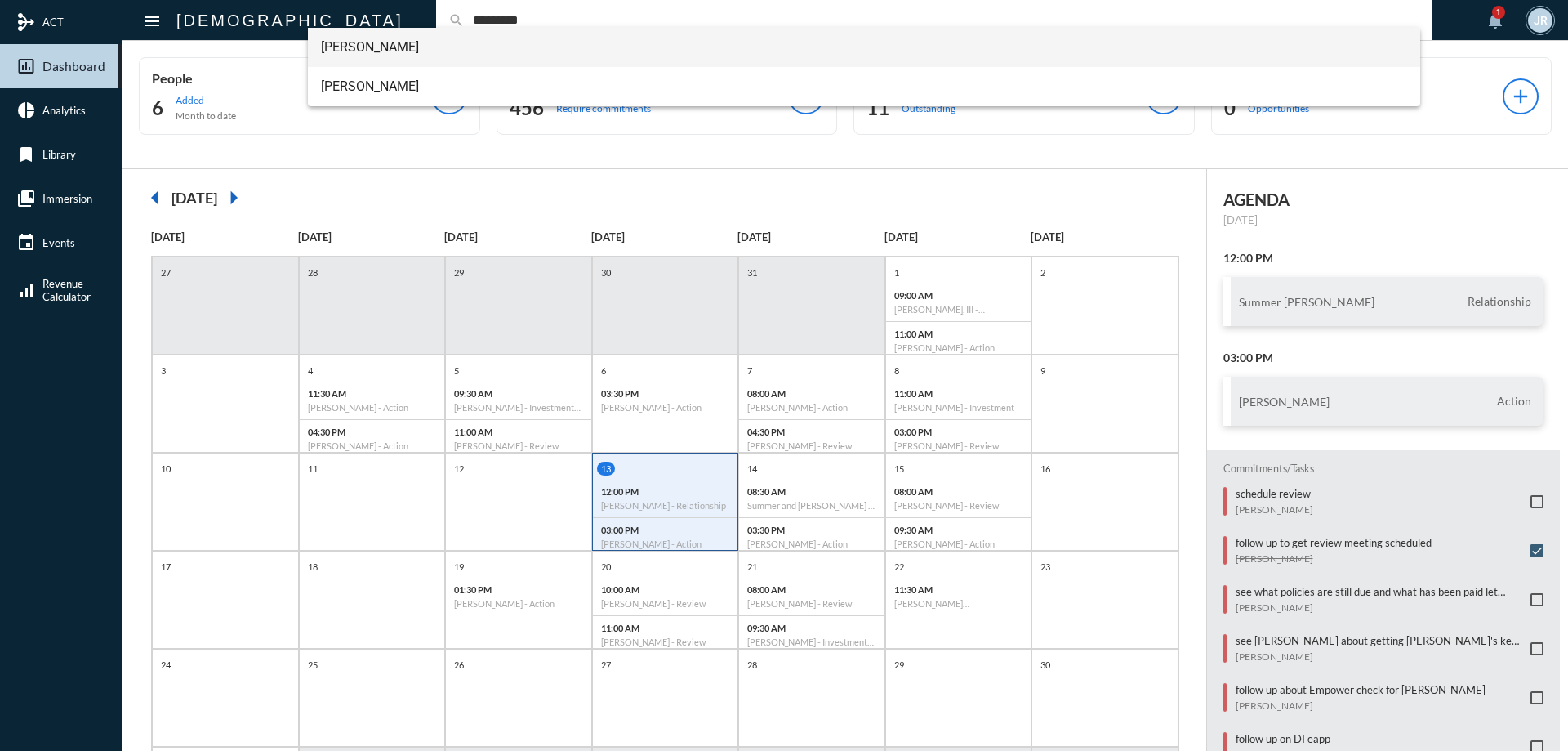
type input "*********"
click at [377, 37] on span "Andy Hochradel" at bounding box center [864, 47] width 1087 height 39
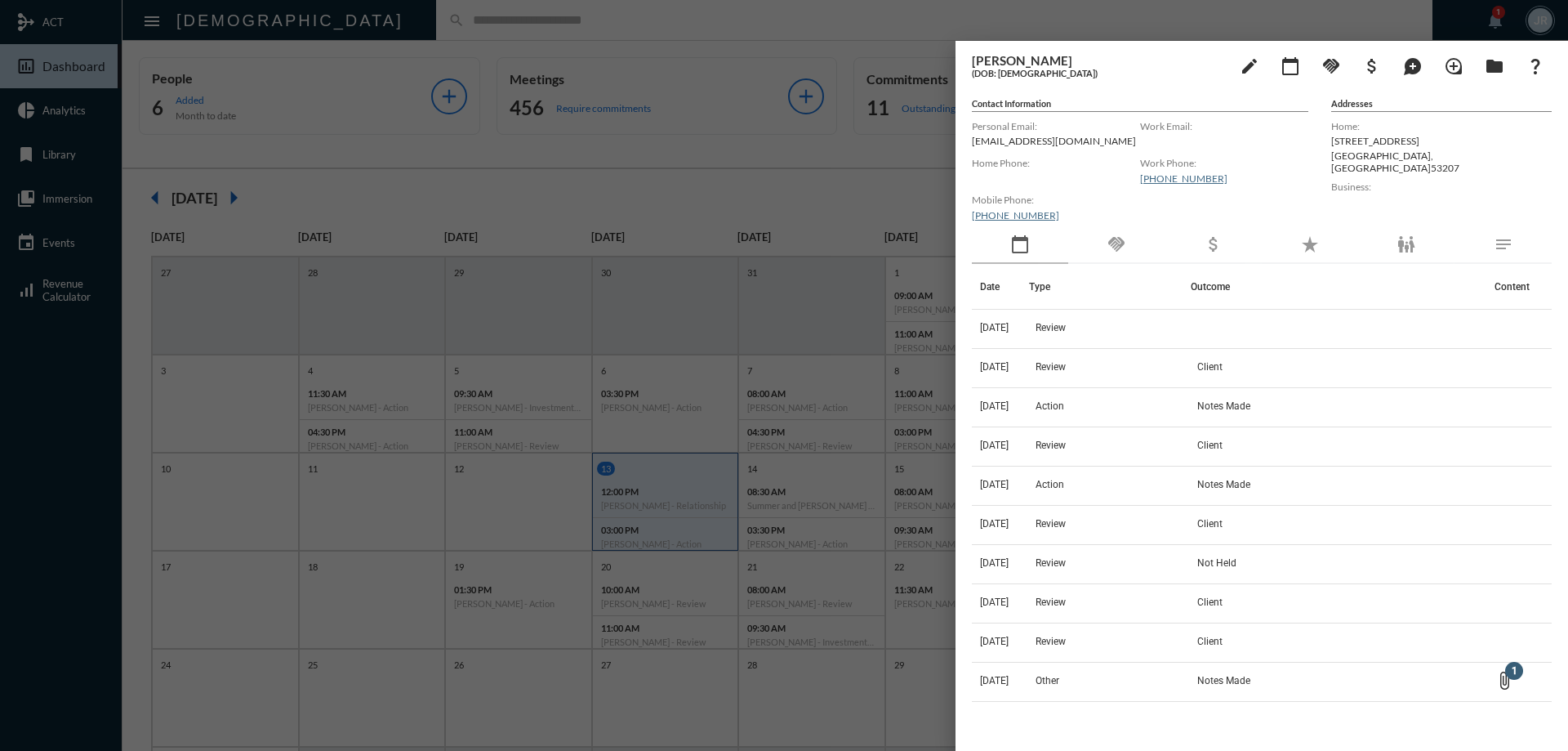
click at [1104, 240] on div "handshake" at bounding box center [1116, 245] width 96 height 37
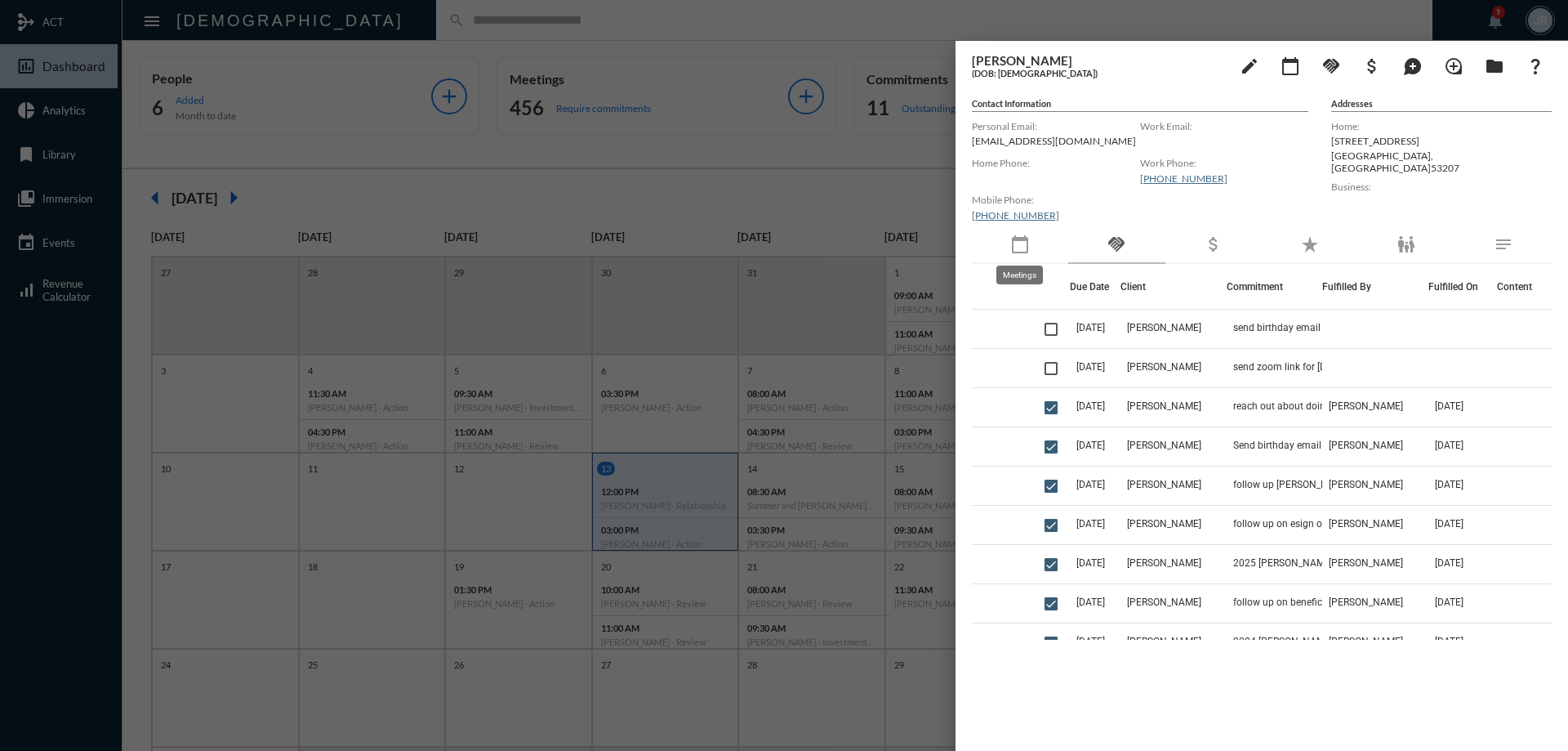
click at [1015, 244] on mat-icon "calendar_today" at bounding box center [1019, 244] width 19 height 19
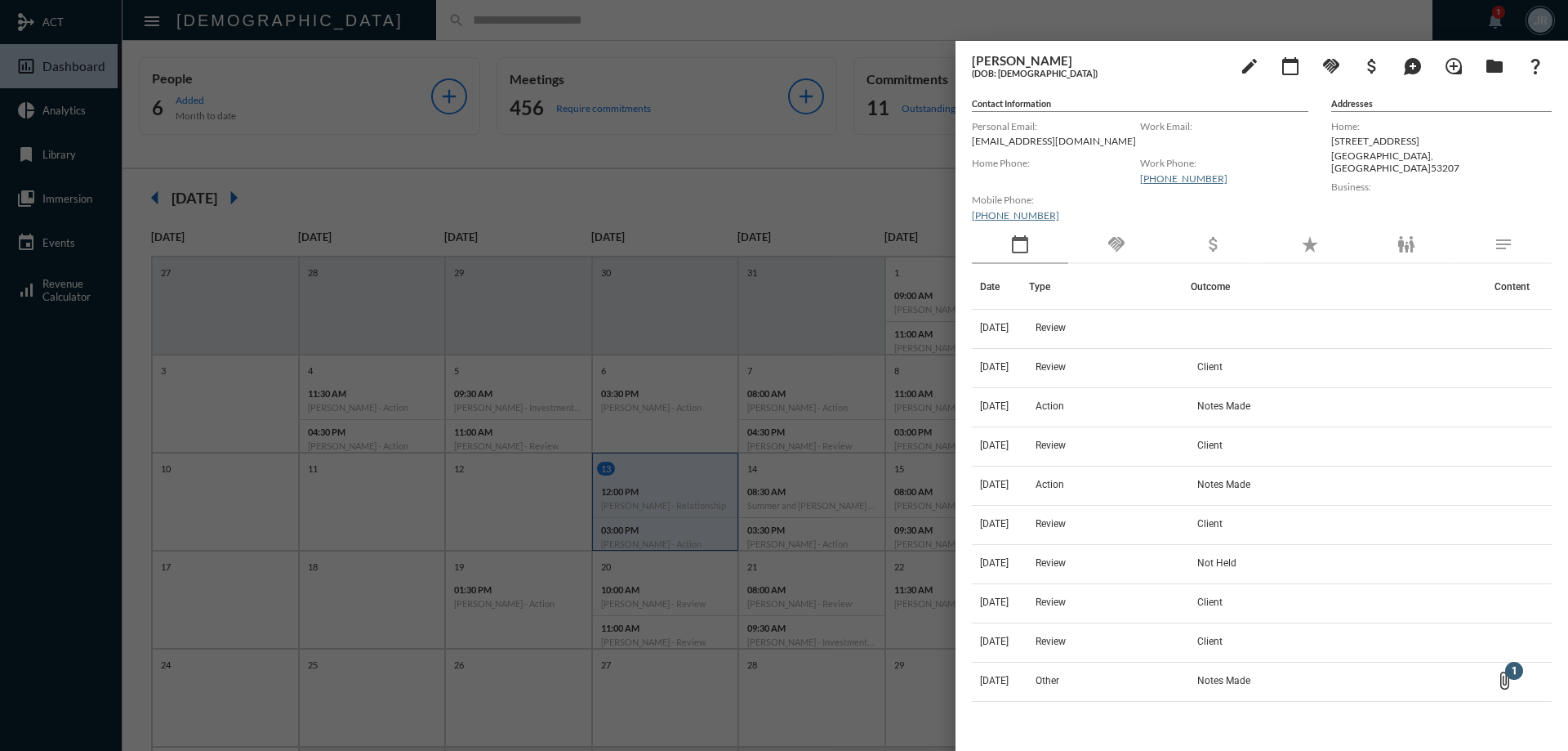
click at [363, 26] on div at bounding box center [784, 375] width 1568 height 751
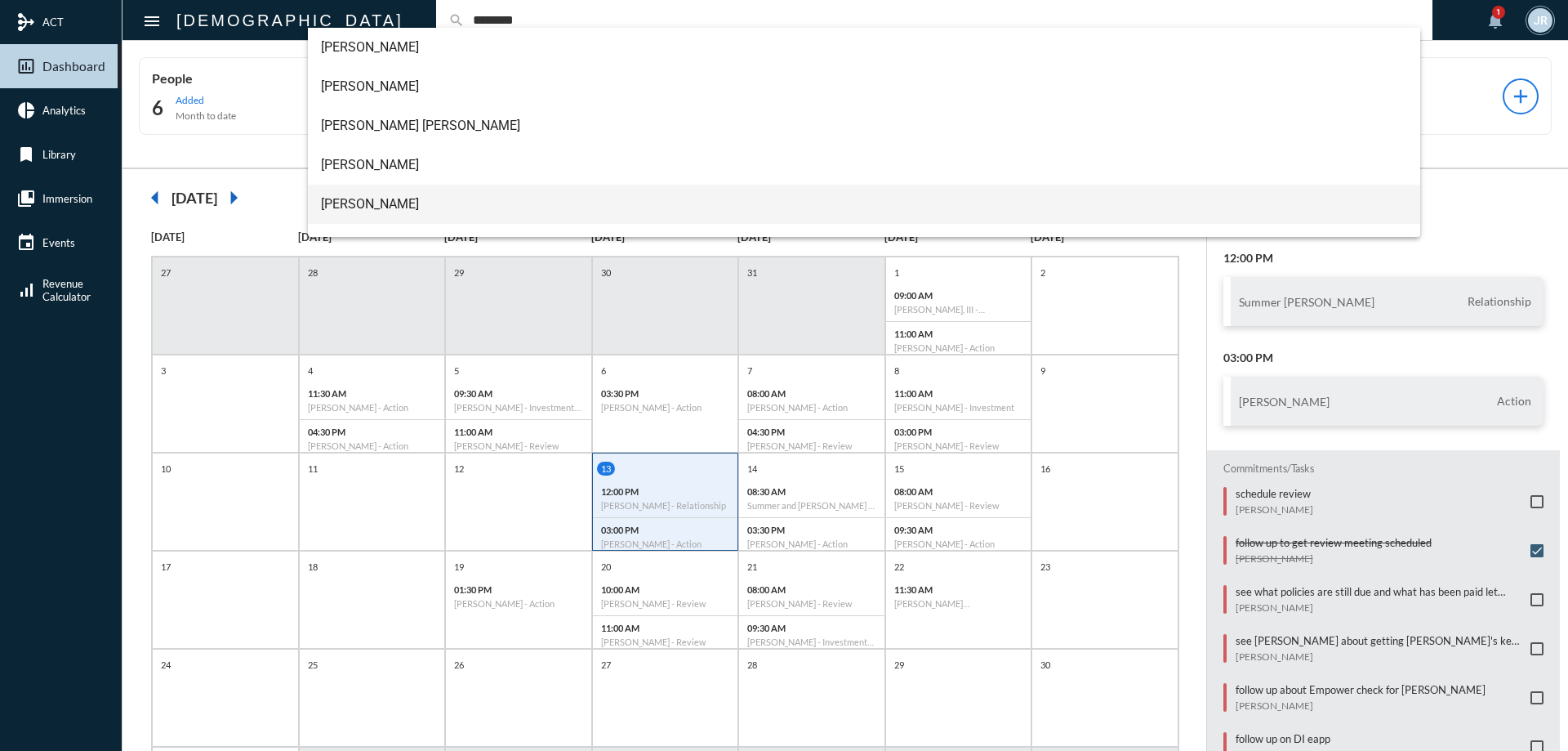
type input "********"
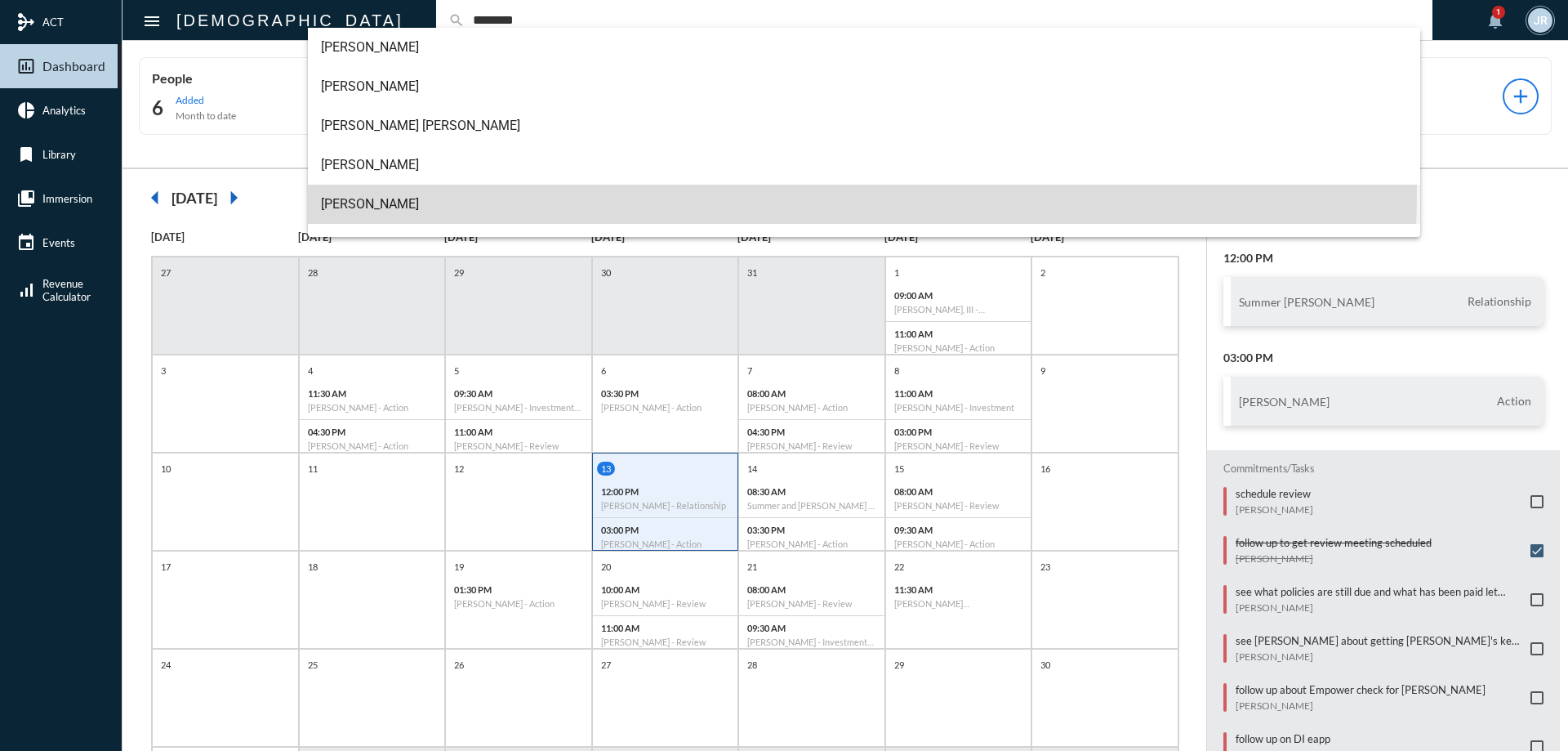
click at [364, 188] on span "John Mulherin" at bounding box center [864, 203] width 1087 height 39
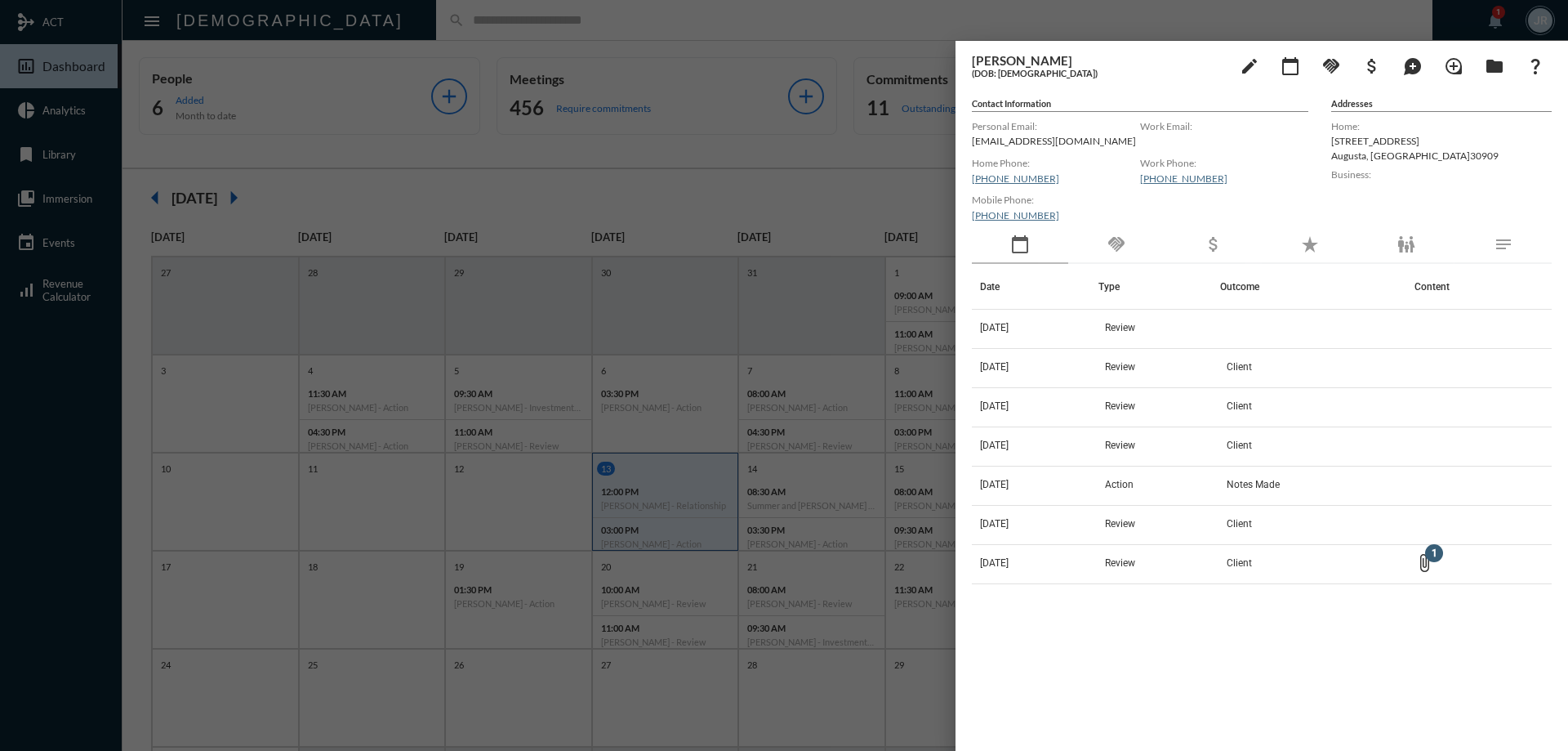
click at [339, 6] on div at bounding box center [784, 375] width 1568 height 751
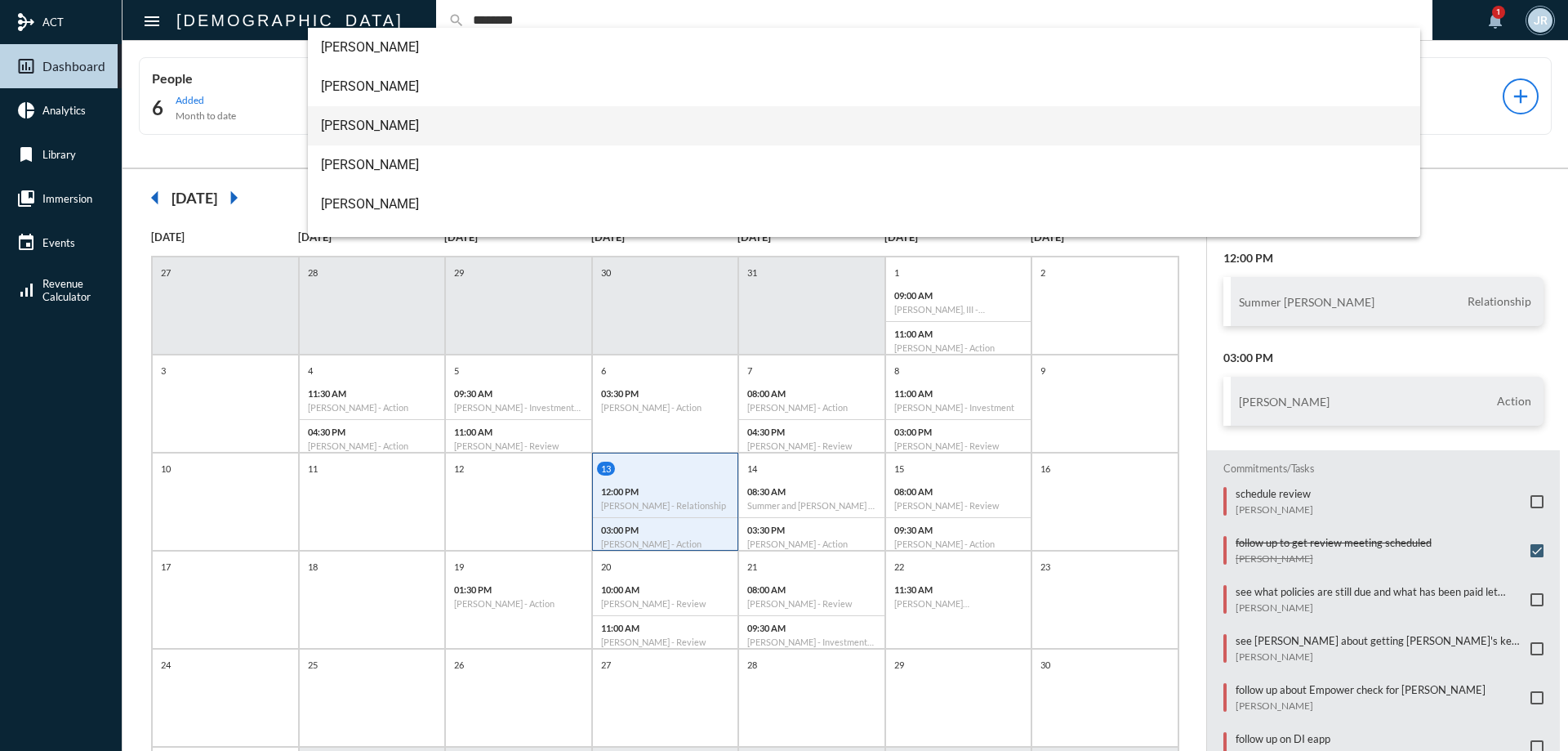
type input "********"
click at [357, 120] on span "Dawn Peterson" at bounding box center [864, 126] width 1087 height 39
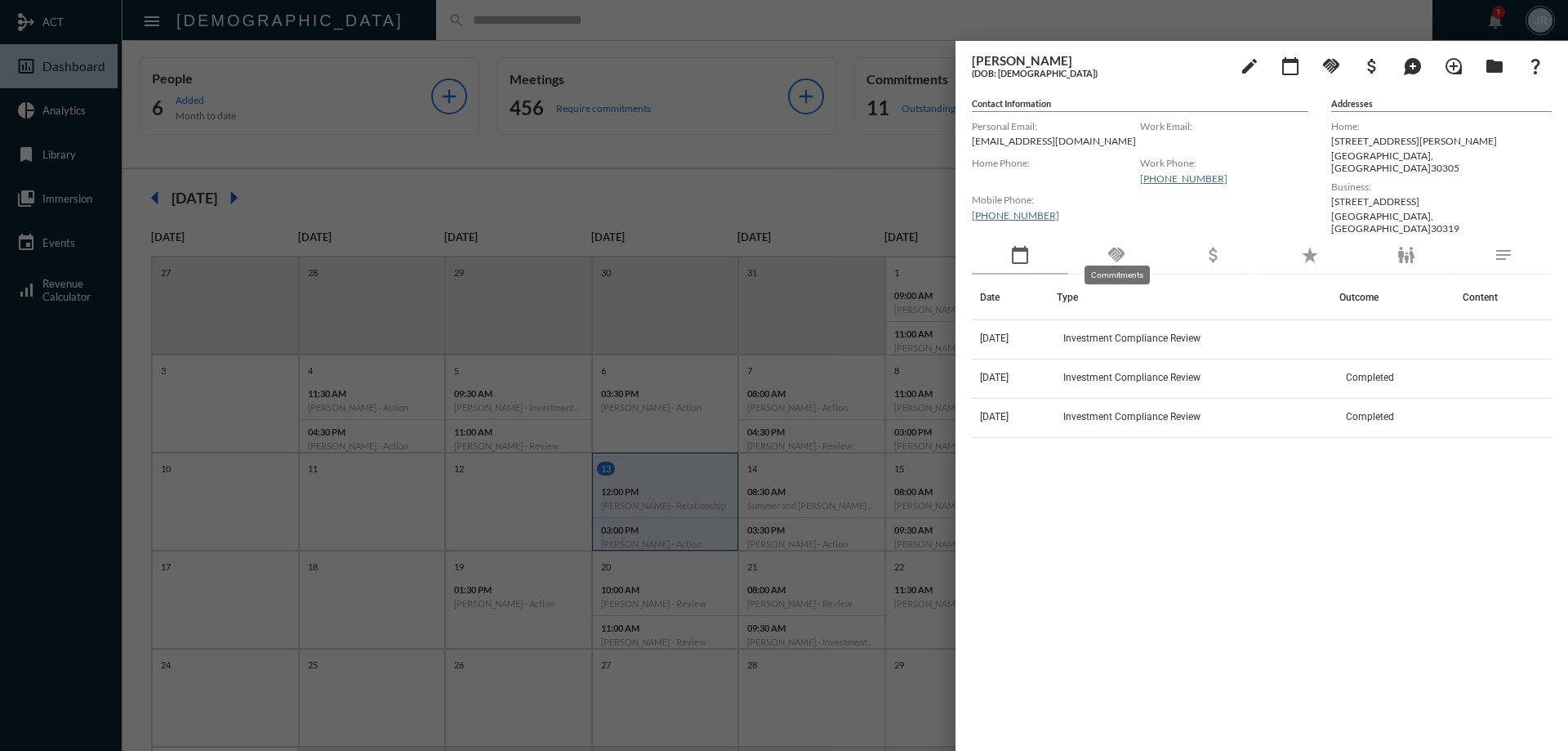
click at [1124, 245] on mat-icon "handshake" at bounding box center [1116, 254] width 19 height 19
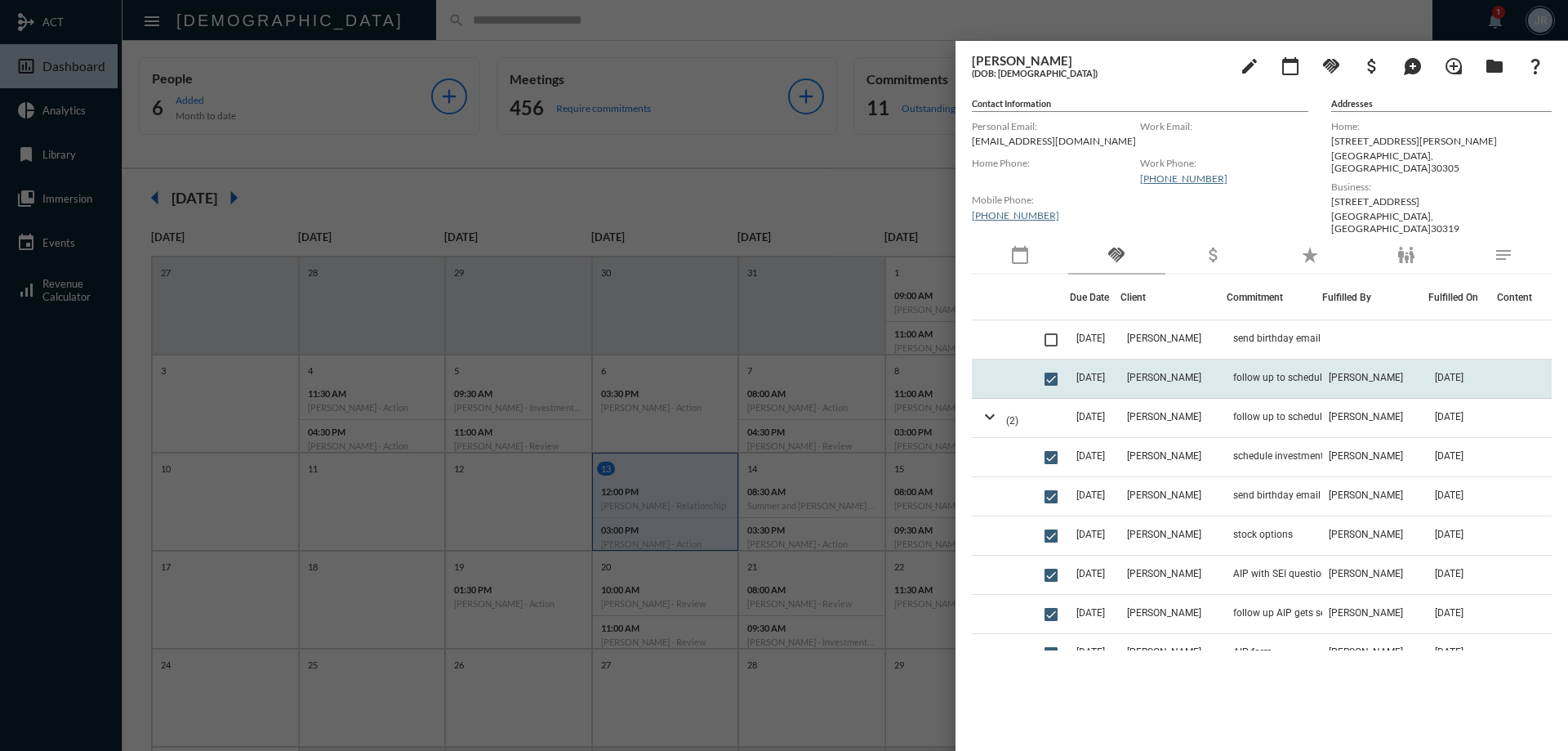
click at [1195, 375] on td "[PERSON_NAME]" at bounding box center [1173, 379] width 106 height 39
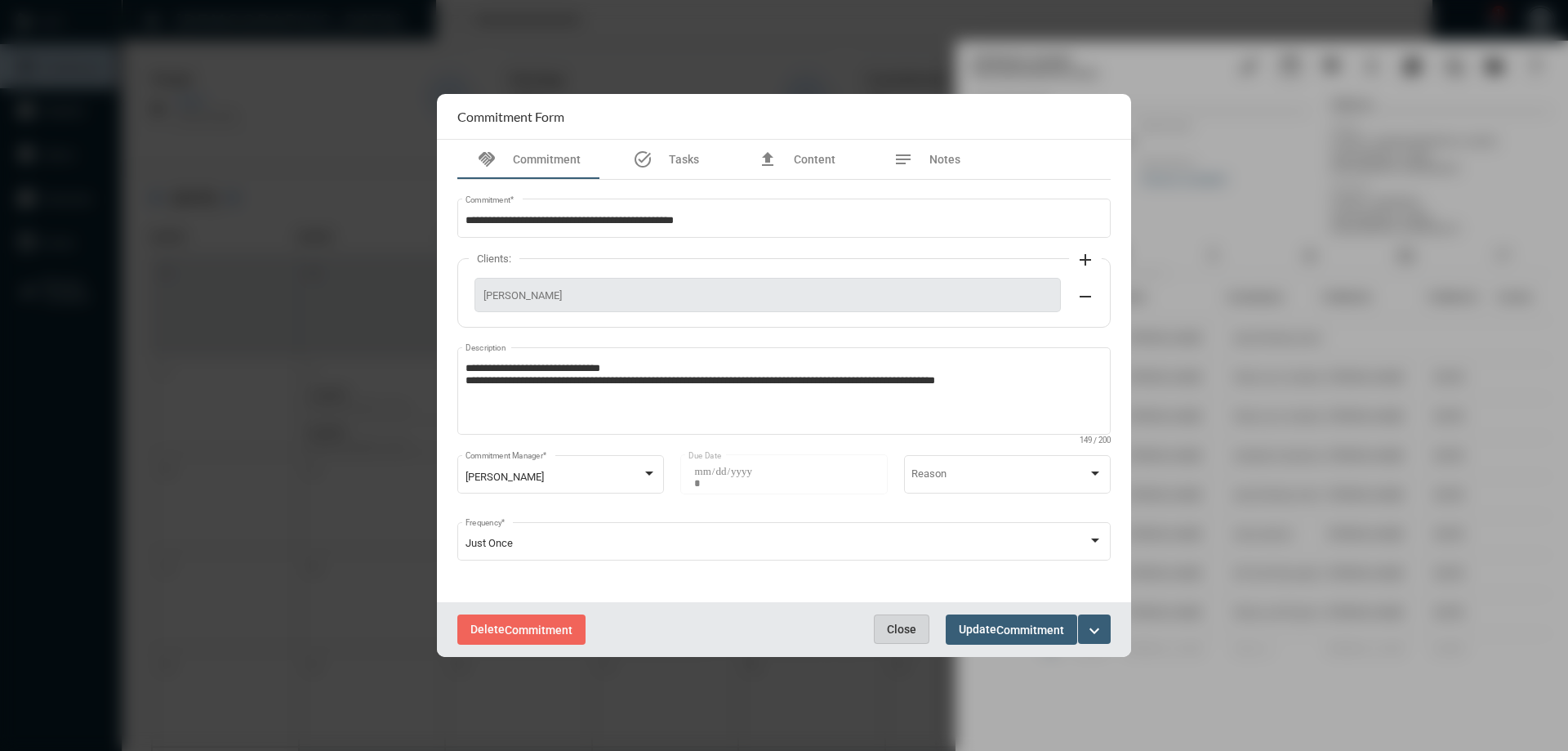
click at [894, 625] on span "Close" at bounding box center [901, 629] width 30 height 13
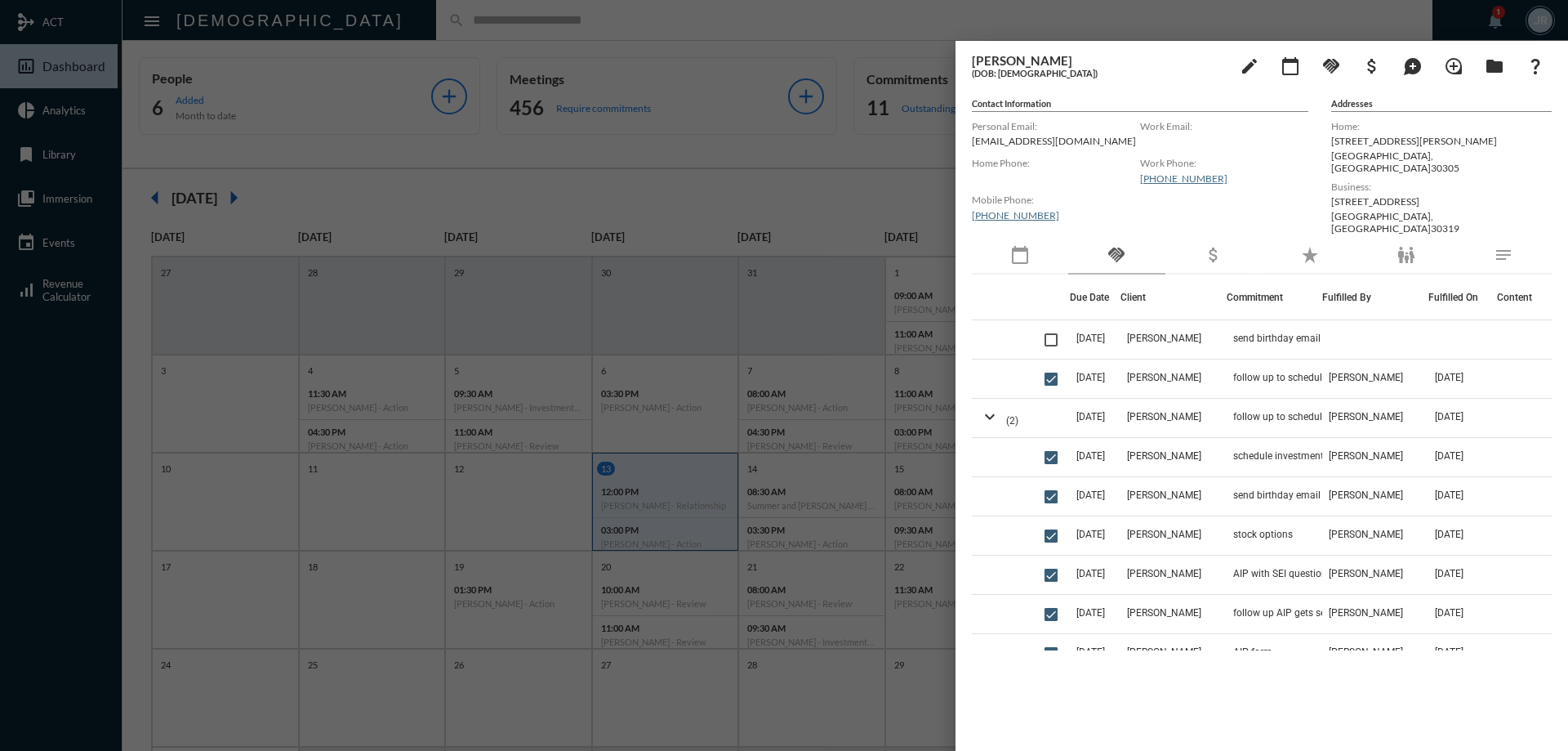
click at [411, 15] on div at bounding box center [784, 375] width 1568 height 751
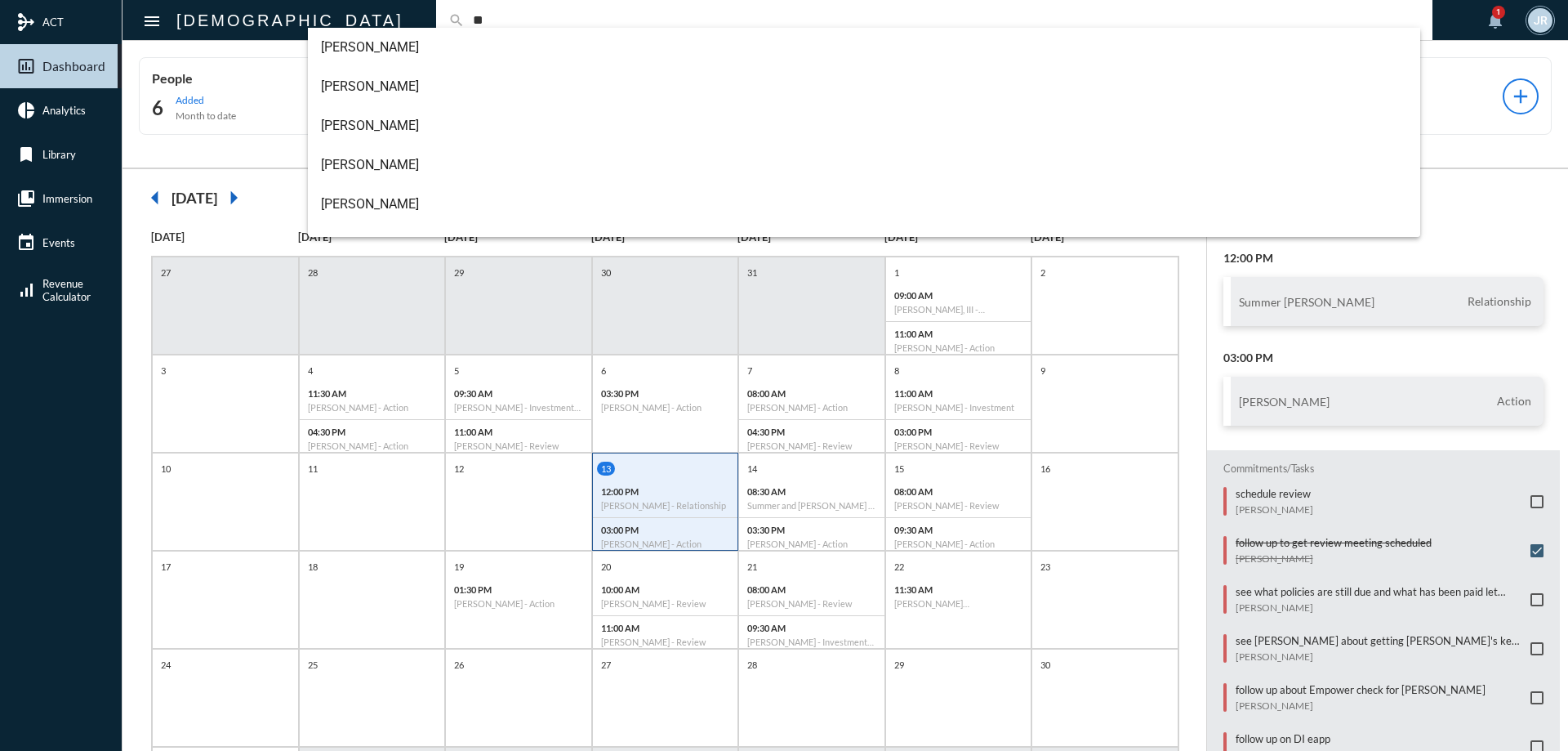
type input "*"
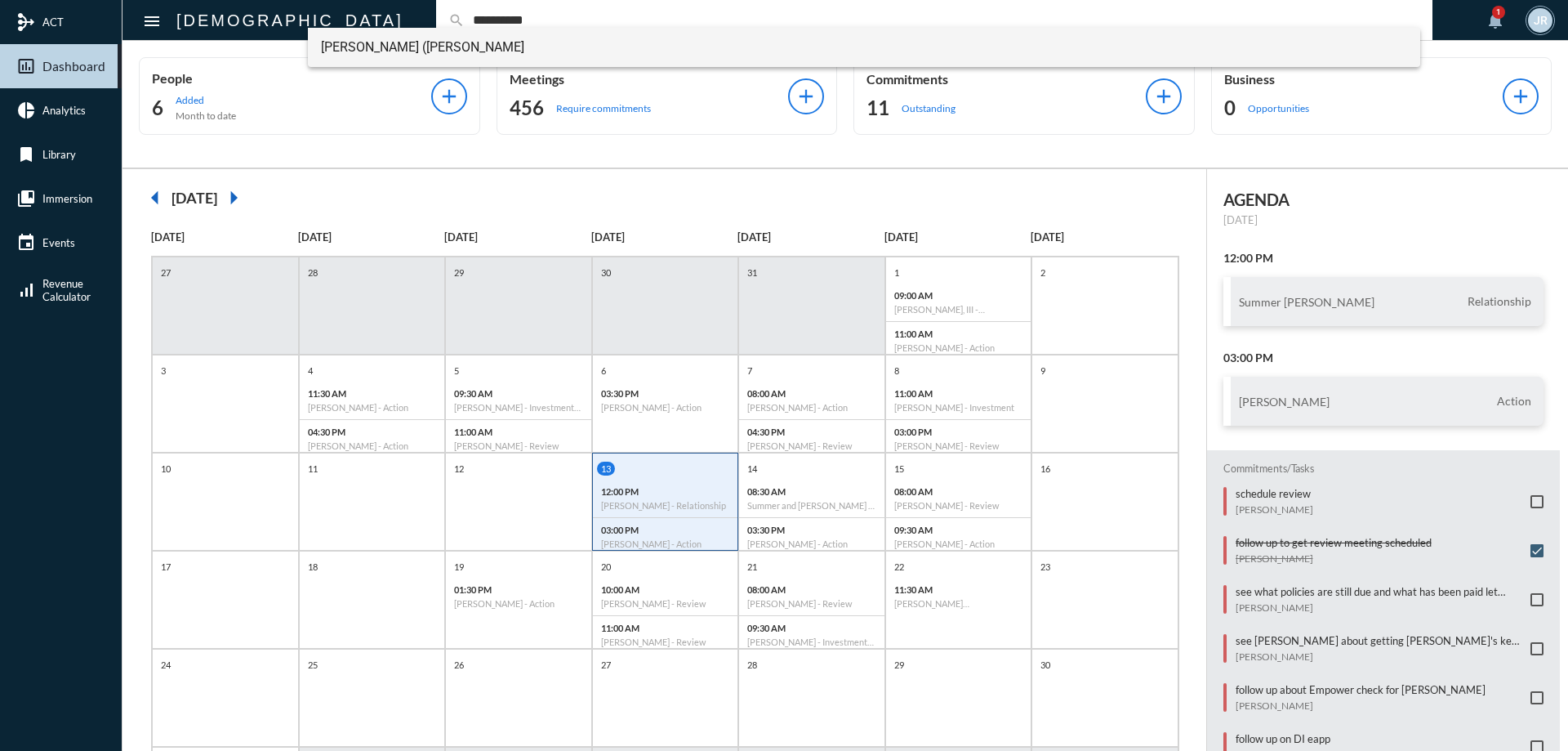
type input "**********"
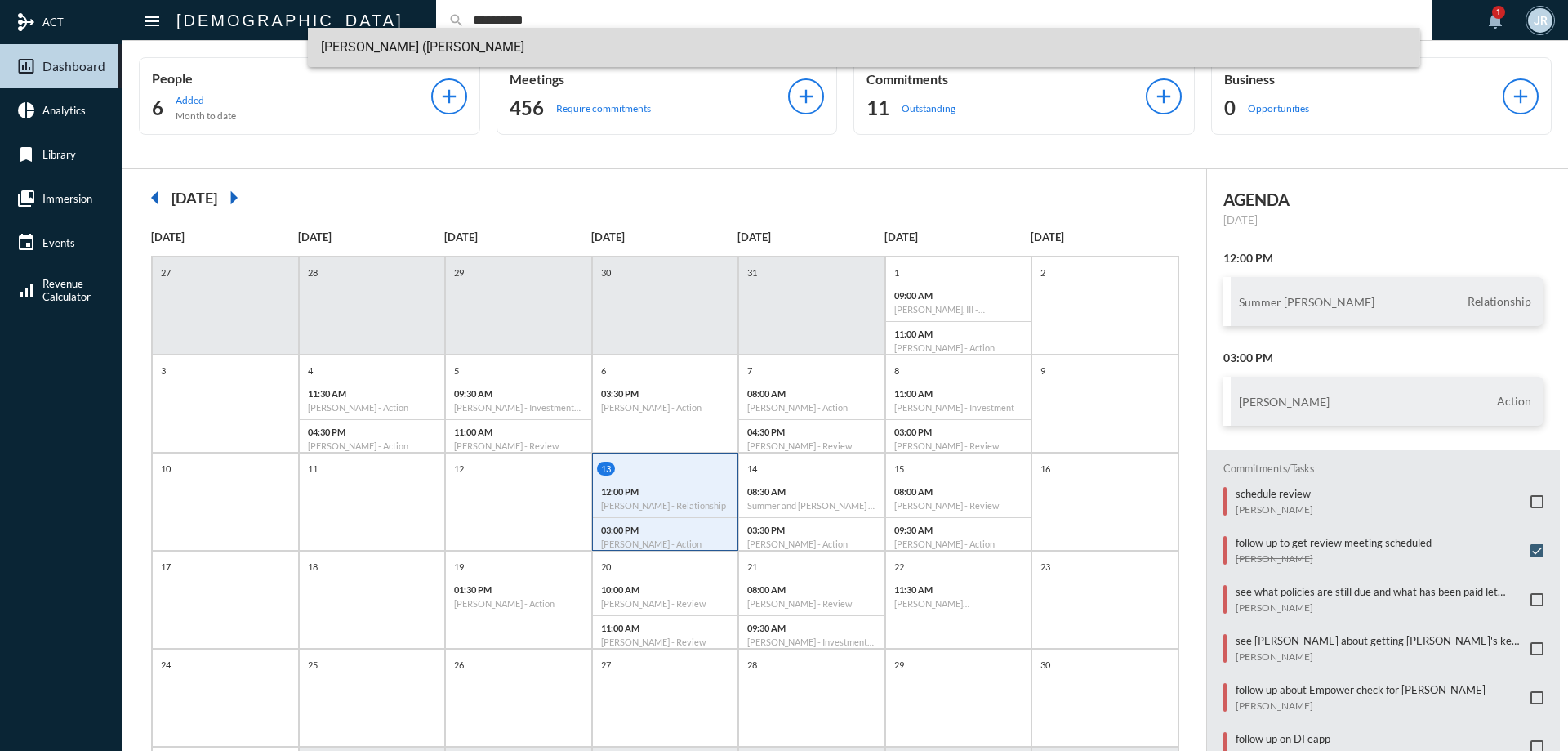
click at [372, 49] on span "William (Will) Jones" at bounding box center [864, 47] width 1087 height 39
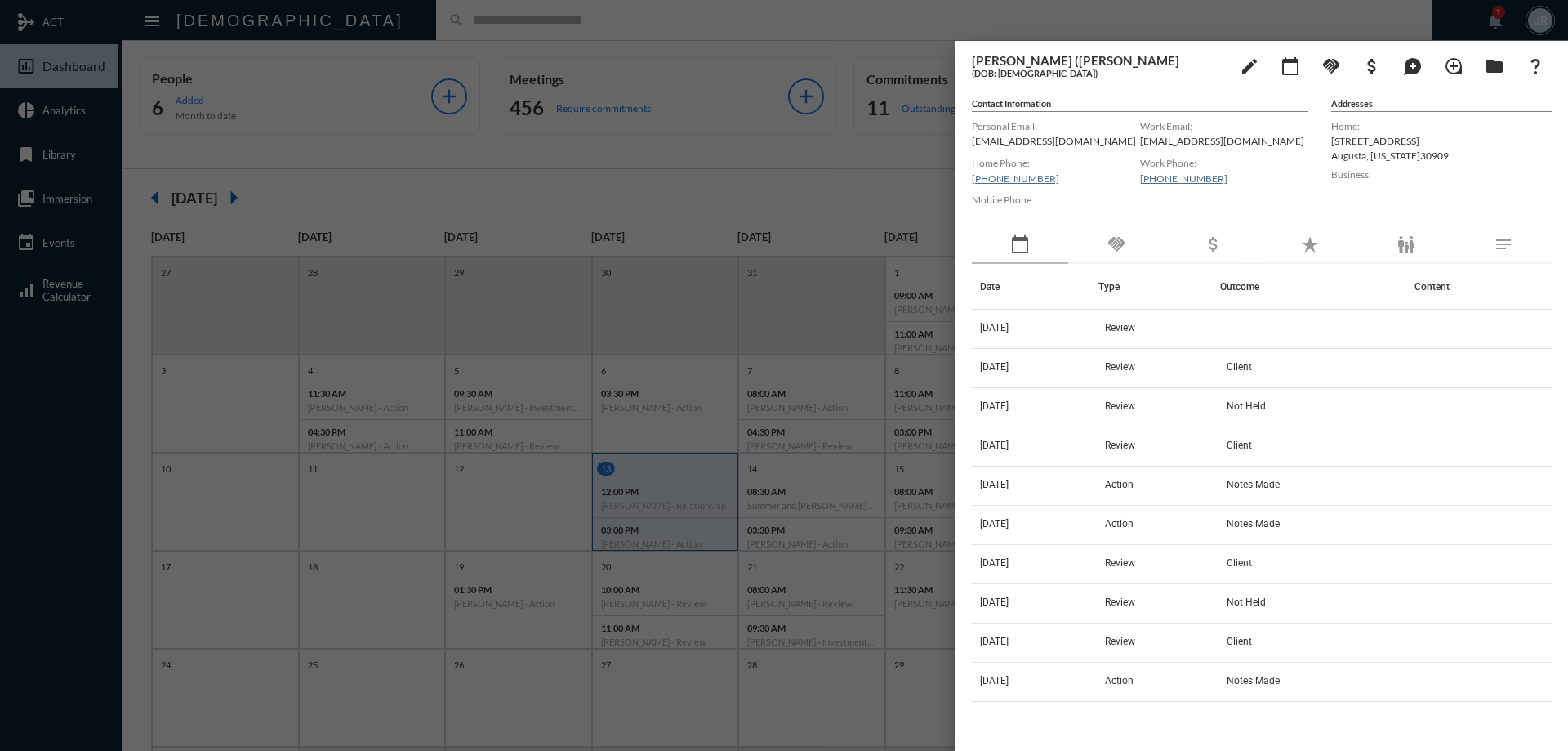
click at [439, 13] on div at bounding box center [784, 375] width 1568 height 751
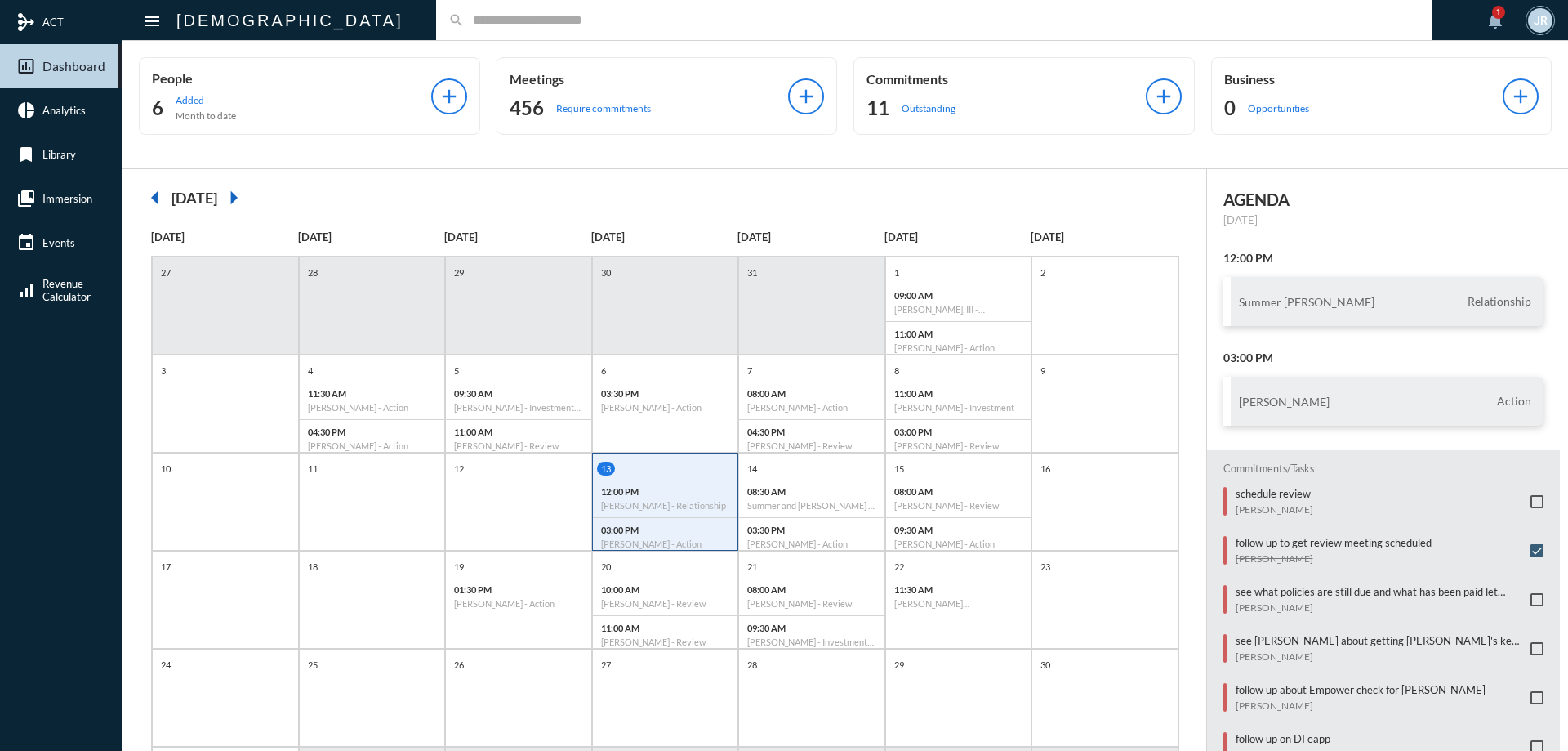
click at [464, 22] on input "text" at bounding box center [942, 20] width 955 height 13
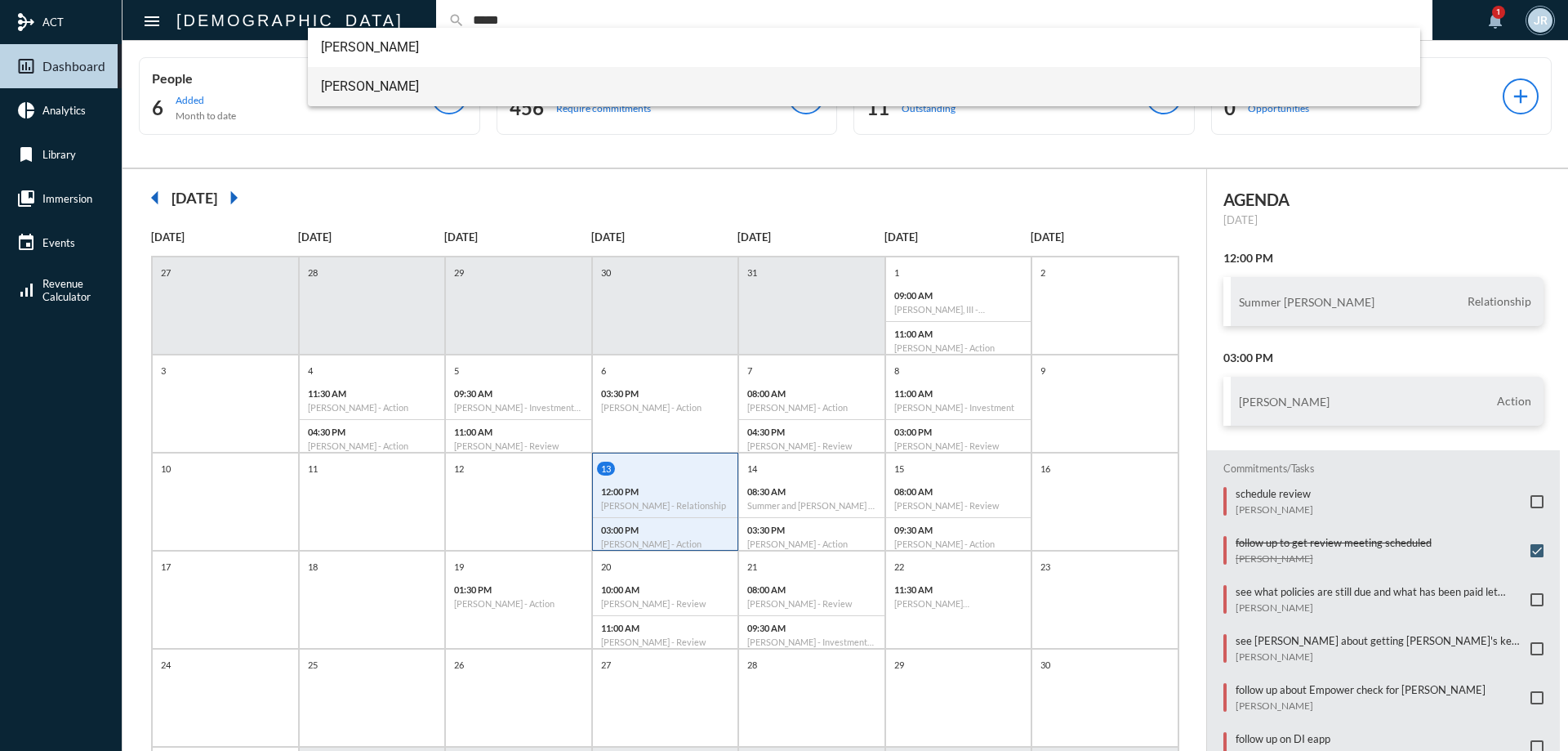
type input "*****"
click at [365, 83] on span "Erik Stuckart" at bounding box center [864, 86] width 1087 height 39
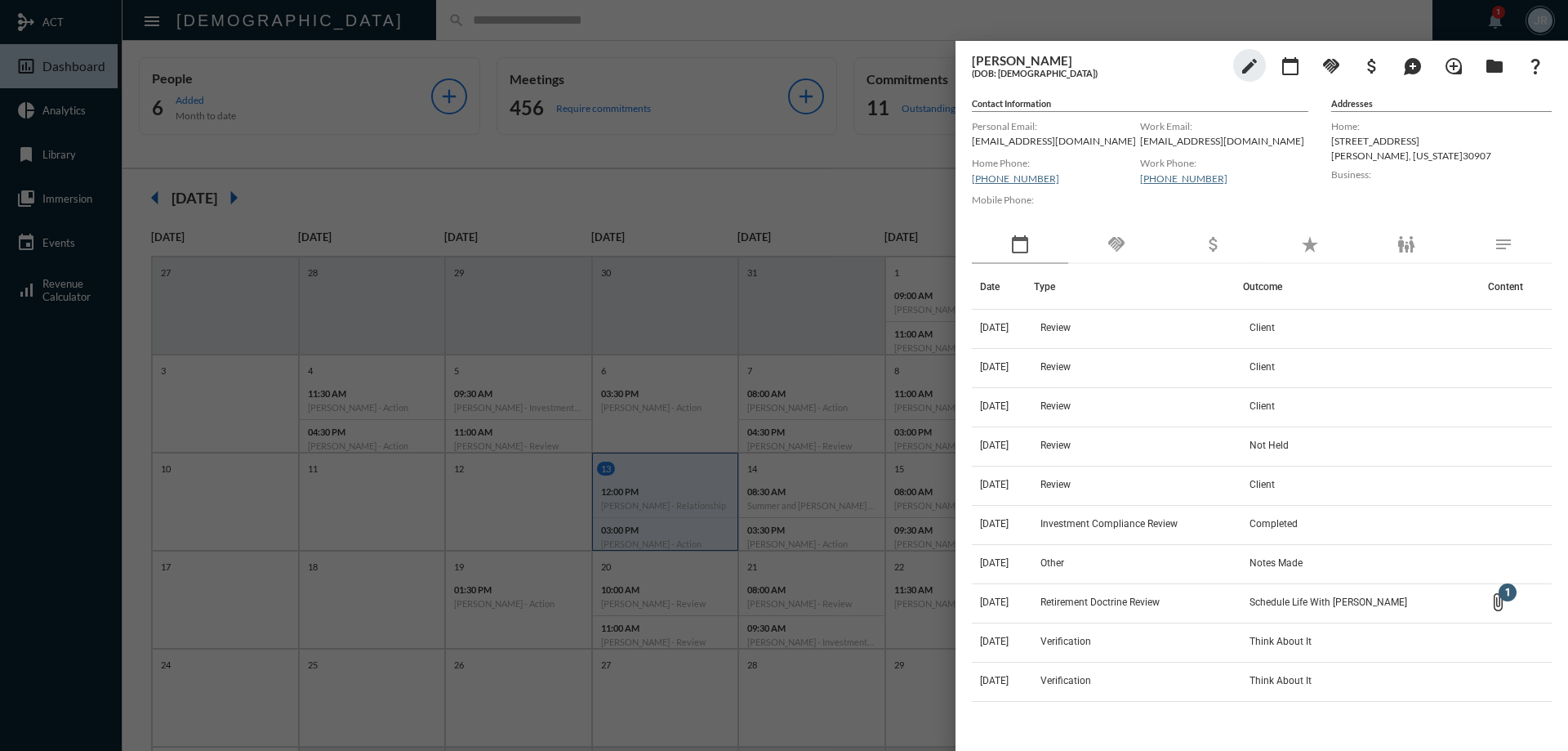
click at [1141, 247] on div "handshake" at bounding box center [1116, 245] width 96 height 37
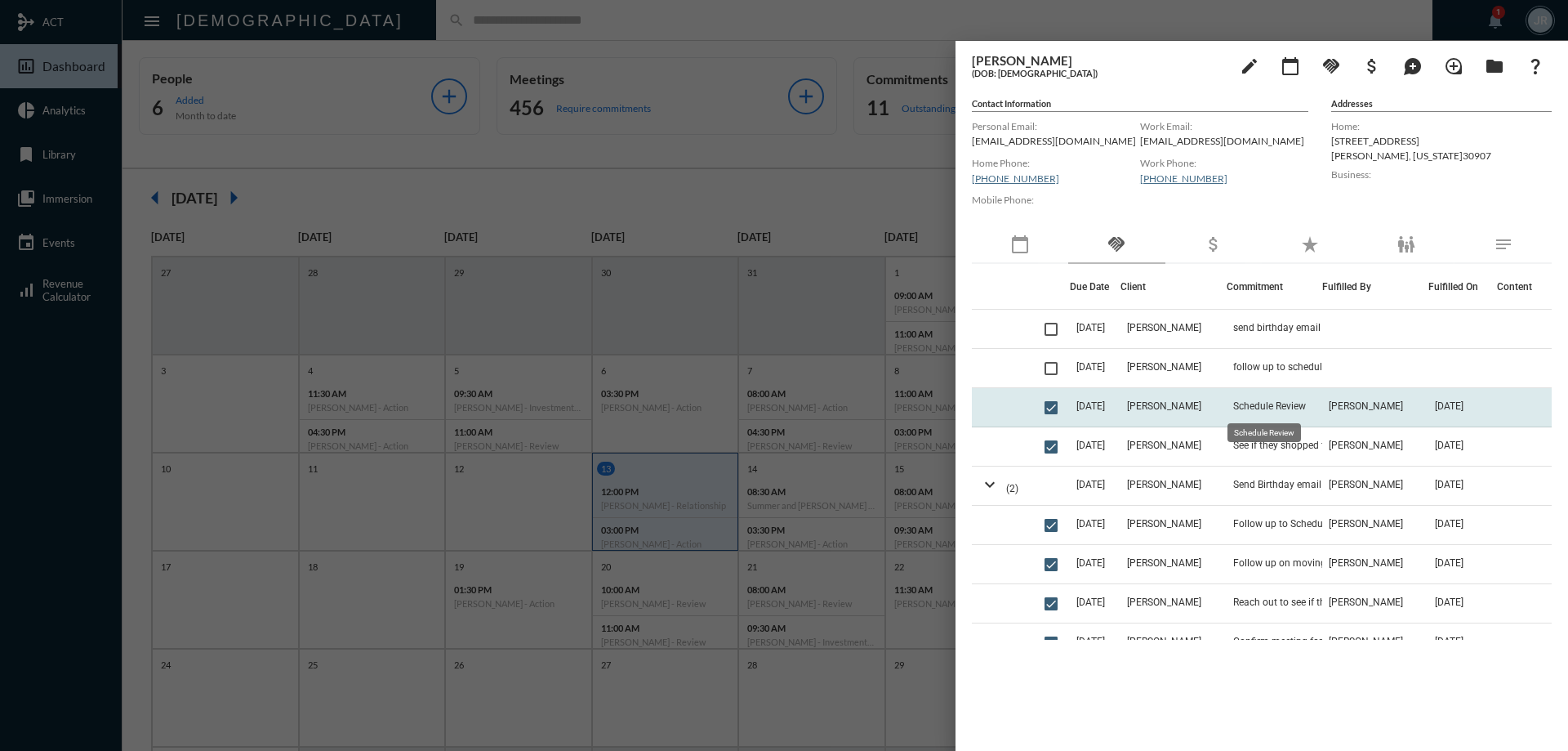
click at [1257, 402] on span "Schedule Review" at bounding box center [1270, 406] width 73 height 12
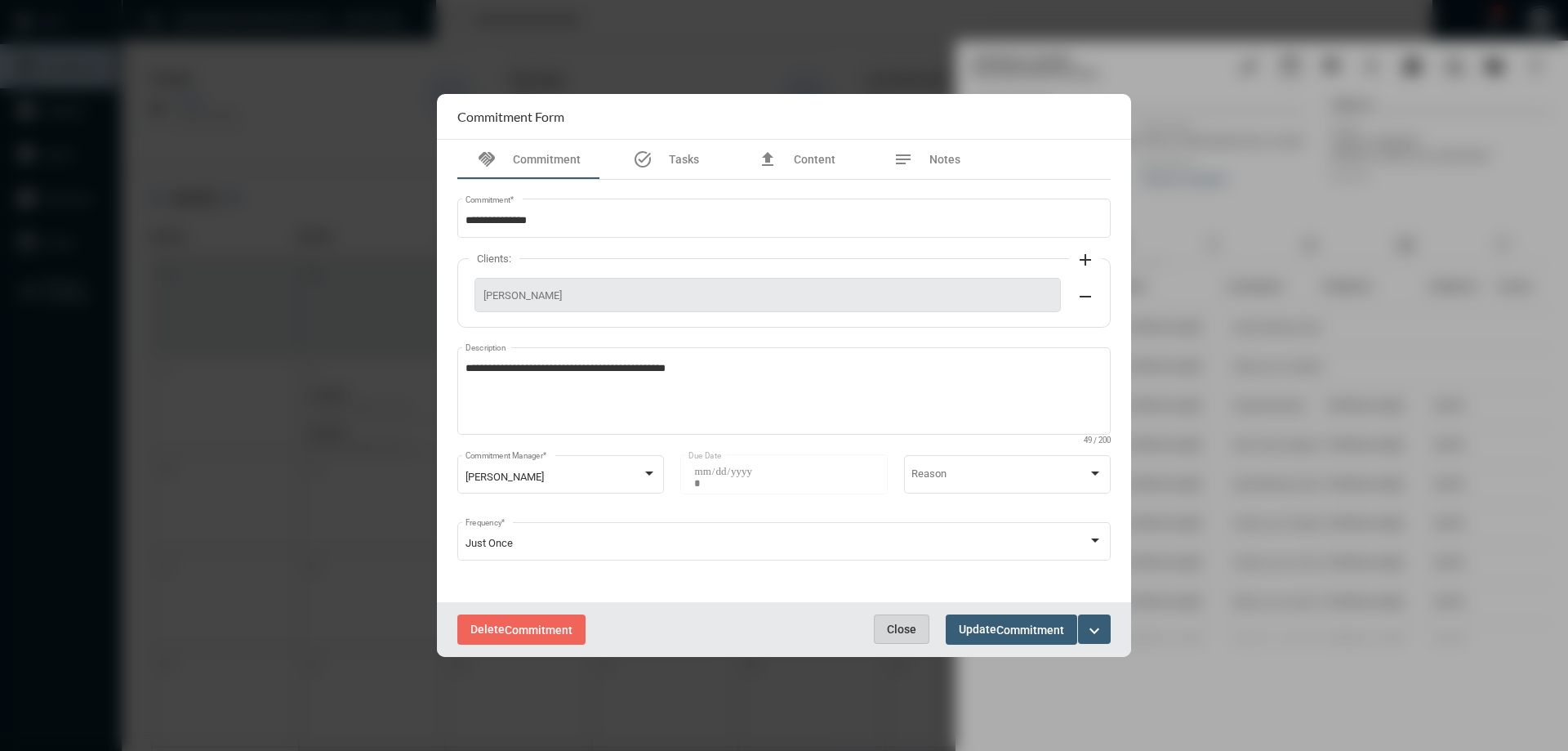
click at [901, 627] on span "Close" at bounding box center [901, 629] width 30 height 13
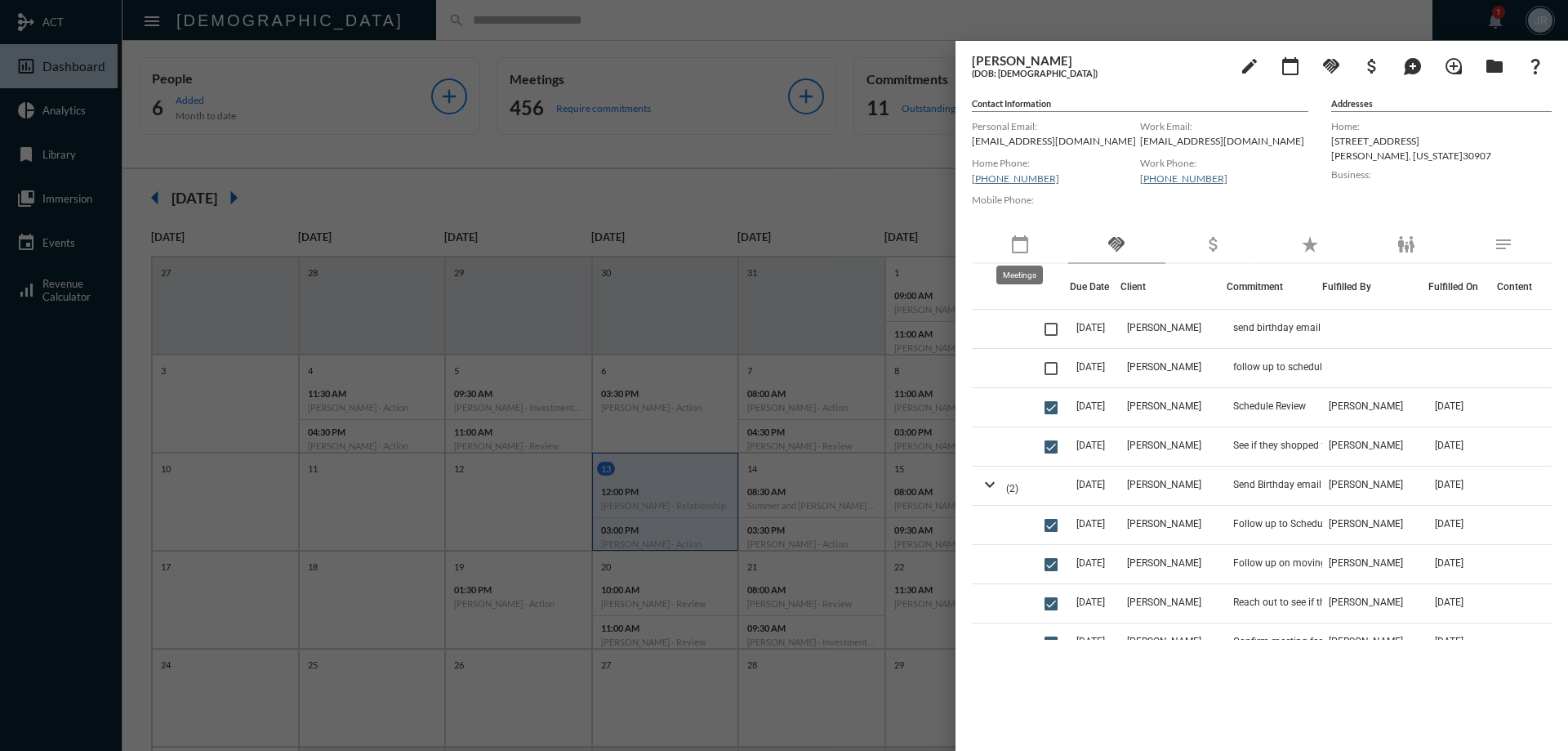
click at [1032, 248] on div "calendar_today" at bounding box center [1019, 245] width 96 height 37
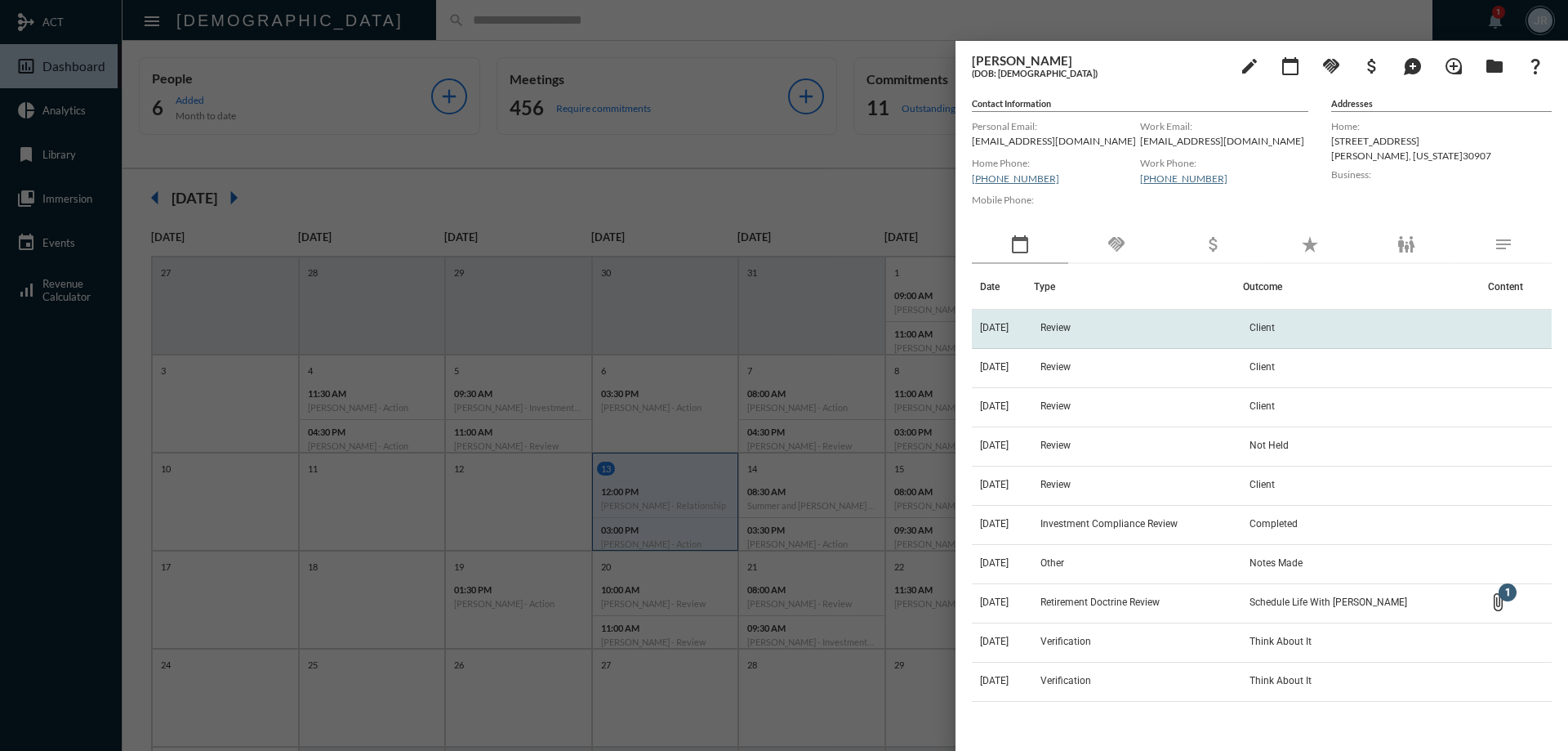
click at [1034, 317] on td "9/10/24" at bounding box center [1002, 329] width 62 height 39
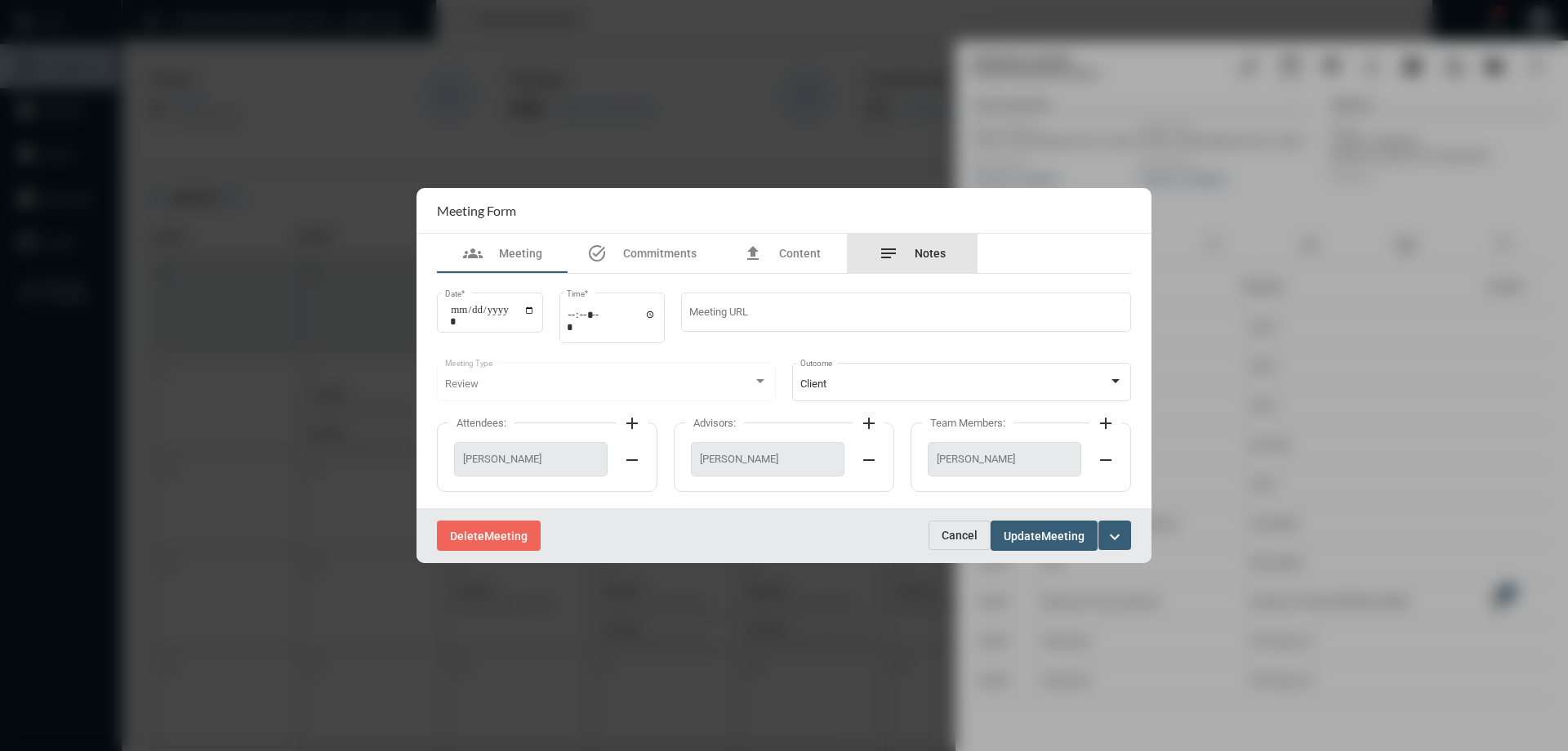
click at [933, 260] on span "Notes" at bounding box center [930, 253] width 31 height 13
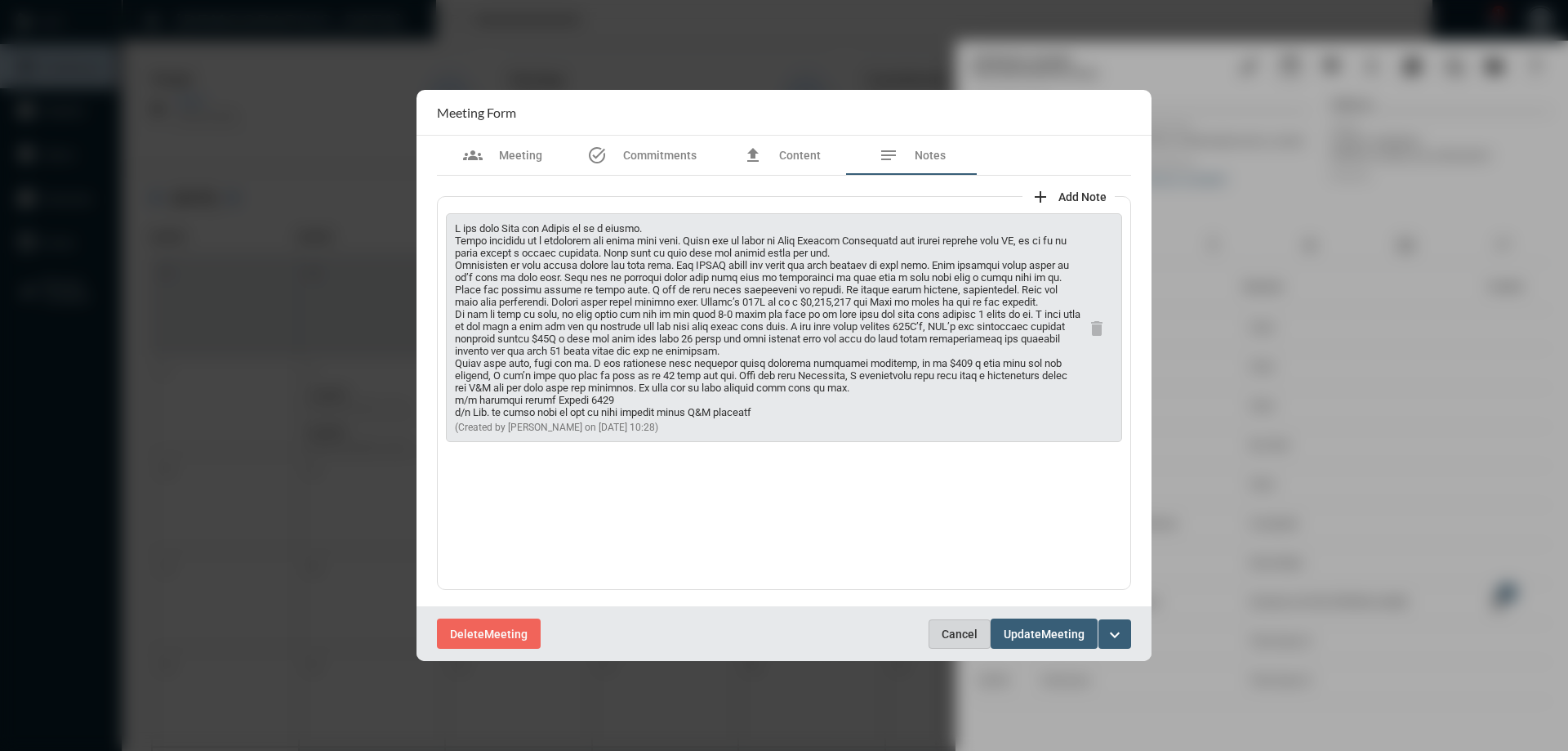
click at [963, 633] on span "Cancel" at bounding box center [959, 634] width 35 height 13
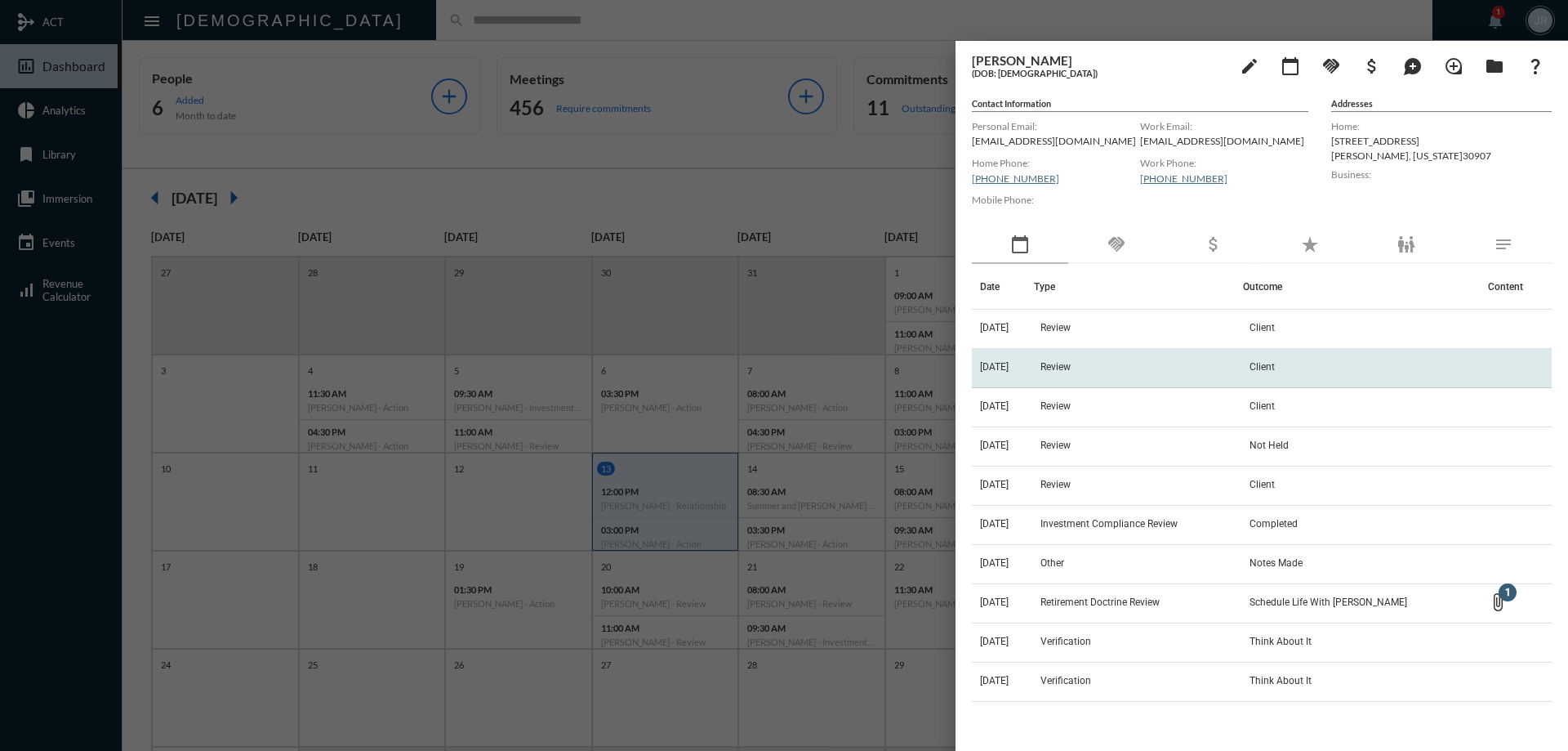
click at [1084, 380] on td "Review" at bounding box center [1138, 368] width 209 height 39
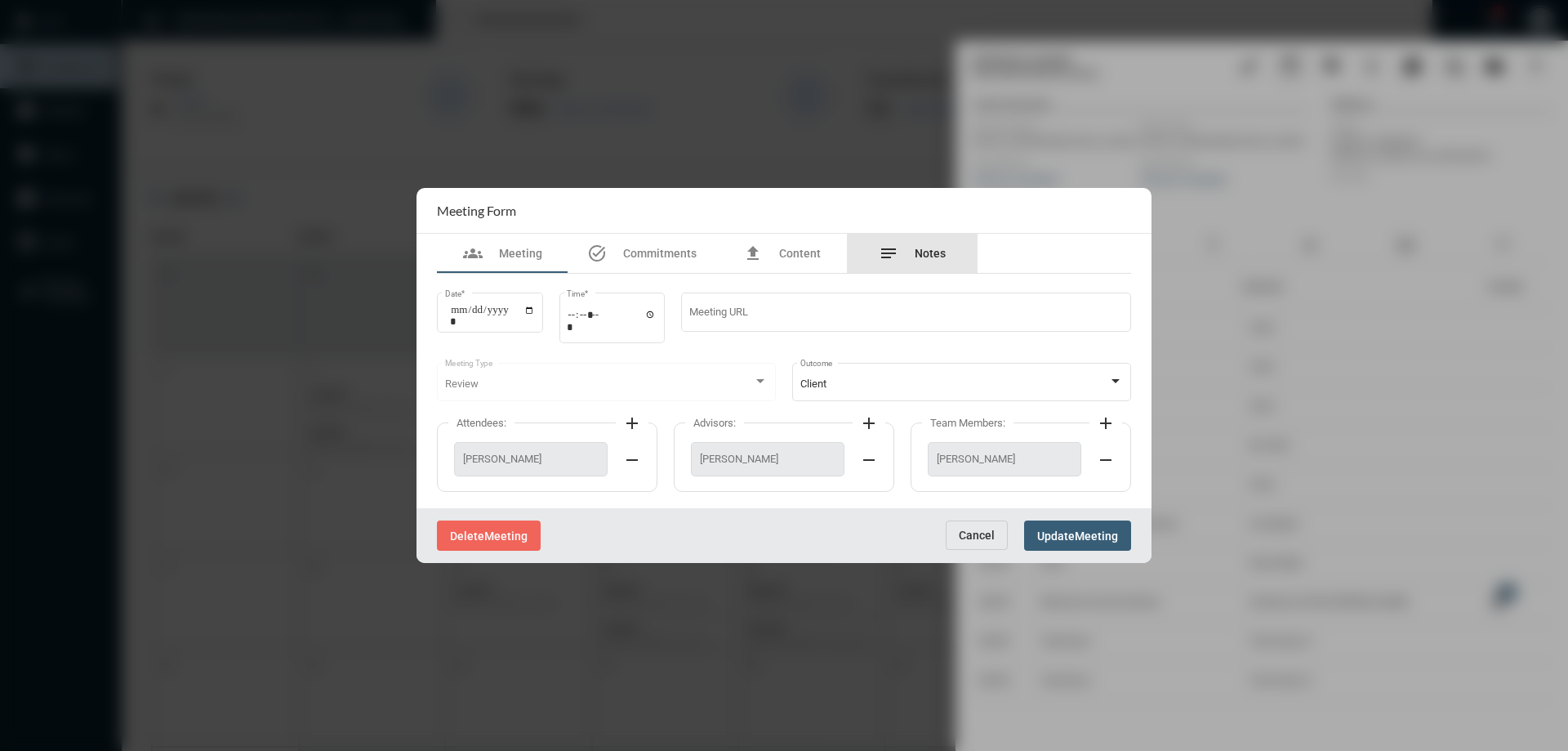
click at [938, 267] on div "notes Notes" at bounding box center [912, 253] width 130 height 39
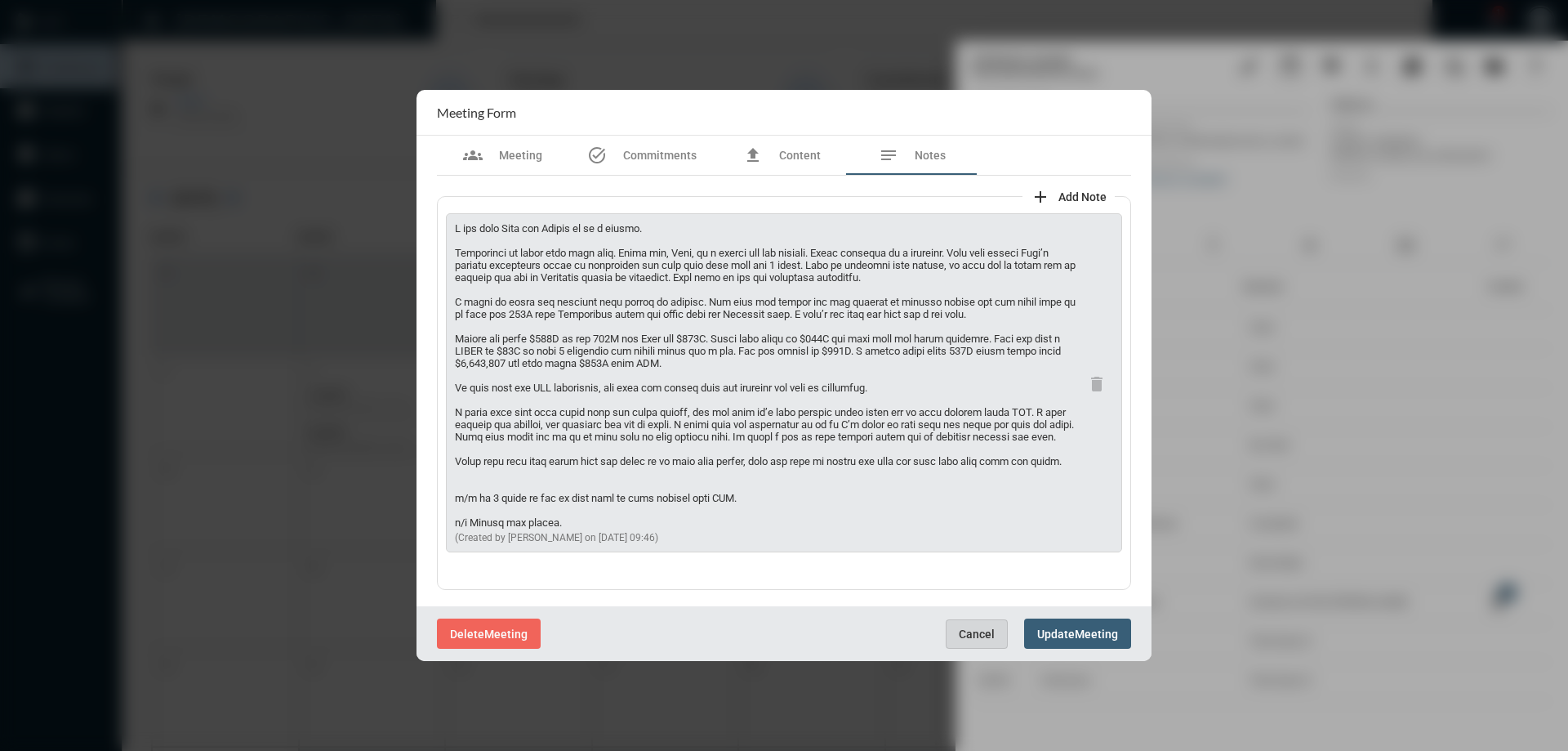
click at [989, 637] on span "Cancel" at bounding box center [976, 634] width 35 height 13
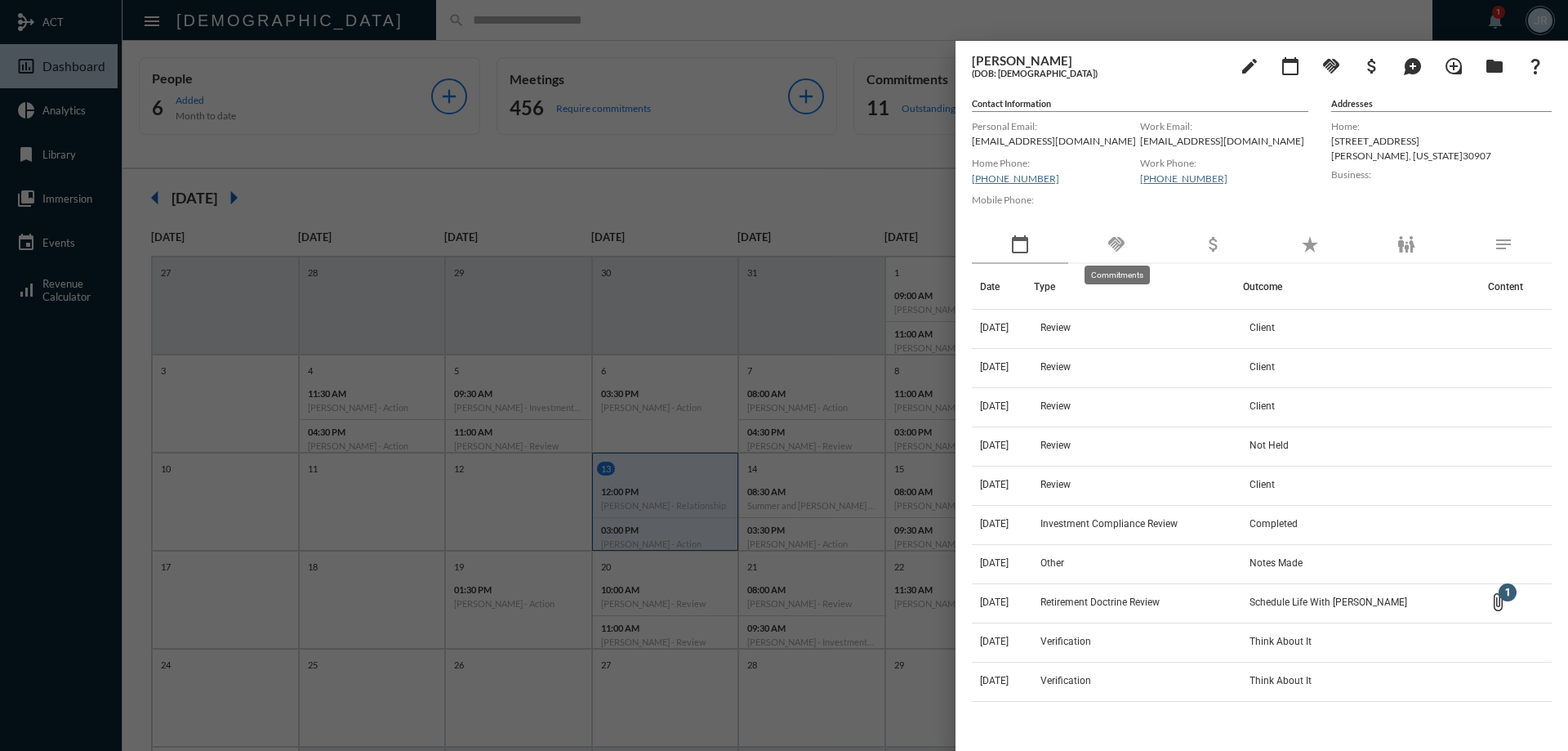
click at [1115, 244] on mat-icon "handshake" at bounding box center [1116, 244] width 19 height 19
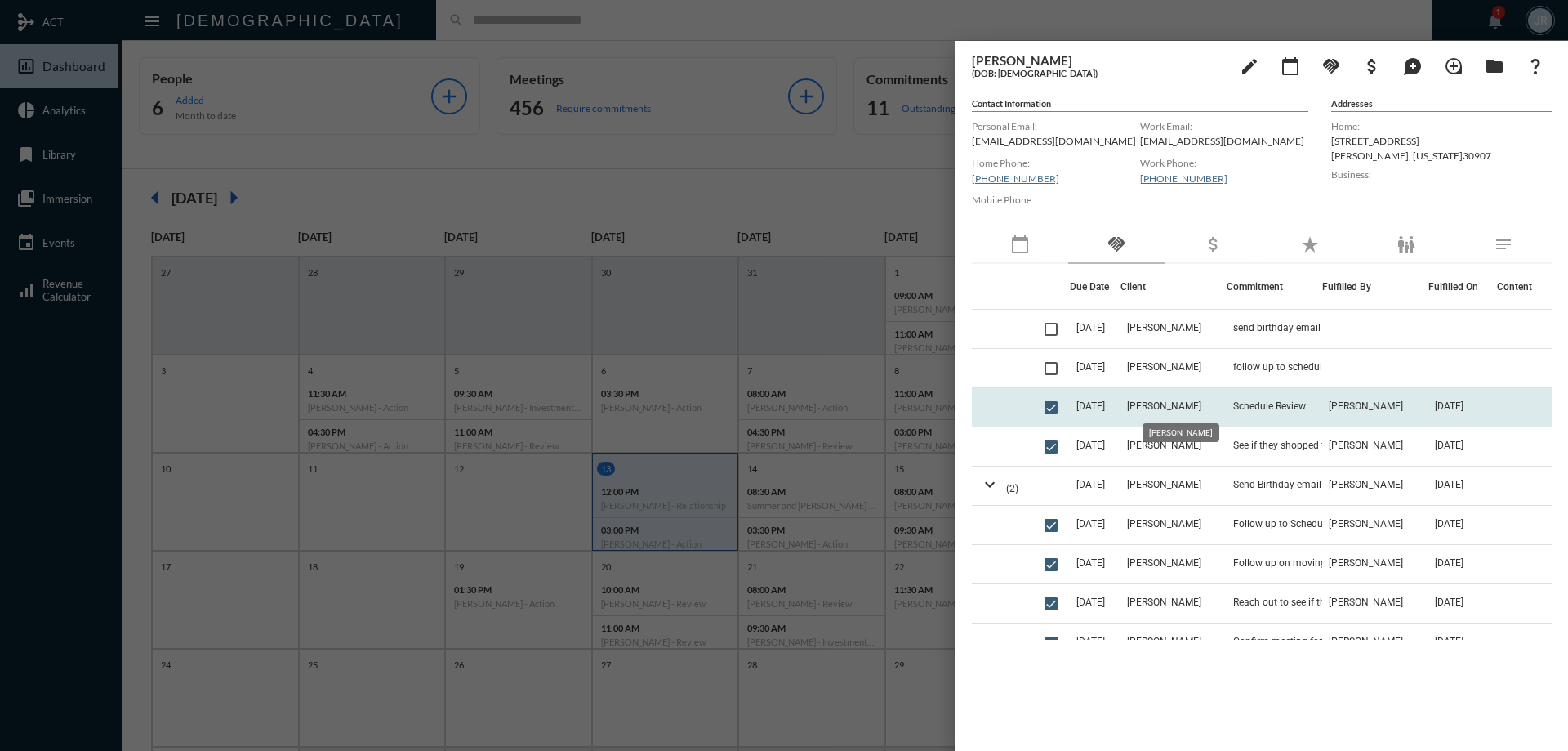
click at [1157, 411] on span "[PERSON_NAME]" at bounding box center [1163, 406] width 74 height 12
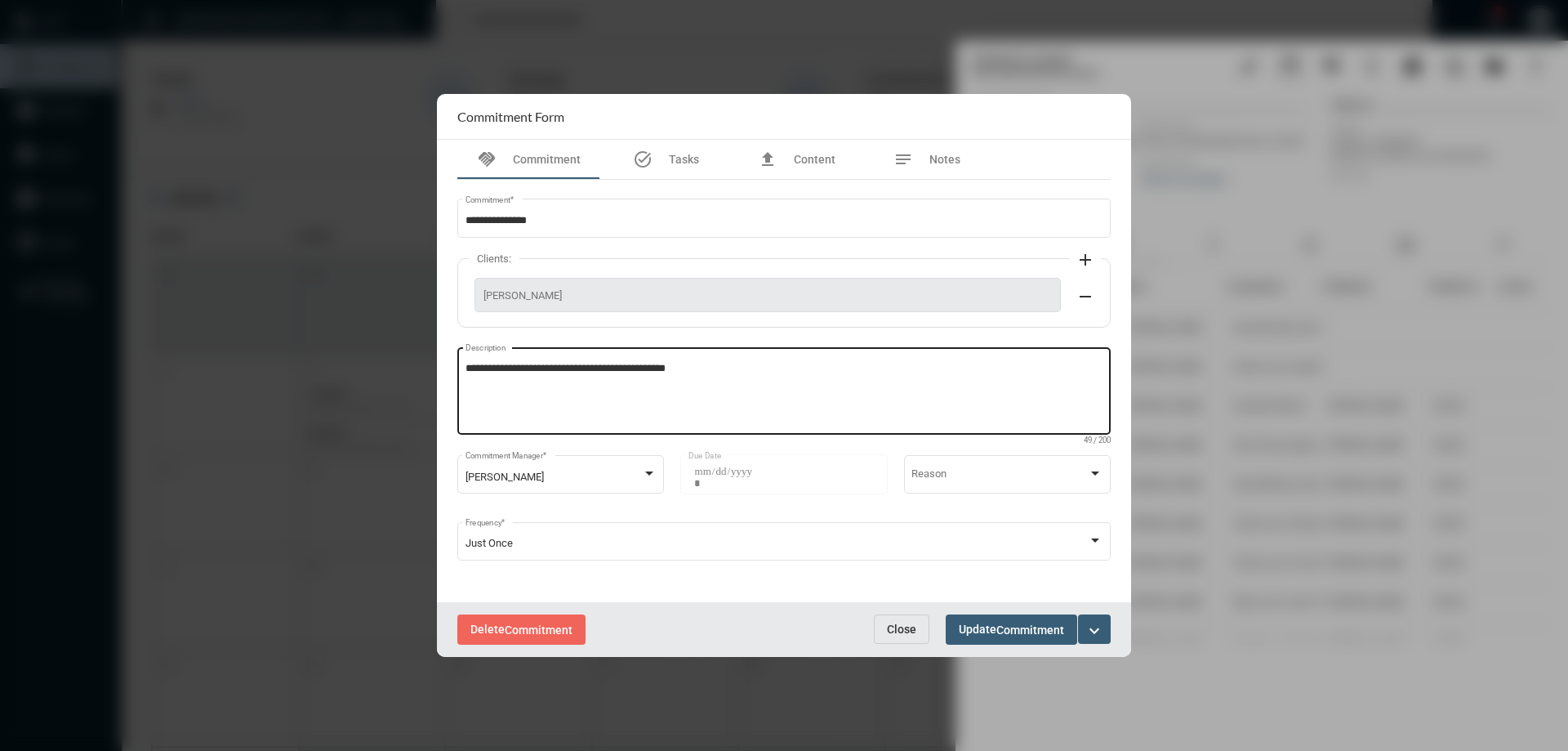
click at [730, 382] on textarea "**********" at bounding box center [784, 392] width 638 height 64
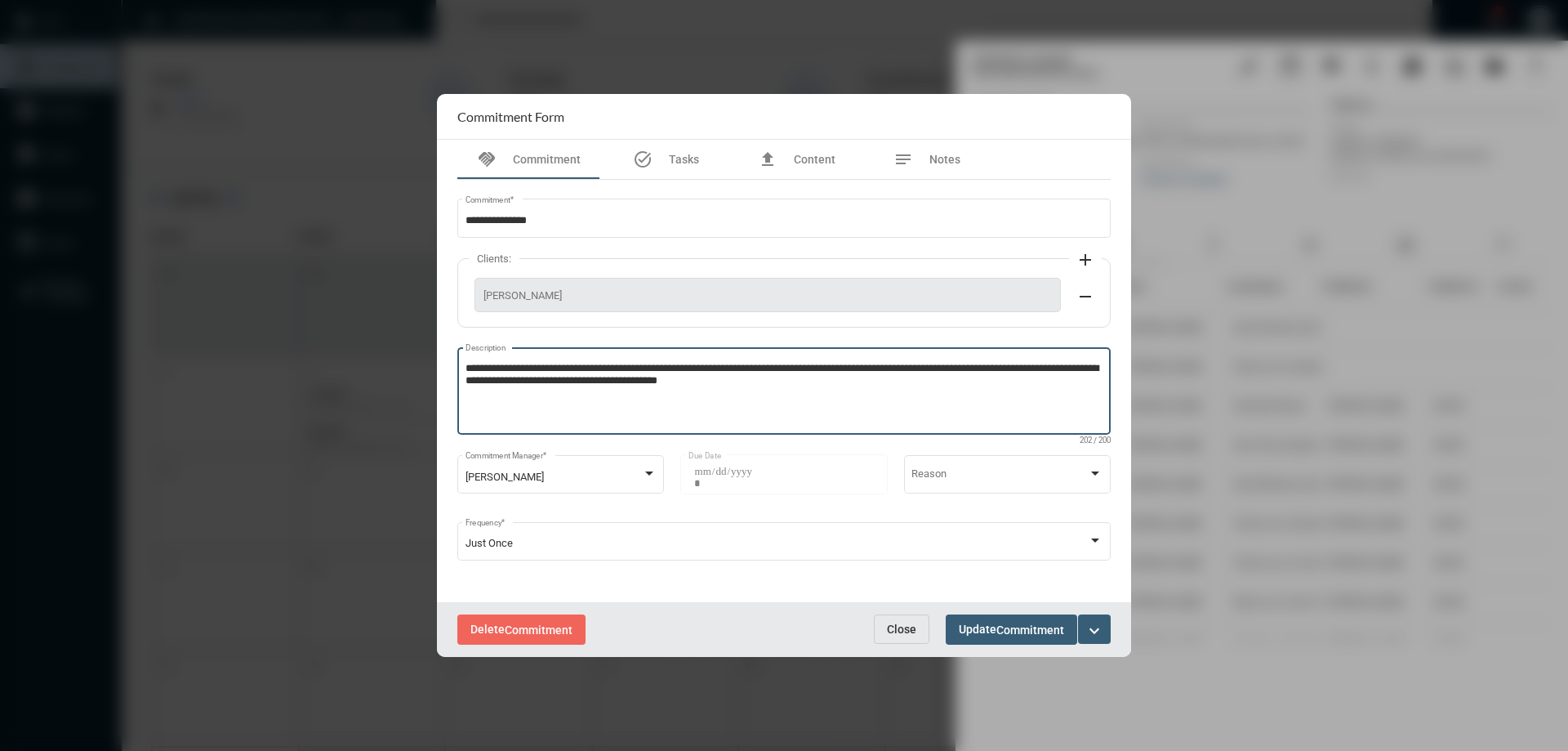
type textarea "**********"
click at [970, 622] on span "Update Commitment" at bounding box center [1012, 629] width 105 height 13
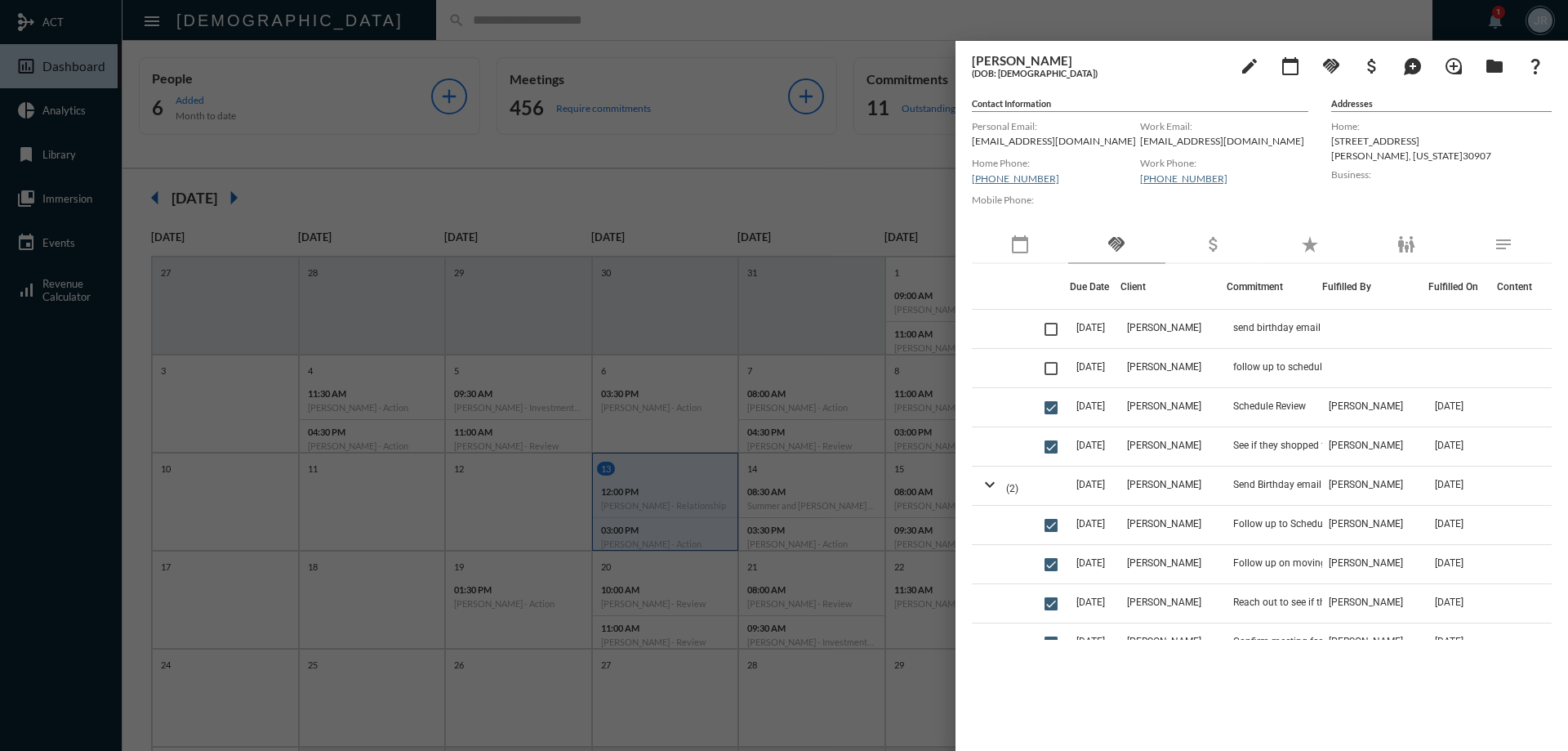
click at [647, 38] on div at bounding box center [784, 375] width 1568 height 751
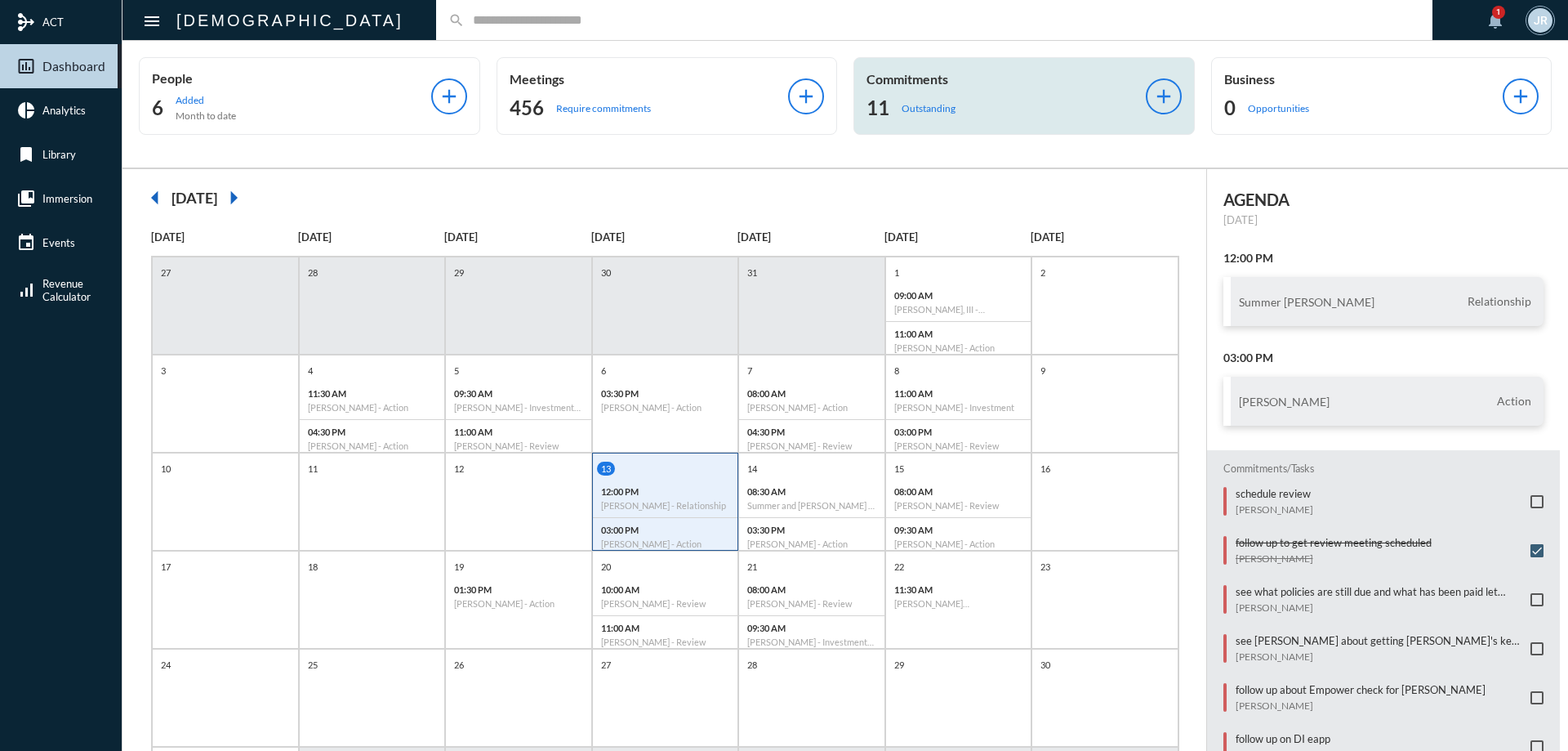
click at [913, 124] on div "Commitments 11 Outstanding add" at bounding box center [1024, 96] width 341 height 78
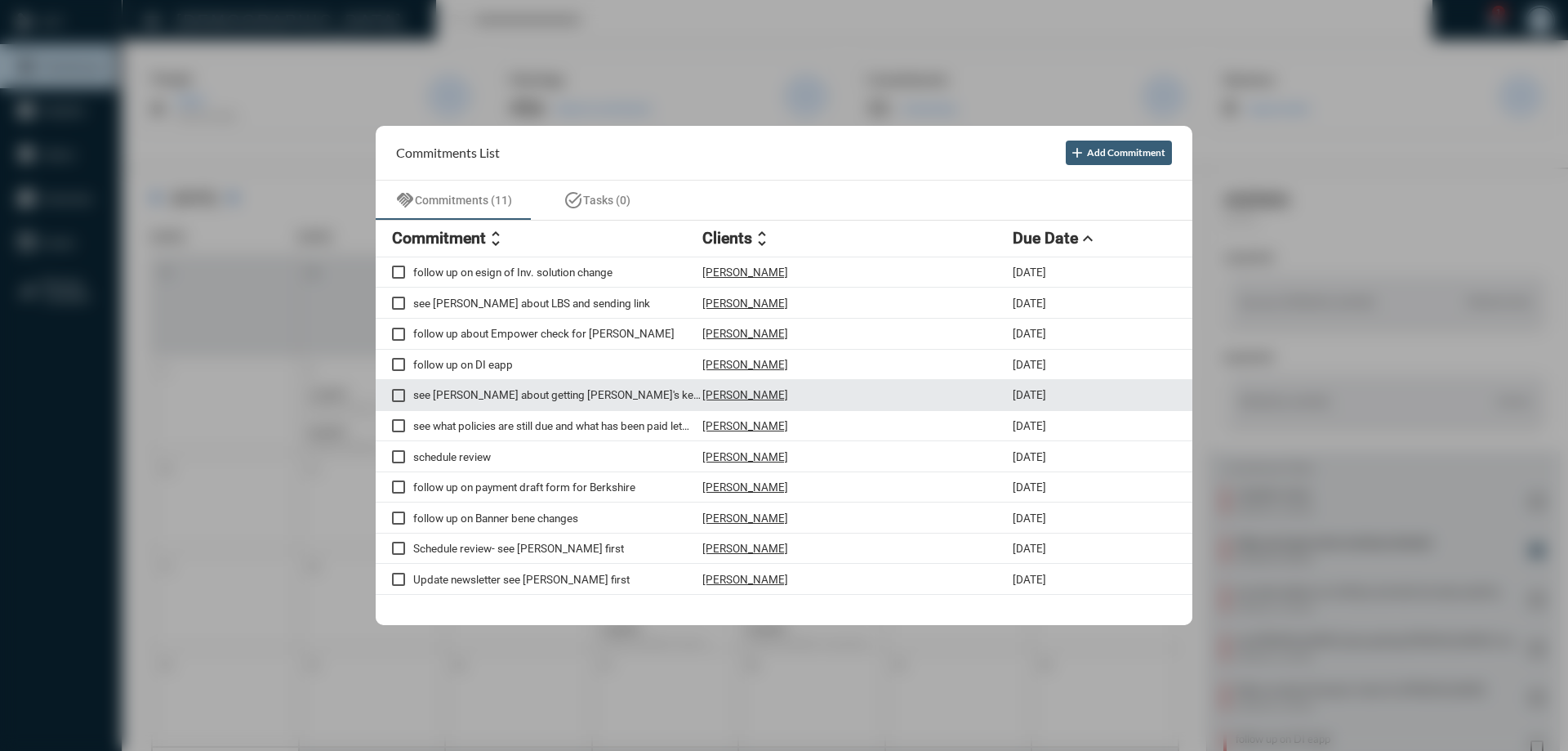
click at [720, 397] on p "[PERSON_NAME]" at bounding box center [744, 394] width 85 height 13
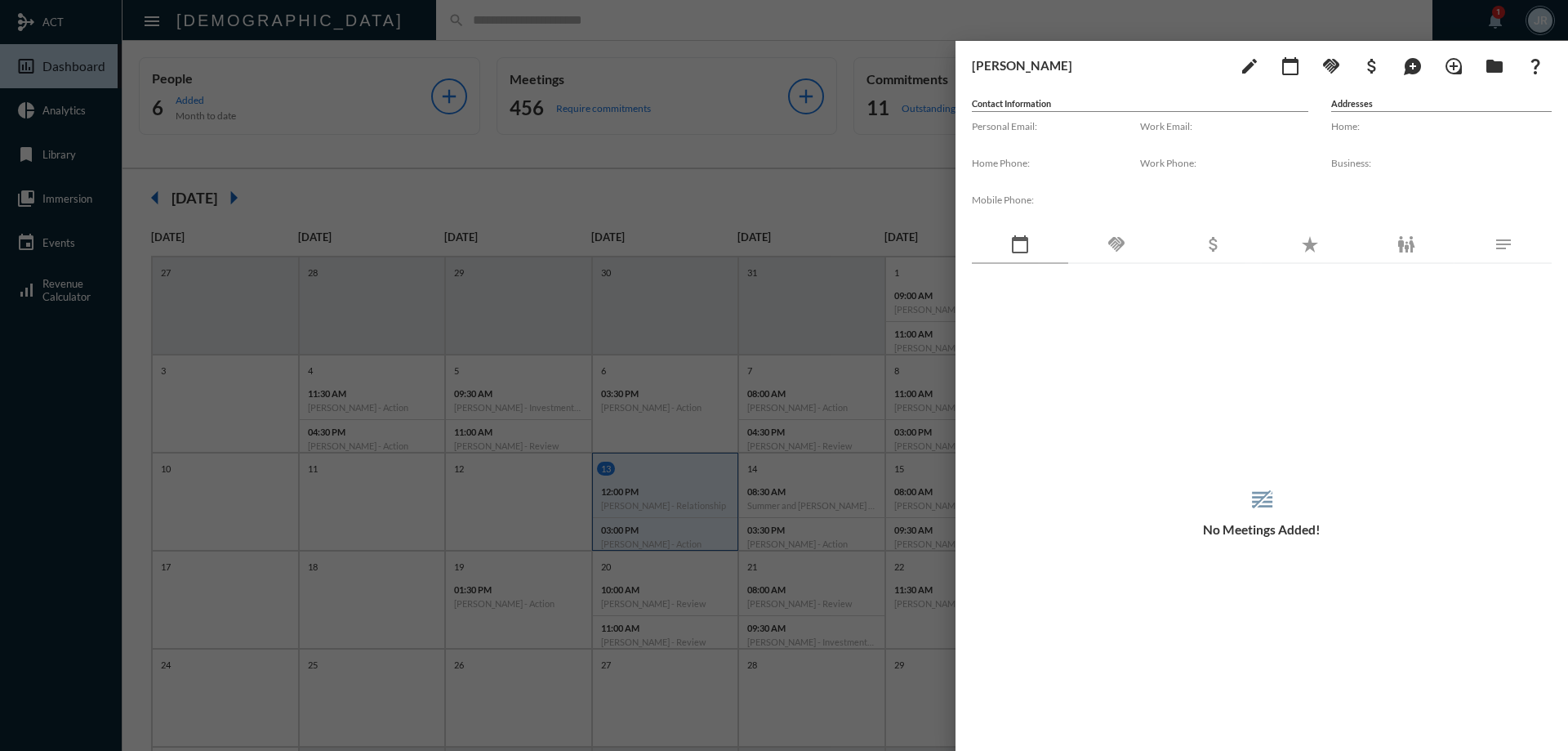
click at [1105, 256] on div "handshake" at bounding box center [1116, 245] width 96 height 37
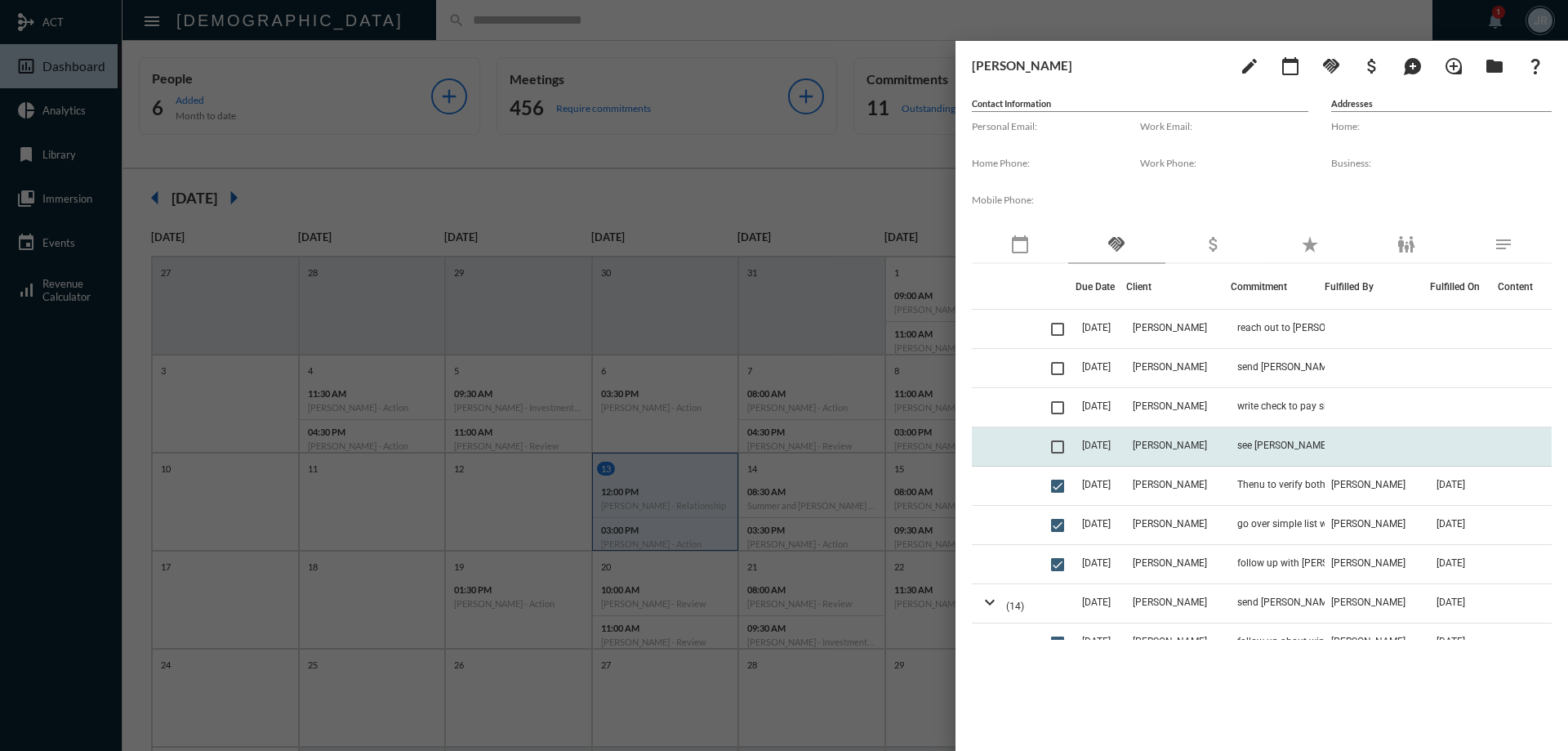
click at [1125, 451] on td "[DATE]" at bounding box center [1100, 446] width 50 height 39
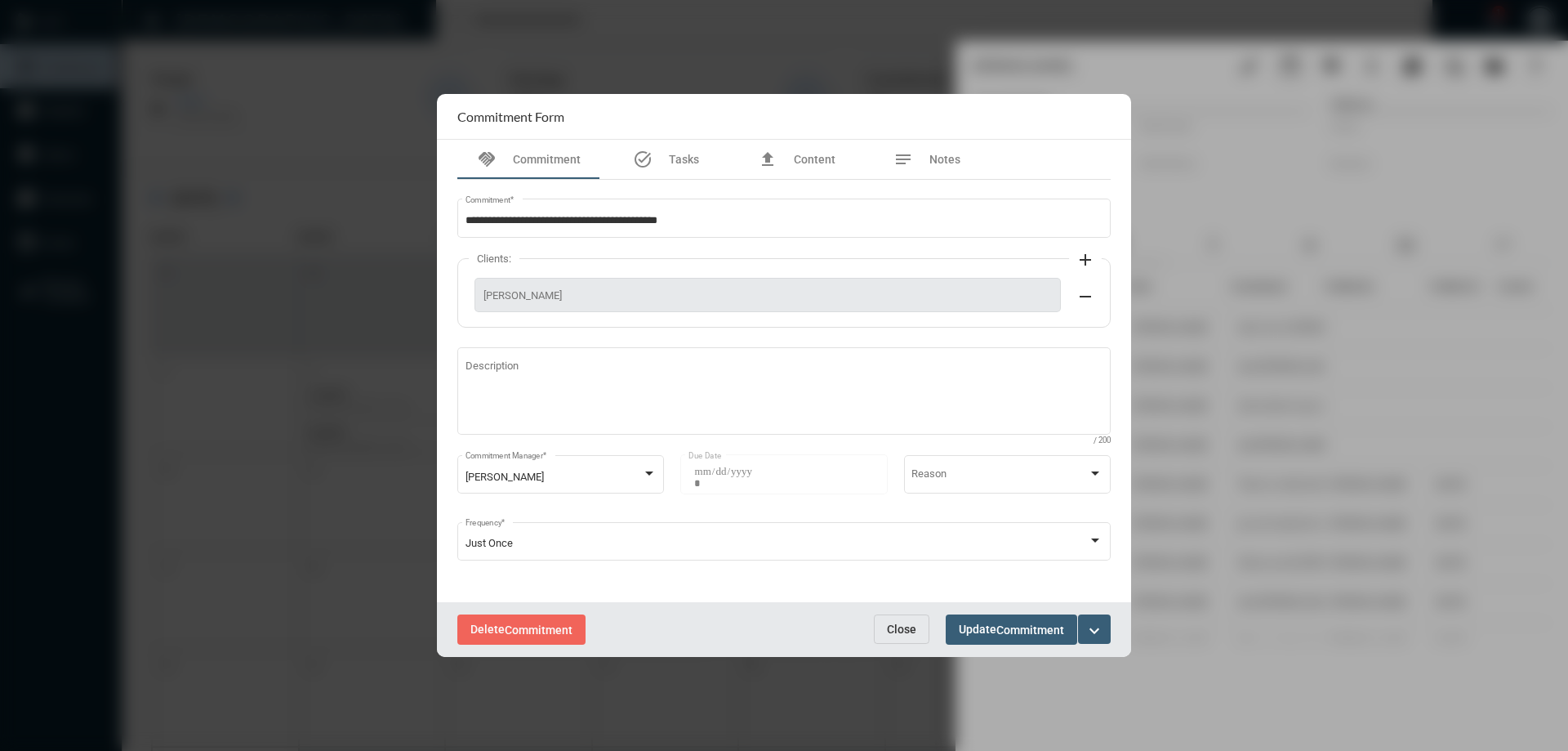
click at [910, 620] on button "Close" at bounding box center [901, 628] width 56 height 30
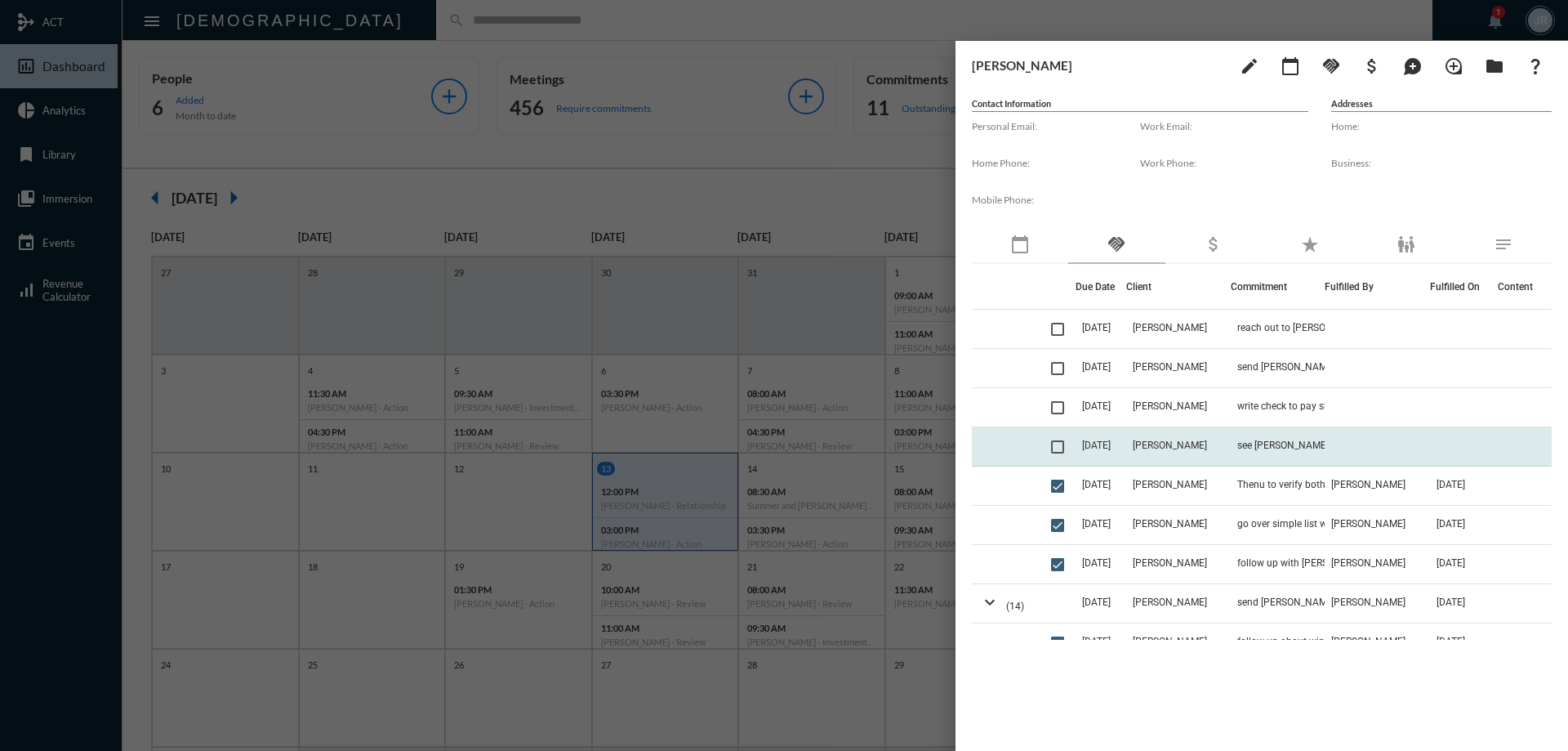
click at [1064, 449] on span at bounding box center [1058, 447] width 13 height 13
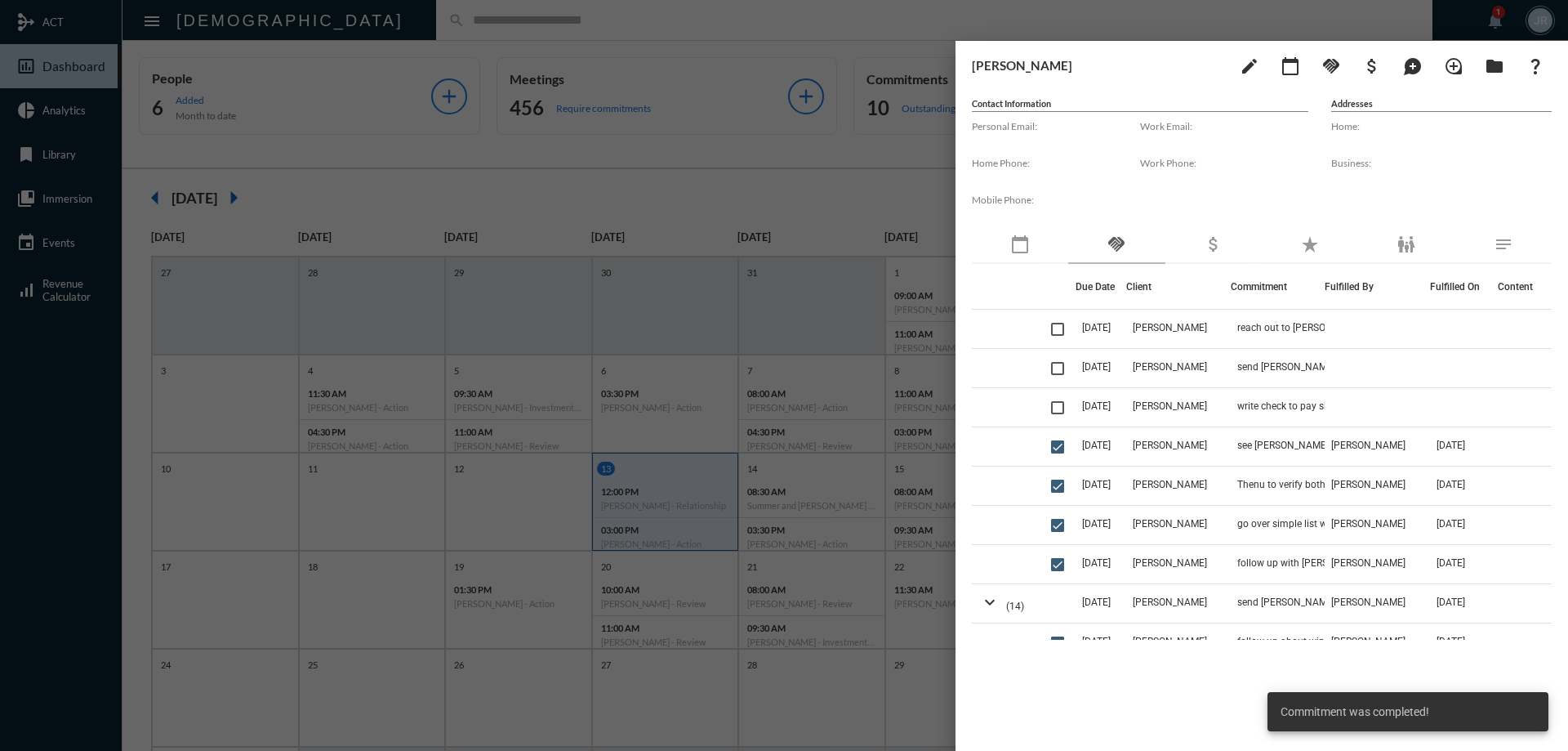
click at [552, 14] on div at bounding box center [784, 375] width 1568 height 751
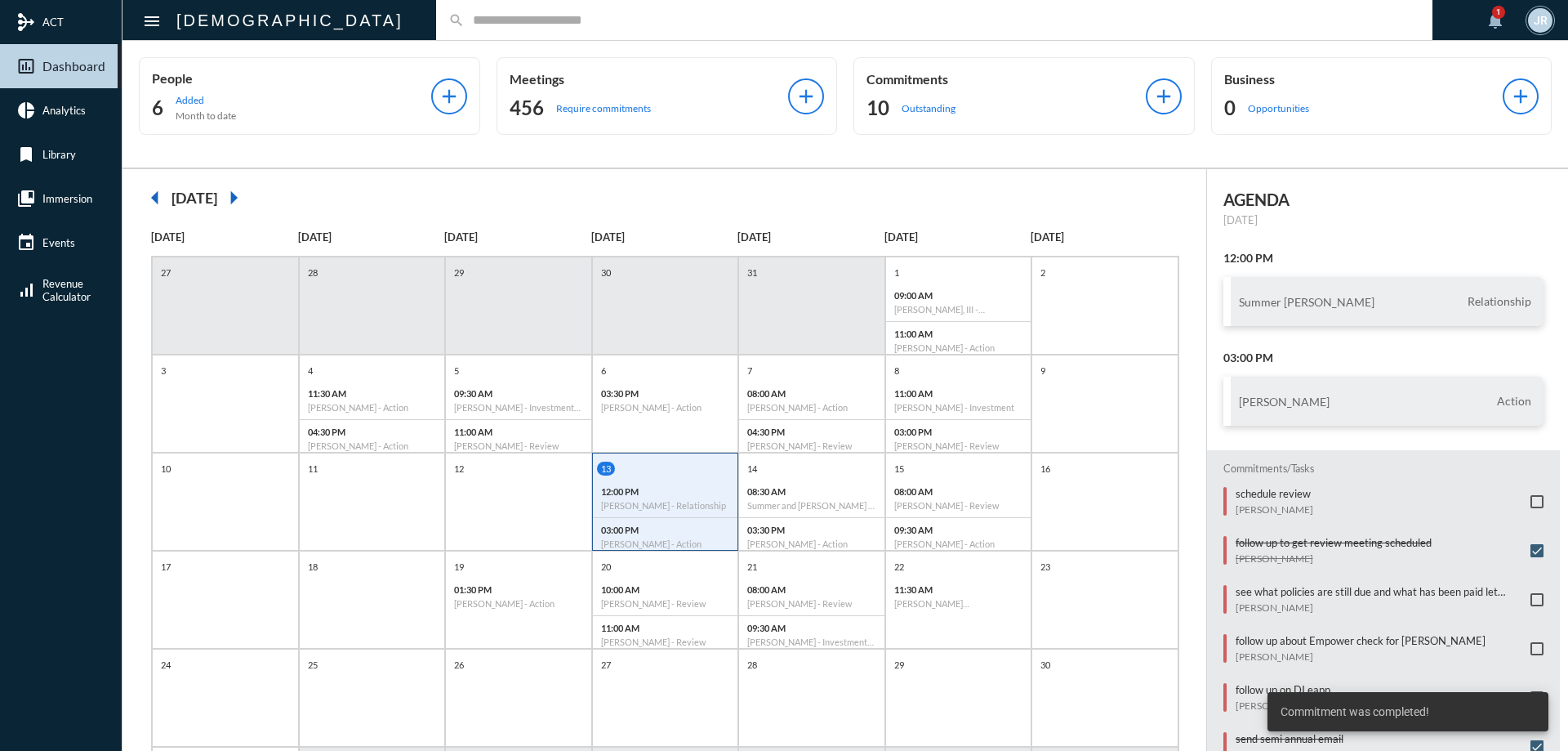
click at [464, 19] on input "text" at bounding box center [942, 20] width 955 height 13
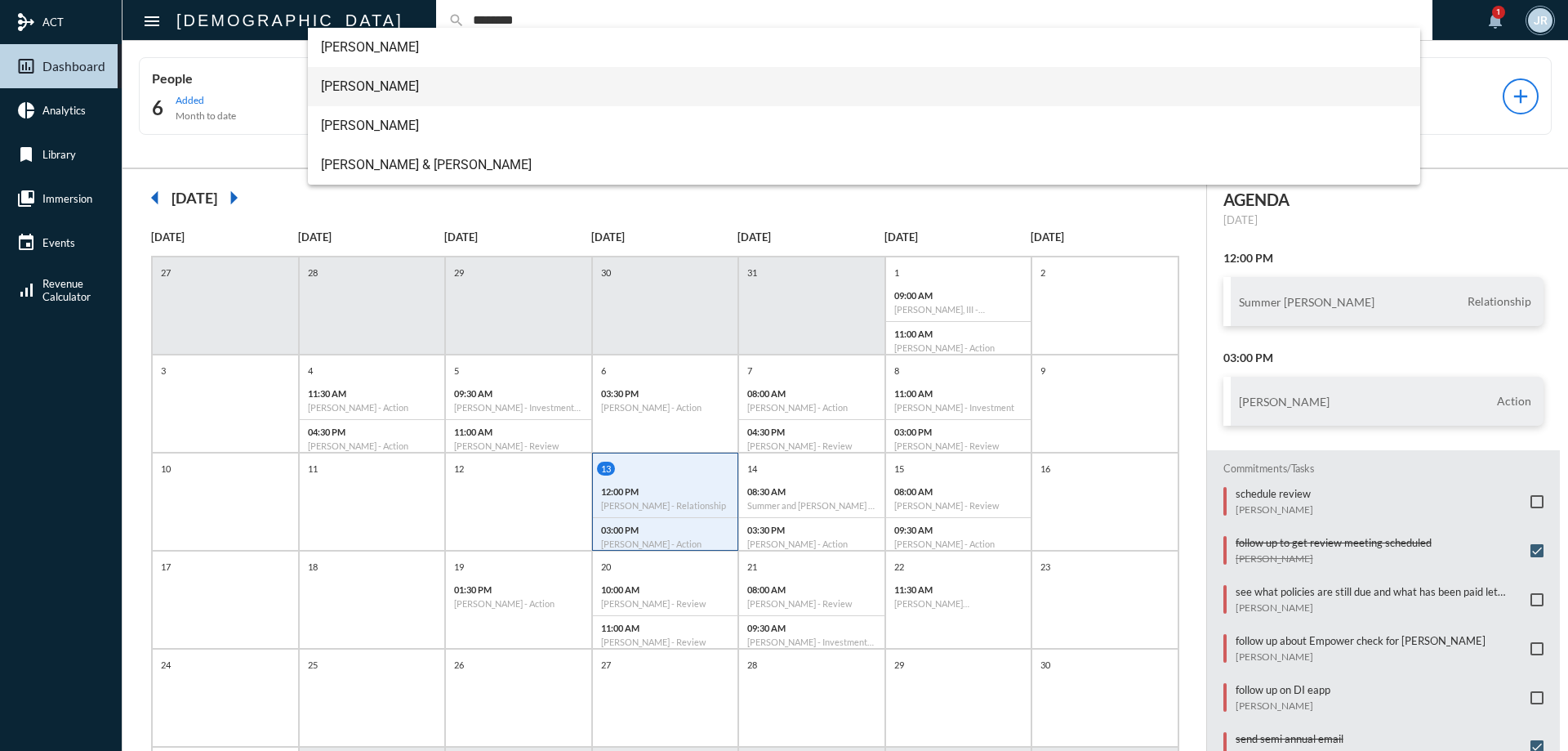
type input "********"
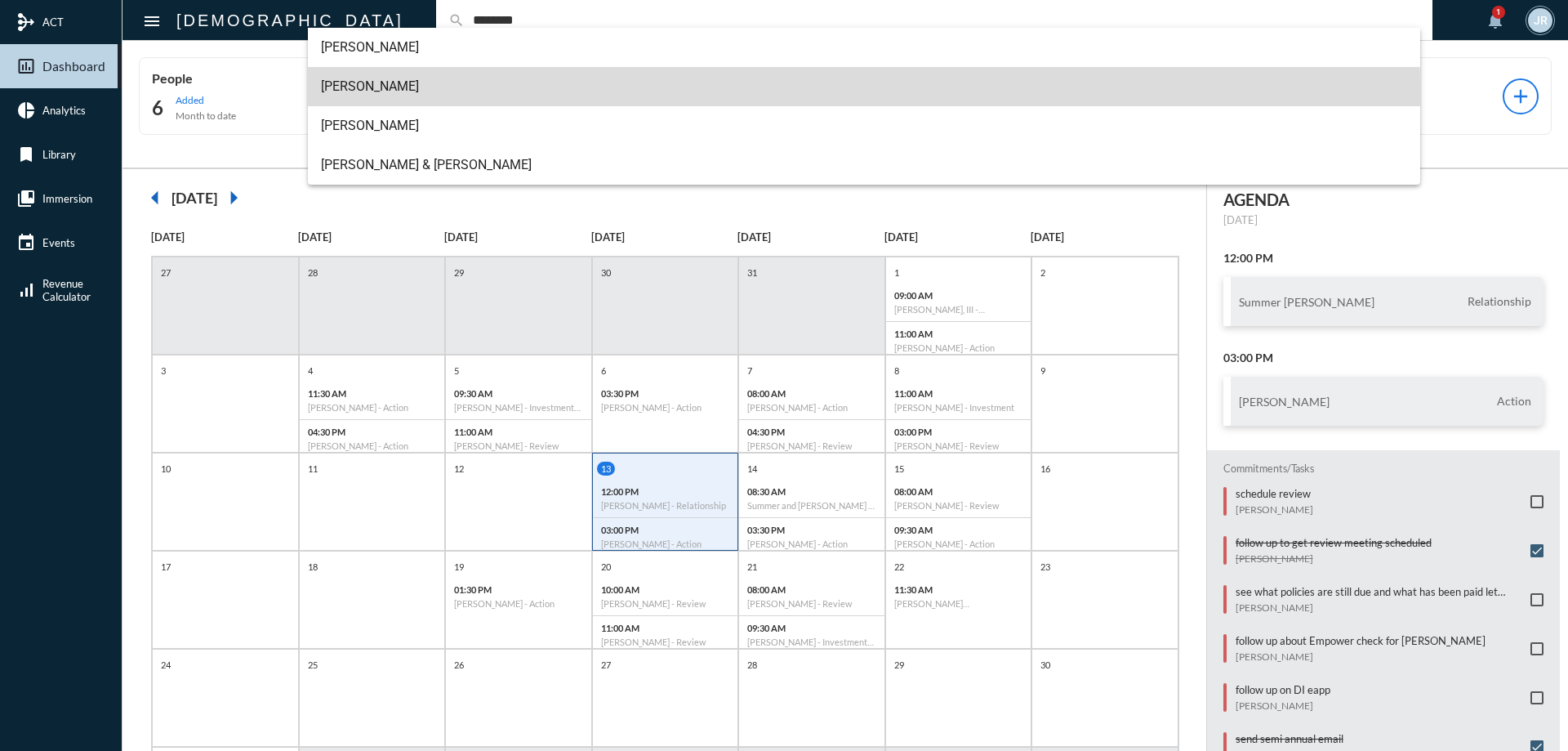
click at [403, 90] on span "John McCollum" at bounding box center [864, 86] width 1087 height 39
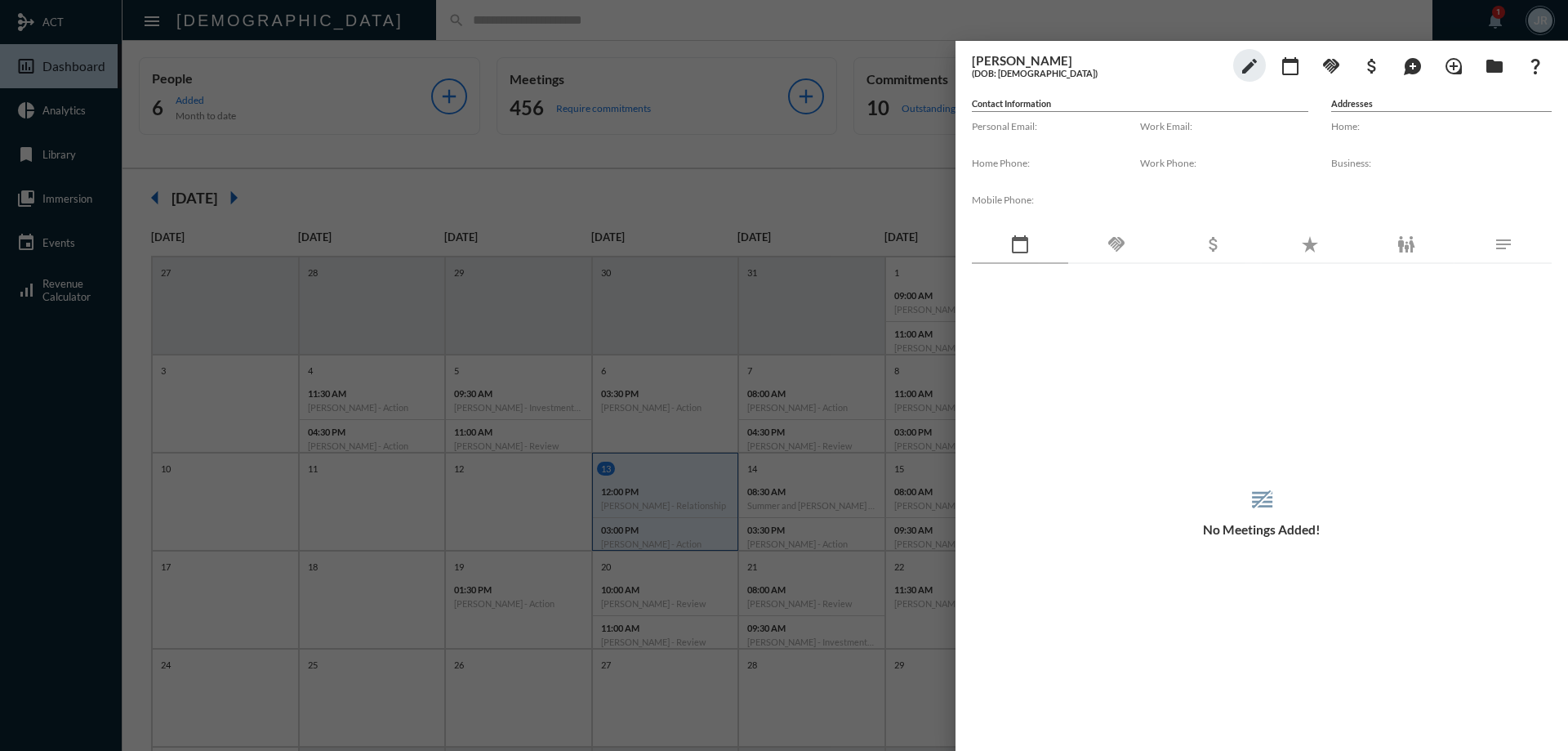
click at [1144, 256] on div "handshake" at bounding box center [1116, 245] width 96 height 37
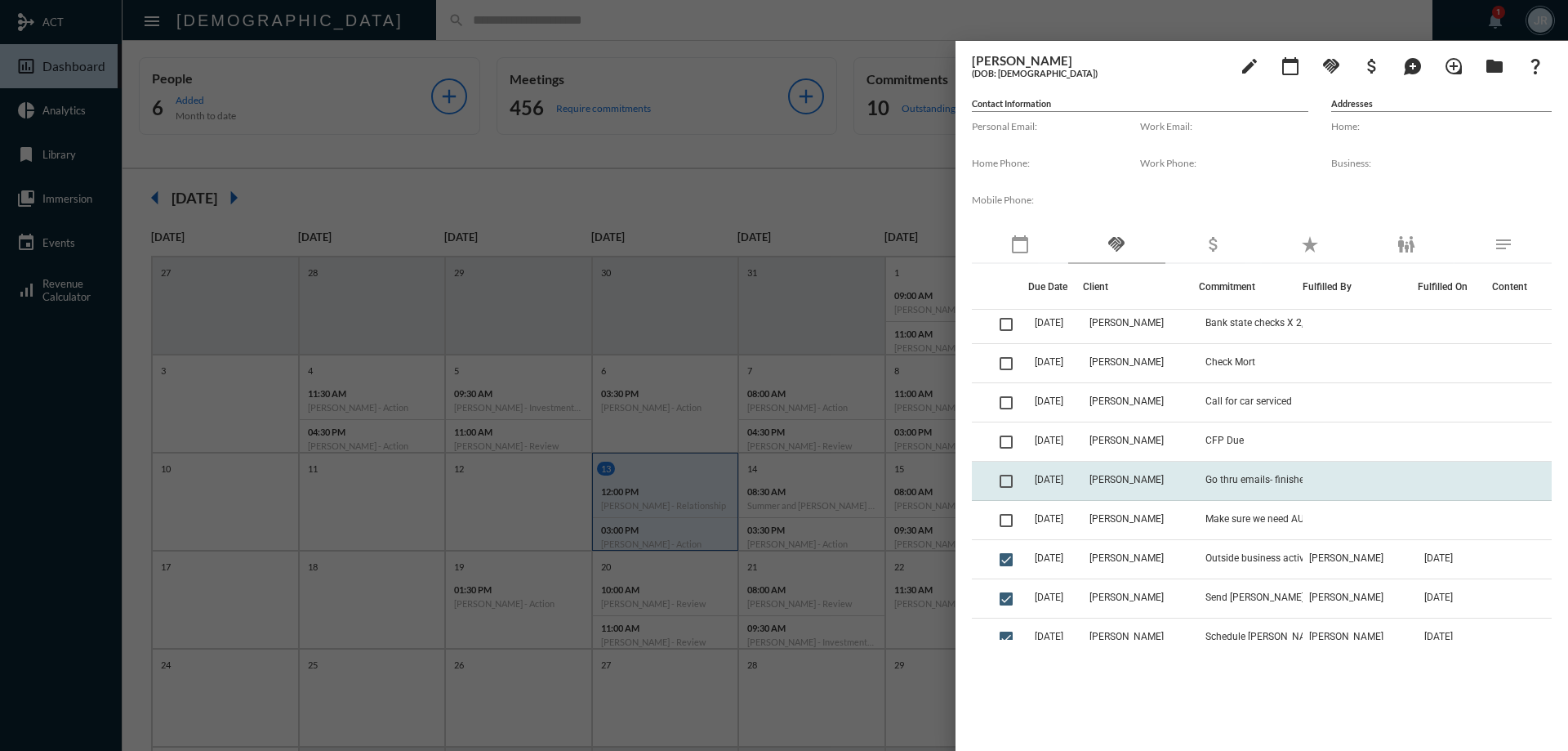
scroll to position [163, 0]
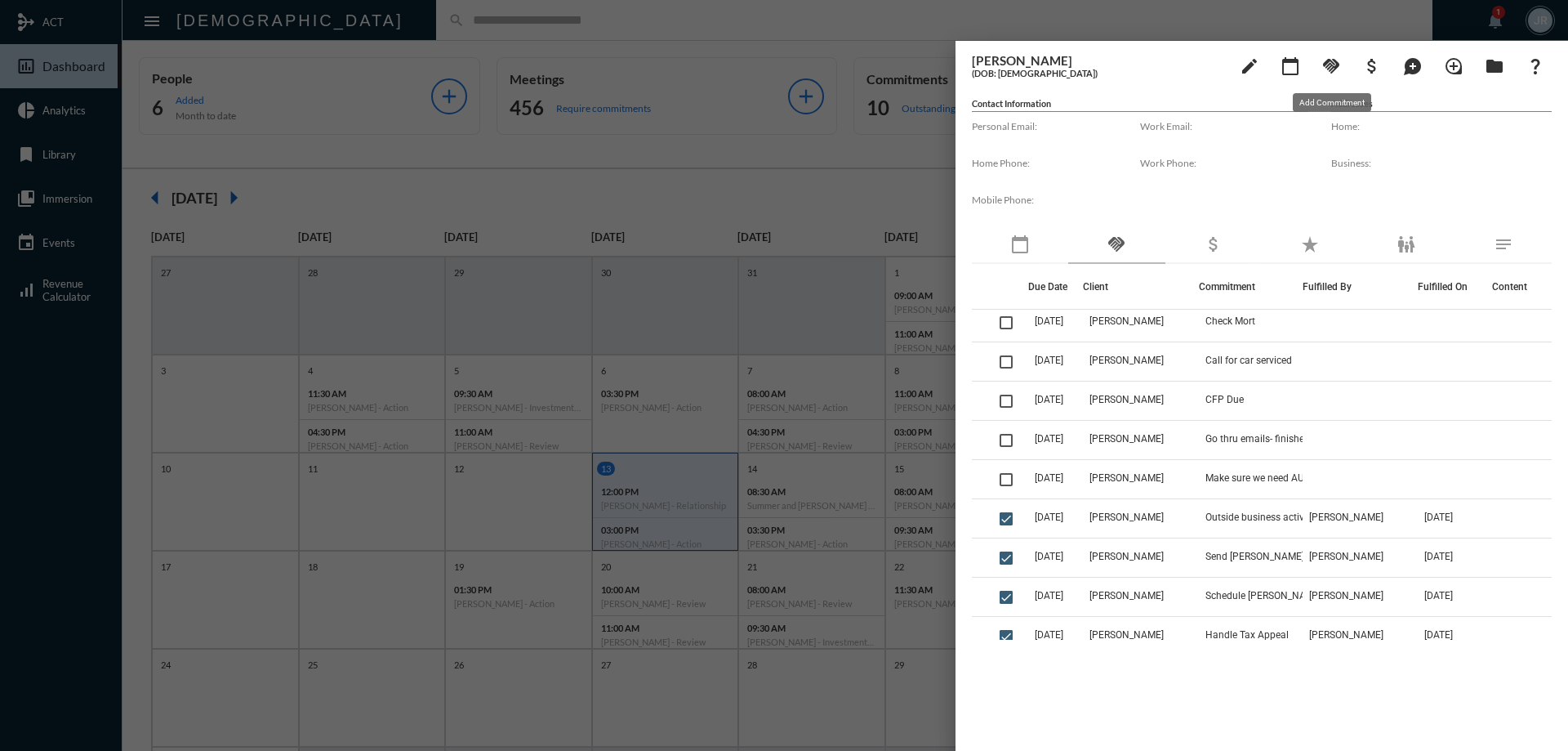
click at [1325, 67] on mat-icon "handshake" at bounding box center [1331, 66] width 19 height 19
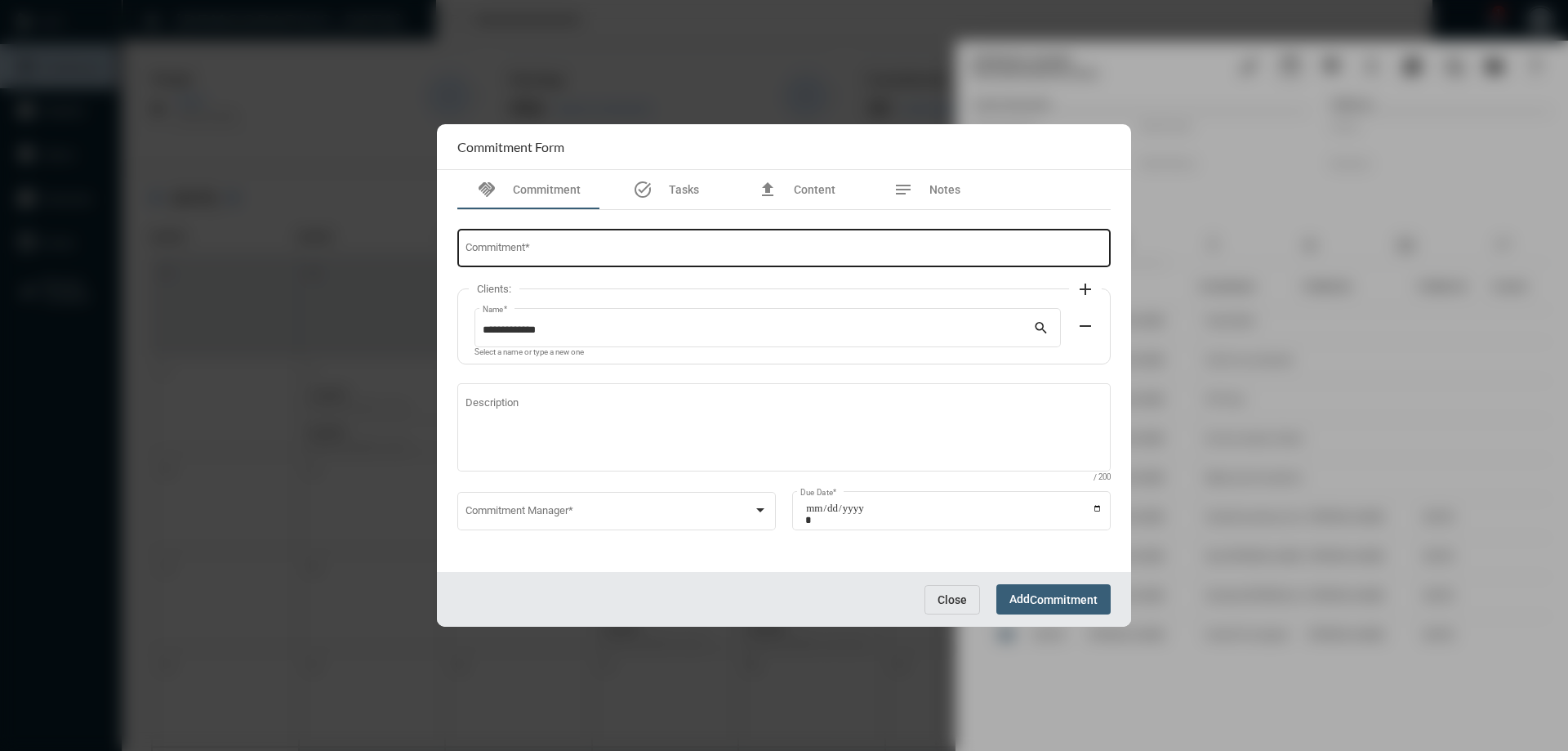
click at [515, 241] on div "Commitment *" at bounding box center [784, 246] width 638 height 41
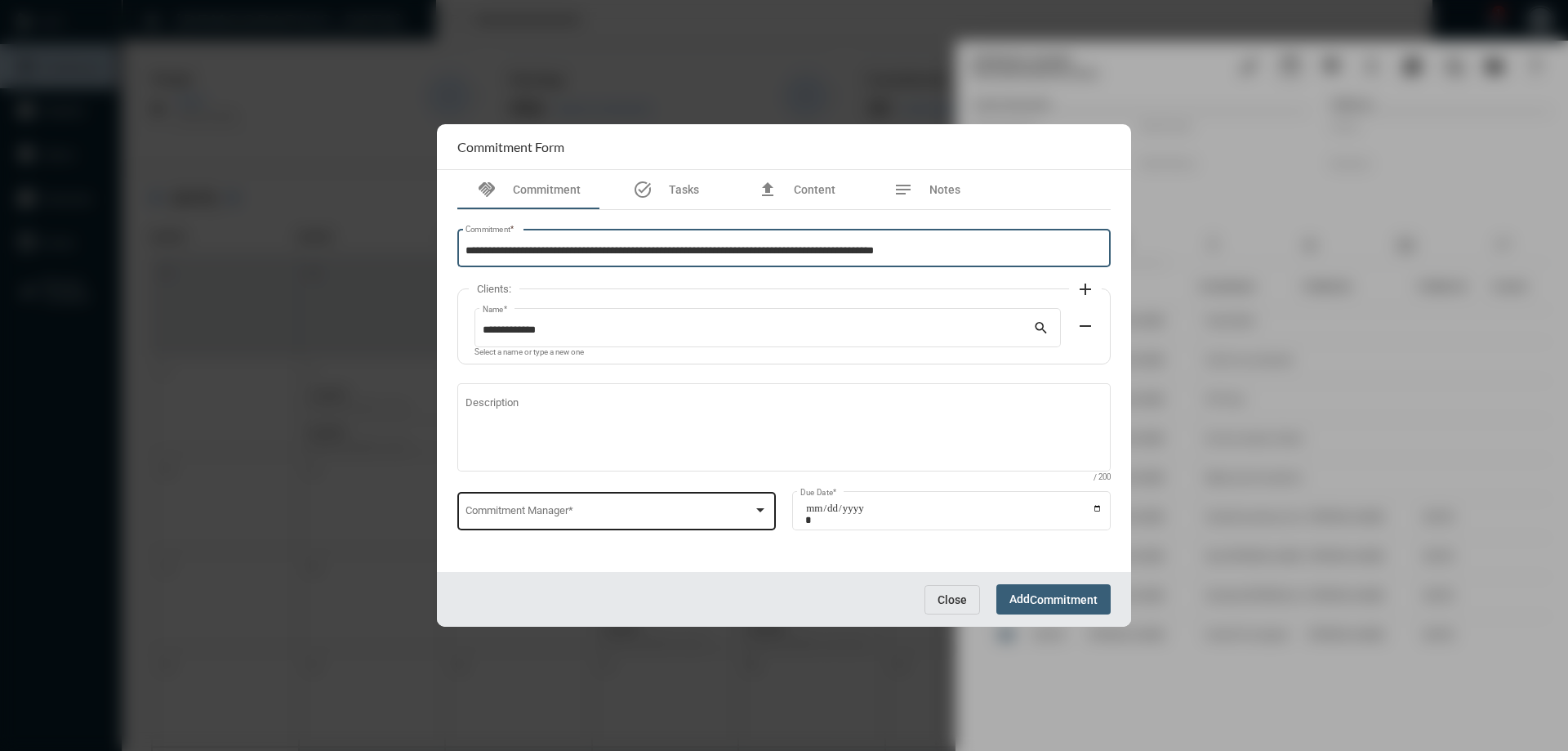
type input "**********"
click at [623, 497] on div "Commitment Manager *" at bounding box center [617, 508] width 303 height 41
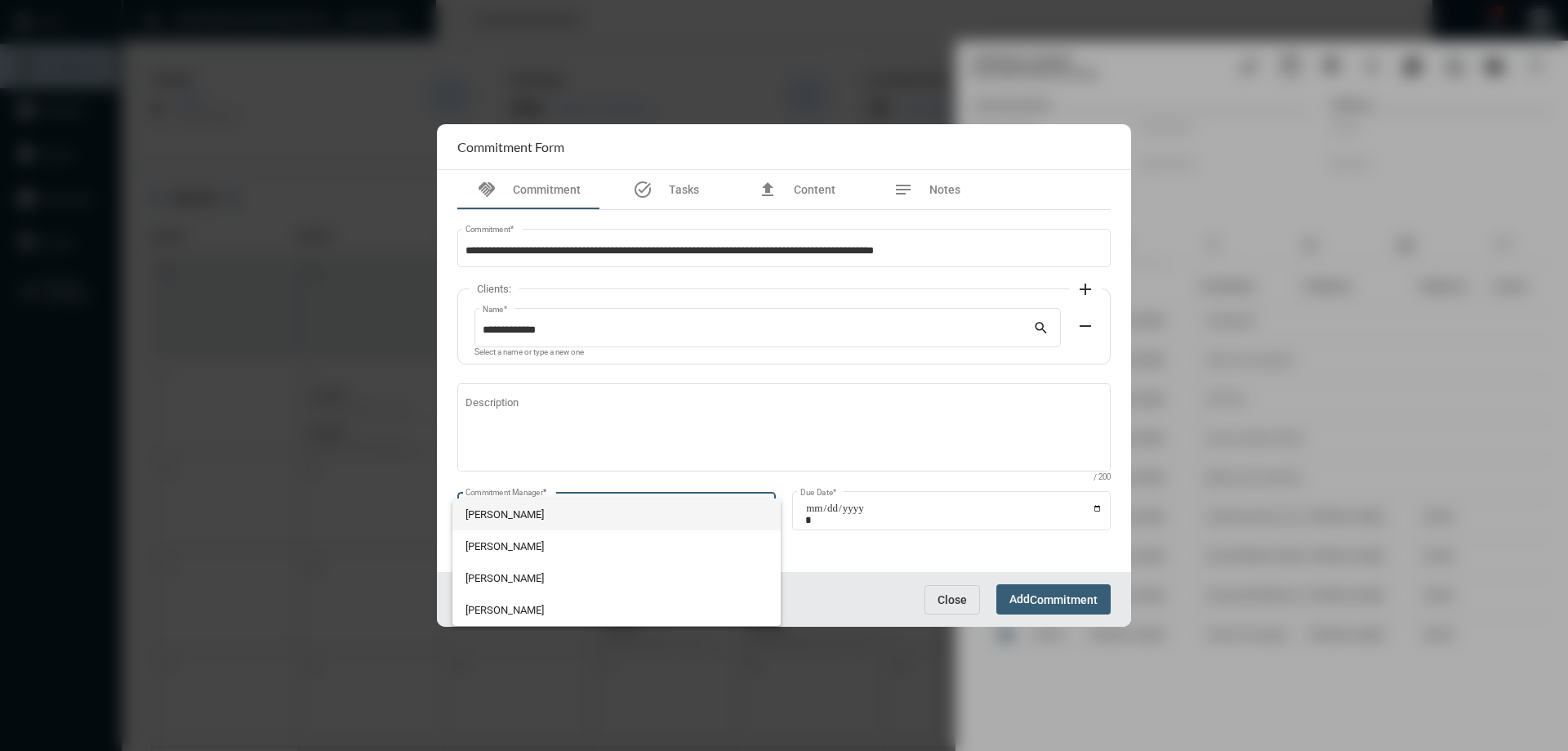
click at [490, 508] on span "[PERSON_NAME]" at bounding box center [617, 513] width 303 height 32
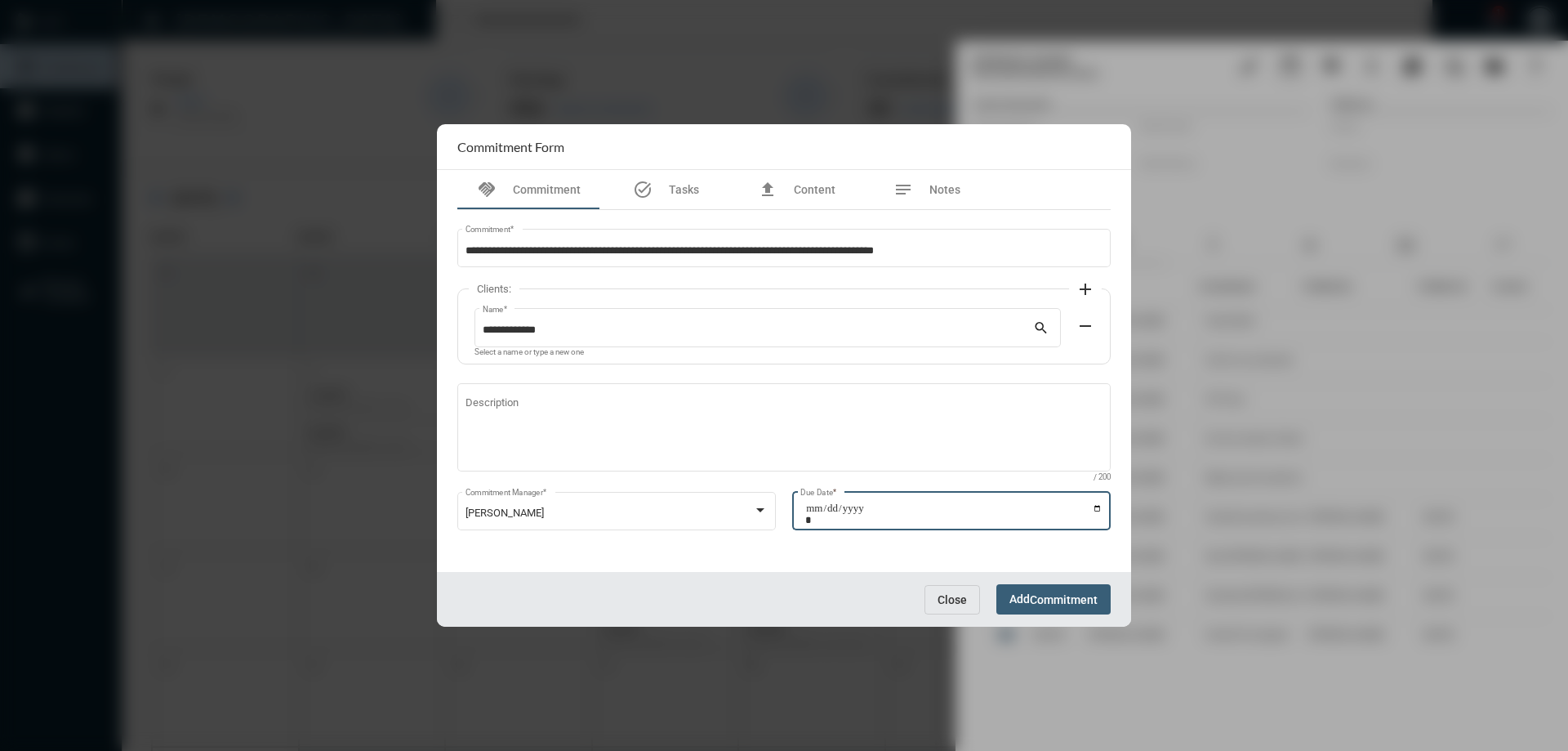
click at [1098, 508] on input "Due Date *" at bounding box center [954, 514] width 297 height 23
type input "**********"
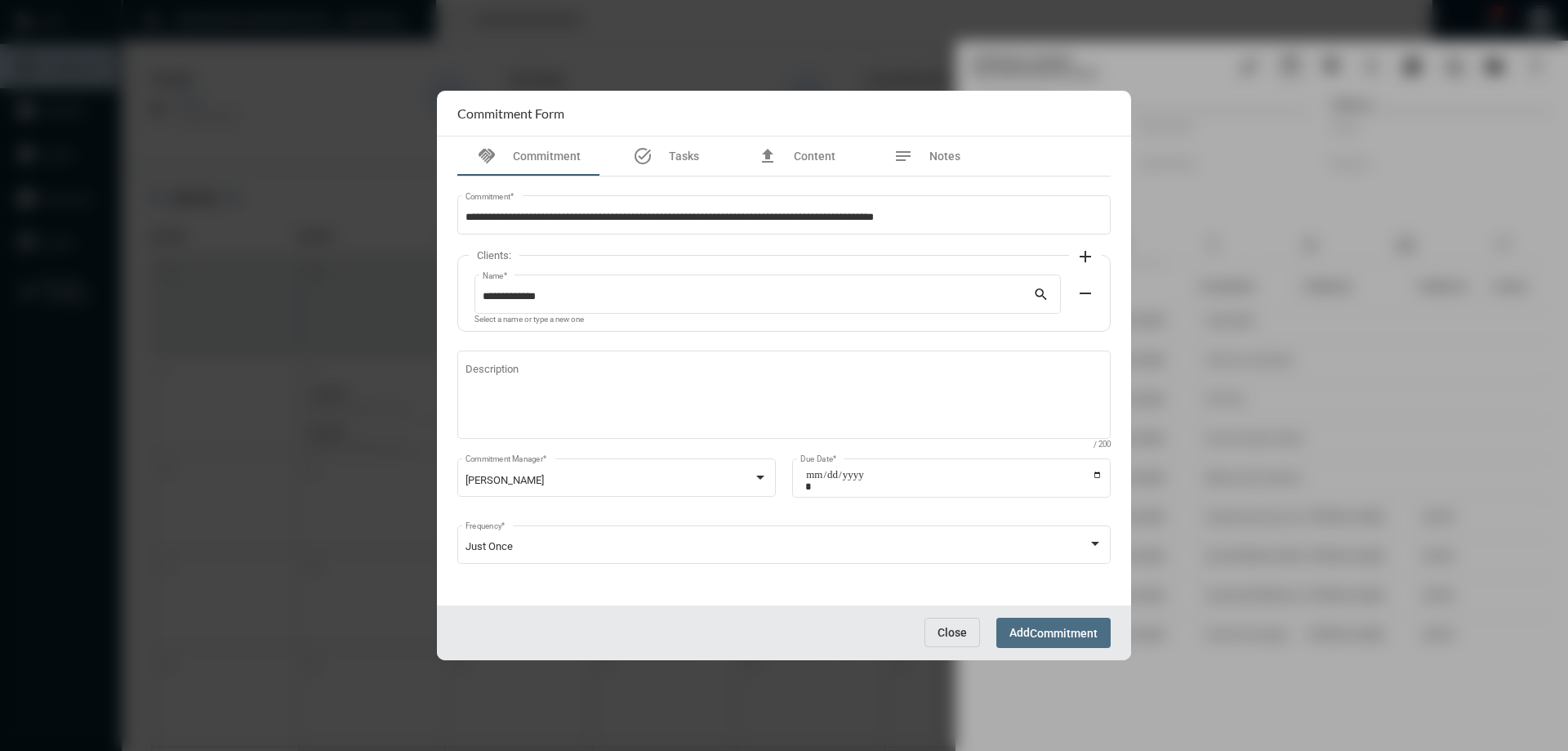
click at [1047, 640] on button "Add Commitment" at bounding box center [1053, 633] width 114 height 31
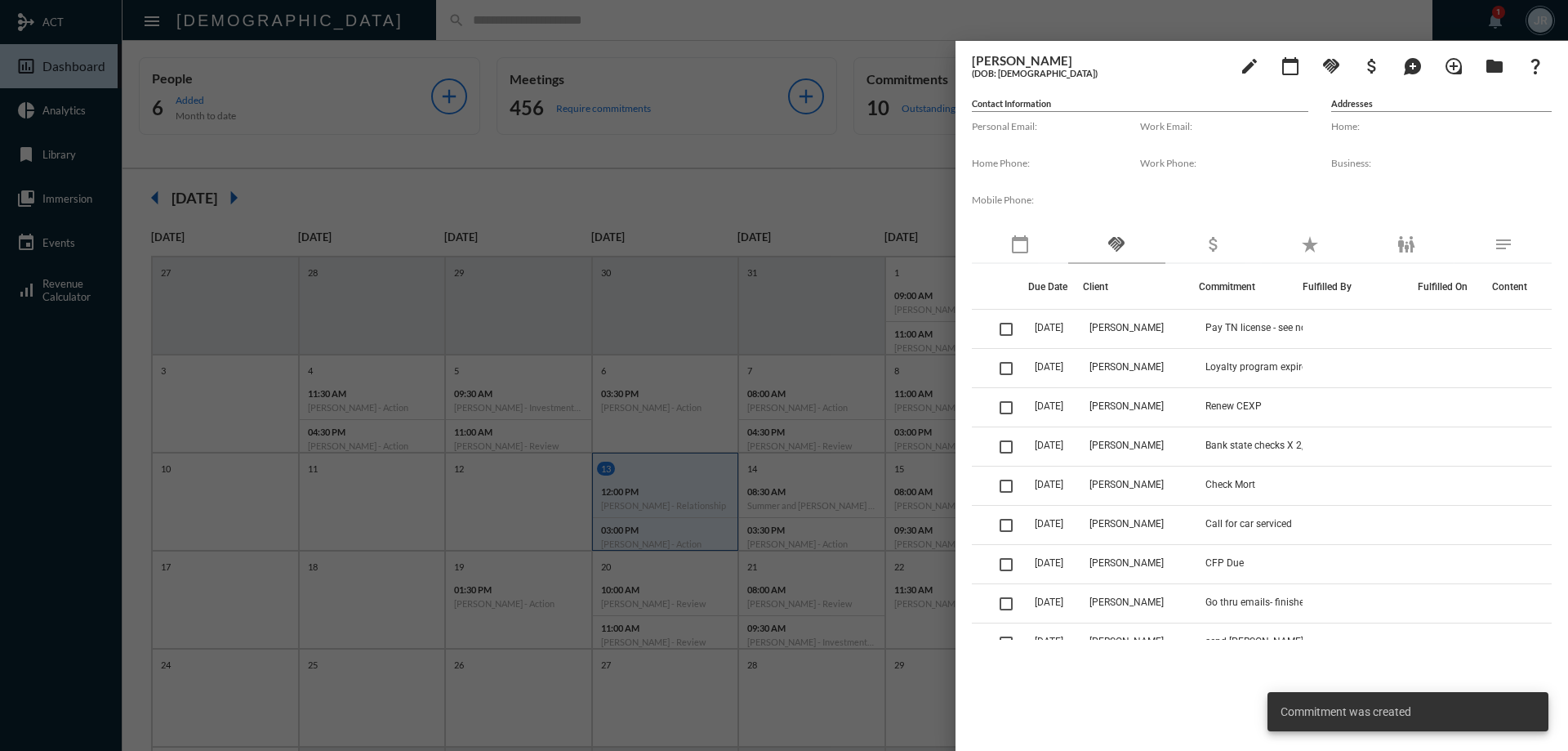
click at [397, 34] on div at bounding box center [784, 375] width 1568 height 751
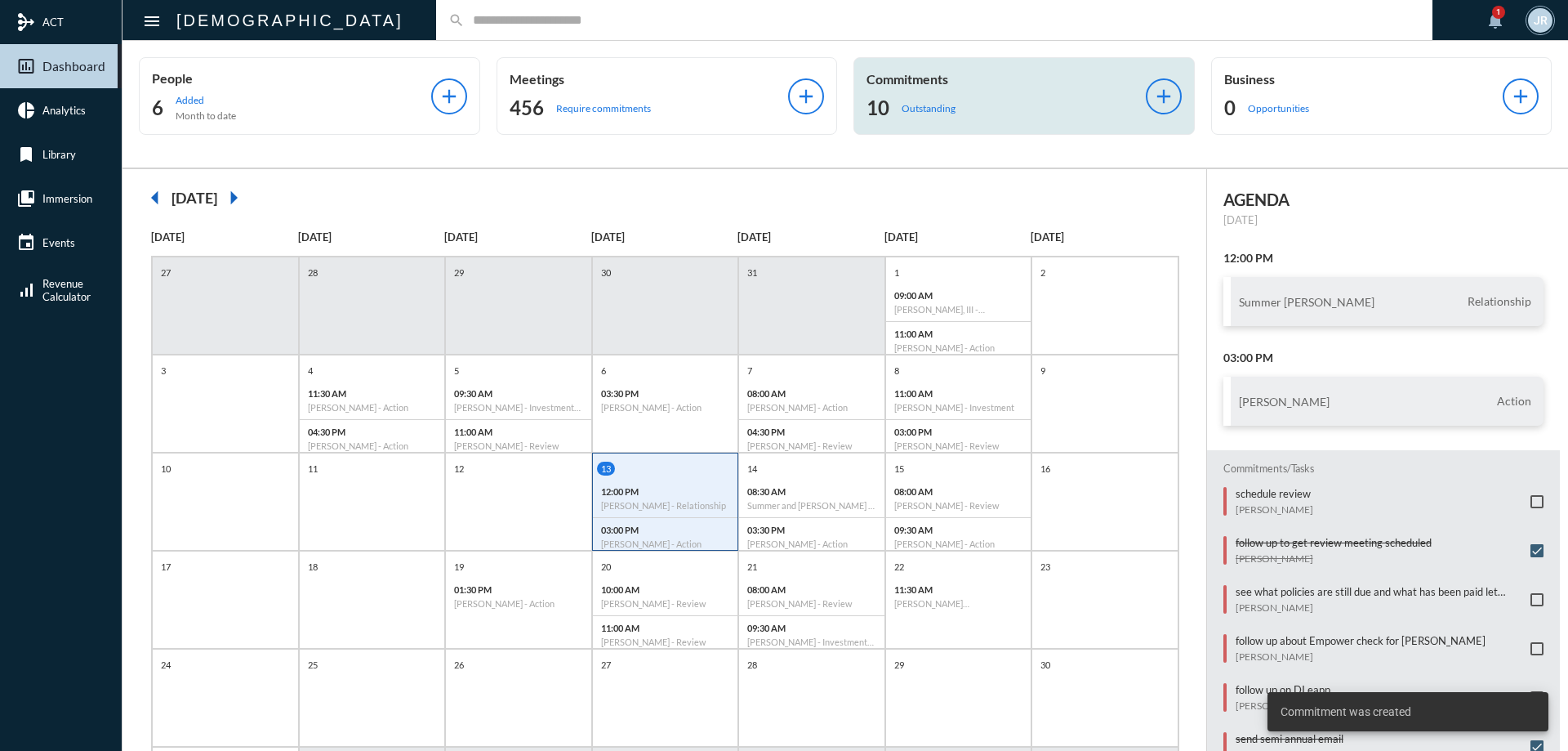
click at [888, 99] on div "10 Outstanding" at bounding box center [1005, 107] width 279 height 26
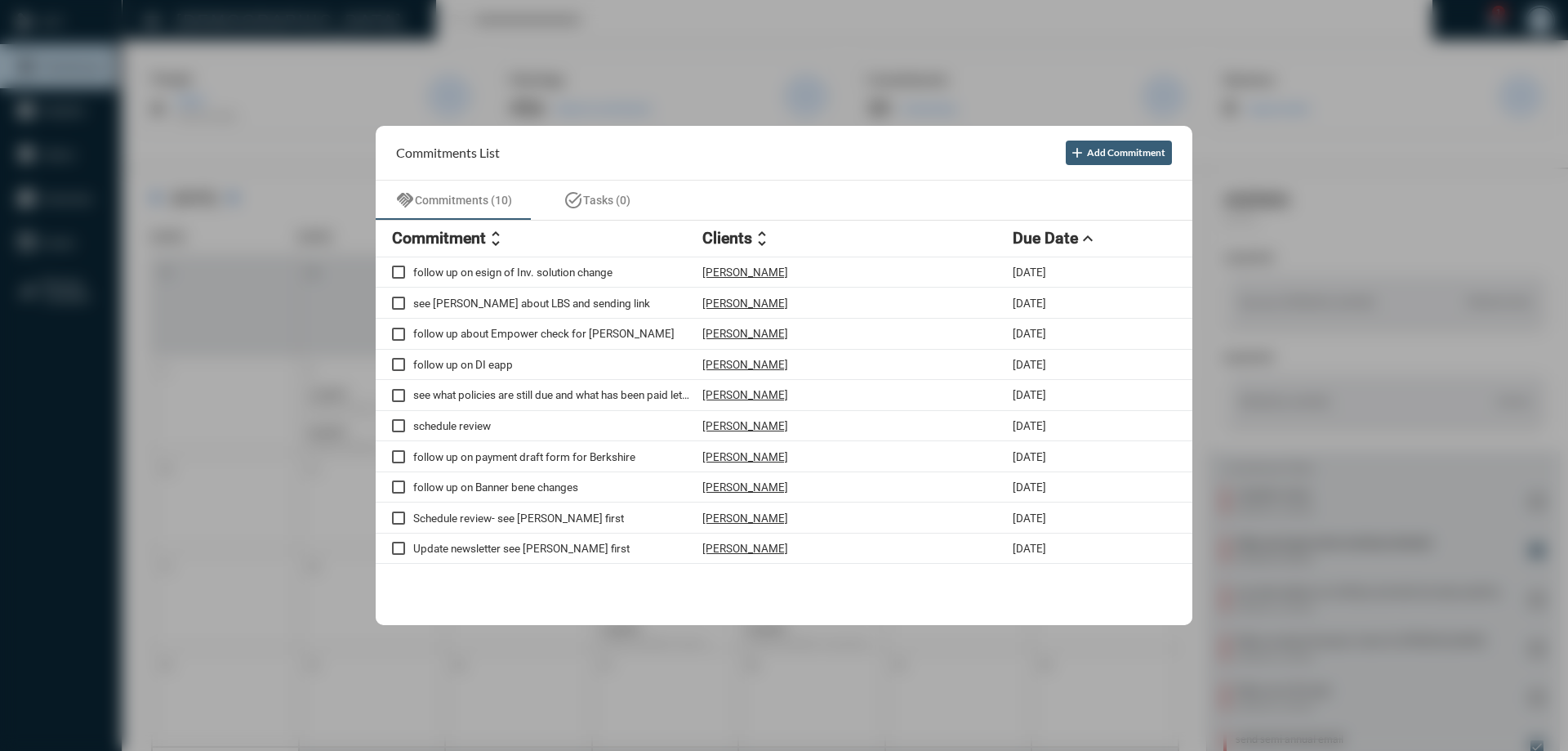
click at [612, 20] on div at bounding box center [784, 375] width 1568 height 751
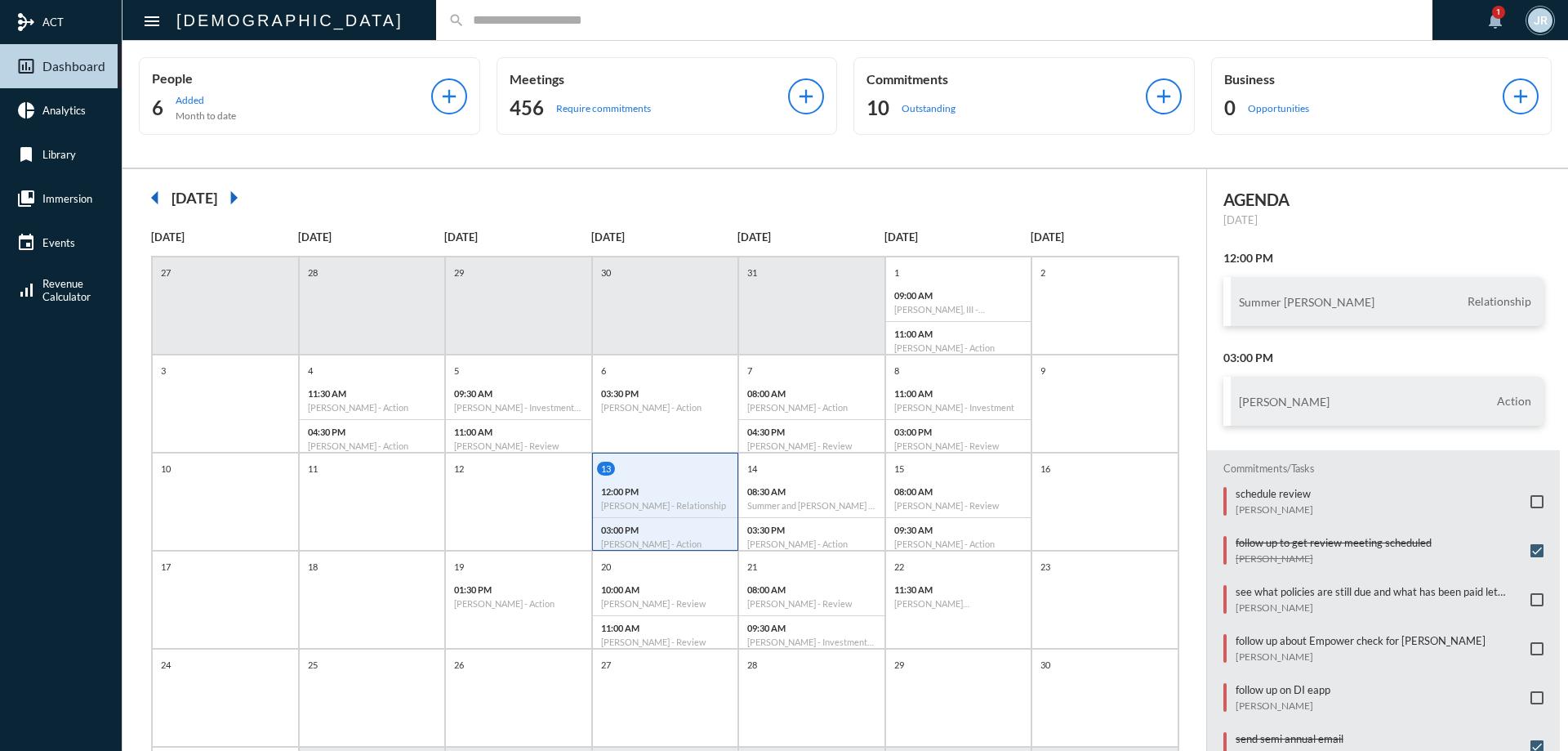
click at [464, 20] on input "text" at bounding box center [942, 20] width 955 height 13
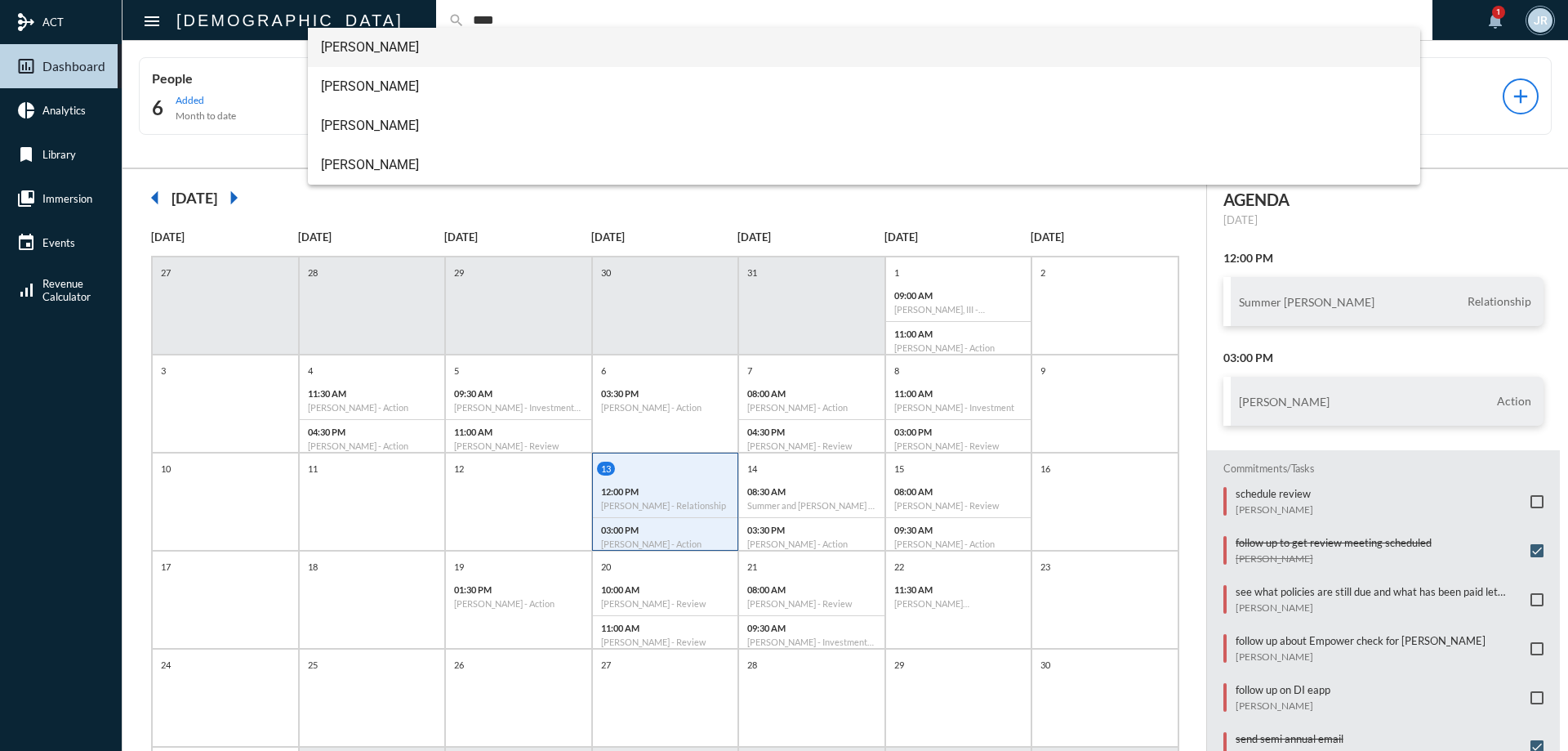
type input "****"
click at [404, 38] on span "[PERSON_NAME]" at bounding box center [864, 47] width 1087 height 39
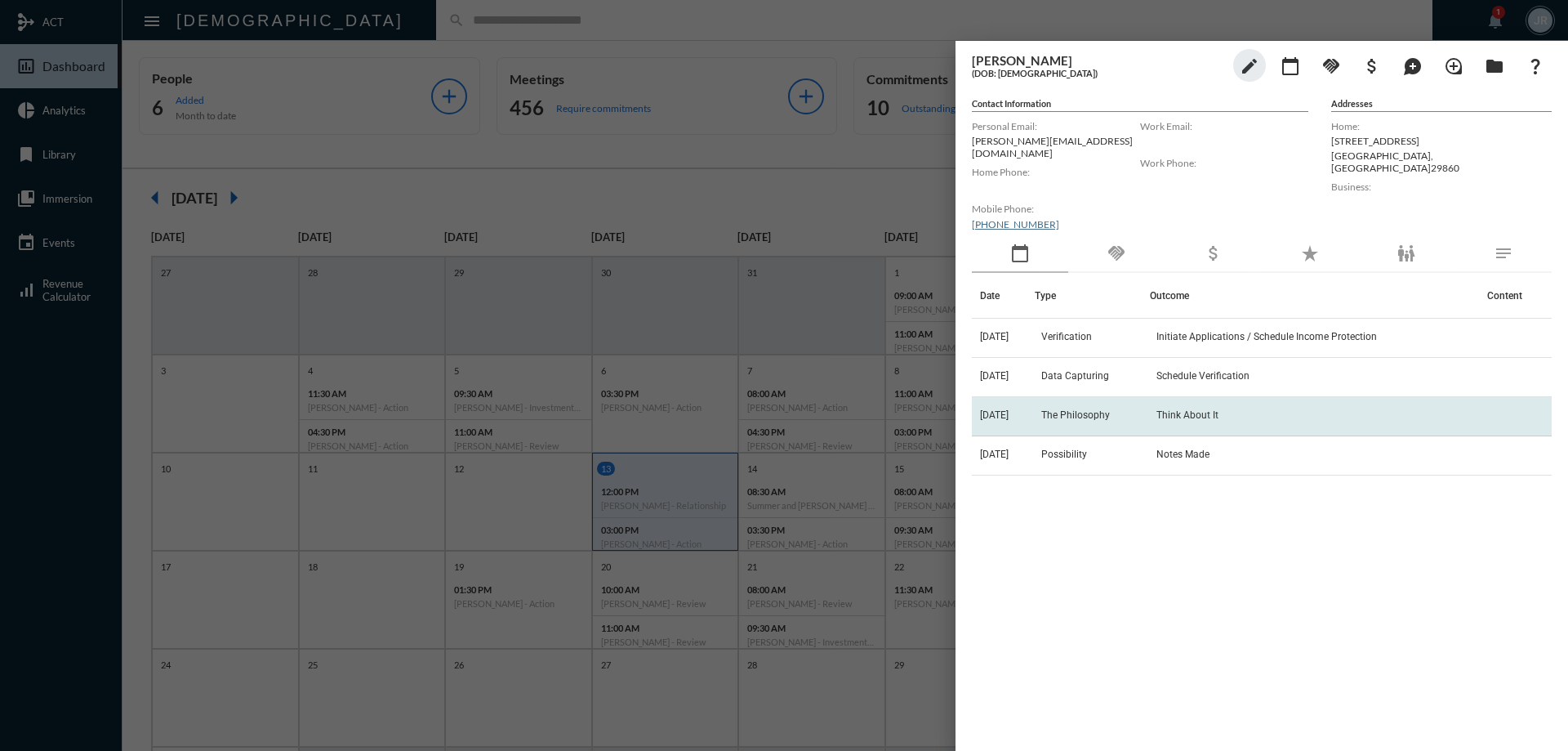
click at [1103, 410] on span "The Philosophy" at bounding box center [1076, 415] width 69 height 12
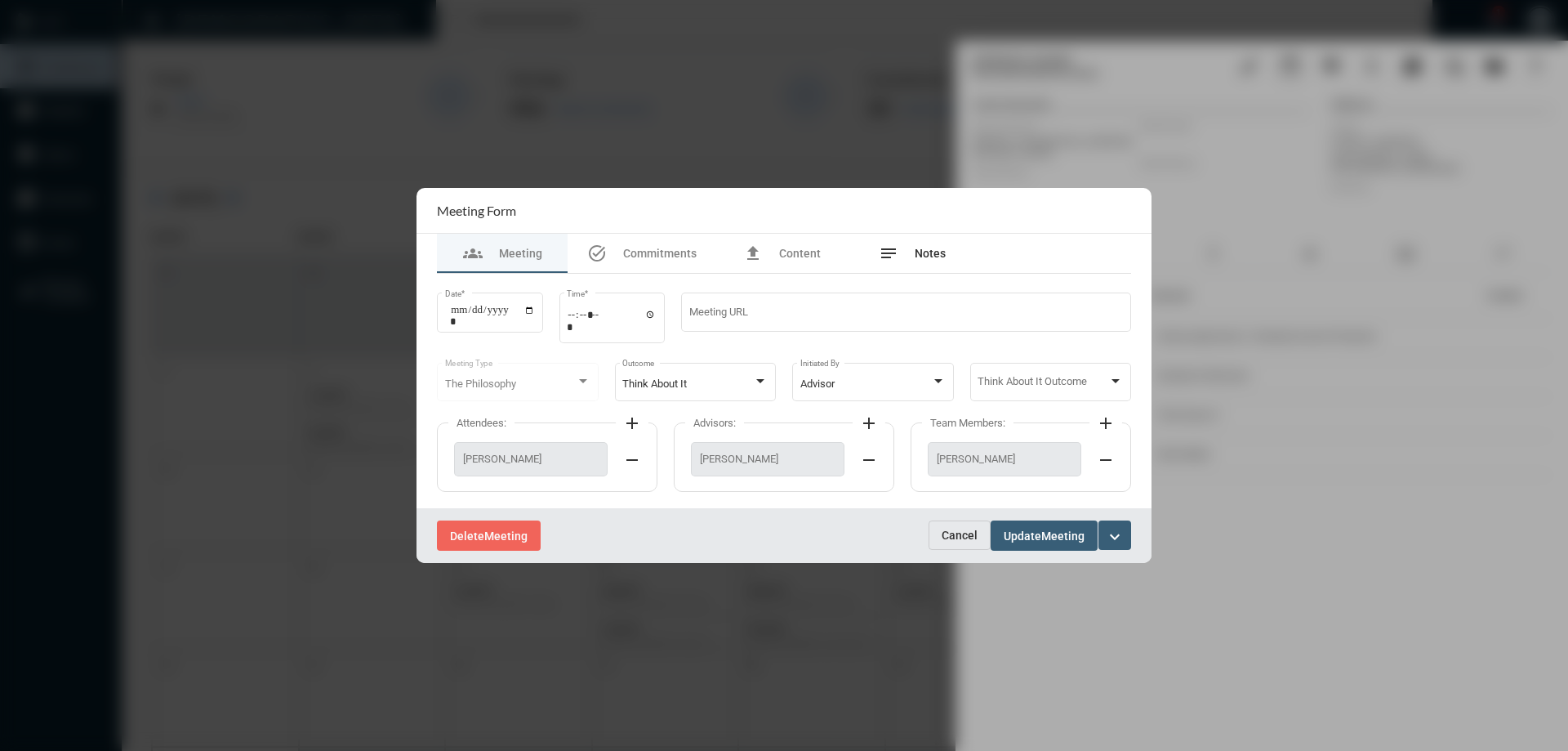
click at [926, 250] on span "Notes" at bounding box center [930, 253] width 31 height 13
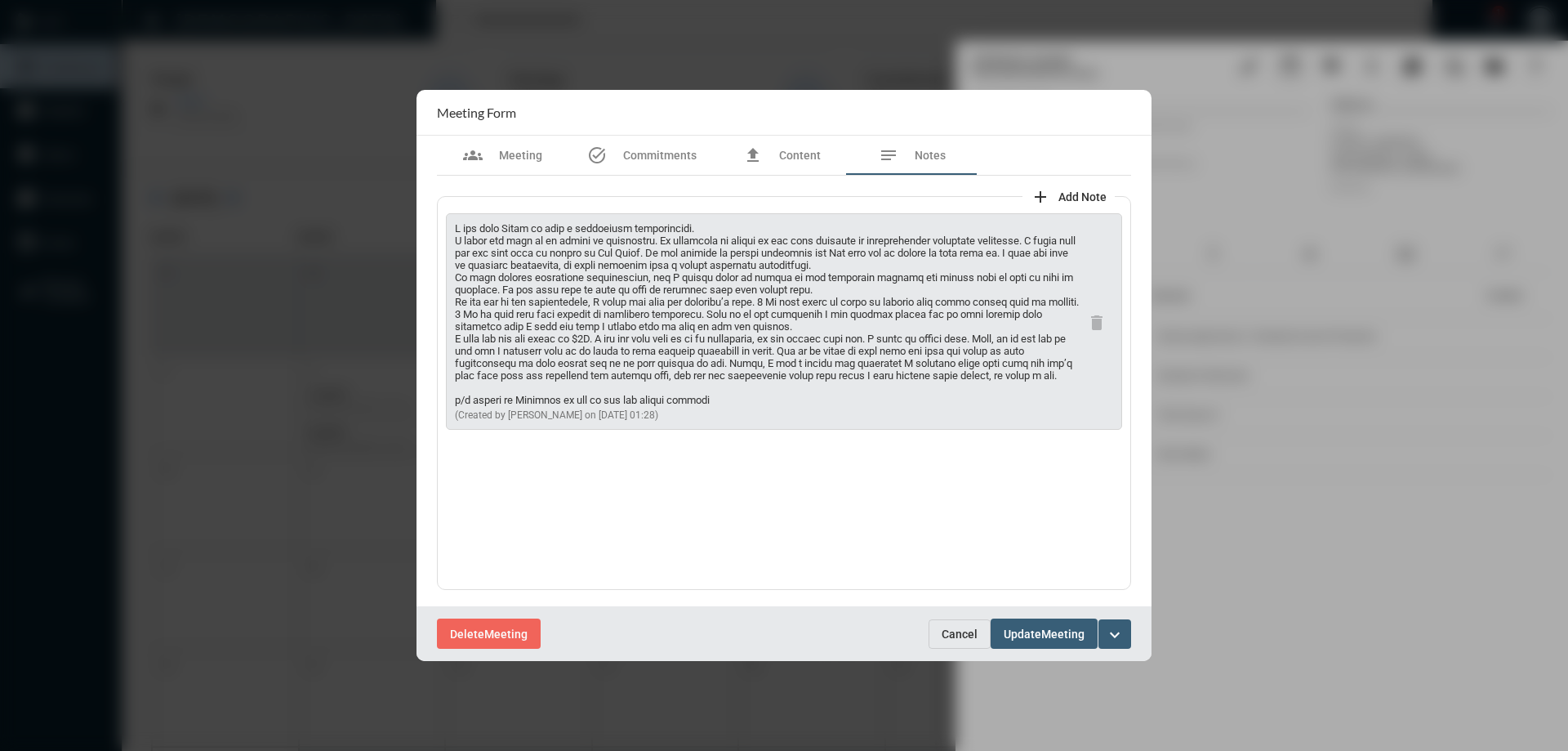
click at [971, 627] on span "Cancel" at bounding box center [959, 634] width 35 height 13
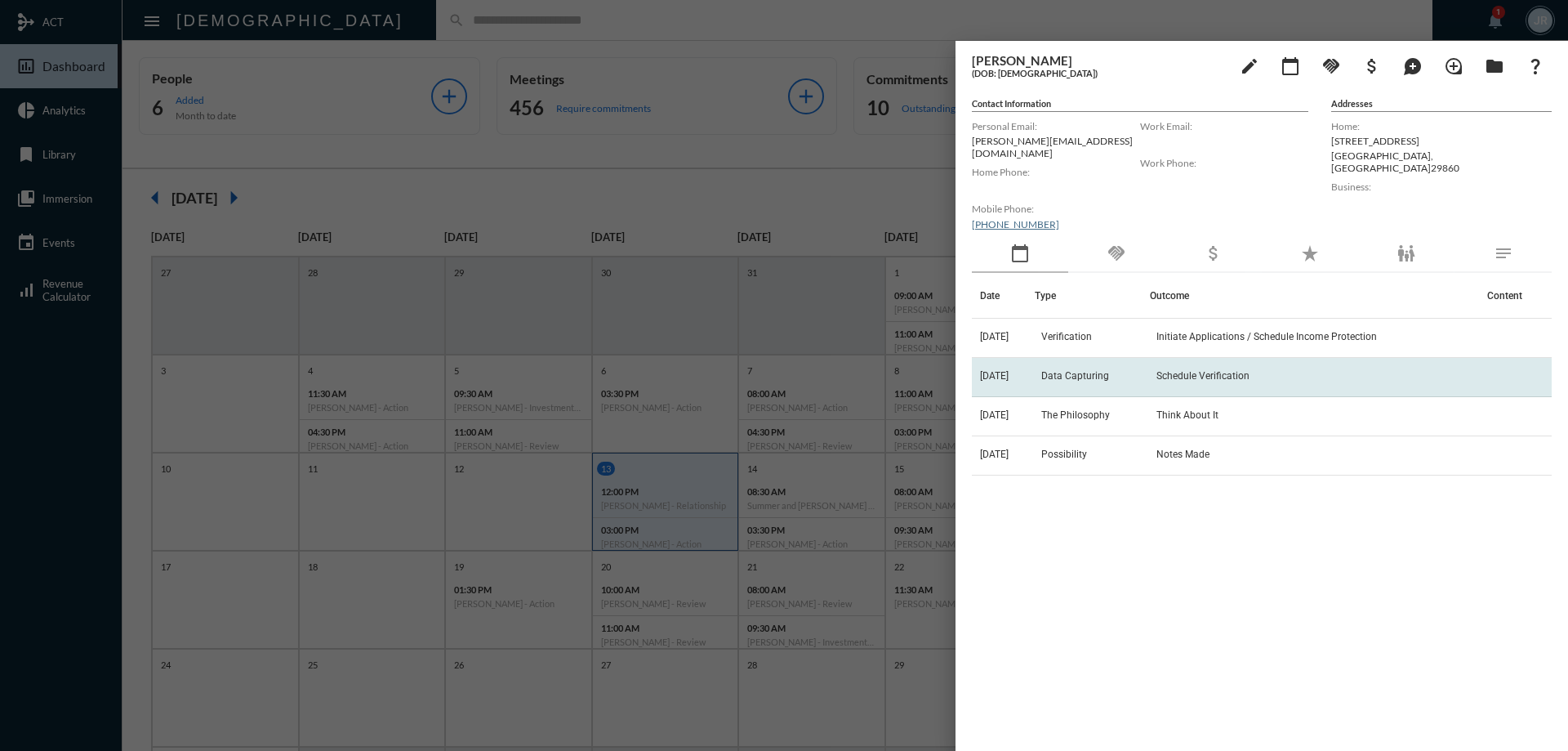
click at [1088, 358] on td "Data Capturing" at bounding box center [1092, 377] width 115 height 39
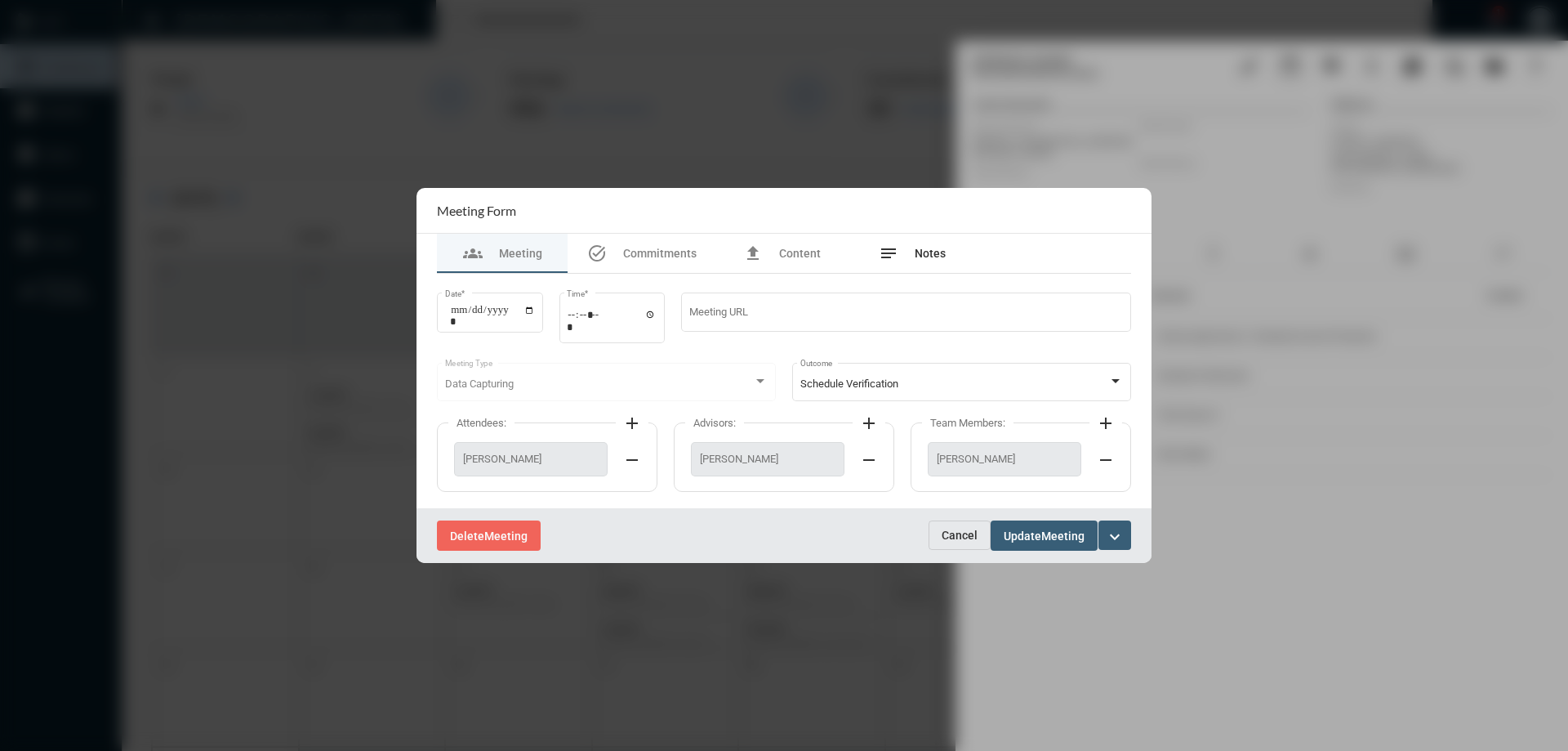
click at [932, 252] on span "Notes" at bounding box center [930, 253] width 31 height 13
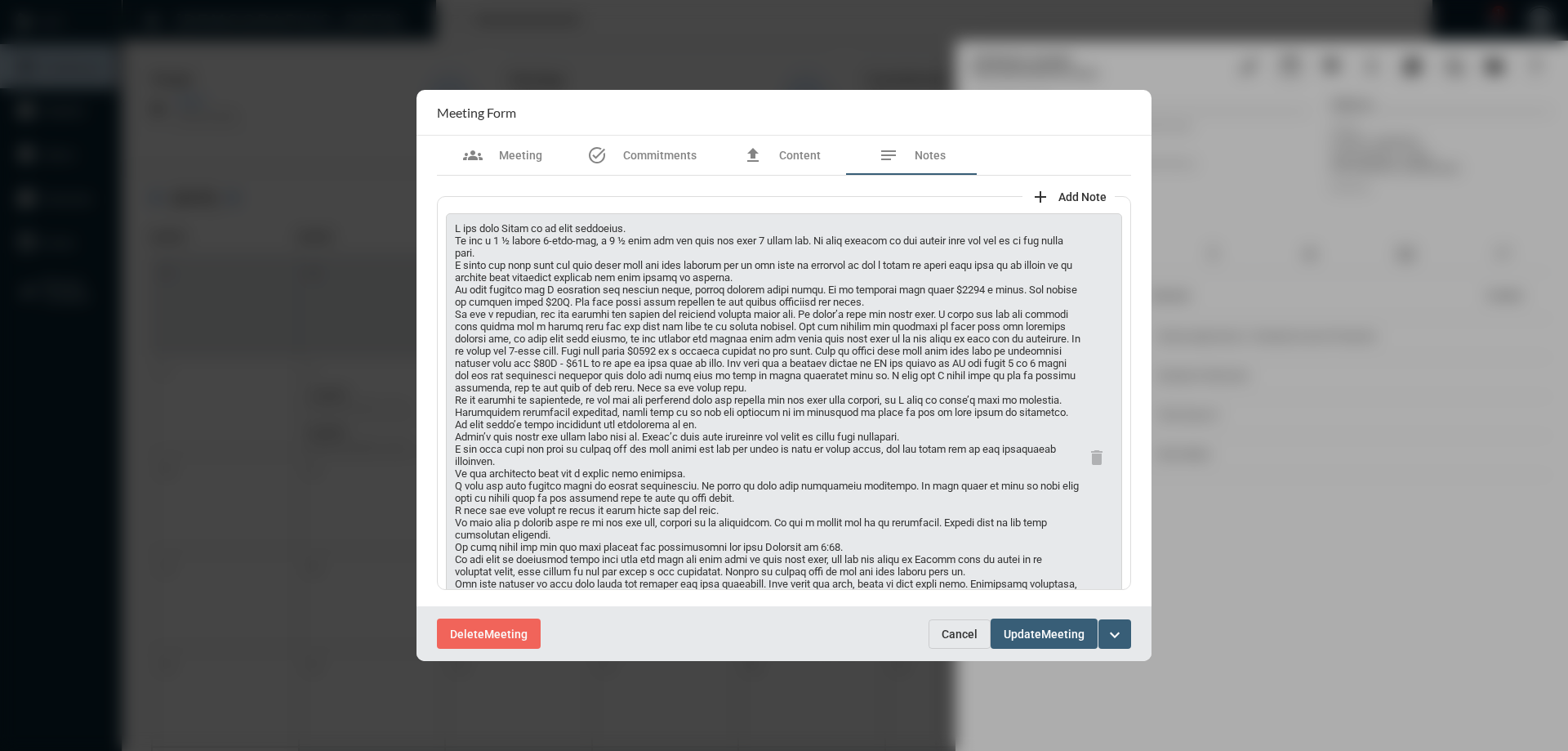
click at [959, 613] on div "Delete Meeting Cancel Update Meeting expand_more" at bounding box center [784, 633] width 735 height 55
click at [958, 629] on span "Cancel" at bounding box center [959, 634] width 35 height 13
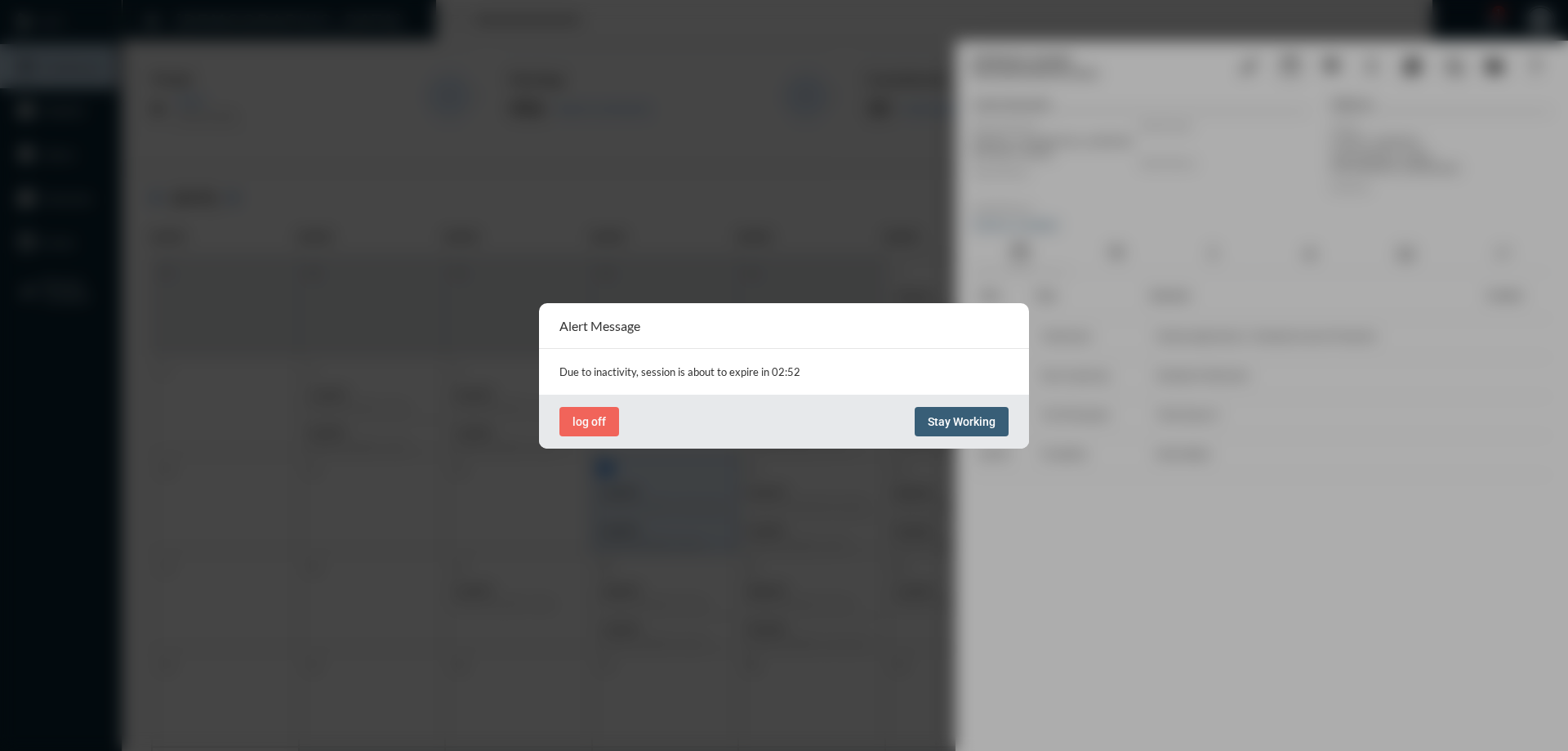
click at [967, 409] on button "Stay Working" at bounding box center [962, 421] width 94 height 30
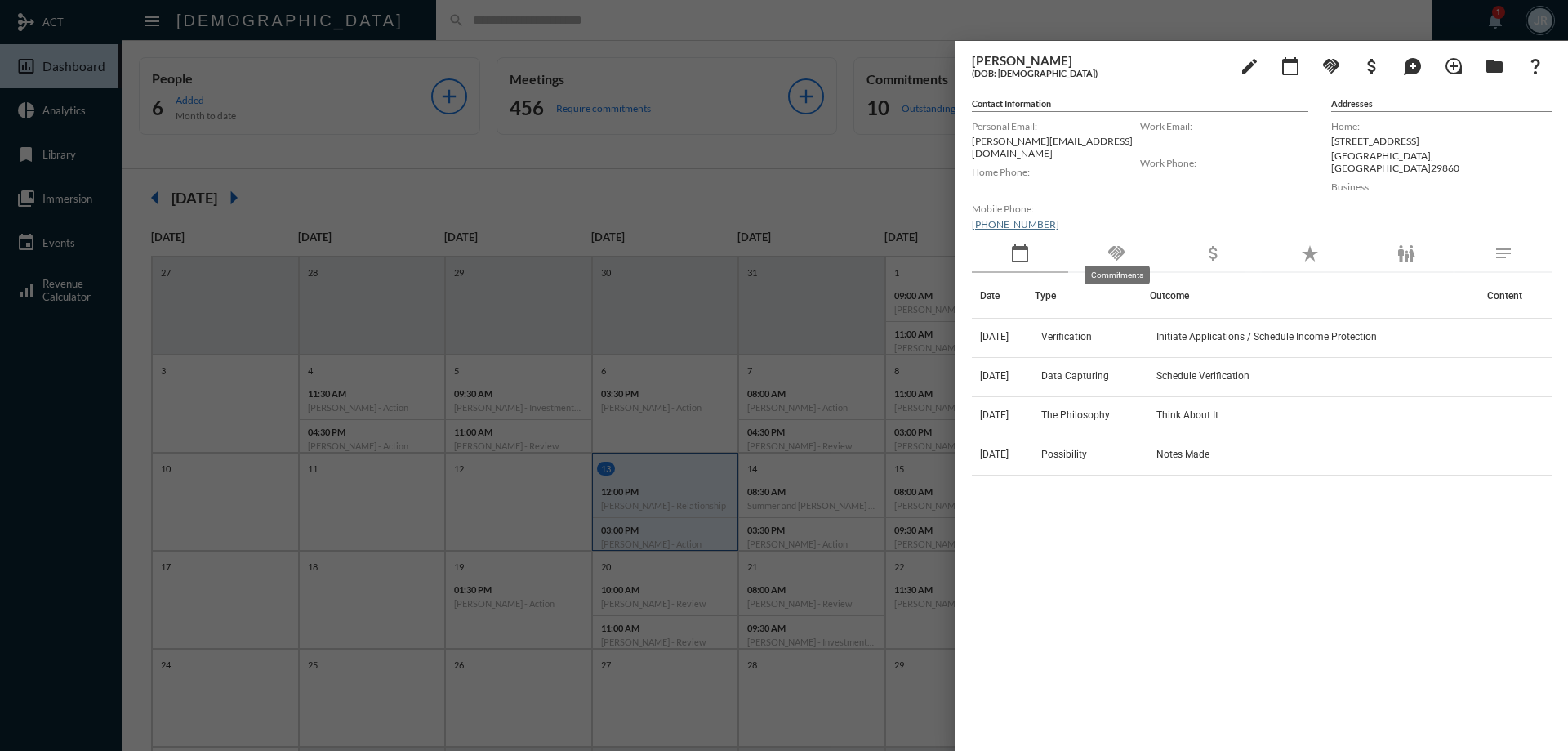
click at [1124, 244] on mat-icon "handshake" at bounding box center [1116, 253] width 19 height 19
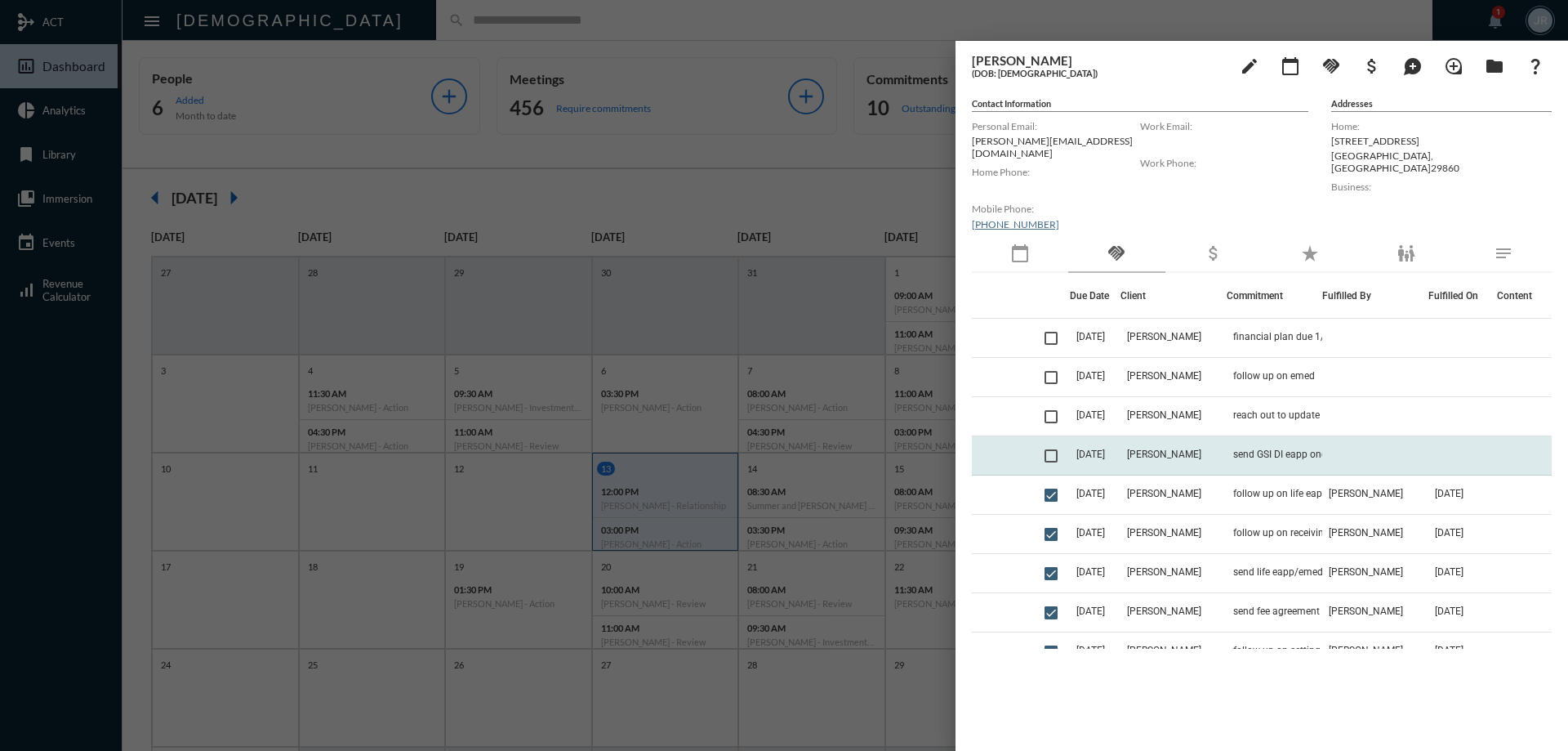
click at [1284, 437] on td "send GSI DI eapp once we have the life eapp" at bounding box center [1275, 456] width 96 height 39
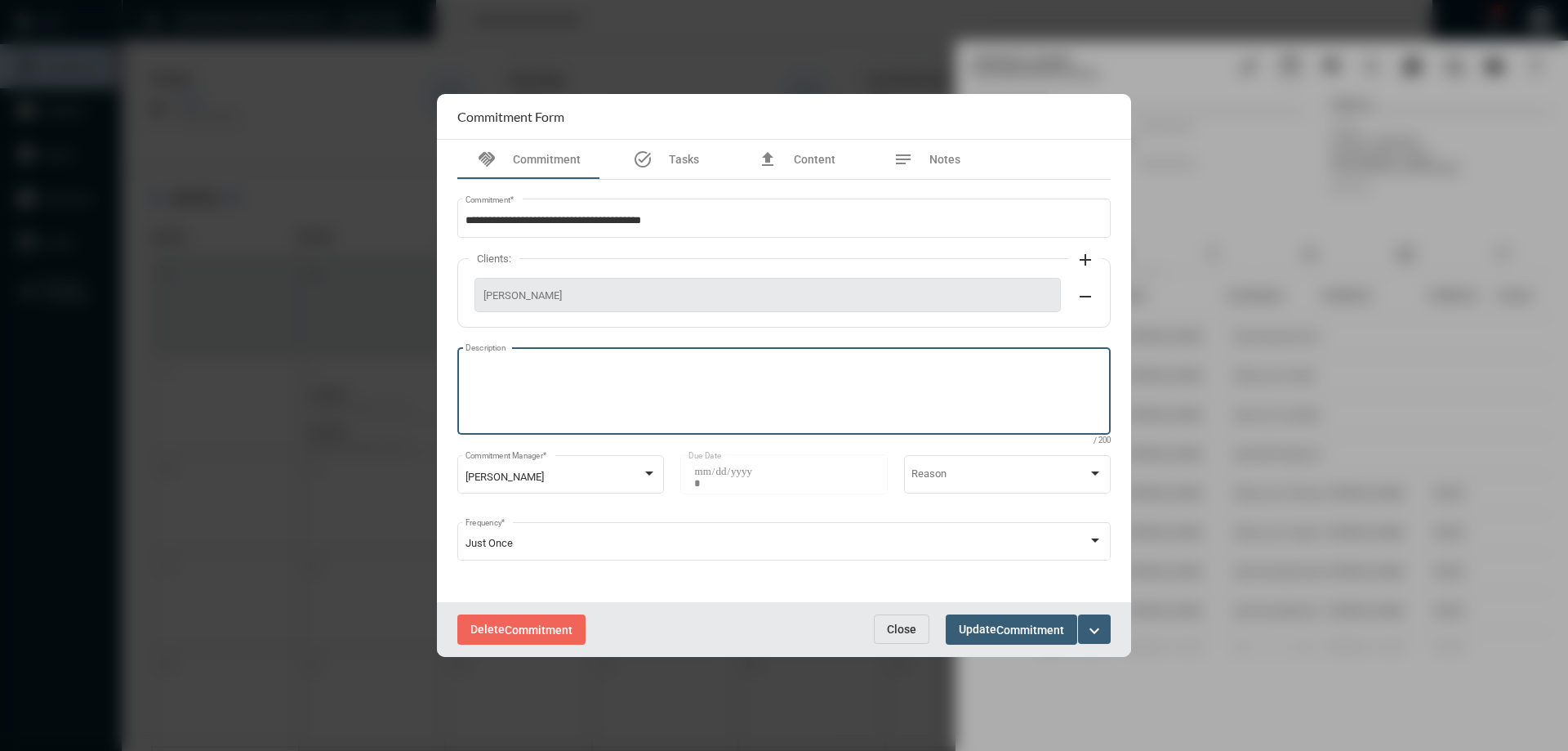
click at [566, 409] on textarea "Description" at bounding box center [784, 392] width 638 height 64
type textarea "**********"
click at [997, 629] on span "Commitment" at bounding box center [1030, 630] width 68 height 13
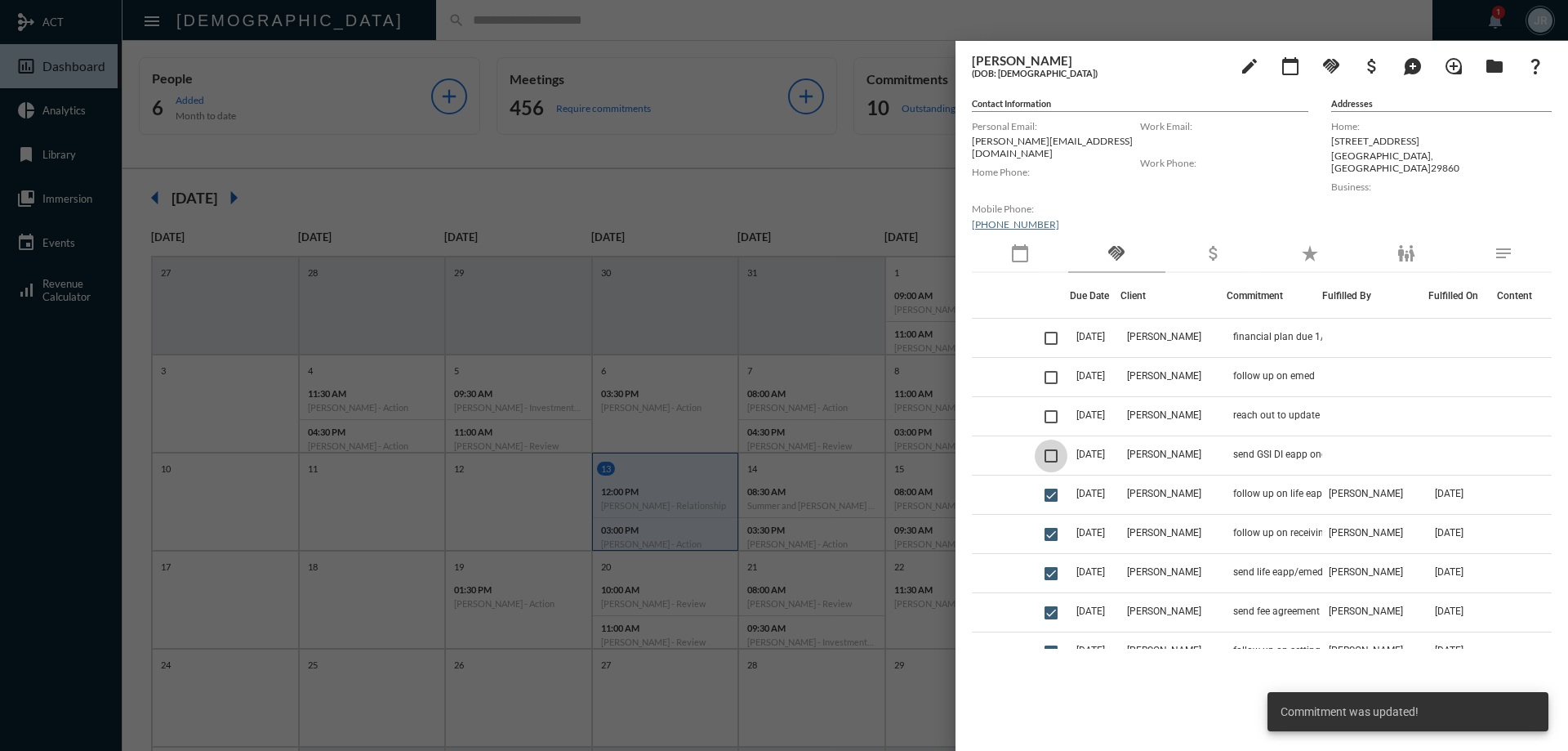
click at [1055, 450] on span at bounding box center [1051, 456] width 13 height 13
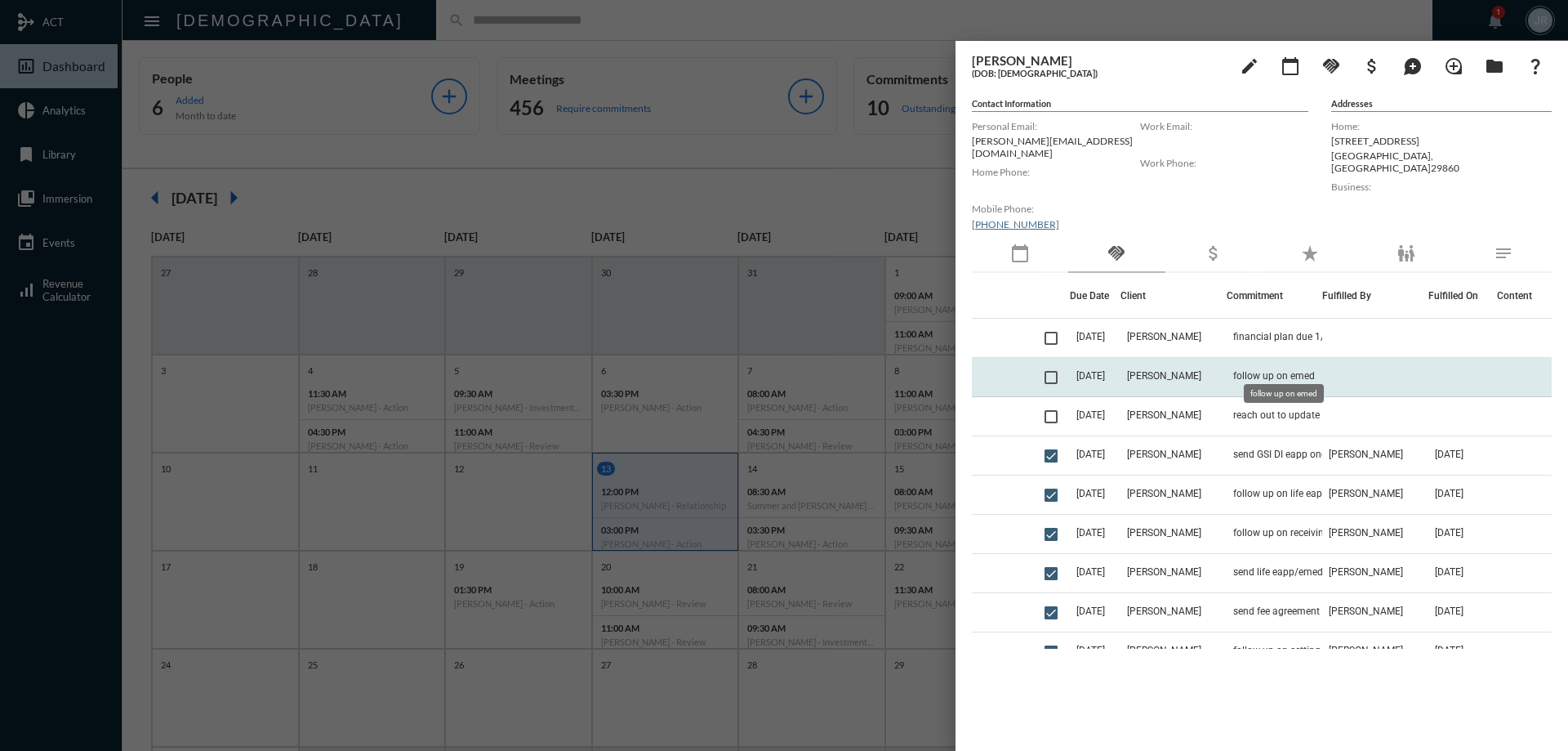
click at [1299, 370] on span "follow up on emed" at bounding box center [1274, 376] width 82 height 12
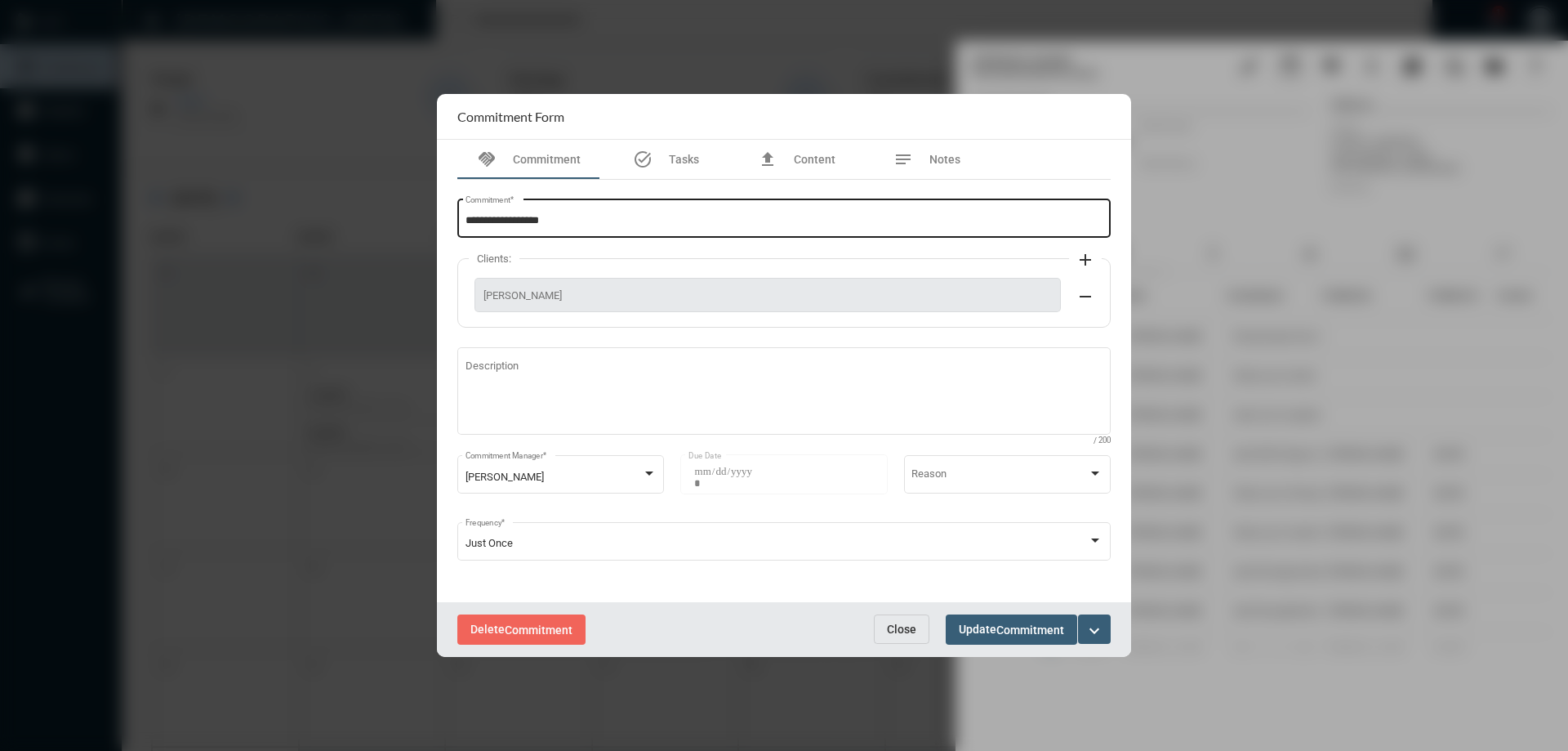
click at [610, 230] on div "**********" at bounding box center [784, 216] width 638 height 41
type input "**********"
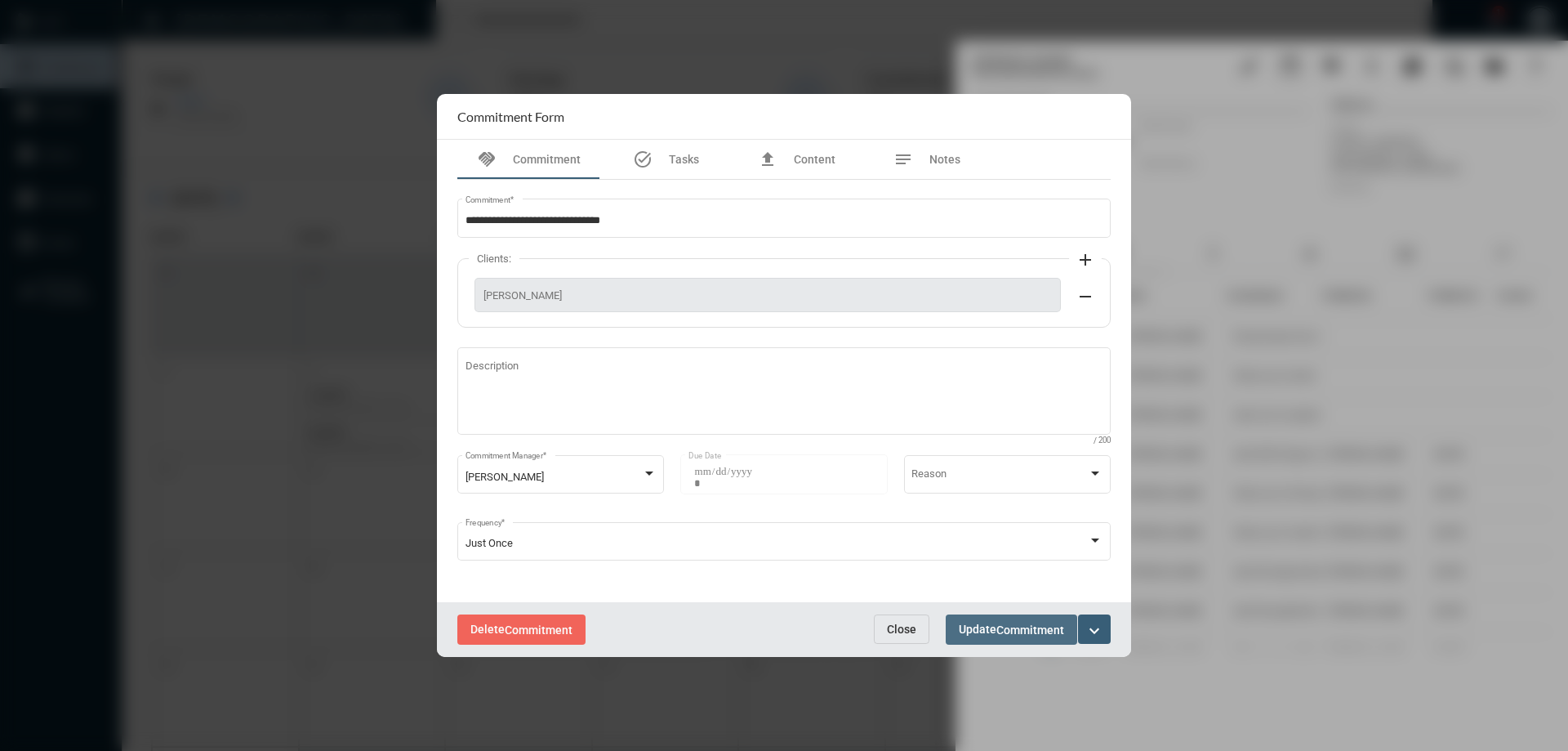
click at [1011, 632] on span "Commitment" at bounding box center [1030, 630] width 68 height 13
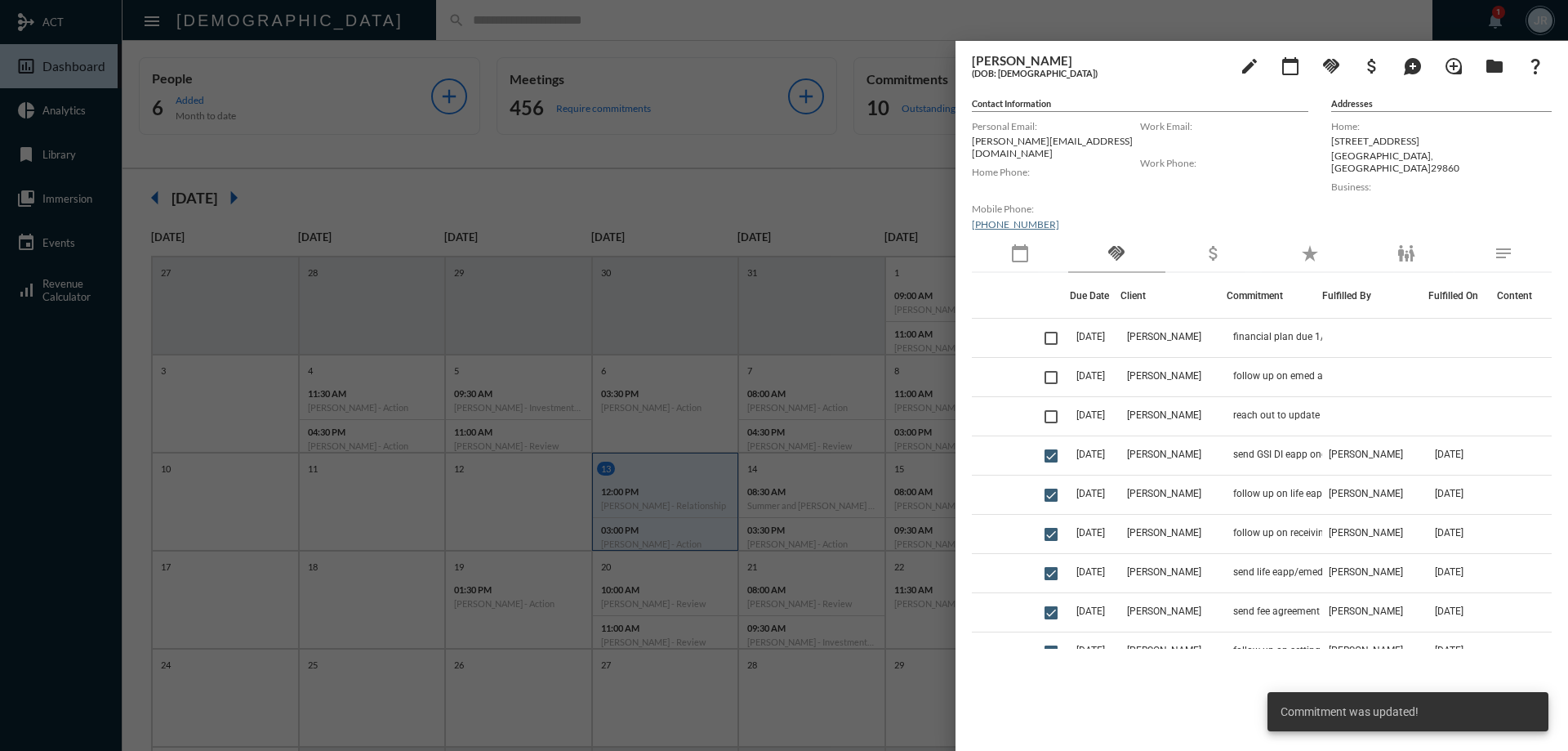
click at [362, 19] on div at bounding box center [784, 375] width 1568 height 751
